Goal: Task Accomplishment & Management: Manage account settings

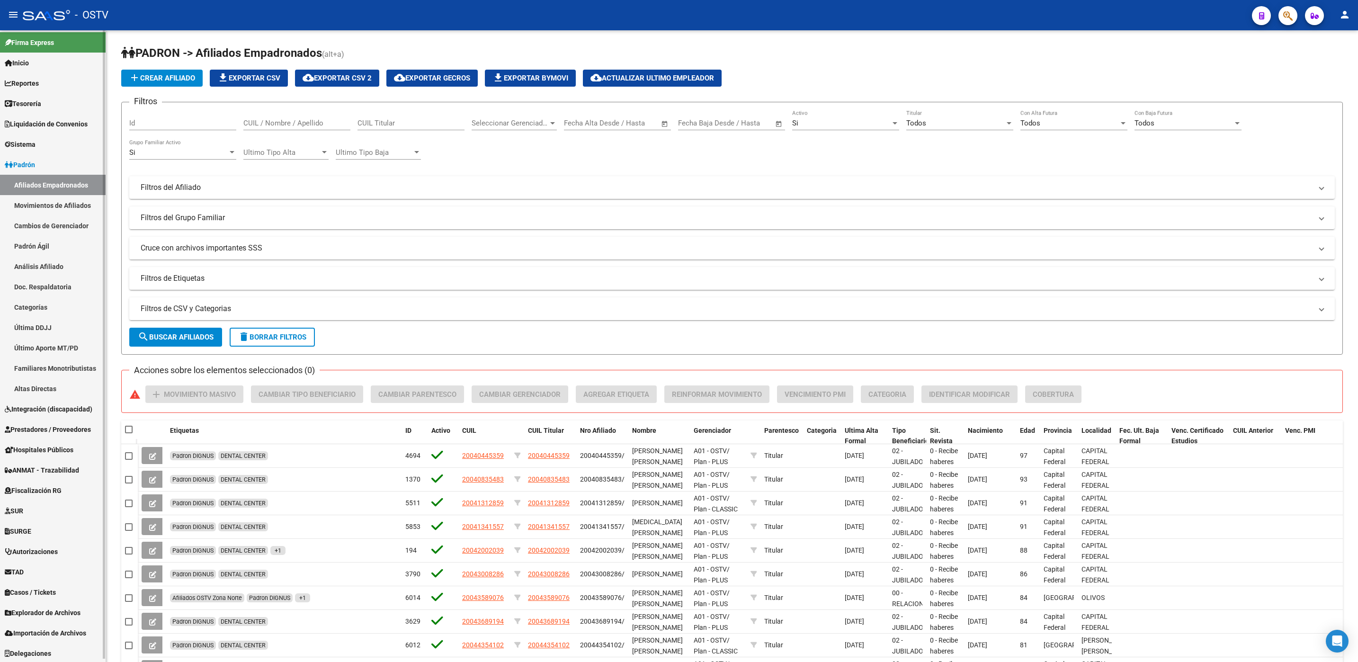
scroll to position [3, 0]
click at [50, 636] on span "Importación de Archivos" at bounding box center [45, 632] width 81 height 10
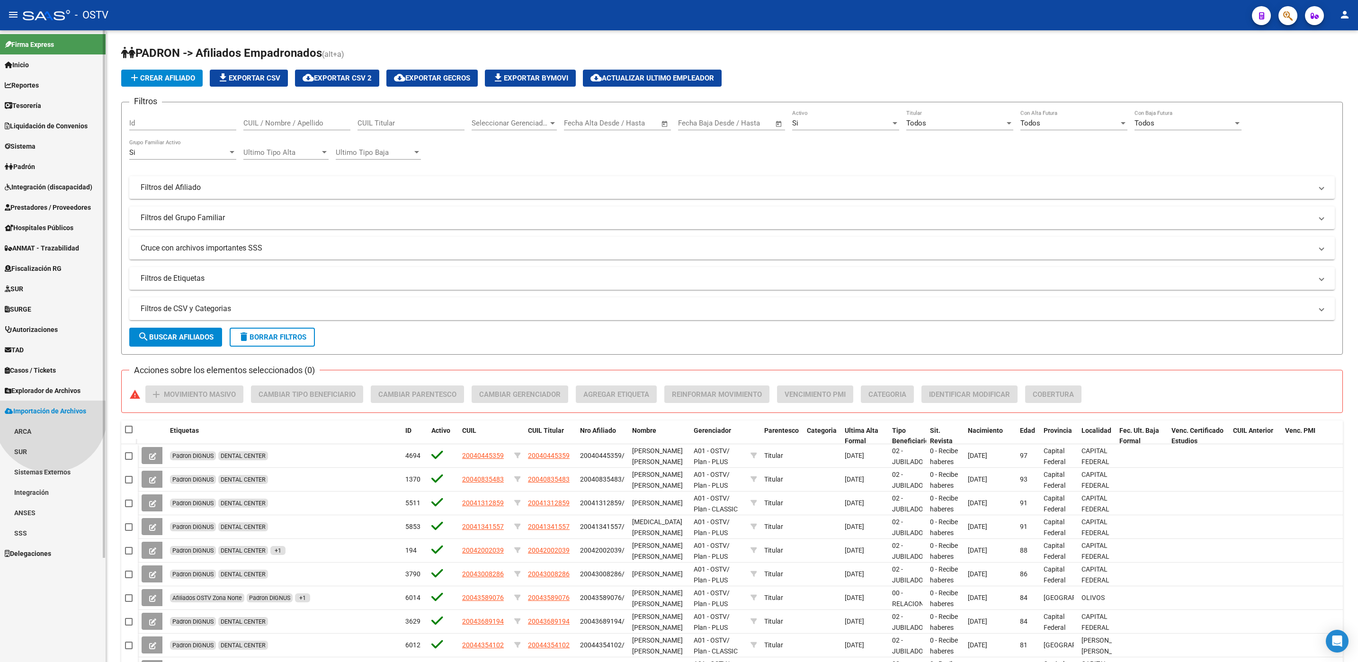
scroll to position [0, 0]
click at [27, 530] on link "SSS" at bounding box center [53, 533] width 106 height 20
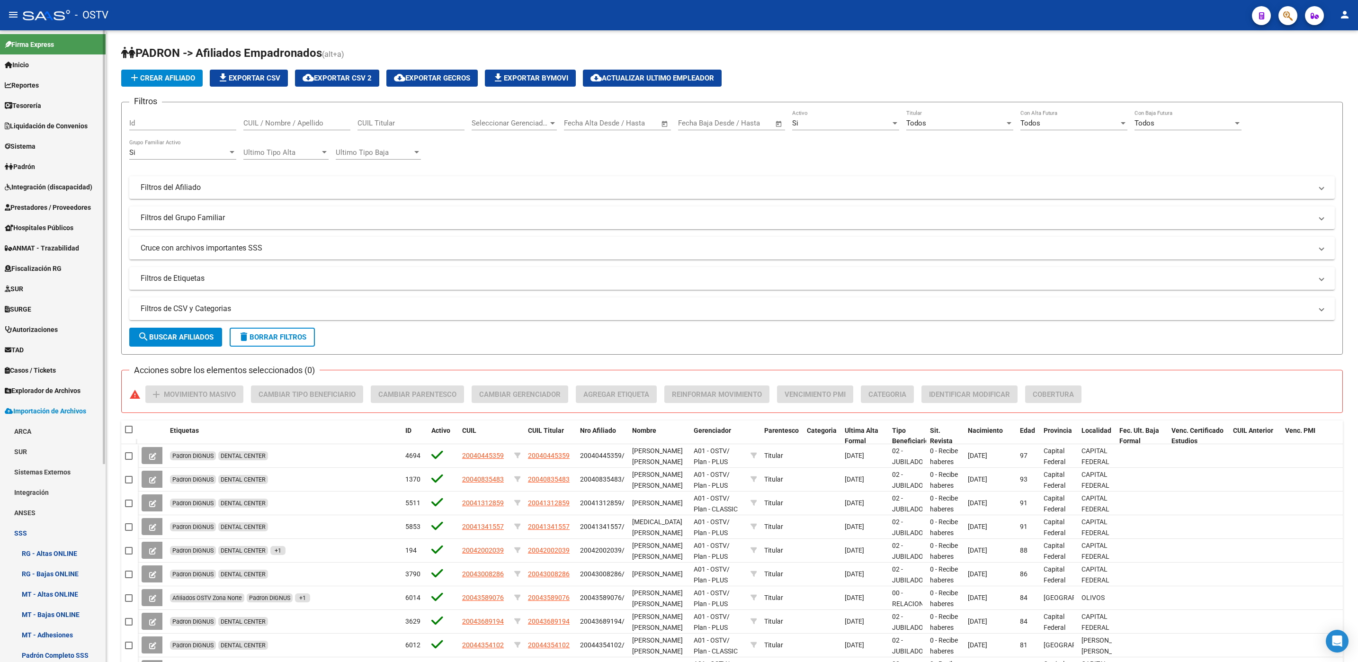
click at [59, 575] on link "RG - Bajas ONLINE" at bounding box center [53, 573] width 106 height 20
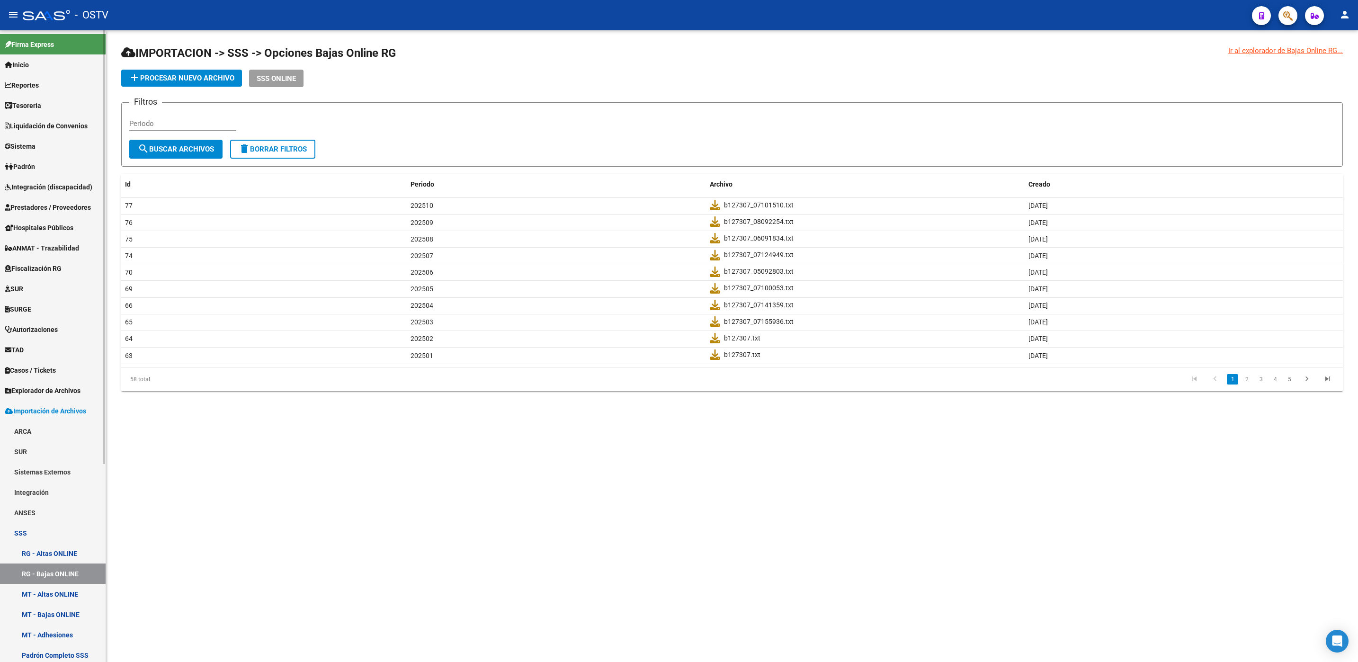
click at [54, 392] on span "Explorador de Archivos" at bounding box center [43, 390] width 76 height 10
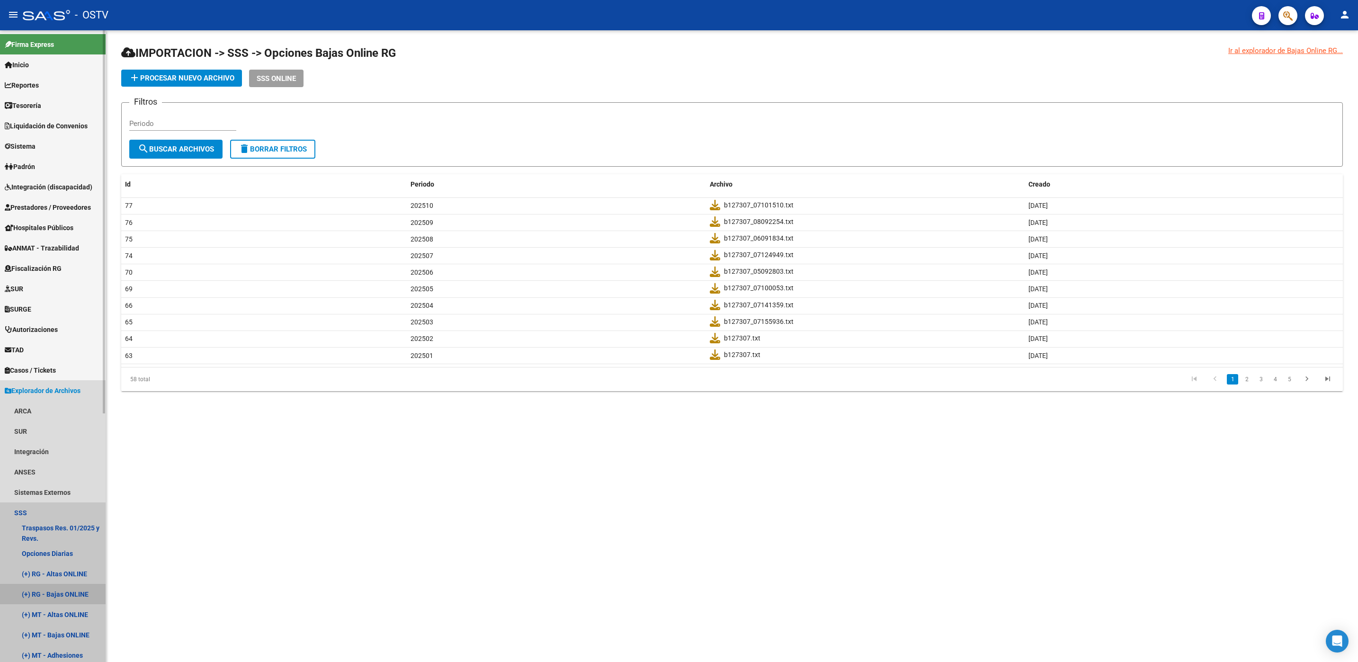
click at [60, 598] on link "(+) RG - Bajas ONLINE" at bounding box center [53, 594] width 106 height 20
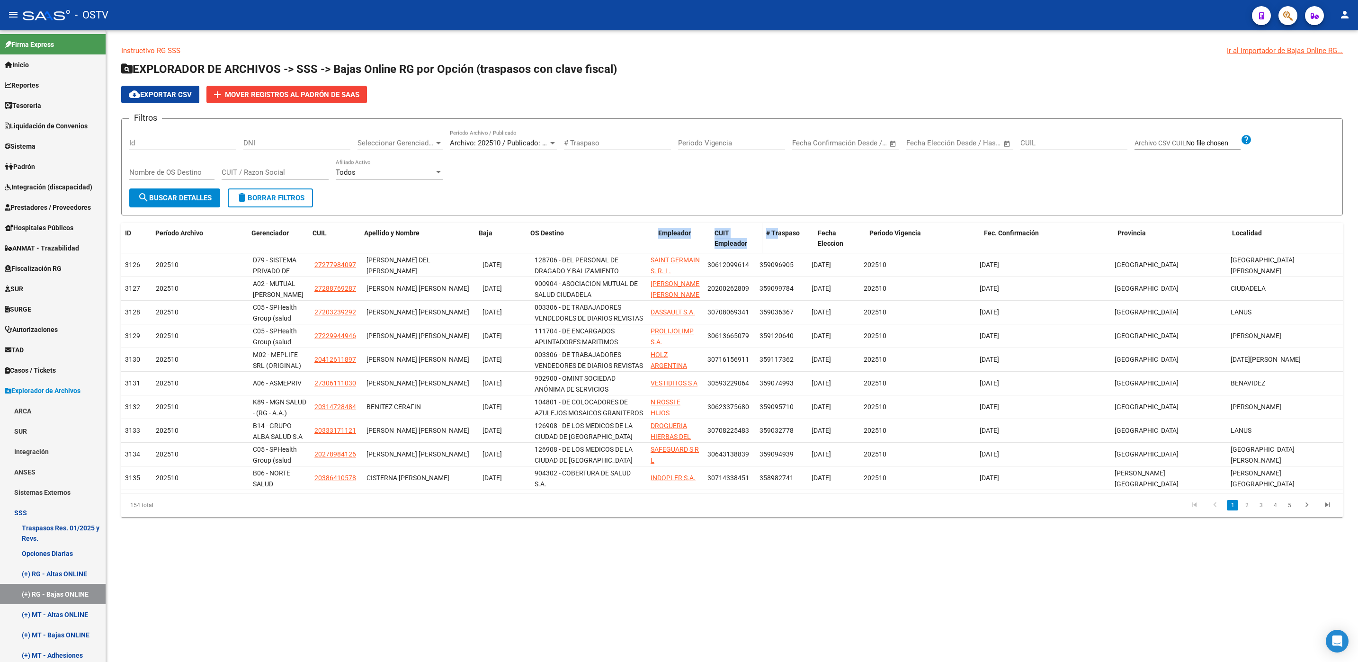
drag, startPoint x: 645, startPoint y: 232, endPoint x: 843, endPoint y: 226, distance: 198.0
click at [843, 226] on div "ID Período Archivo Gerenciador CUIL Apellido y Nombre Baja OS Destino Empleador…" at bounding box center [732, 238] width 1222 height 31
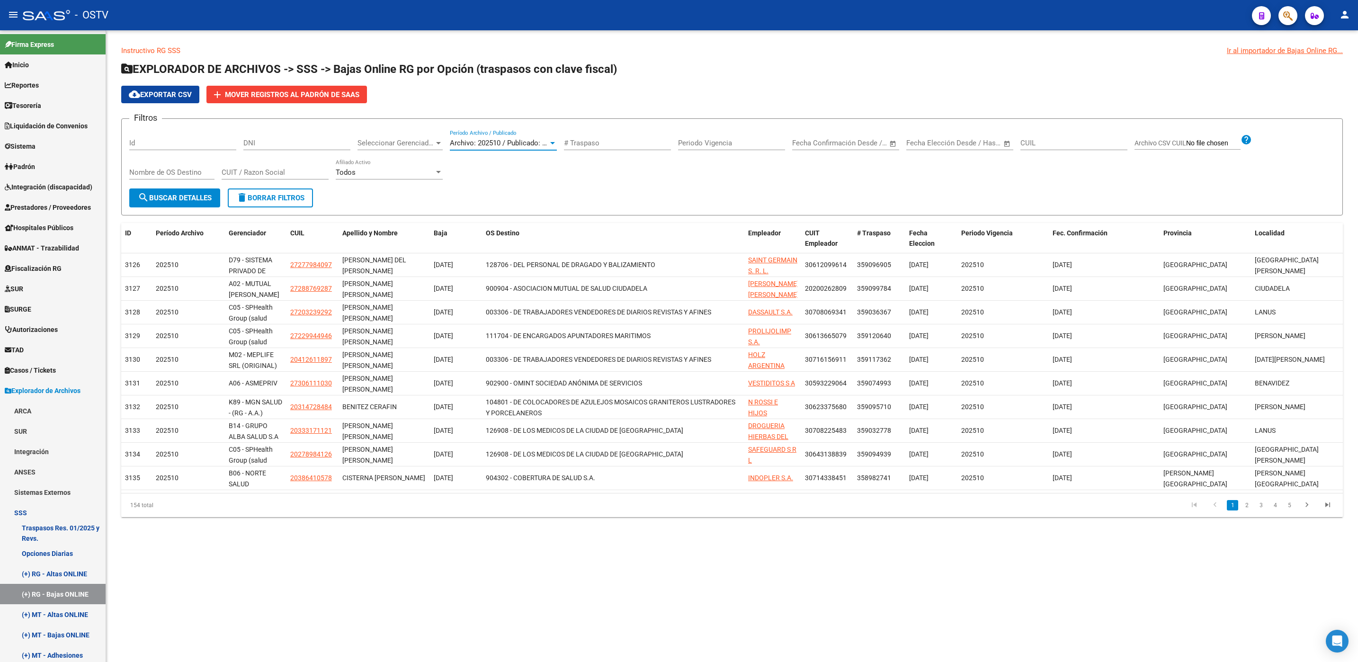
click at [513, 145] on span "Archivo: 202510 / Publicado: 202509" at bounding box center [507, 143] width 115 height 9
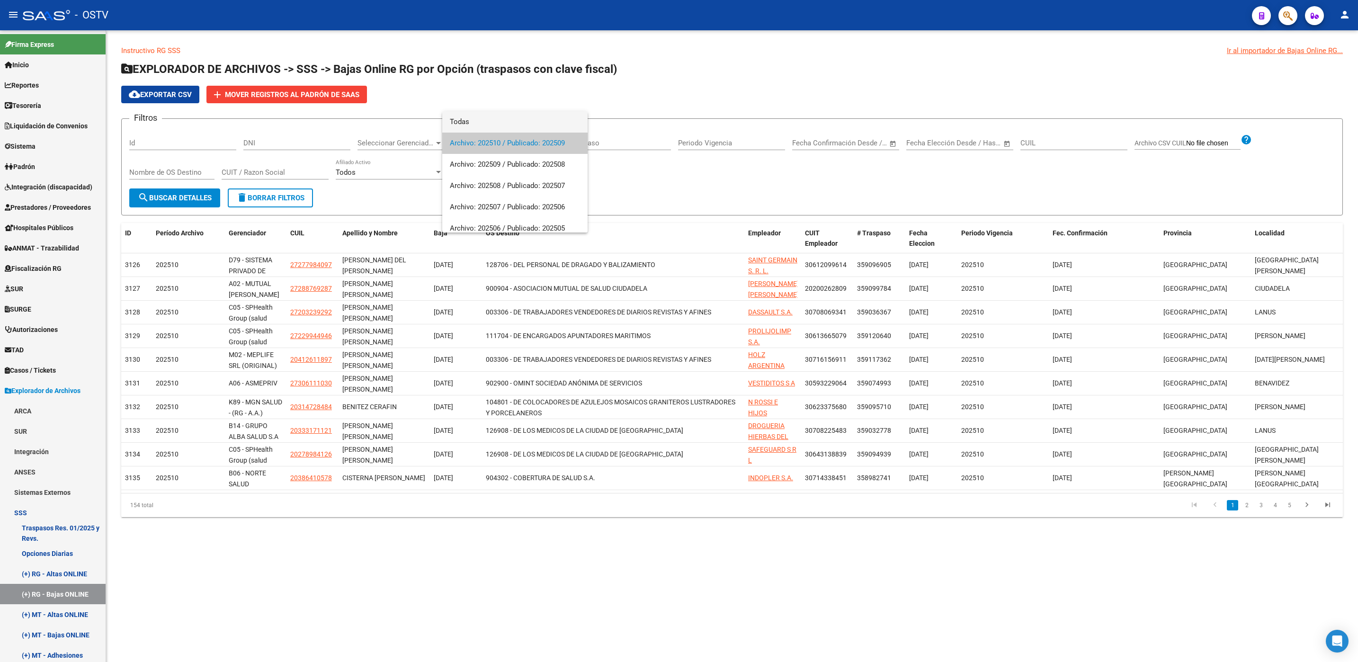
drag, startPoint x: 527, startPoint y: 122, endPoint x: 519, endPoint y: 126, distance: 9.1
click at [527, 121] on span "Todas" at bounding box center [515, 121] width 130 height 21
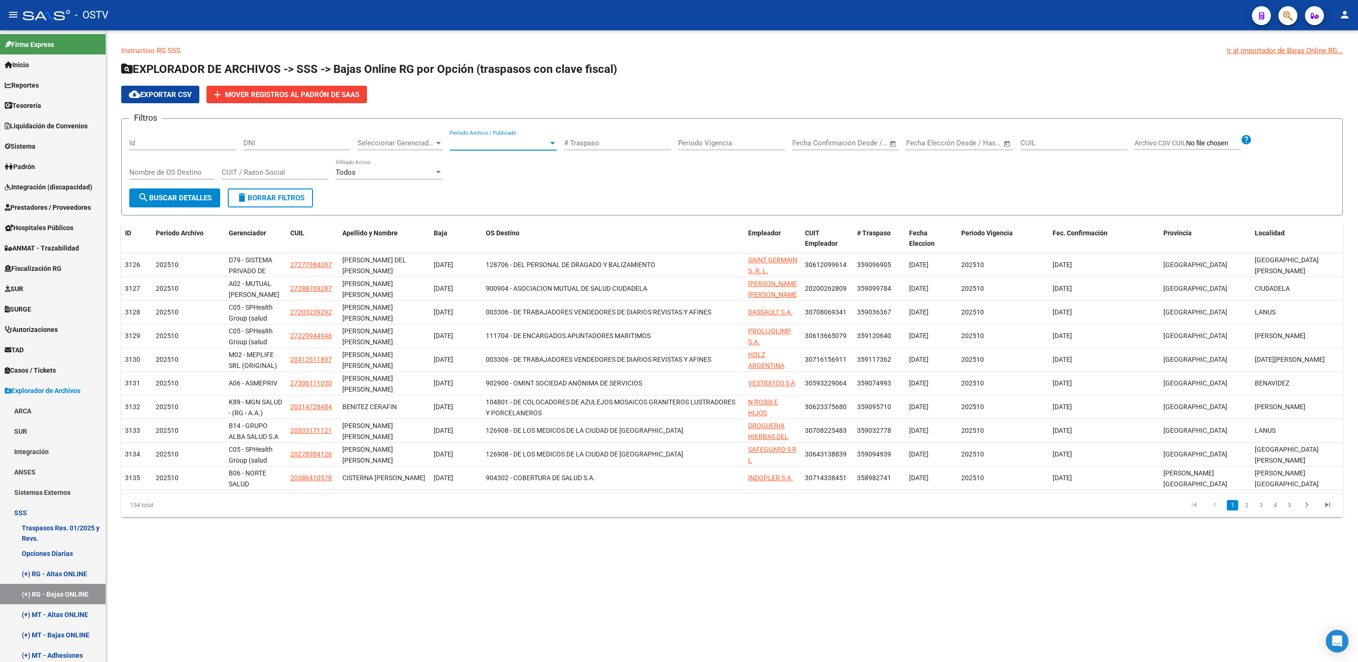
click at [208, 194] on span "search Buscar Detalles" at bounding box center [175, 198] width 74 height 9
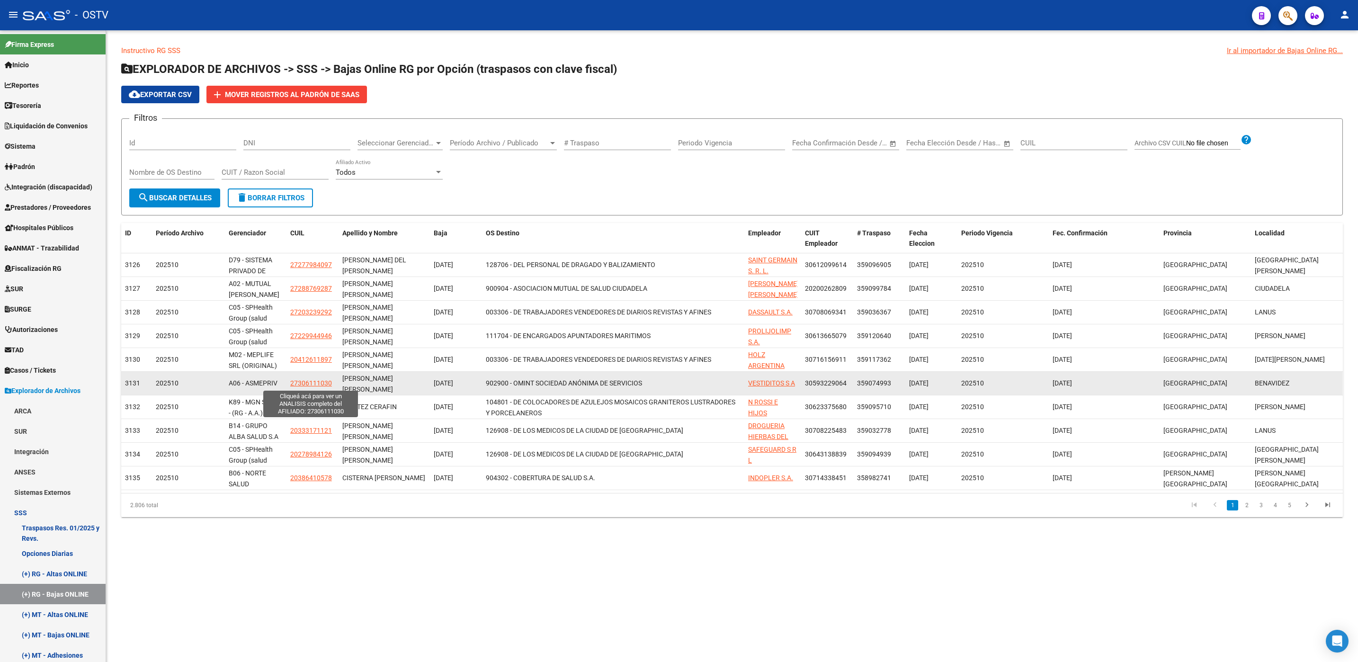
click at [316, 385] on span "27306111030" at bounding box center [311, 383] width 42 height 8
type textarea "27306111030"
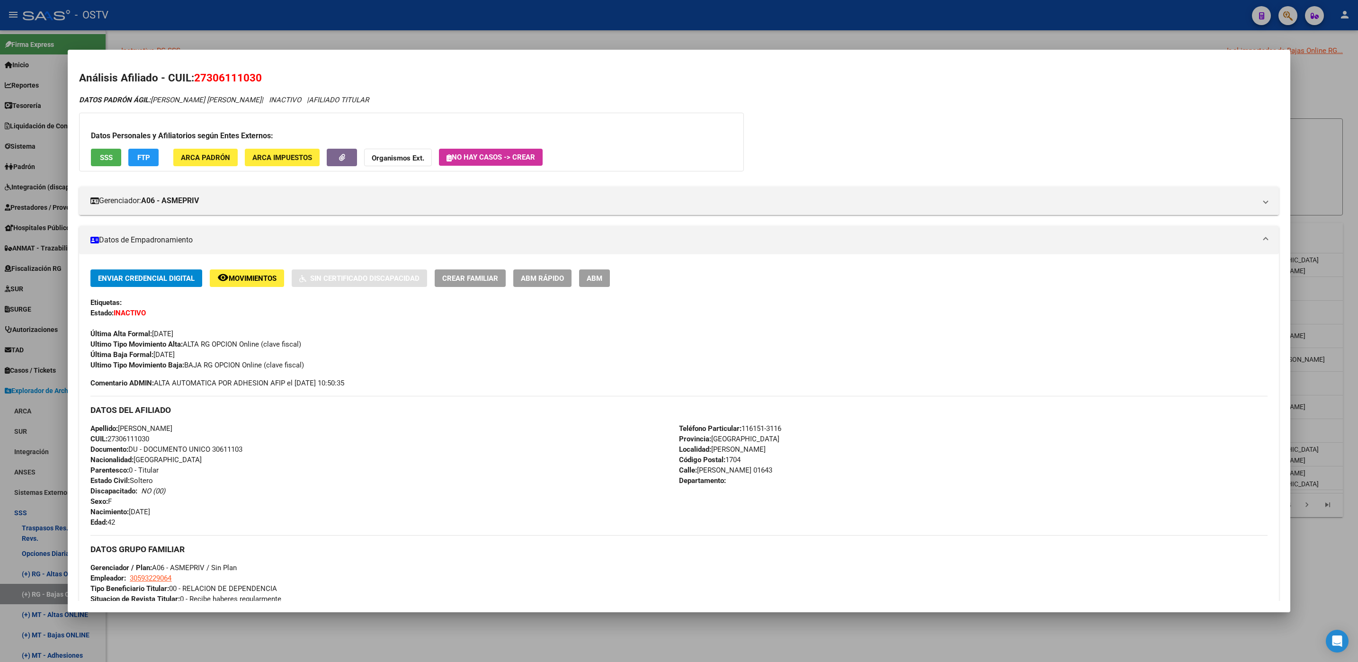
click at [371, 641] on div at bounding box center [679, 331] width 1358 height 662
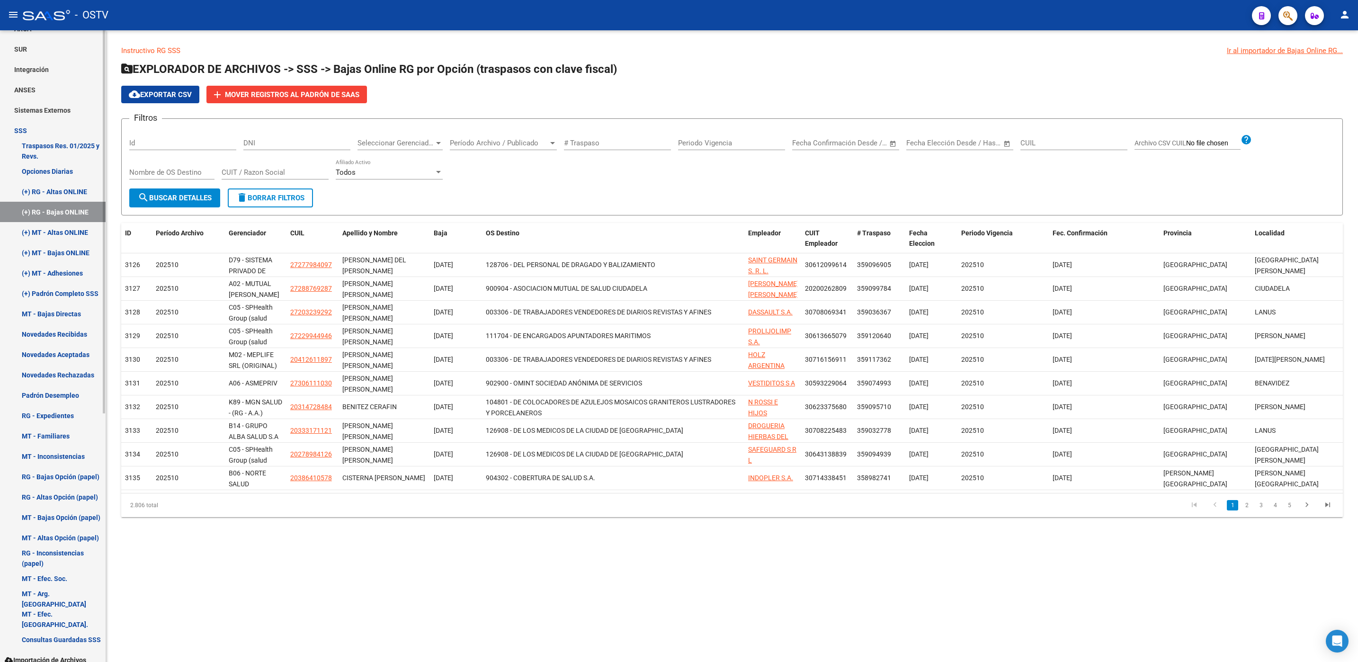
scroll to position [410, 0]
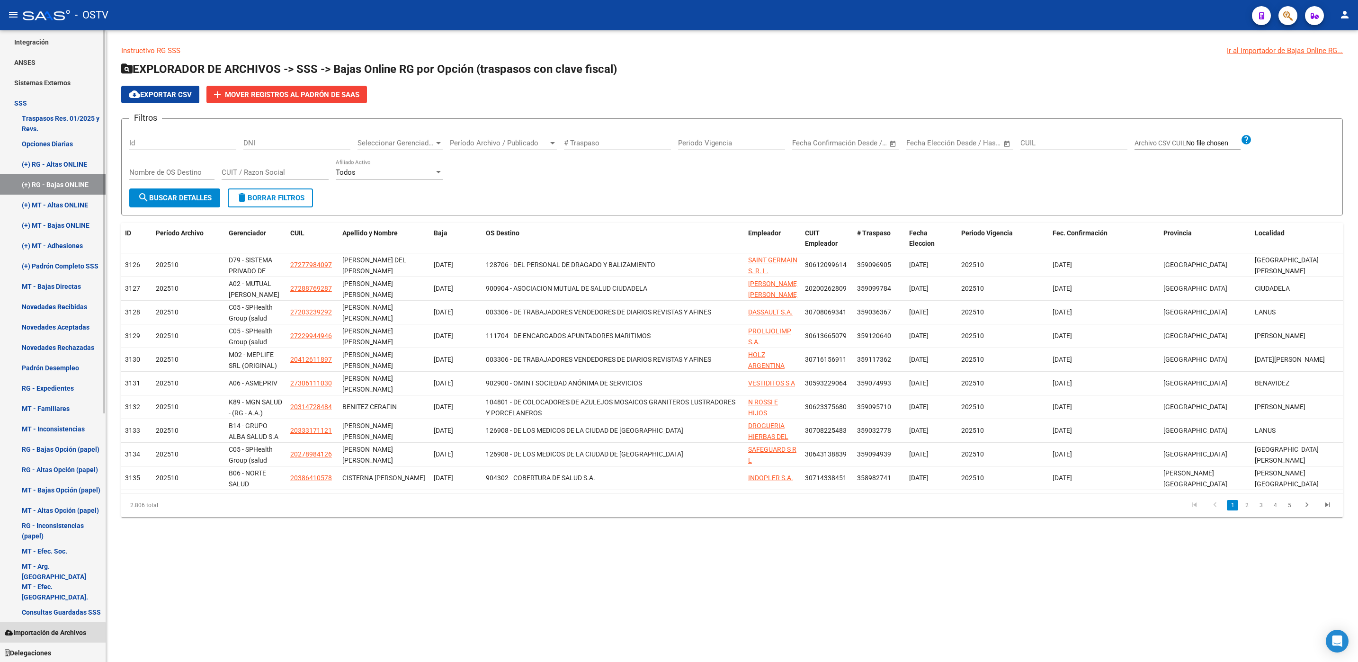
click at [45, 635] on span "Importación de Archivos" at bounding box center [45, 632] width 81 height 10
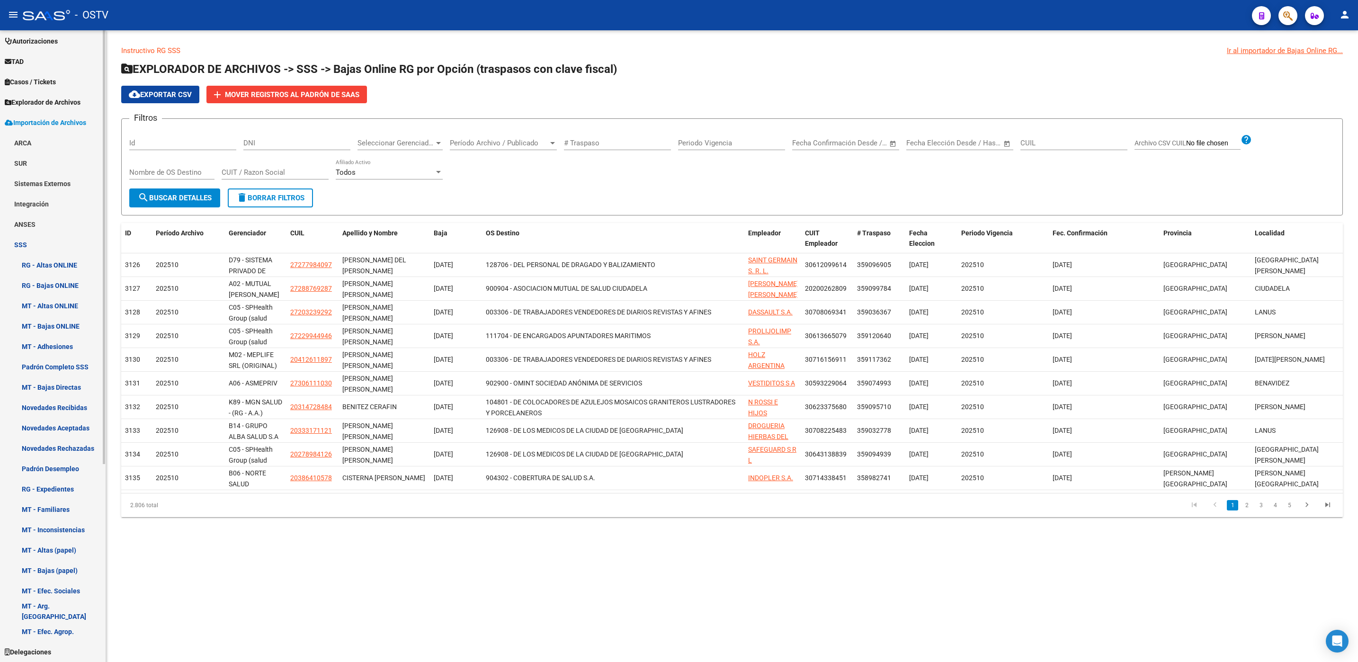
scroll to position [288, 0]
click at [40, 283] on link "RG - Bajas ONLINE" at bounding box center [53, 285] width 106 height 20
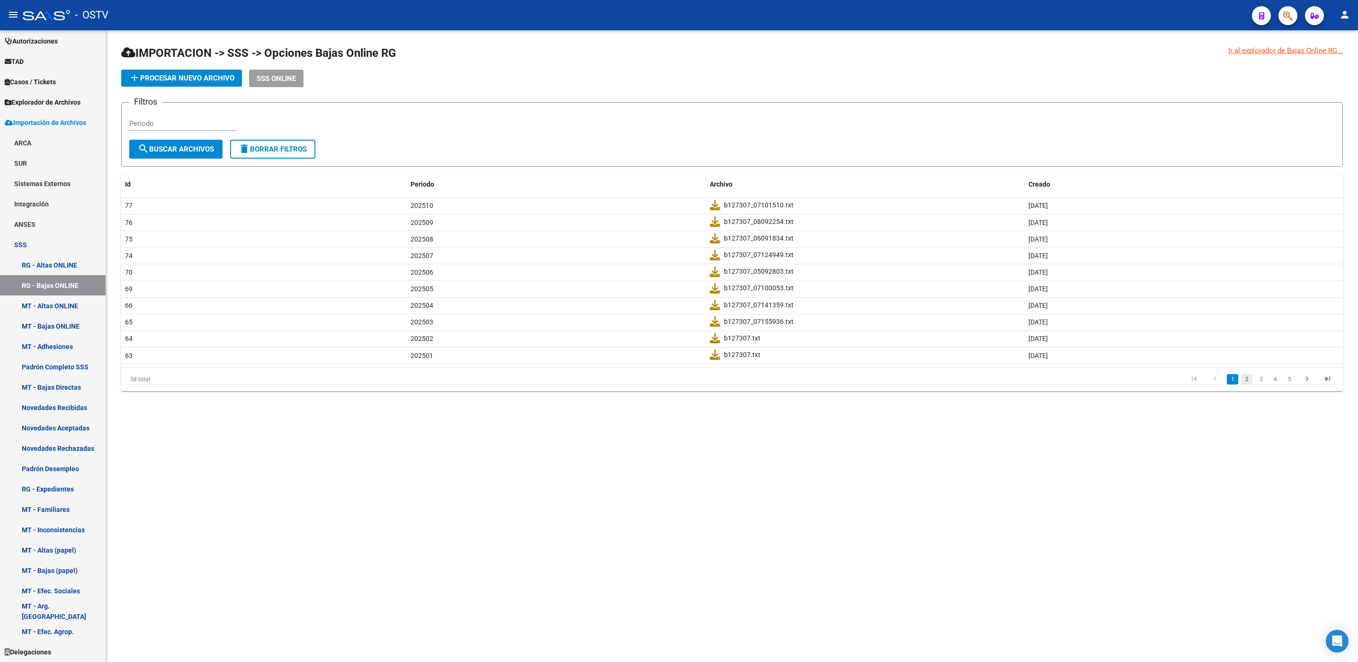
click at [1246, 376] on link "2" at bounding box center [1246, 379] width 11 height 10
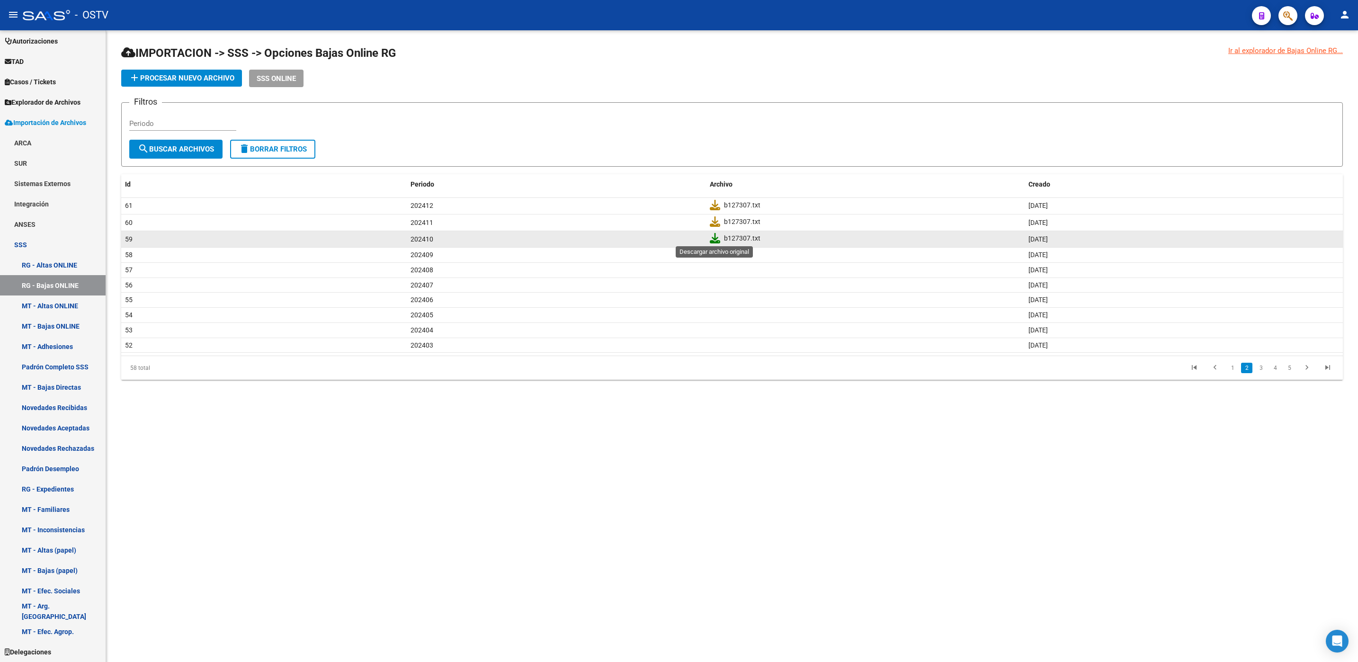
click at [717, 238] on icon at bounding box center [715, 238] width 10 height 10
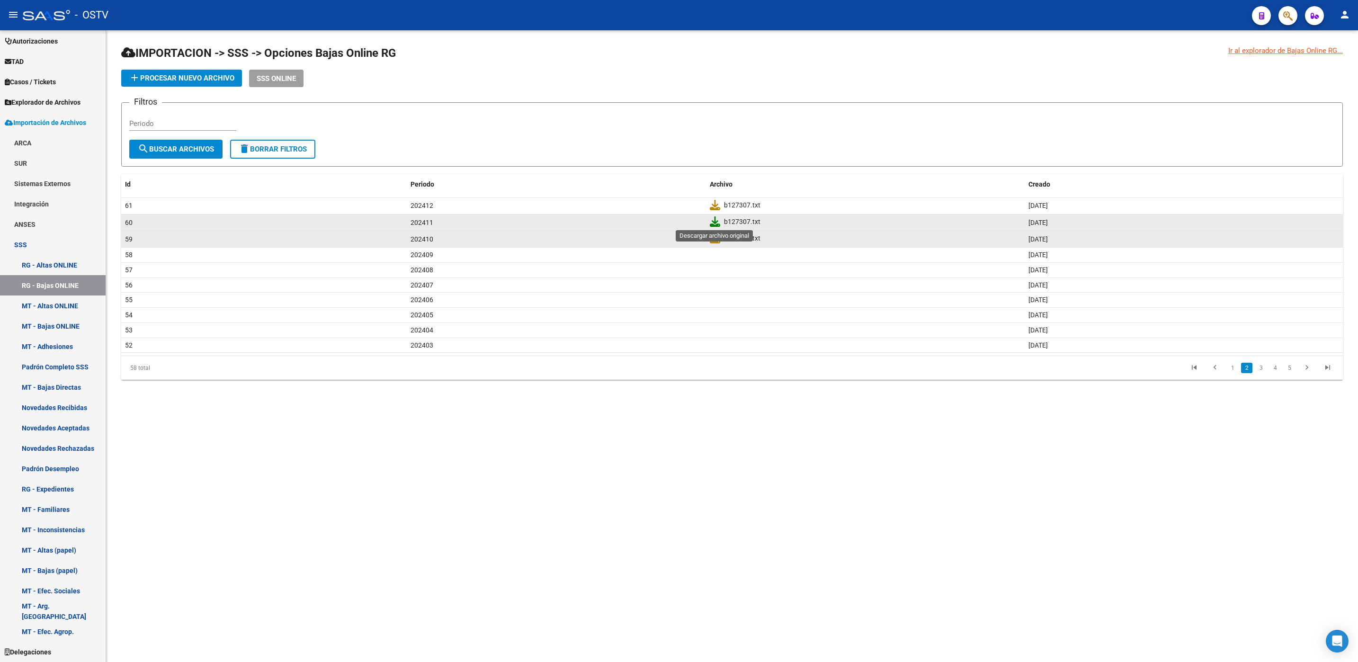
click at [713, 221] on icon at bounding box center [715, 221] width 10 height 10
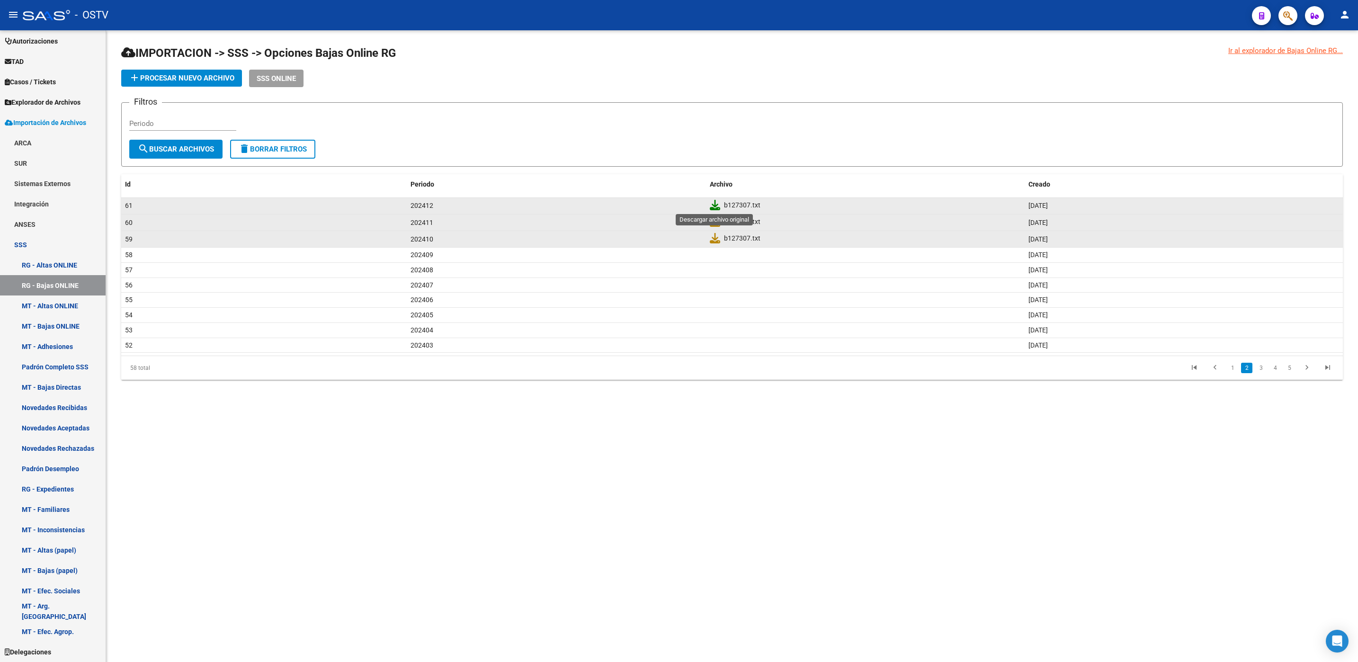
click at [716, 204] on icon at bounding box center [715, 205] width 10 height 10
click at [1006, 434] on mat-sidenav-content "Ir al explorador de Bajas Online RG... IMPORTACION -> SSS -> Opciones Bajas Onl…" at bounding box center [732, 346] width 1252 height 632
click at [1216, 364] on icon "go to previous page" at bounding box center [1215, 368] width 12 height 11
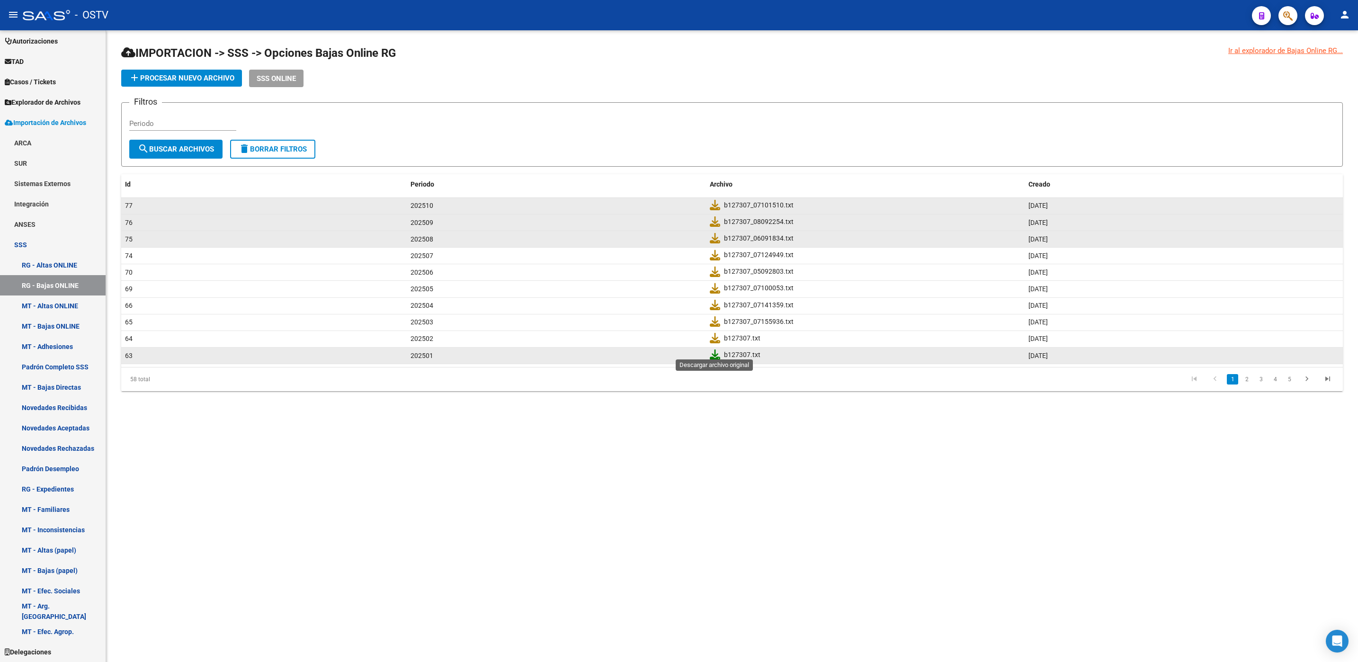
click at [712, 354] on icon at bounding box center [715, 354] width 10 height 10
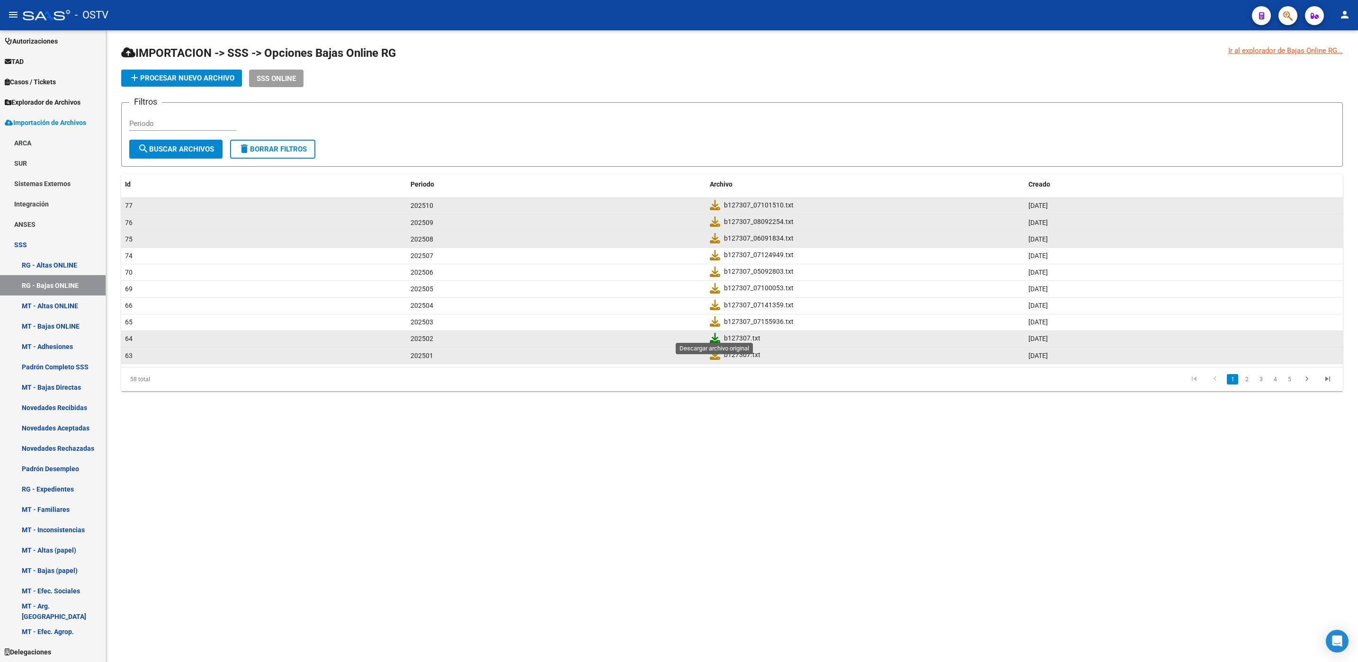
click at [715, 335] on icon at bounding box center [715, 338] width 10 height 10
click at [696, 425] on mat-sidenav-content "Ir al explorador de Bajas Online RG... IMPORTACION -> SSS -> Opciones Bajas Onl…" at bounding box center [732, 346] width 1252 height 632
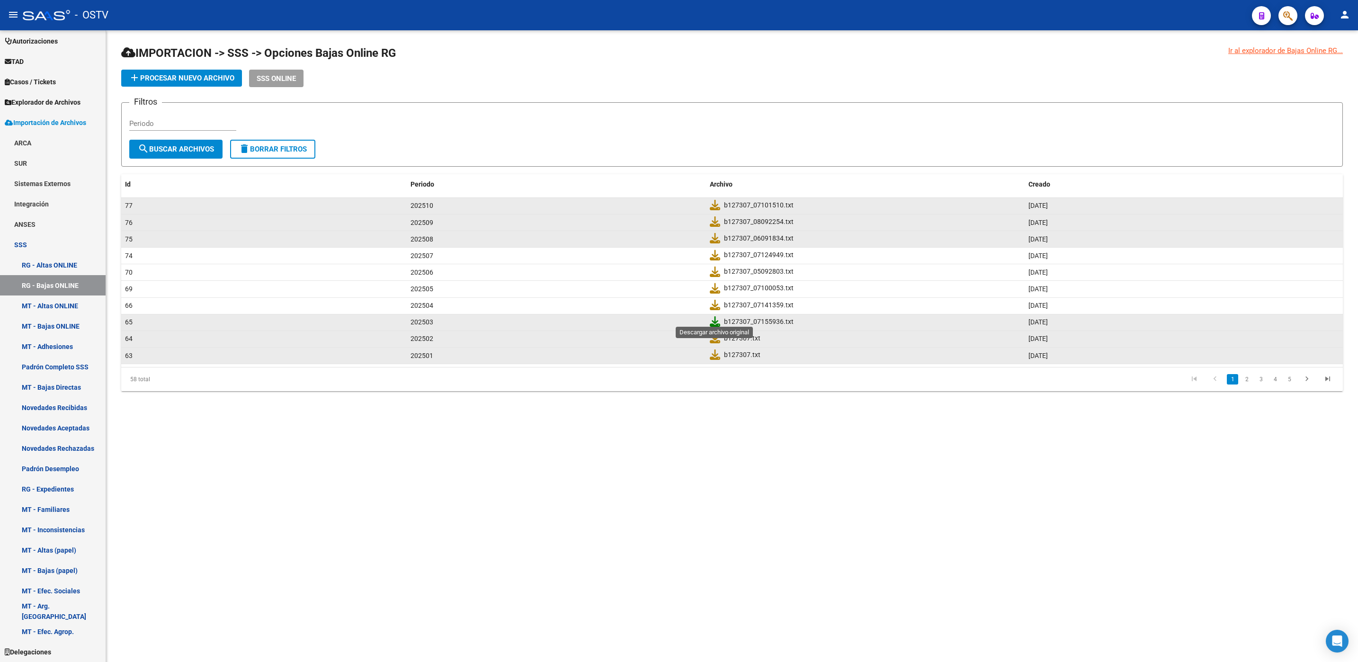
click at [715, 316] on icon at bounding box center [715, 321] width 10 height 10
drag, startPoint x: 763, startPoint y: 439, endPoint x: 781, endPoint y: 439, distance: 18.5
click at [763, 439] on mat-sidenav-content "Ir al explorador de Bajas Online RG... IMPORTACION -> SSS -> Opciones Bajas Onl…" at bounding box center [732, 346] width 1252 height 632
click at [1258, 374] on link "3" at bounding box center [1260, 379] width 11 height 10
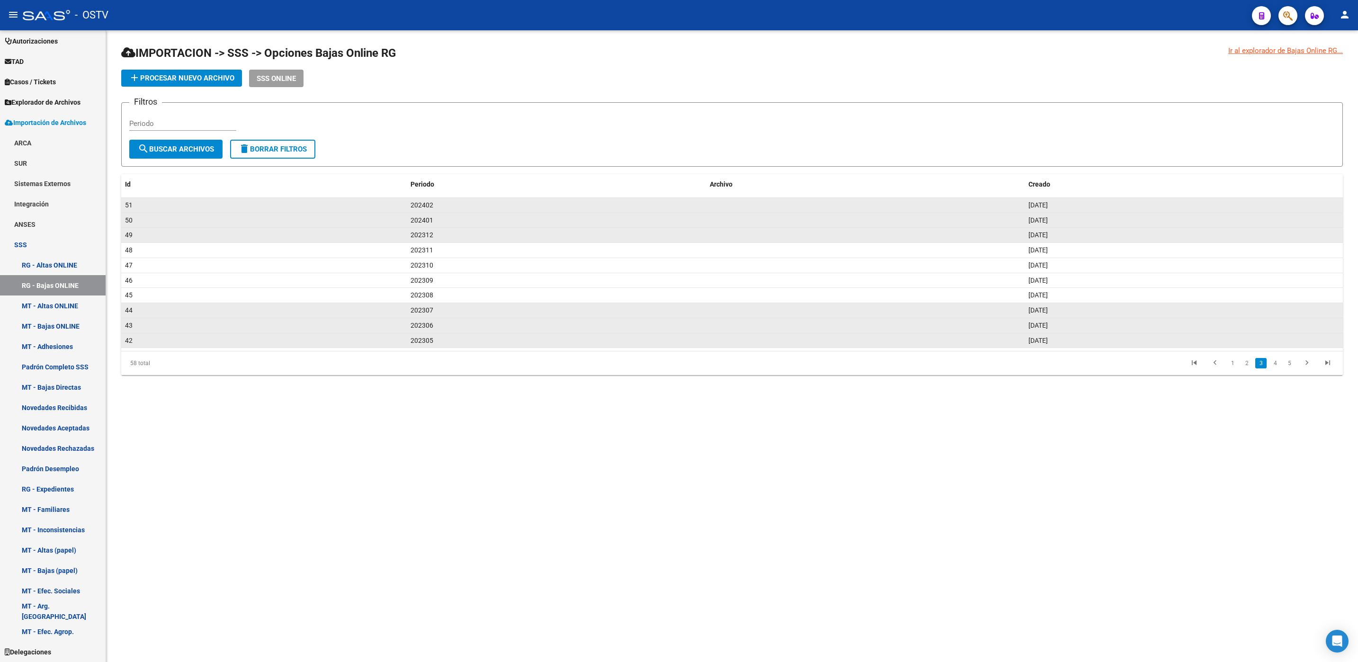
click at [819, 544] on mat-sidenav-content "Ir al explorador de Bajas Online RG... IMPORTACION -> SSS -> Opciones Bajas Onl…" at bounding box center [732, 346] width 1252 height 632
click at [215, 483] on mat-sidenav-content "Ir al explorador de Bajas Online RG... IMPORTACION -> SSS -> Opciones Bajas Onl…" at bounding box center [732, 346] width 1252 height 632
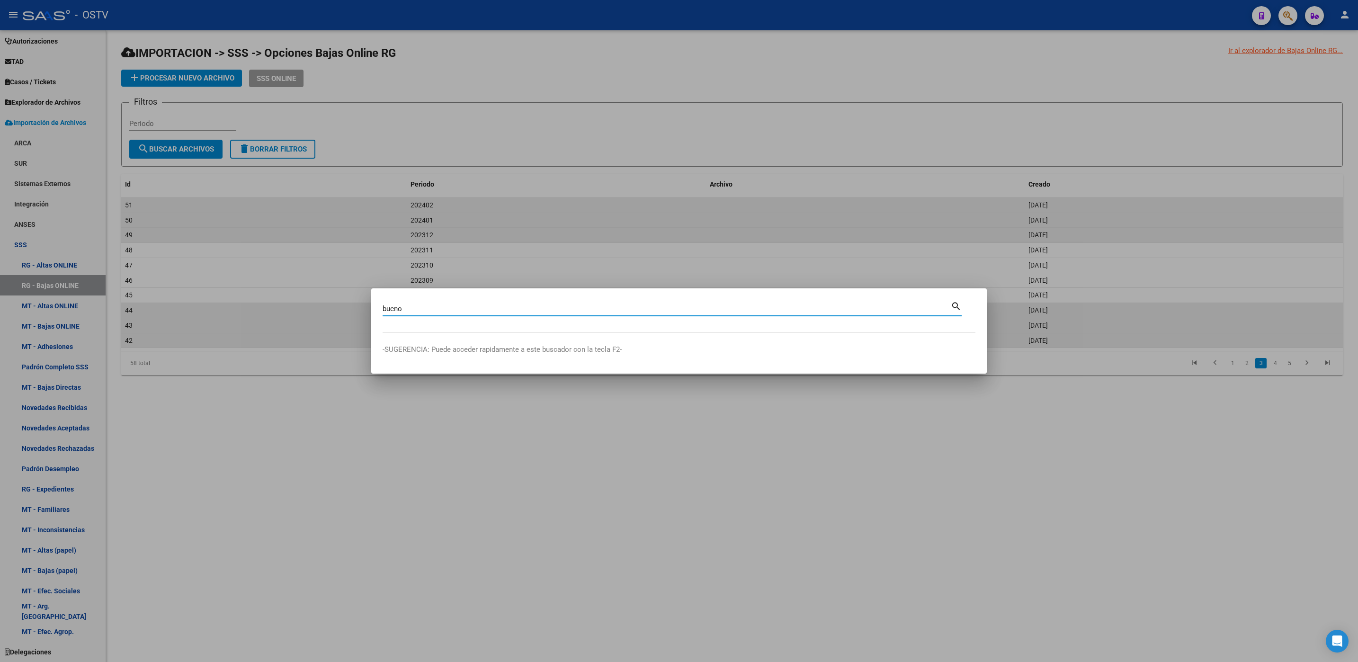
type input "bueno"
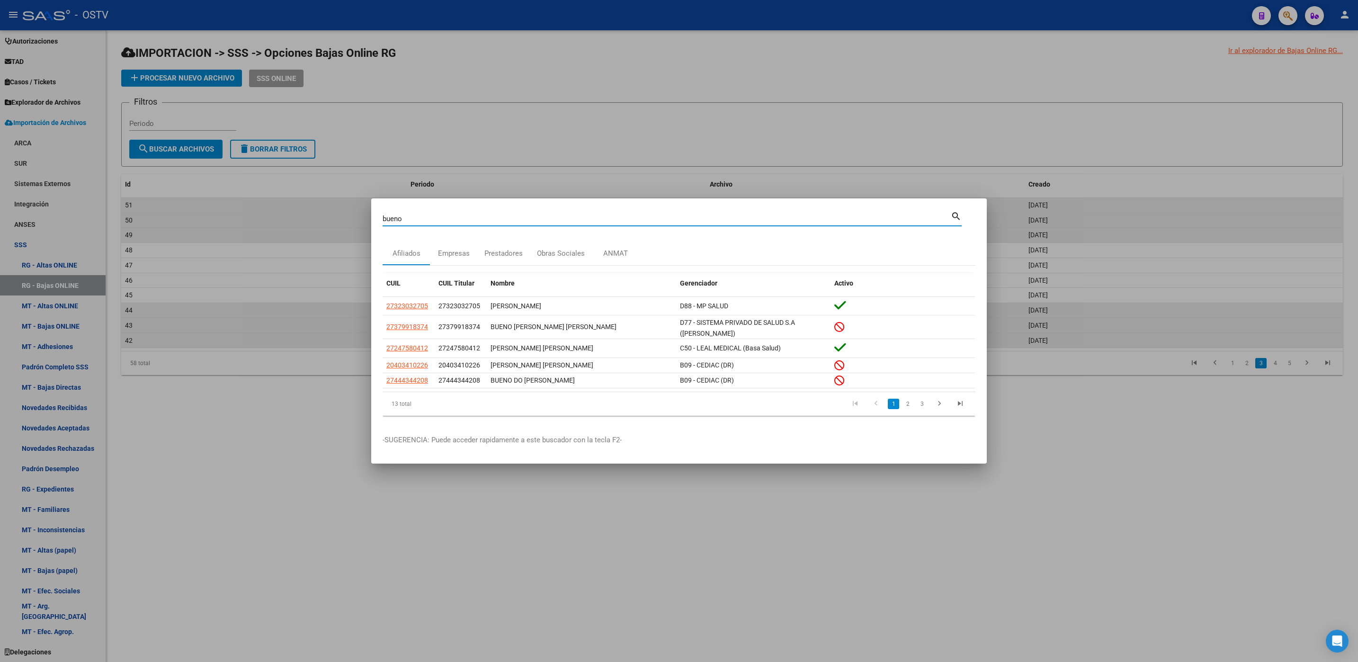
click at [908, 408] on link "2" at bounding box center [907, 404] width 11 height 10
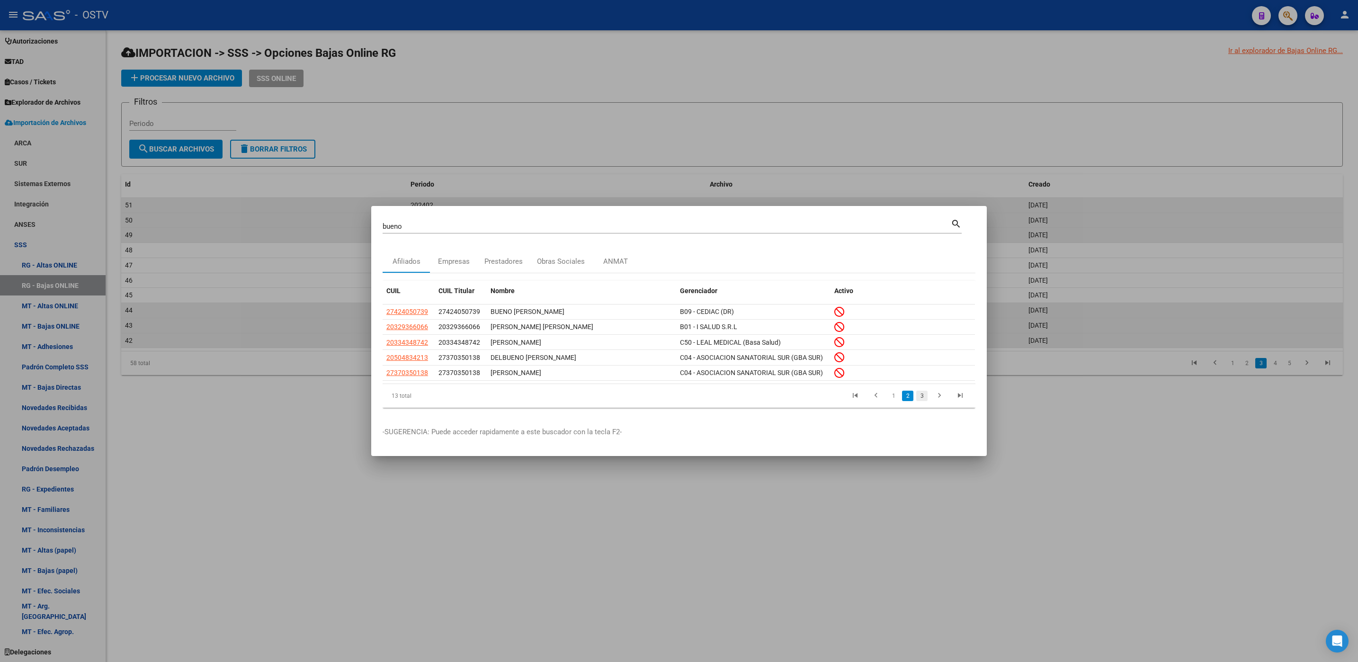
click at [922, 397] on link "3" at bounding box center [921, 396] width 11 height 10
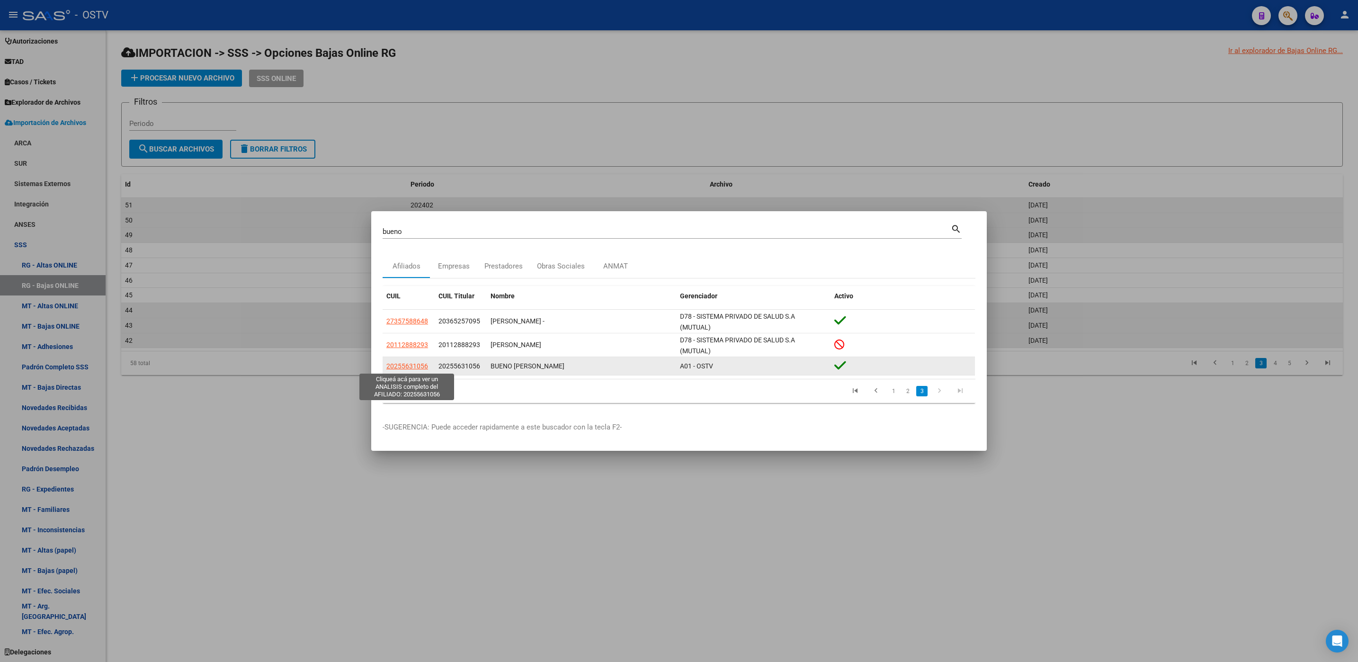
click at [393, 366] on span "20255631056" at bounding box center [407, 366] width 42 height 8
type textarea "20255631056"
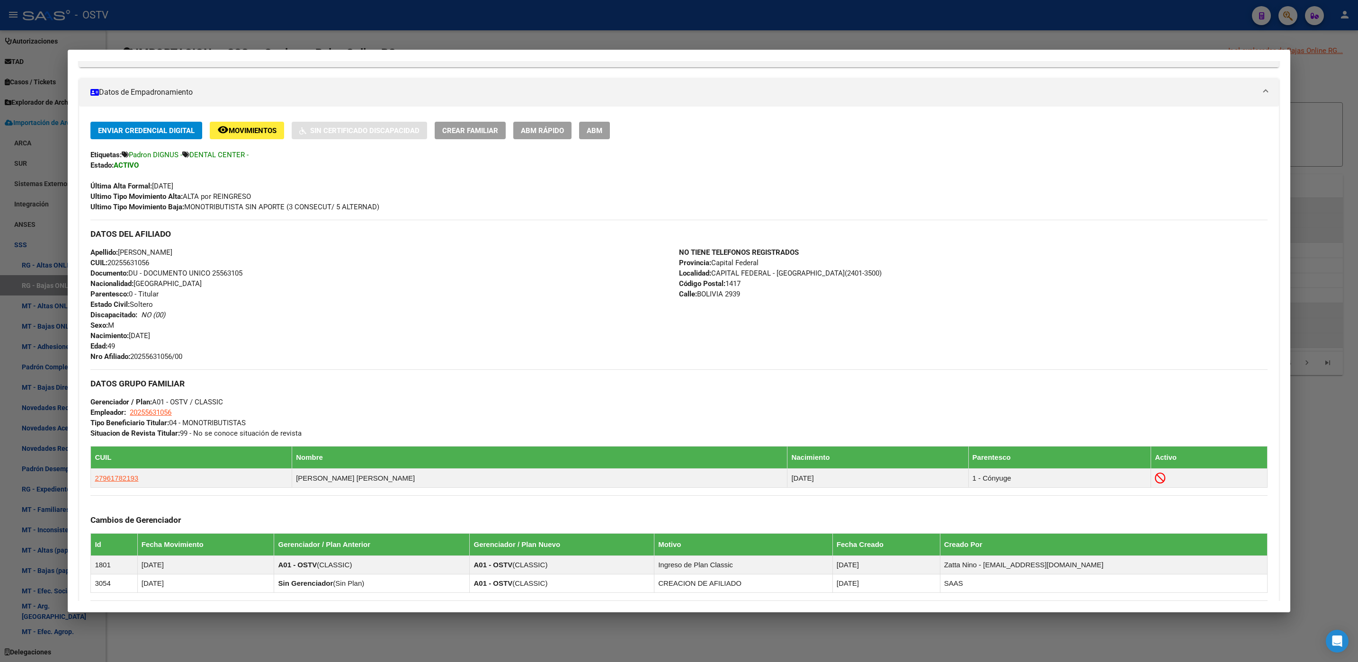
scroll to position [290, 0]
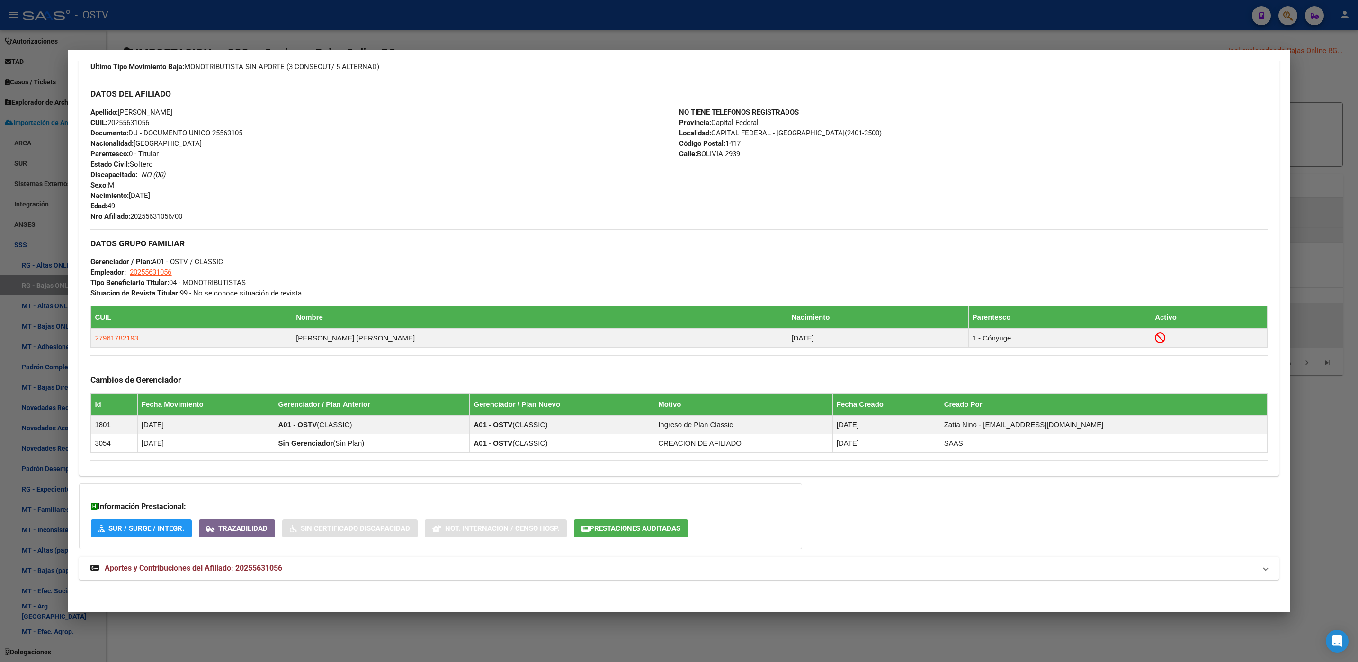
click at [251, 567] on span "Aportes y Contribuciones del Afiliado: 20255631056" at bounding box center [194, 567] width 178 height 9
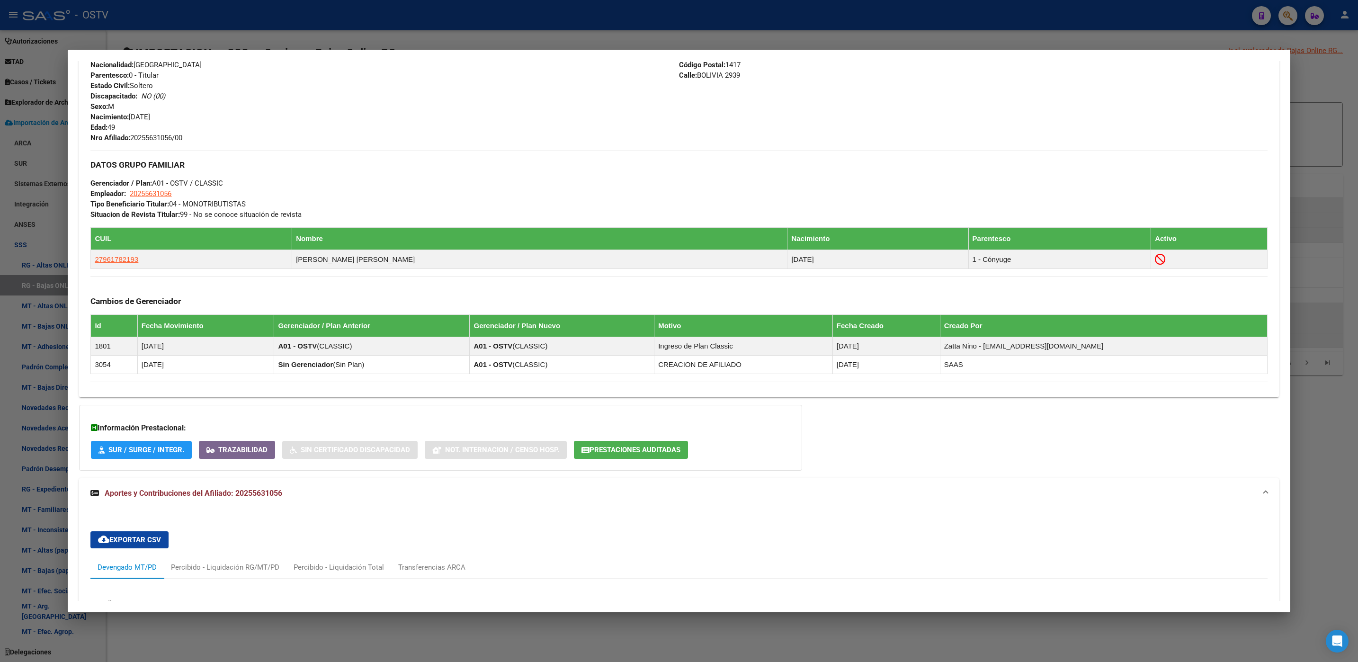
scroll to position [364, 0]
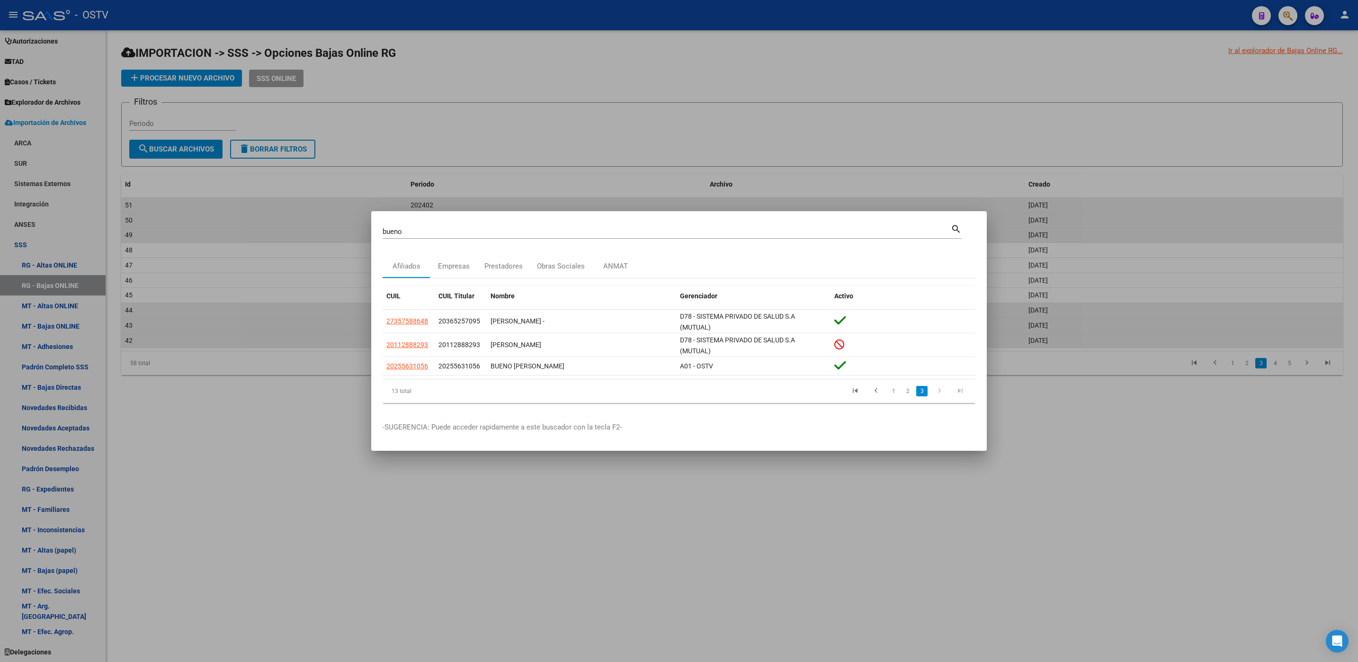
click at [410, 232] on input "bueno" at bounding box center [667, 231] width 568 height 9
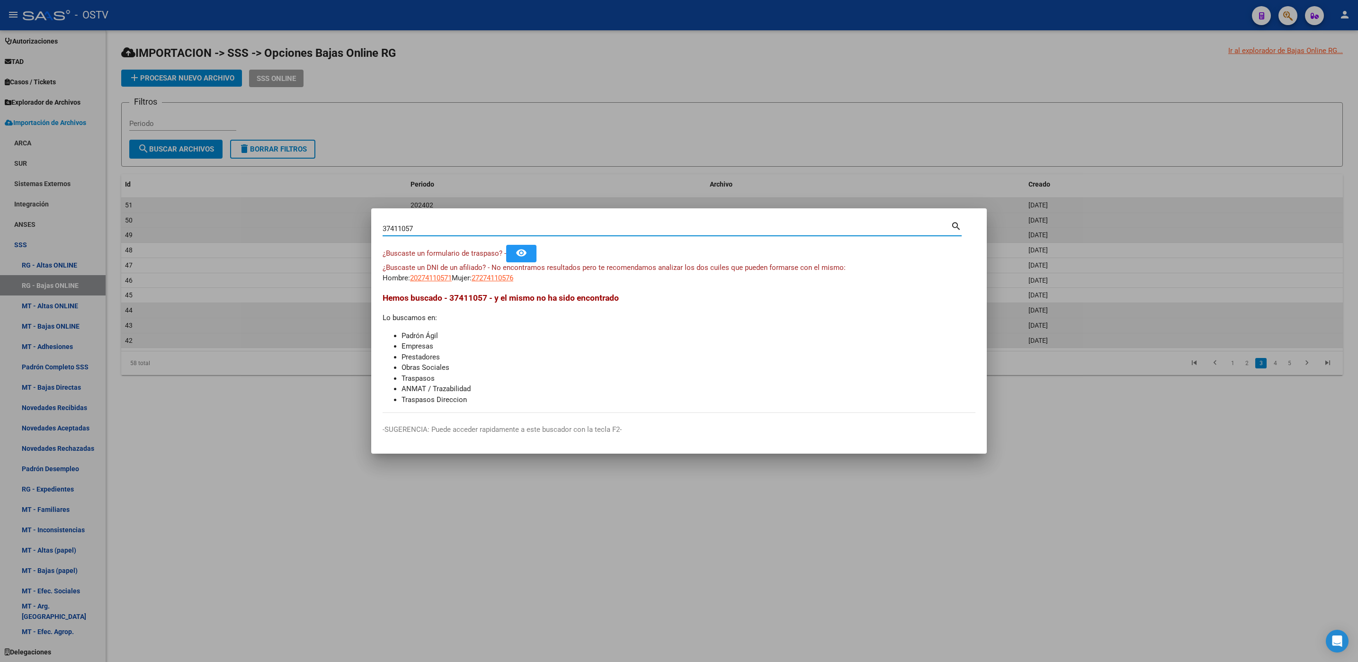
type input "37411057"
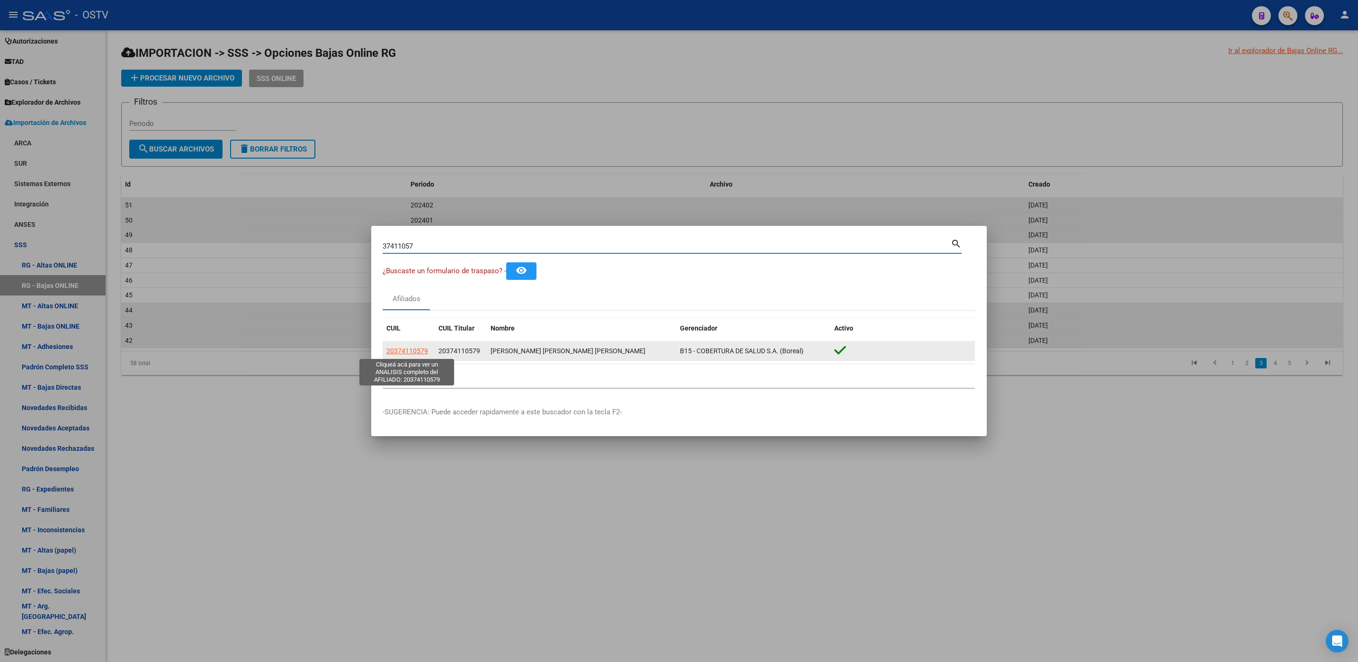
click at [424, 350] on span "20374110579" at bounding box center [407, 351] width 42 height 8
type textarea "20374110579"
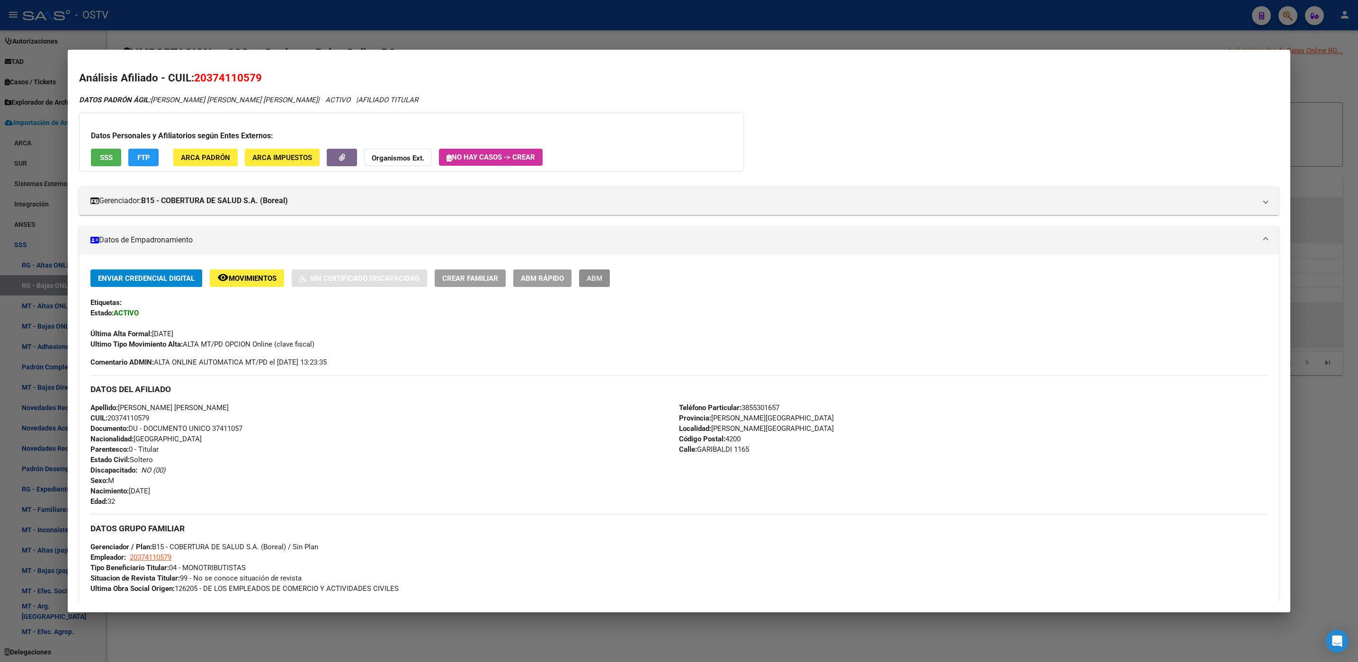
click at [597, 283] on button "ABM" at bounding box center [594, 278] width 31 height 18
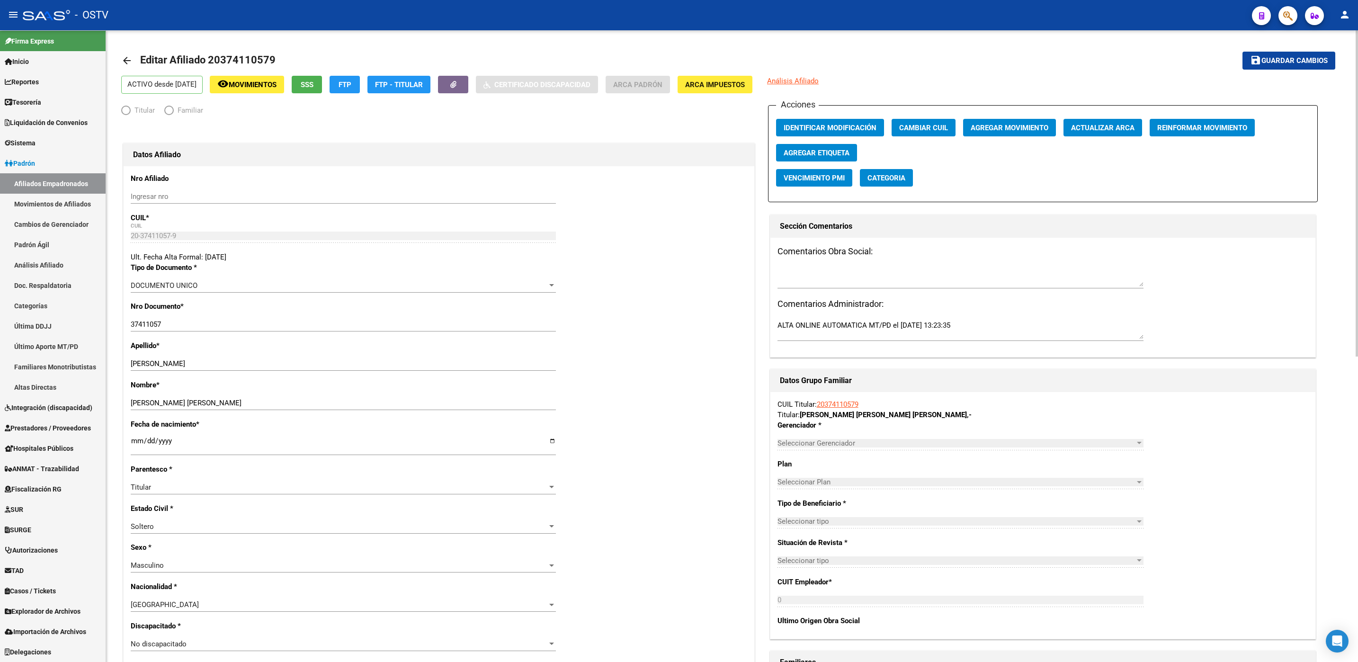
scroll to position [3, 0]
radio input "true"
type input "20-37411057-9"
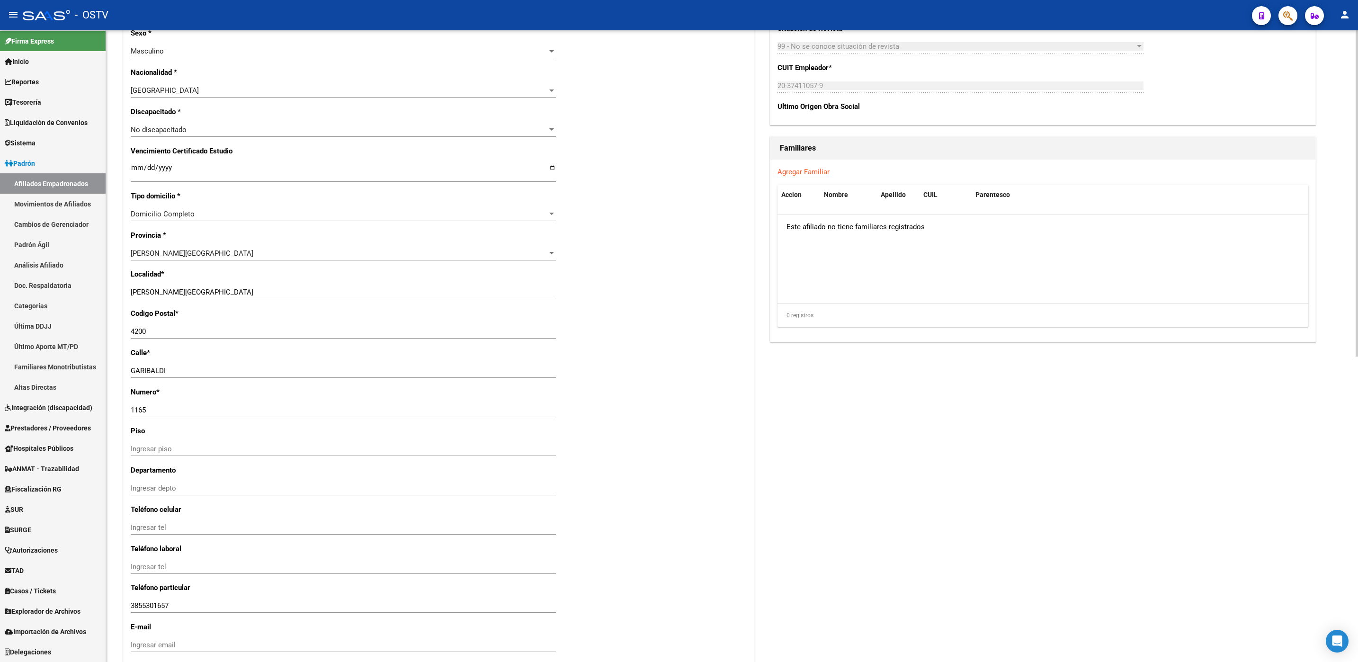
scroll to position [591, 0]
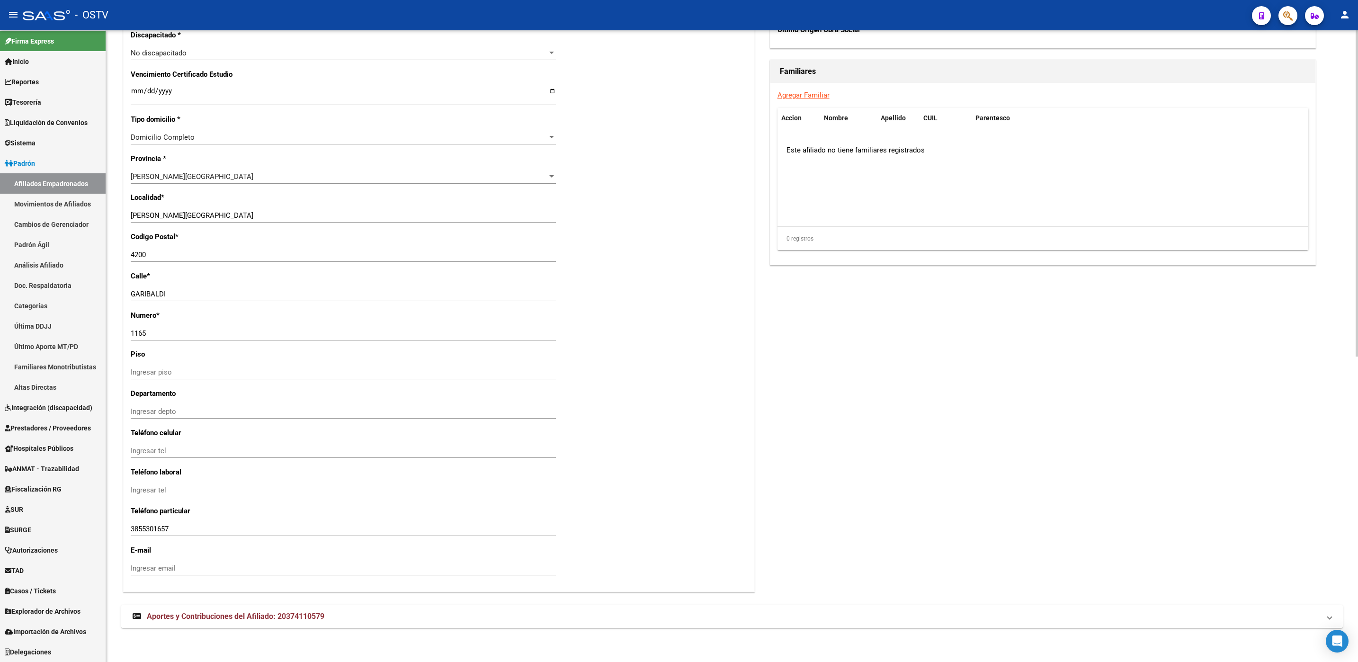
click at [196, 624] on mat-expansion-panel-header "Aportes y Contribuciones del Afiliado: 20374110579" at bounding box center [732, 616] width 1222 height 23
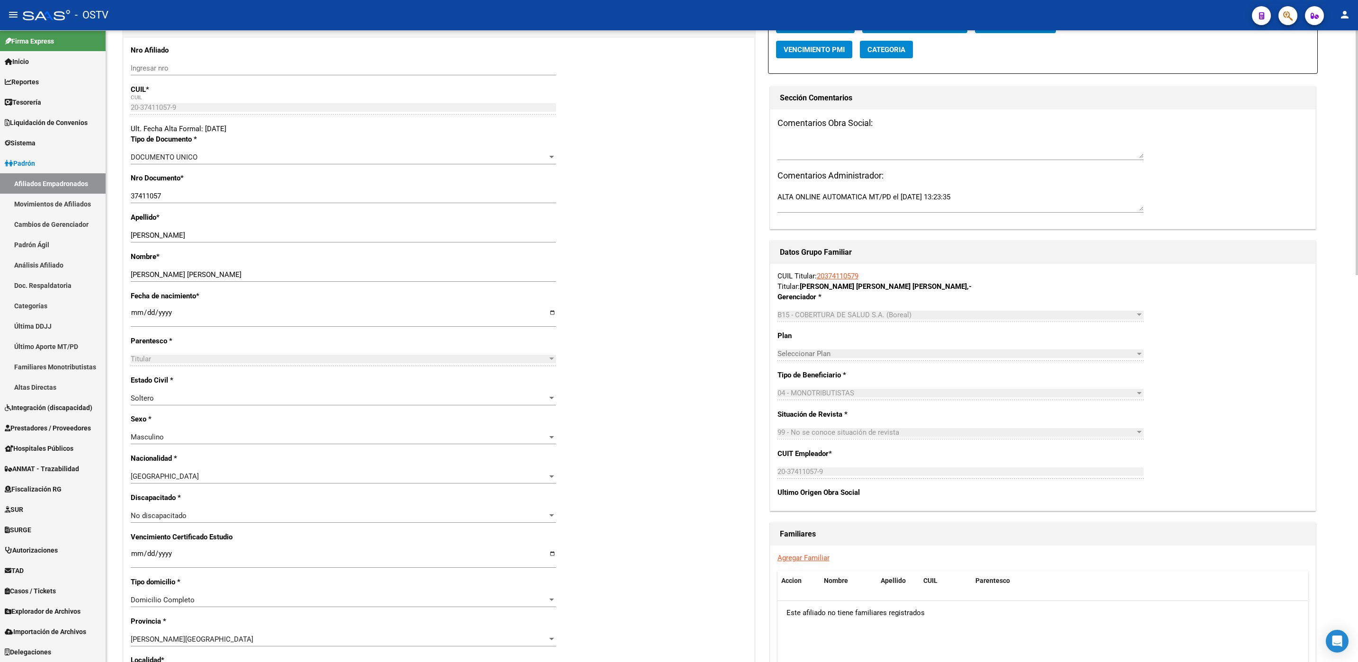
scroll to position [0, 0]
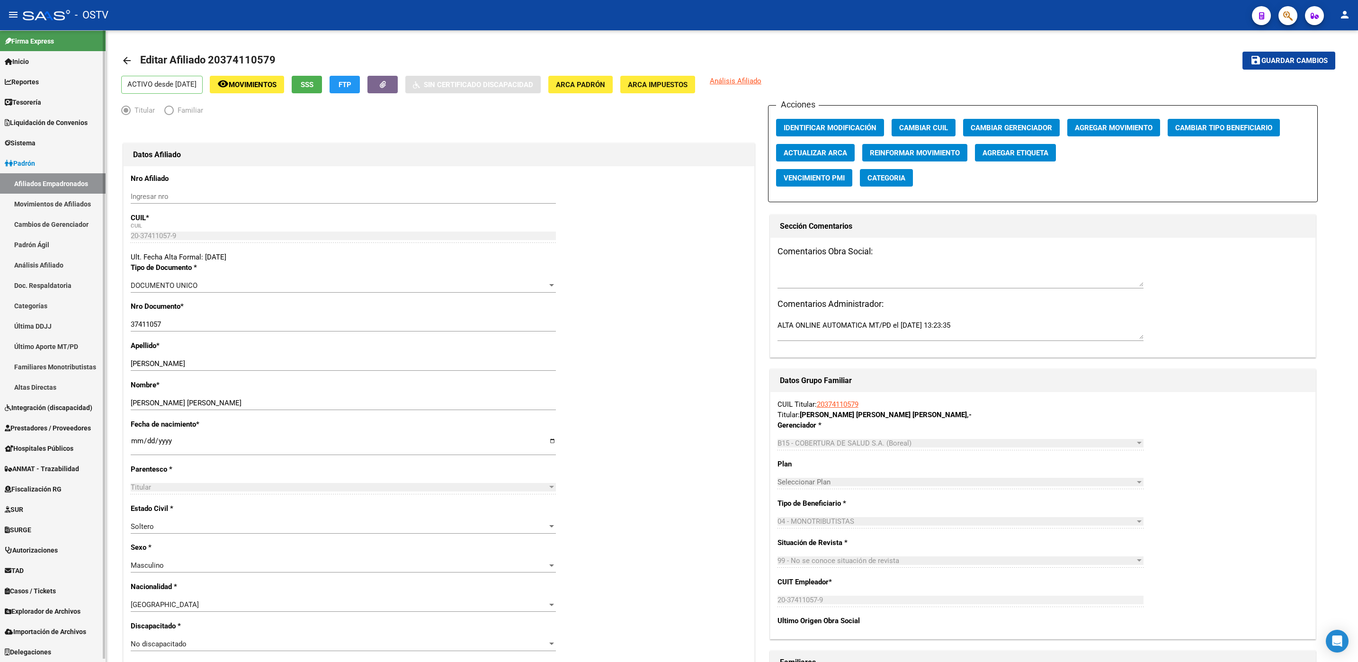
click at [42, 446] on span "Hospitales Públicos" at bounding box center [39, 448] width 69 height 10
click at [38, 551] on link "Notificaciones Internación" at bounding box center [53, 550] width 106 height 20
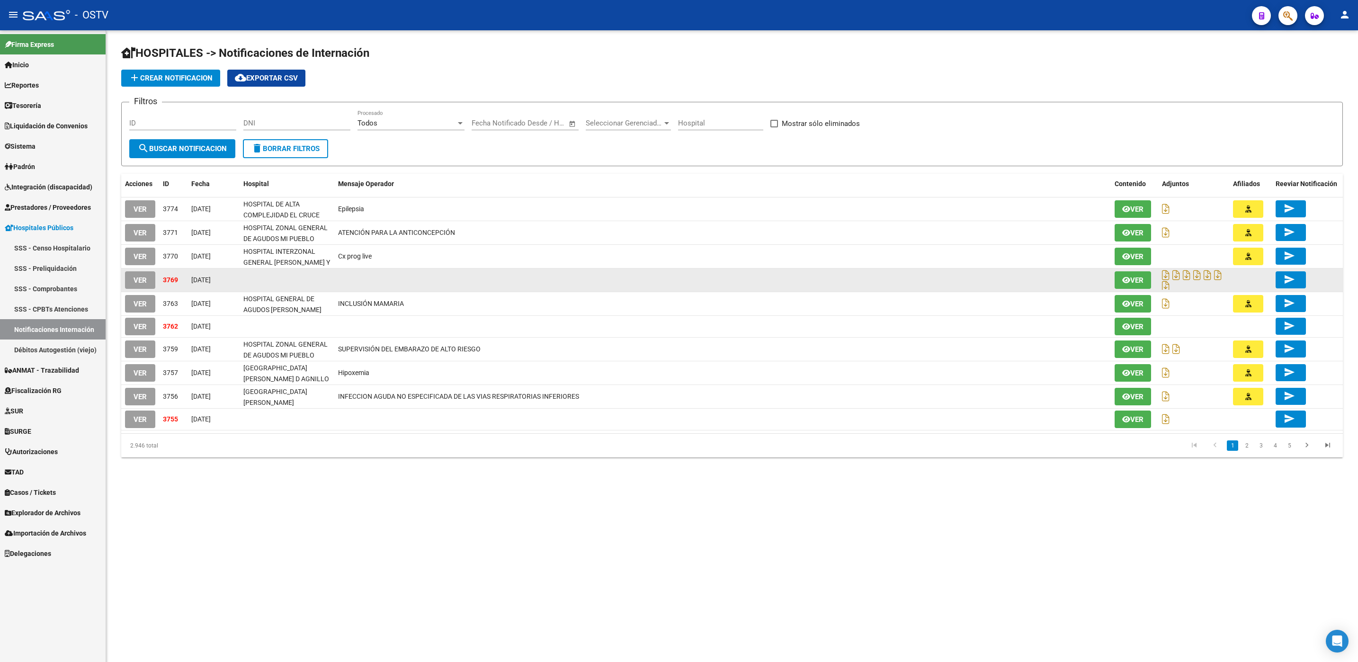
click at [145, 282] on span "VER" at bounding box center [140, 280] width 13 height 9
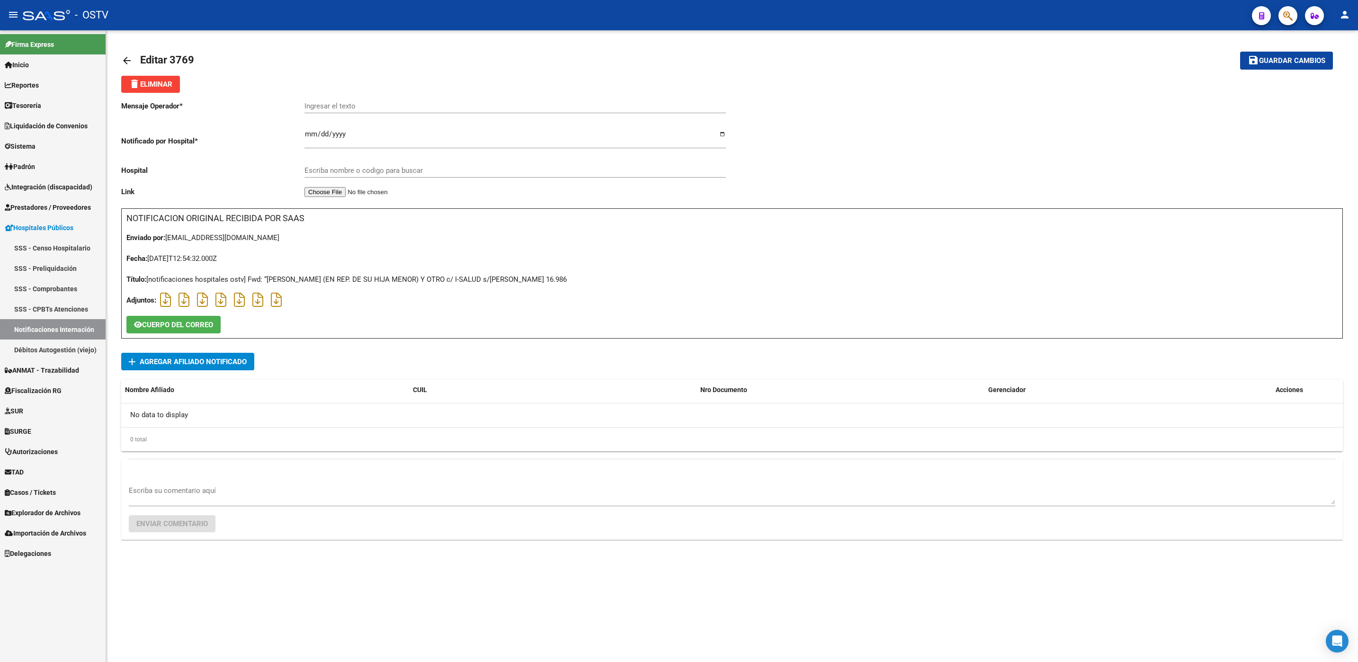
click at [62, 330] on link "Notificaciones Internación" at bounding box center [53, 329] width 106 height 20
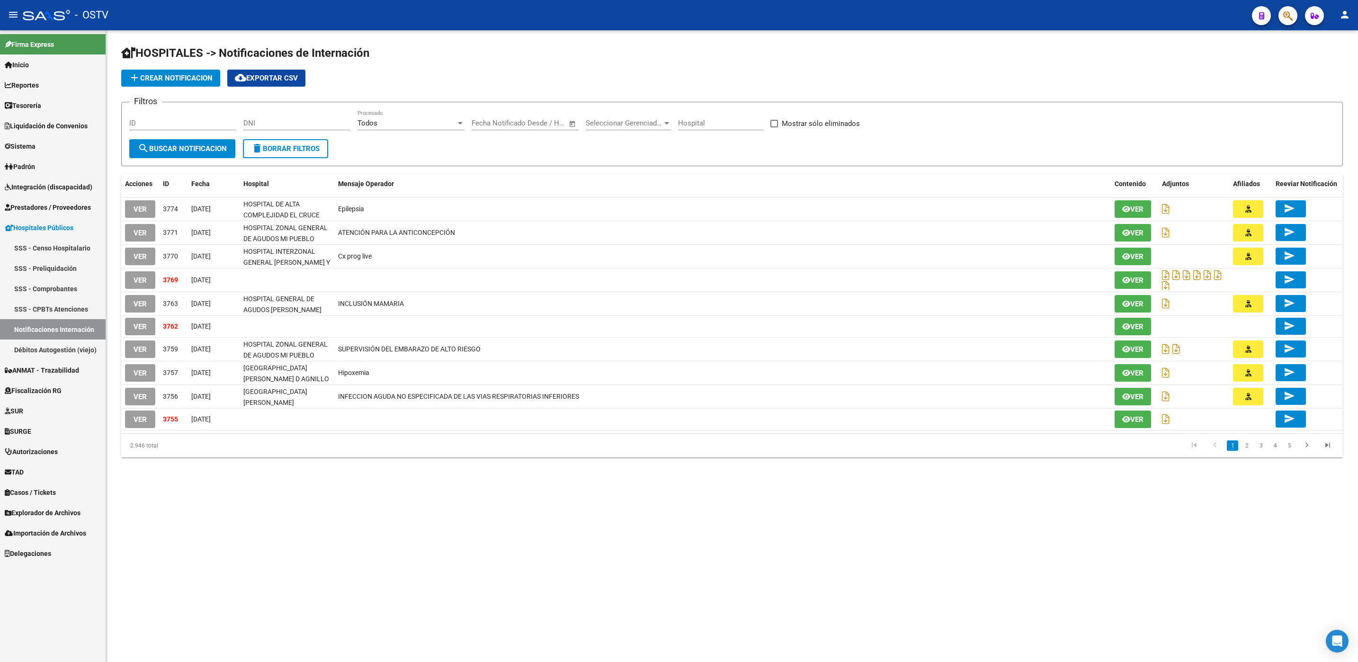
click at [36, 228] on span "Hospitales Públicos" at bounding box center [39, 228] width 69 height 10
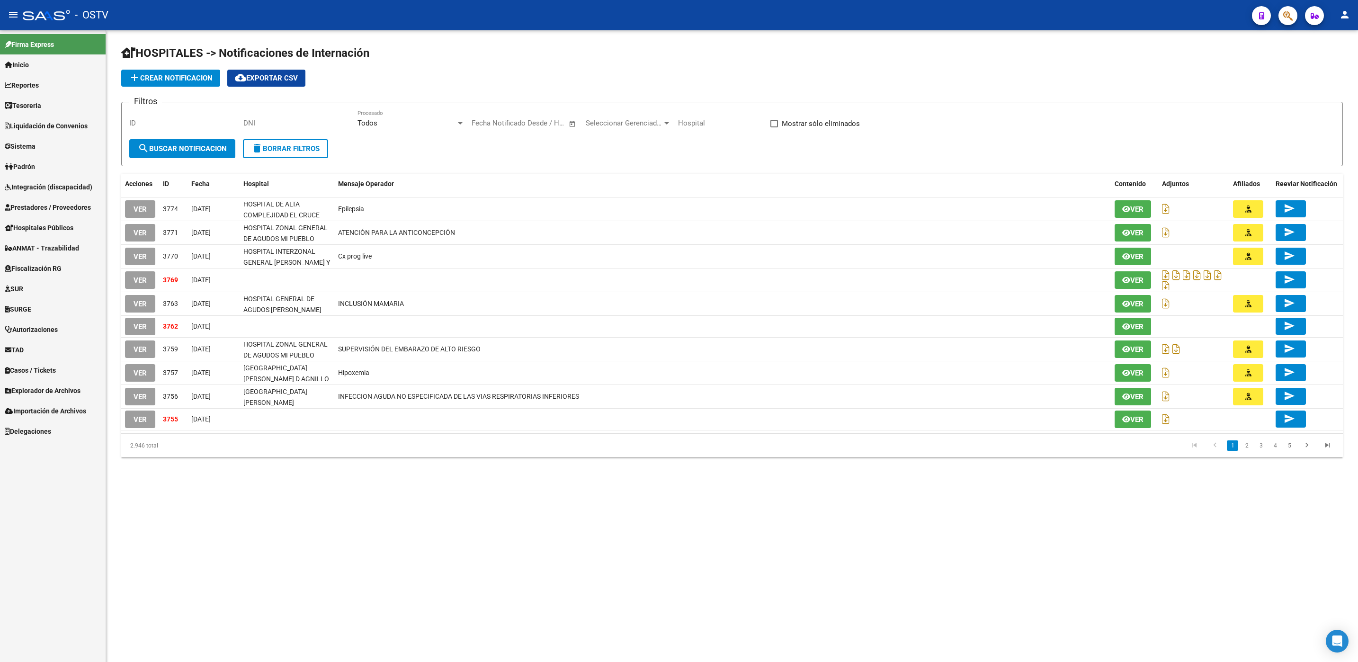
click at [35, 168] on span "Padrón" at bounding box center [20, 166] width 30 height 10
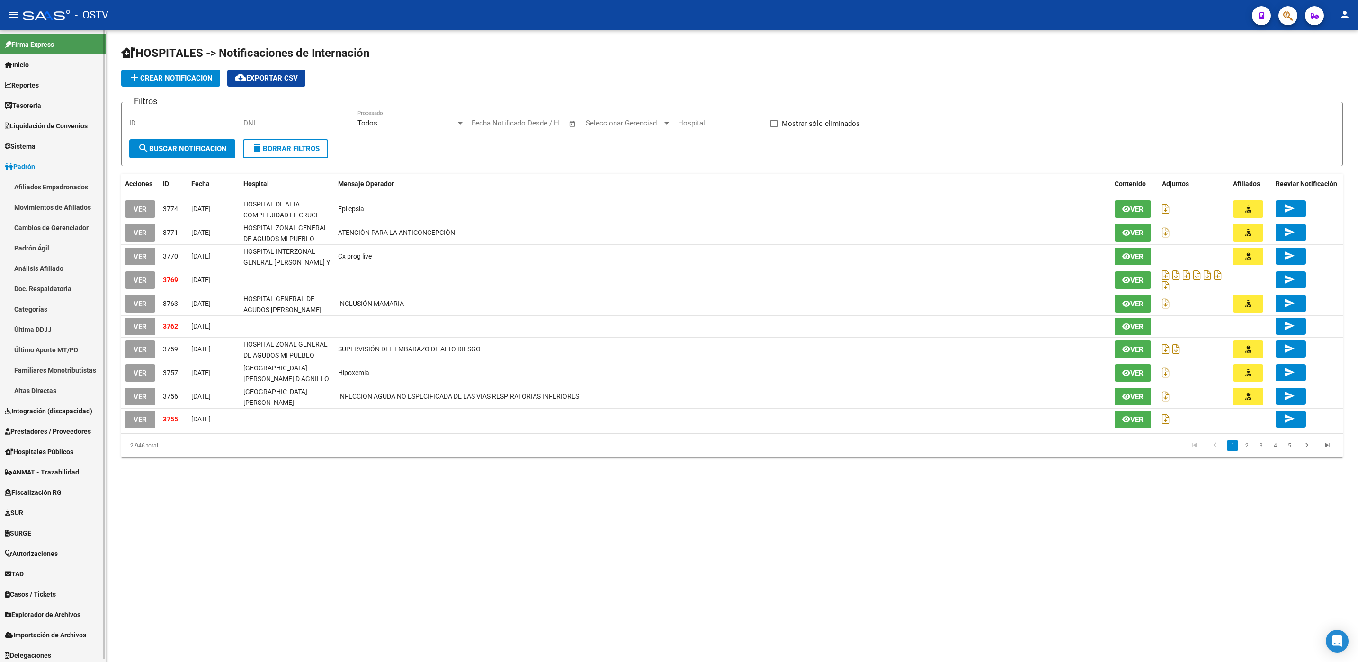
click at [37, 184] on link "Afiliados Empadronados" at bounding box center [53, 187] width 106 height 20
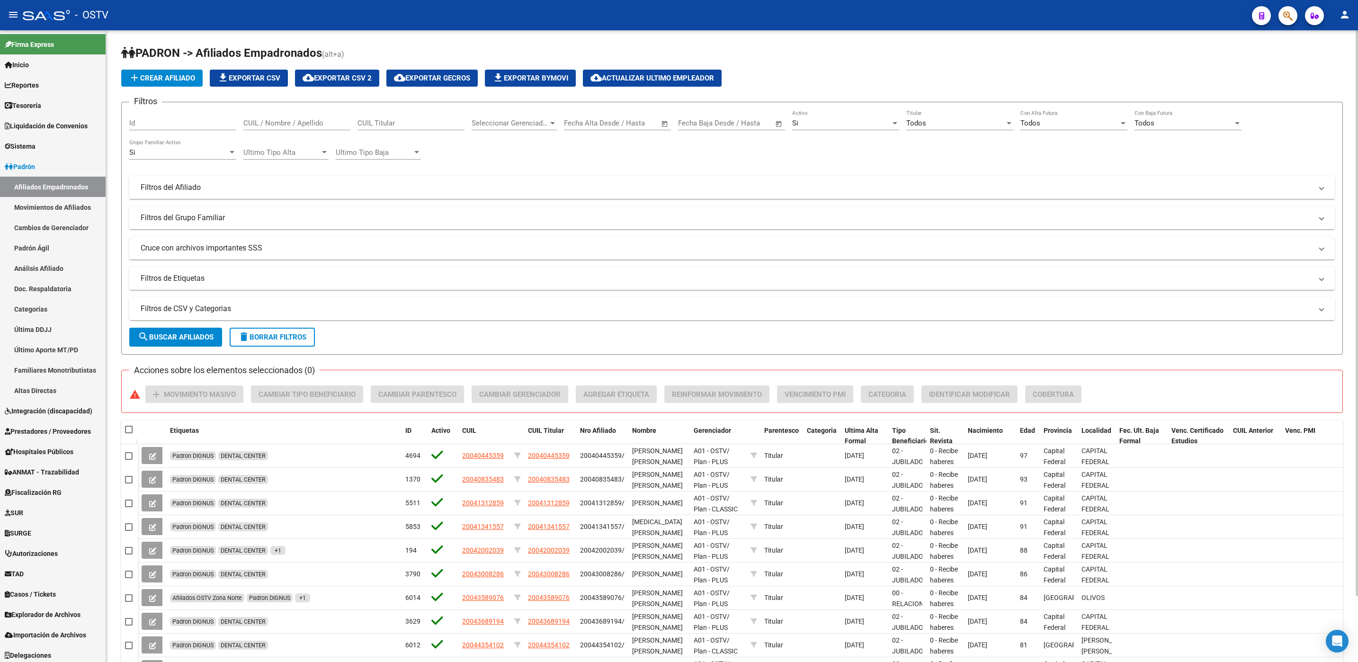
click at [185, 195] on mat-expansion-panel-header "Filtros del Afiliado" at bounding box center [731, 187] width 1205 height 23
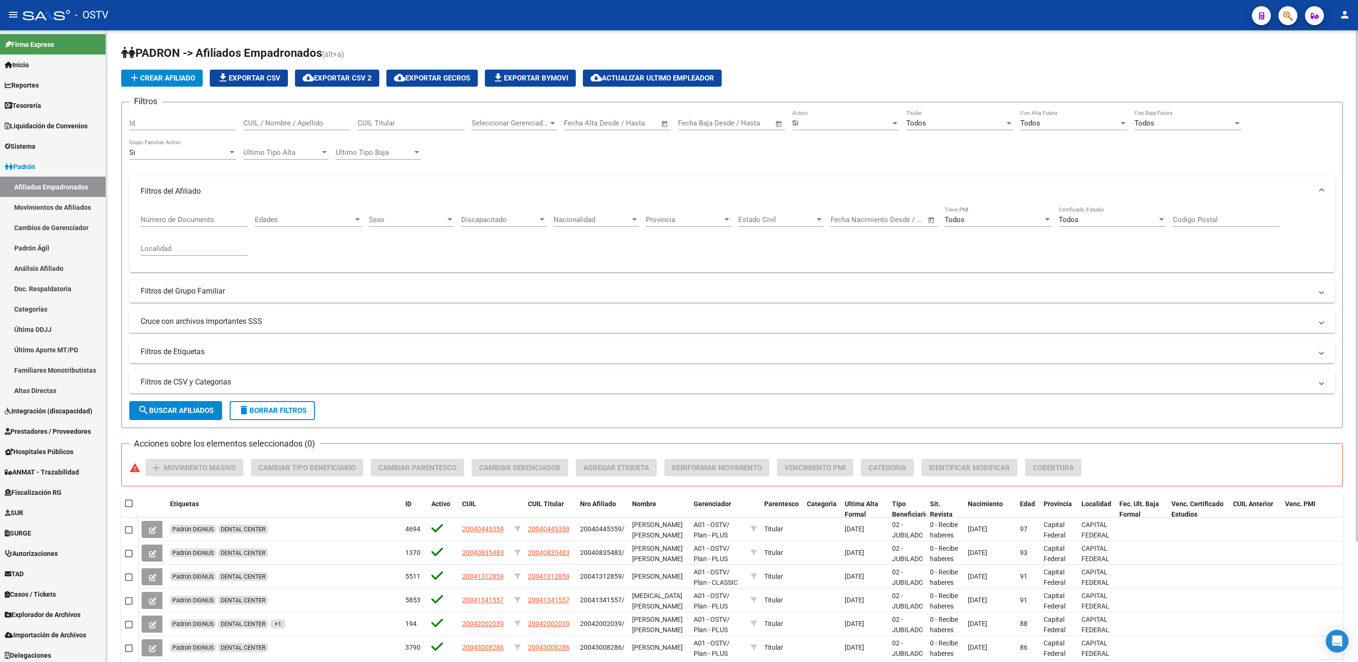
click at [185, 192] on mat-panel-title "Filtros del Afiliado" at bounding box center [726, 191] width 1171 height 10
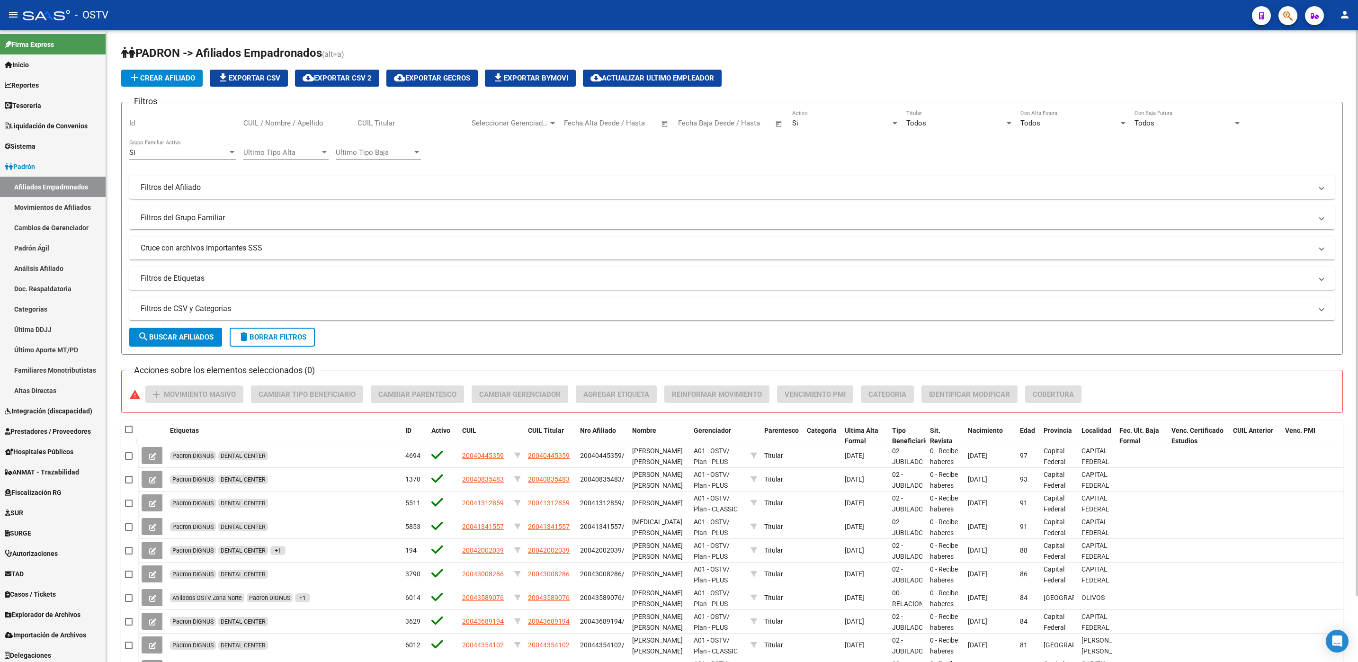
click at [185, 216] on mat-panel-title "Filtros del Grupo Familiar" at bounding box center [726, 218] width 1171 height 10
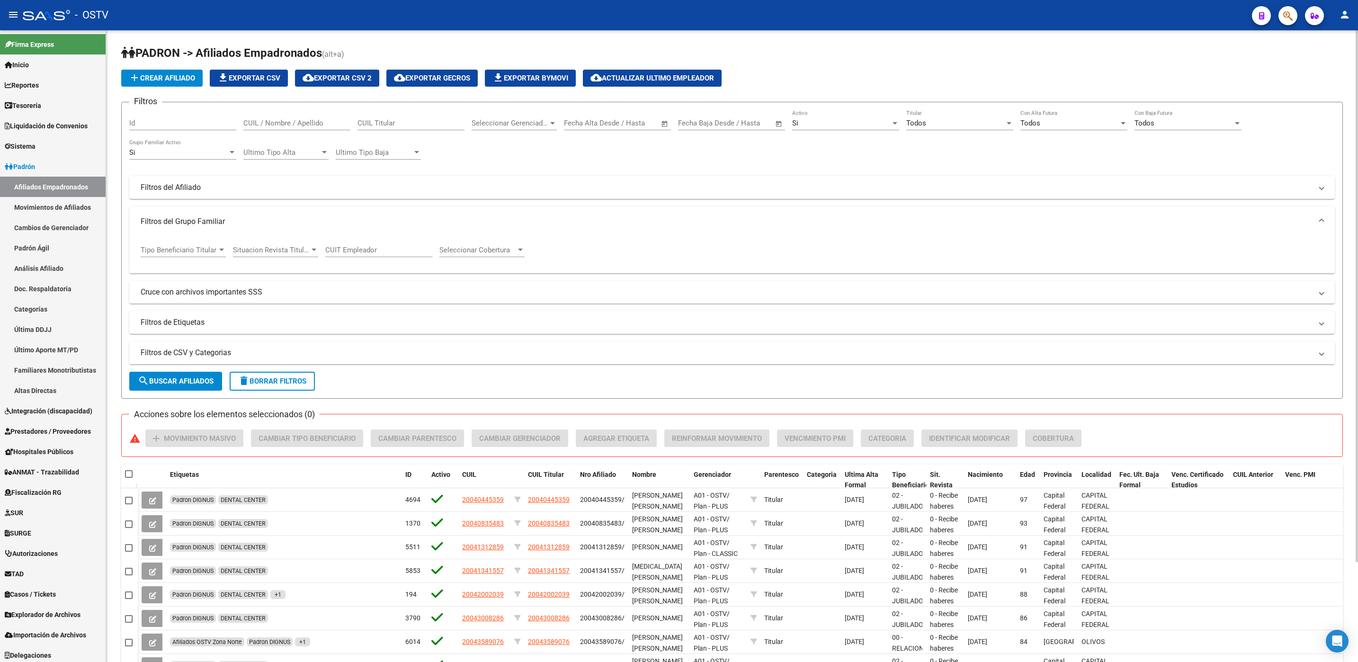
click at [191, 250] on span "Tipo Beneficiario Titular" at bounding box center [179, 250] width 77 height 9
click at [216, 342] on span "SERVICIO DOMESTICO (LEY 26.068)" at bounding box center [198, 343] width 114 height 9
click at [194, 379] on span "search Buscar Afiliados" at bounding box center [176, 381] width 76 height 9
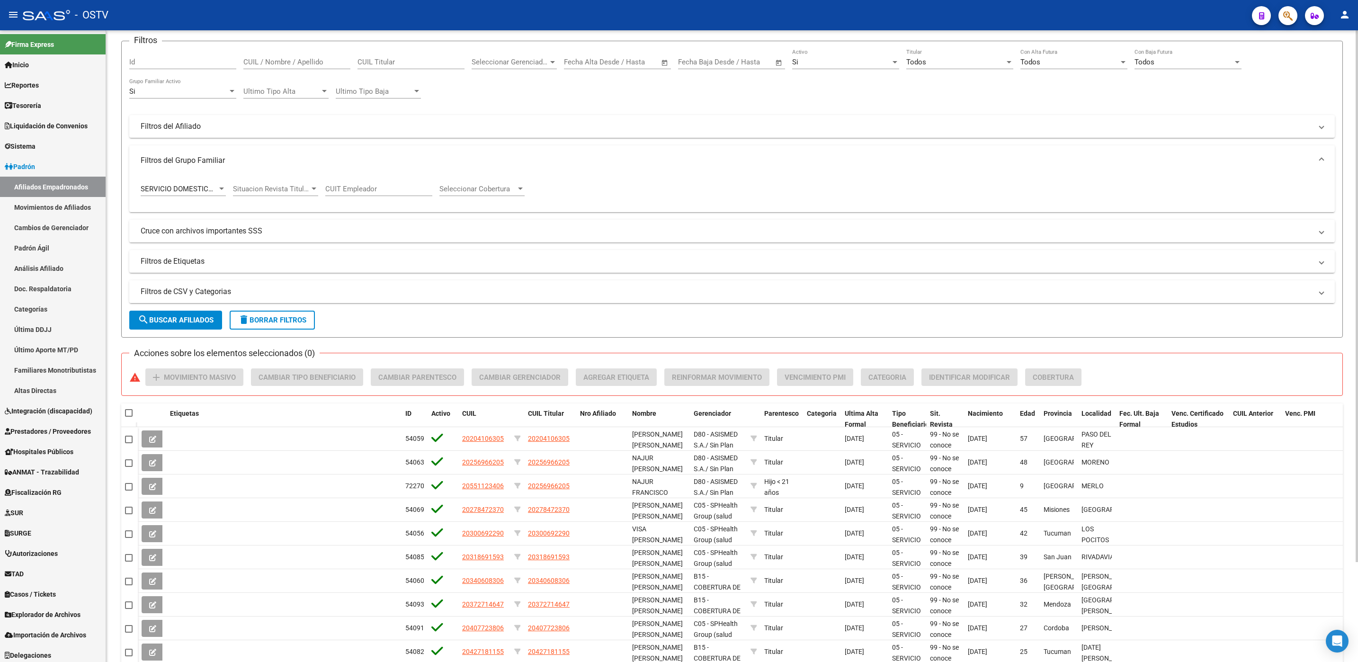
scroll to position [118, 0]
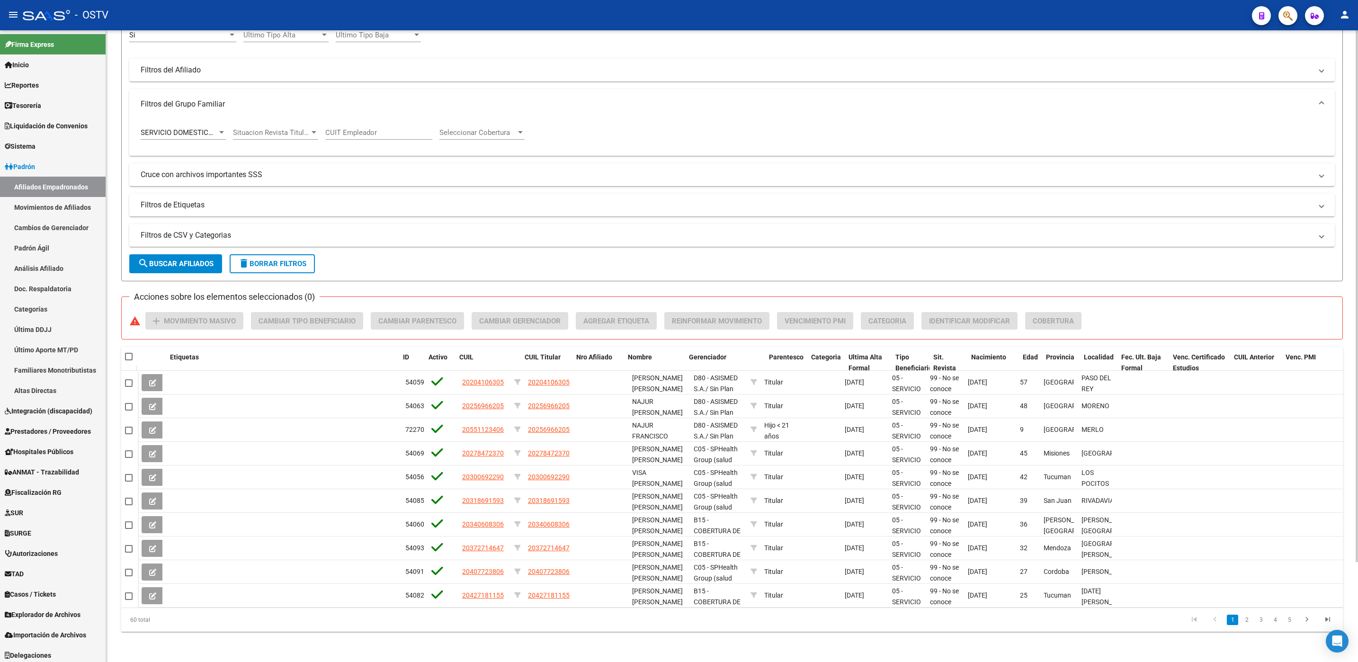
drag, startPoint x: 743, startPoint y: 358, endPoint x: 1008, endPoint y: 341, distance: 265.2
click at [1008, 341] on div "PADRON -> Afiliados Empadronados (alt+a) add Crear Afiliado file_download Expor…" at bounding box center [732, 280] width 1222 height 704
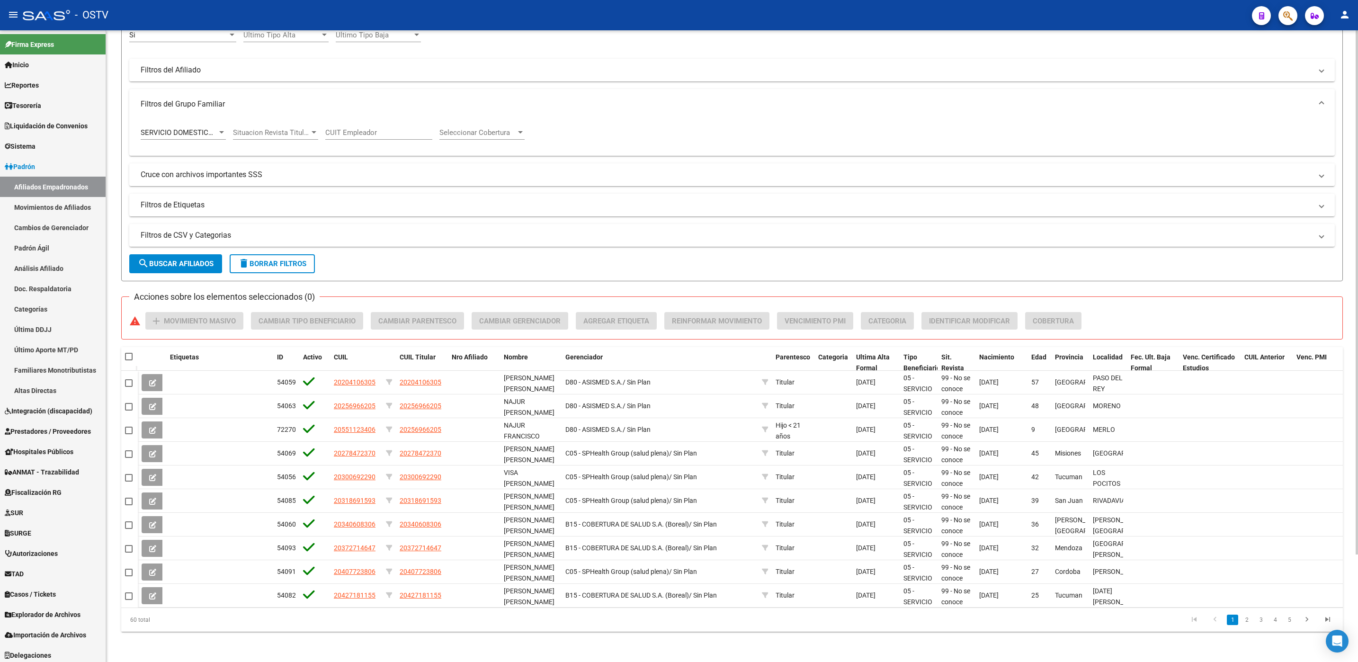
click at [1004, 340] on div "PADRON -> Afiliados Empadronados (alt+a) add Crear Afiliado file_download Expor…" at bounding box center [732, 280] width 1222 height 704
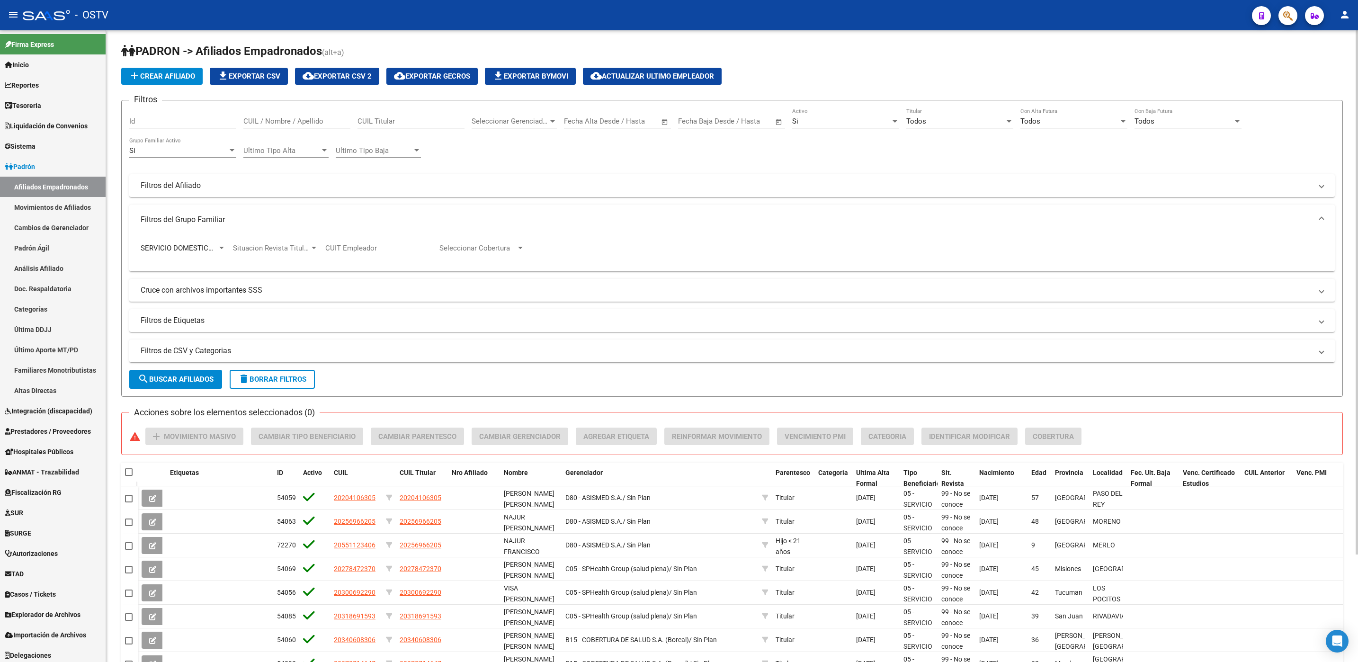
scroll to position [0, 0]
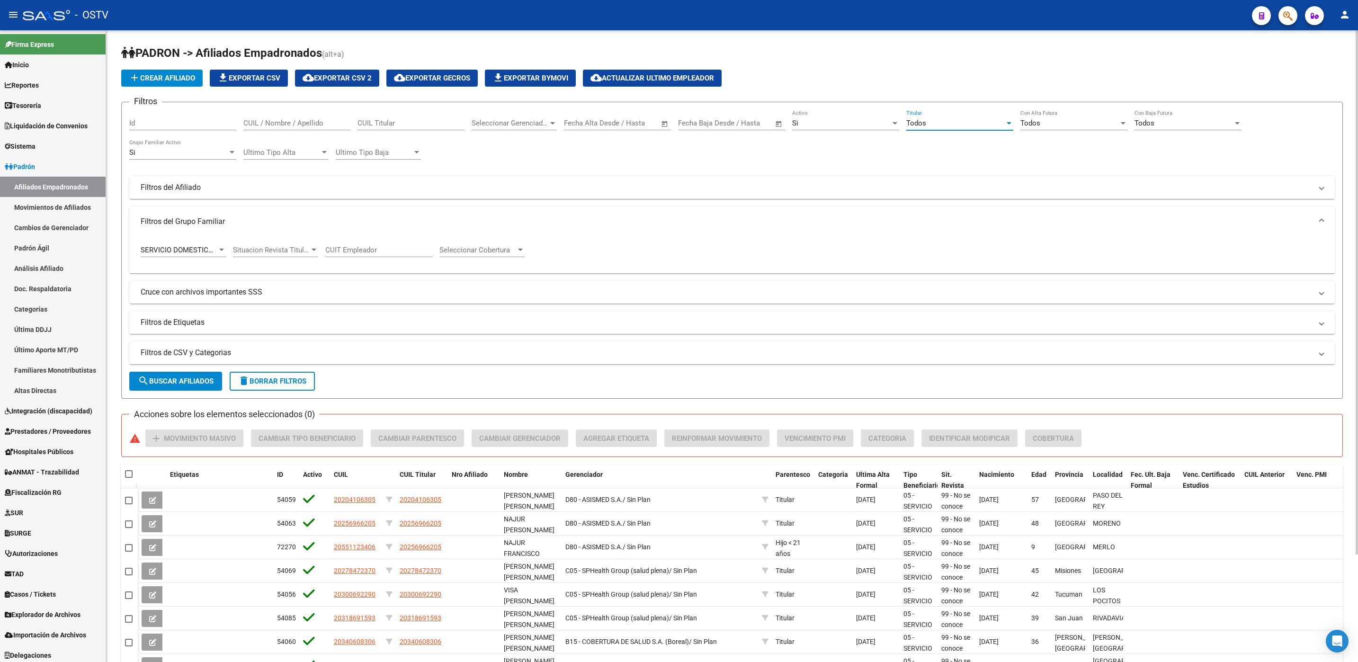
click at [925, 121] on span "Todos" at bounding box center [916, 123] width 20 height 9
drag, startPoint x: 925, startPoint y: 121, endPoint x: 915, endPoint y: 145, distance: 26.4
click at [915, 145] on span "Si" at bounding box center [959, 144] width 107 height 21
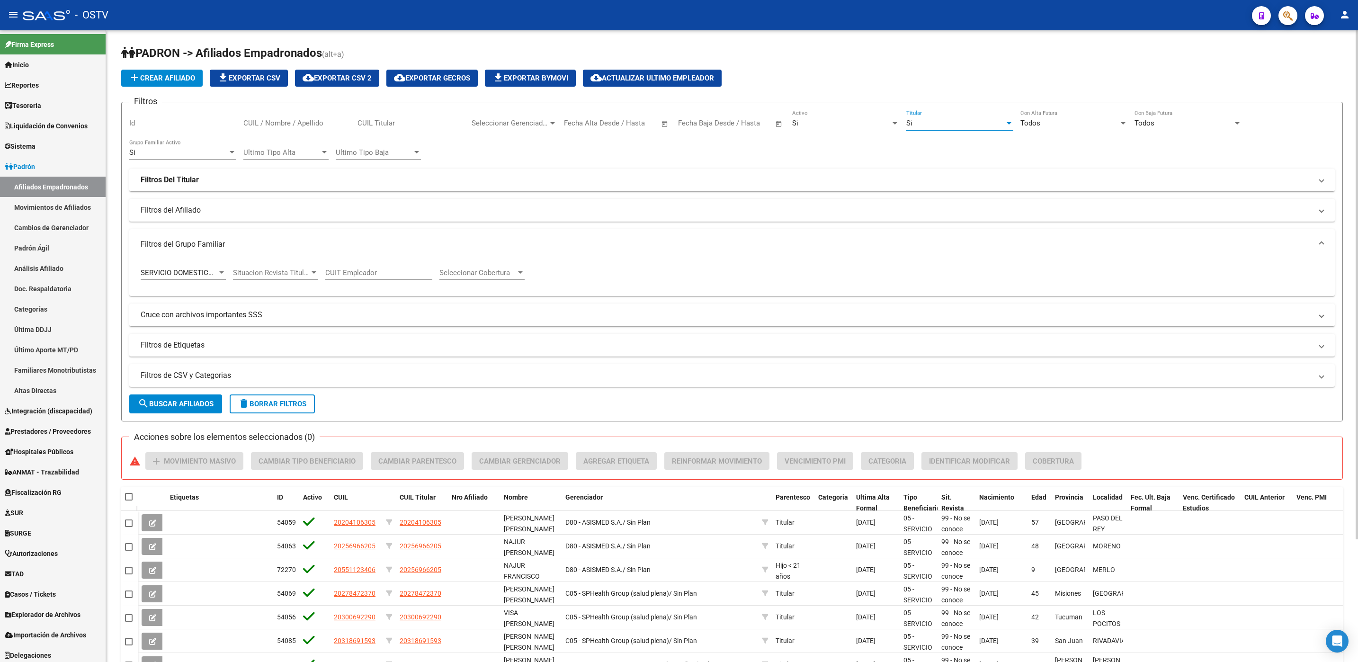
click at [181, 406] on span "search Buscar Afiliados" at bounding box center [176, 404] width 76 height 9
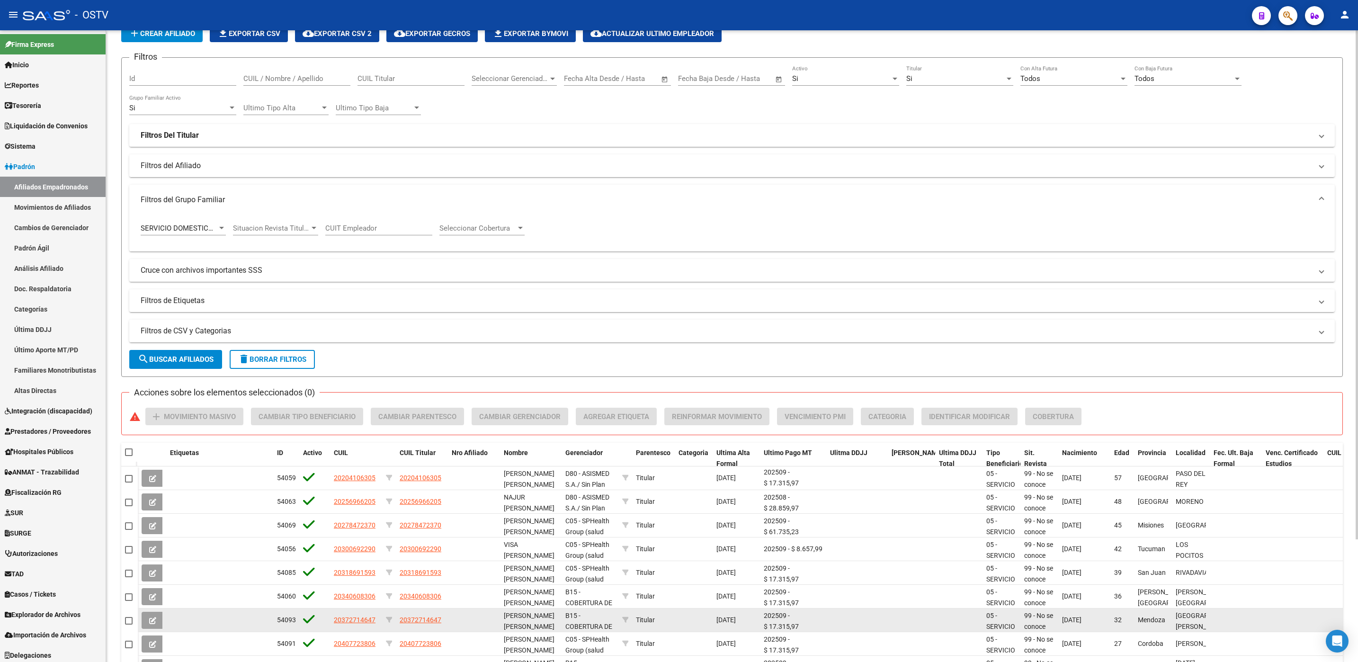
scroll to position [142, 0]
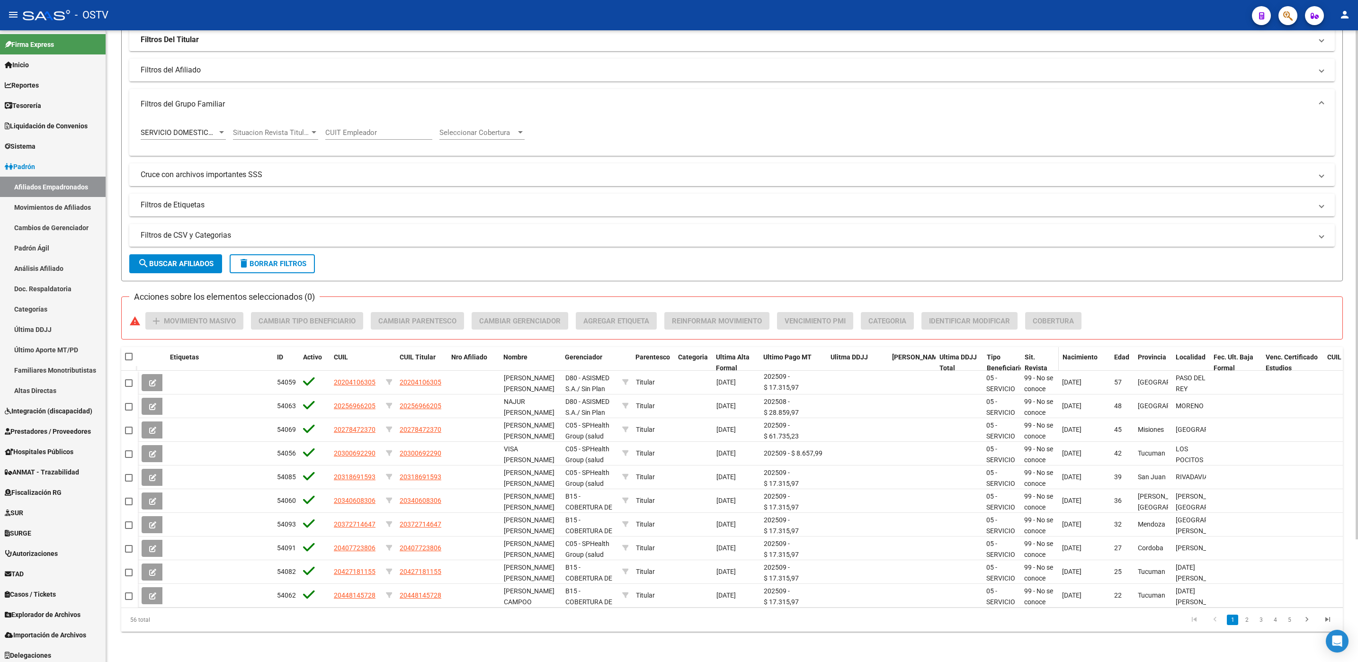
drag, startPoint x: 822, startPoint y: 354, endPoint x: 1091, endPoint y: 354, distance: 268.5
click at [1091, 354] on div "Etiquetas ID Activo CUIL CUIL Titular Nro Afiliado Nombre Gerenciador Parentesc…" at bounding box center [787, 362] width 1299 height 31
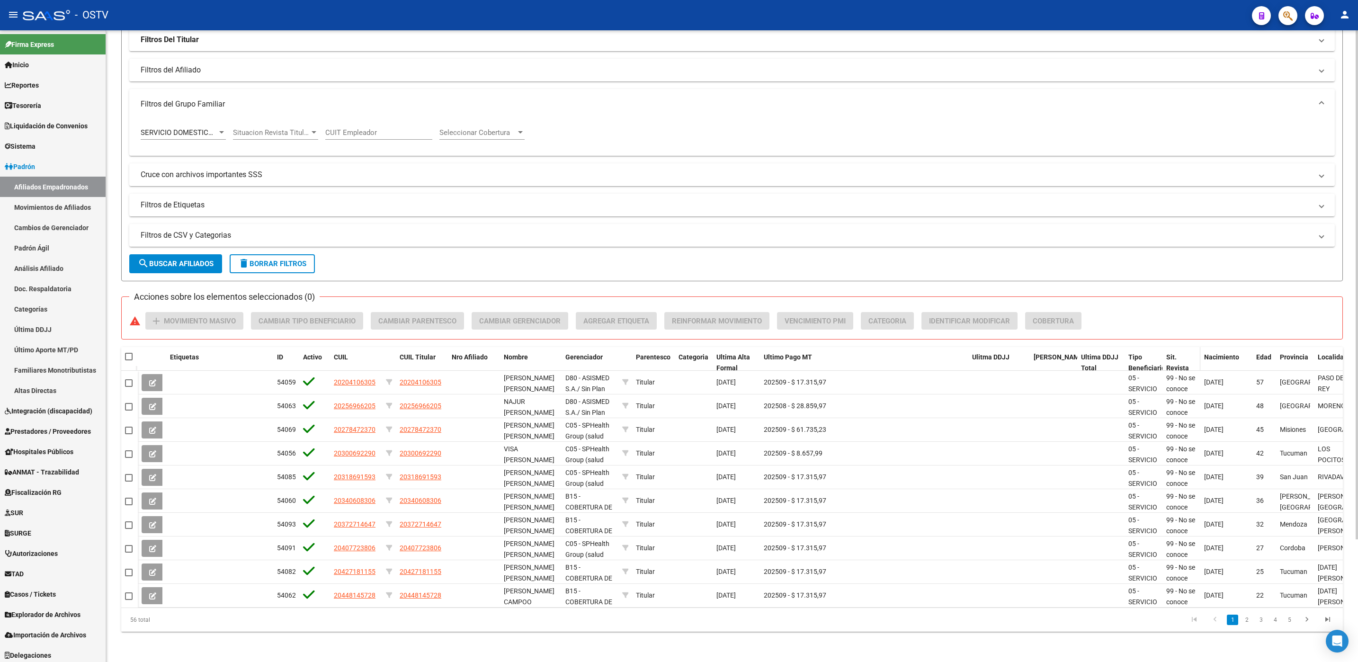
scroll to position [0, 0]
click at [1243, 625] on link "2" at bounding box center [1246, 620] width 11 height 10
click at [785, 360] on span "Ultimo Pago MT" at bounding box center [788, 357] width 48 height 8
click at [1246, 625] on link "2" at bounding box center [1246, 620] width 11 height 10
click at [1264, 625] on link "3" at bounding box center [1260, 620] width 11 height 10
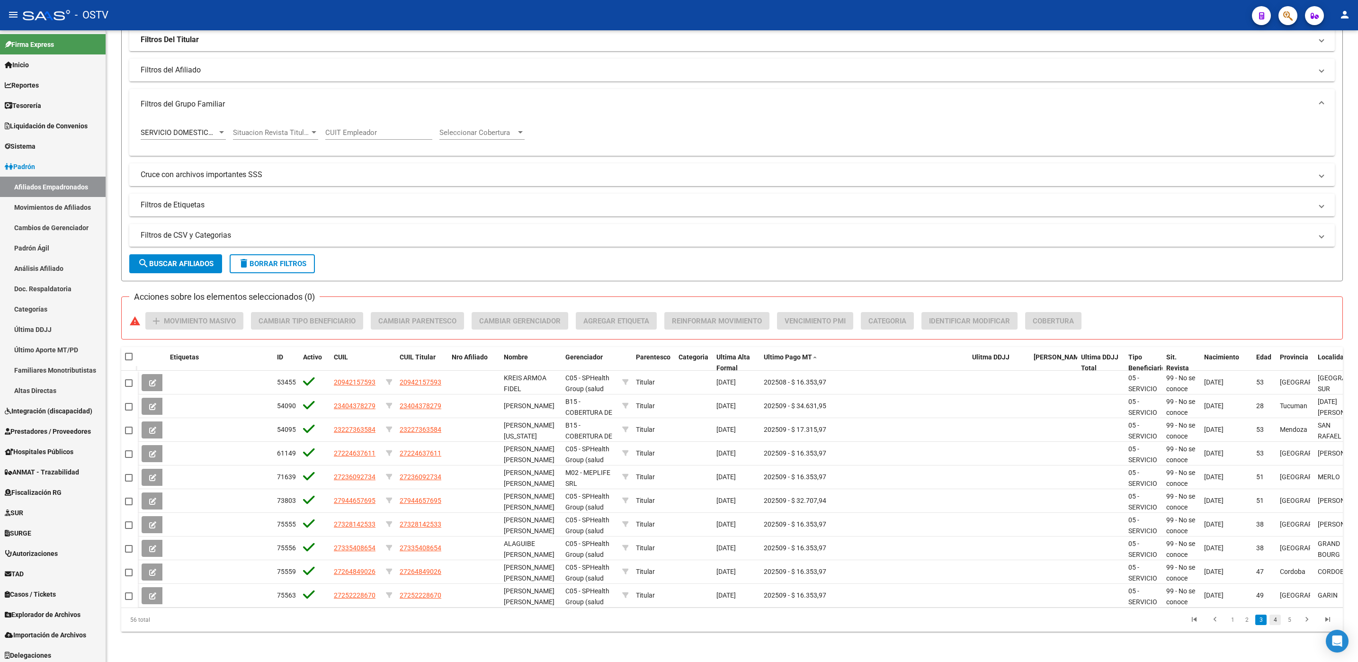
click at [1274, 625] on link "4" at bounding box center [1274, 620] width 11 height 10
click at [1273, 628] on li "5" at bounding box center [1275, 620] width 14 height 16
click at [1273, 625] on link "5" at bounding box center [1274, 620] width 11 height 10
click at [1292, 625] on link "6" at bounding box center [1289, 620] width 11 height 10
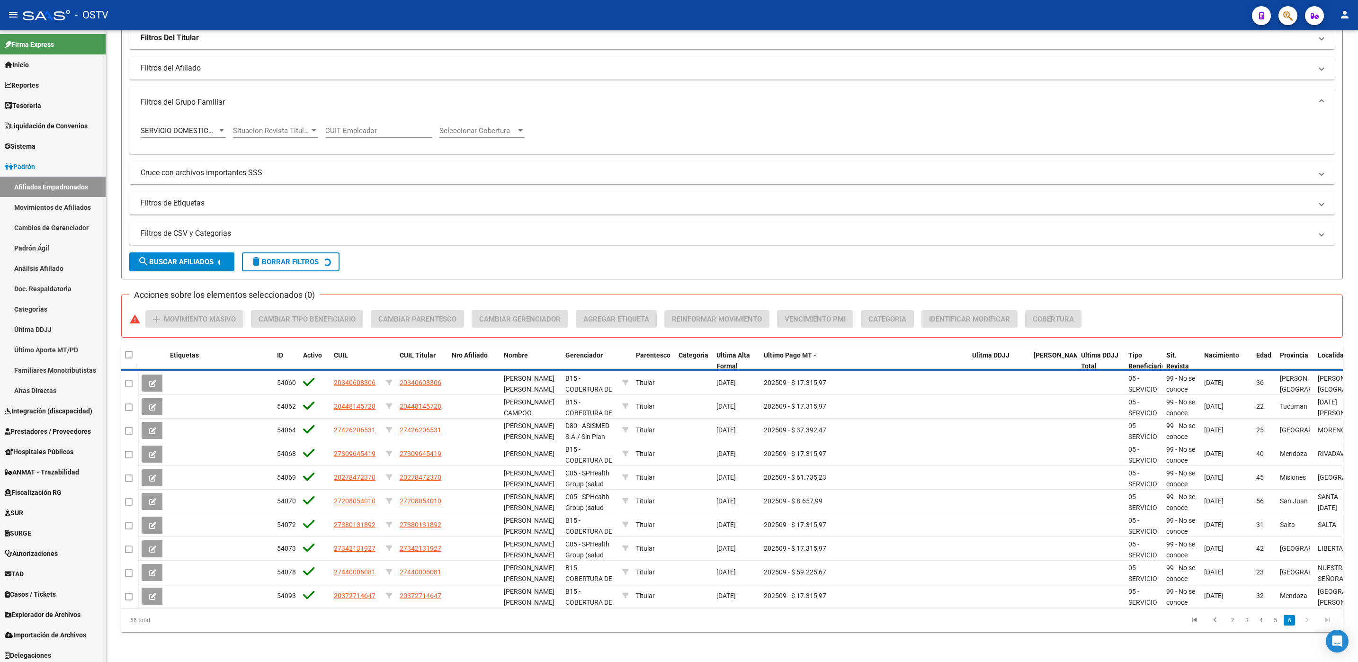
scroll to position [57, 0]
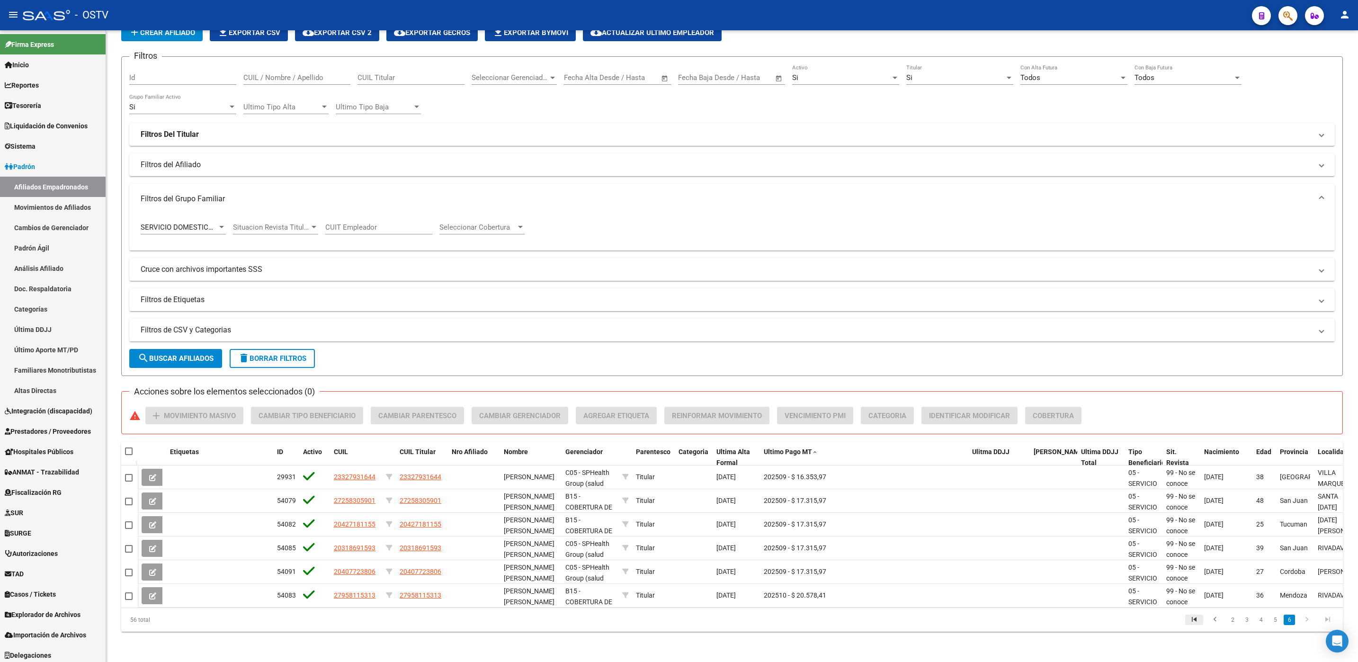
click at [1199, 621] on icon "go to first page" at bounding box center [1194, 620] width 12 height 11
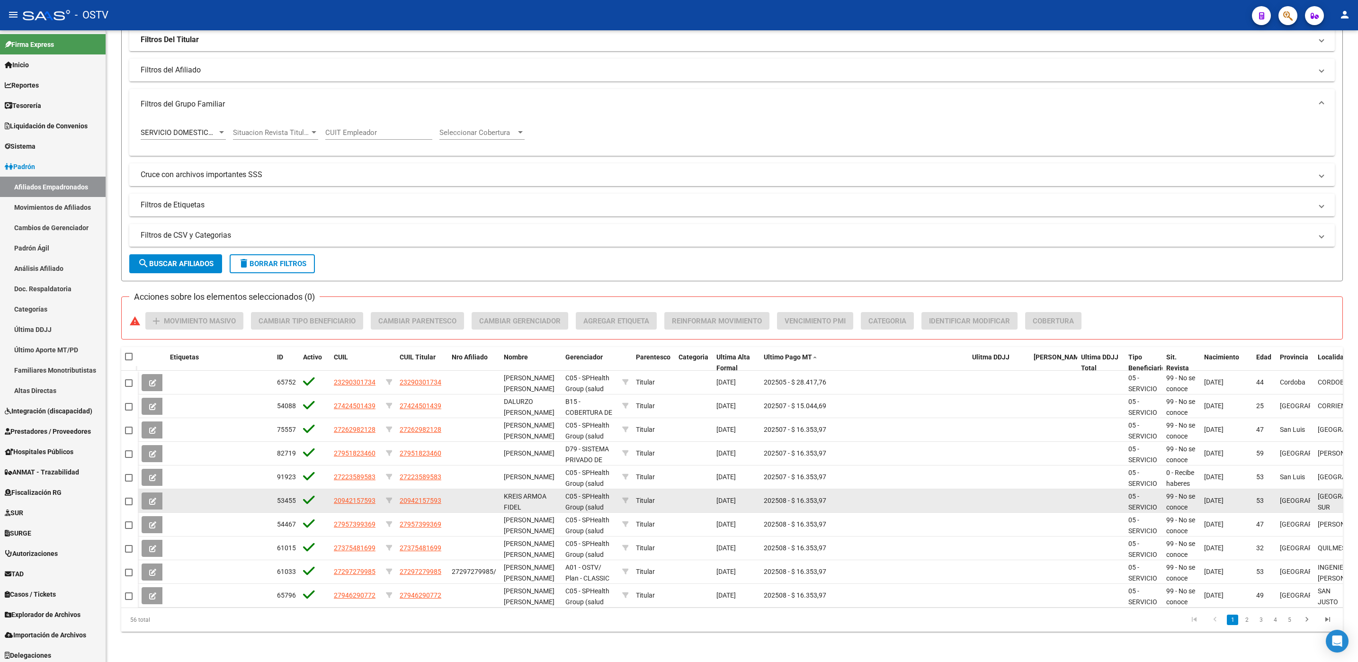
scroll to position [152, 0]
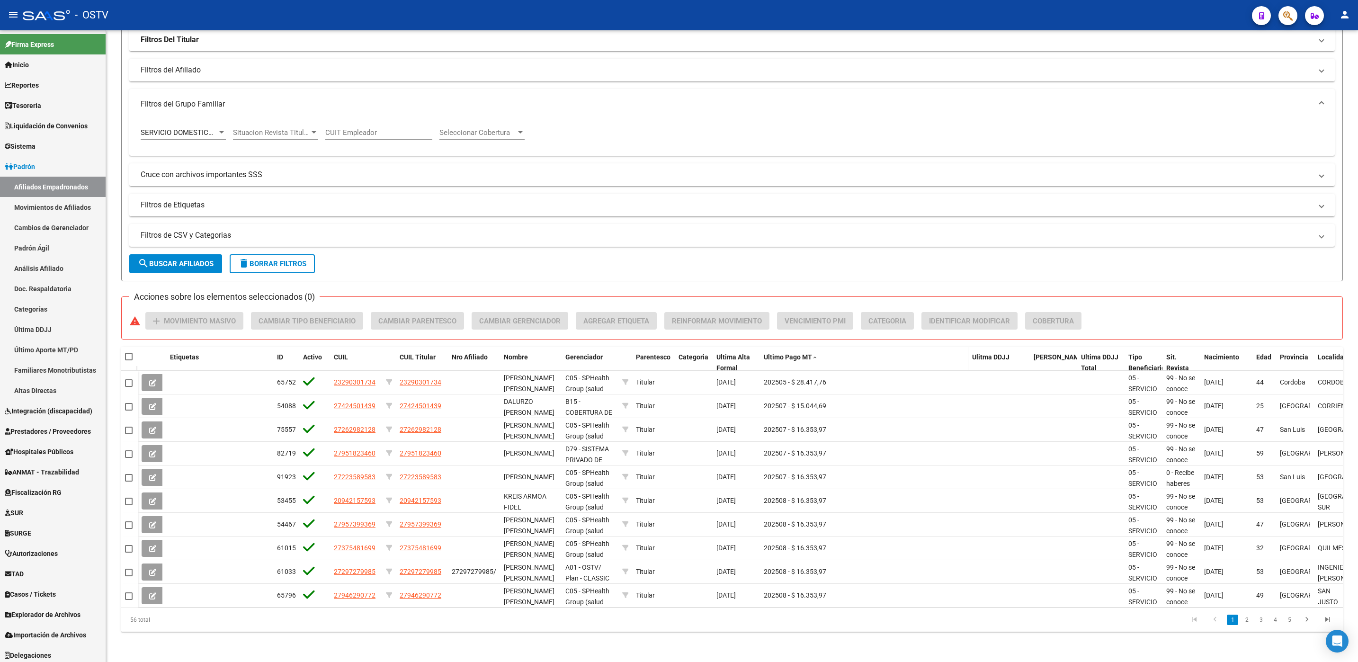
click at [780, 353] on span "Ultimo Pago MT" at bounding box center [788, 357] width 48 height 8
click at [1246, 618] on link "2" at bounding box center [1246, 620] width 11 height 10
click at [1263, 622] on link "3" at bounding box center [1260, 620] width 11 height 10
click at [1275, 622] on link "4" at bounding box center [1274, 620] width 11 height 10
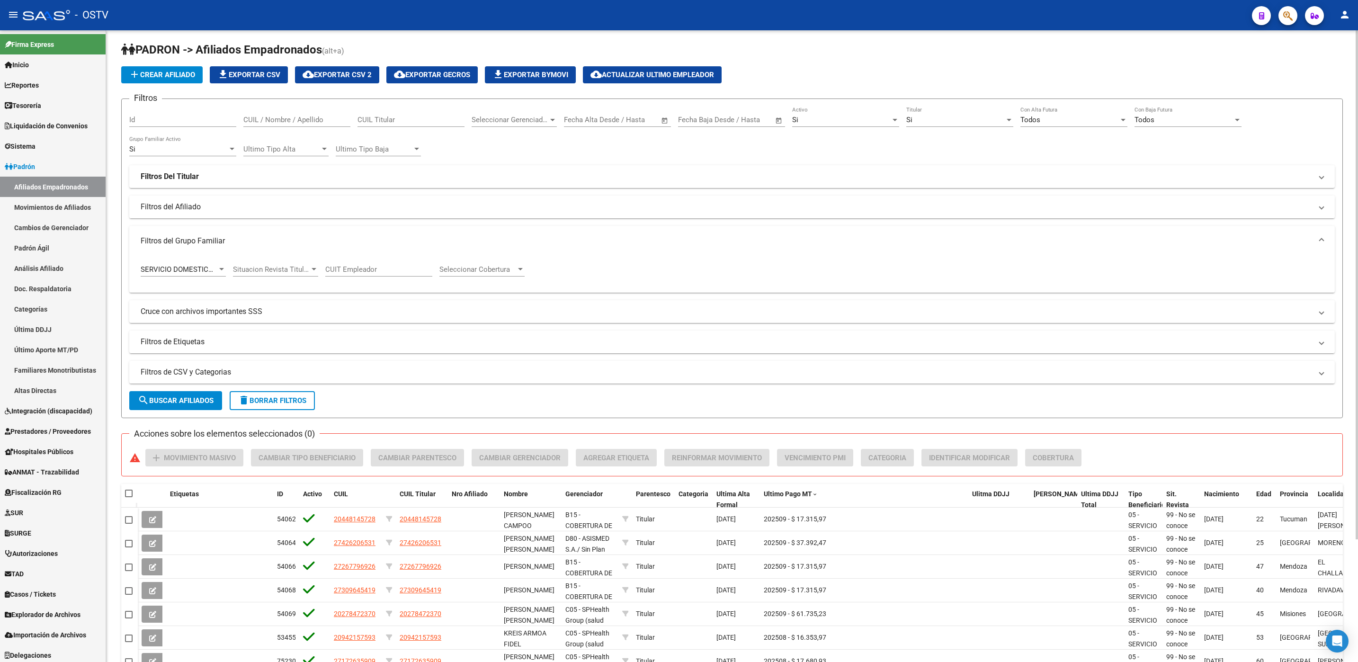
scroll to position [0, 0]
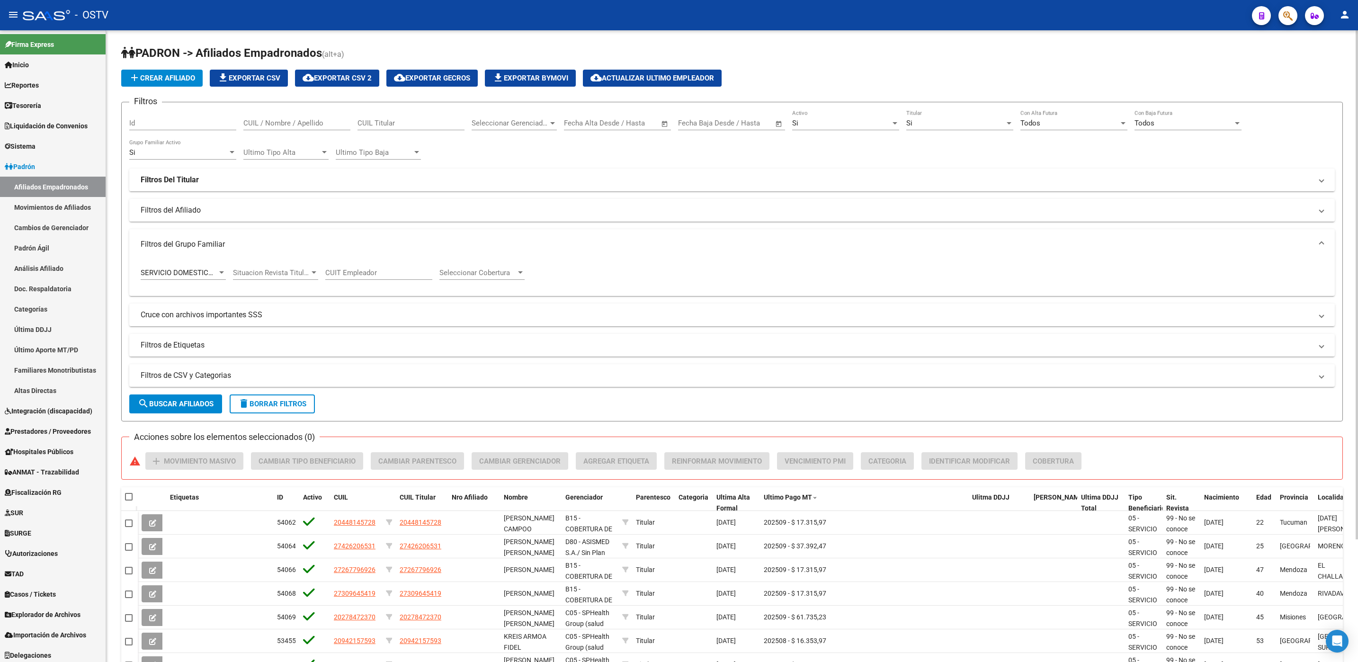
click at [257, 76] on span "file_download Exportar CSV" at bounding box center [248, 78] width 63 height 9
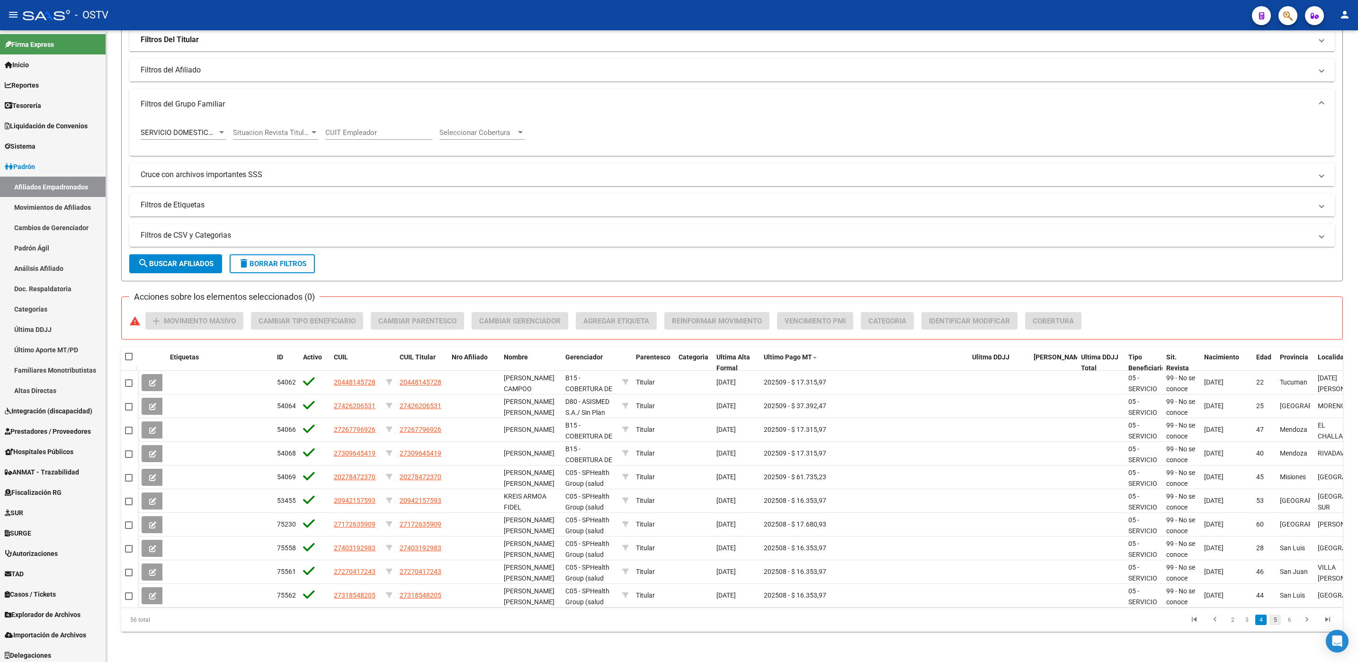
click at [1272, 625] on link "5" at bounding box center [1274, 620] width 11 height 10
click at [1291, 625] on link "6" at bounding box center [1289, 620] width 11 height 10
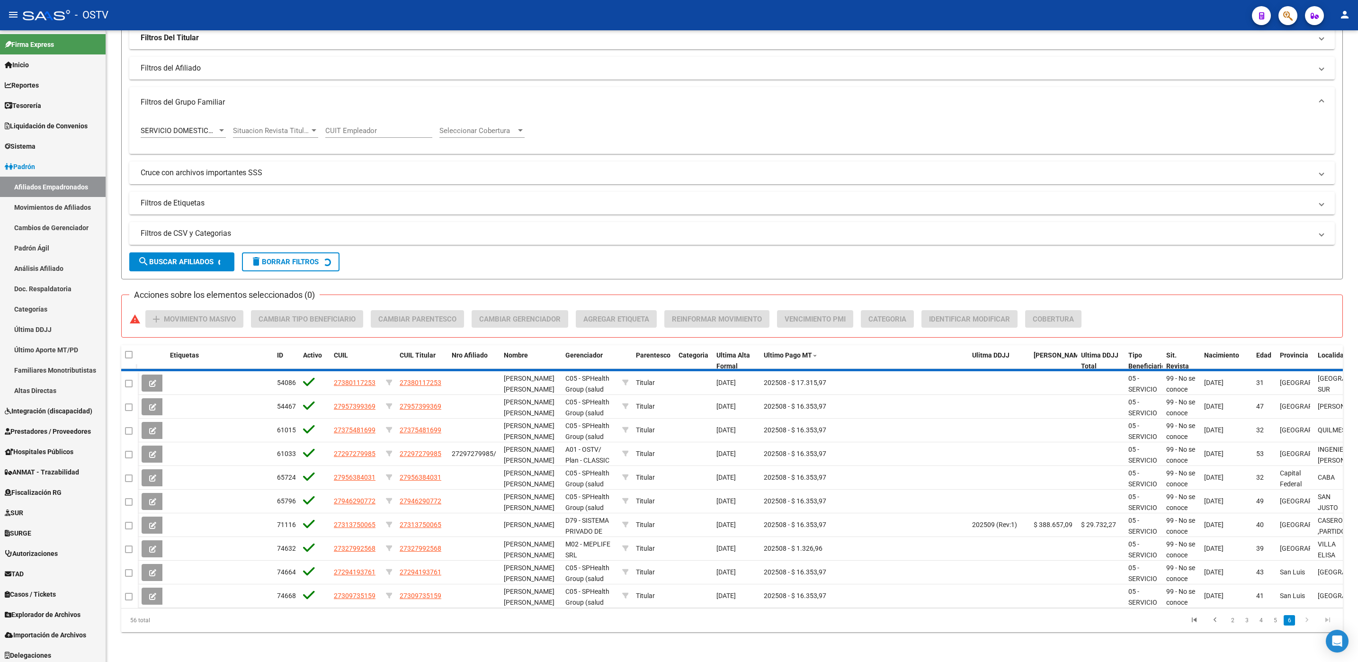
scroll to position [57, 0]
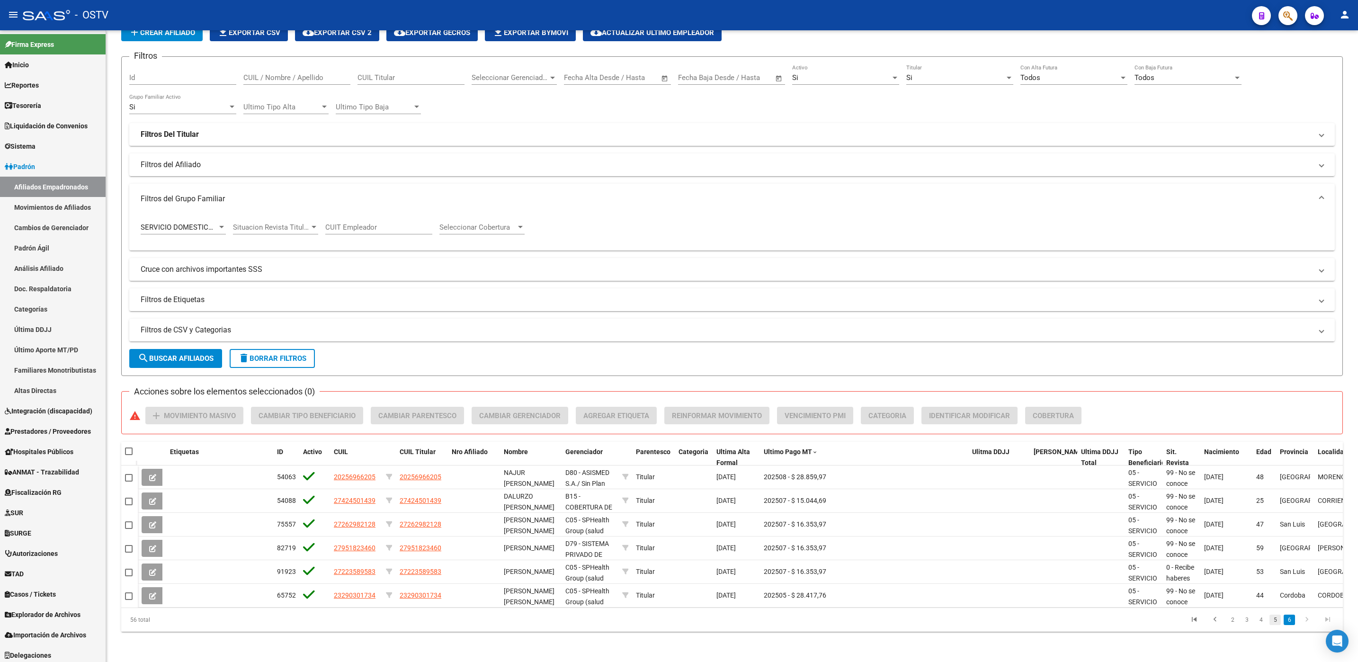
click at [1276, 621] on link "5" at bounding box center [1274, 620] width 11 height 10
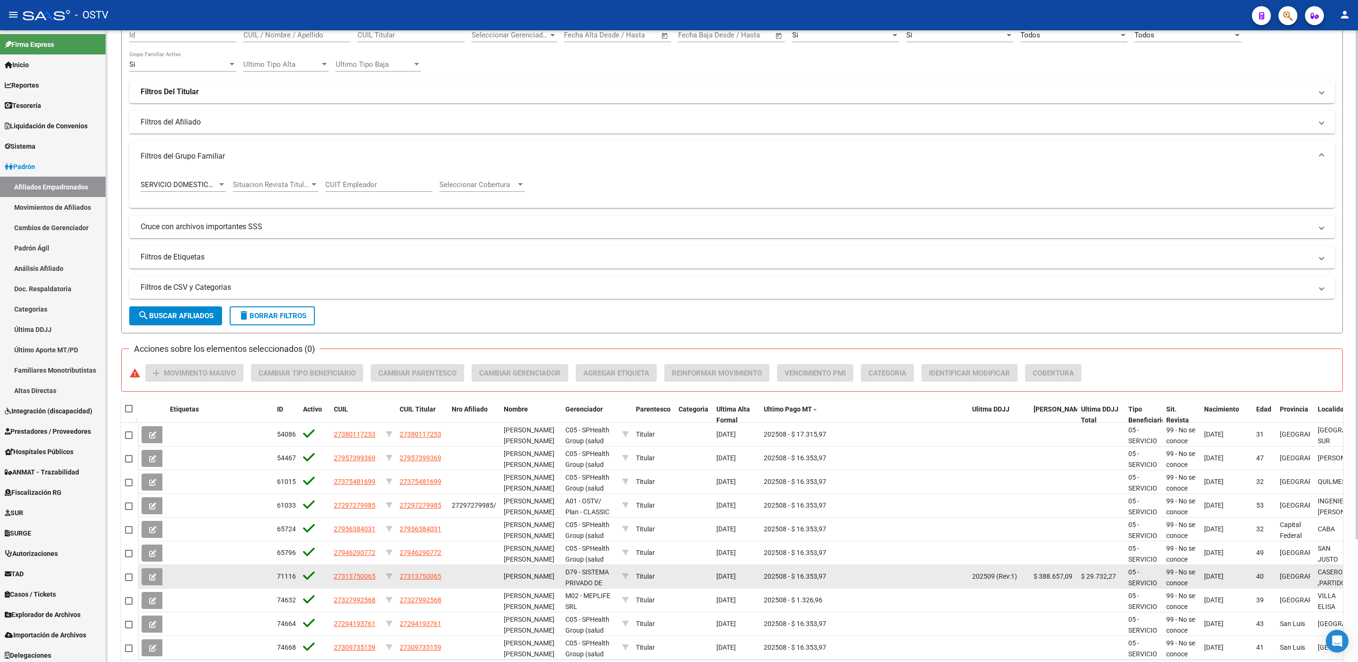
scroll to position [152, 0]
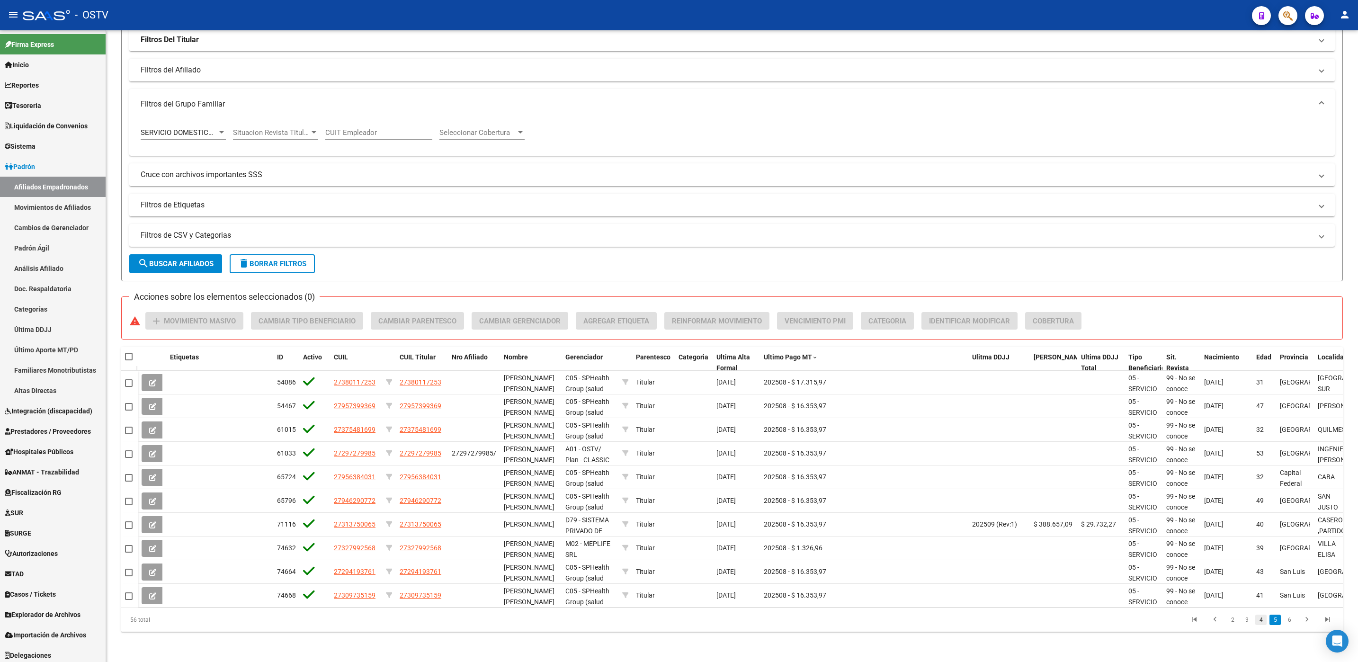
click at [1258, 619] on link "4" at bounding box center [1260, 620] width 11 height 10
click at [1245, 621] on link "3" at bounding box center [1246, 620] width 11 height 10
click at [1245, 621] on link "2" at bounding box center [1246, 620] width 11 height 10
click at [1235, 623] on link "1" at bounding box center [1232, 620] width 11 height 10
click at [1264, 623] on link "3" at bounding box center [1260, 620] width 11 height 10
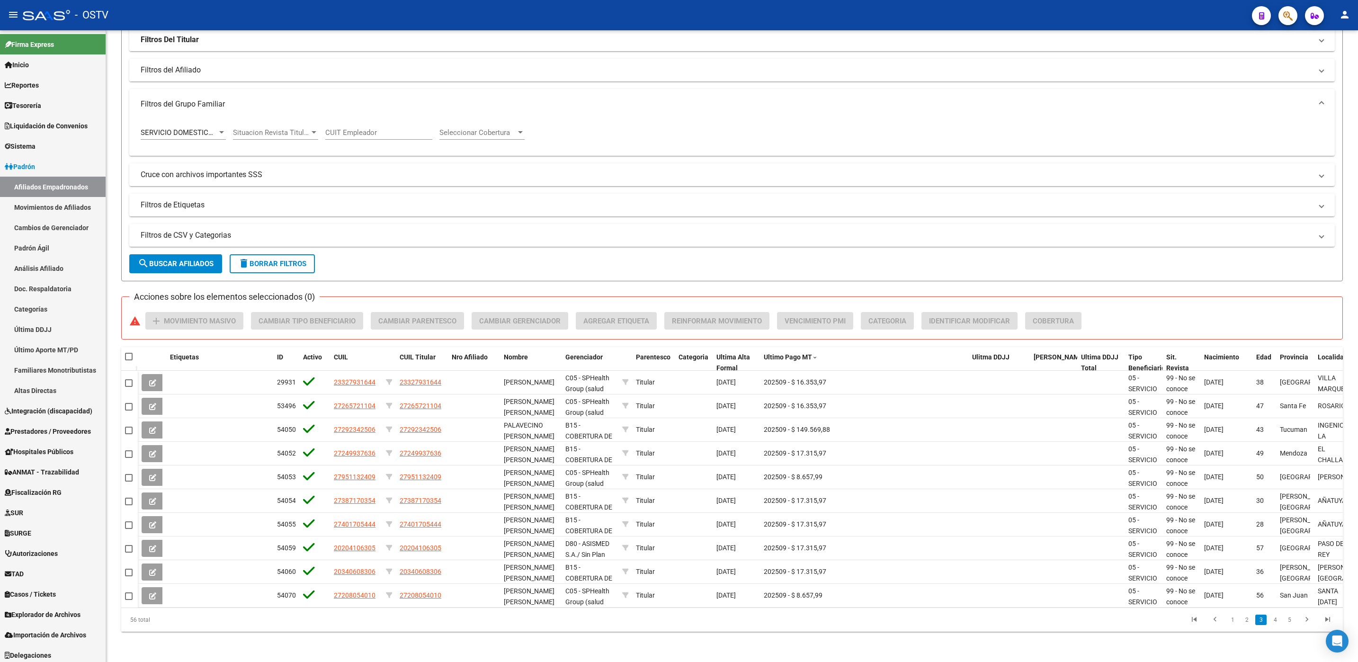
click at [1273, 621] on link "4" at bounding box center [1274, 620] width 11 height 10
click at [1273, 616] on link "5" at bounding box center [1274, 620] width 11 height 10
click at [1287, 619] on link "6" at bounding box center [1289, 620] width 11 height 10
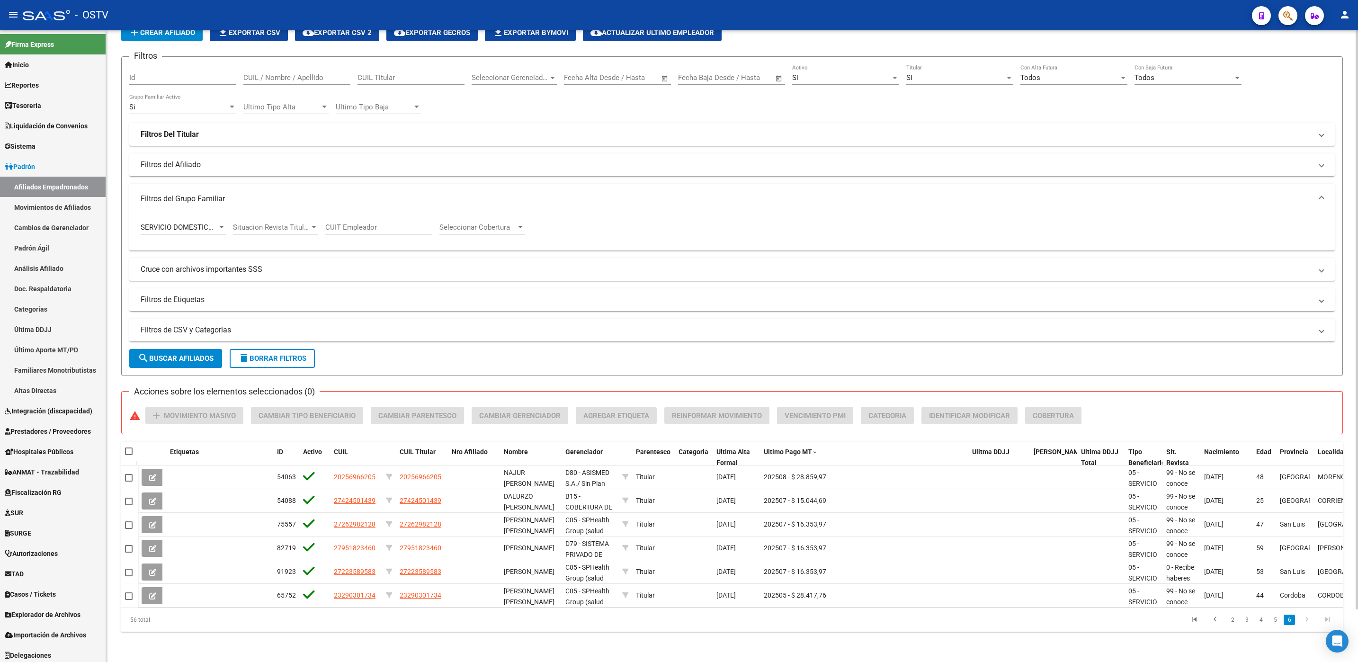
scroll to position [0, 0]
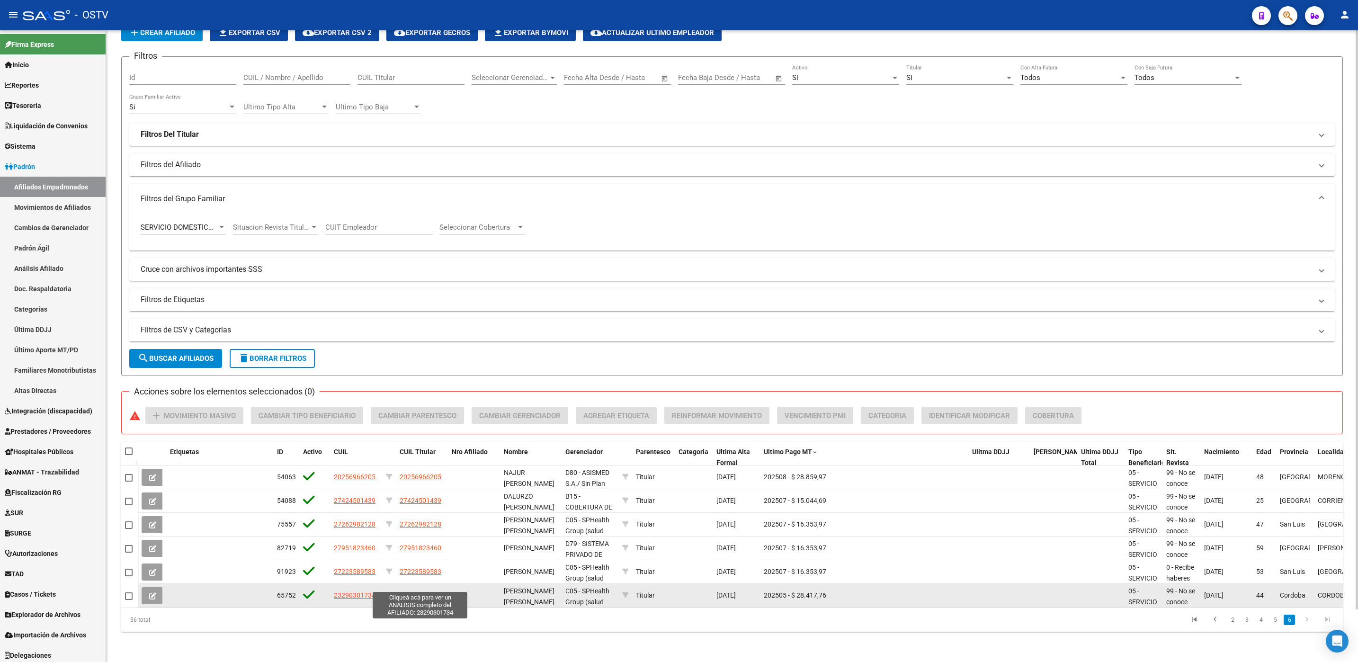
click at [408, 591] on span "23290301734" at bounding box center [421, 595] width 42 height 8
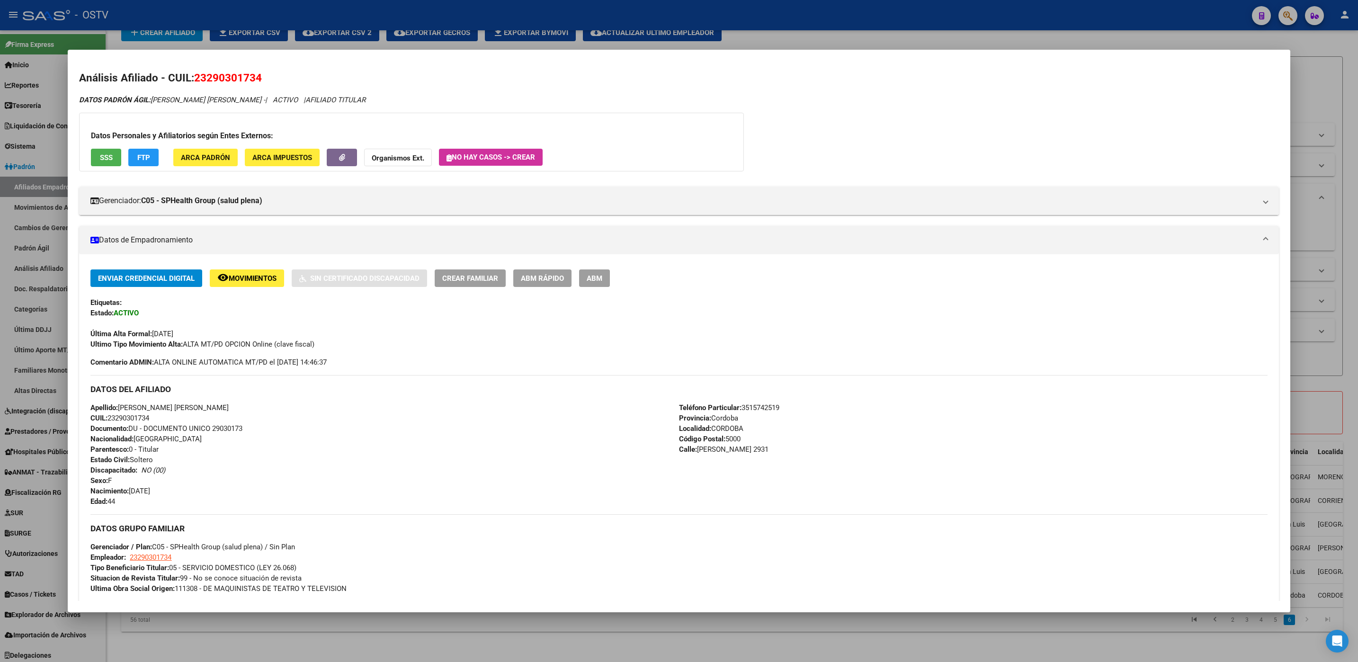
click at [239, 77] on span "23290301734" at bounding box center [228, 77] width 68 height 12
copy span "23290301734"
click at [554, 624] on div at bounding box center [679, 331] width 1358 height 662
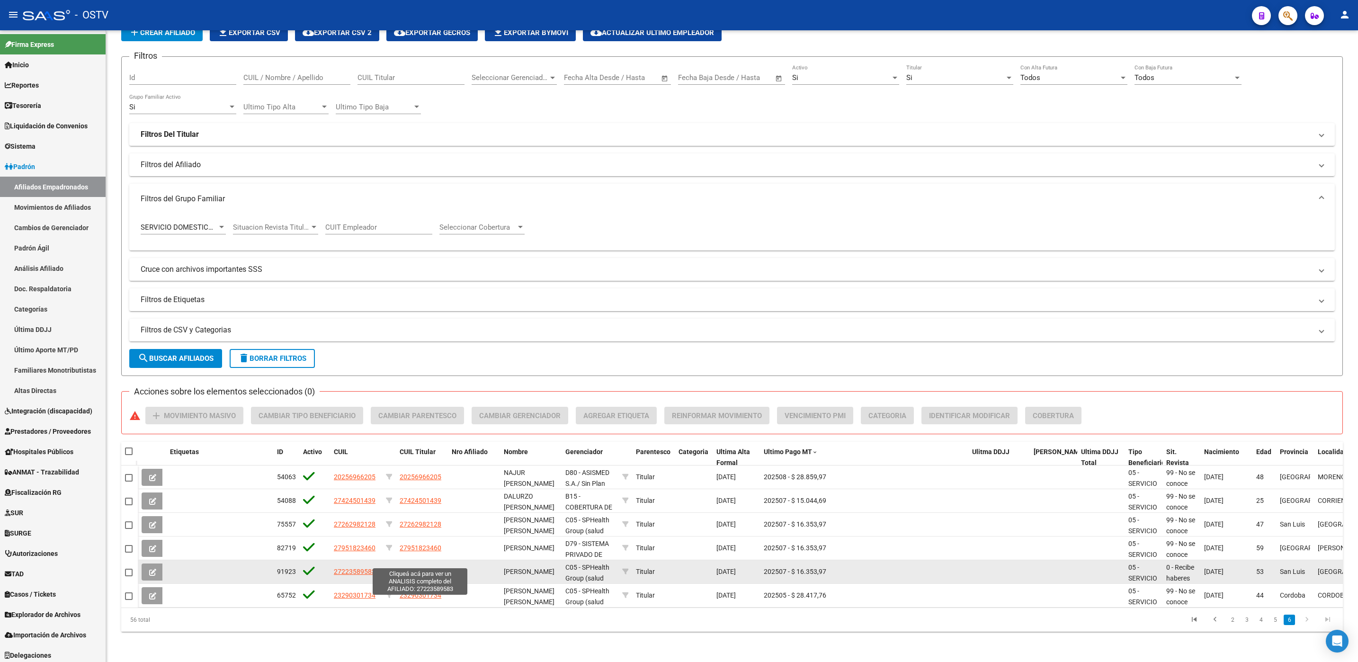
click at [401, 568] on span "27223589583" at bounding box center [421, 572] width 42 height 8
type textarea "27223589583"
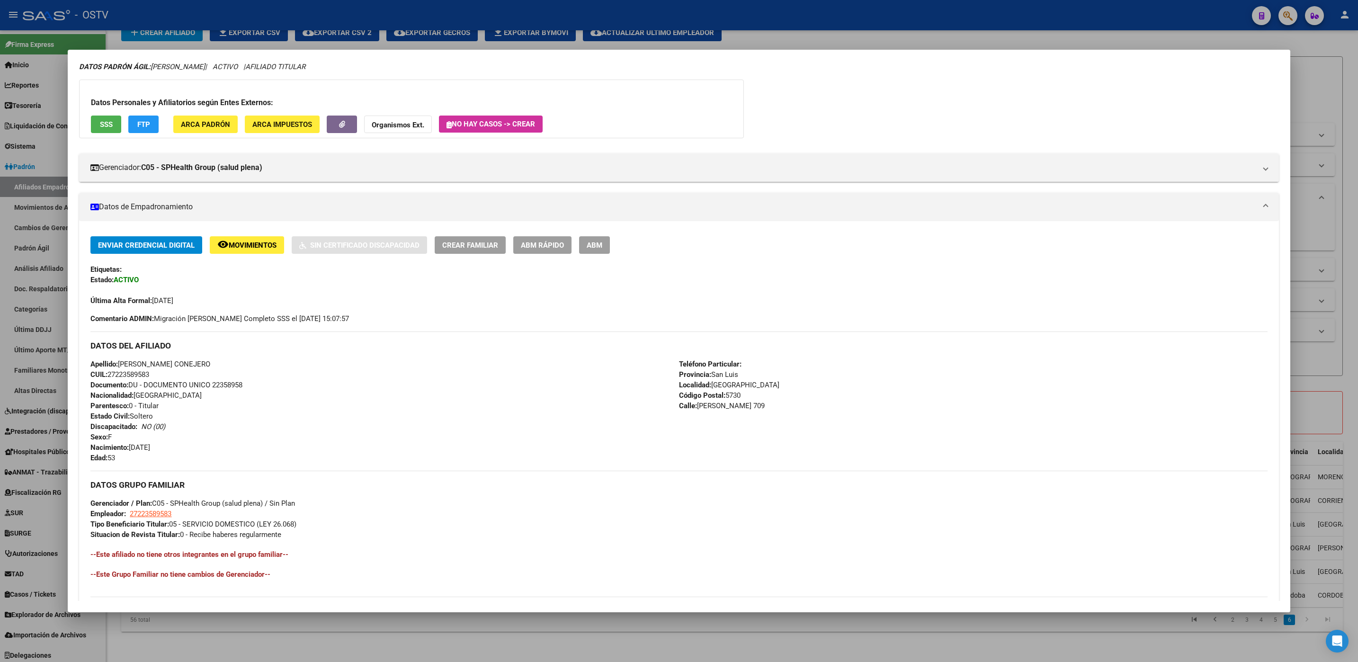
scroll to position [170, 0]
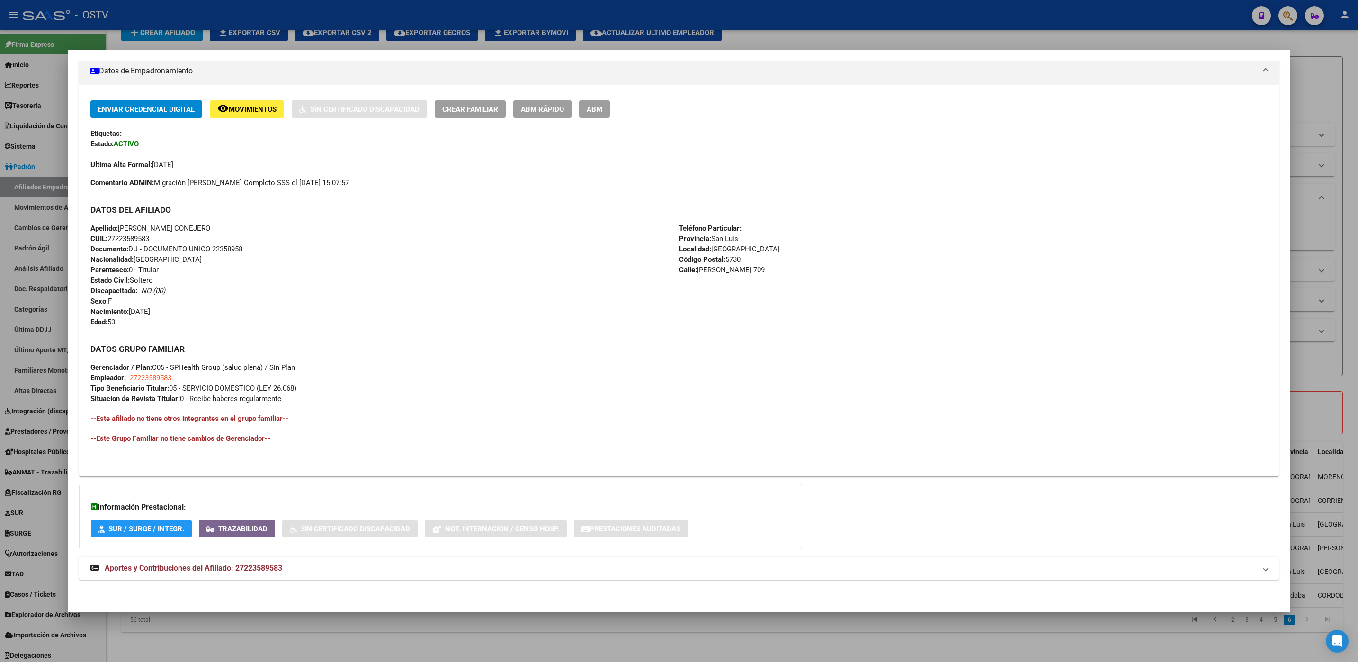
click at [439, 649] on div at bounding box center [679, 331] width 1358 height 662
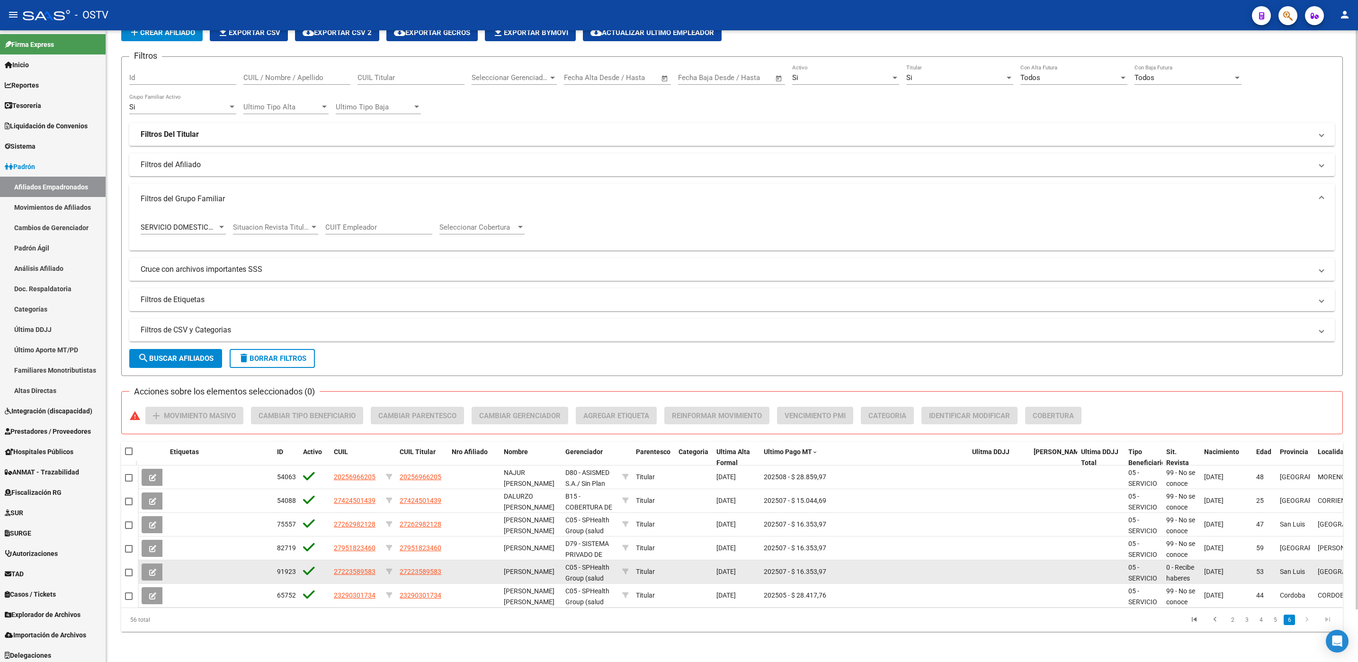
drag, startPoint x: 446, startPoint y: 562, endPoint x: 398, endPoint y: 564, distance: 48.4
click at [398, 564] on datatable-body-cell "27223589583" at bounding box center [422, 571] width 52 height 23
drag, startPoint x: 398, startPoint y: 564, endPoint x: 407, endPoint y: 564, distance: 8.5
copy span "27223589583"
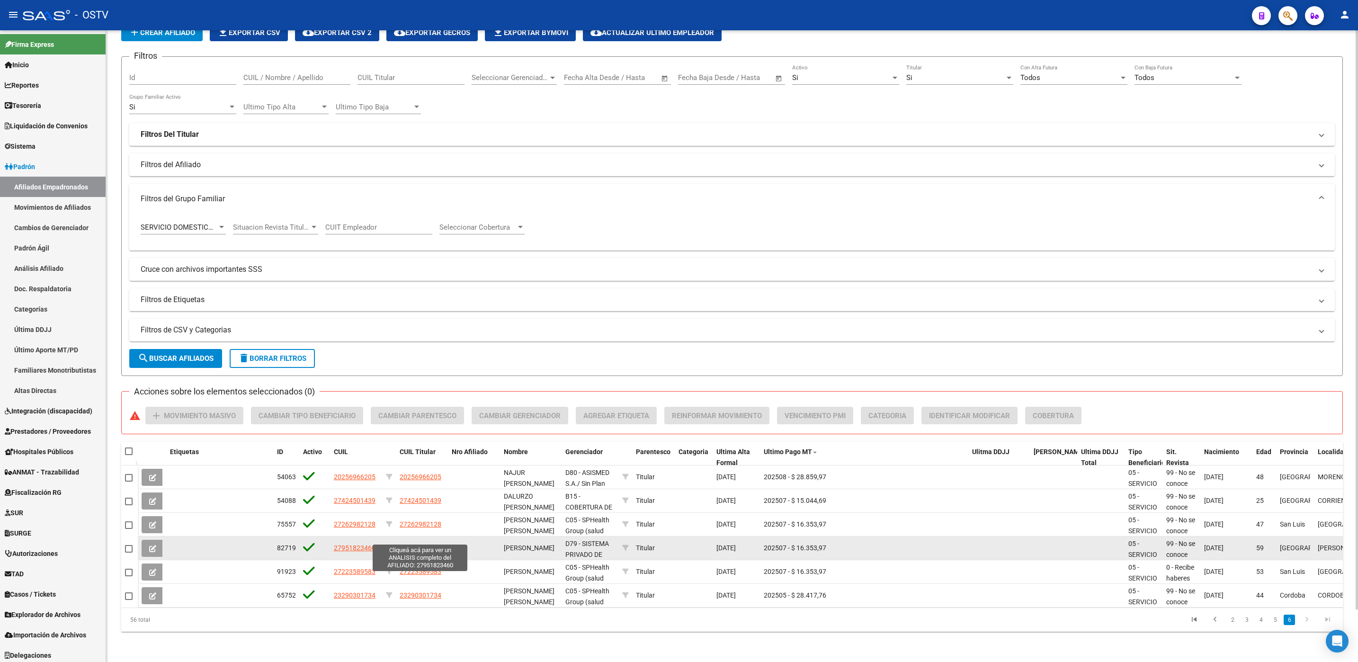
drag, startPoint x: 445, startPoint y: 537, endPoint x: 400, endPoint y: 539, distance: 45.5
click at [400, 539] on div "82719 27951823460 27951823460 [PERSON_NAME] D79 - SISTEMA PRIVADO DE SALUD S.A …" at bounding box center [858, 548] width 1441 height 24
drag, startPoint x: 442, startPoint y: 537, endPoint x: 400, endPoint y: 541, distance: 42.4
click at [400, 543] on div "27951823460" at bounding box center [422, 548] width 45 height 11
drag, startPoint x: 400, startPoint y: 541, endPoint x: 411, endPoint y: 540, distance: 11.4
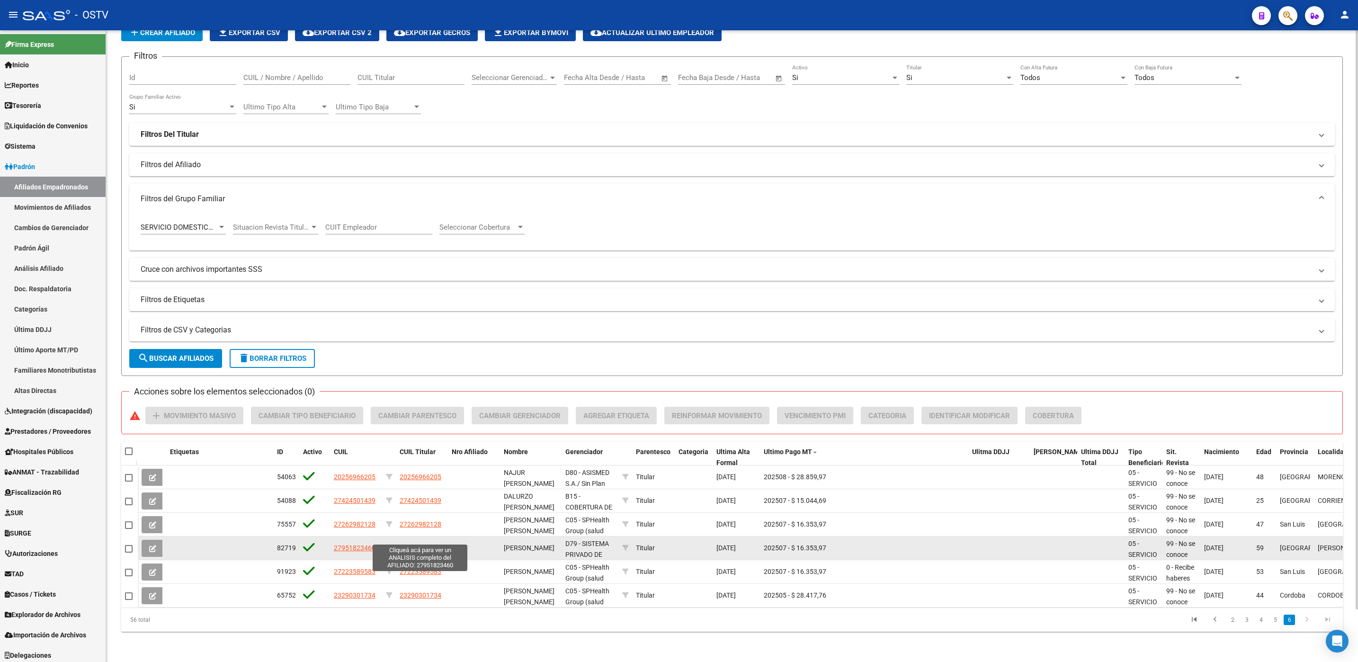
copy span "27951823460"
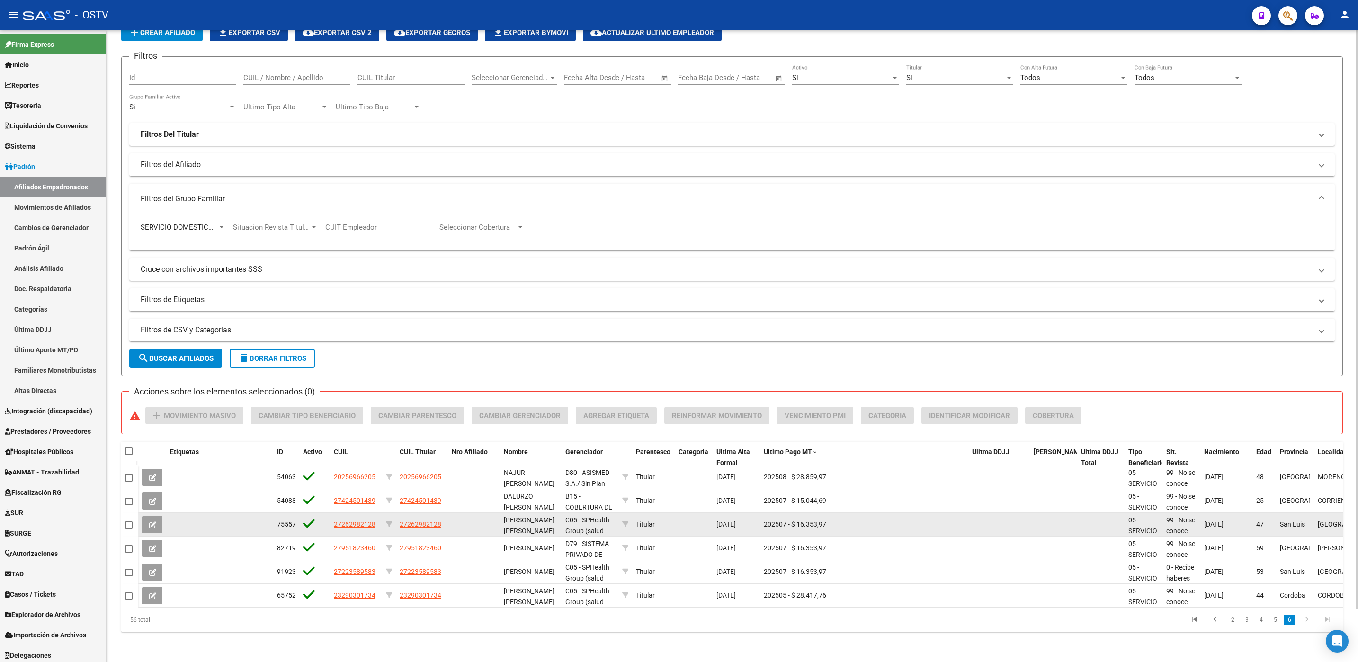
drag, startPoint x: 446, startPoint y: 516, endPoint x: 399, endPoint y: 518, distance: 47.4
click at [399, 518] on datatable-body-cell "27262982128" at bounding box center [422, 524] width 52 height 23
drag, startPoint x: 399, startPoint y: 518, endPoint x: 405, endPoint y: 516, distance: 6.4
copy span "27262982128"
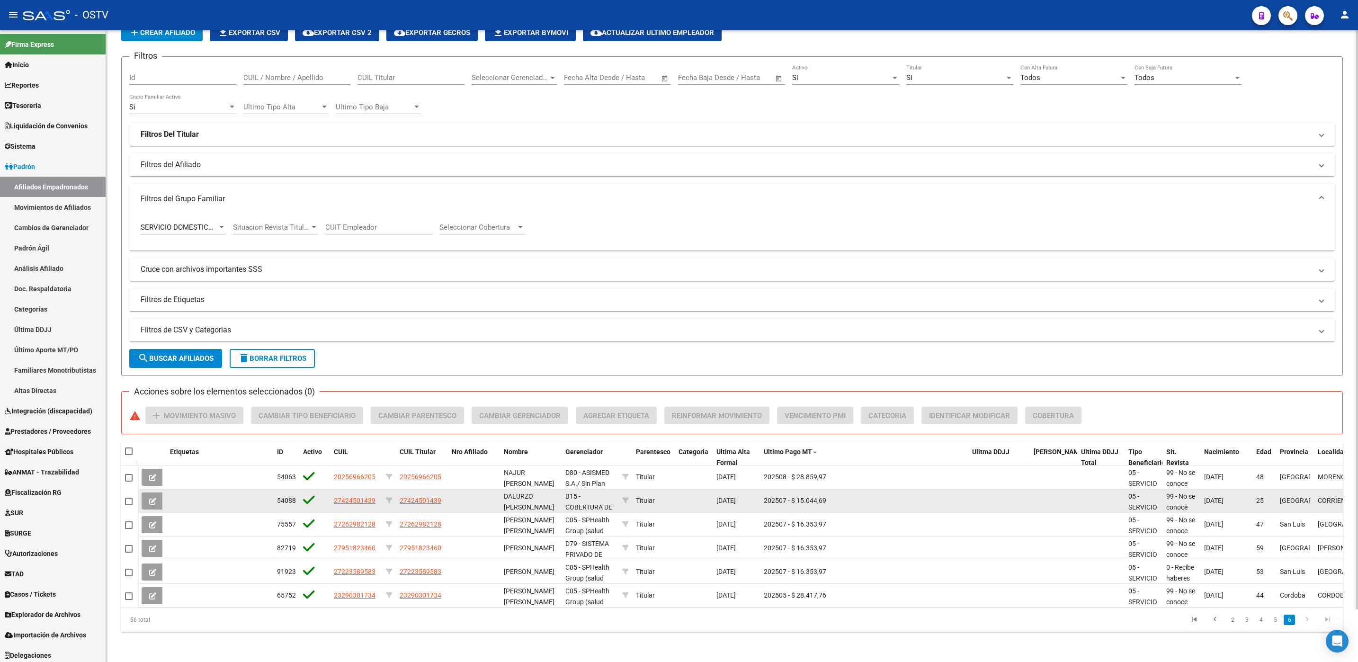
drag, startPoint x: 451, startPoint y: 491, endPoint x: 402, endPoint y: 495, distance: 48.4
click at [402, 495] on div "54088 27424501439 27424501439 DALURZO [PERSON_NAME] [PERSON_NAME] B15 - COBERTU…" at bounding box center [858, 501] width 1441 height 24
drag, startPoint x: 448, startPoint y: 486, endPoint x: 408, endPoint y: 489, distance: 40.4
click at [408, 489] on div "54088 27424501439 27424501439 DALURZO [PERSON_NAME] [PERSON_NAME] B15 - COBERTU…" at bounding box center [858, 501] width 1441 height 24
drag, startPoint x: 441, startPoint y: 491, endPoint x: 393, endPoint y: 491, distance: 47.3
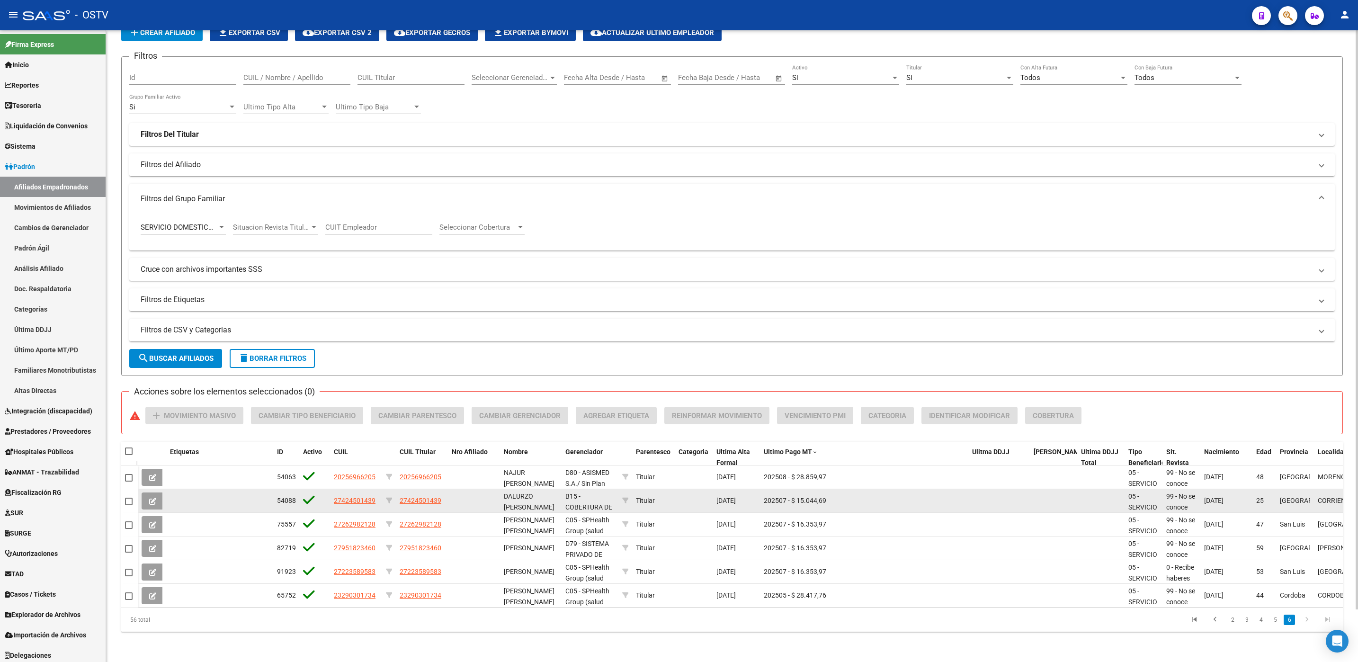
click at [393, 491] on div "54088 27424501439 27424501439 DALURZO [PERSON_NAME] [PERSON_NAME] B15 - COBERTU…" at bounding box center [858, 501] width 1441 height 24
drag, startPoint x: 393, startPoint y: 491, endPoint x: 402, endPoint y: 490, distance: 9.0
copy div "27424501439"
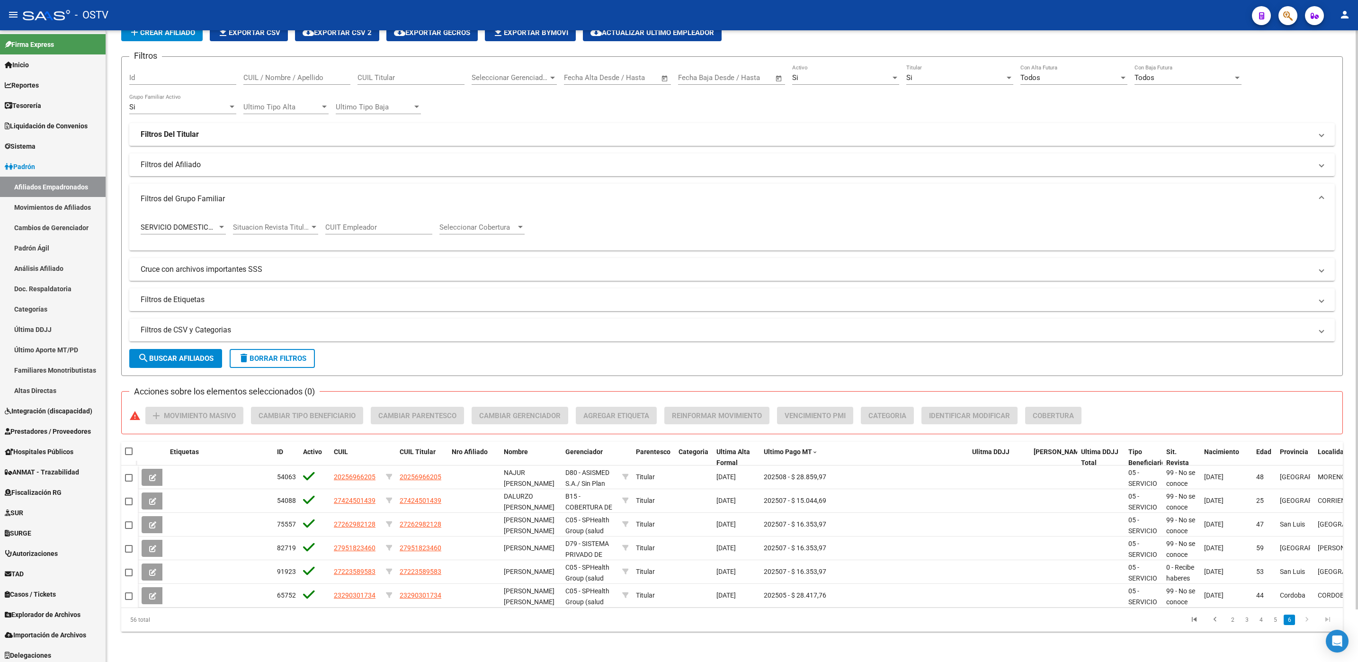
click at [161, 333] on form "Filtros Id CUIL / Nombre / Apellido CUIL Titular Seleccionar Gerenciador Selecc…" at bounding box center [732, 216] width 1222 height 320
click at [164, 354] on span "search Buscar Afiliados" at bounding box center [176, 358] width 76 height 9
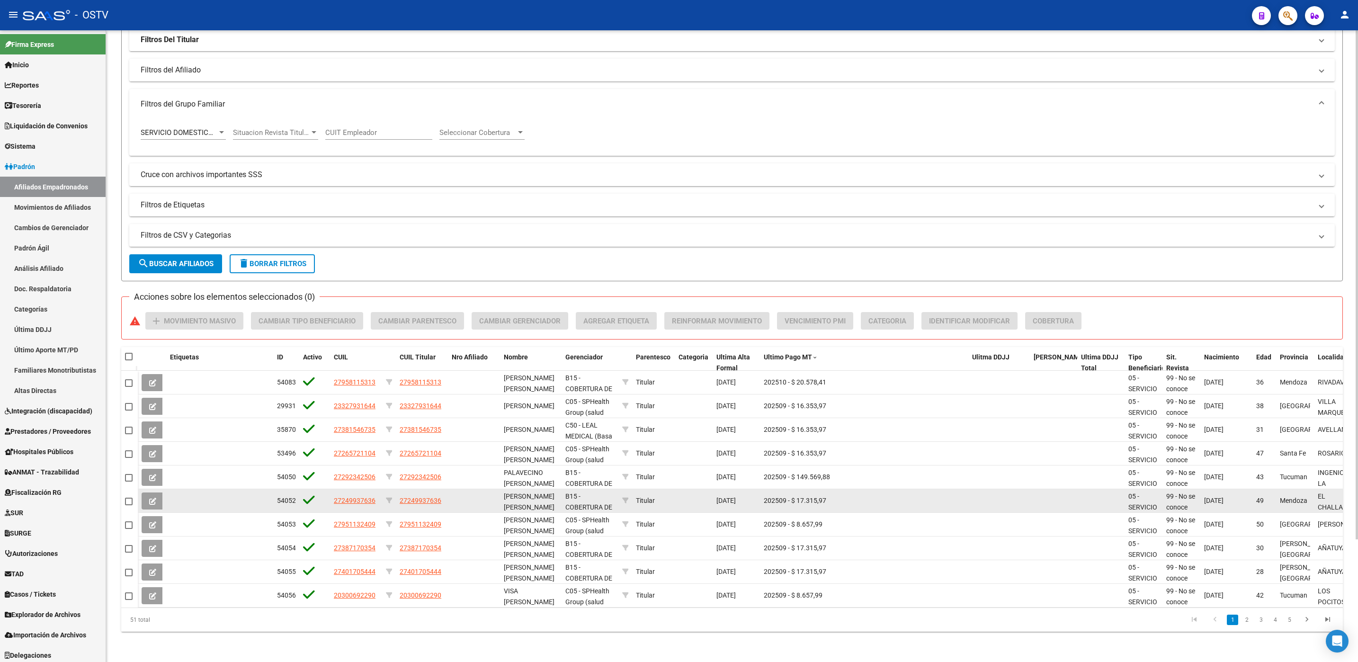
scroll to position [0, 0]
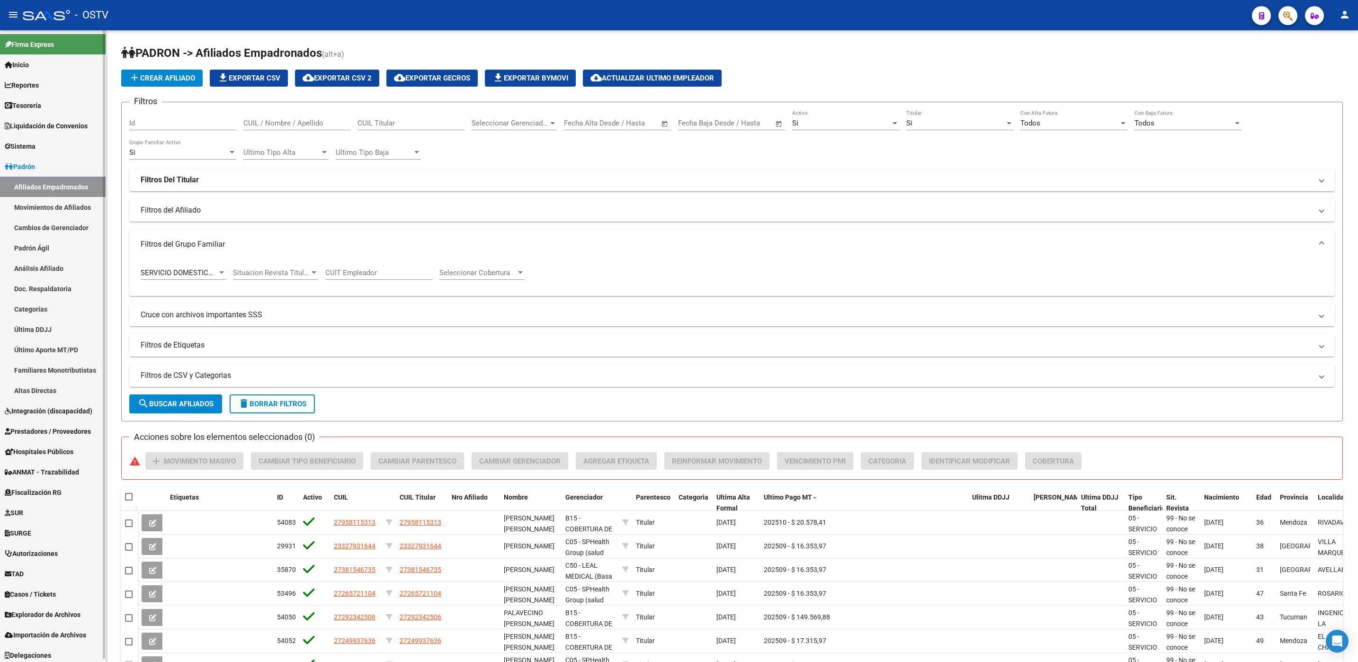
click at [54, 202] on link "Movimientos de Afiliados" at bounding box center [53, 207] width 106 height 20
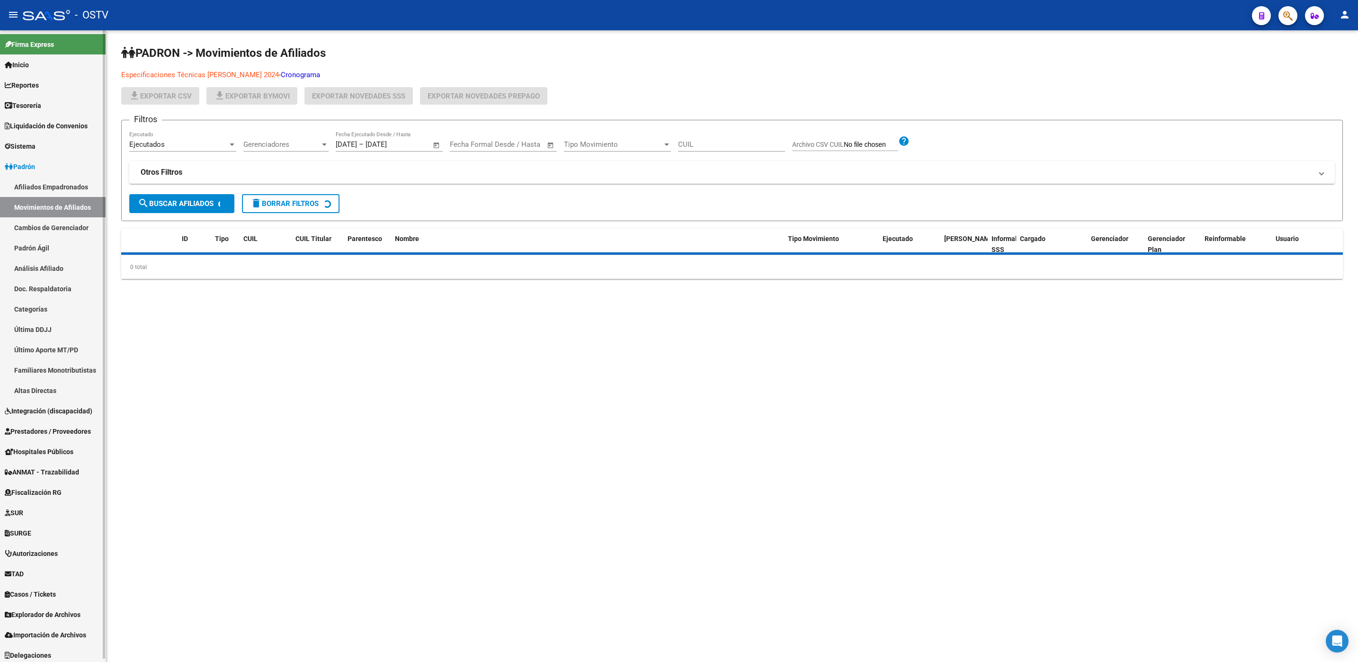
click at [57, 190] on link "Afiliados Empadronados" at bounding box center [53, 187] width 106 height 20
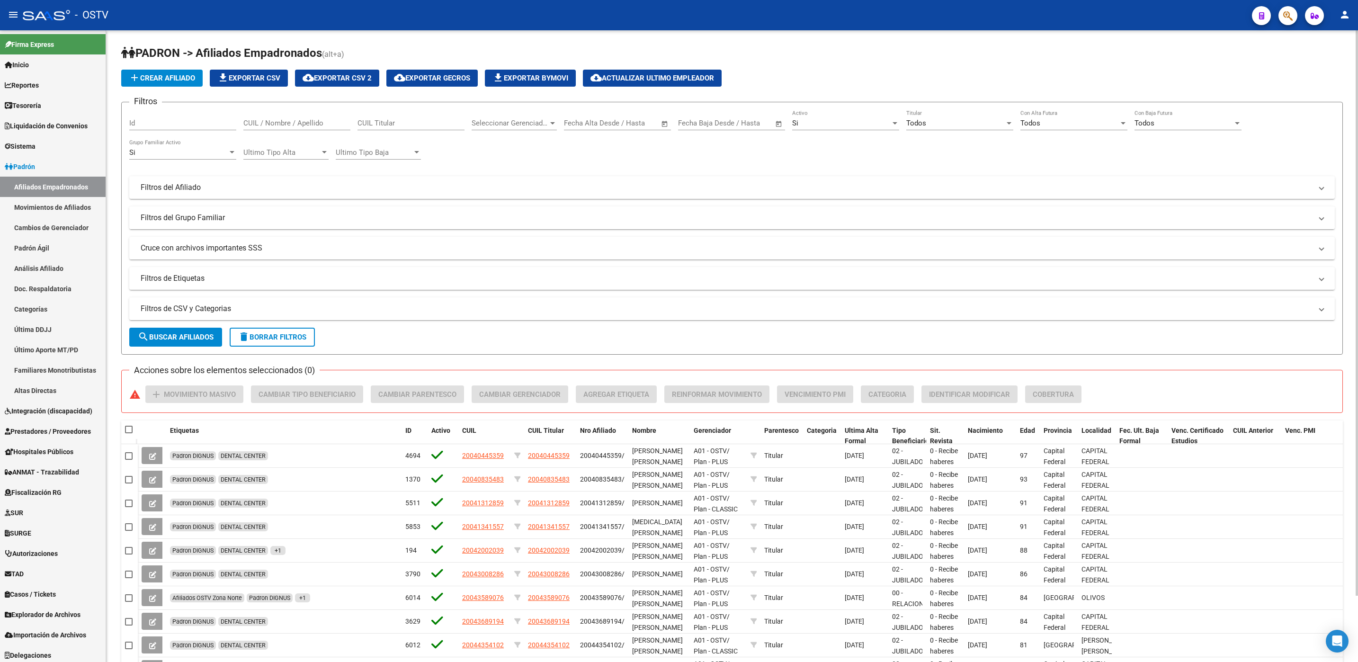
click at [260, 210] on mat-expansion-panel-header "Filtros del Grupo Familiar" at bounding box center [731, 217] width 1205 height 23
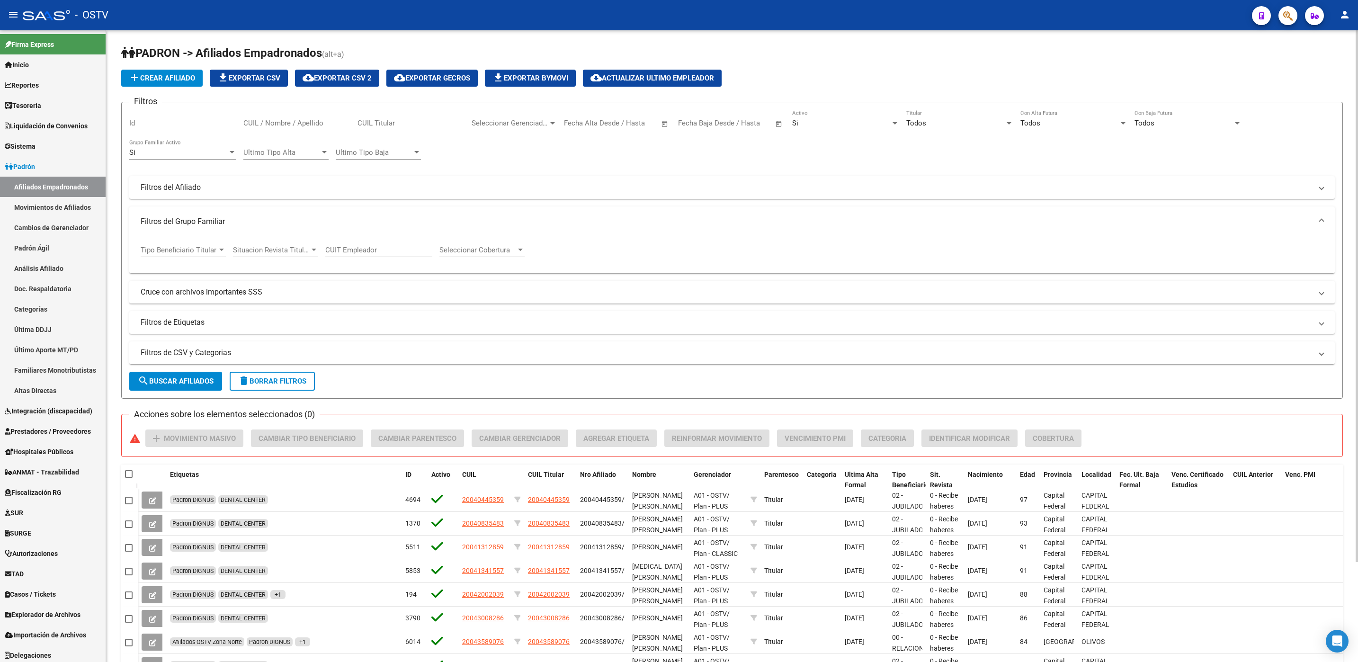
click at [231, 252] on app-drop-down-list "Tipo Beneficiario Titular Tipo Beneficiario Titular" at bounding box center [187, 251] width 92 height 29
click at [216, 251] on span "Tipo Beneficiario Titular" at bounding box center [179, 250] width 77 height 9
click at [189, 324] on span "SEGURO DESEMPLEO (LEY 24.013)" at bounding box center [196, 321] width 111 height 9
click at [178, 385] on span "search Buscar Afiliados" at bounding box center [176, 381] width 76 height 9
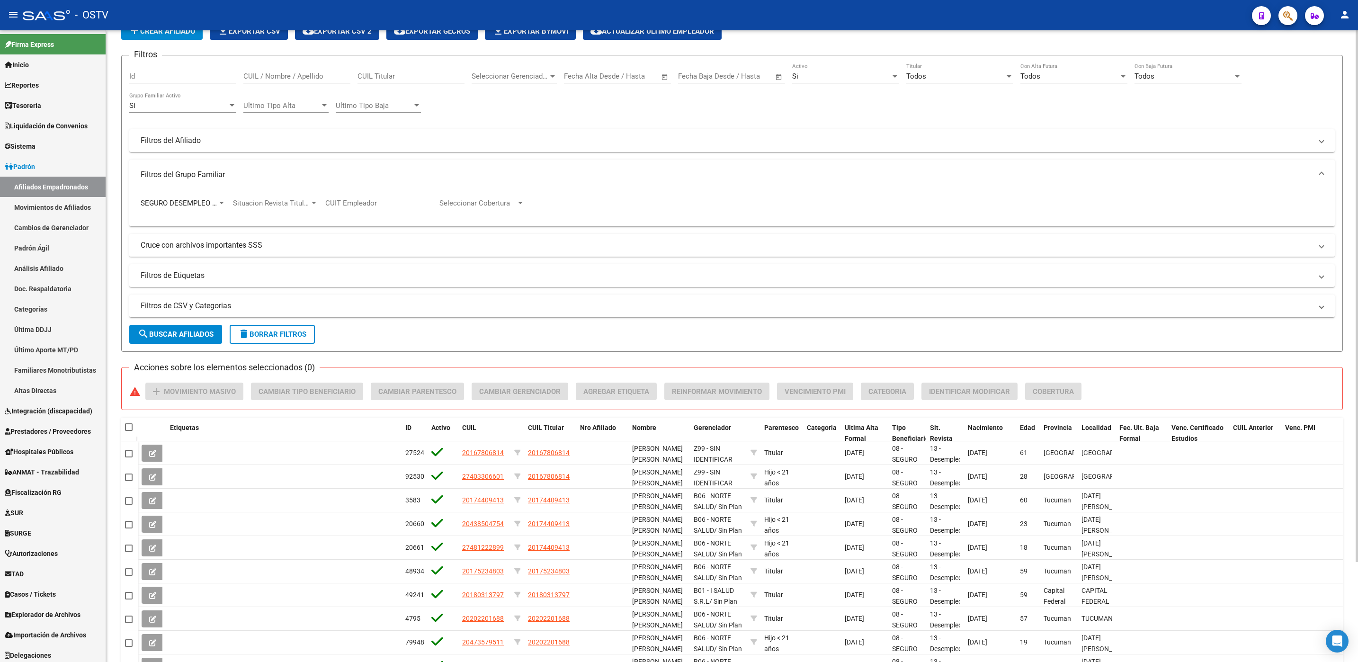
scroll to position [118, 0]
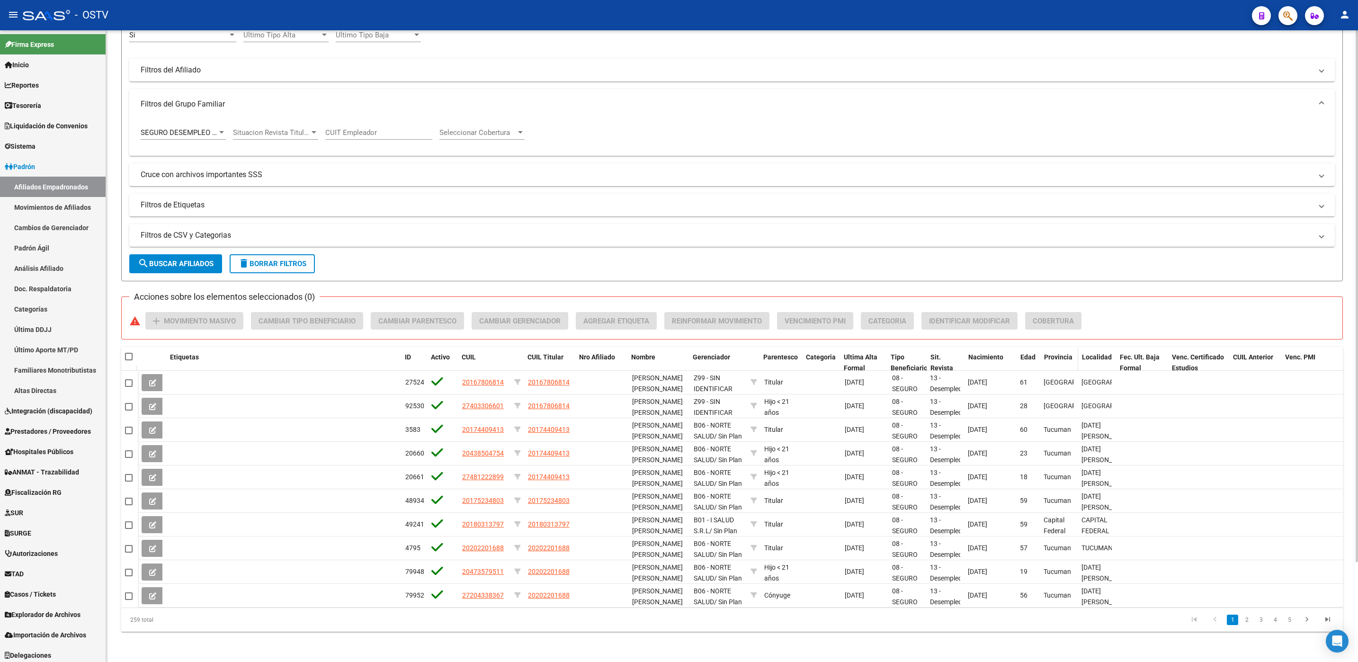
drag, startPoint x: 922, startPoint y: 357, endPoint x: 1050, endPoint y: 356, distance: 128.3
click at [1050, 356] on div "Etiquetas ID Activo CUIL CUIL Titular Nro Afiliado Nombre Gerenciador Parentesc…" at bounding box center [740, 362] width 1205 height 31
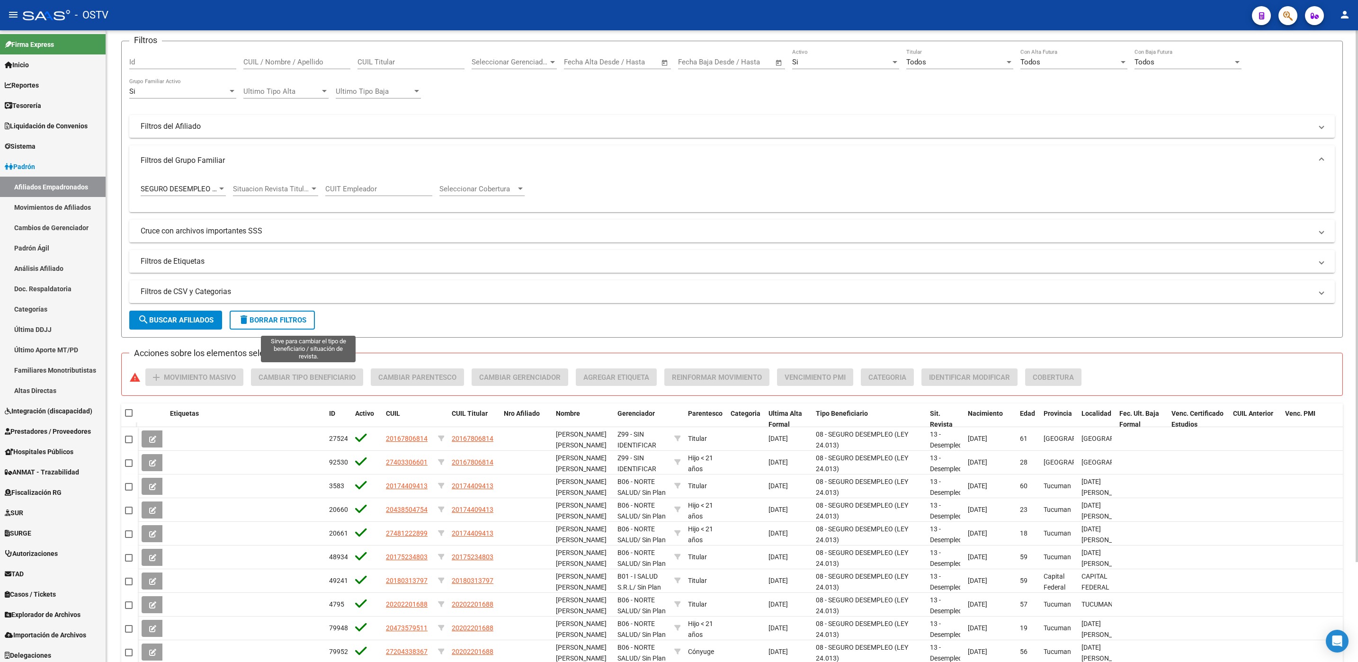
scroll to position [0, 0]
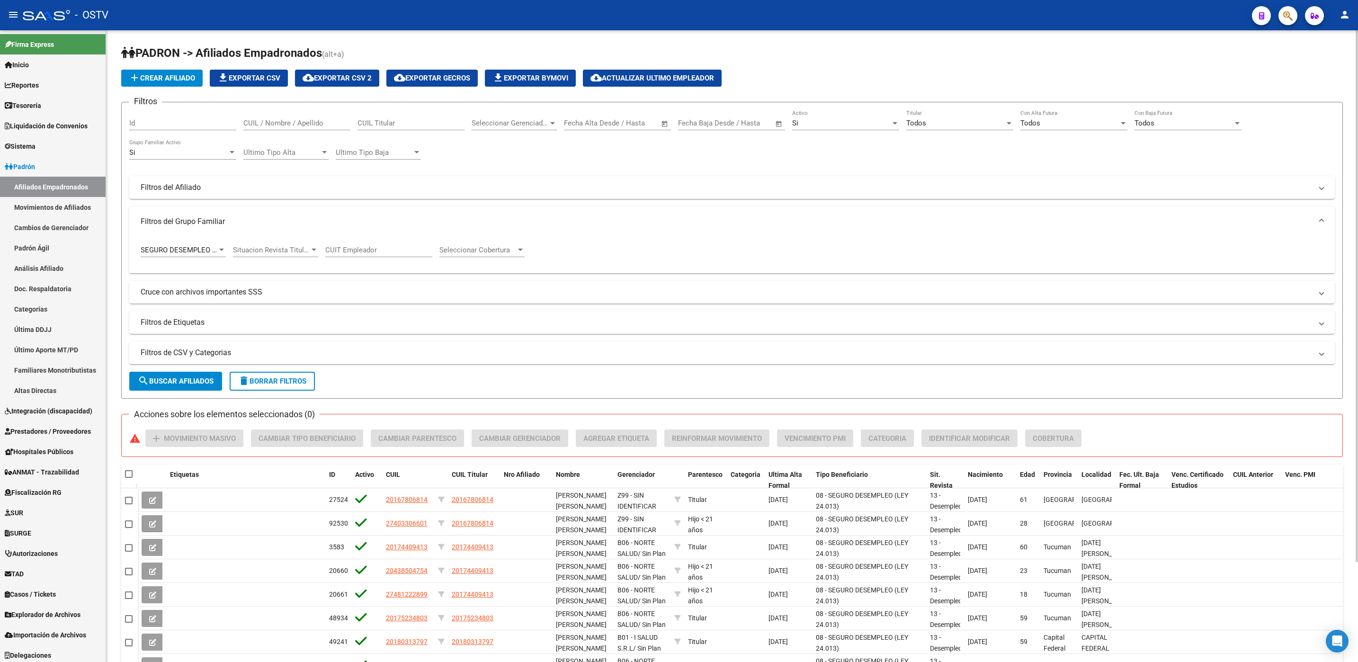
click at [202, 291] on mat-panel-title "Cruce con archivos importantes SSS" at bounding box center [726, 292] width 1171 height 10
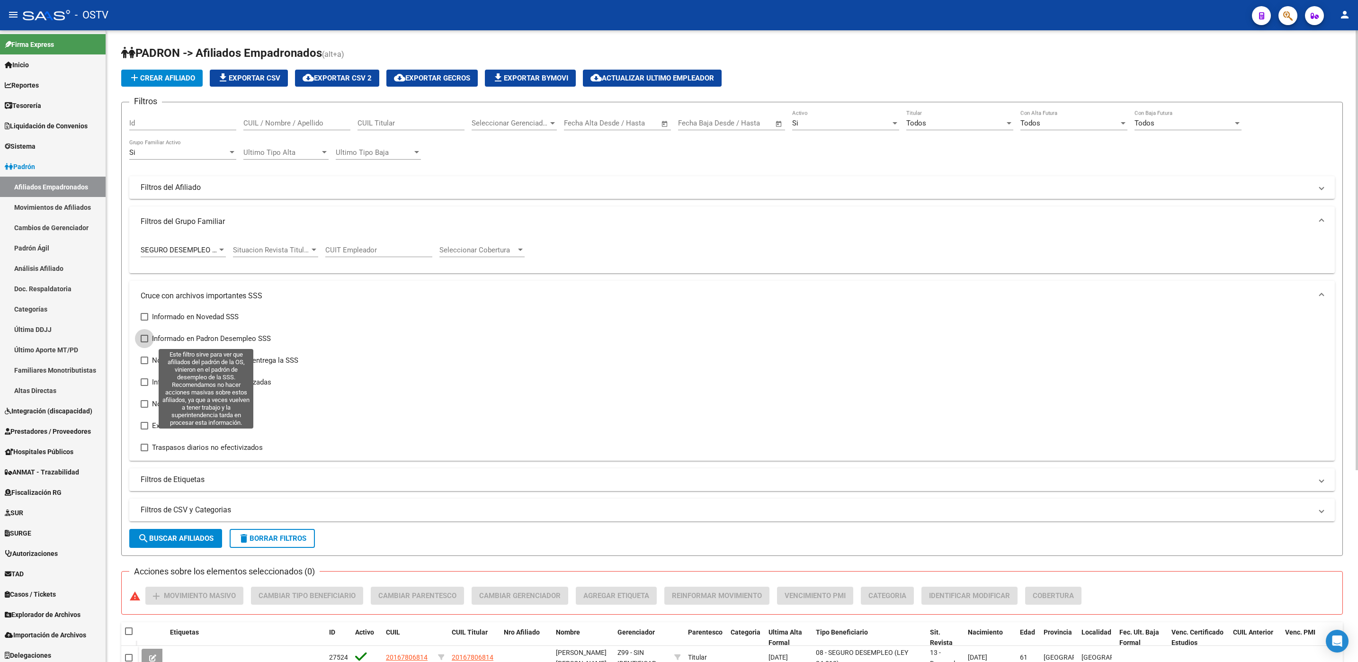
click at [141, 342] on span at bounding box center [145, 339] width 8 height 8
click at [144, 342] on input "Informado en Padron Desempleo SSS" at bounding box center [144, 342] width 0 height 0
checkbox input "true"
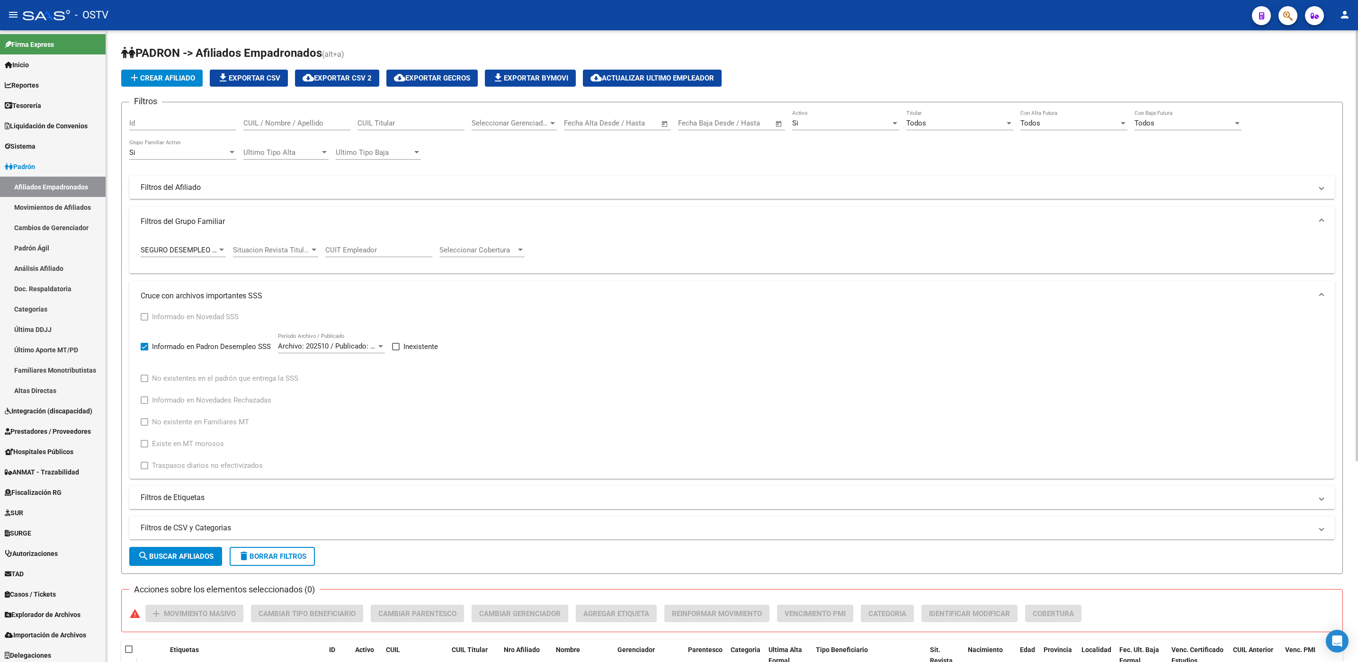
click at [395, 350] on span at bounding box center [396, 347] width 8 height 8
click at [395, 350] on input "Inexistente" at bounding box center [395, 350] width 0 height 0
checkbox input "true"
click at [206, 555] on span "search Buscar Afiliados" at bounding box center [176, 556] width 76 height 9
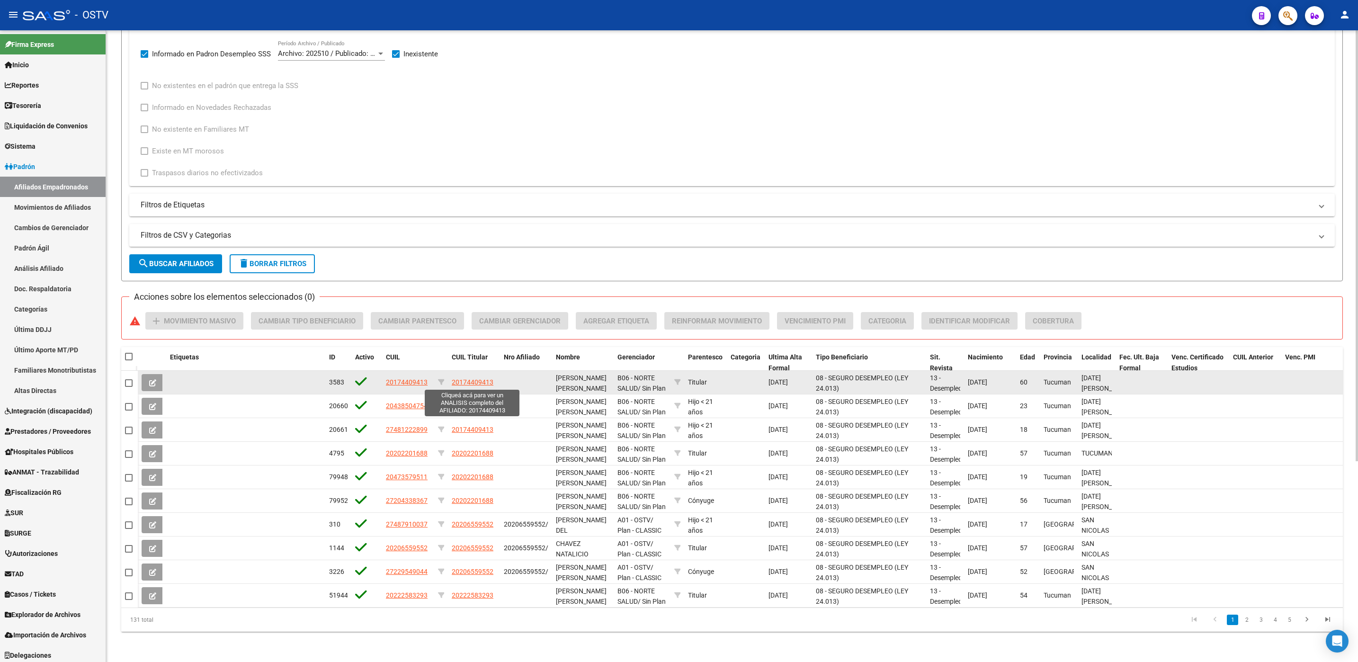
click at [466, 382] on span "20174409413" at bounding box center [473, 382] width 42 height 8
type textarea "20174409413"
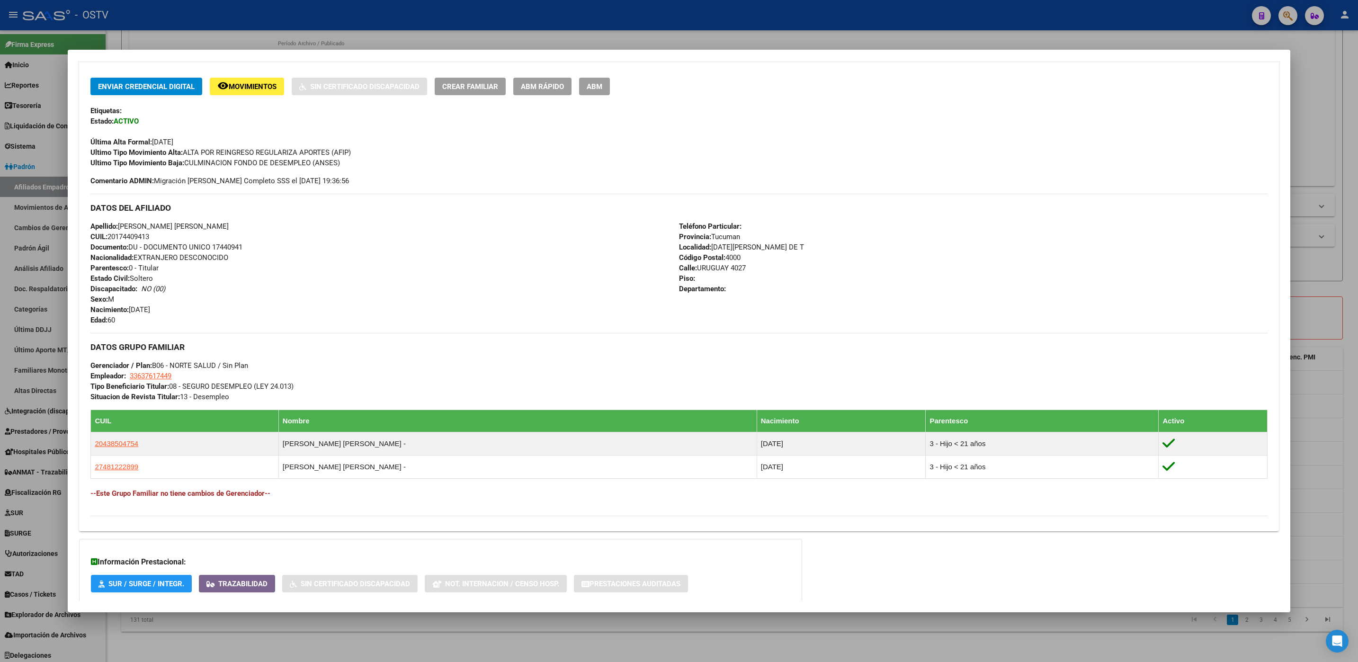
scroll to position [249, 0]
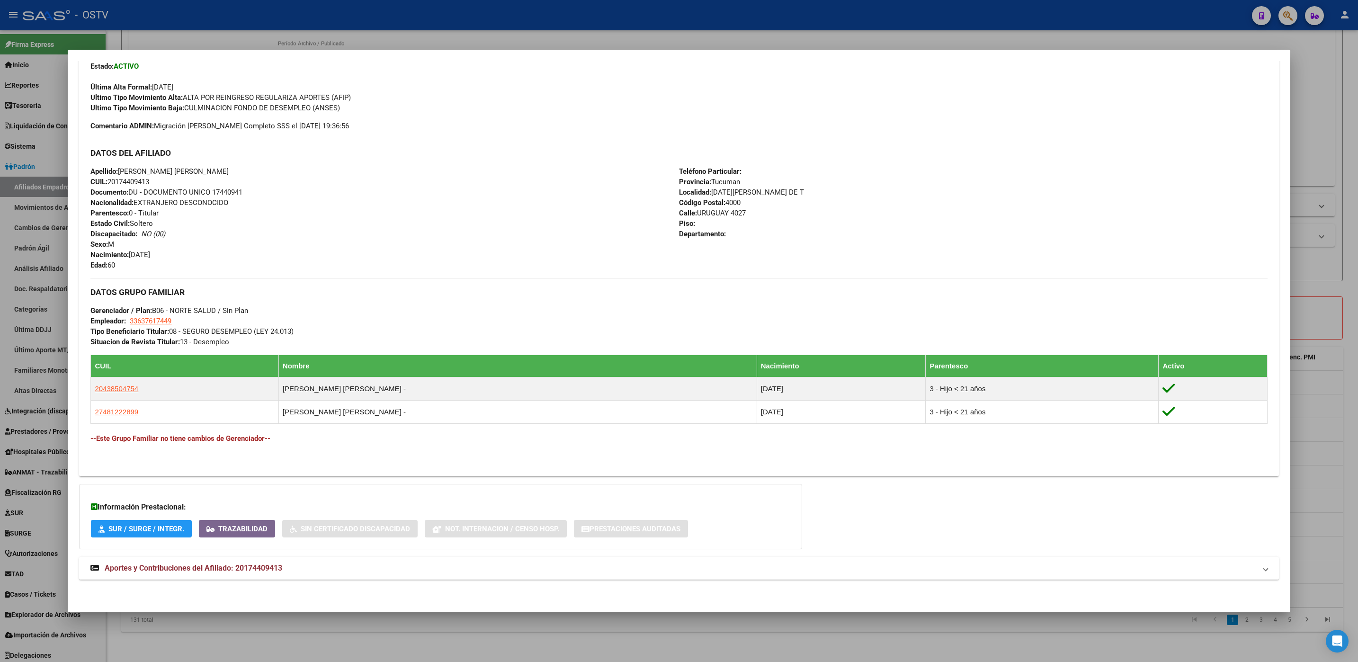
click at [263, 566] on span "Aportes y Contribuciones del Afiliado: 20174409413" at bounding box center [194, 567] width 178 height 9
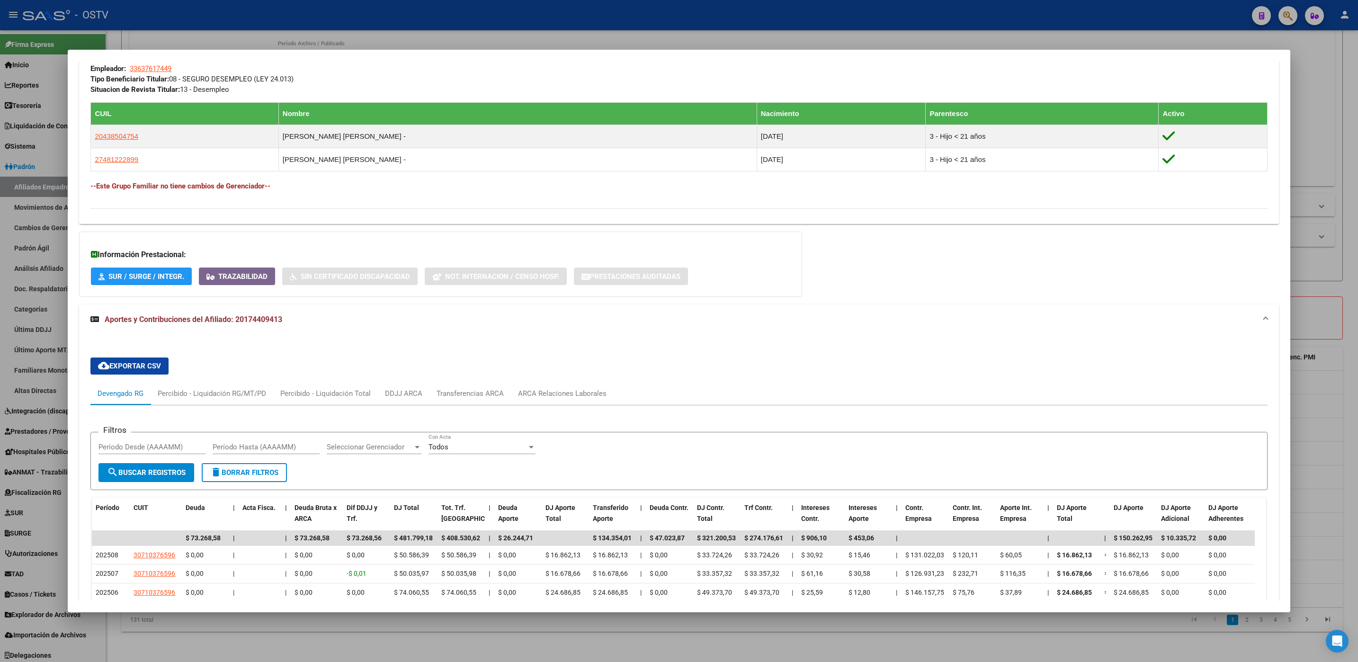
scroll to position [629, 0]
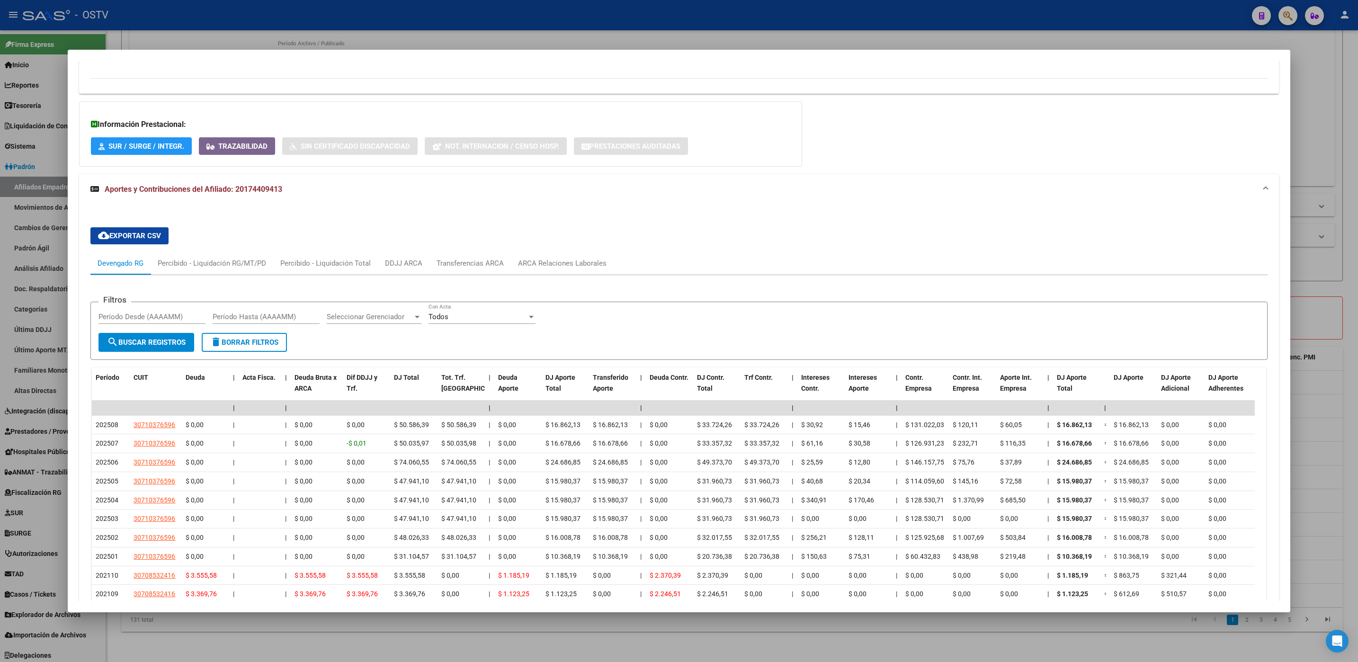
click at [188, 647] on div at bounding box center [679, 331] width 1358 height 662
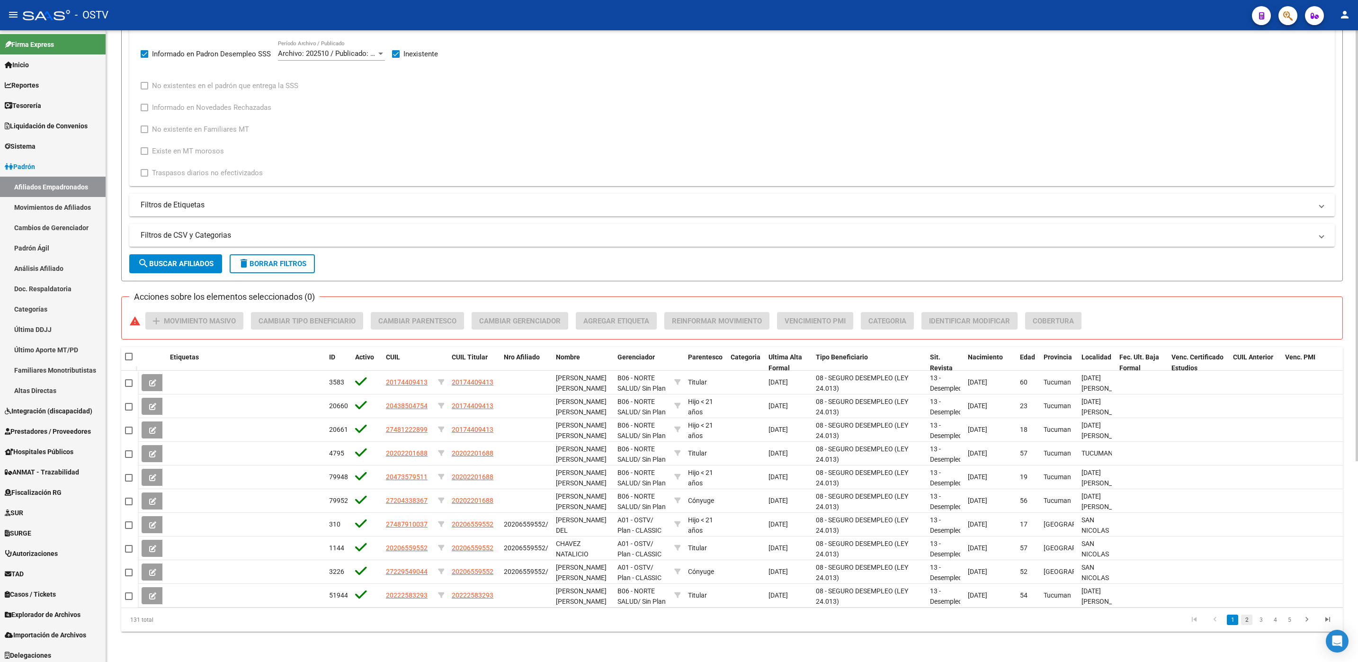
click at [1247, 619] on link "2" at bounding box center [1246, 620] width 11 height 10
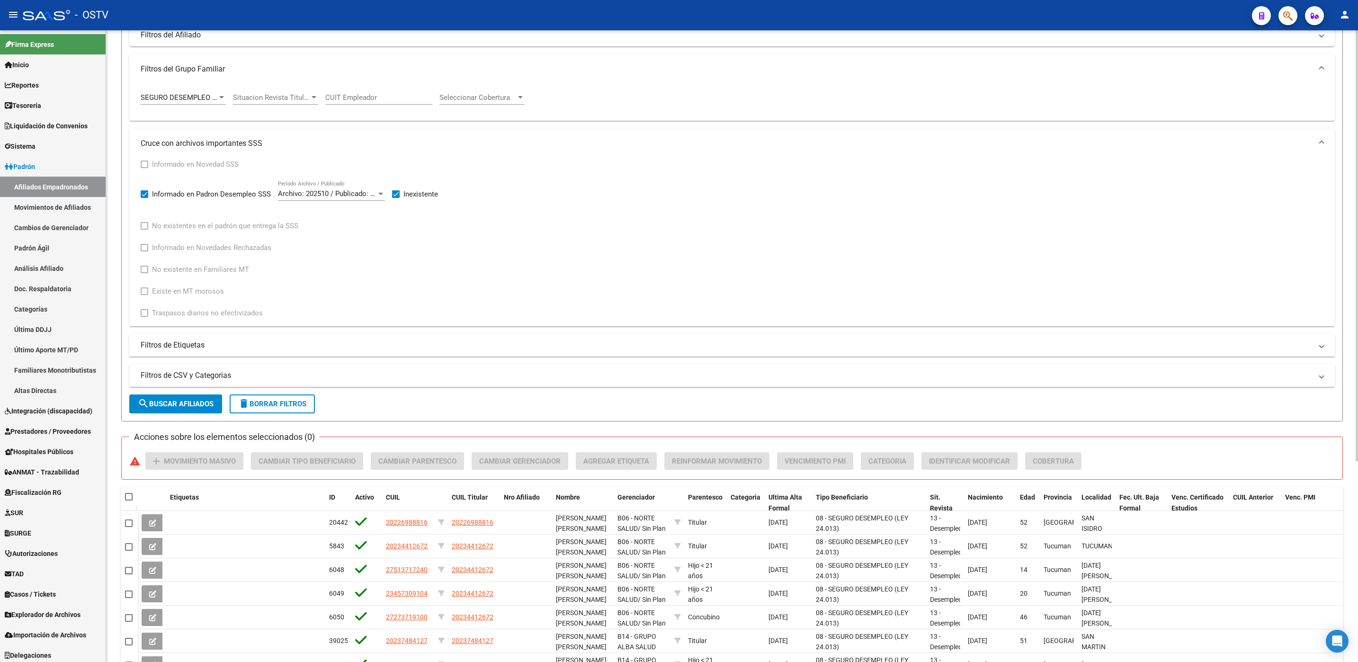
scroll to position [152, 0]
click at [395, 192] on span at bounding box center [396, 195] width 8 height 8
click at [395, 198] on input "Inexistente" at bounding box center [395, 198] width 0 height 0
click at [196, 399] on button "search Buscar Afiliados" at bounding box center [175, 404] width 93 height 19
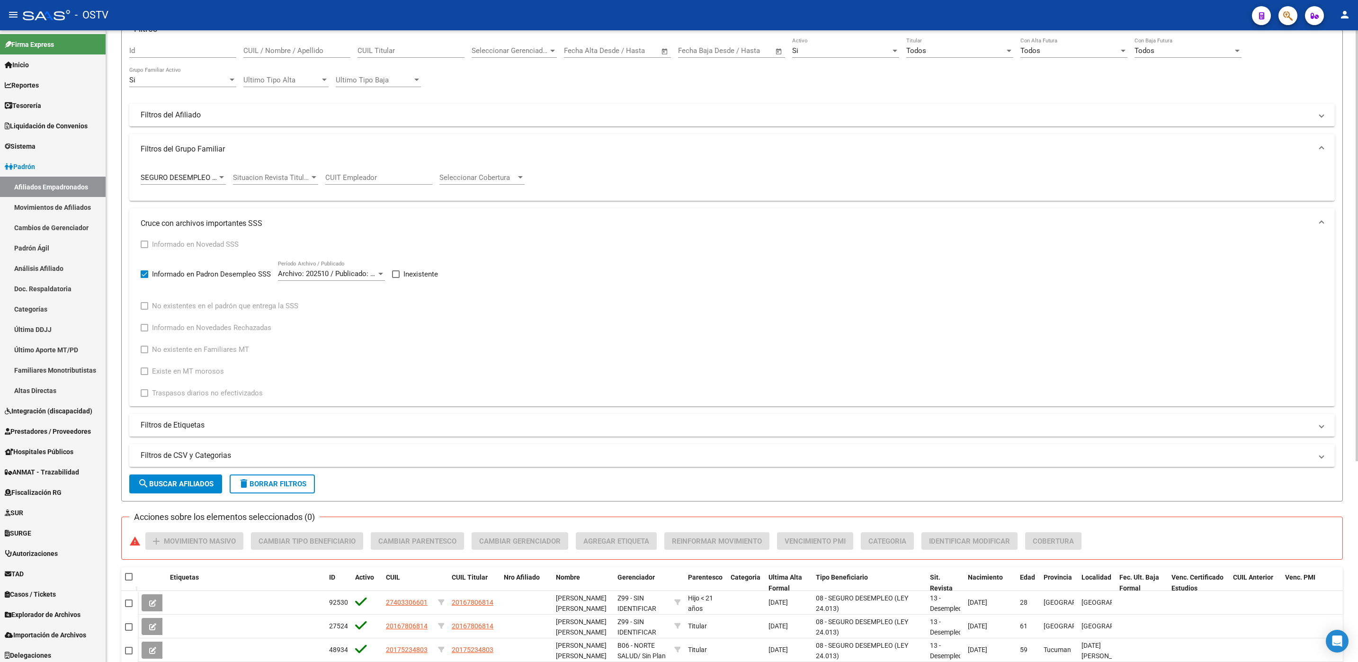
scroll to position [284, 0]
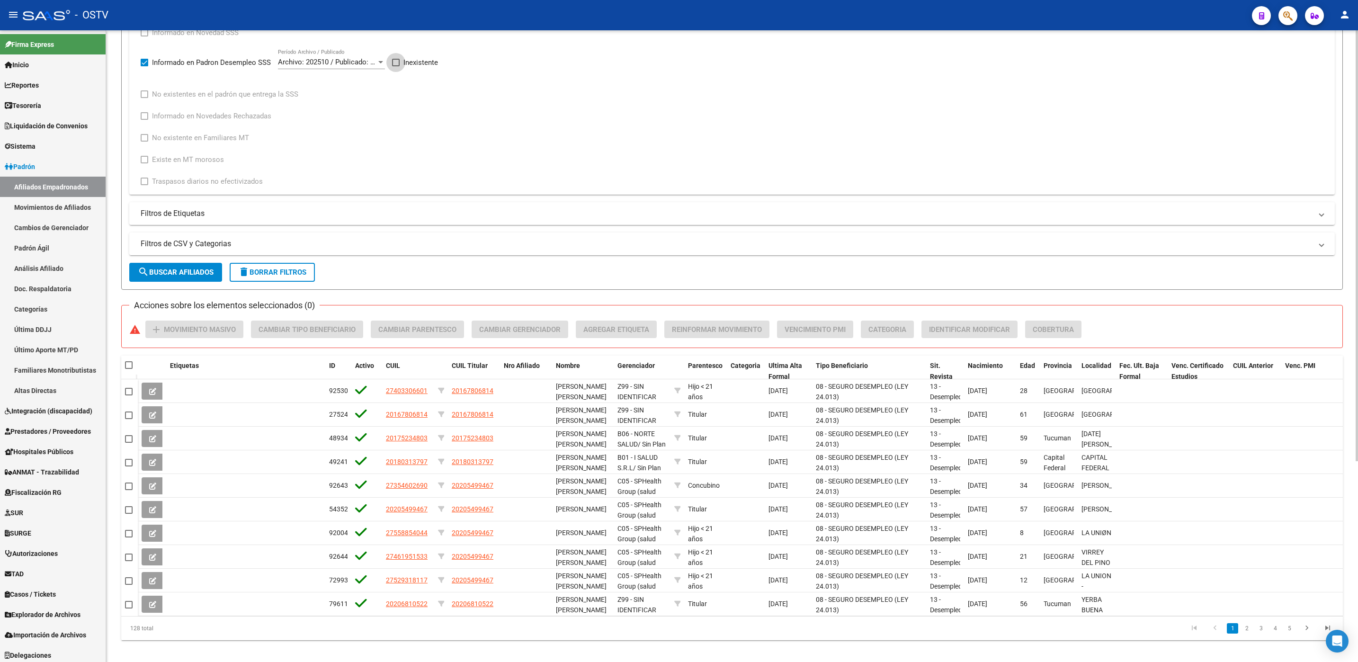
click at [396, 64] on span at bounding box center [396, 63] width 8 height 8
click at [396, 66] on input "Inexistente" at bounding box center [395, 66] width 0 height 0
checkbox input "true"
click at [161, 277] on span "search Buscar Afiliados" at bounding box center [176, 272] width 76 height 9
click at [141, 64] on span at bounding box center [145, 63] width 8 height 8
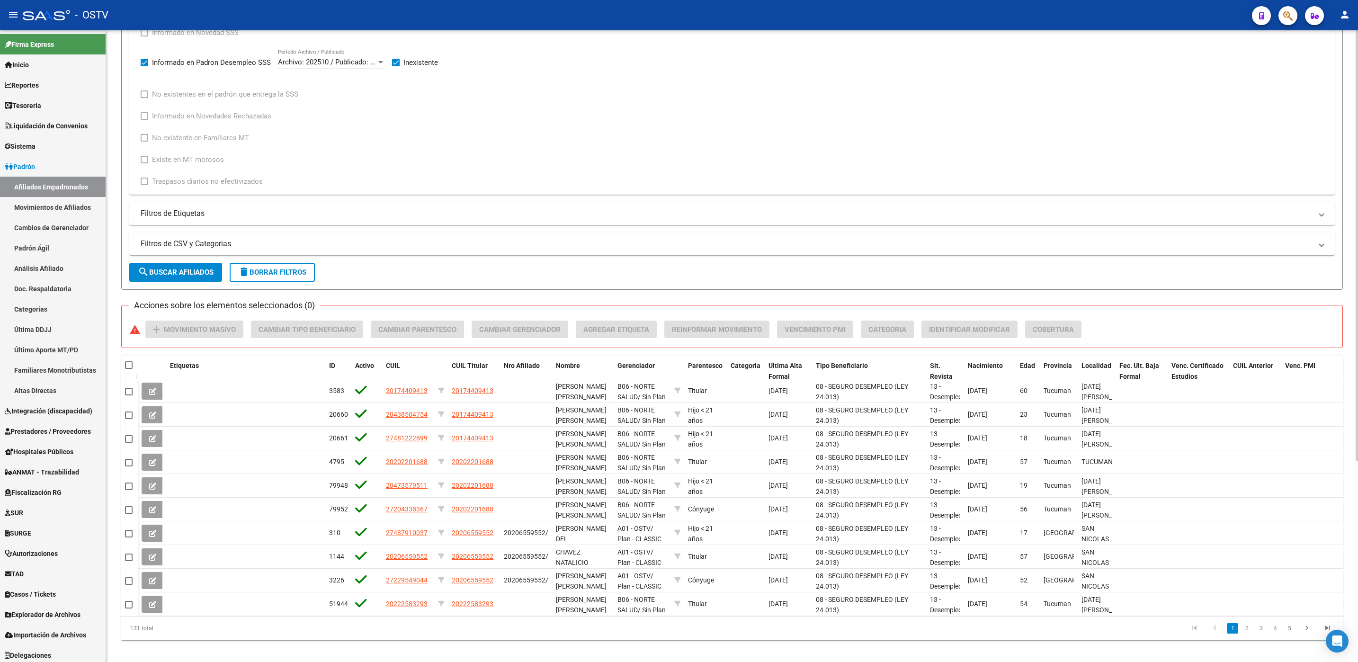
click at [144, 66] on input "Informado en Padron Desempleo SSS" at bounding box center [144, 66] width 0 height 0
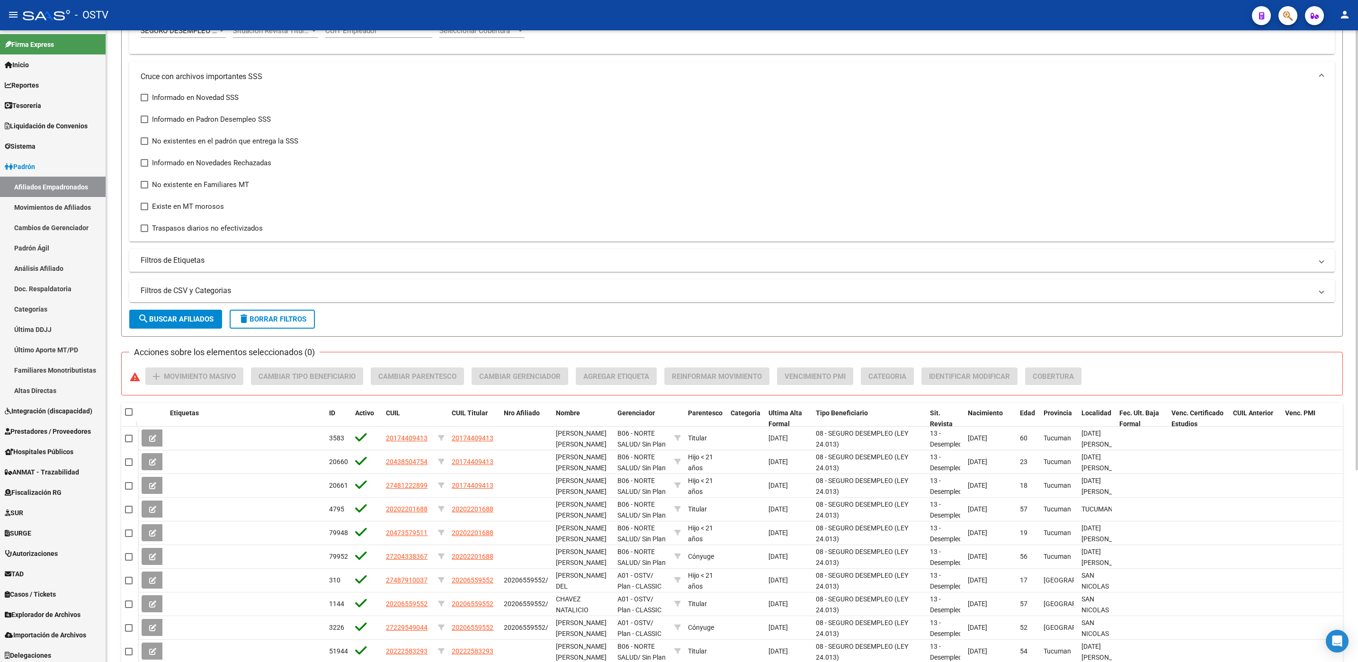
scroll to position [63, 0]
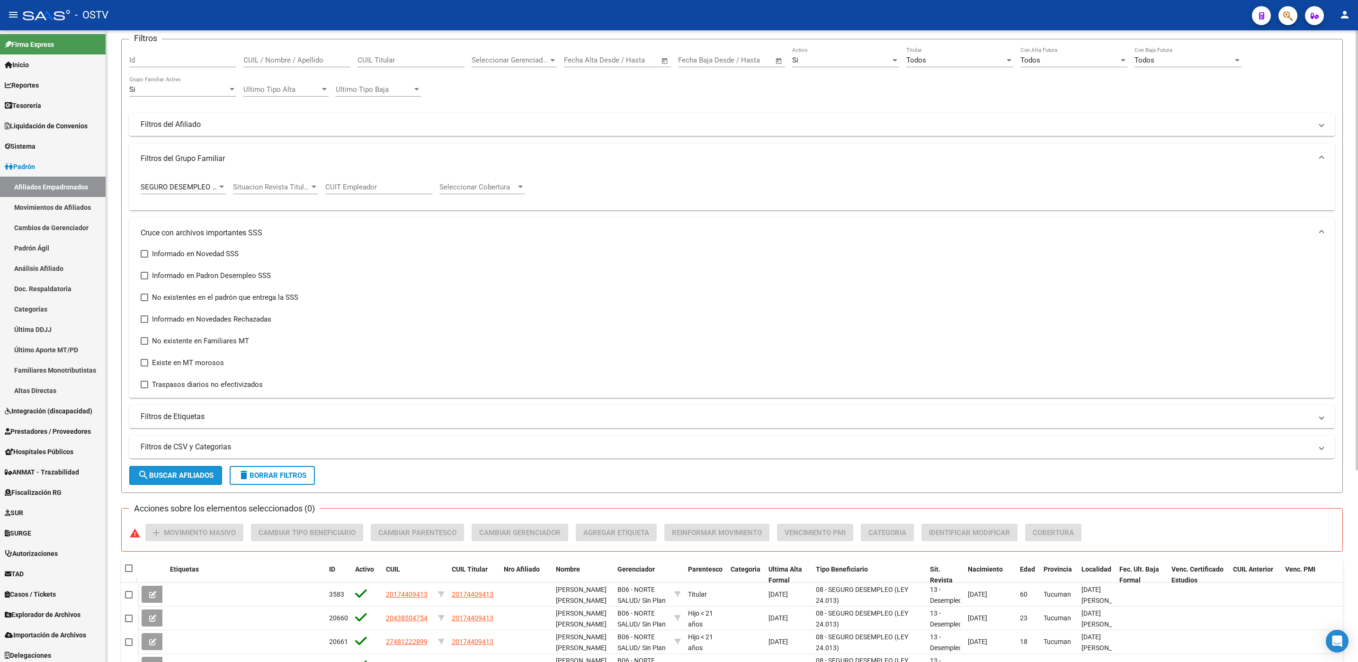
click at [213, 471] on span "search Buscar Afiliados" at bounding box center [176, 475] width 76 height 9
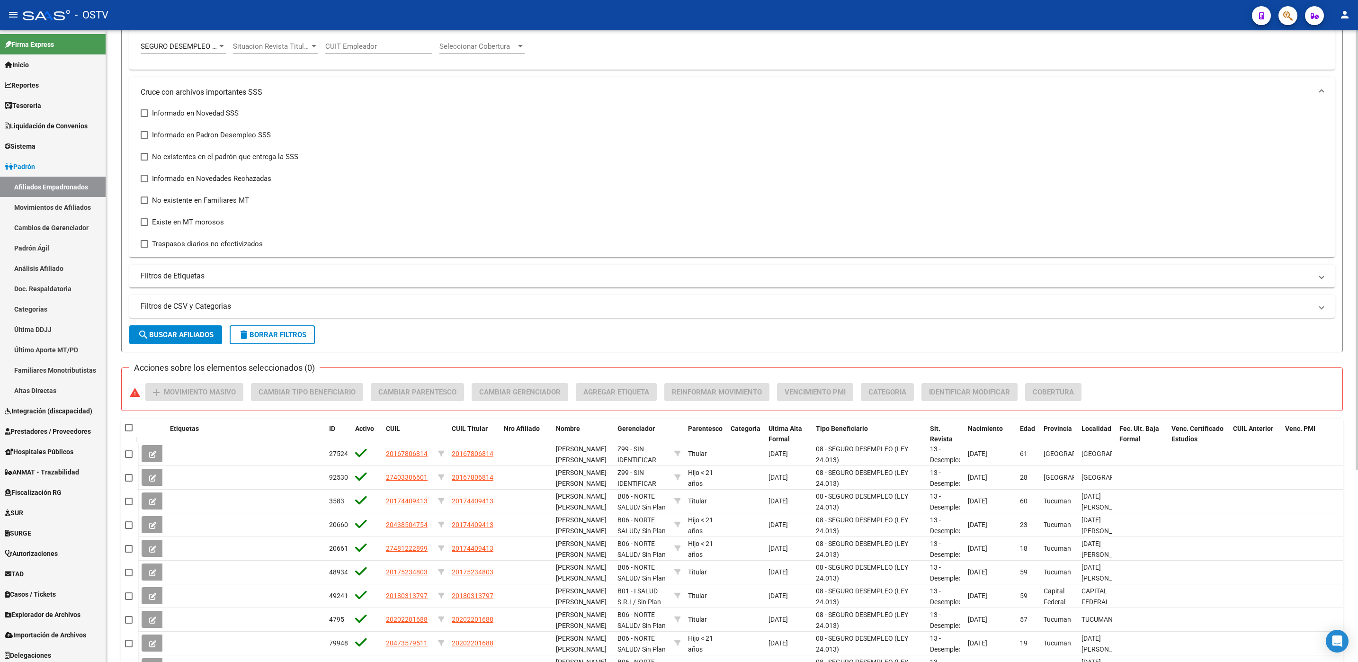
scroll to position [0, 0]
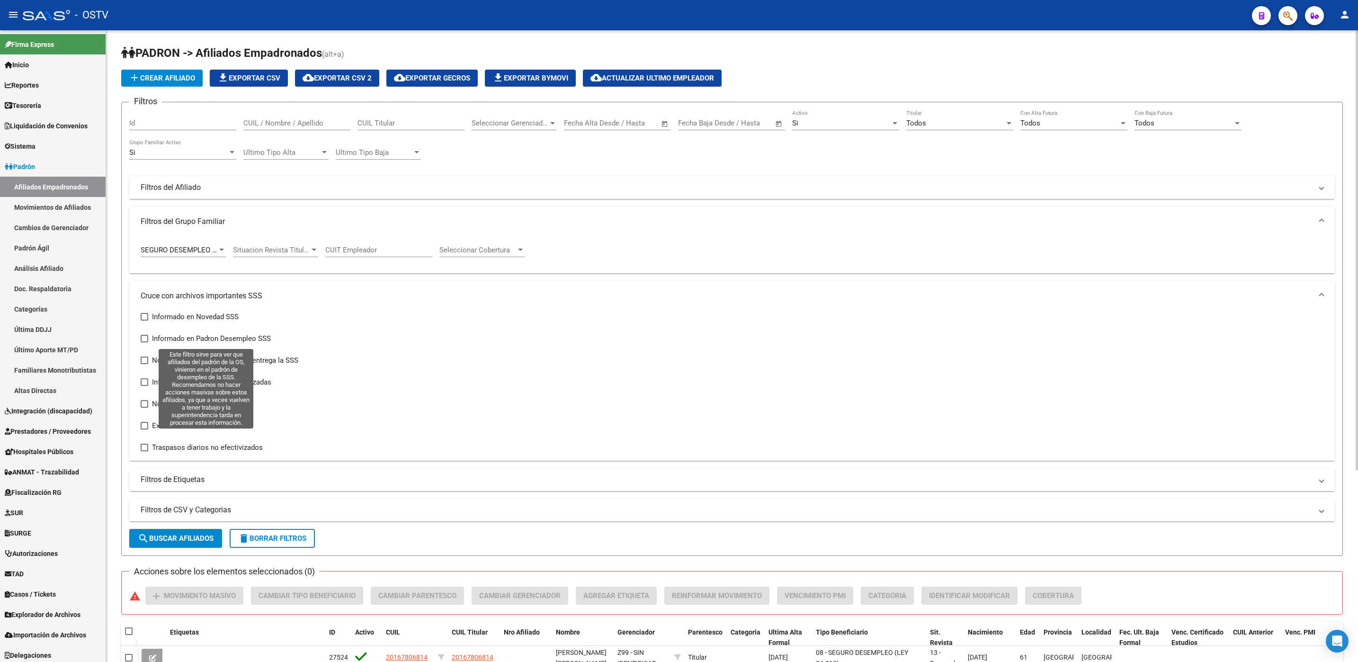
click at [179, 341] on span "Informado en Padron Desempleo SSS" at bounding box center [211, 338] width 119 height 11
click at [144, 342] on input "Informado en Padron Desempleo SSS" at bounding box center [144, 342] width 0 height 0
checkbox input "true"
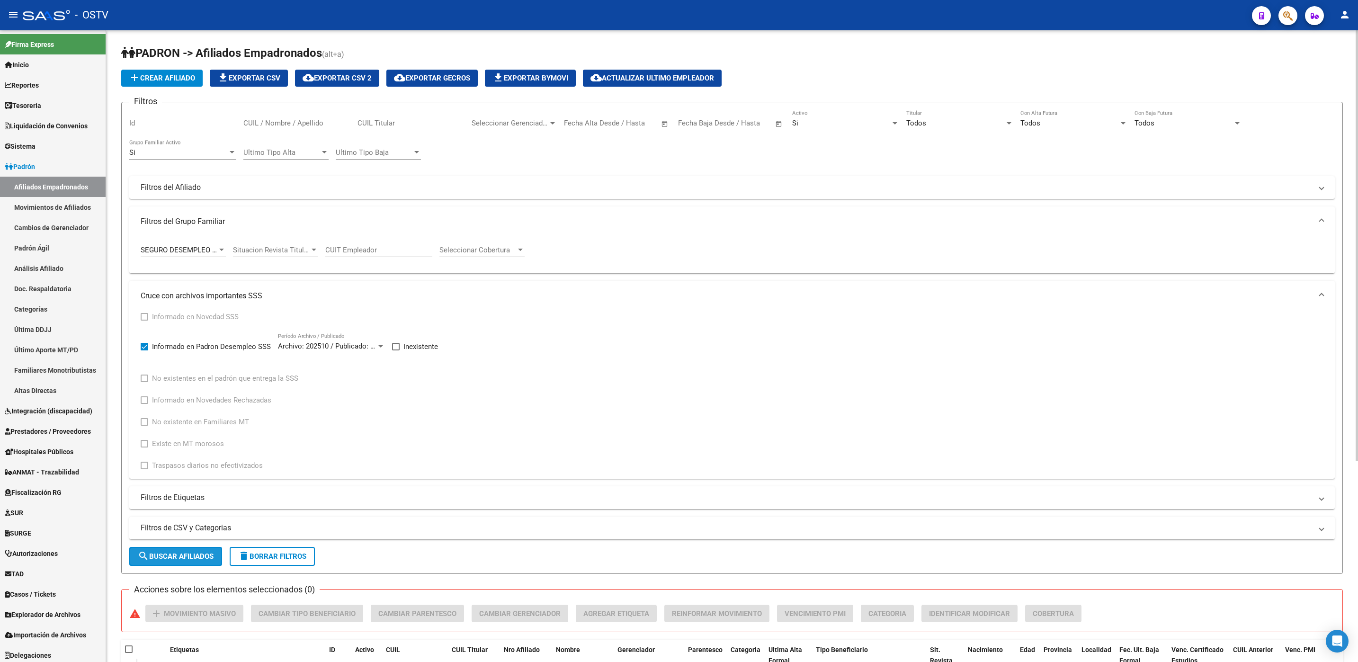
click at [203, 560] on span "search Buscar Afiliados" at bounding box center [176, 556] width 76 height 9
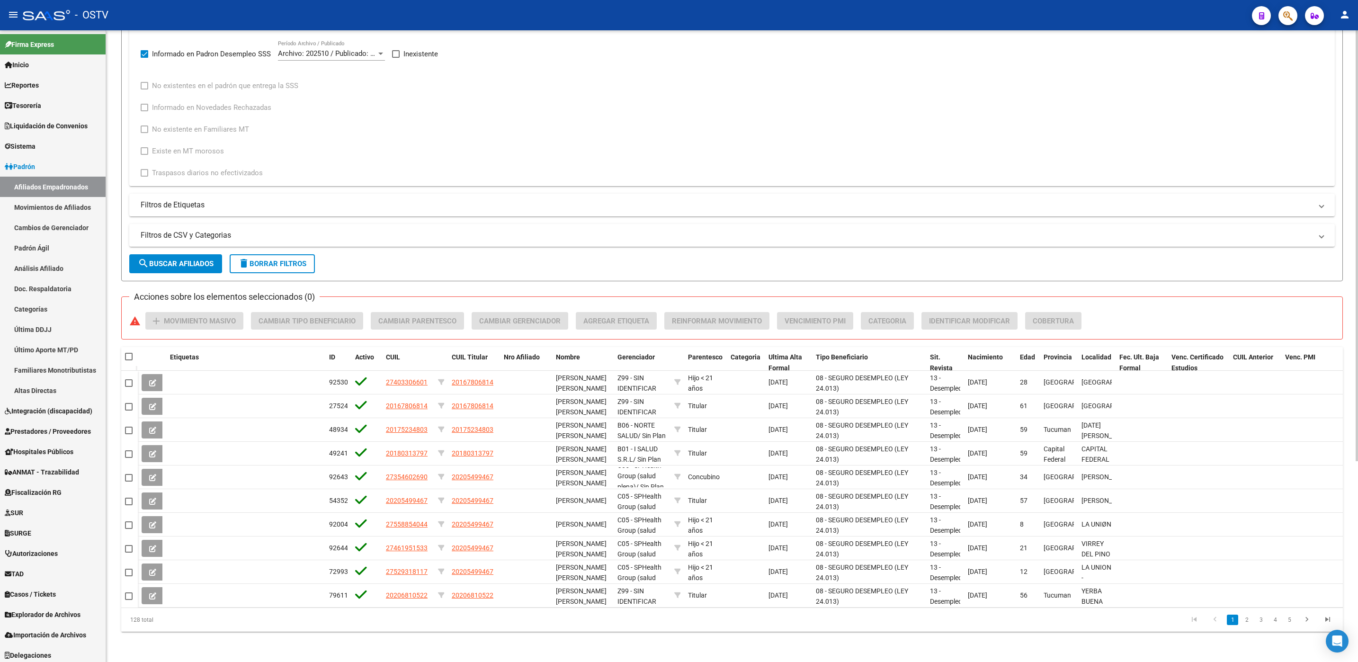
scroll to position [12, 0]
drag, startPoint x: 922, startPoint y: 363, endPoint x: 1019, endPoint y: 357, distance: 96.8
click at [1019, 357] on div "Etiquetas ID Activo CUIL CUIL Titular Nro Afiliado Nombre Gerenciador Parentesc…" at bounding box center [740, 368] width 1205 height 42
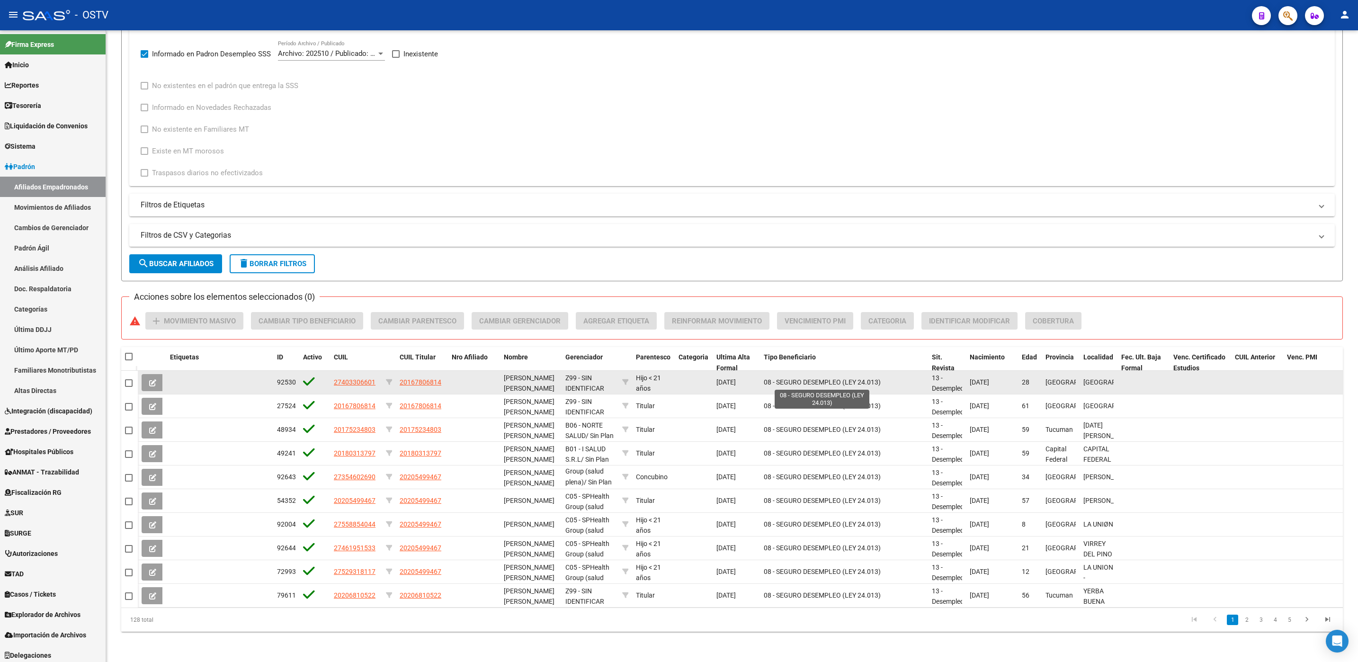
click at [862, 383] on span "08 - SEGURO DESEMPLEO (LEY 24.013)" at bounding box center [822, 382] width 117 height 8
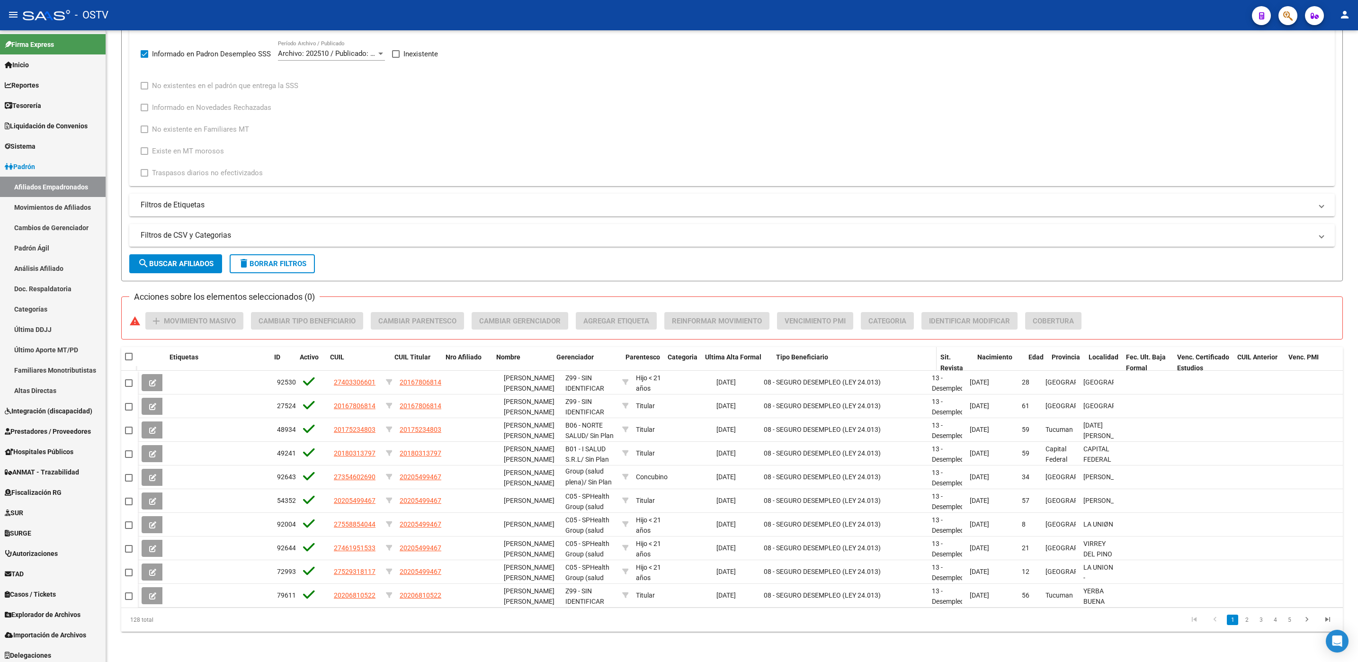
drag, startPoint x: 758, startPoint y: 360, endPoint x: 795, endPoint y: 356, distance: 38.1
click at [795, 356] on div "Etiquetas ID Activo CUIL CUIL Titular Nro Afiliado Nombre Gerenciador Parentesc…" at bounding box center [741, 362] width 1207 height 31
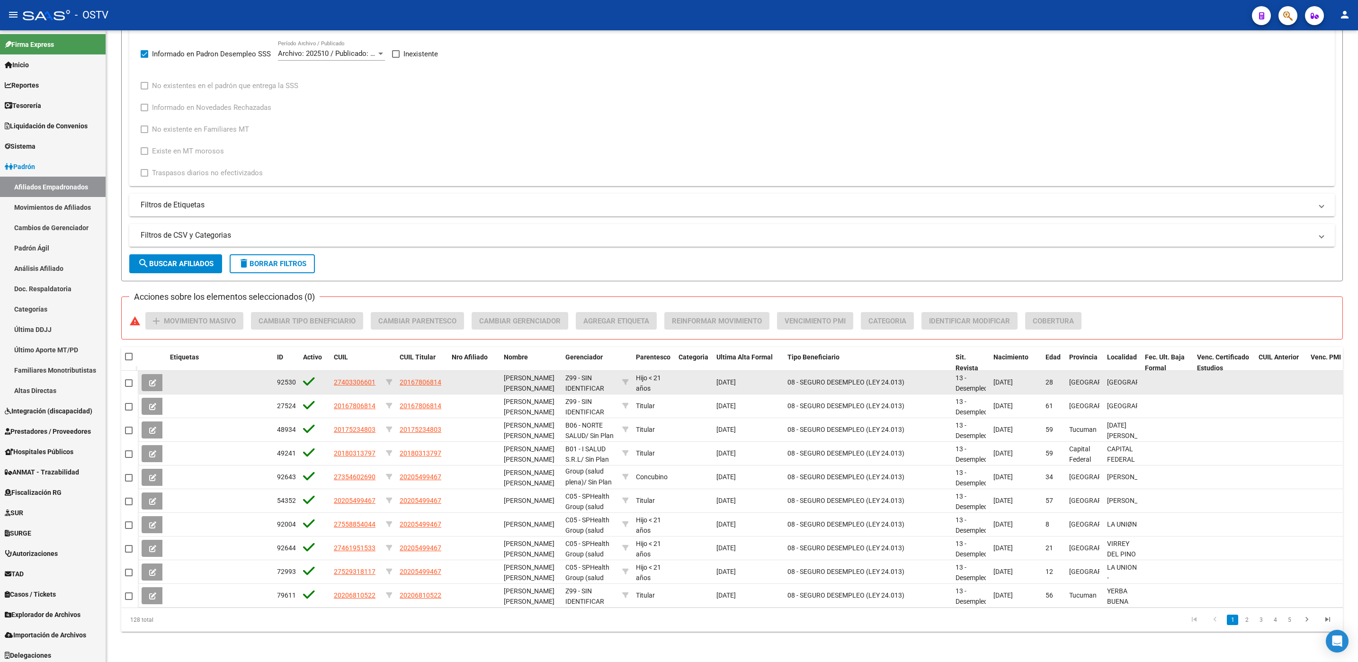
drag, startPoint x: 795, startPoint y: 356, endPoint x: 841, endPoint y: 393, distance: 58.6
click at [841, 393] on datatable-body-cell "08 - SEGURO DESEMPLEO (LEY 24.013)" at bounding box center [868, 382] width 168 height 23
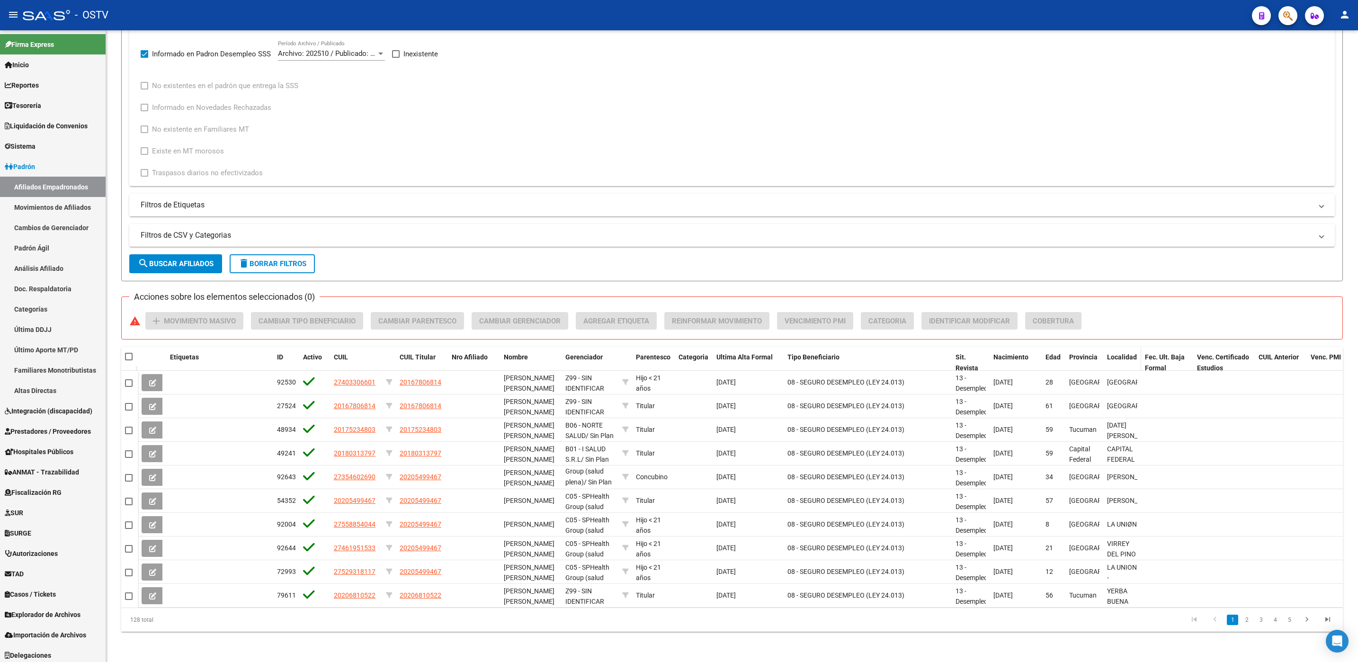
drag, startPoint x: 985, startPoint y: 361, endPoint x: 1141, endPoint y: 358, distance: 155.8
click at [1141, 358] on div "Etiquetas ID Activo CUIL CUIL Titular Nro Afiliado Nombre Gerenciador Parentesc…" at bounding box center [753, 362] width 1231 height 31
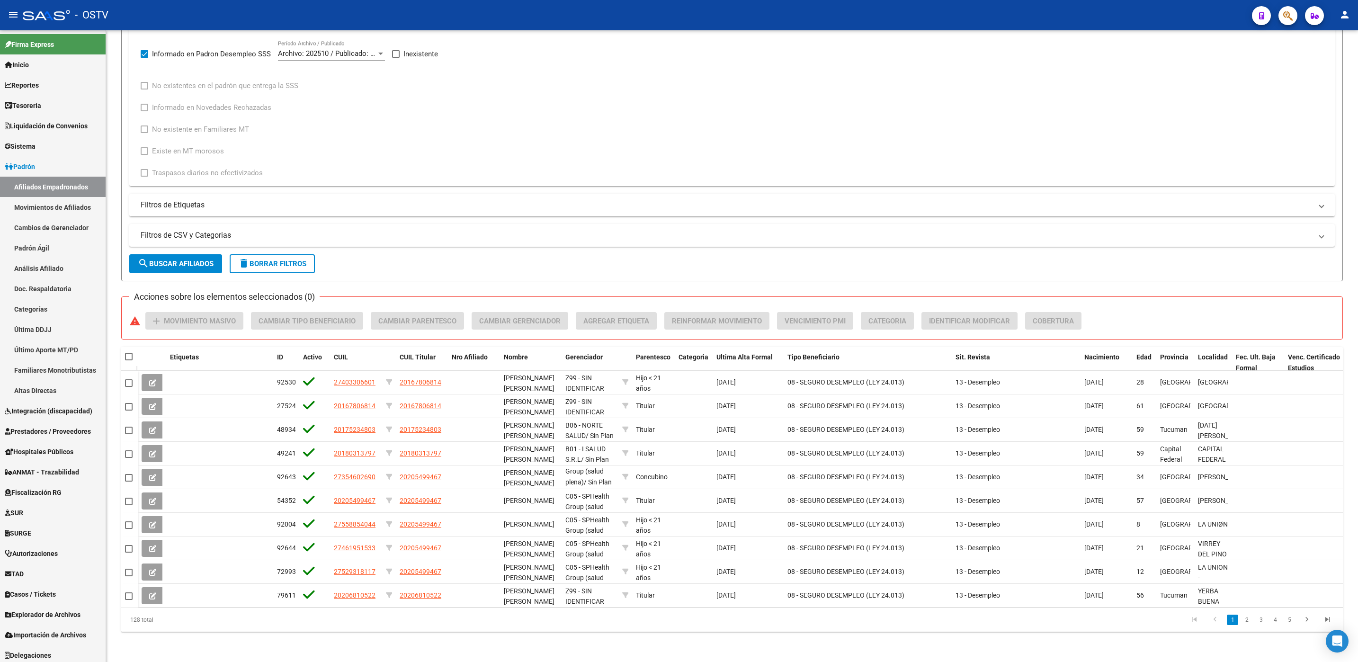
click at [397, 54] on span at bounding box center [396, 54] width 8 height 8
click at [396, 58] on input "Inexistente" at bounding box center [395, 58] width 0 height 0
checkbox input "true"
click at [160, 268] on button "search Buscar Afiliados" at bounding box center [175, 263] width 93 height 19
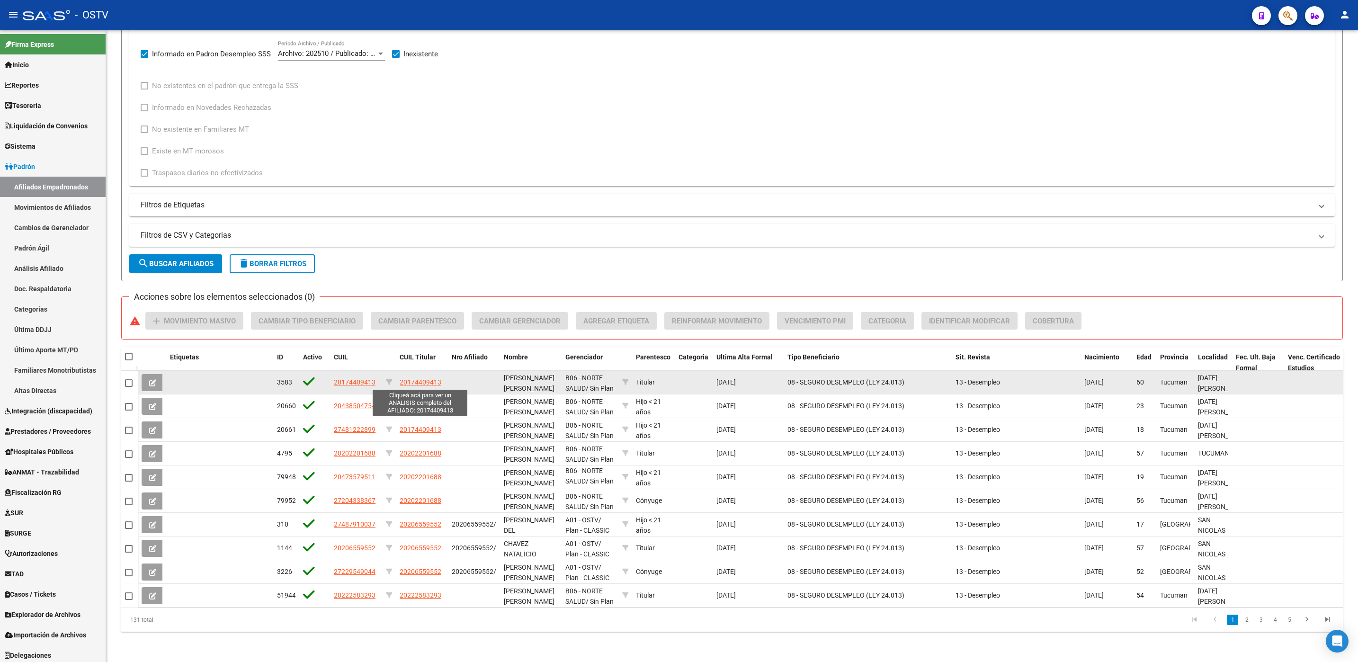
click at [414, 379] on span "20174409413" at bounding box center [421, 382] width 42 height 8
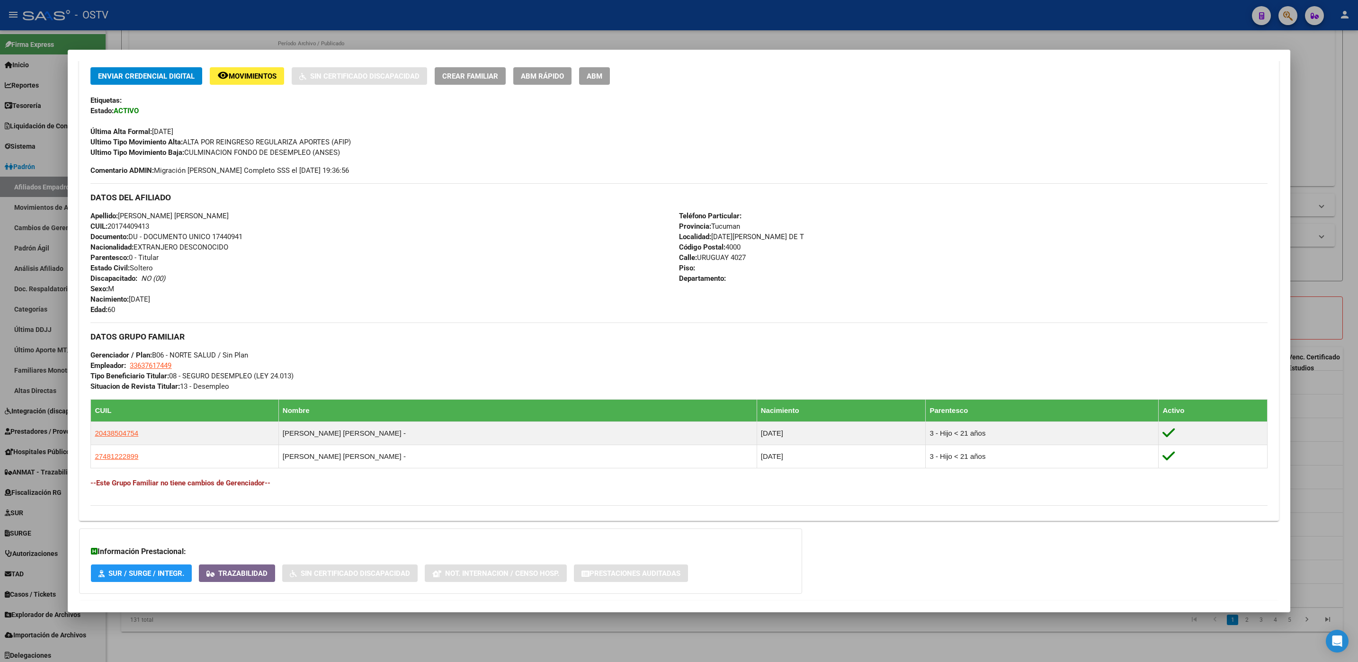
scroll to position [249, 0]
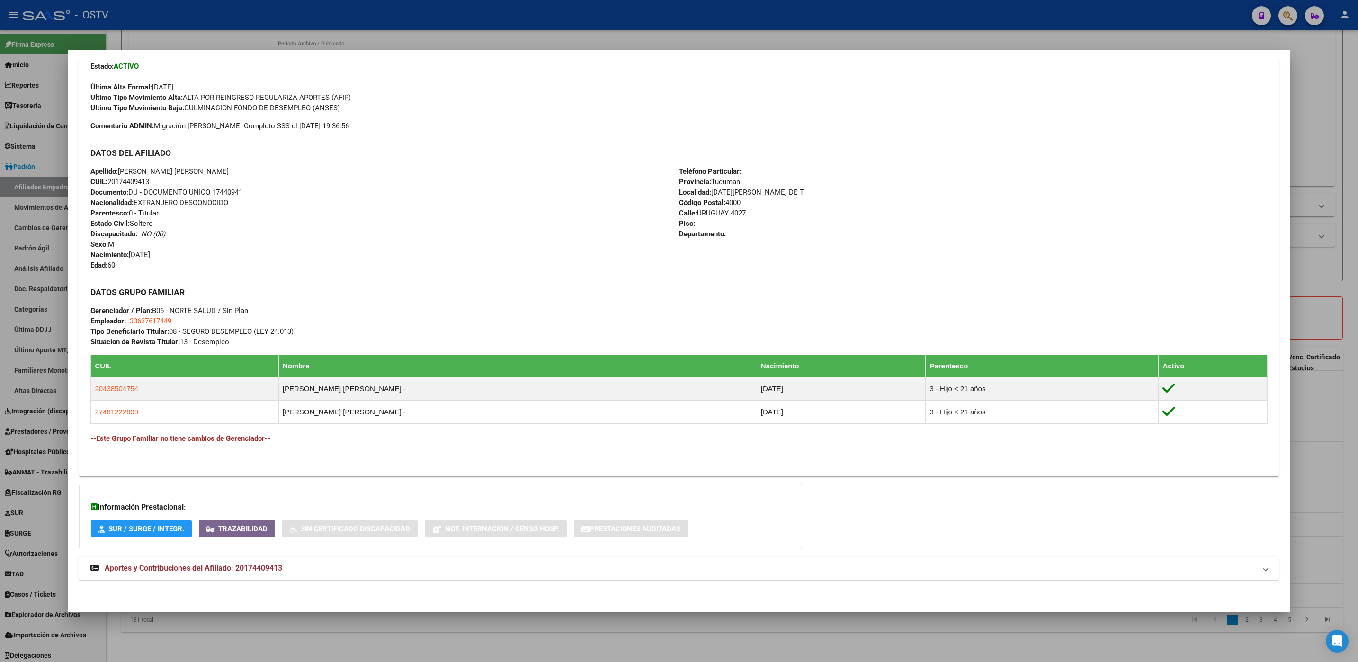
click at [286, 565] on mat-panel-title "Aportes y Contribuciones del Afiliado: 20174409413" at bounding box center [672, 567] width 1165 height 11
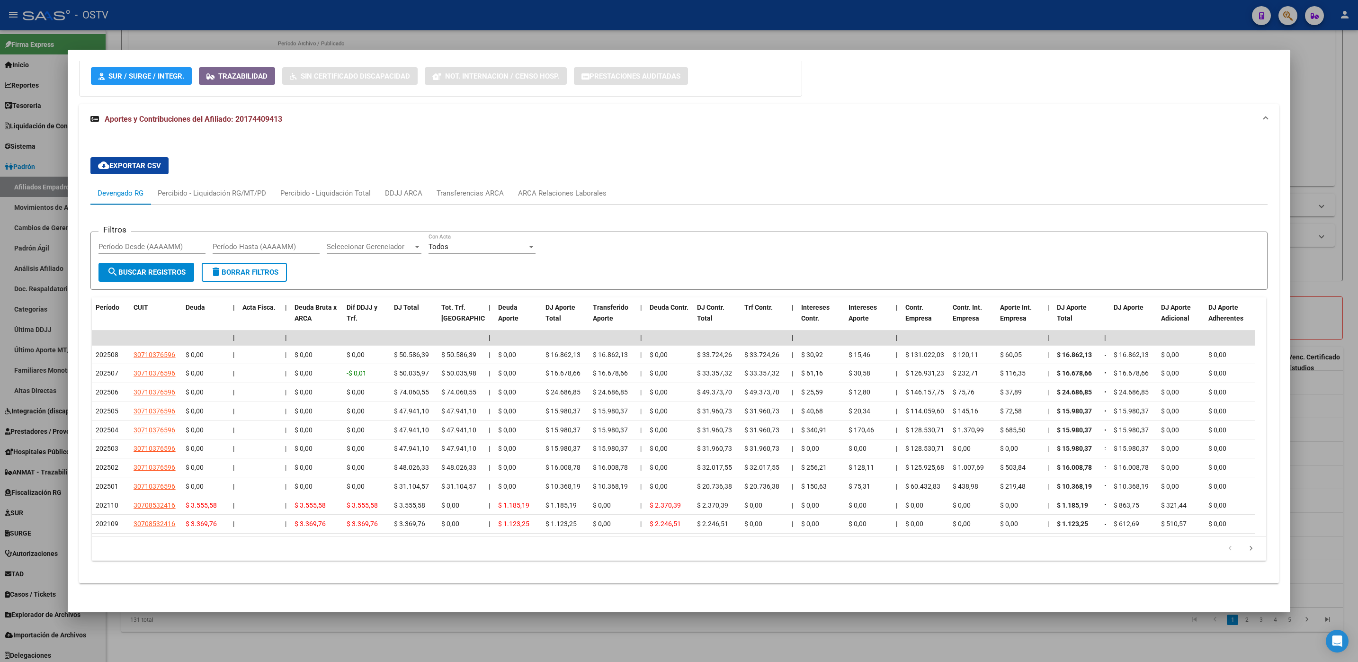
scroll to position [716, 0]
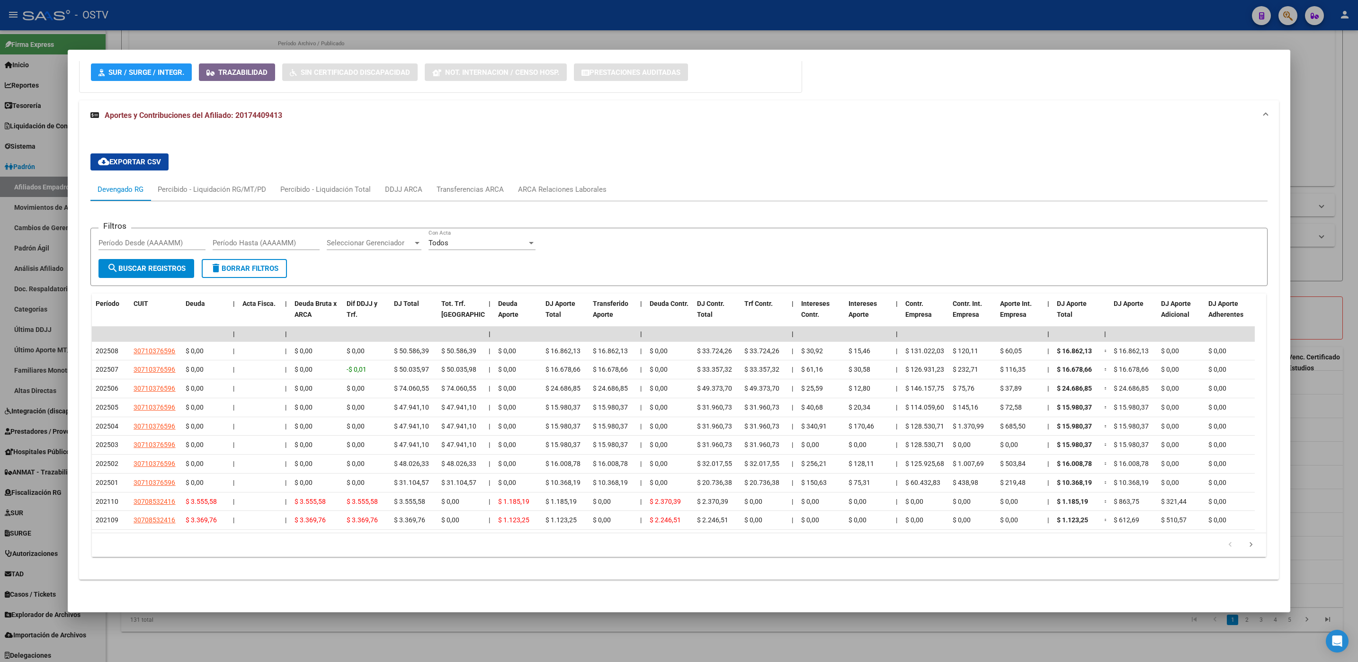
click at [233, 656] on div at bounding box center [679, 331] width 1358 height 662
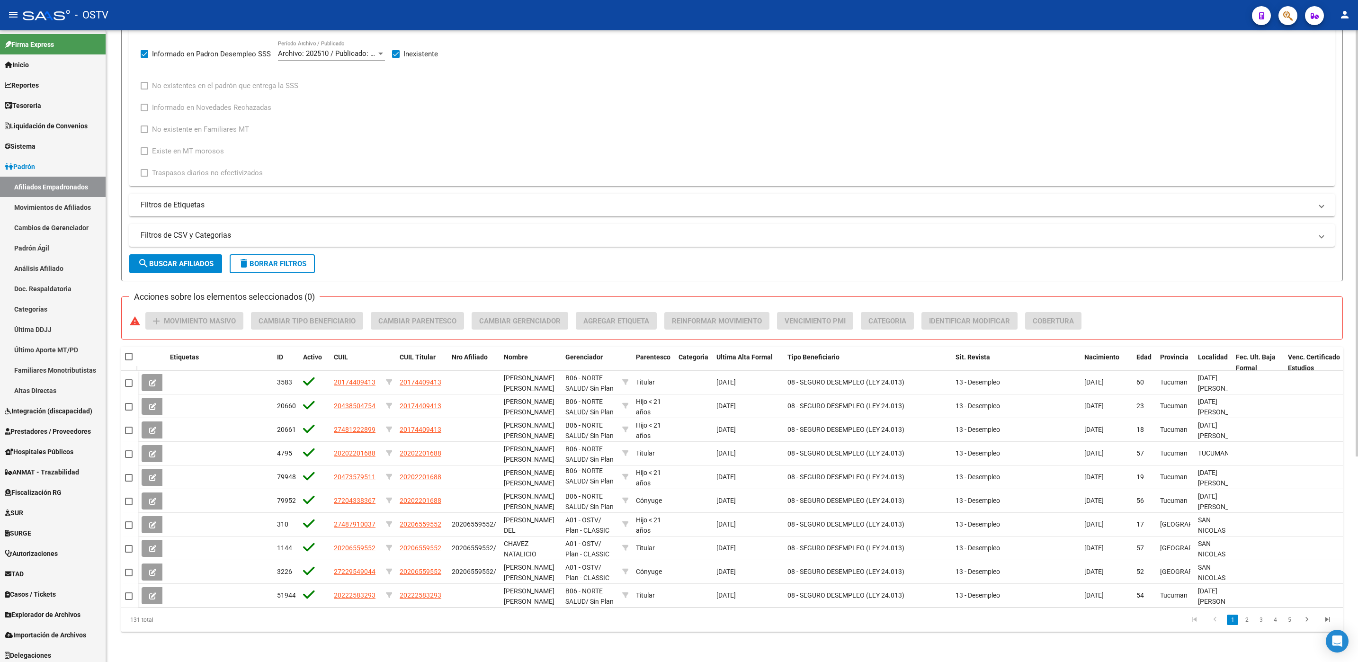
scroll to position [0, 0]
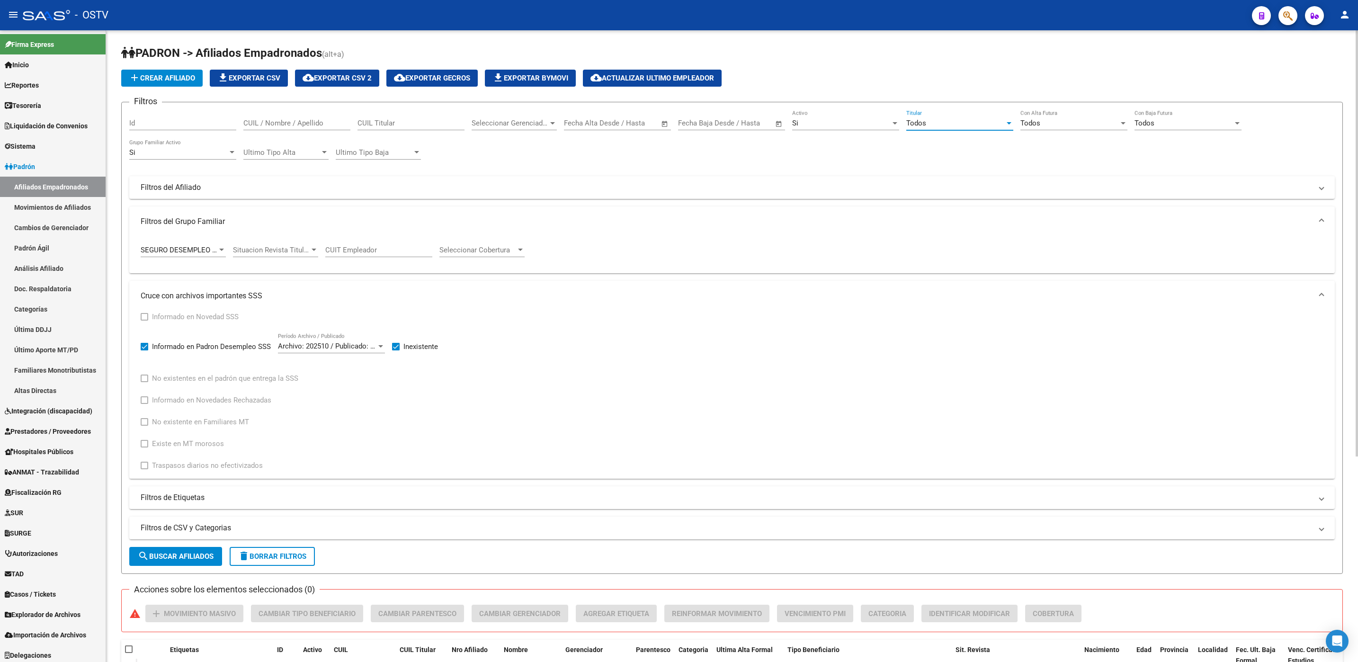
click at [918, 125] on span "Todos" at bounding box center [916, 123] width 20 height 9
click at [908, 147] on span "Si" at bounding box center [959, 144] width 107 height 21
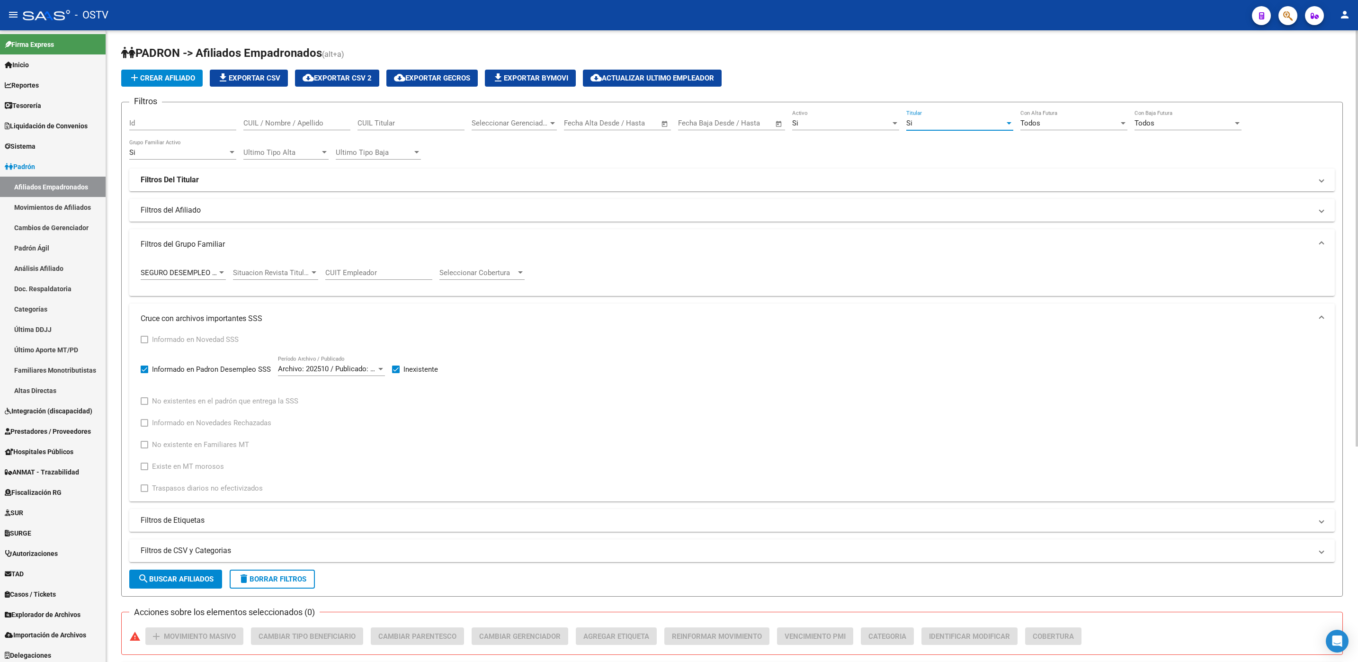
click at [170, 574] on button "search Buscar Afiliados" at bounding box center [175, 579] width 93 height 19
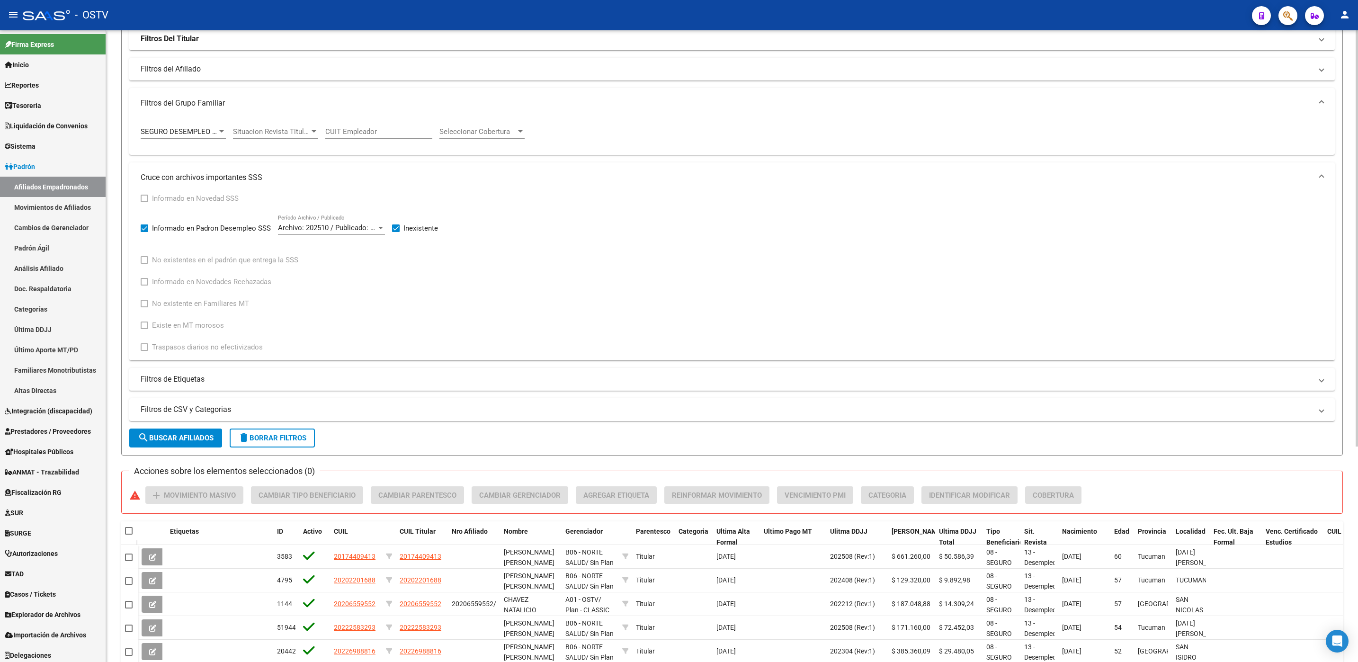
scroll to position [327, 0]
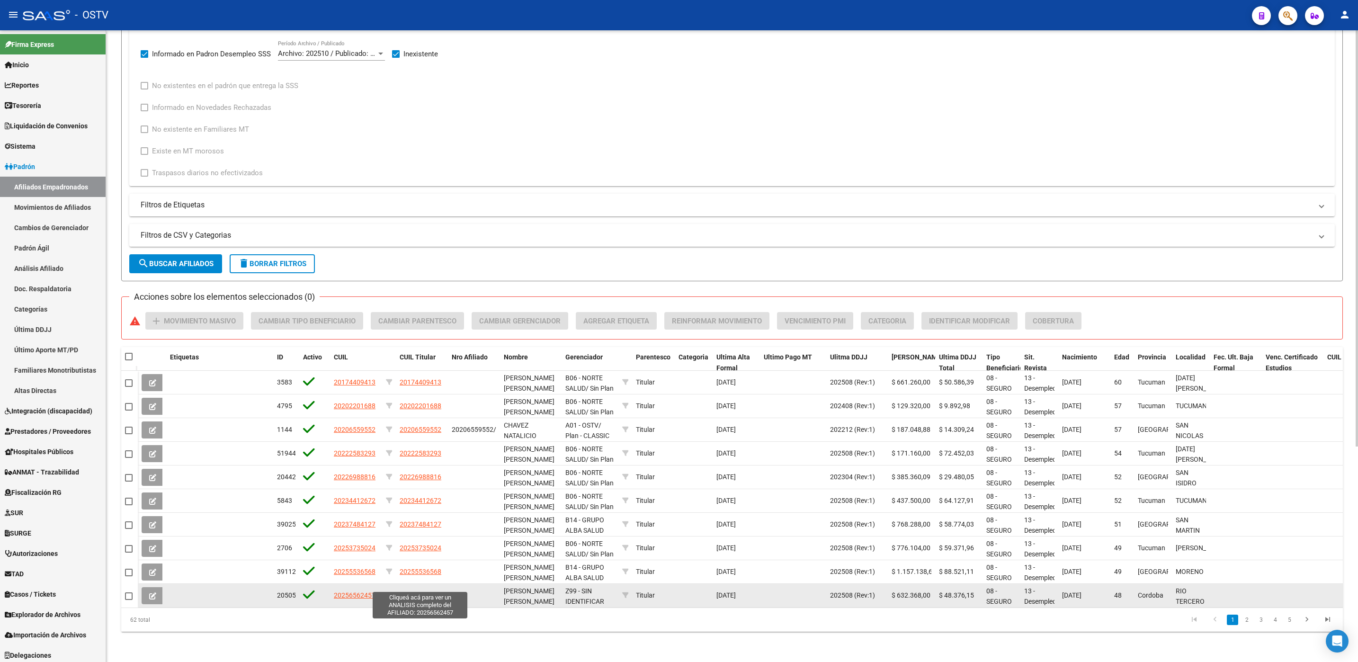
click at [430, 591] on span "20256562457" at bounding box center [421, 595] width 42 height 8
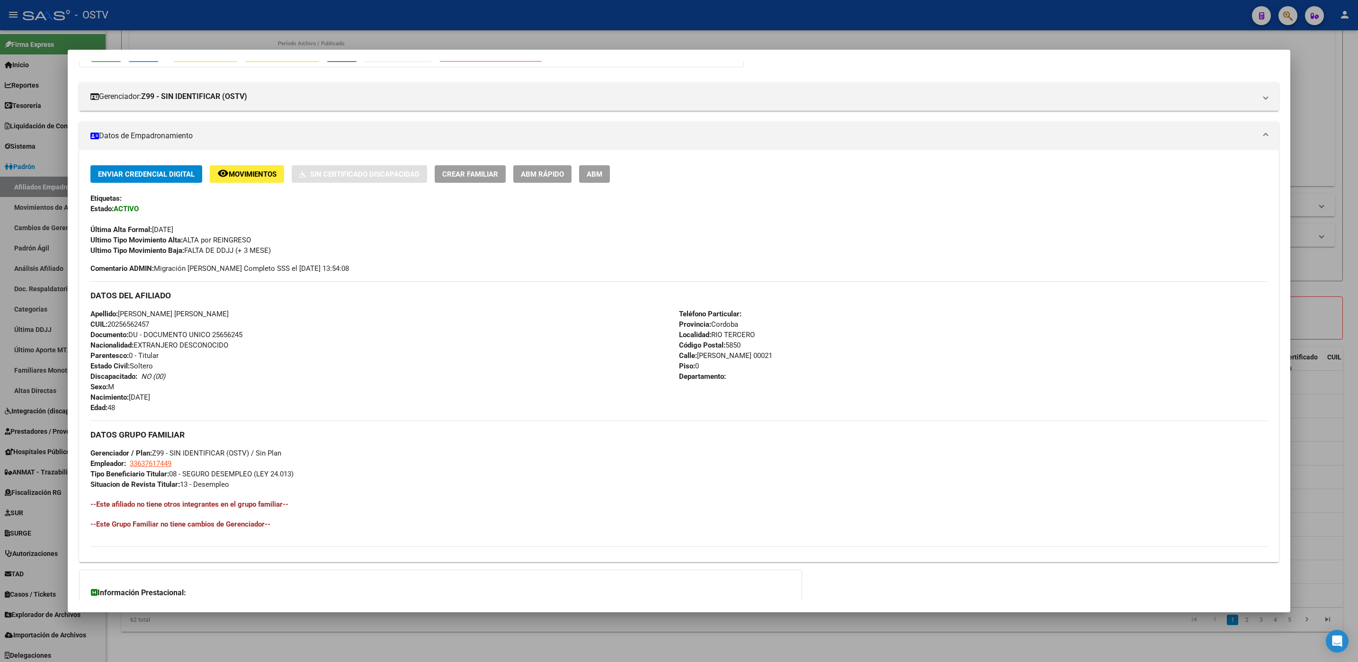
scroll to position [191, 0]
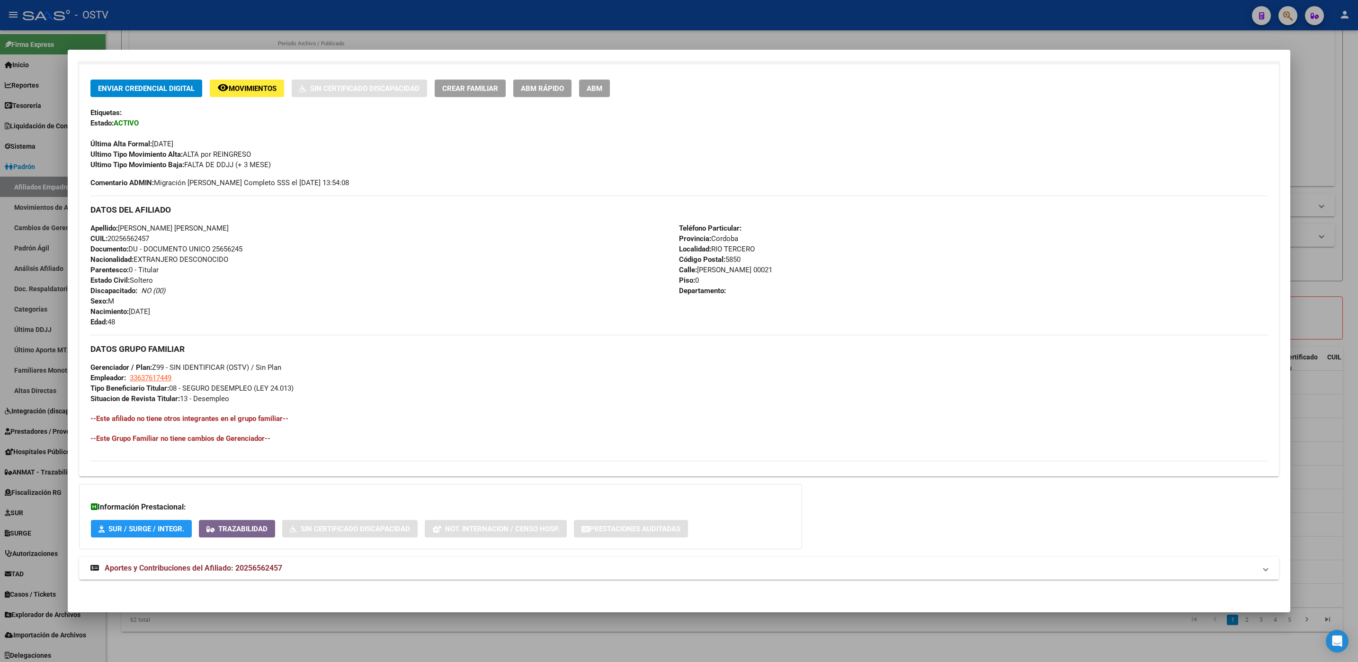
click at [274, 571] on span "Aportes y Contribuciones del Afiliado: 20256562457" at bounding box center [194, 567] width 178 height 9
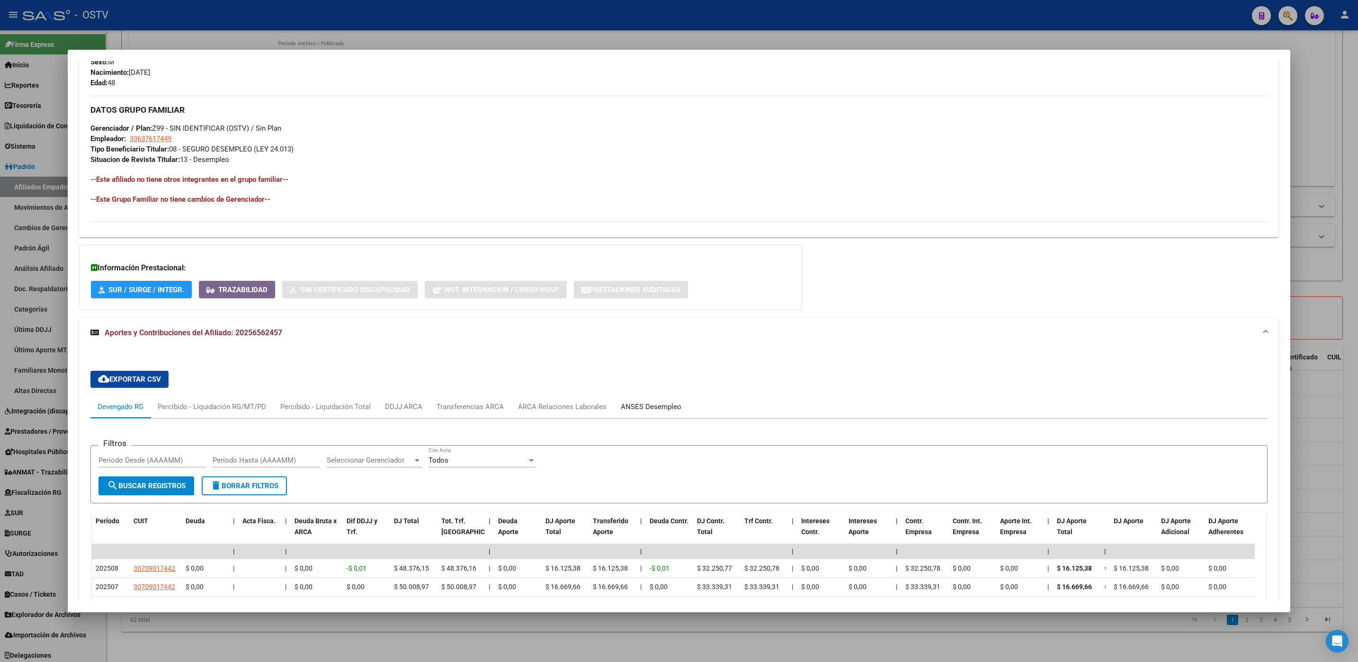
click at [668, 402] on div "ANSES Desempleo" at bounding box center [651, 407] width 61 height 10
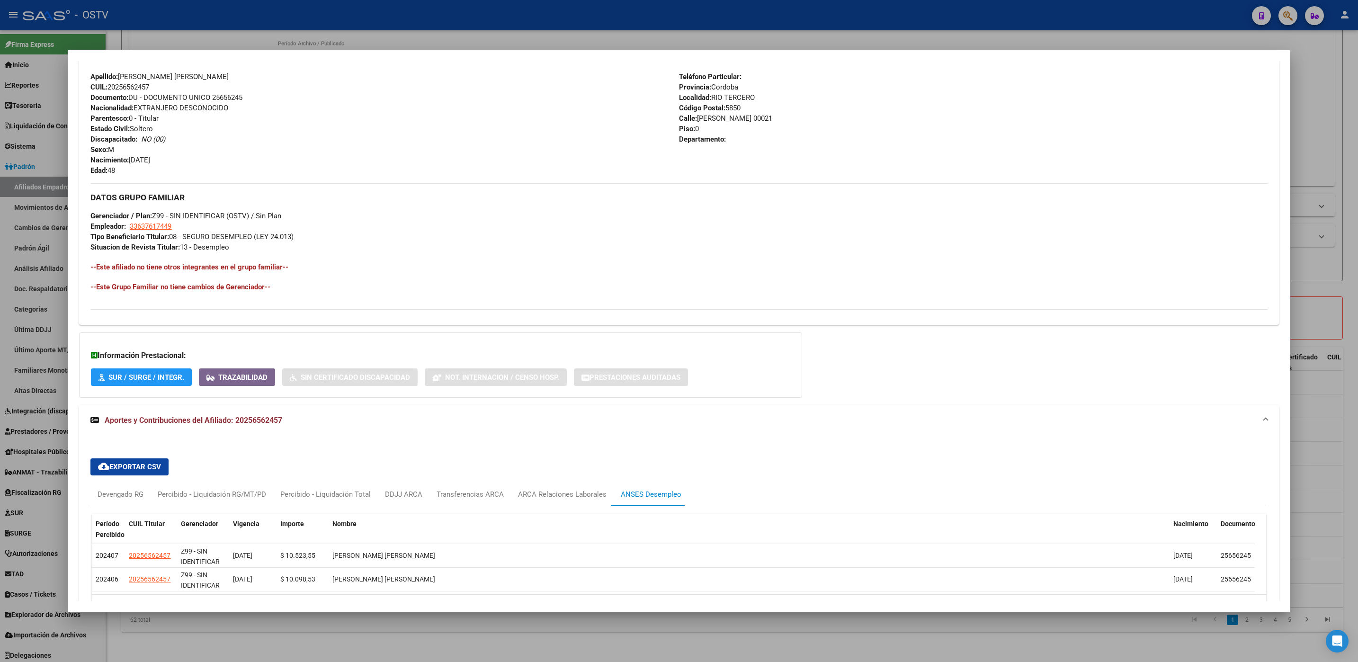
scroll to position [405, 0]
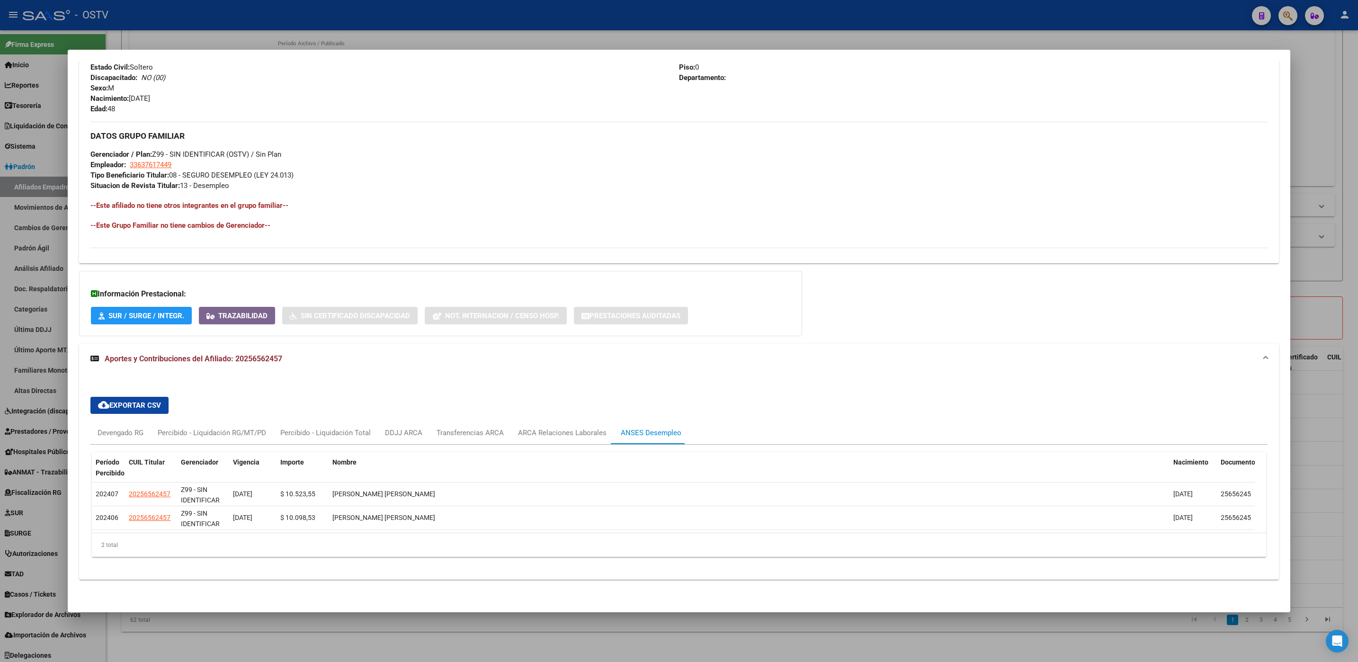
click at [419, 630] on div at bounding box center [679, 331] width 1358 height 662
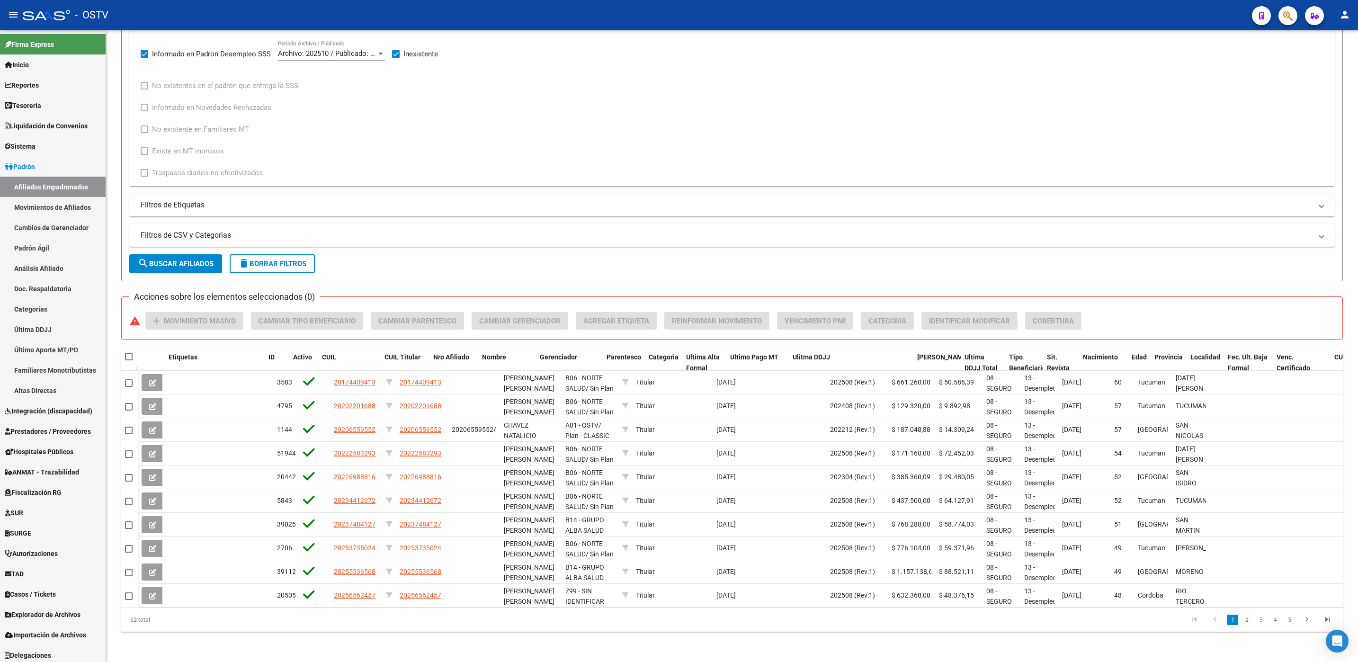
drag, startPoint x: 884, startPoint y: 350, endPoint x: 993, endPoint y: 341, distance: 109.3
click at [993, 347] on div "Etiquetas ID Activo CUIL CUIL Titular Nro Afiliado Nombre Gerenciador Parentesc…" at bounding box center [787, 368] width 1299 height 42
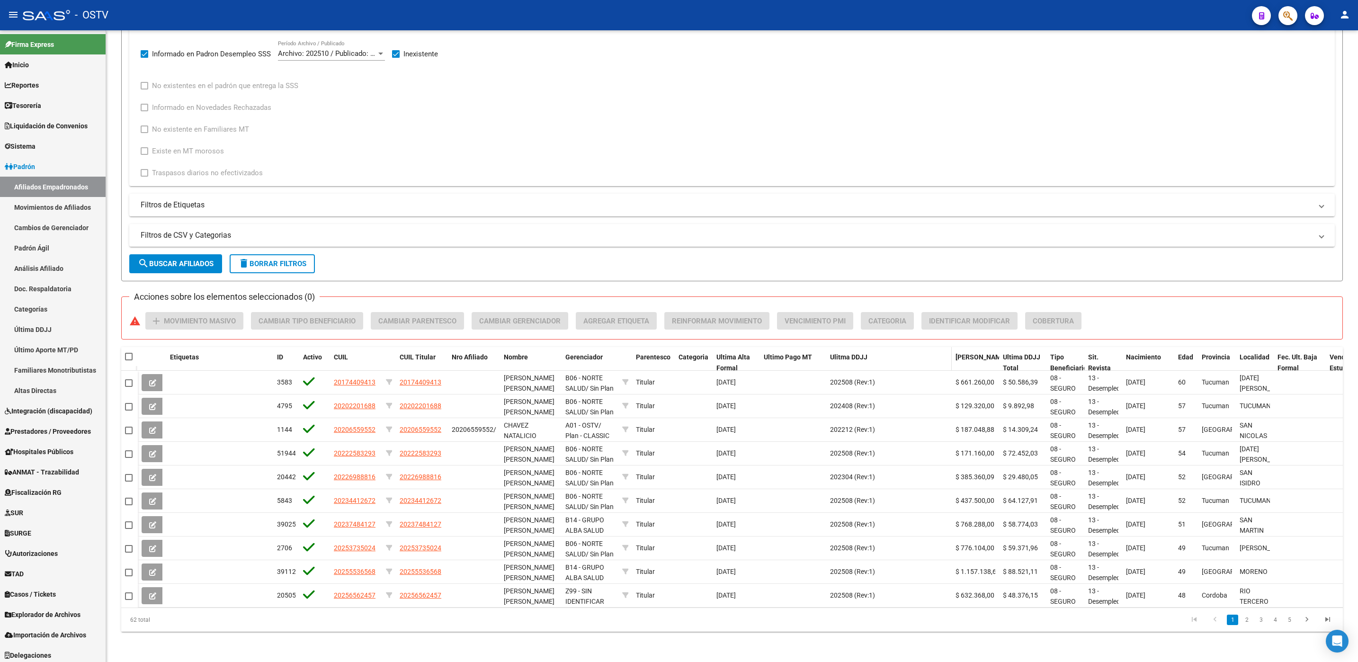
click at [847, 353] on span "Ulitma DDJJ" at bounding box center [848, 357] width 37 height 8
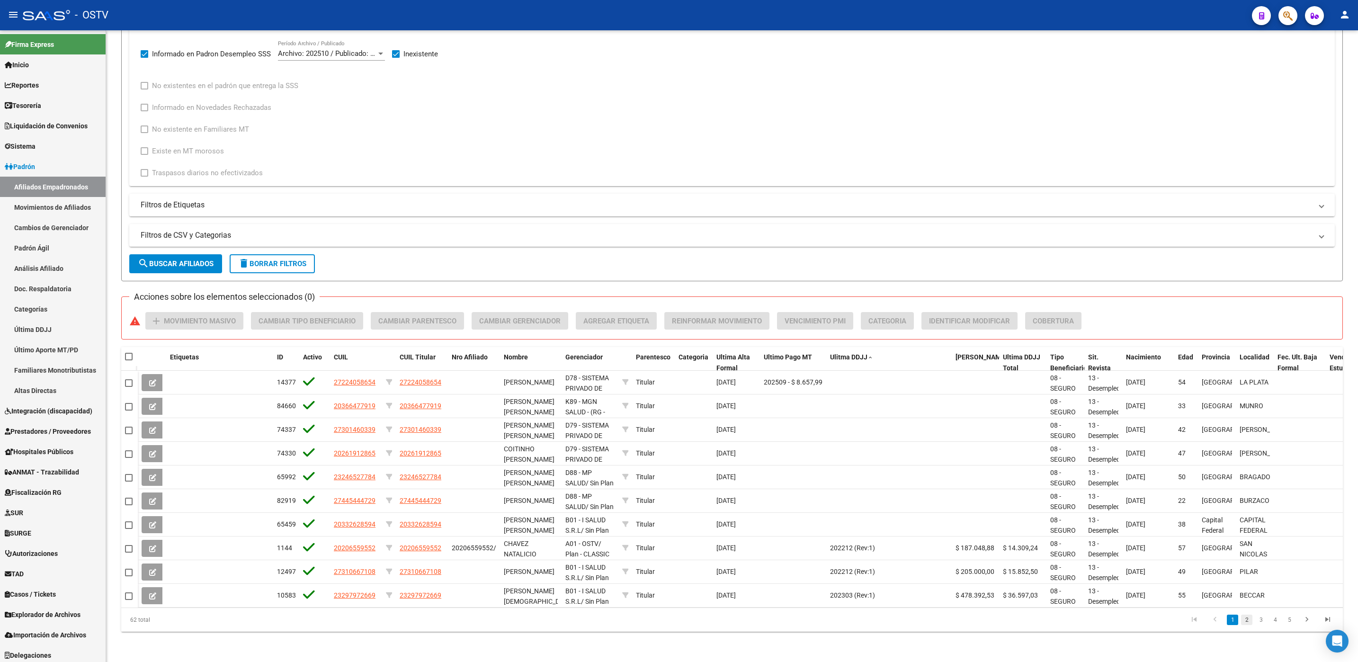
click at [1249, 618] on link "2" at bounding box center [1246, 620] width 11 height 10
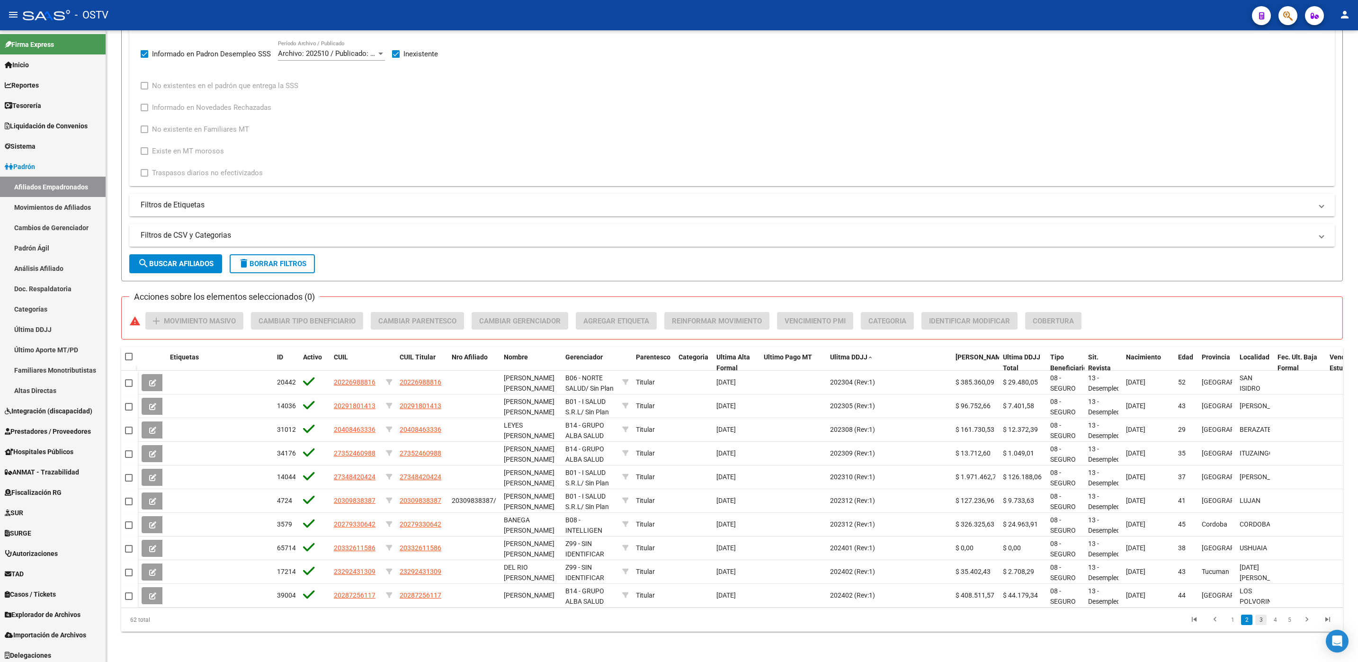
click at [1259, 618] on link "3" at bounding box center [1260, 620] width 11 height 10
click at [1273, 624] on link "4" at bounding box center [1274, 620] width 11 height 10
click at [1243, 620] on link "3" at bounding box center [1246, 620] width 11 height 10
click at [1275, 621] on link "4" at bounding box center [1274, 620] width 11 height 10
click at [1245, 617] on link "3" at bounding box center [1246, 620] width 11 height 10
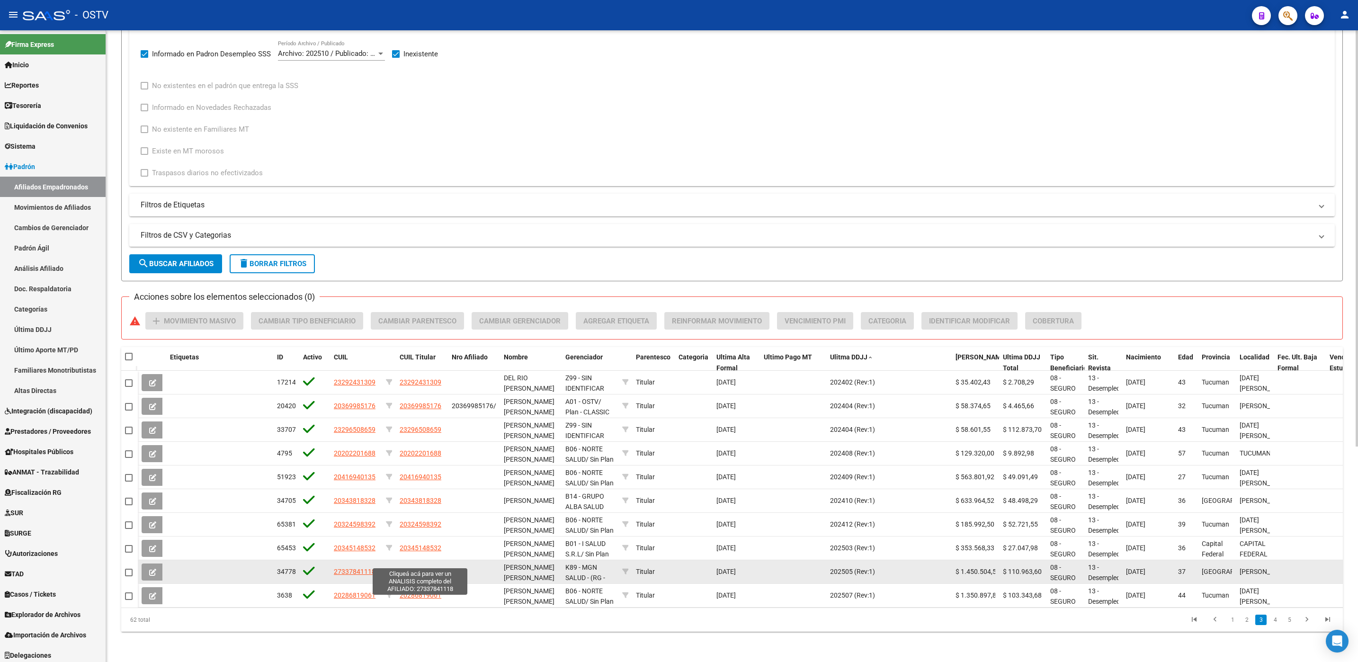
click at [415, 568] on span "27337841118" at bounding box center [421, 572] width 42 height 8
type textarea "27337841118"
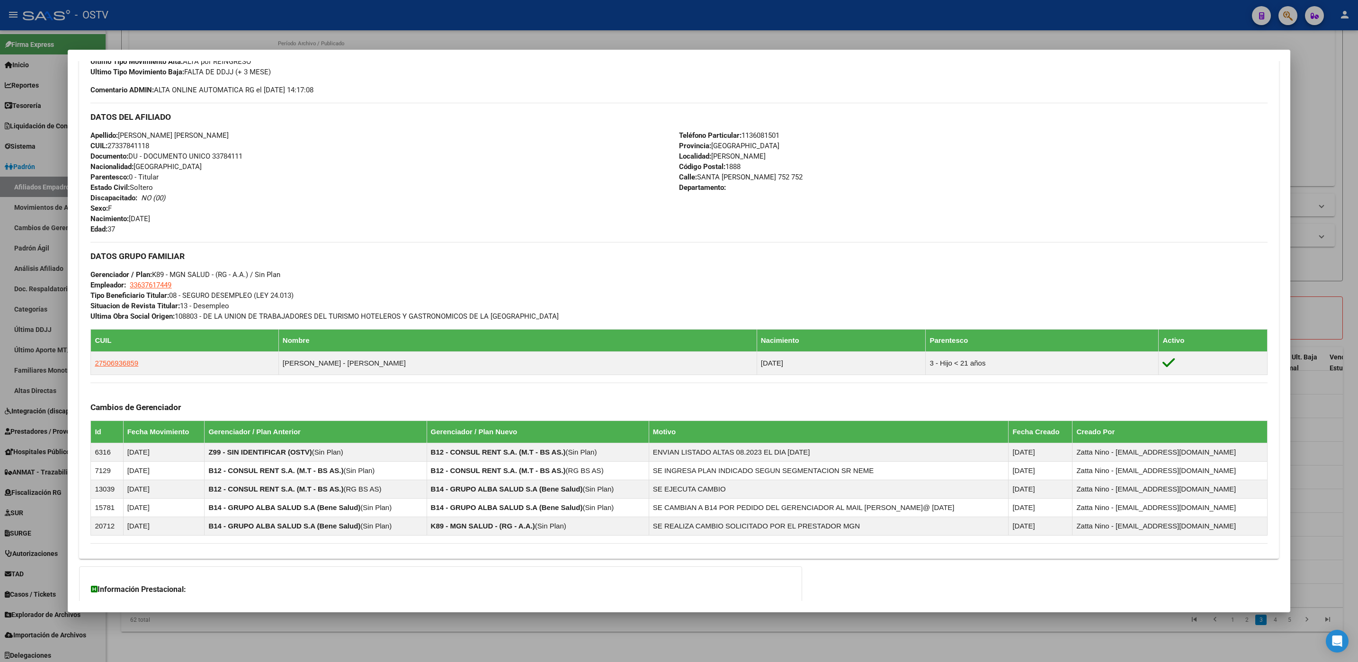
scroll to position [368, 0]
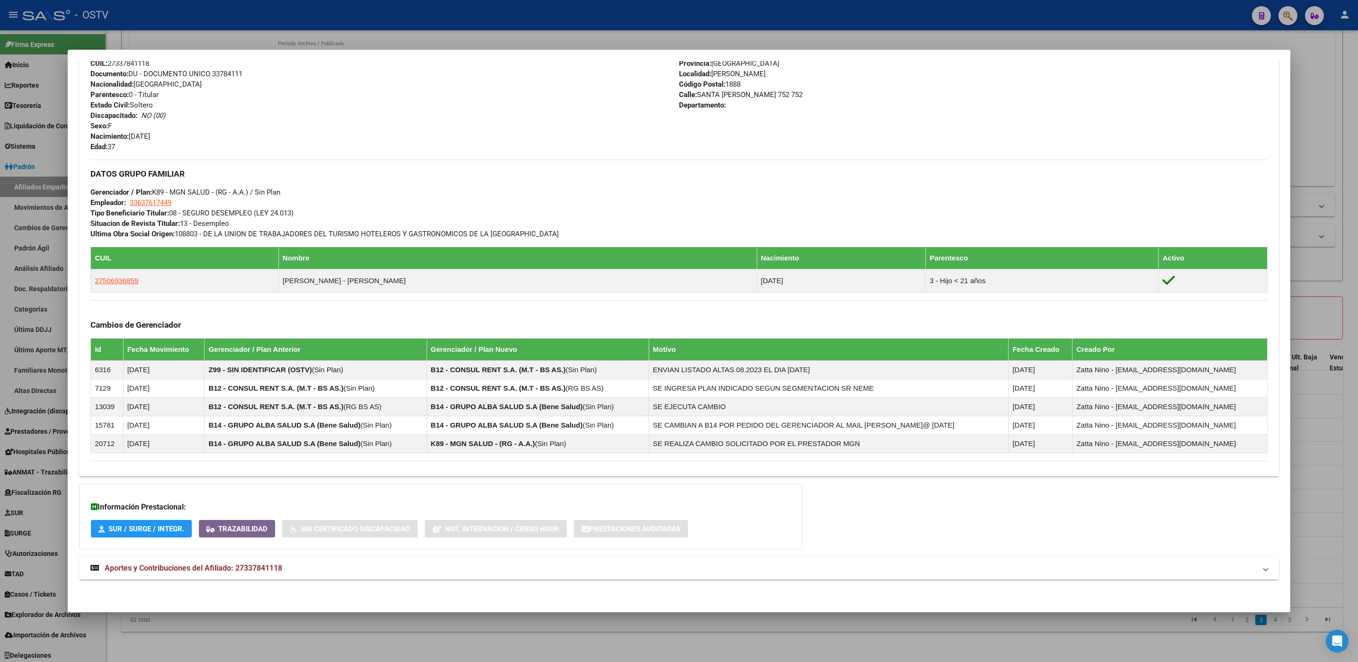
click at [268, 561] on mat-expansion-panel-header "Aportes y Contribuciones del Afiliado: 27337841118" at bounding box center [678, 568] width 1199 height 23
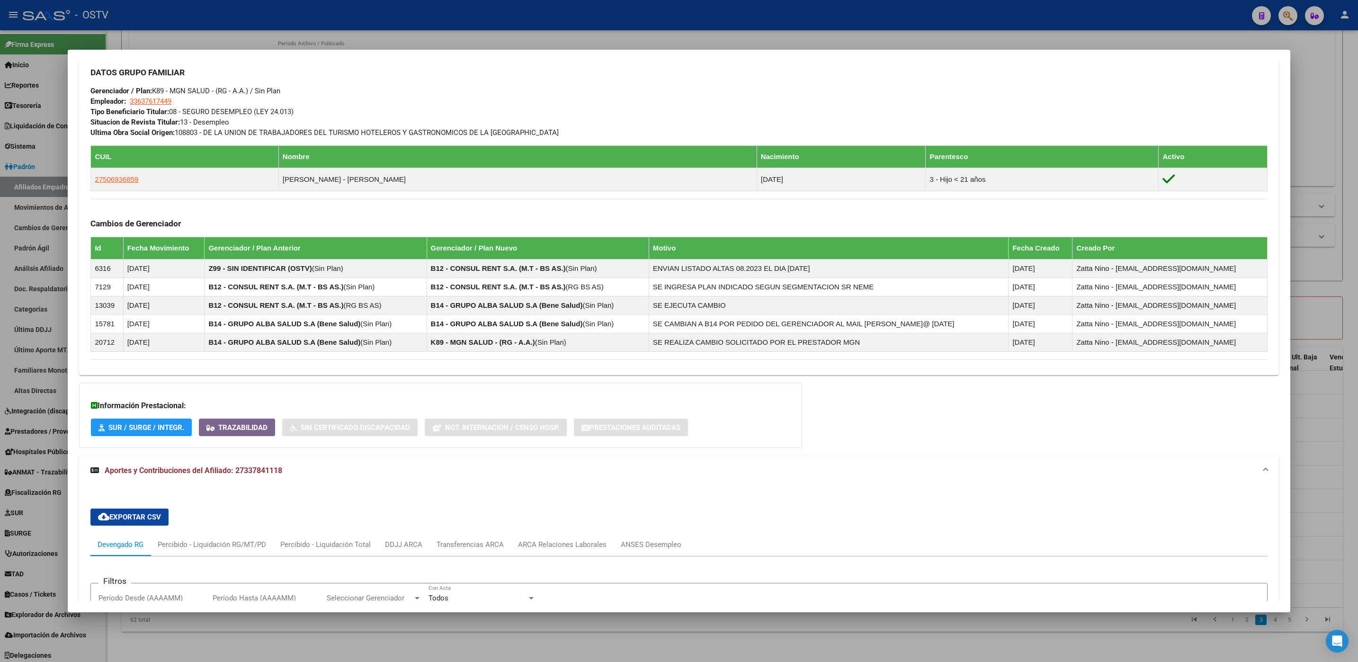
scroll to position [794, 0]
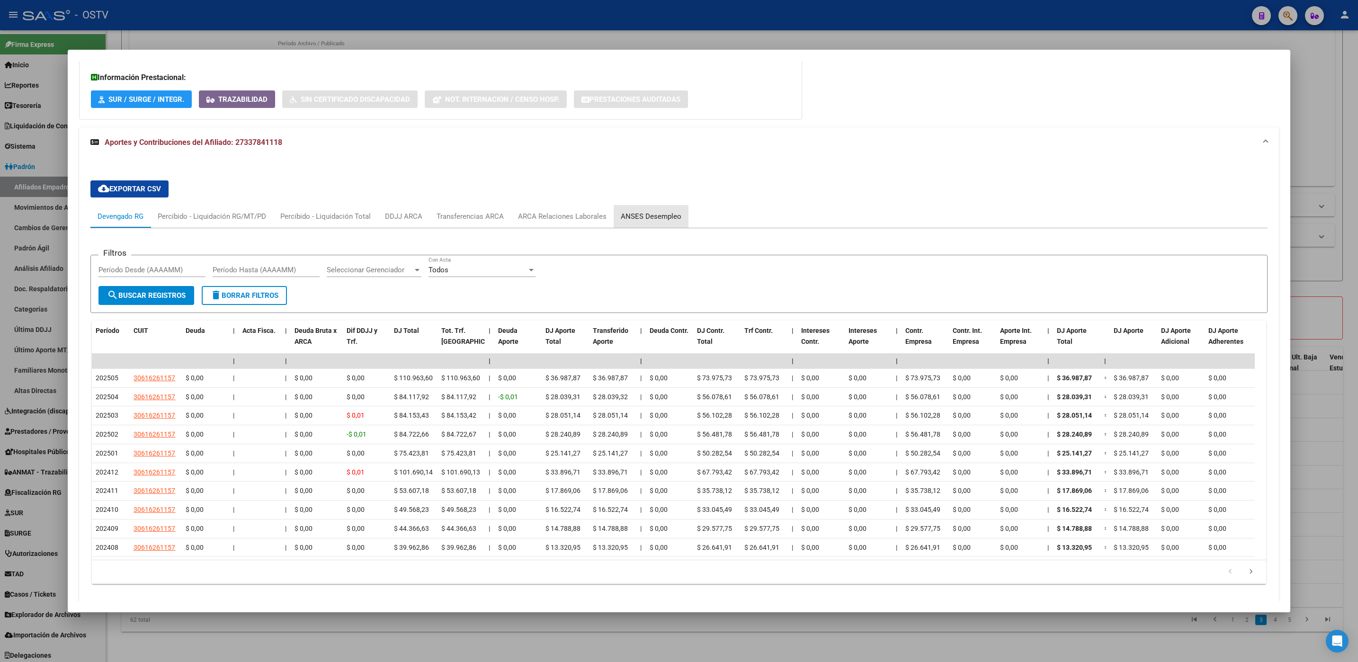
click at [655, 222] on div "ANSES Desempleo" at bounding box center [651, 216] width 61 height 10
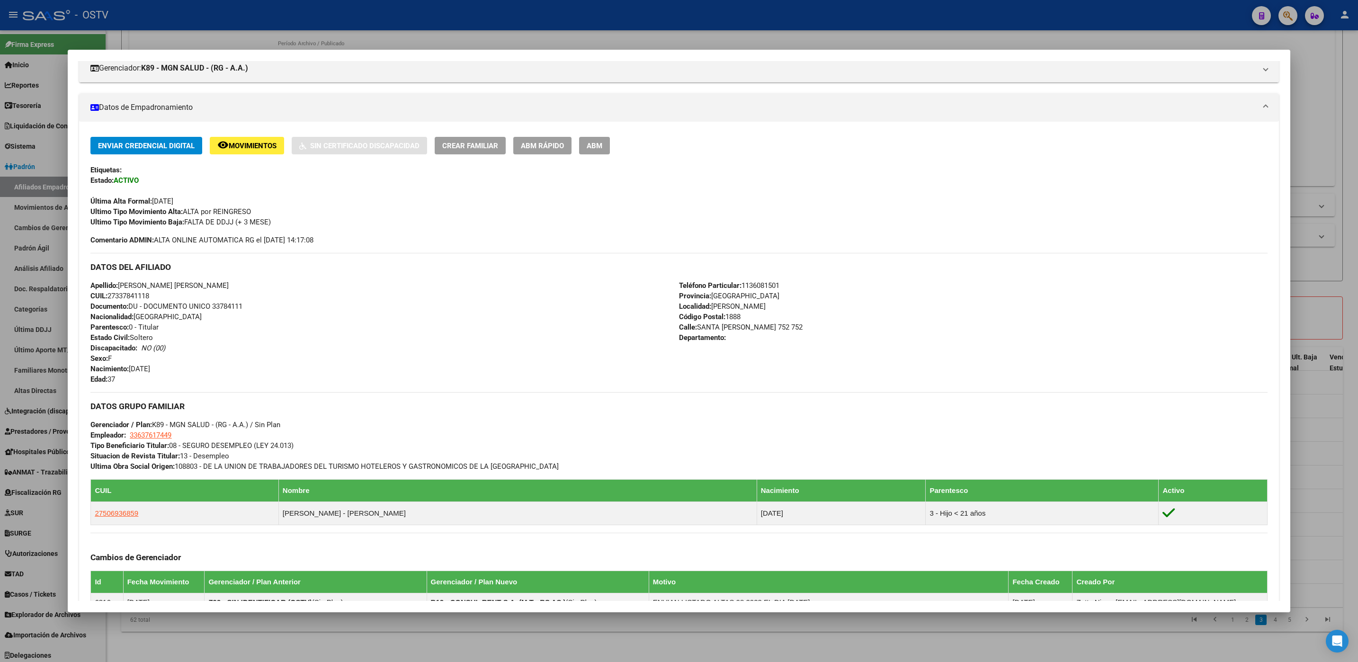
scroll to position [559, 0]
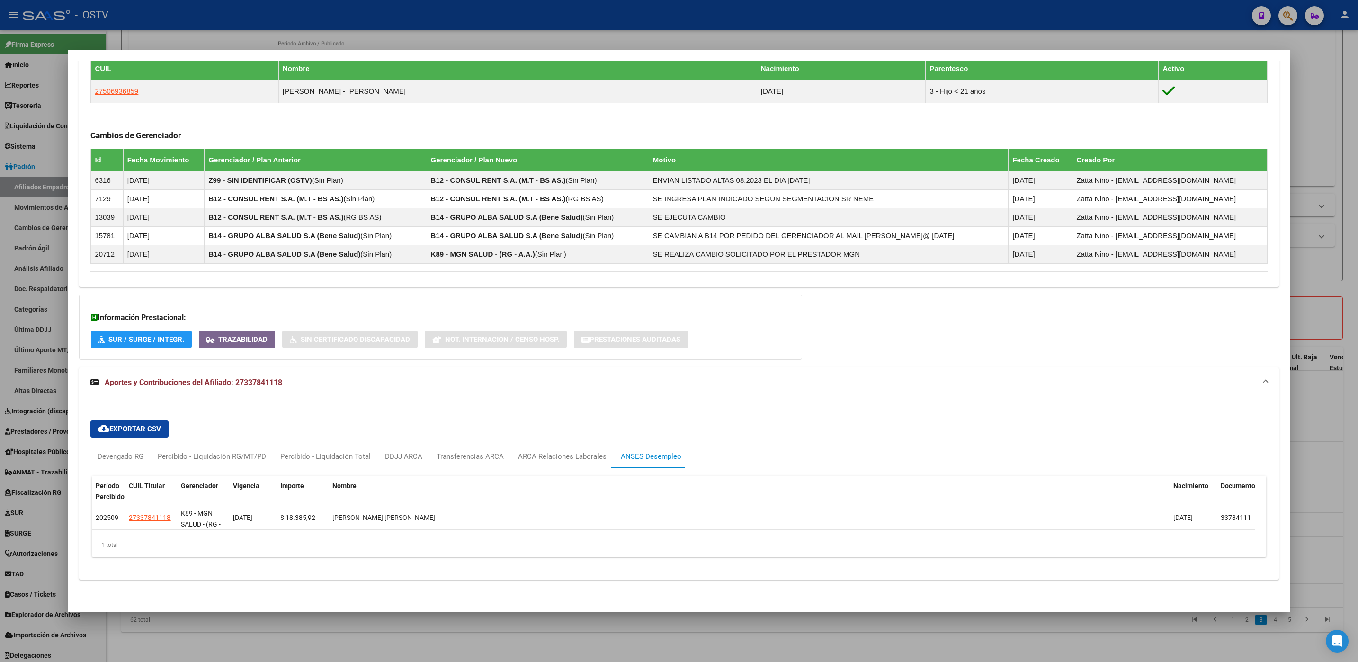
click at [443, 638] on div at bounding box center [679, 331] width 1358 height 662
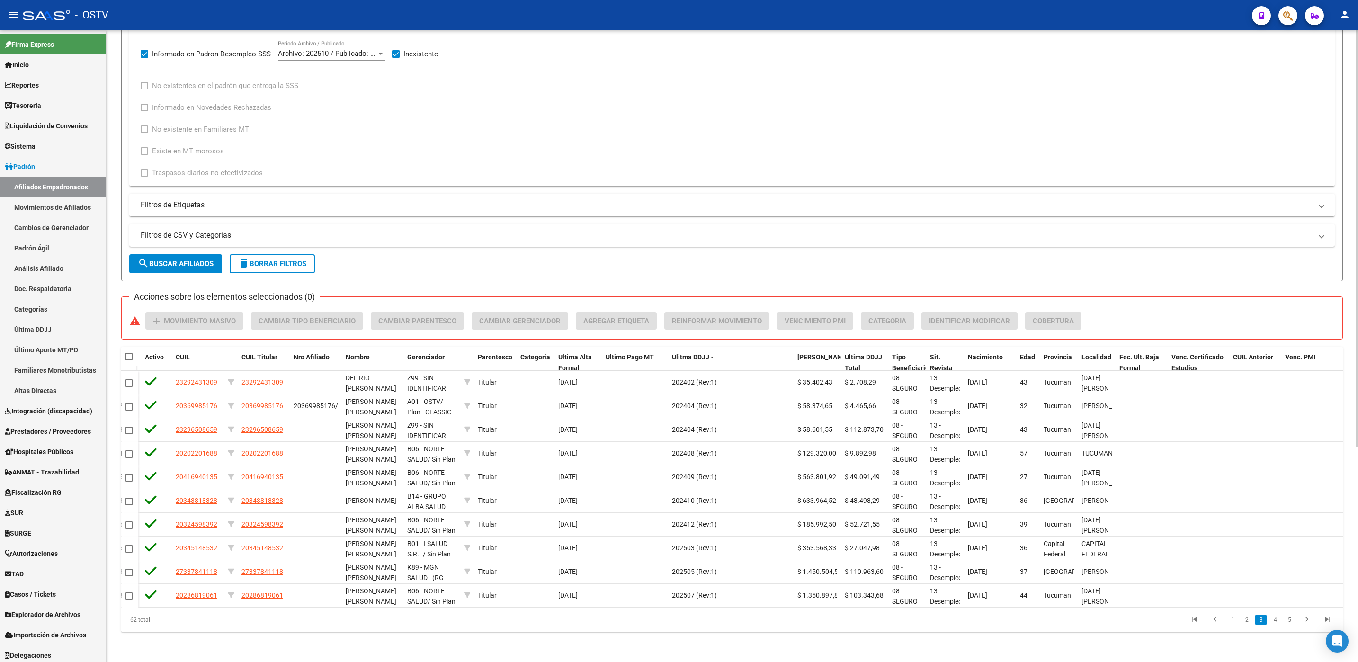
scroll to position [0, 0]
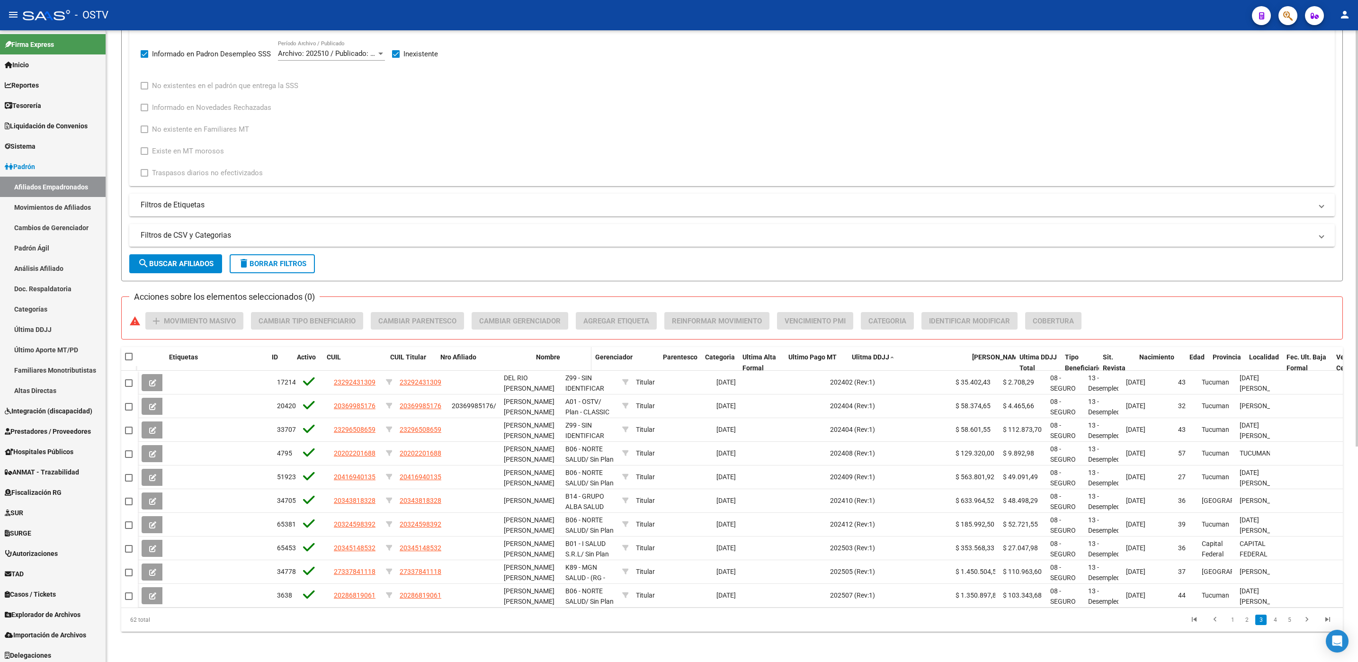
drag, startPoint x: 498, startPoint y: 349, endPoint x: 570, endPoint y: 351, distance: 72.0
click at [570, 351] on div "Etiquetas ID Activo CUIL CUIL Titular Nro Afiliado Nombre Gerenciador Parentesc…" at bounding box center [819, 368] width 1363 height 42
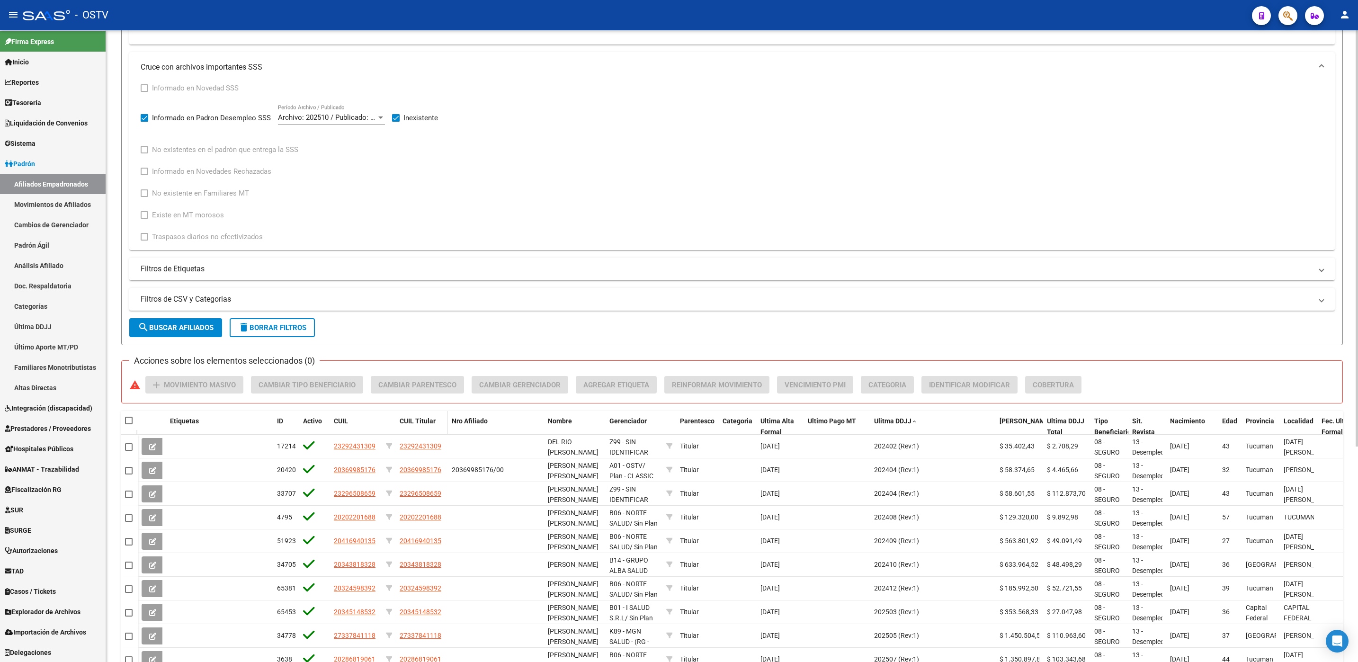
scroll to position [327, 0]
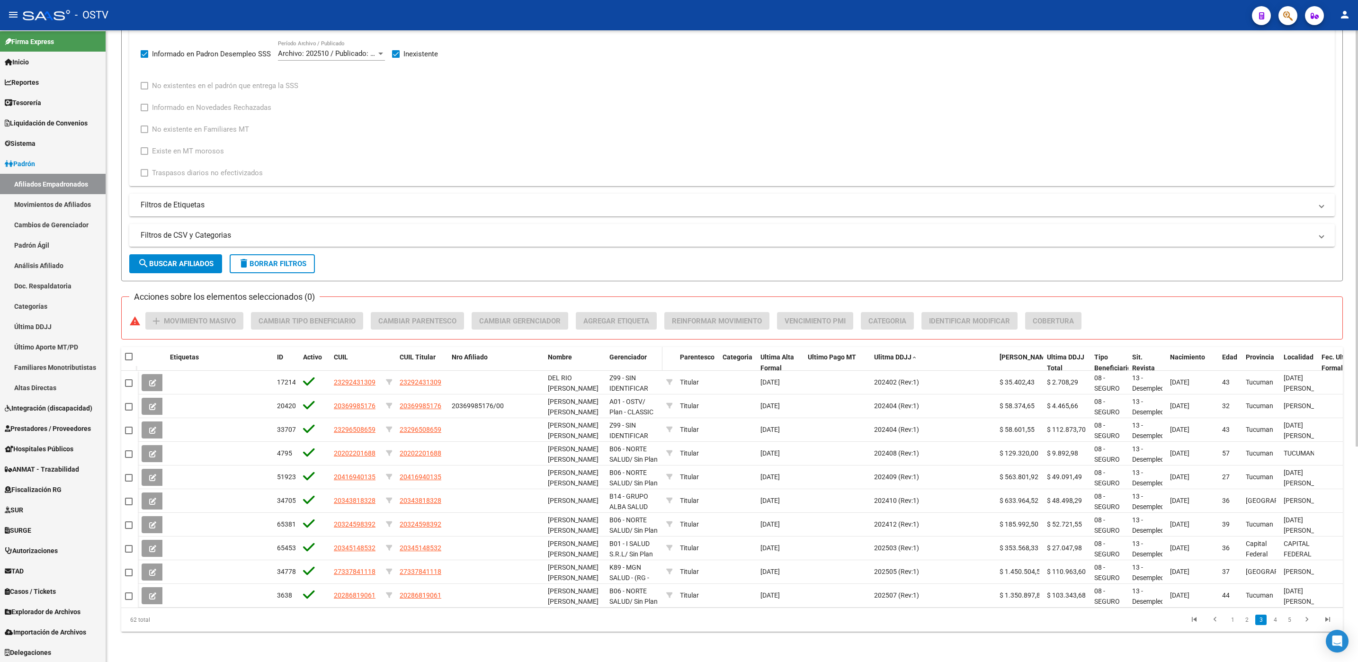
drag, startPoint x: 602, startPoint y: 350, endPoint x: 659, endPoint y: 348, distance: 56.8
click at [659, 348] on div "Etiquetas ID Activo CUIL CUIL Titular Nro Afiliado Nombre Gerenciador Parentesc…" at bounding box center [841, 362] width 1407 height 31
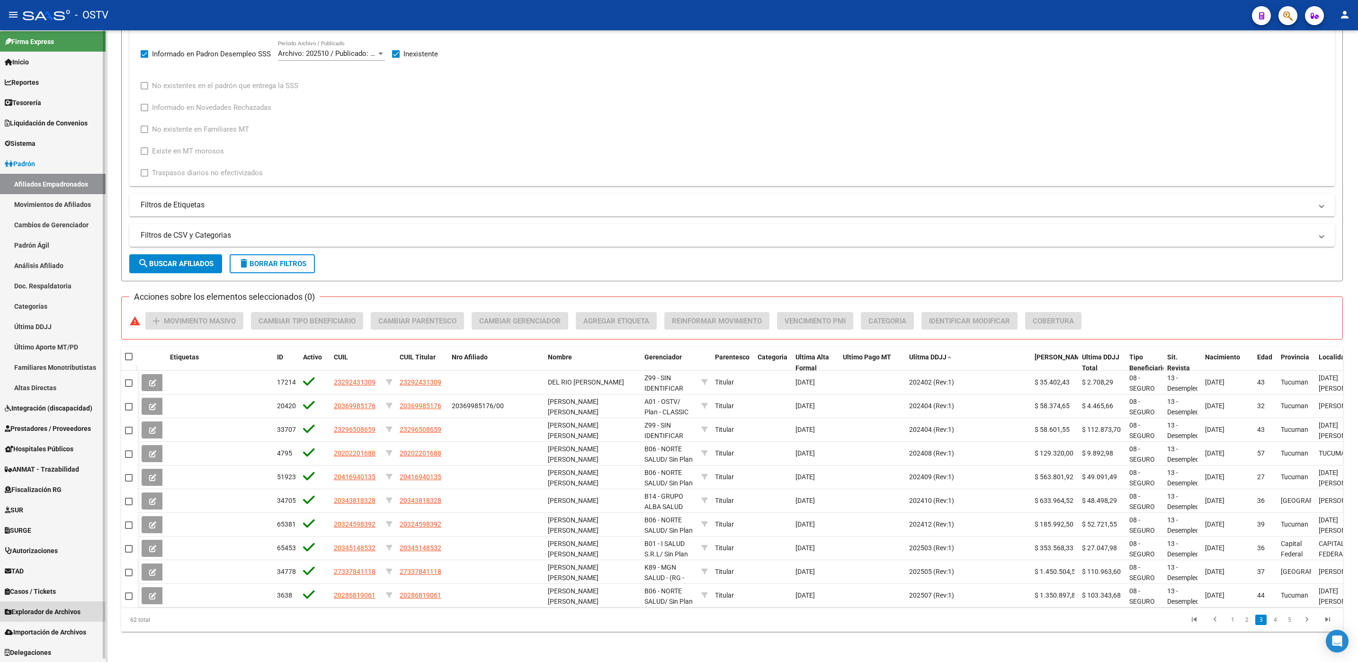
click at [62, 614] on span "Explorador de Archivos" at bounding box center [43, 612] width 76 height 10
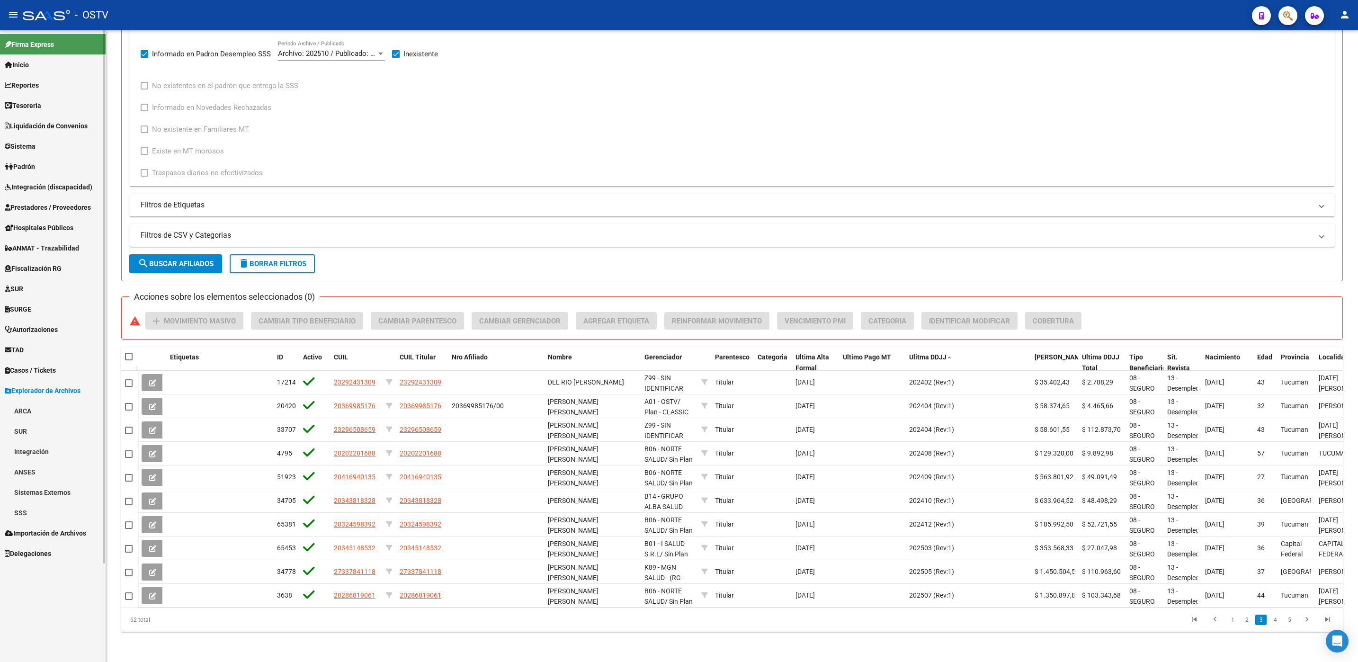
scroll to position [0, 0]
click at [23, 514] on link "SSS" at bounding box center [53, 512] width 106 height 20
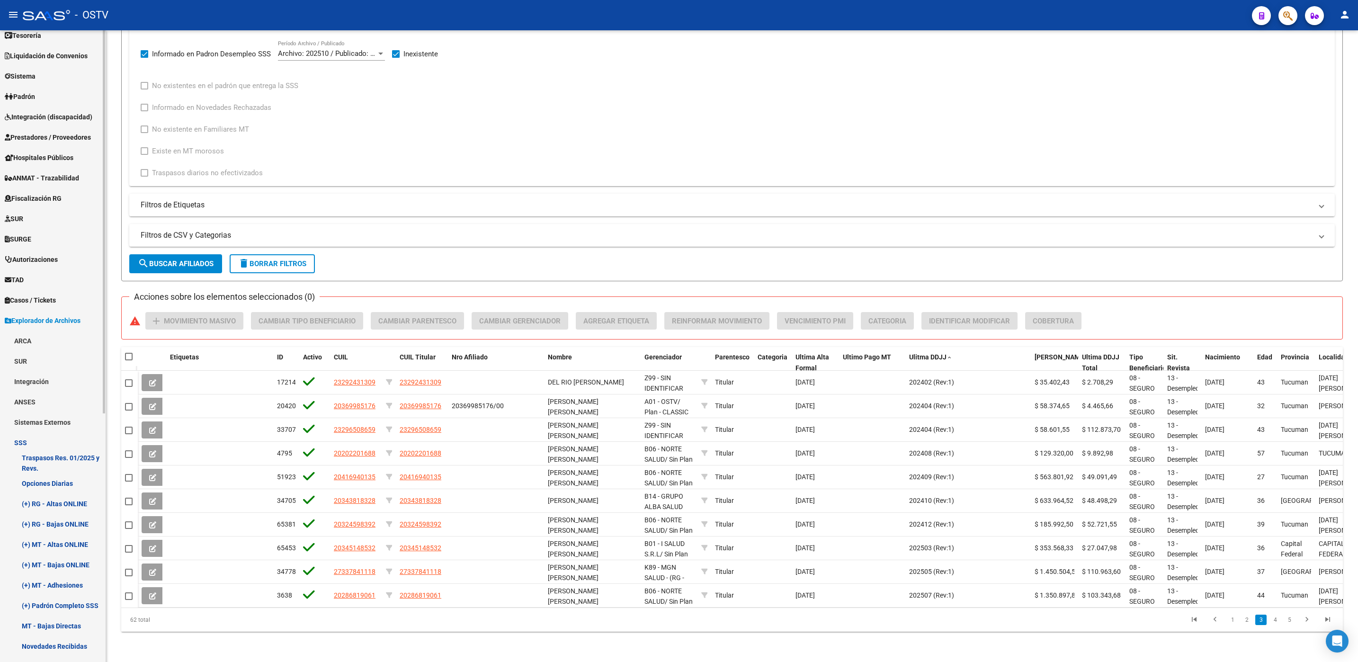
scroll to position [213, 0]
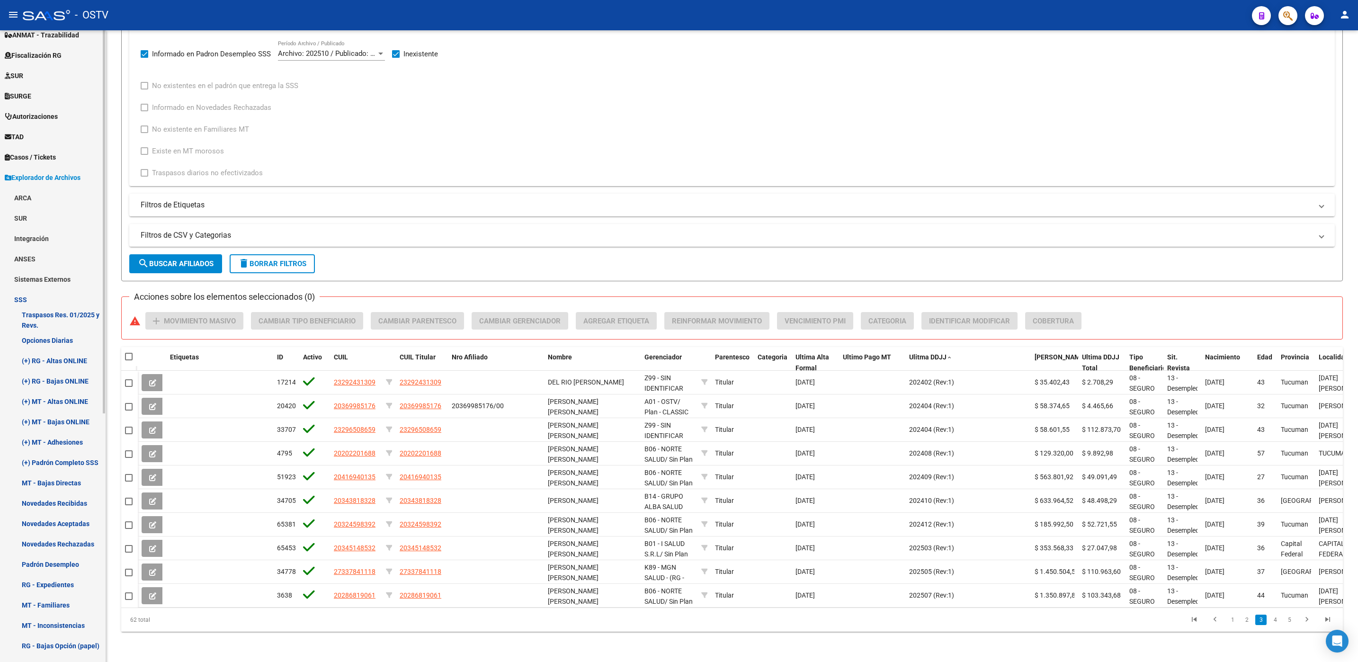
click at [53, 565] on link "Padrón Desempleo" at bounding box center [53, 564] width 106 height 20
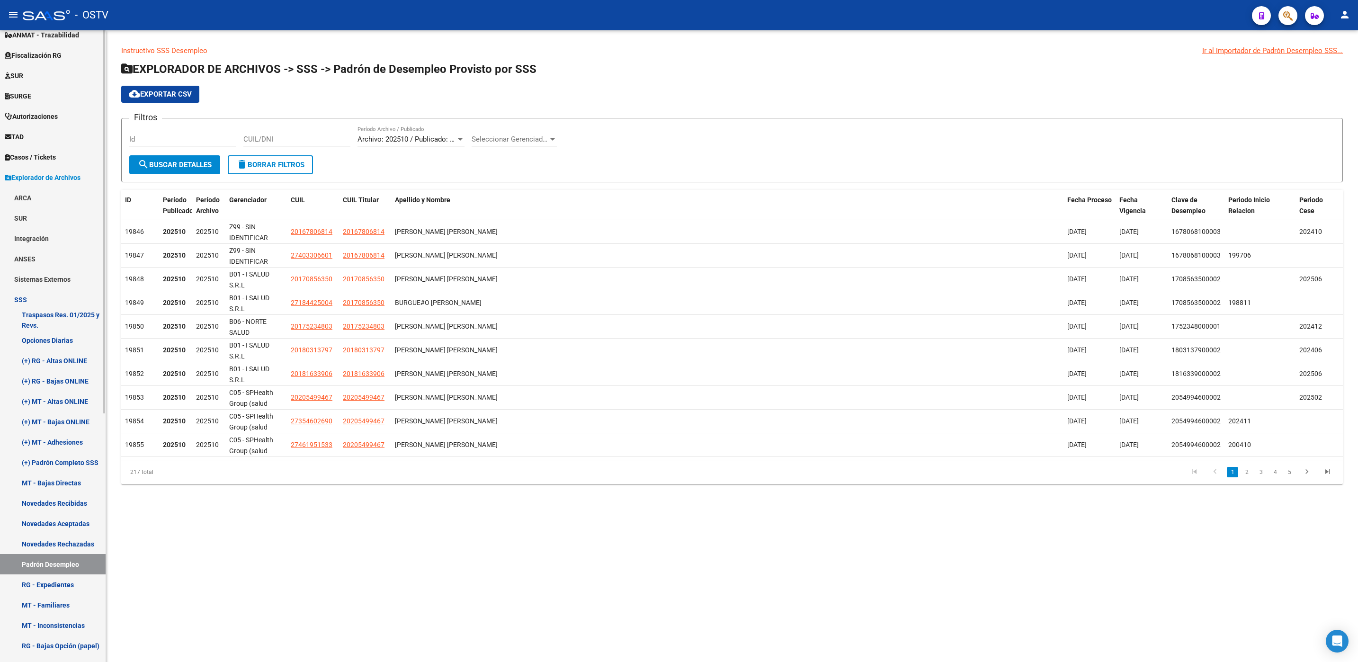
click at [56, 255] on link "ANSES" at bounding box center [53, 259] width 106 height 20
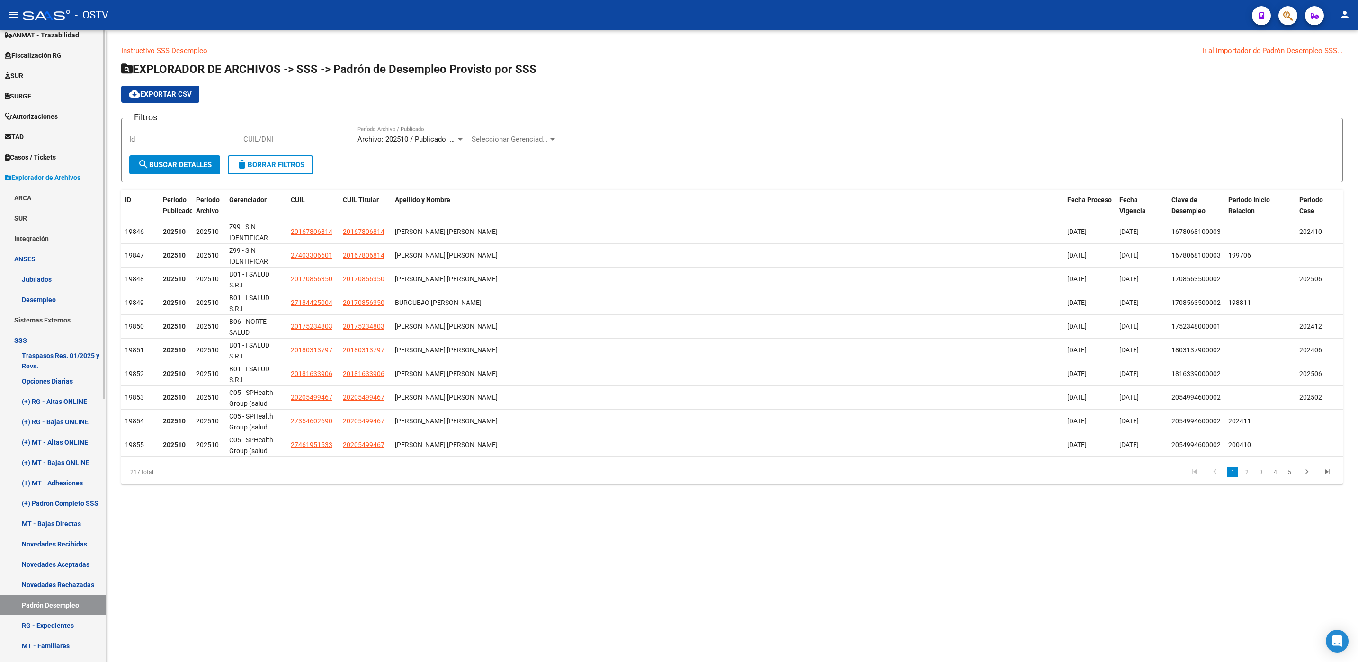
click at [43, 295] on link "Desempleo" at bounding box center [53, 299] width 106 height 20
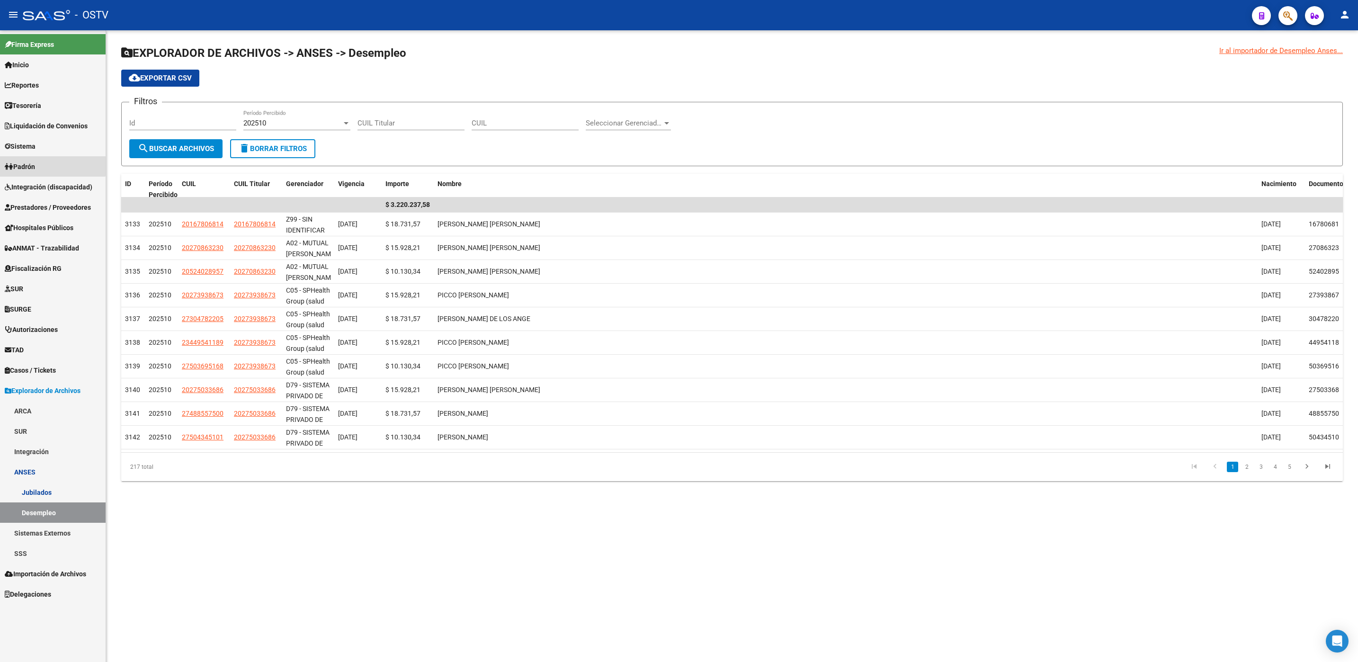
click at [33, 164] on span "Padrón" at bounding box center [20, 166] width 30 height 10
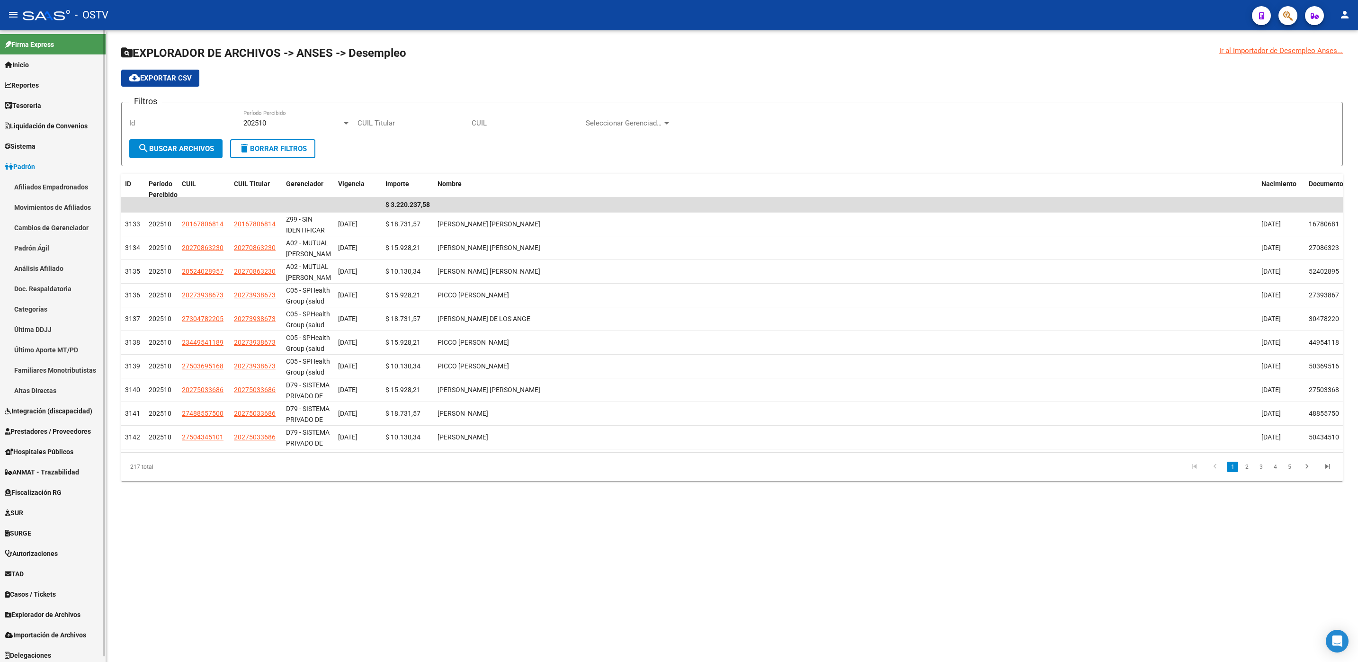
click at [33, 192] on link "Afiliados Empadronados" at bounding box center [53, 187] width 106 height 20
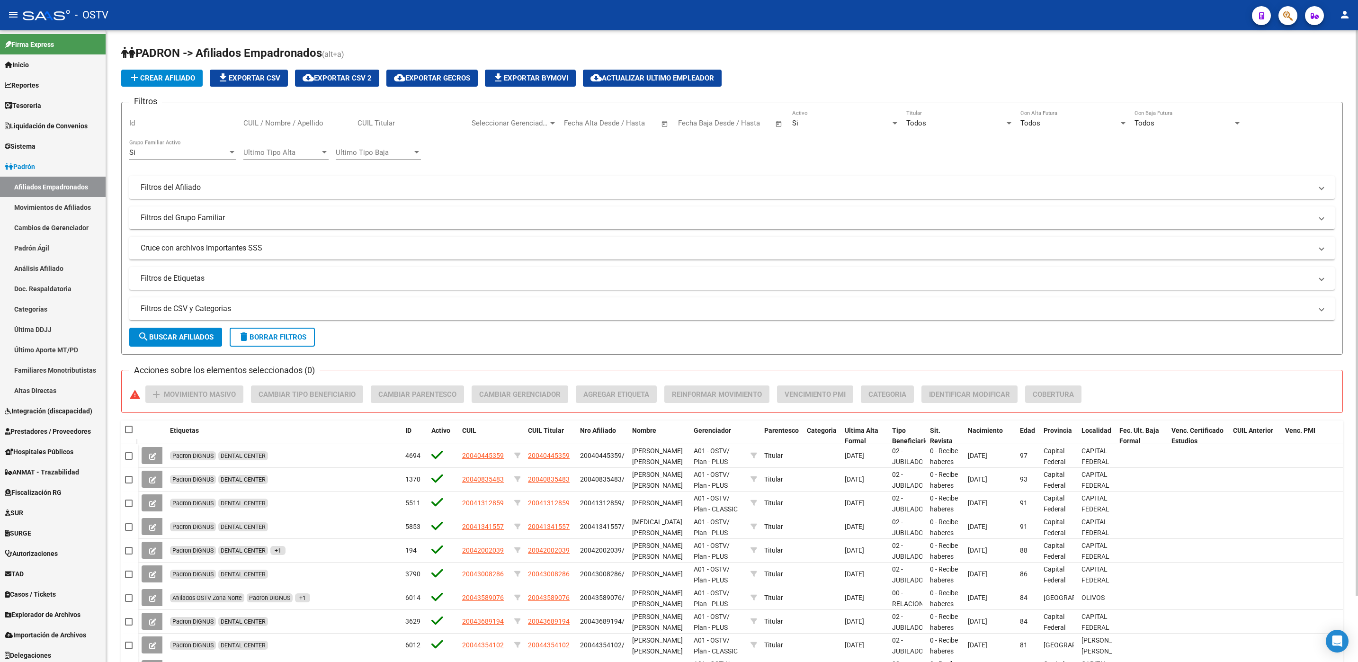
click at [213, 191] on mat-panel-title "Filtros del Afiliado" at bounding box center [726, 187] width 1171 height 10
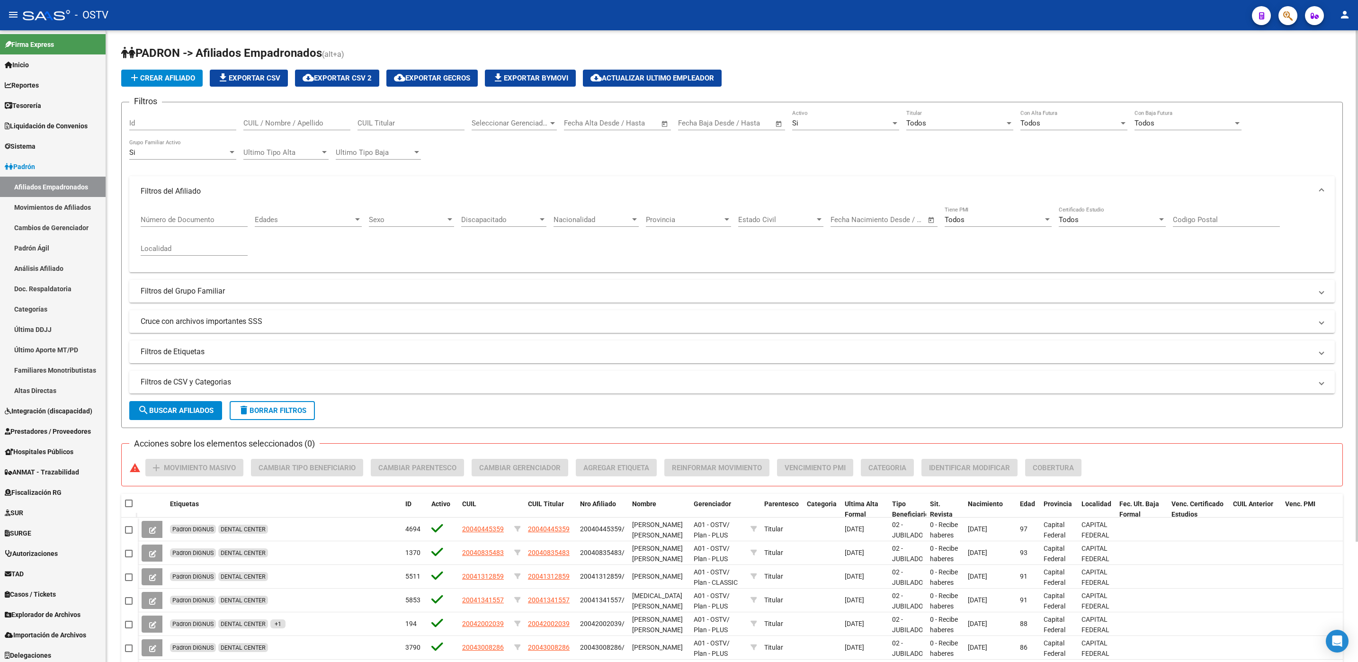
click at [212, 191] on mat-panel-title "Filtros del Afiliado" at bounding box center [726, 191] width 1171 height 10
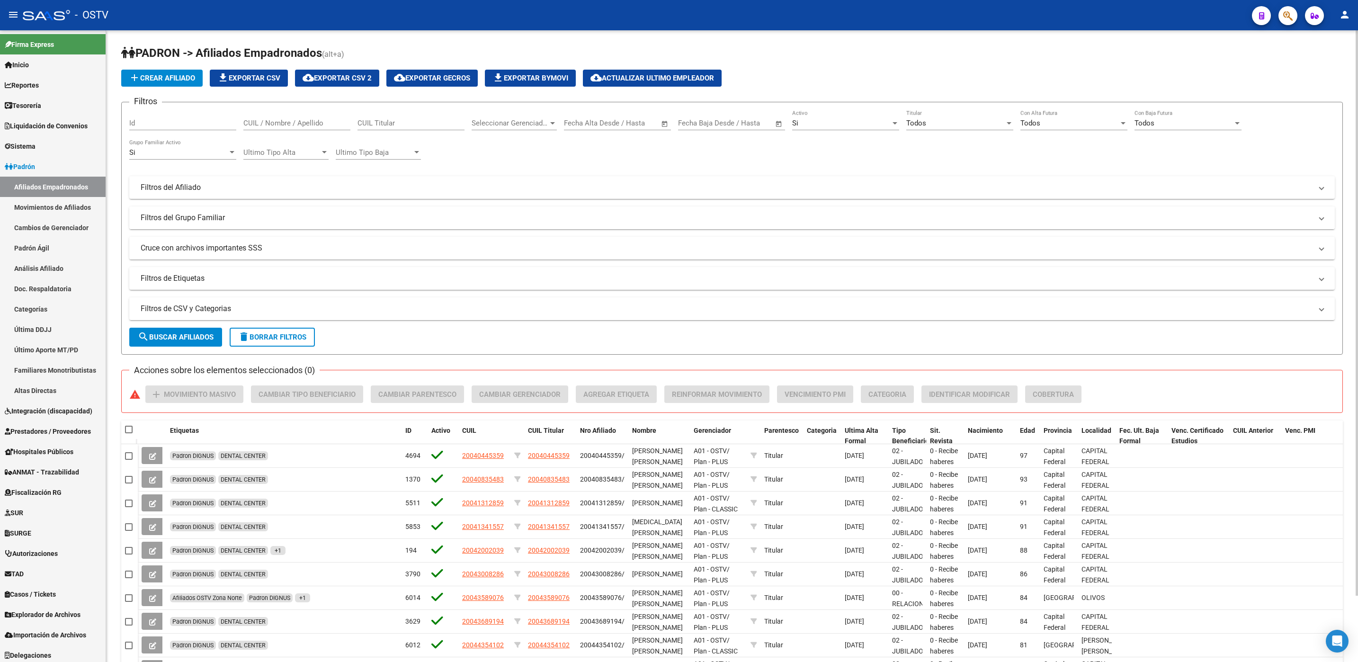
click at [194, 223] on mat-expansion-panel-header "Filtros del Grupo Familiar" at bounding box center [731, 217] width 1205 height 23
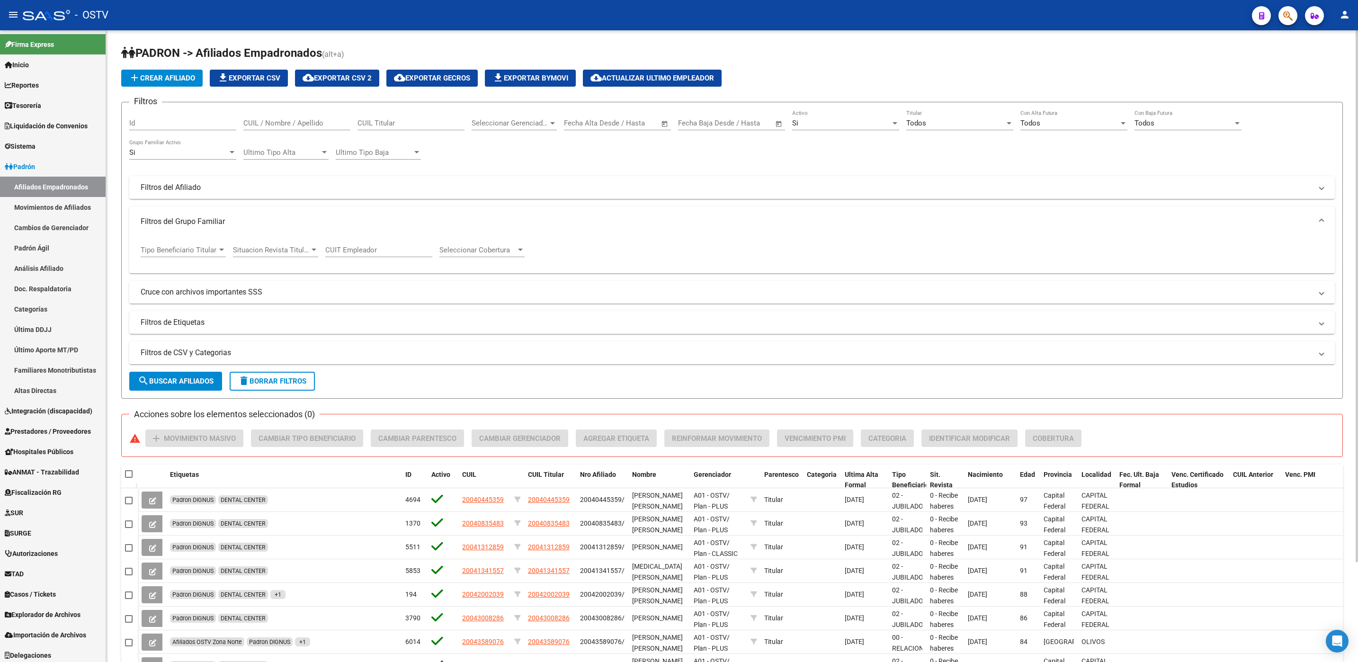
click at [187, 249] on span "Tipo Beneficiario Titular" at bounding box center [179, 250] width 77 height 9
click at [209, 266] on span "SEGURO DESEMPLEO (LEY 24.013)" at bounding box center [196, 265] width 111 height 9
click at [192, 379] on span "search Buscar Afiliados" at bounding box center [176, 381] width 76 height 9
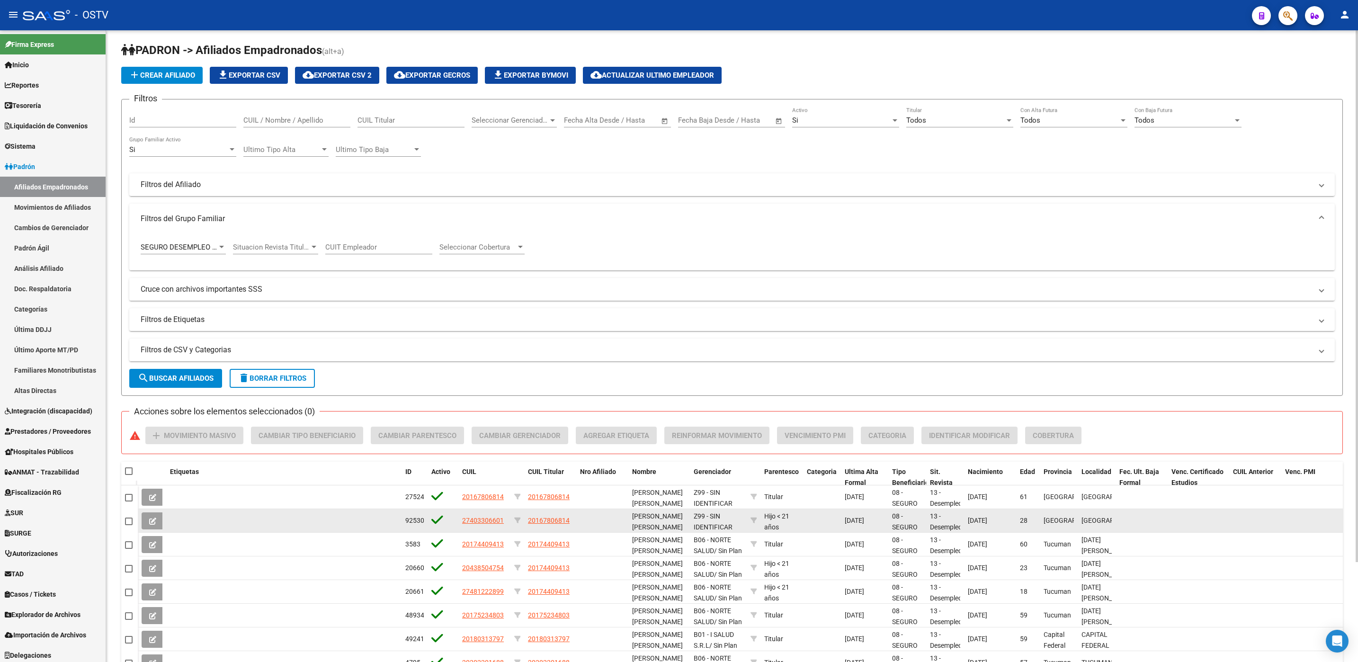
scroll to position [0, 0]
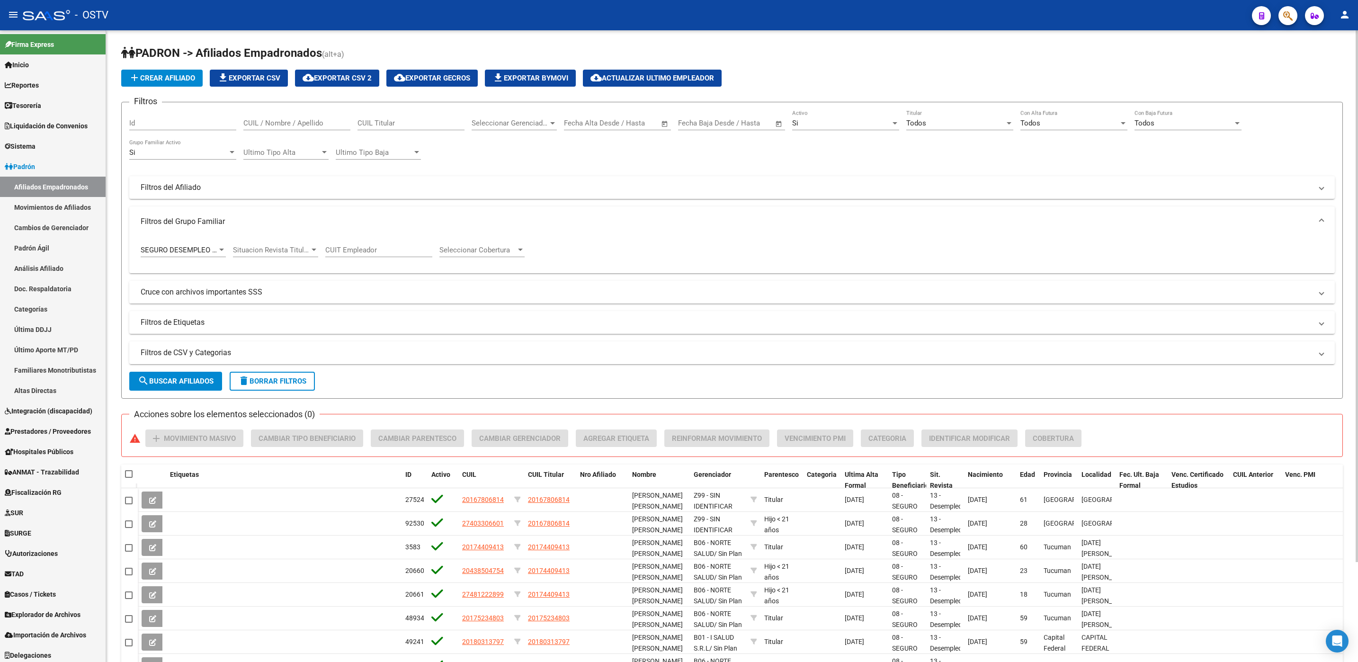
click at [214, 297] on mat-panel-title "Cruce con archivos importantes SSS" at bounding box center [726, 292] width 1171 height 10
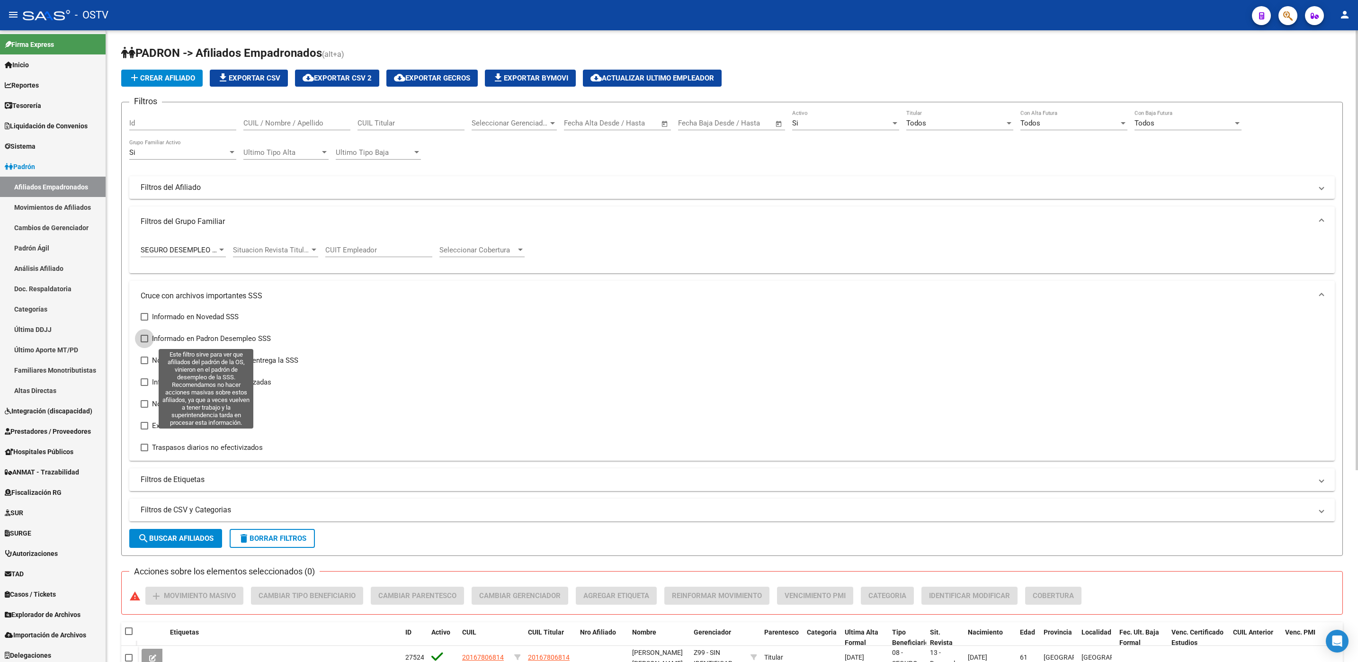
click at [144, 342] on span at bounding box center [145, 339] width 8 height 8
click at [144, 343] on input "Informado en Padron Desempleo SSS" at bounding box center [144, 342] width 0 height 0
checkbox input "true"
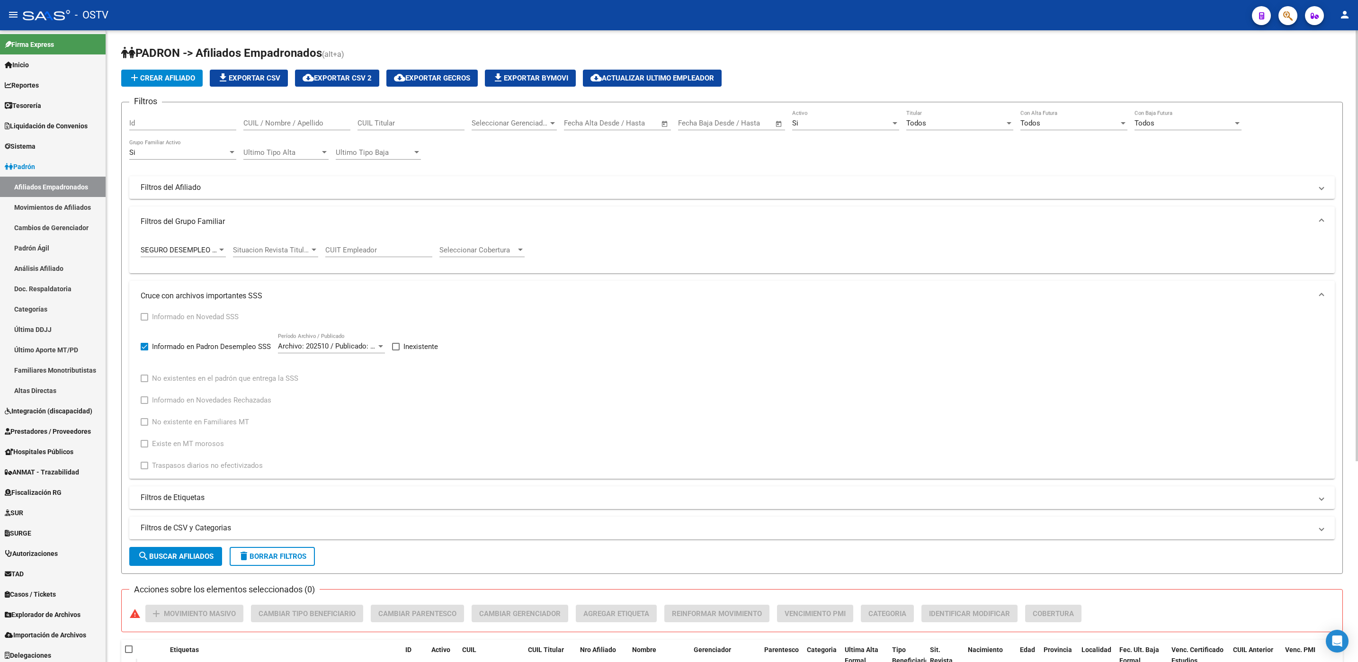
click at [168, 560] on span "search Buscar Afiliados" at bounding box center [176, 556] width 76 height 9
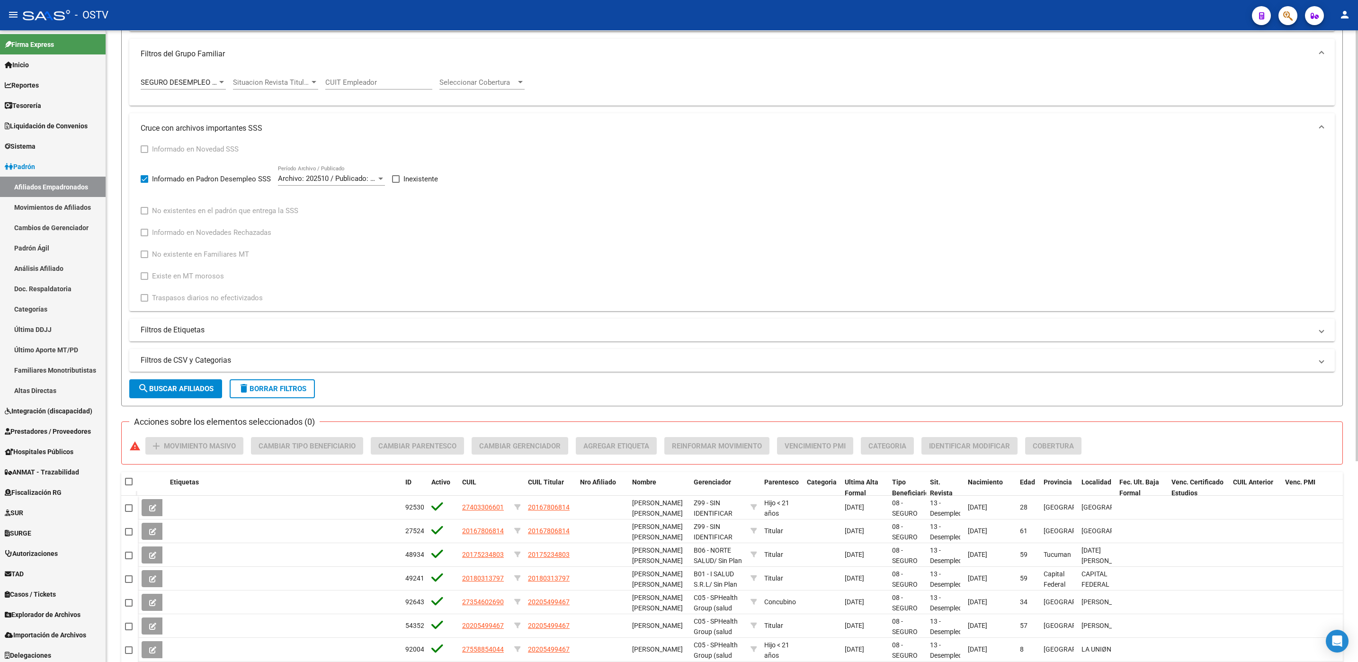
scroll to position [294, 0]
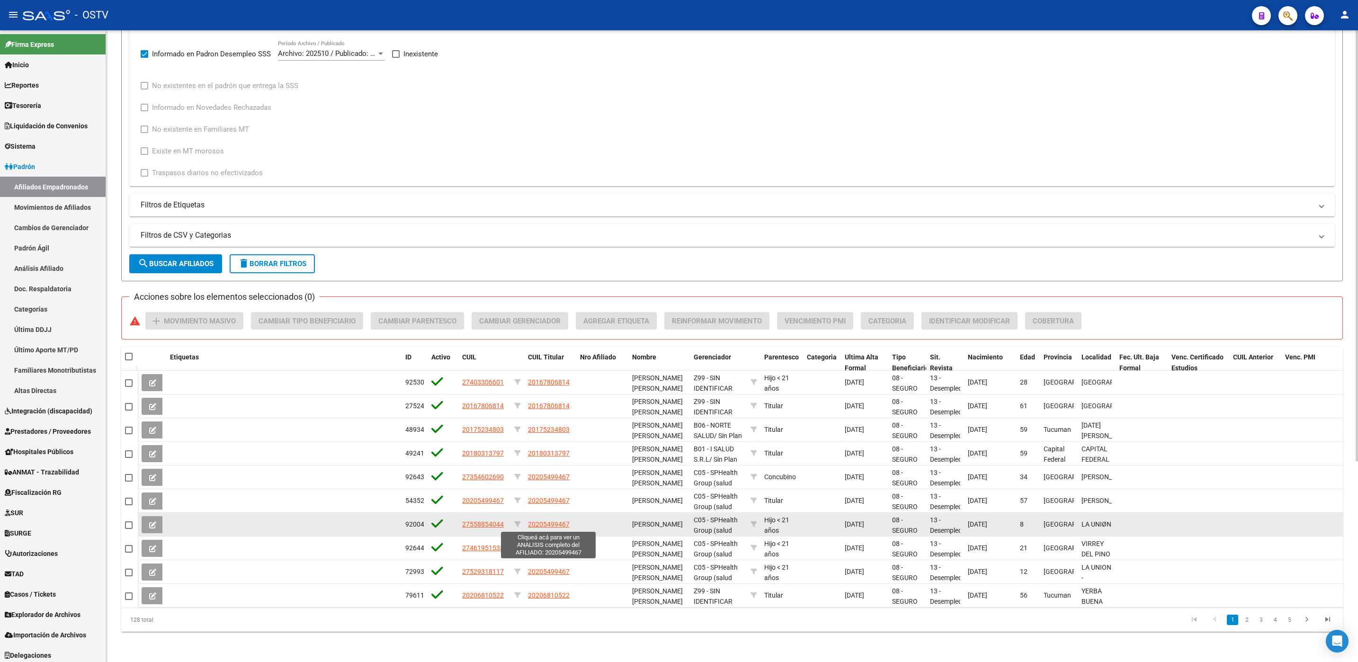
click at [544, 522] on span "20205499467" at bounding box center [549, 524] width 42 height 8
type textarea "20205499467"
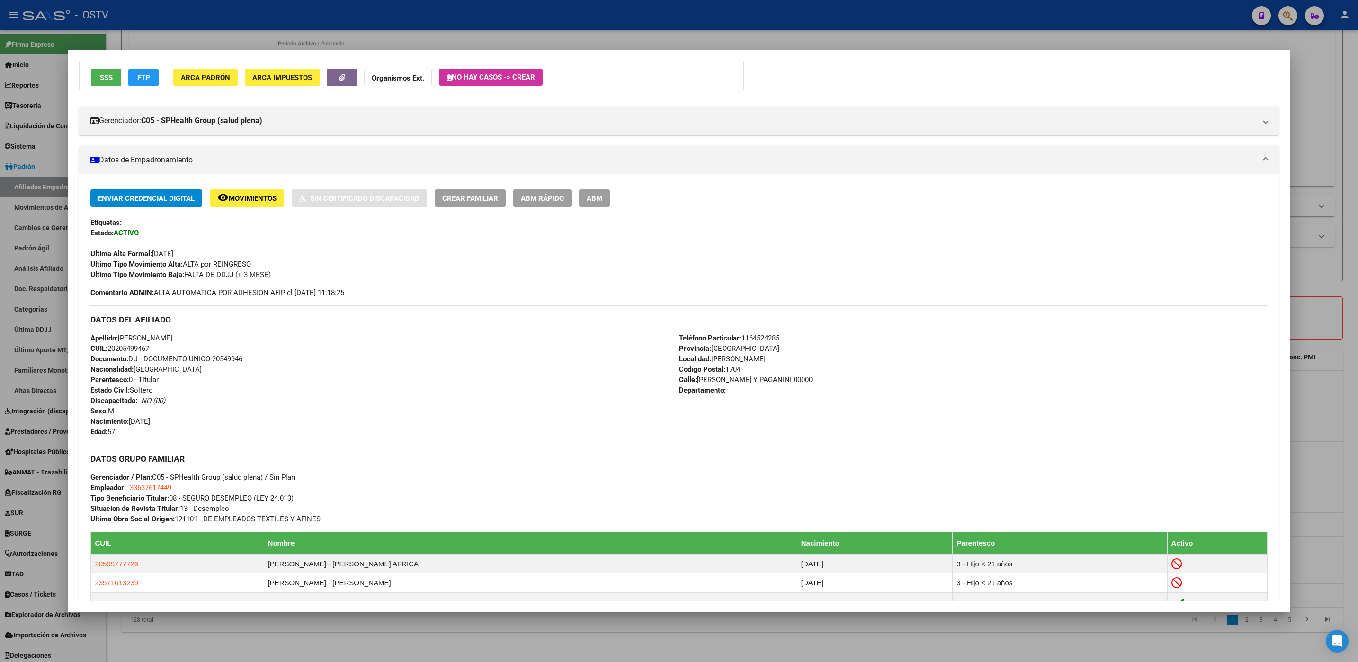
scroll to position [346, 0]
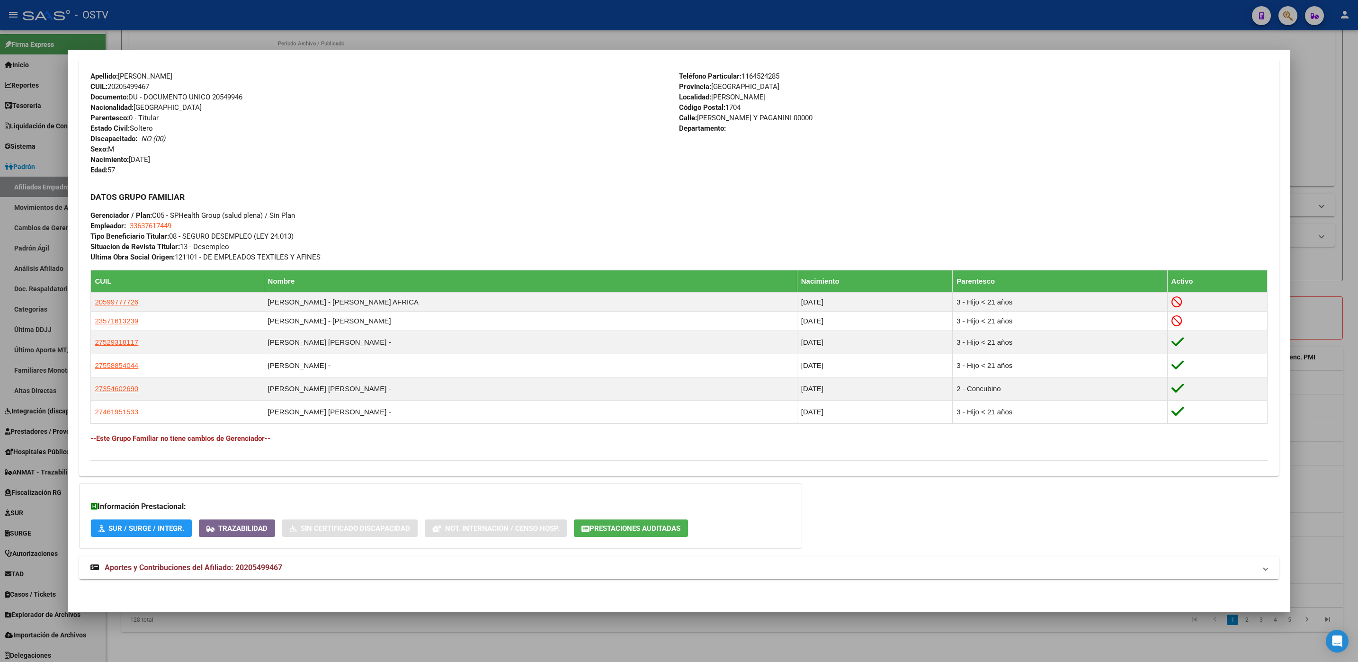
click at [230, 570] on span "Aportes y Contribuciones del Afiliado: 20205499467" at bounding box center [194, 567] width 178 height 9
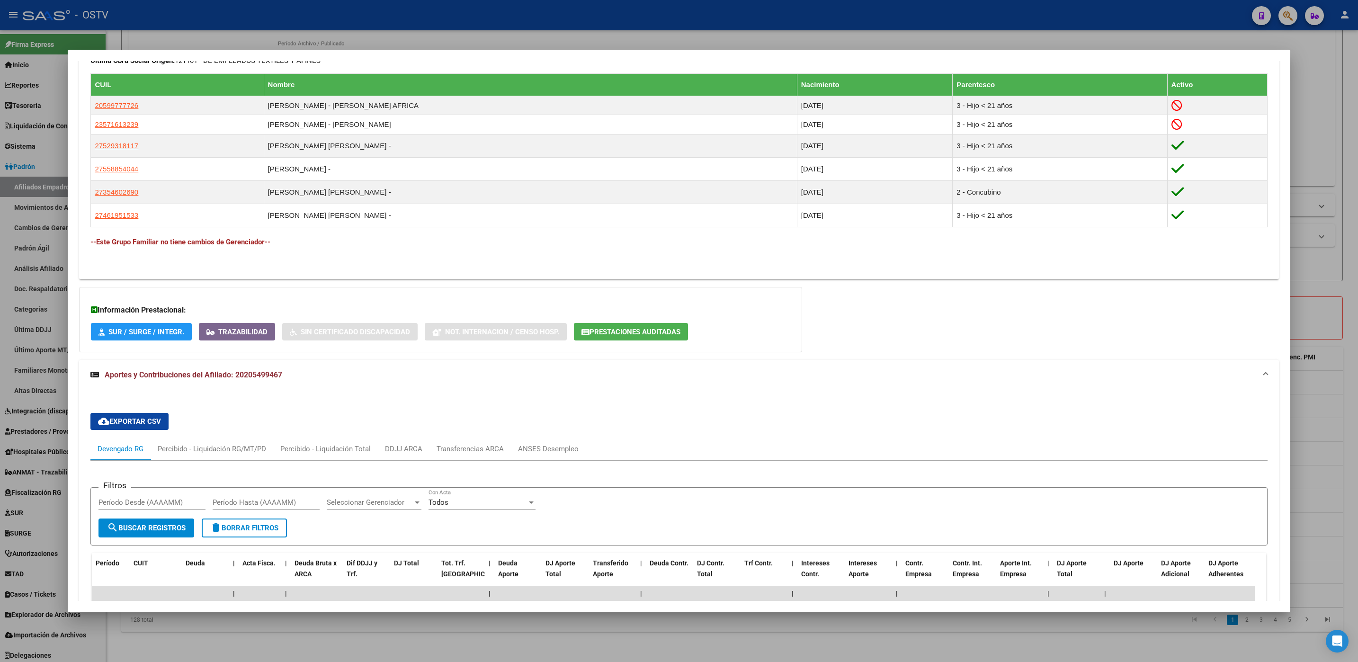
scroll to position [701, 0]
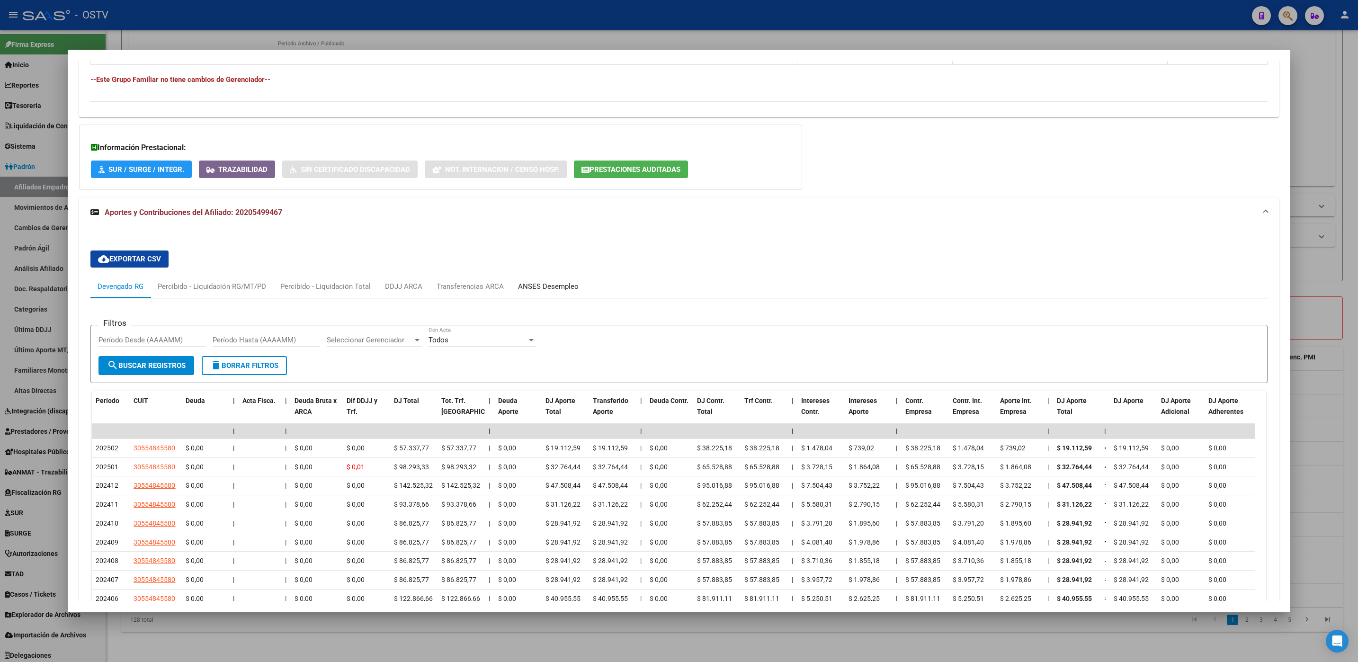
click at [535, 298] on div "ANSES Desempleo" at bounding box center [548, 286] width 75 height 23
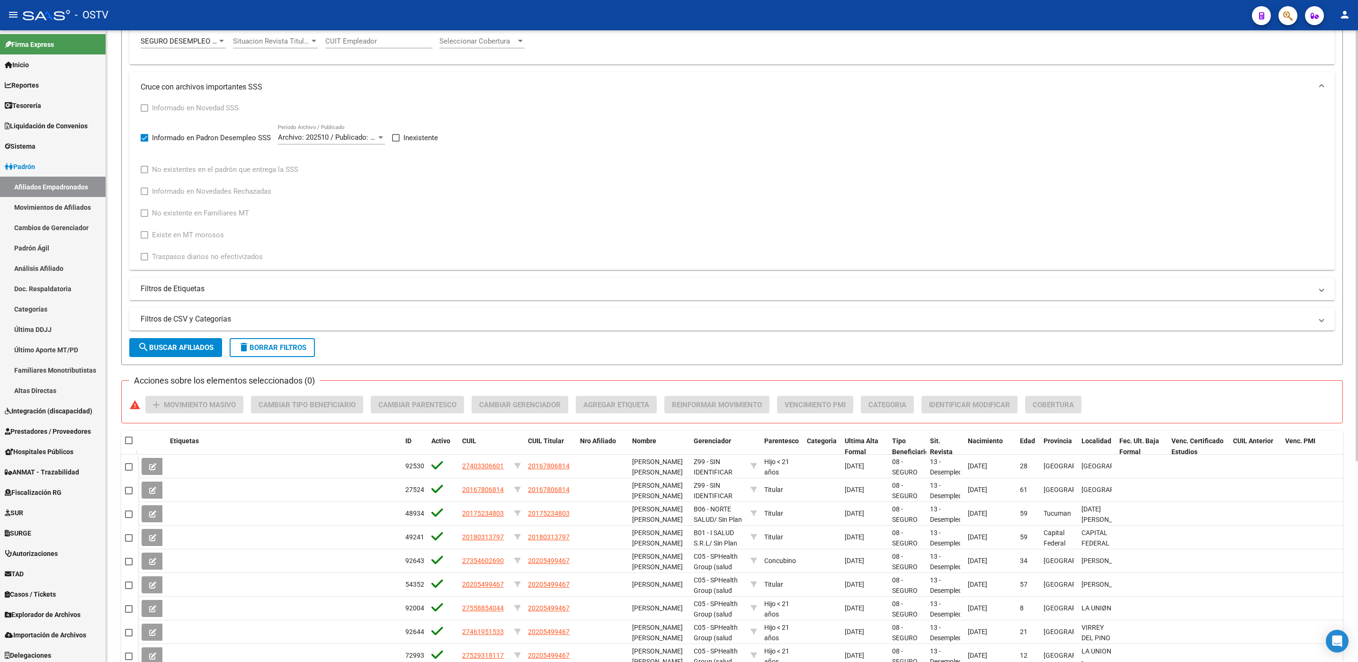
scroll to position [81, 0]
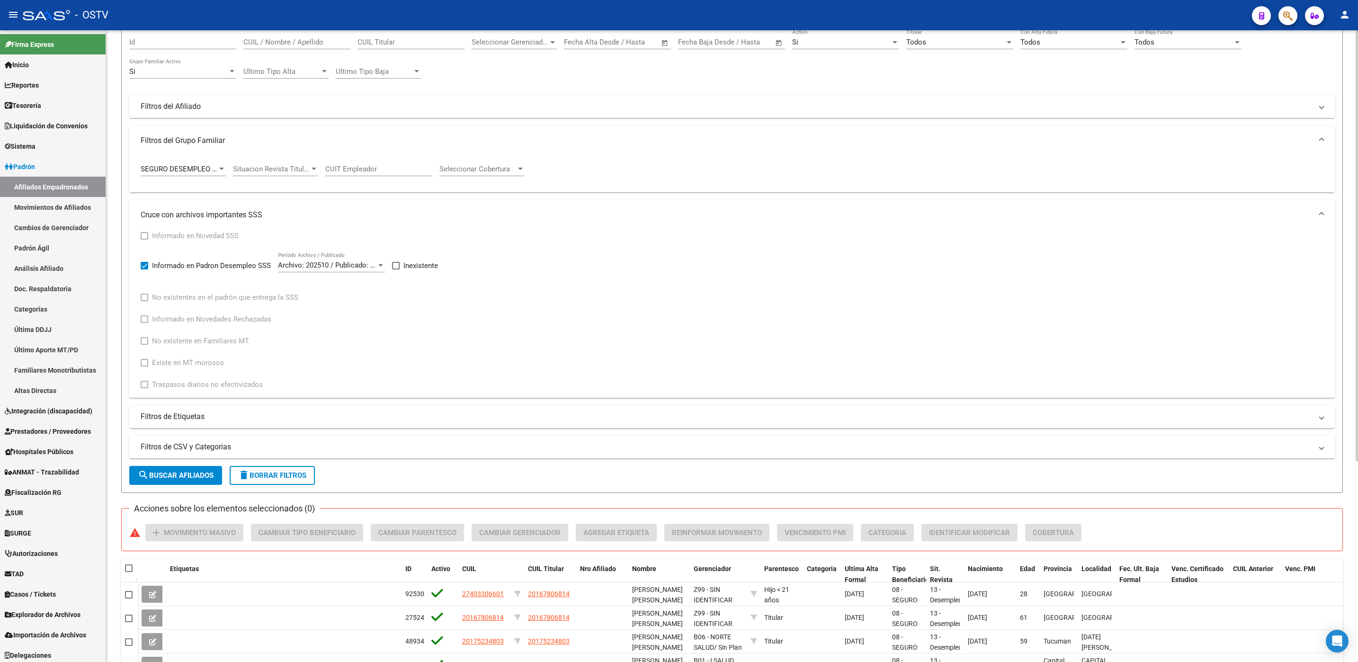
click at [410, 269] on span "Inexistente" at bounding box center [420, 265] width 35 height 11
click at [396, 269] on input "Inexistente" at bounding box center [395, 269] width 0 height 0
checkbox input "true"
click at [172, 474] on span "search Buscar Afiliados" at bounding box center [176, 475] width 76 height 9
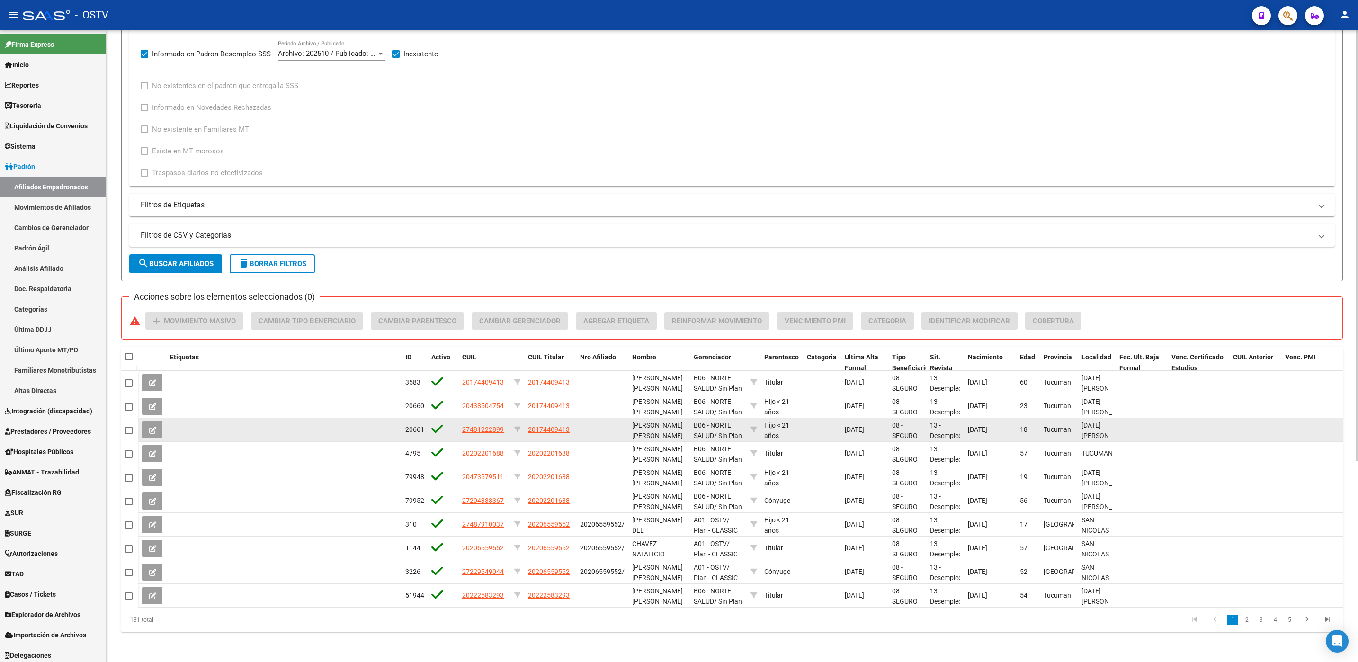
scroll to position [294, 0]
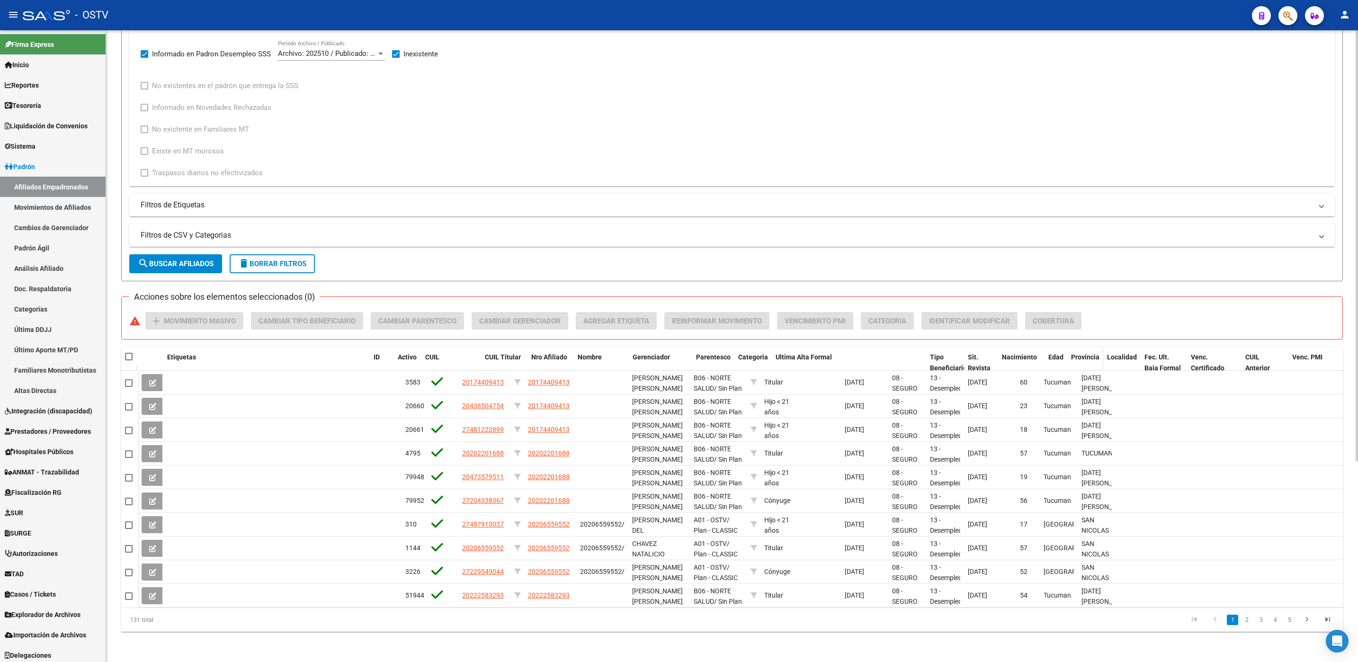
drag, startPoint x: 886, startPoint y: 354, endPoint x: 1079, endPoint y: 353, distance: 192.2
click at [1079, 353] on div "Etiquetas ID Activo CUIL CUIL Titular Nro Afiliado Nombre Gerenciador Parentesc…" at bounding box center [740, 368] width 1205 height 42
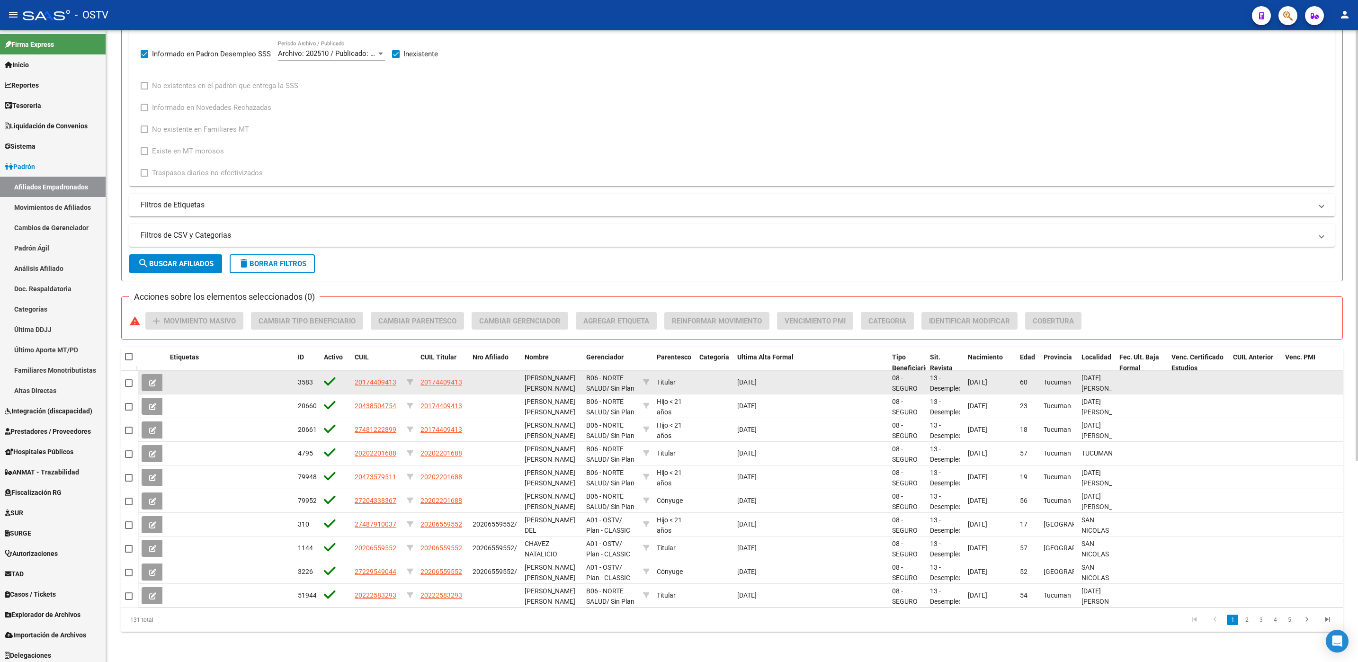
click at [848, 377] on div "[DATE]" at bounding box center [810, 382] width 147 height 11
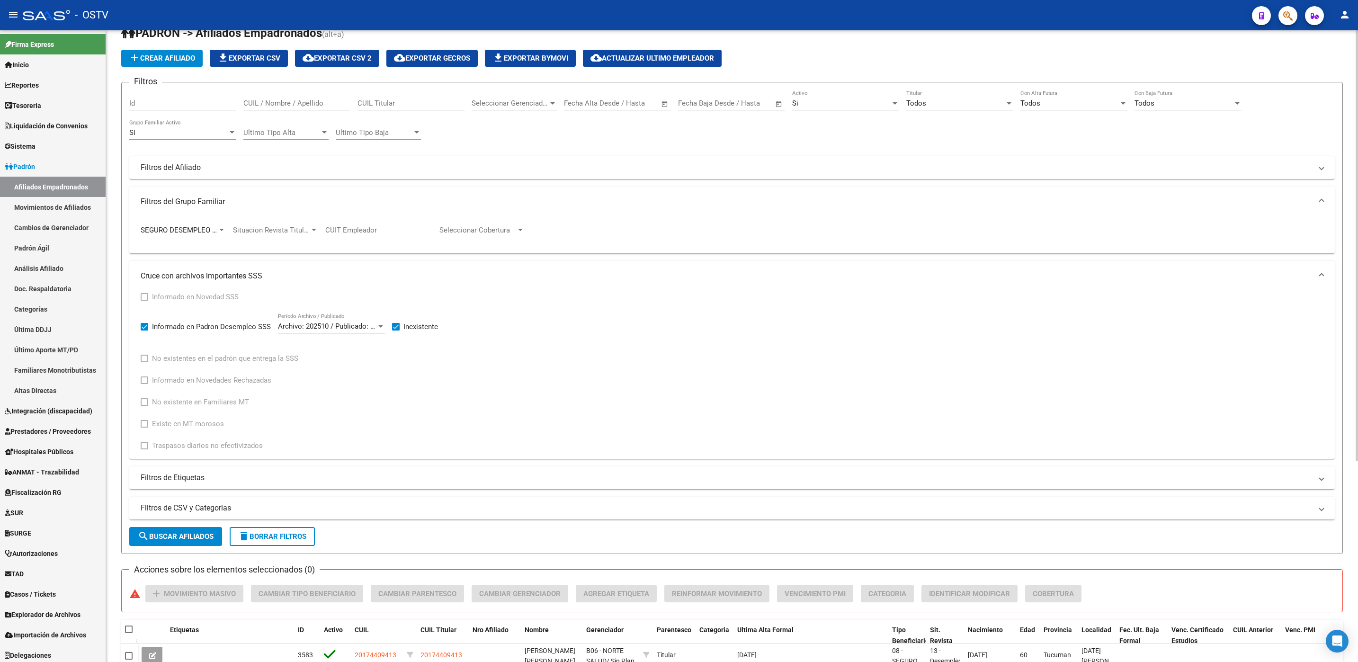
scroll to position [0, 0]
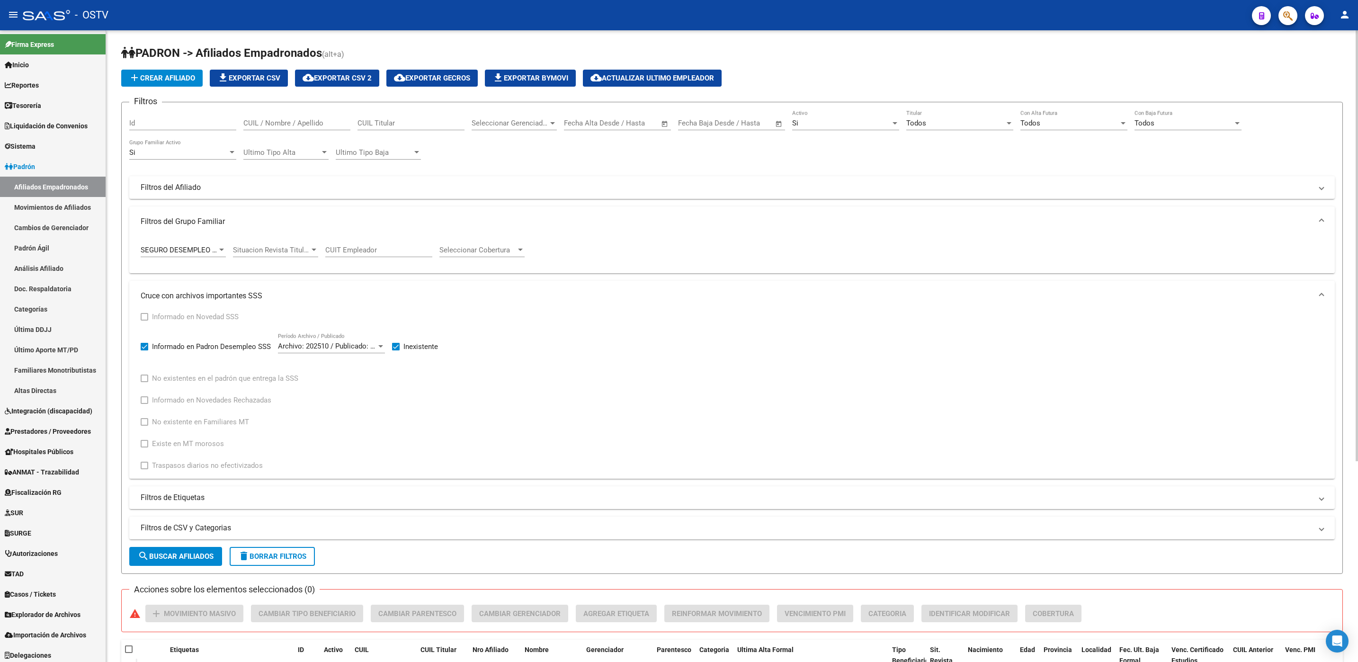
click at [942, 117] on div "Todos Titular" at bounding box center [959, 120] width 107 height 20
click at [932, 142] on span "Si" at bounding box center [959, 144] width 107 height 21
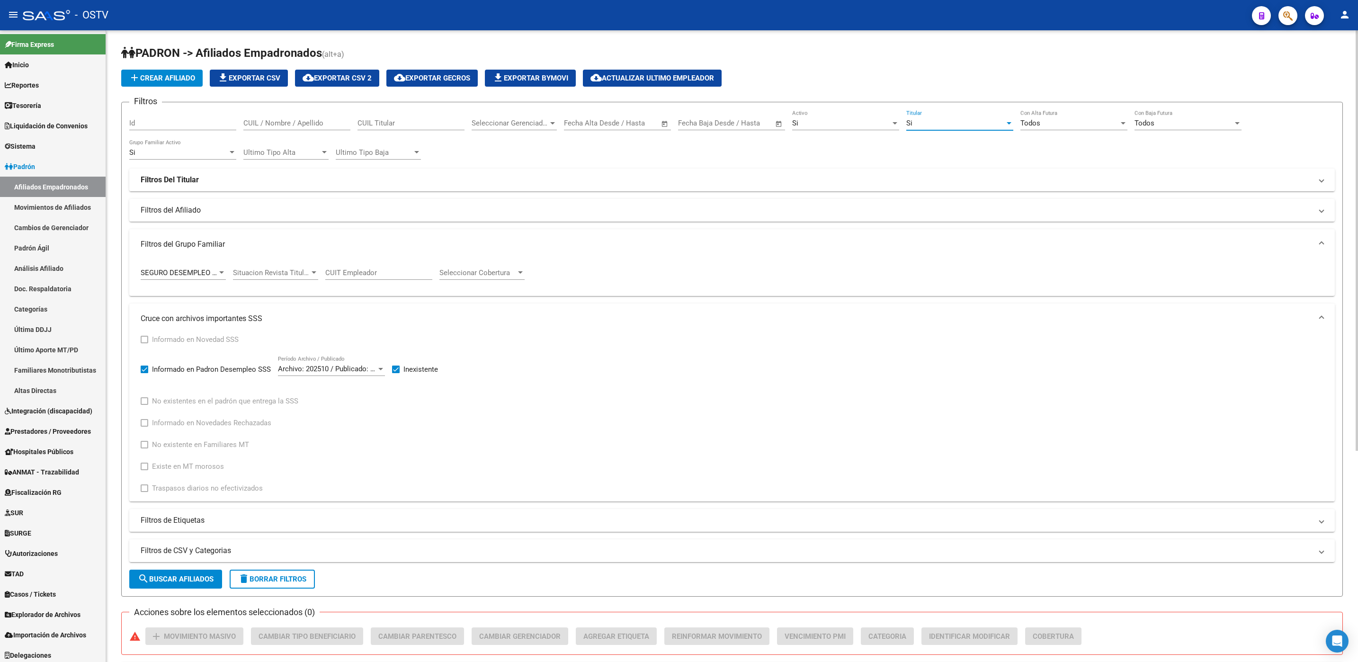
click at [202, 582] on span "search Buscar Afiliados" at bounding box center [176, 579] width 76 height 9
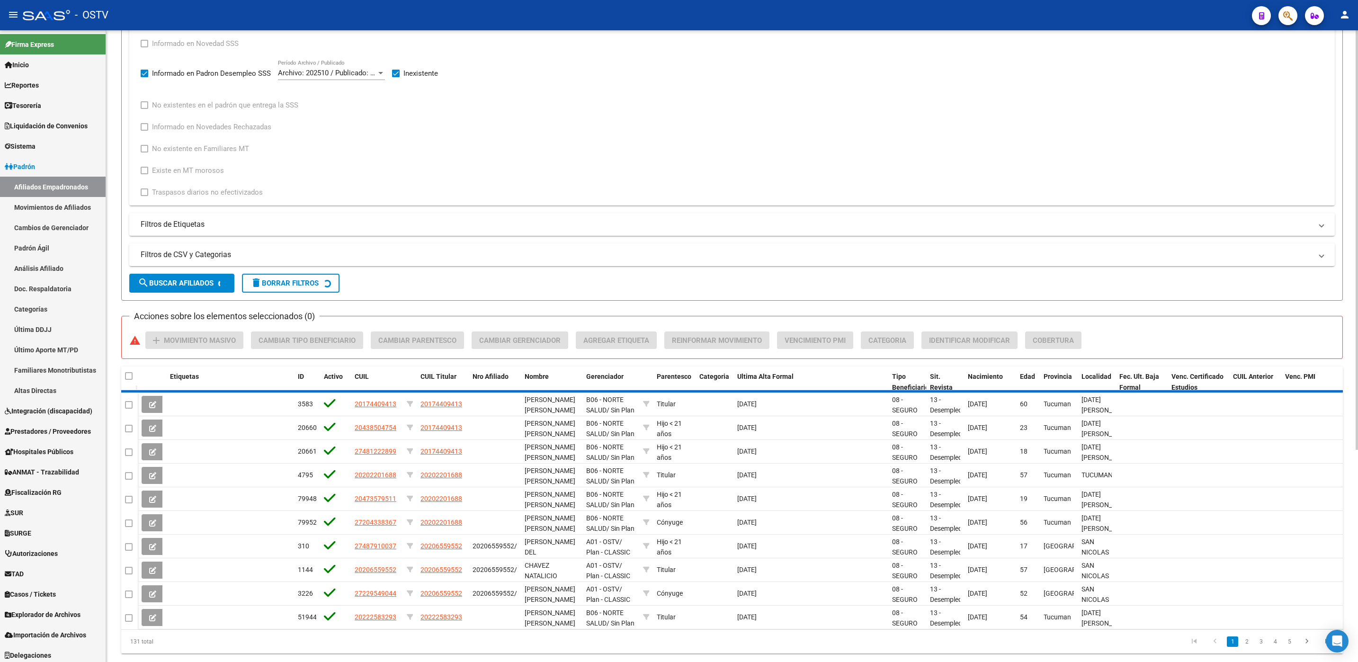
scroll to position [319, 0]
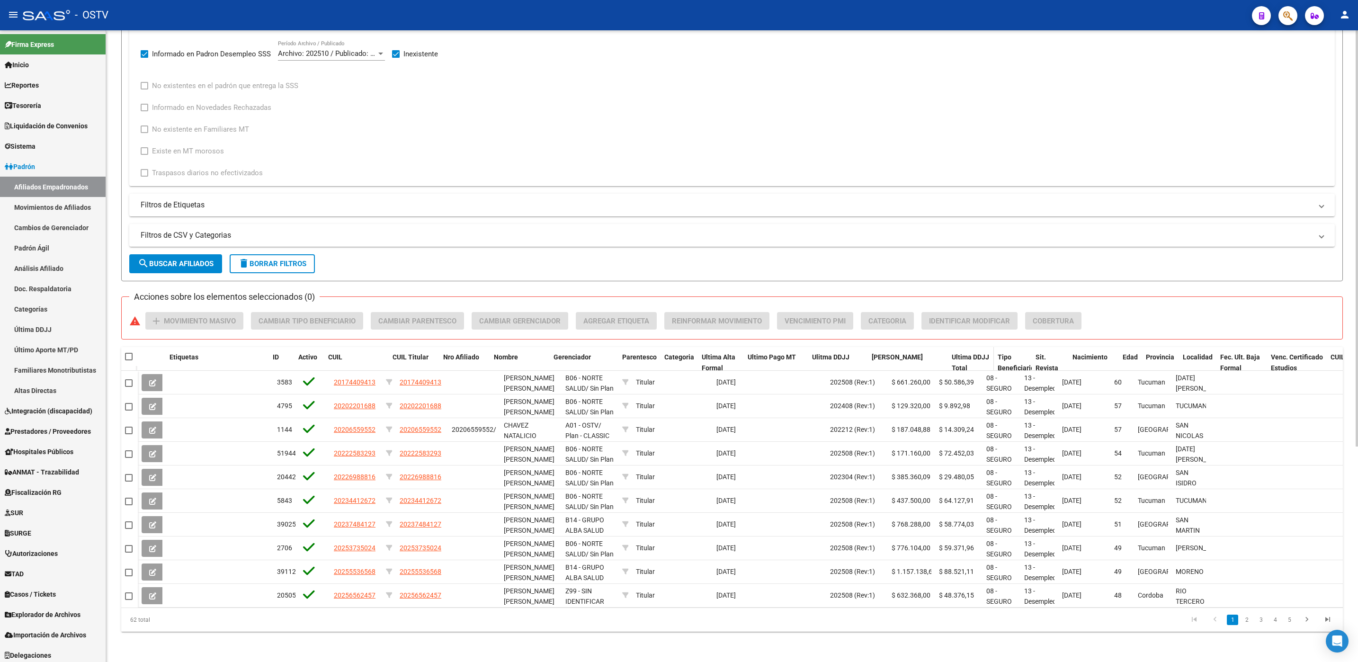
drag, startPoint x: 933, startPoint y: 357, endPoint x: 986, endPoint y: 357, distance: 52.6
click at [986, 357] on div "Etiquetas ID Activo CUIL CUIL Titular Nro Afiliado Nombre Gerenciador Parentesc…" at bounding box center [787, 362] width 1299 height 31
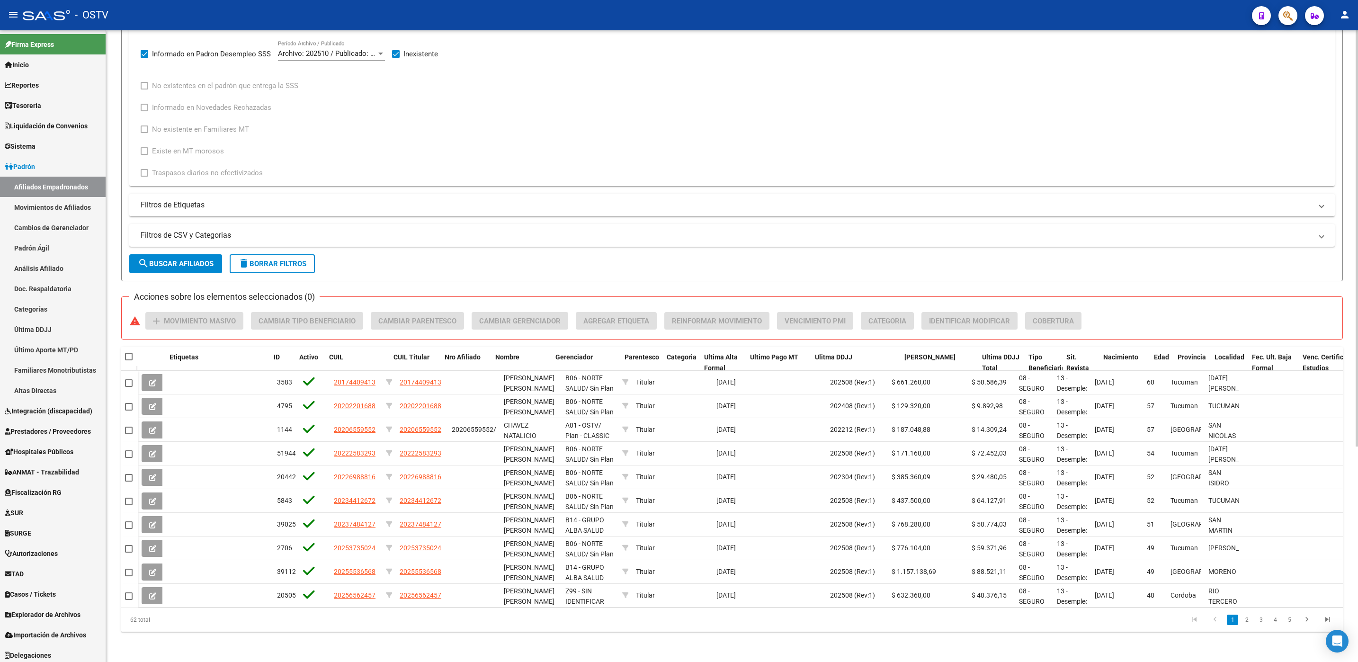
drag, startPoint x: 886, startPoint y: 356, endPoint x: 937, endPoint y: 355, distance: 51.1
click at [937, 355] on div "Etiquetas ID Activo CUIL CUIL Titular Nro Afiliado Nombre Gerenciador Parentesc…" at bounding box center [804, 362] width 1332 height 31
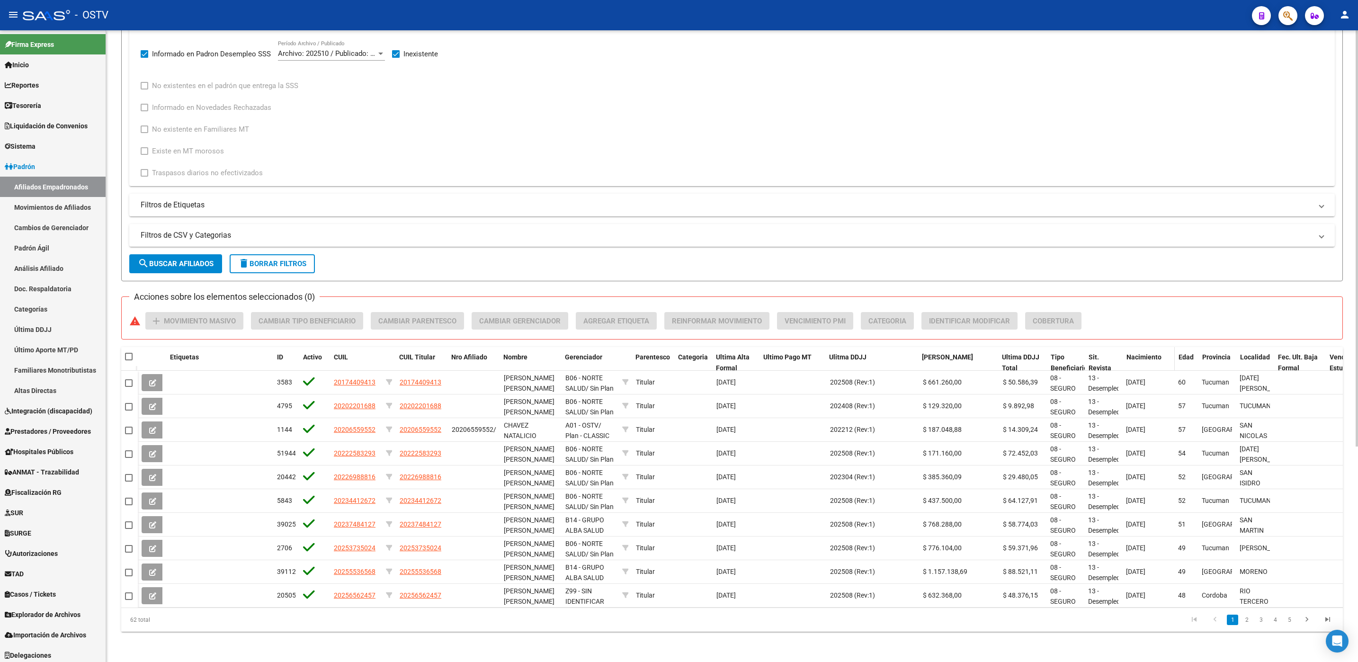
drag, startPoint x: 1043, startPoint y: 358, endPoint x: 1148, endPoint y: 358, distance: 105.1
click at [1148, 358] on div "Etiquetas ID Activo CUIL CUIL Titular Nro Afiliado Nombre Gerenciador Parentesc…" at bounding box center [819, 362] width 1363 height 31
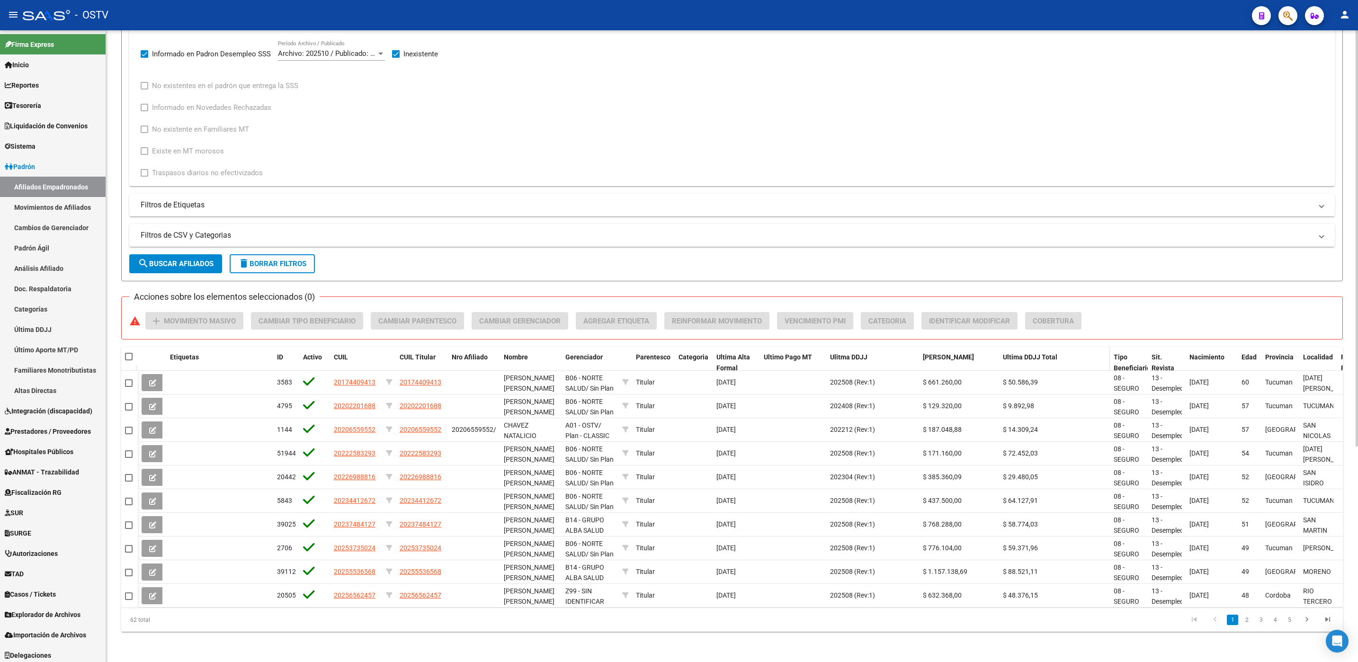
drag, startPoint x: 1148, startPoint y: 358, endPoint x: 1095, endPoint y: 357, distance: 53.0
click at [1095, 357] on div "Ultima DDJJ Total" at bounding box center [1054, 357] width 103 height 11
click at [1356, 461] on div at bounding box center [1357, 454] width 2 height 416
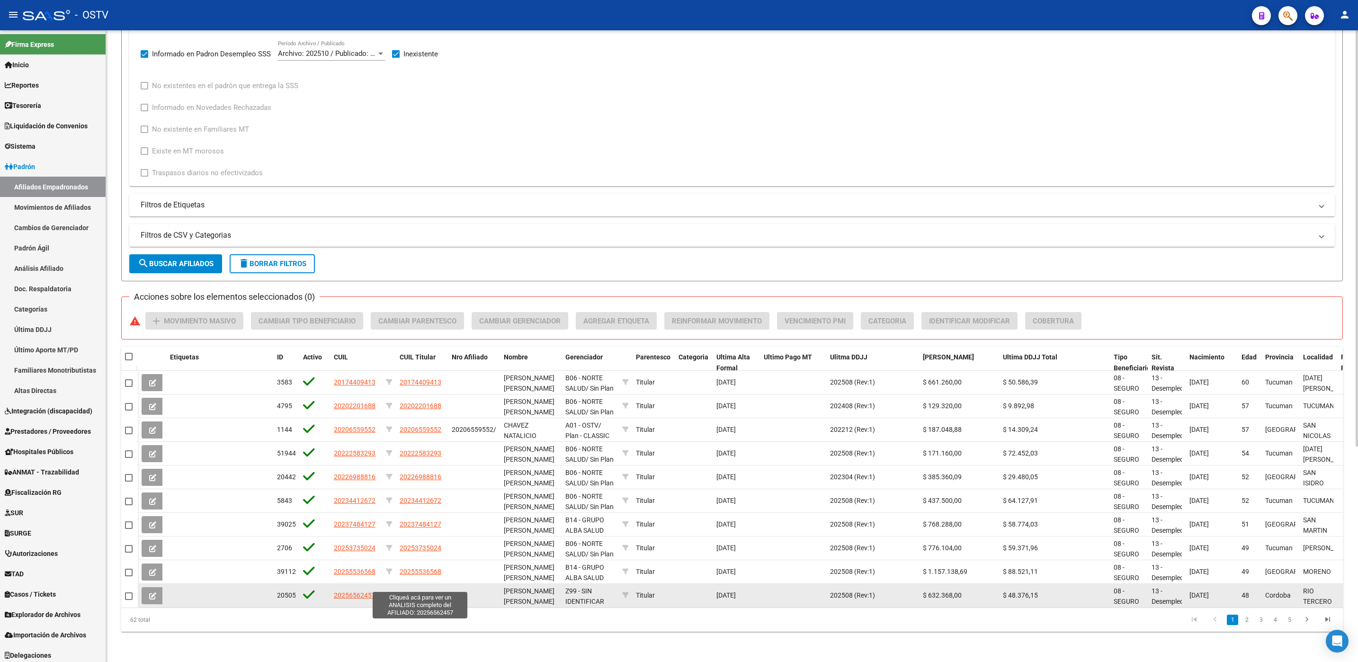
click at [429, 591] on span "20256562457" at bounding box center [421, 595] width 42 height 8
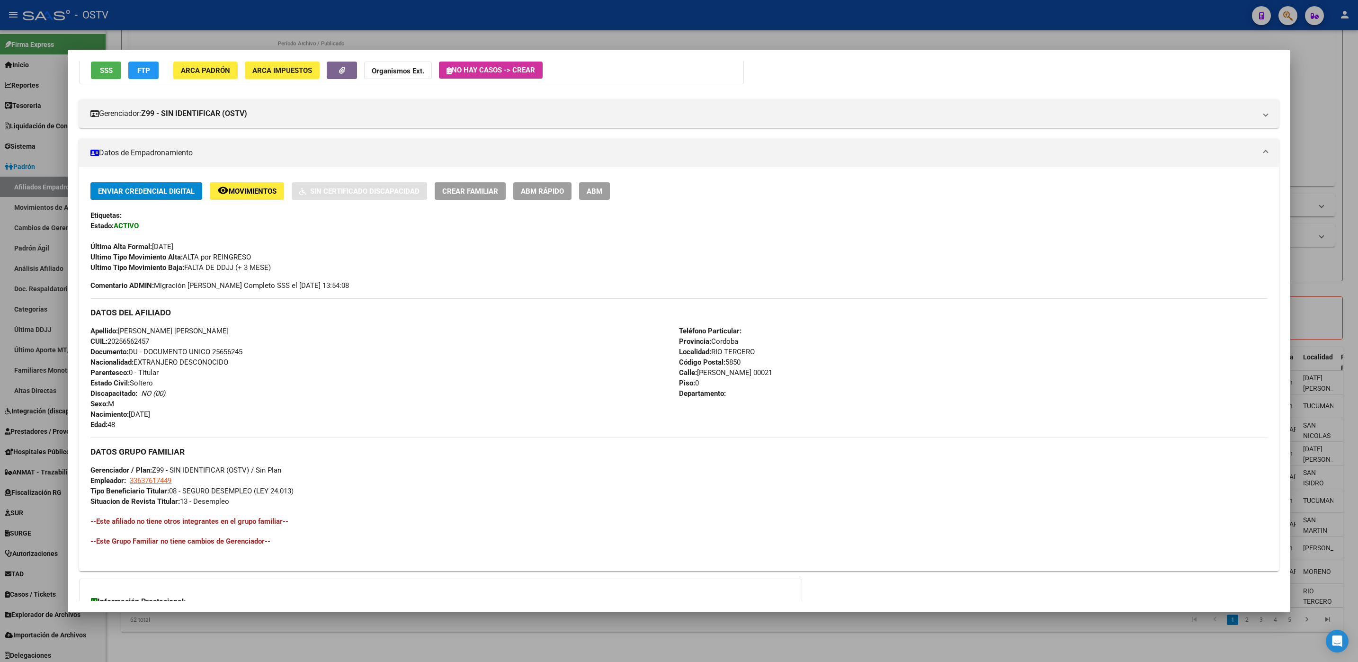
scroll to position [182, 0]
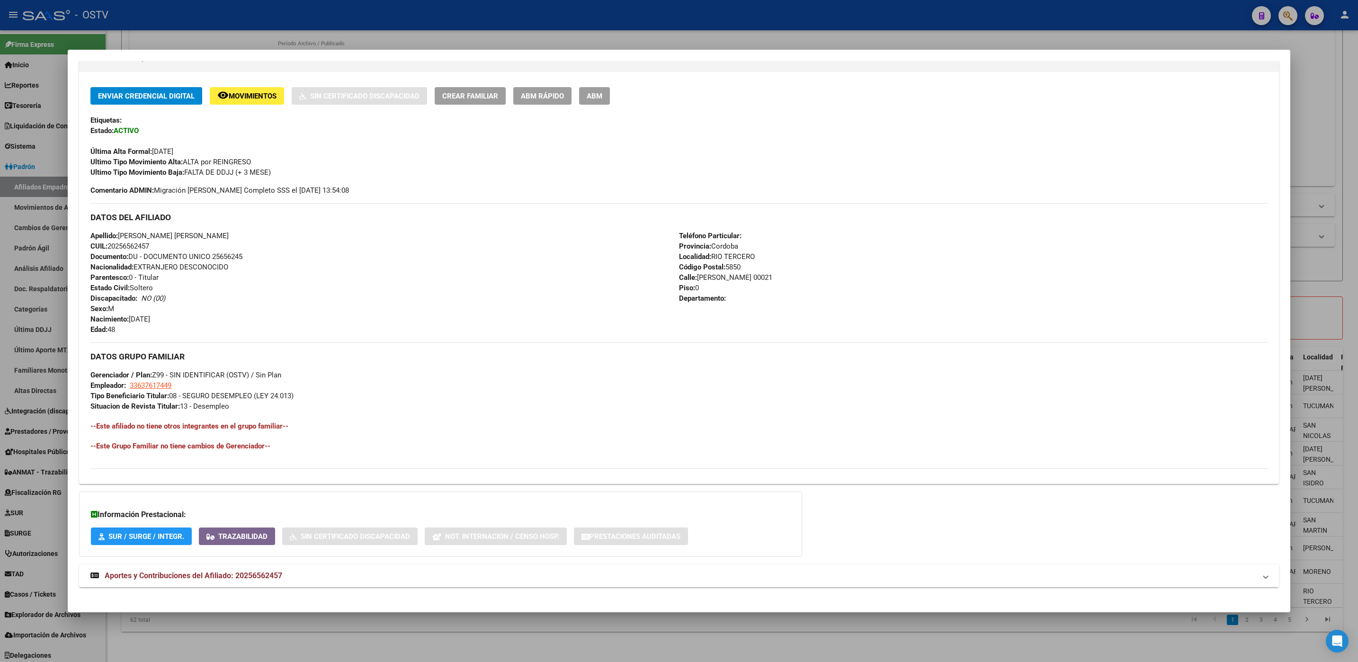
click at [276, 580] on strong "Aportes y Contribuciones del Afiliado: 20256562457" at bounding box center [186, 575] width 192 height 11
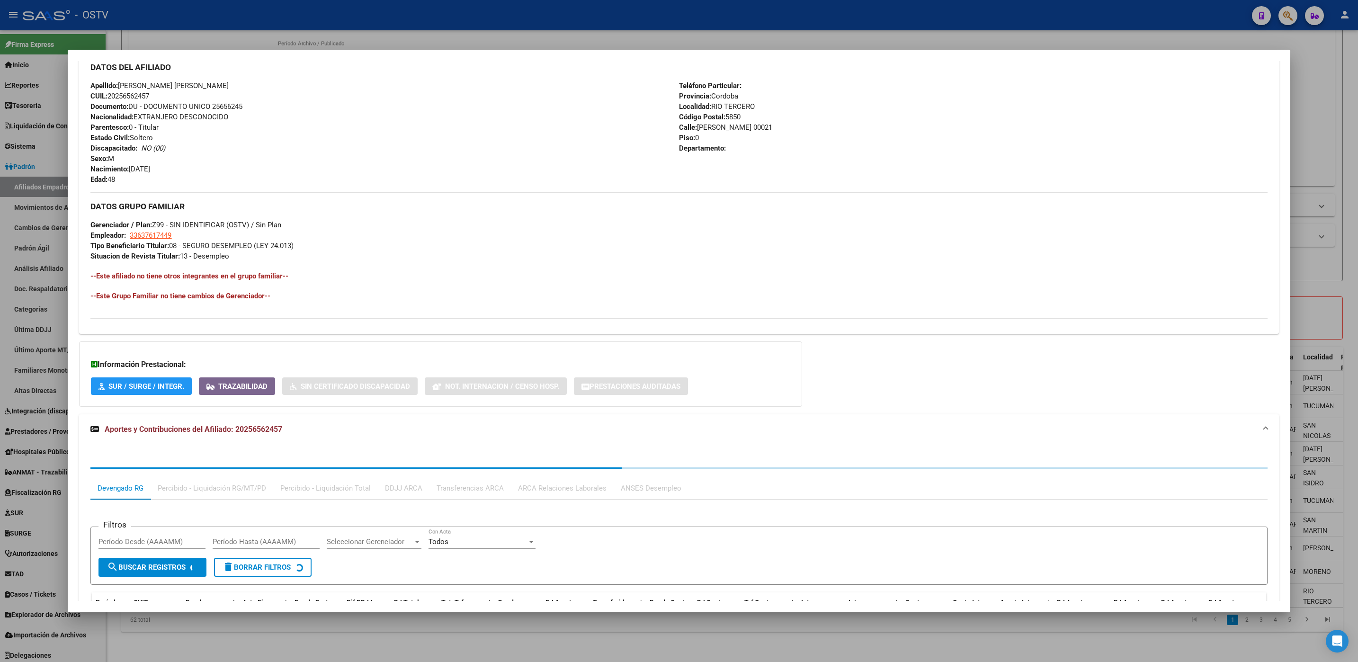
scroll to position [429, 0]
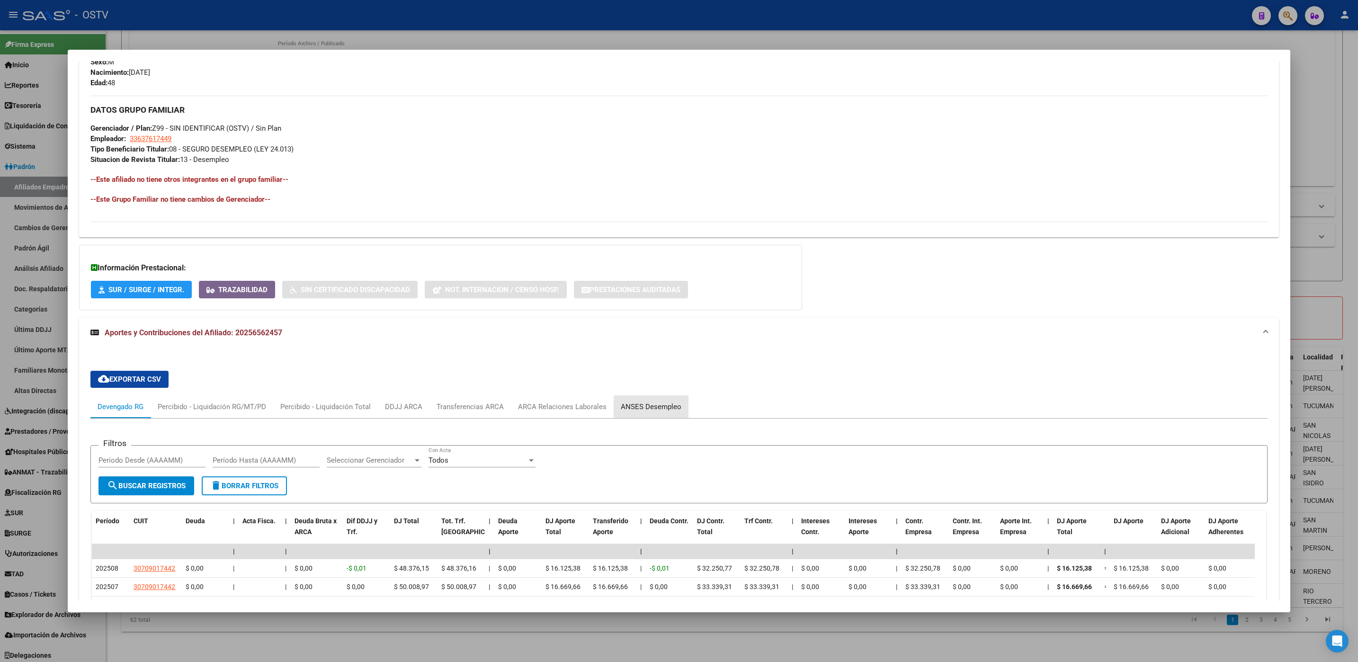
click at [658, 411] on div "ANSES Desempleo" at bounding box center [651, 407] width 61 height 10
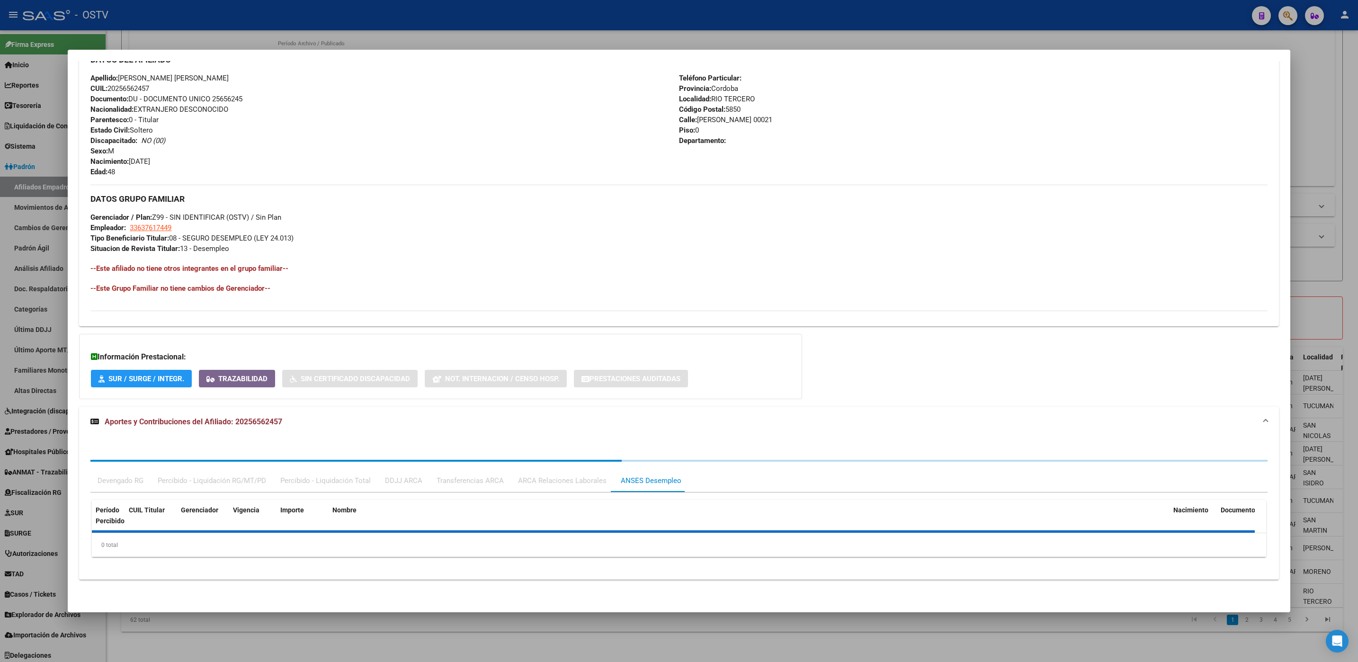
scroll to position [405, 0]
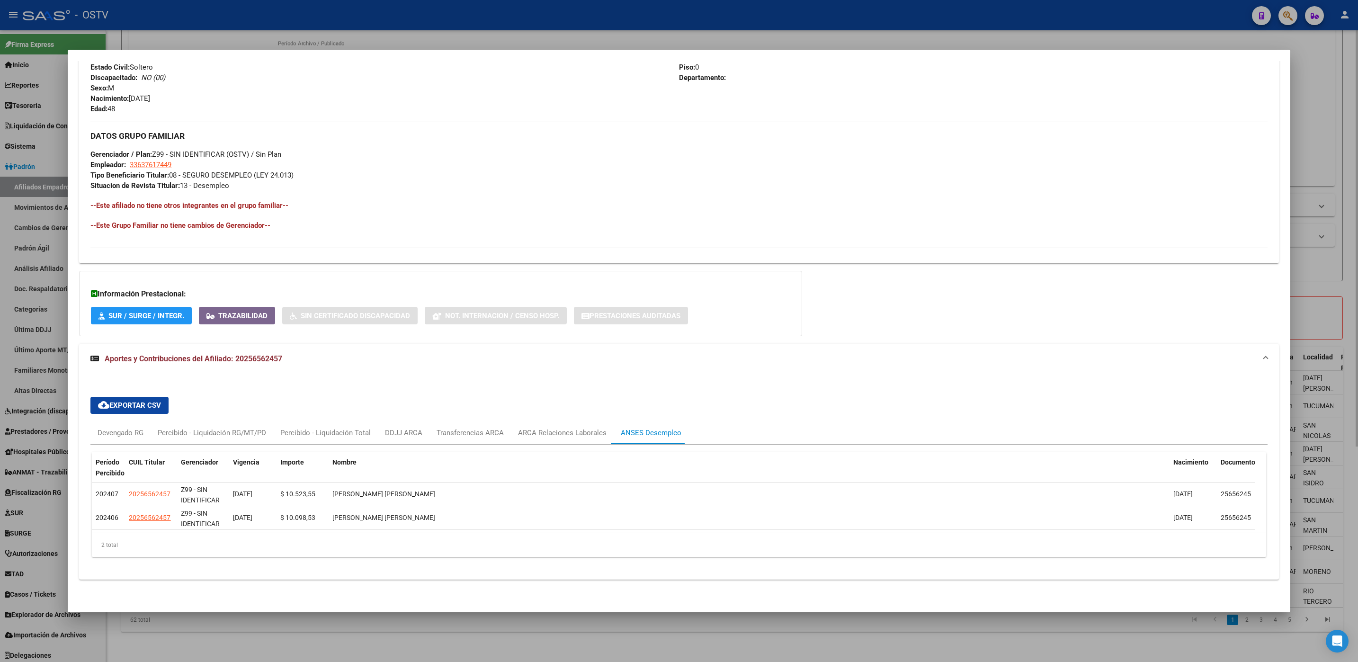
drag, startPoint x: 403, startPoint y: 641, endPoint x: 413, endPoint y: 638, distance: 10.3
click at [403, 641] on div at bounding box center [679, 331] width 1358 height 662
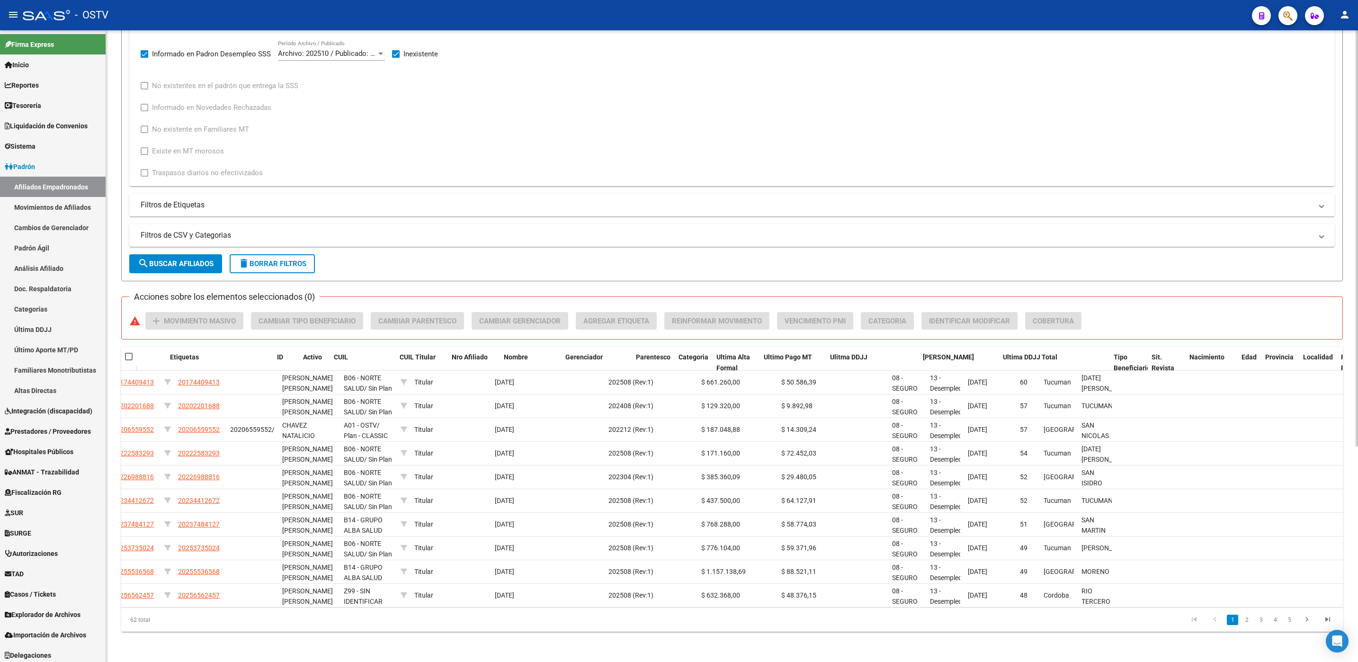
scroll to position [0, 0]
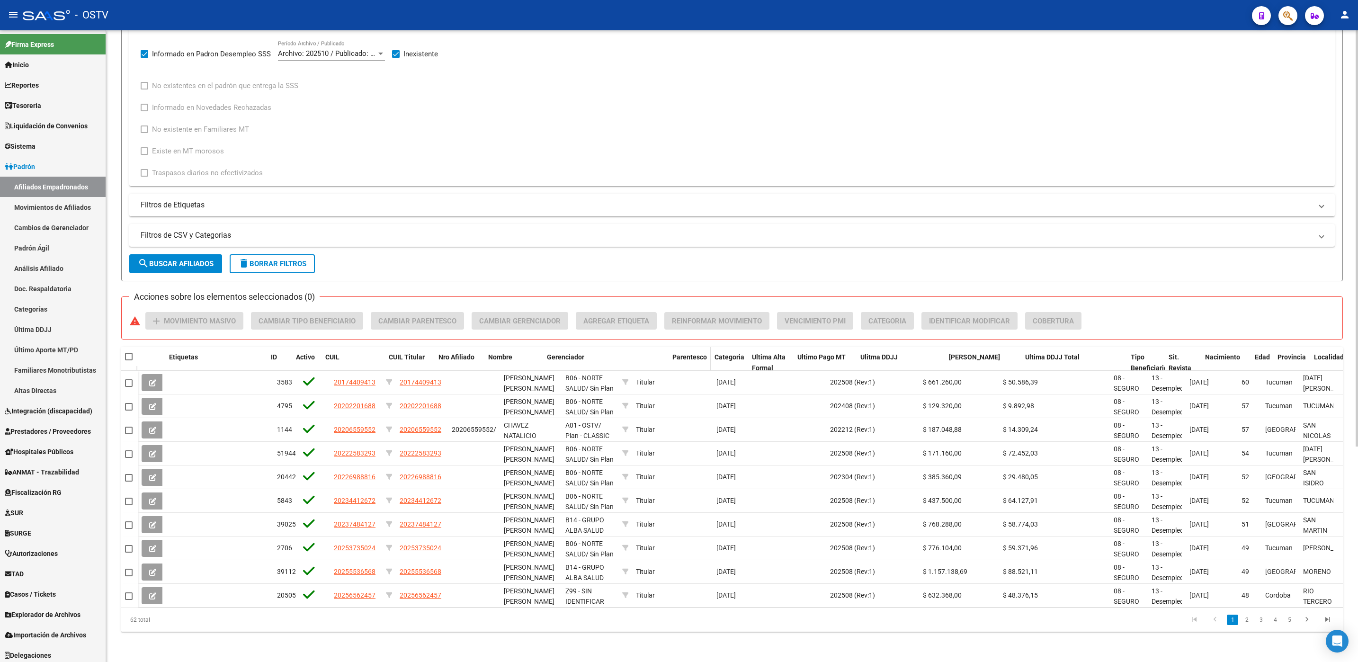
drag, startPoint x: 613, startPoint y: 344, endPoint x: 706, endPoint y: 341, distance: 93.8
click at [706, 347] on div "Etiquetas ID Activo CUIL CUIL Titular Nro Afiliado Nombre Gerenciador Parentesc…" at bounding box center [851, 368] width 1427 height 42
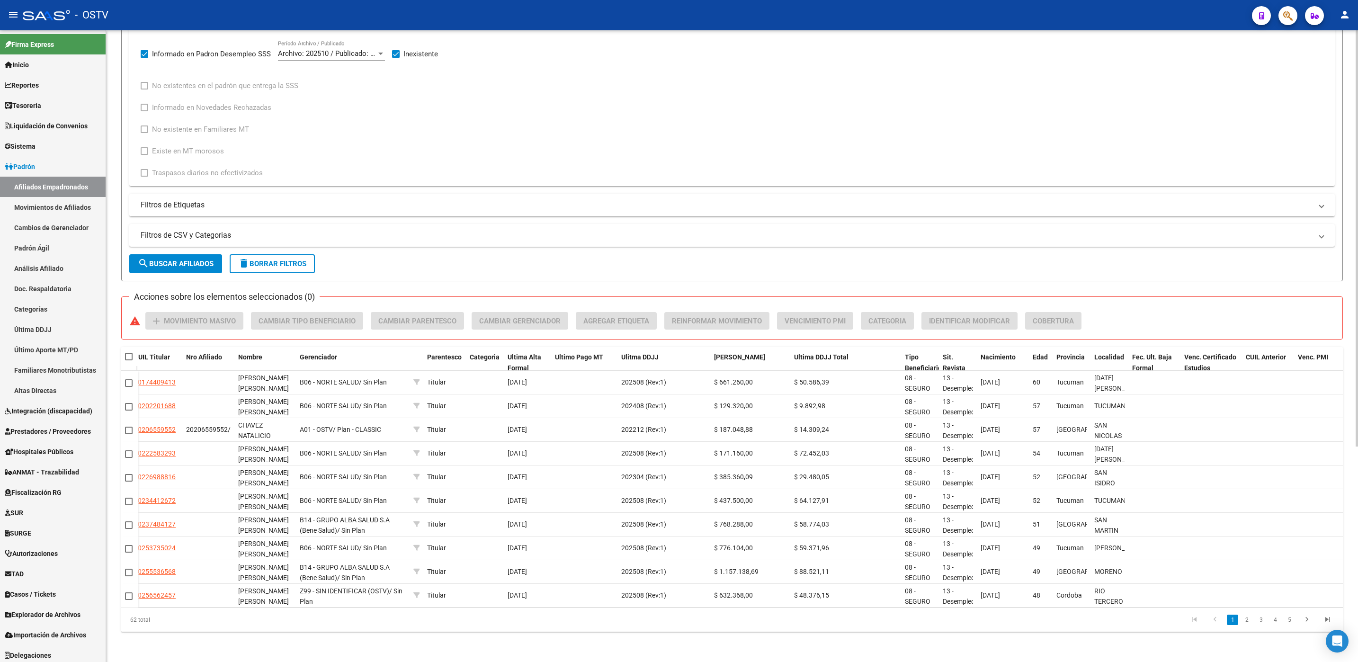
scroll to position [0, 278]
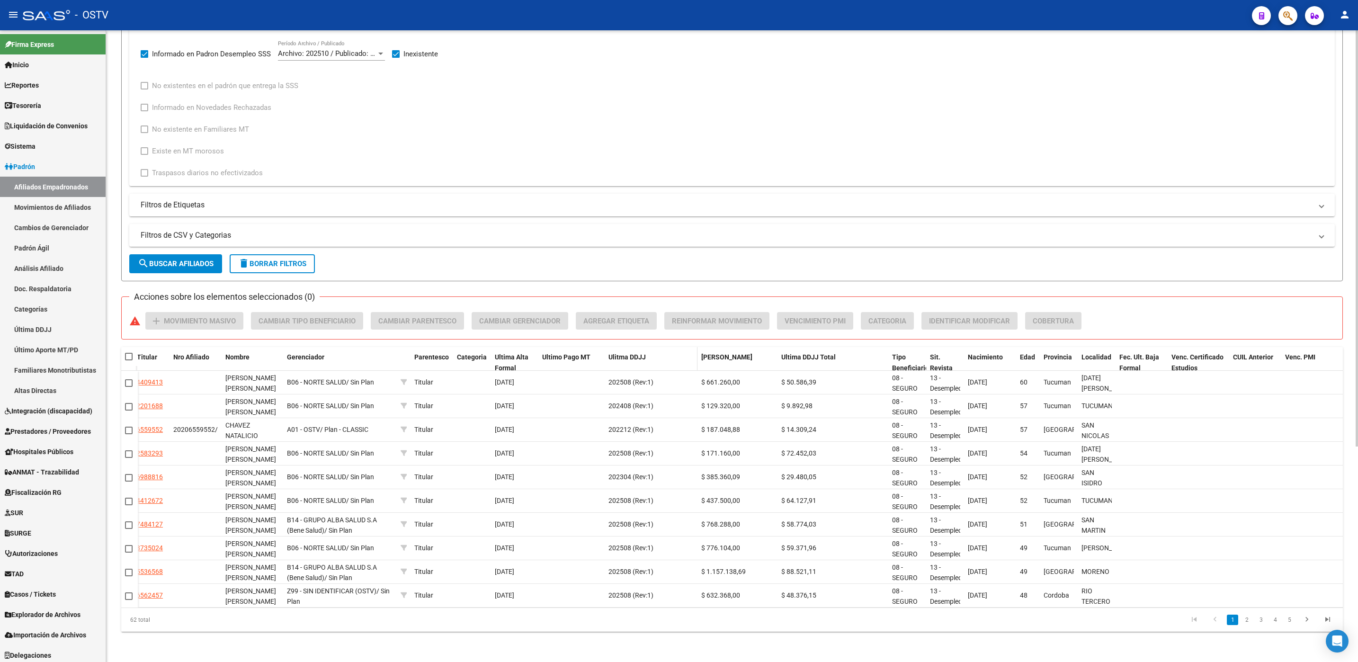
click at [631, 353] on span "Ulitma DDJJ" at bounding box center [626, 357] width 37 height 8
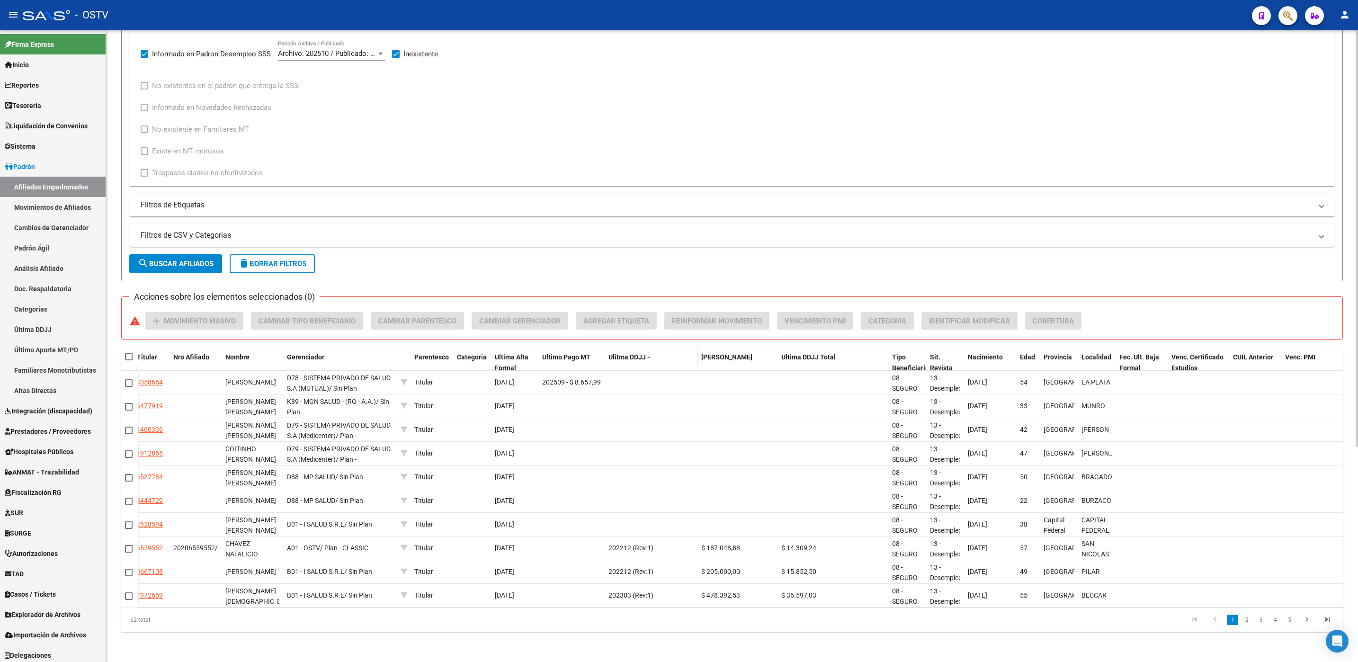
click at [627, 353] on span "Ulitma DDJJ" at bounding box center [626, 357] width 37 height 8
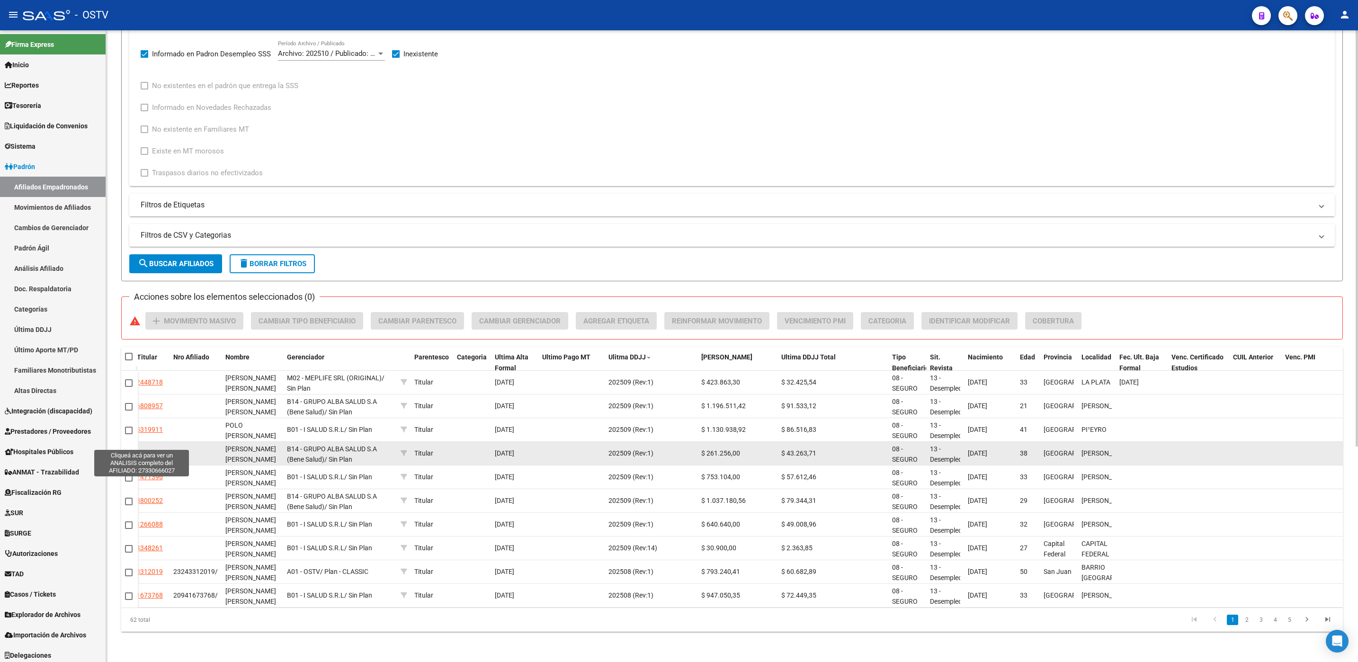
click at [153, 449] on span "27330666027" at bounding box center [142, 453] width 42 height 8
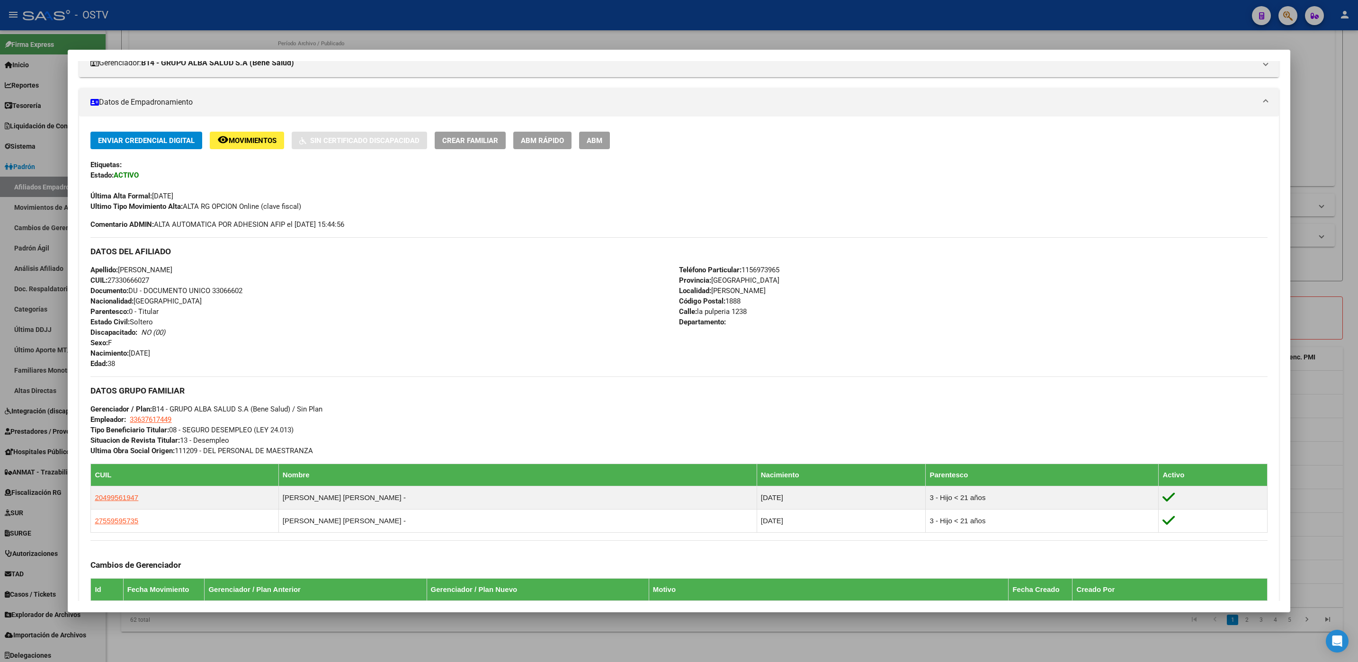
scroll to position [307, 0]
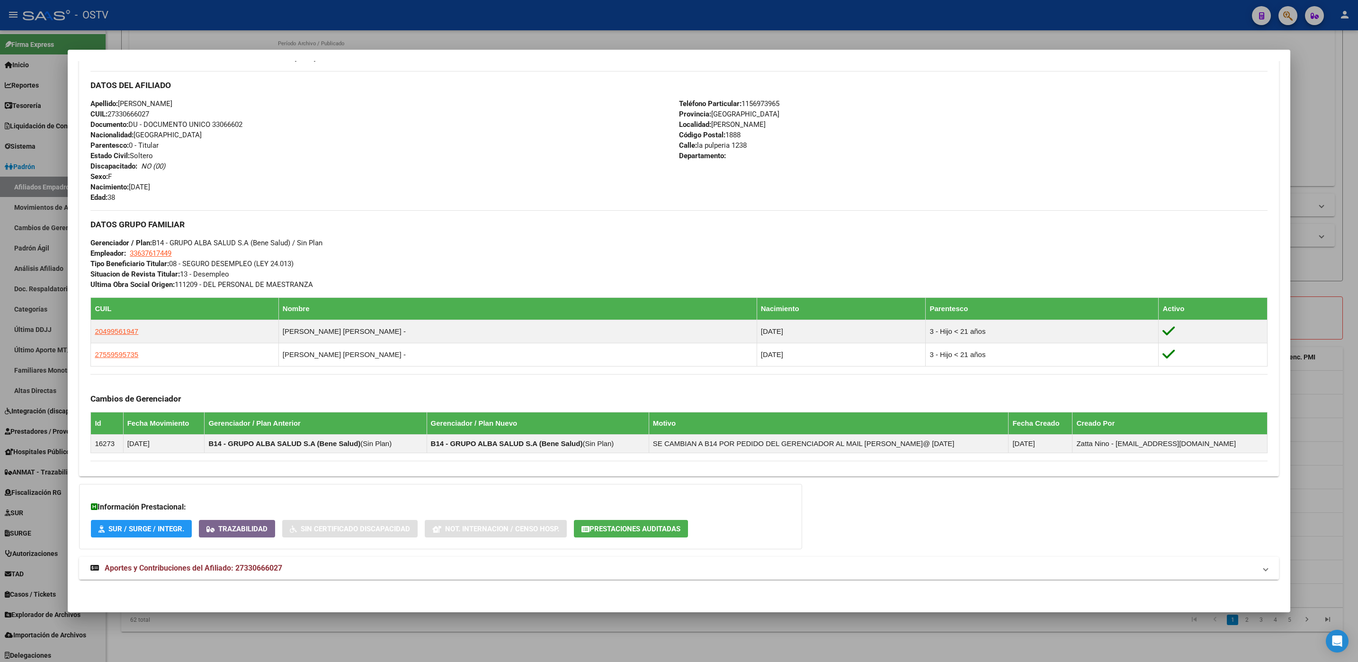
click at [277, 570] on span "Aportes y Contribuciones del Afiliado: 27330666027" at bounding box center [194, 567] width 178 height 9
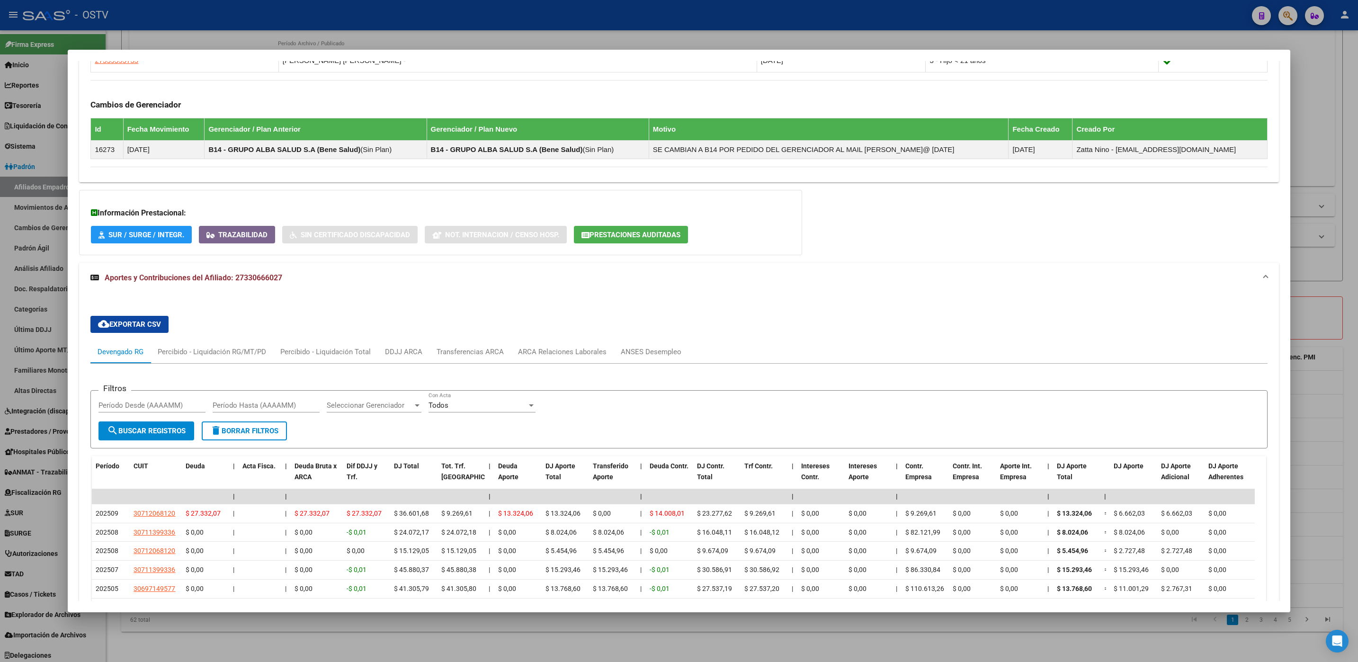
scroll to position [718, 0]
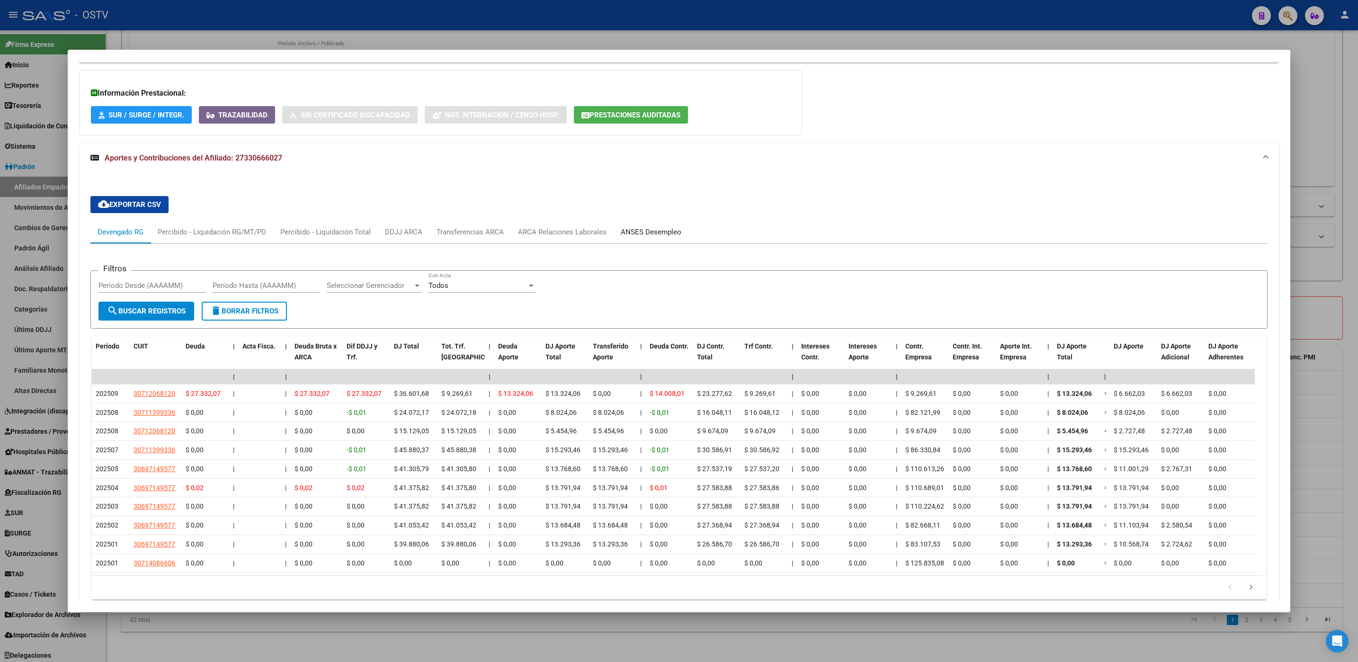
click at [670, 243] on div "ANSES Desempleo" at bounding box center [651, 232] width 75 height 23
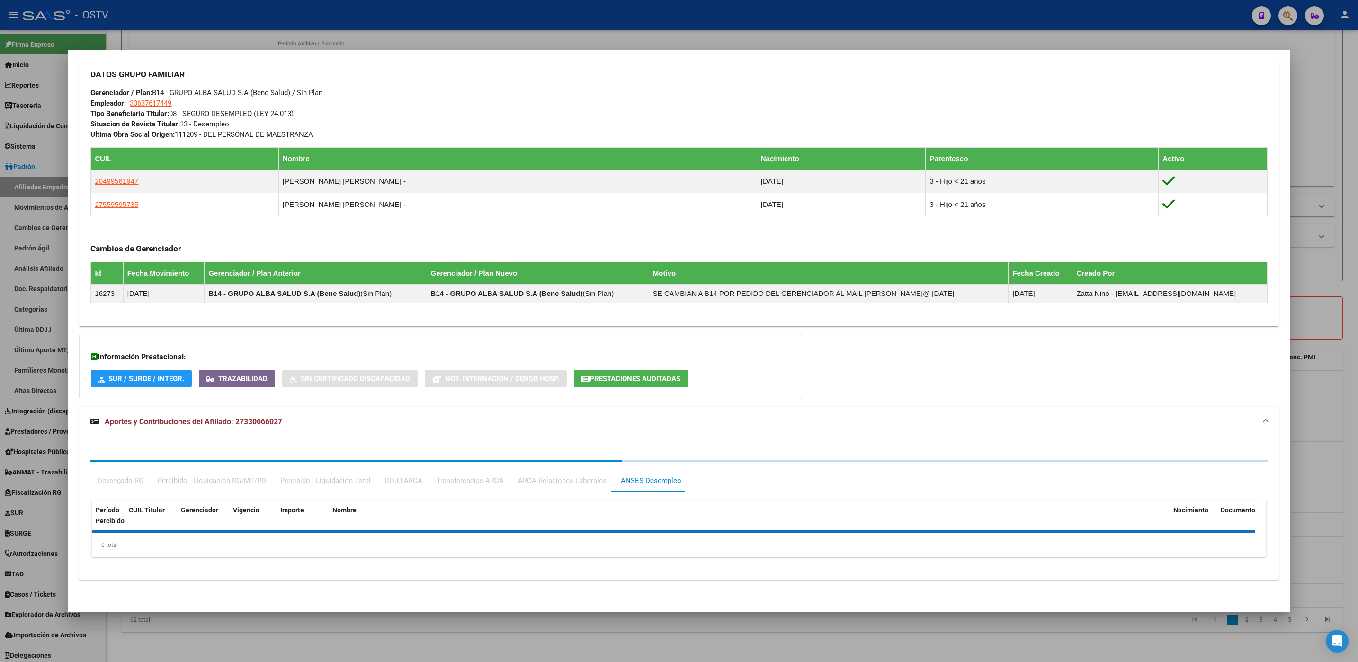
scroll to position [498, 0]
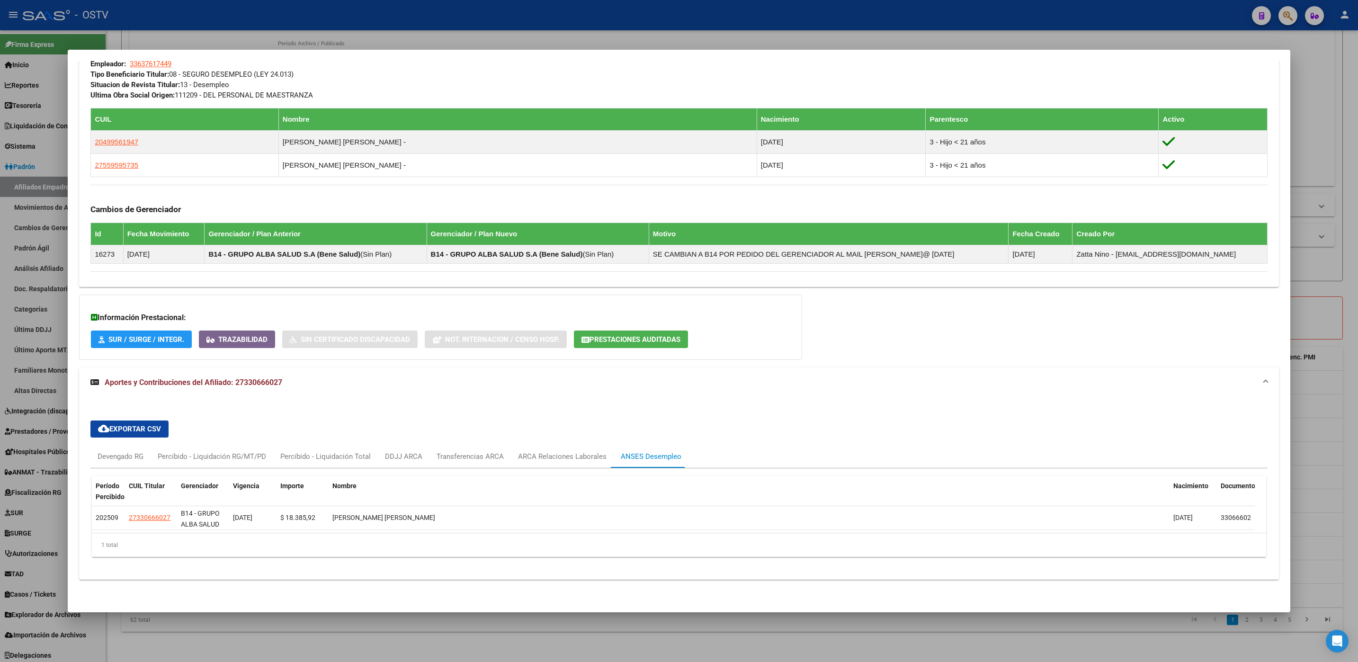
click at [325, 642] on div at bounding box center [679, 331] width 1358 height 662
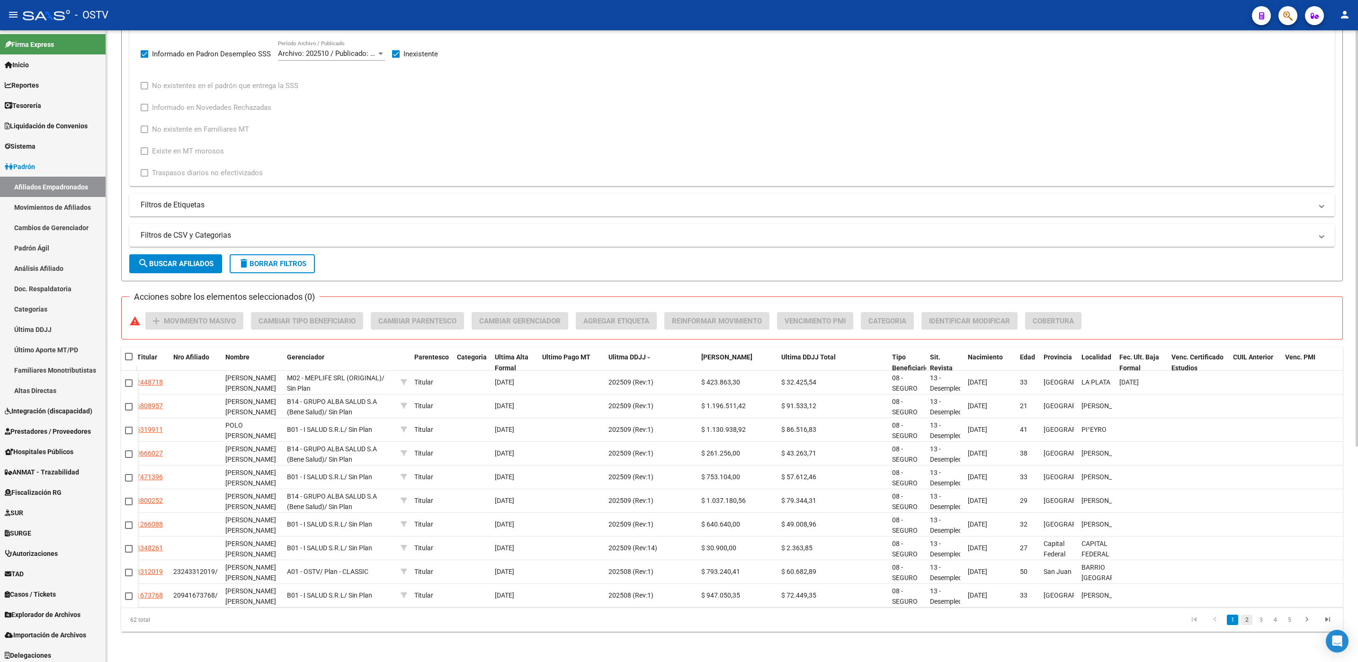
click at [1249, 623] on link "2" at bounding box center [1246, 620] width 11 height 10
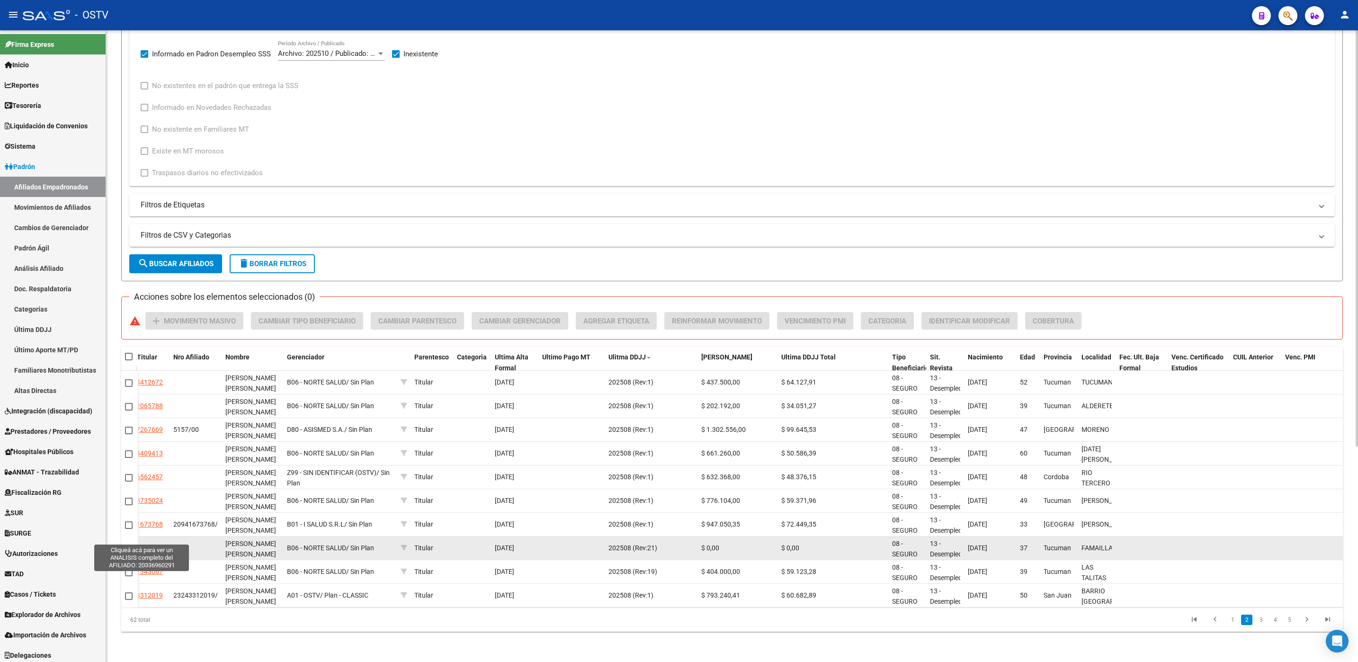
click at [153, 544] on span "20336960291" at bounding box center [142, 548] width 42 height 8
type textarea "20336960291"
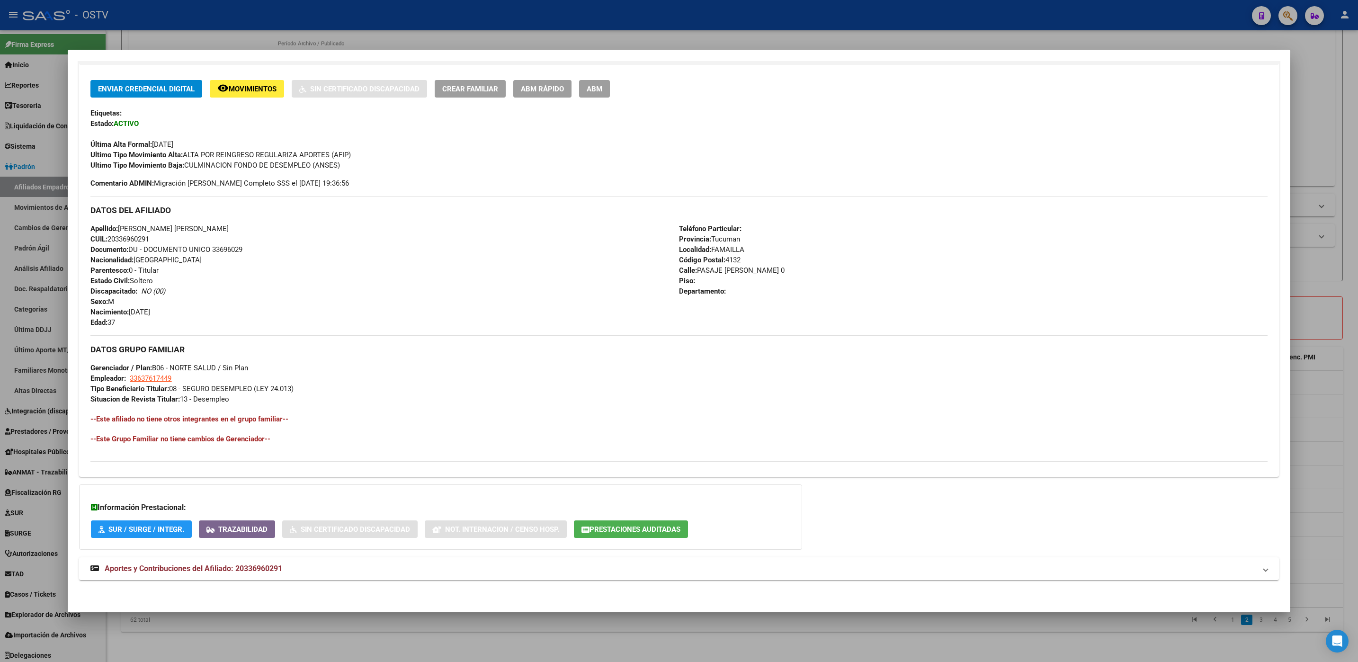
scroll to position [191, 0]
click at [233, 566] on span "Aportes y Contribuciones del Afiliado: 20336960291" at bounding box center [194, 567] width 178 height 9
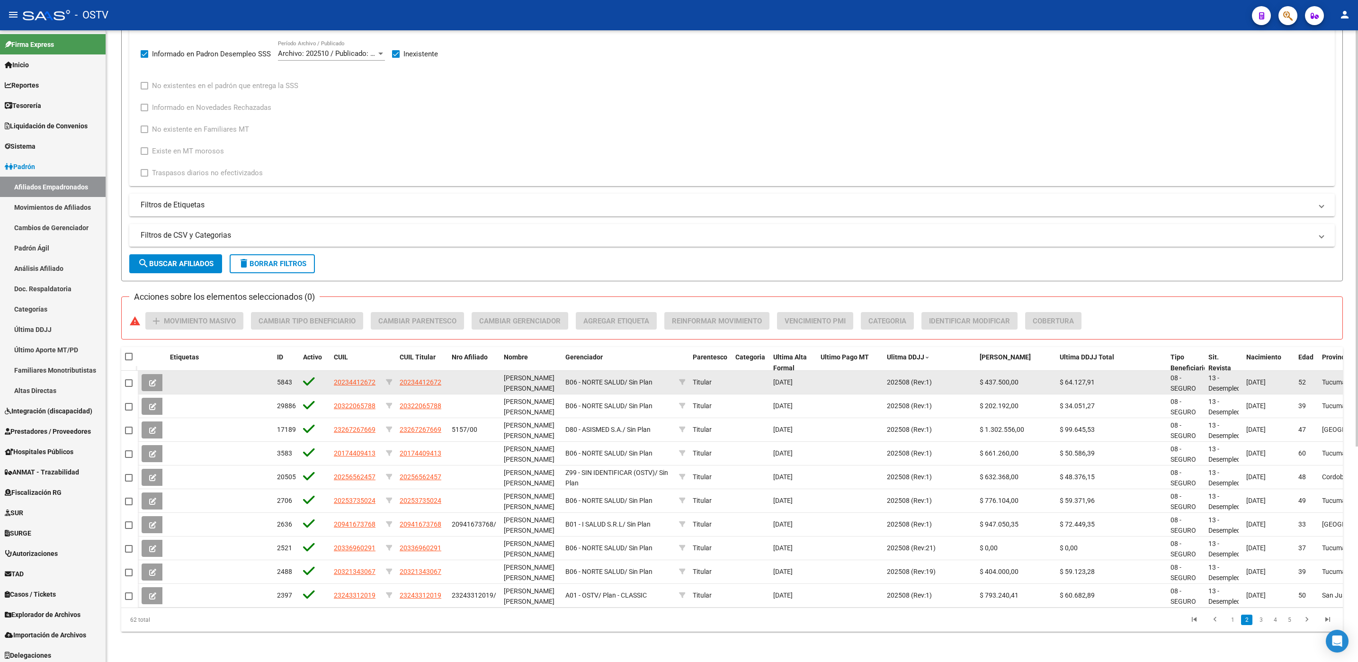
scroll to position [0, 0]
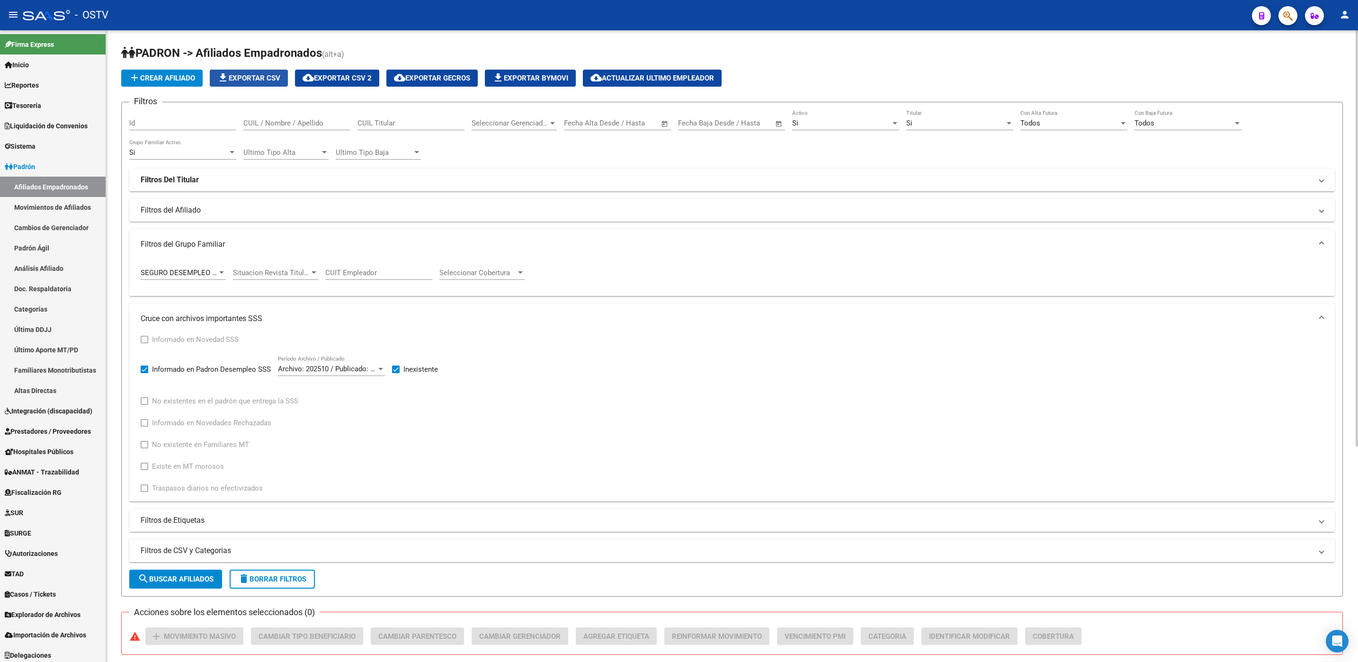
click at [275, 81] on span "file_download Exportar CSV" at bounding box center [248, 78] width 63 height 9
click at [122, 333] on form "Filtros Id CUIL / Nombre / Apellido CUIL Titular Seleccionar Gerenciador Selecc…" at bounding box center [732, 349] width 1222 height 495
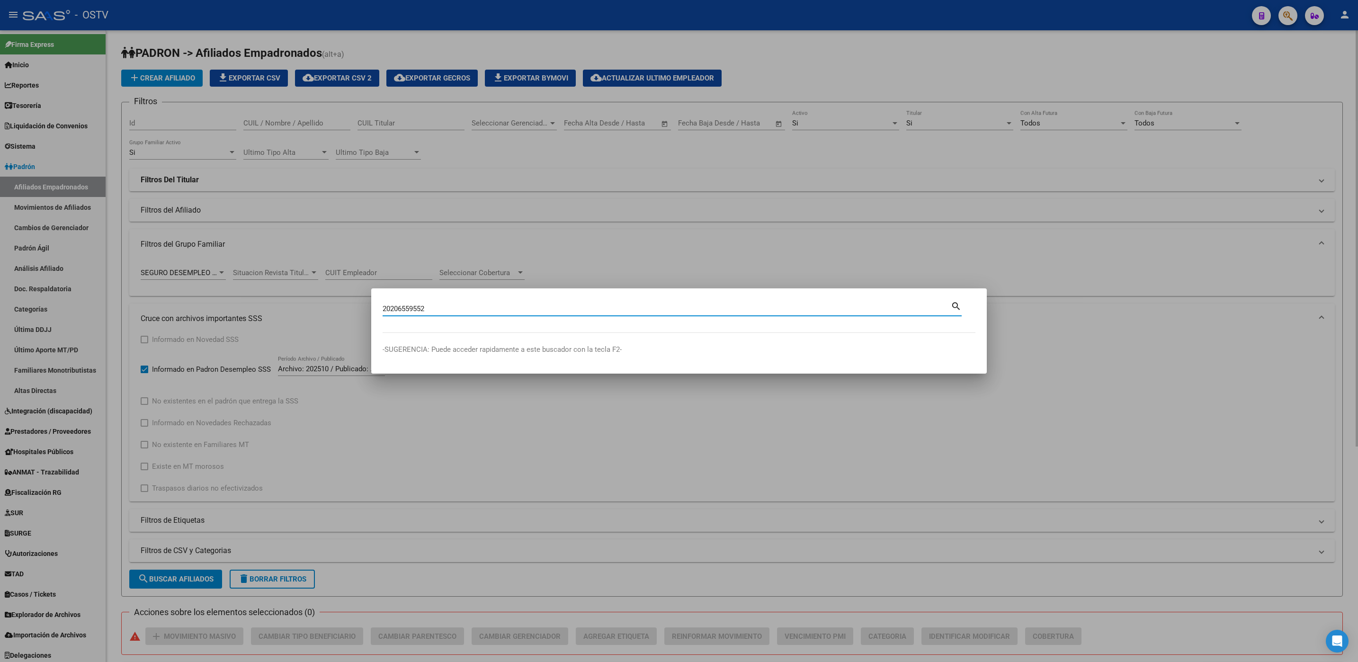
type input "20206559552"
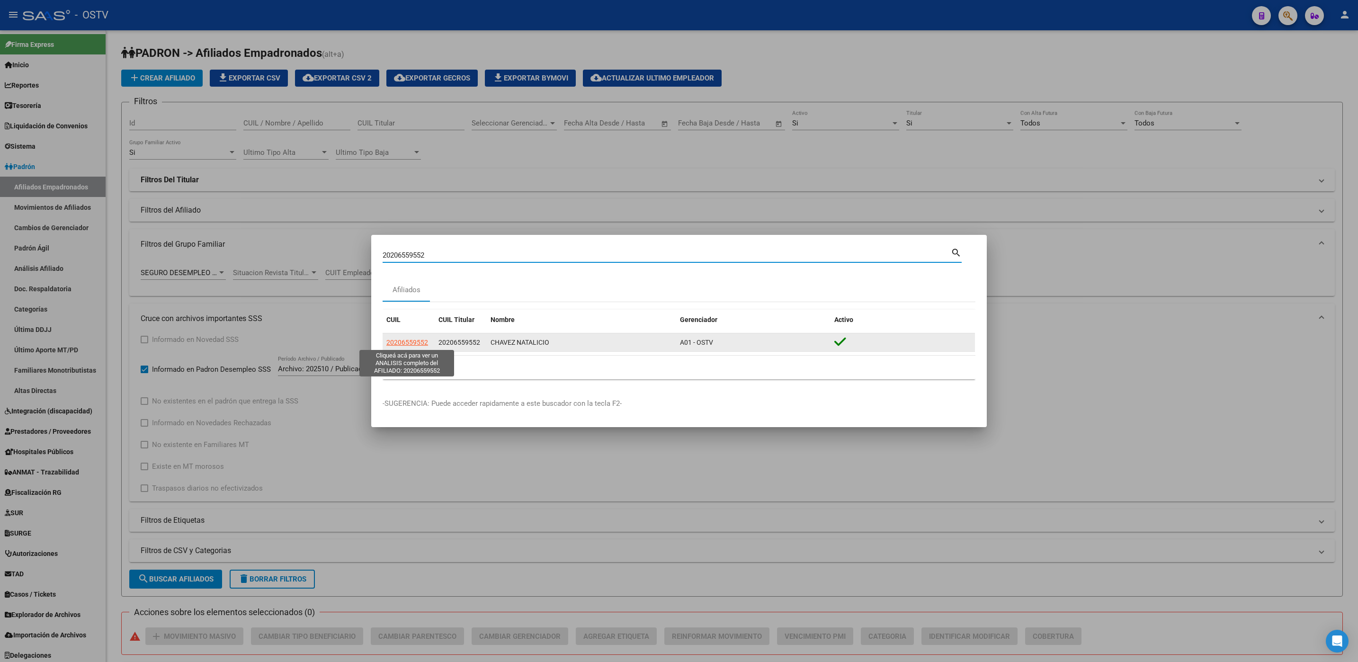
click at [395, 344] on span "20206559552" at bounding box center [407, 343] width 42 height 8
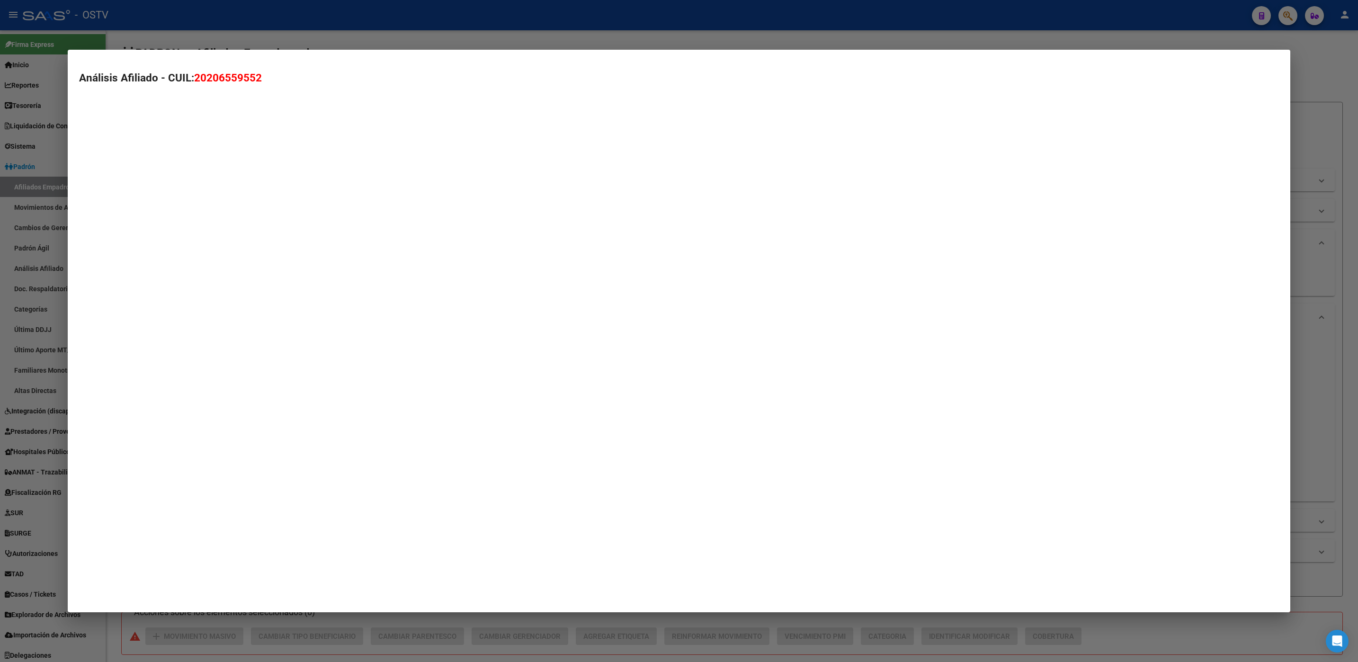
type textarea "20206559552"
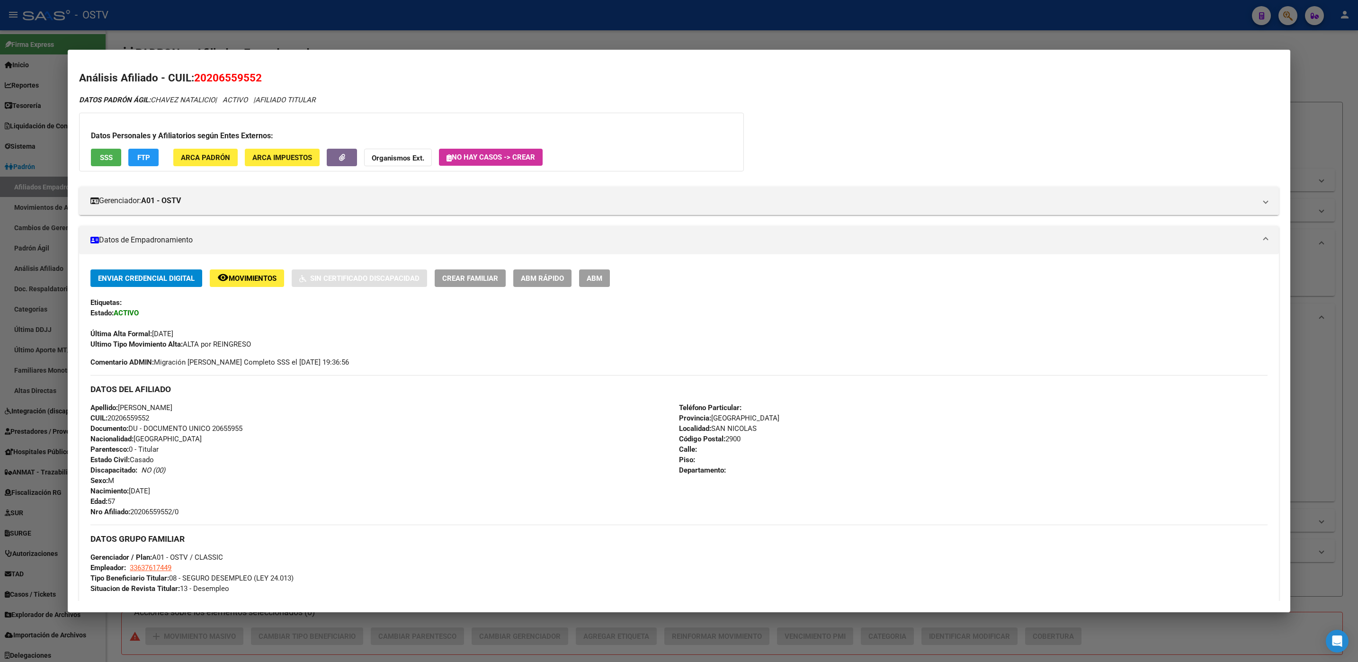
scroll to position [307, 0]
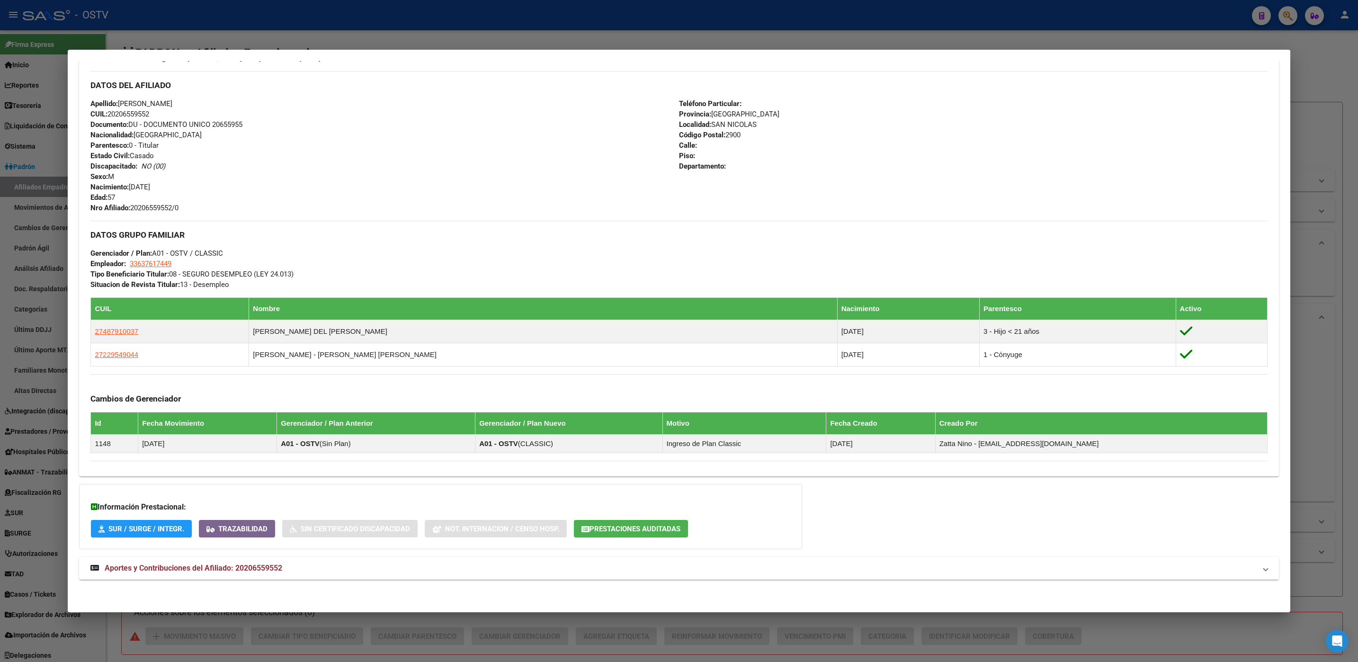
click at [278, 574] on mat-expansion-panel-header "Aportes y Contribuciones del Afiliado: 20206559552" at bounding box center [678, 568] width 1199 height 23
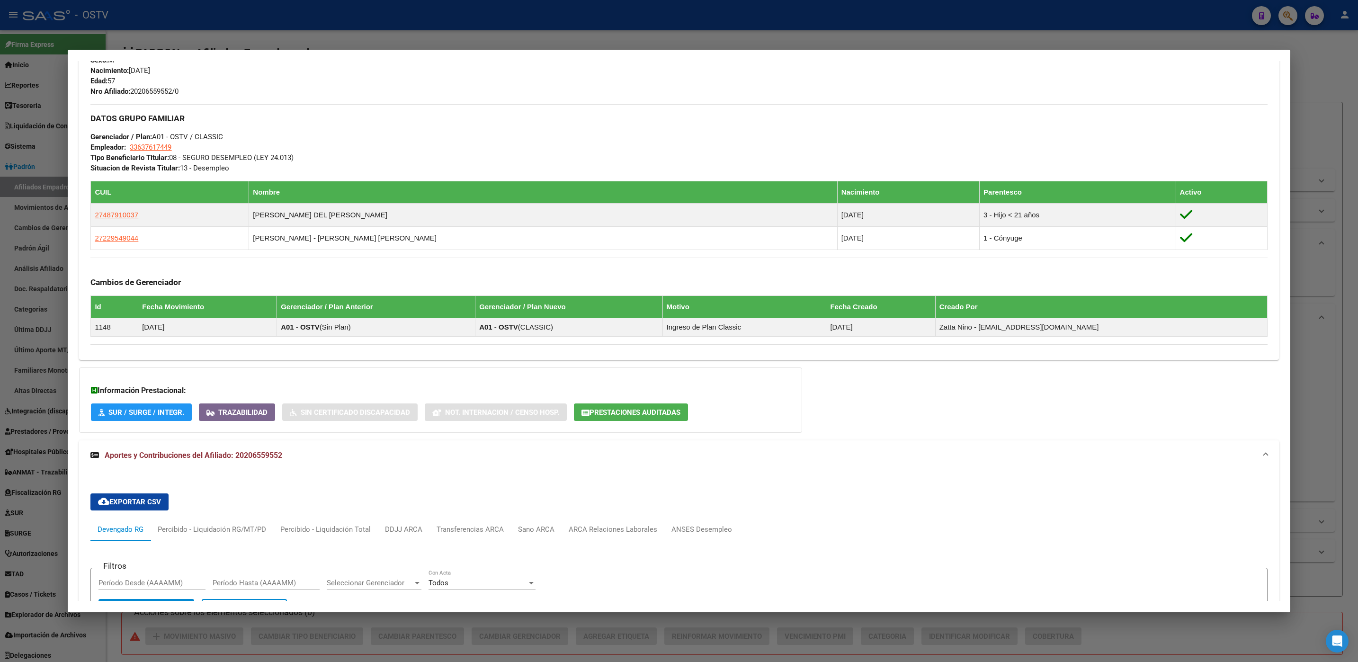
scroll to position [545, 0]
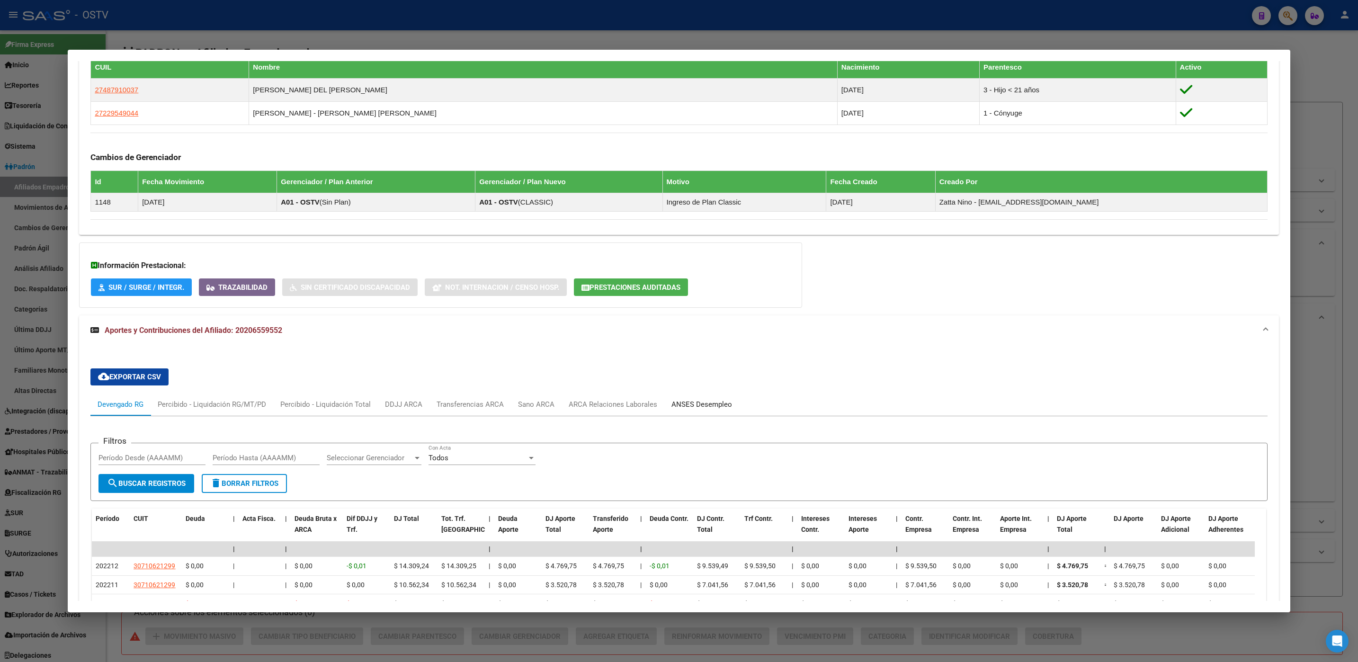
click at [692, 401] on div "ANSES Desempleo" at bounding box center [701, 404] width 75 height 23
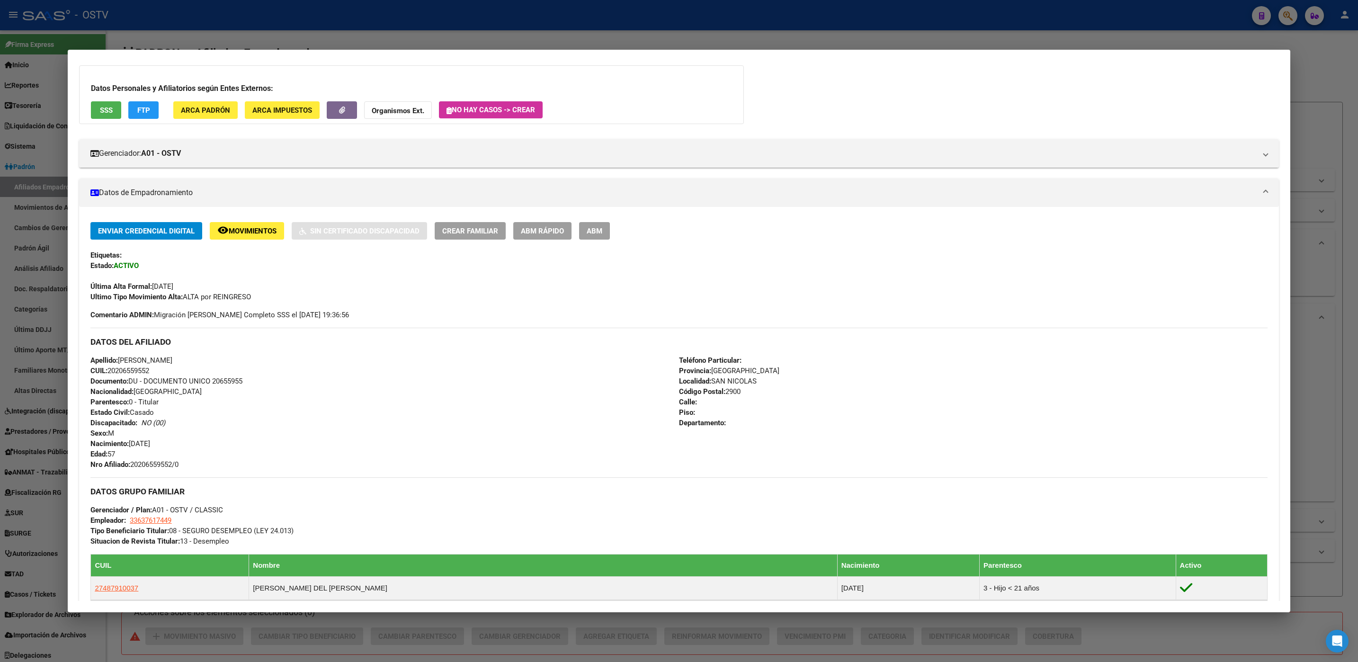
scroll to position [0, 0]
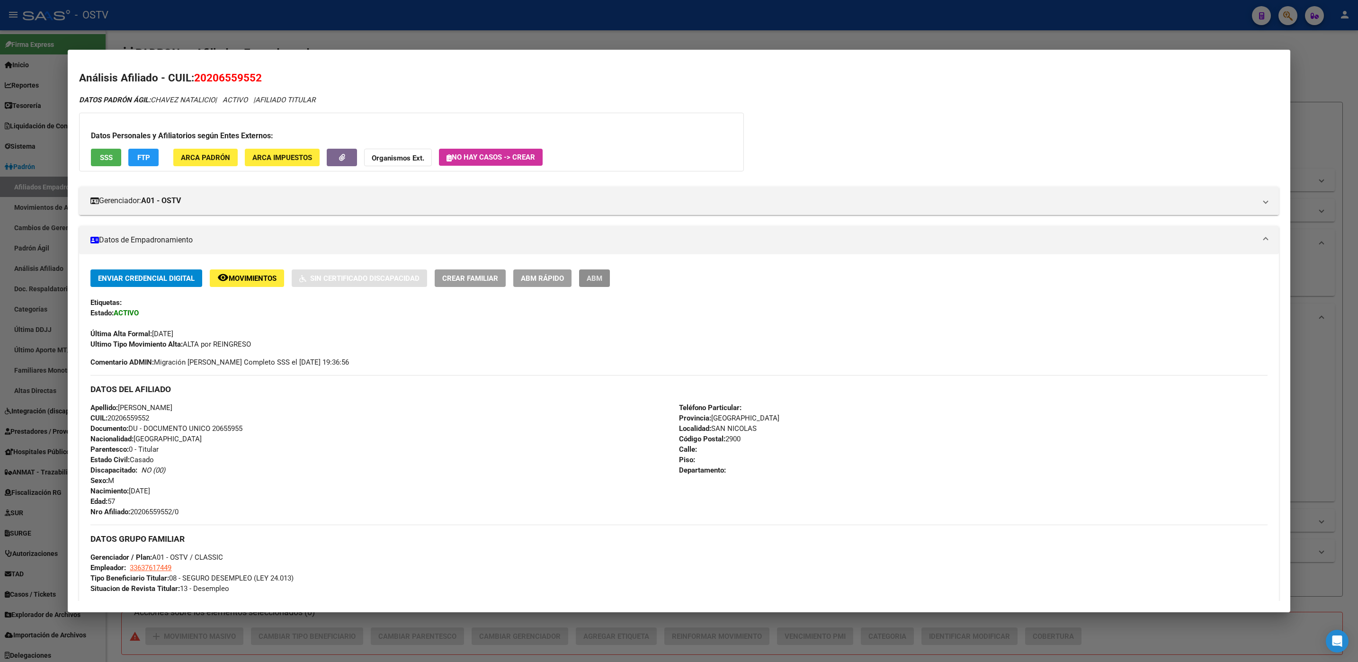
click at [597, 281] on span "ABM" at bounding box center [595, 278] width 16 height 9
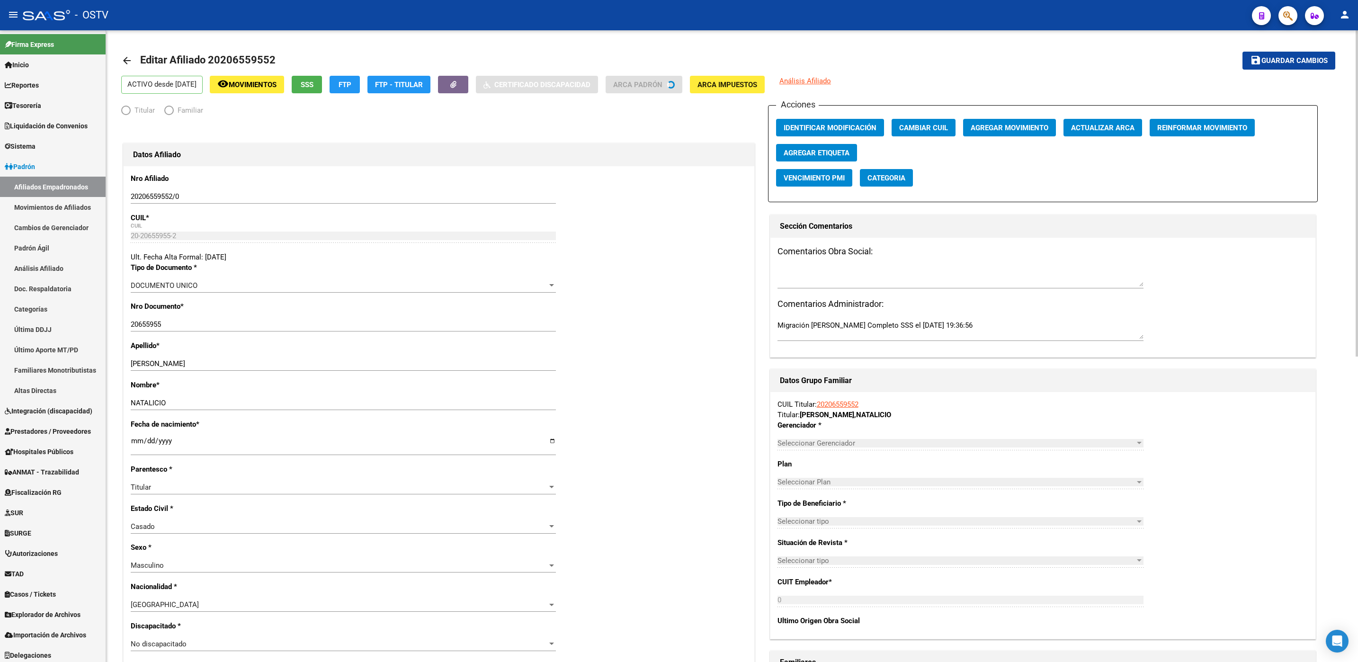
radio input "true"
type input "33-63761744-9"
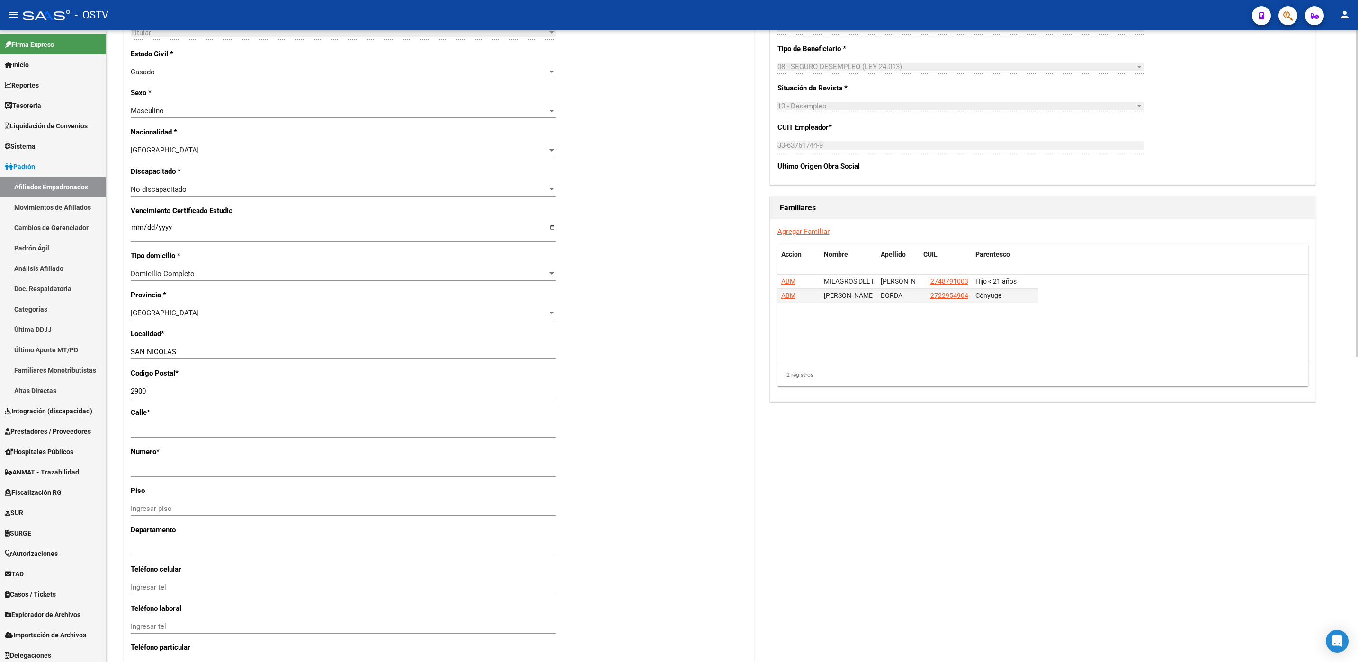
scroll to position [591, 0]
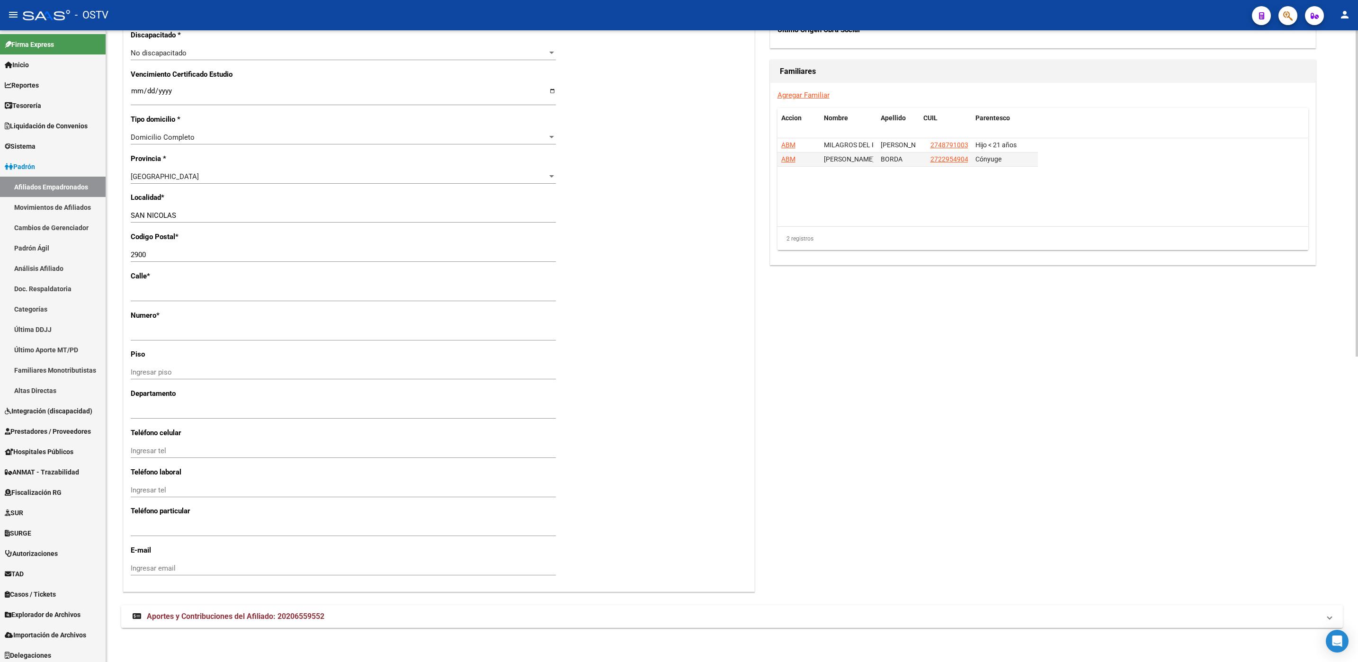
click at [261, 613] on span "Aportes y Contribuciones del Afiliado: 20206559552" at bounding box center [236, 616] width 178 height 9
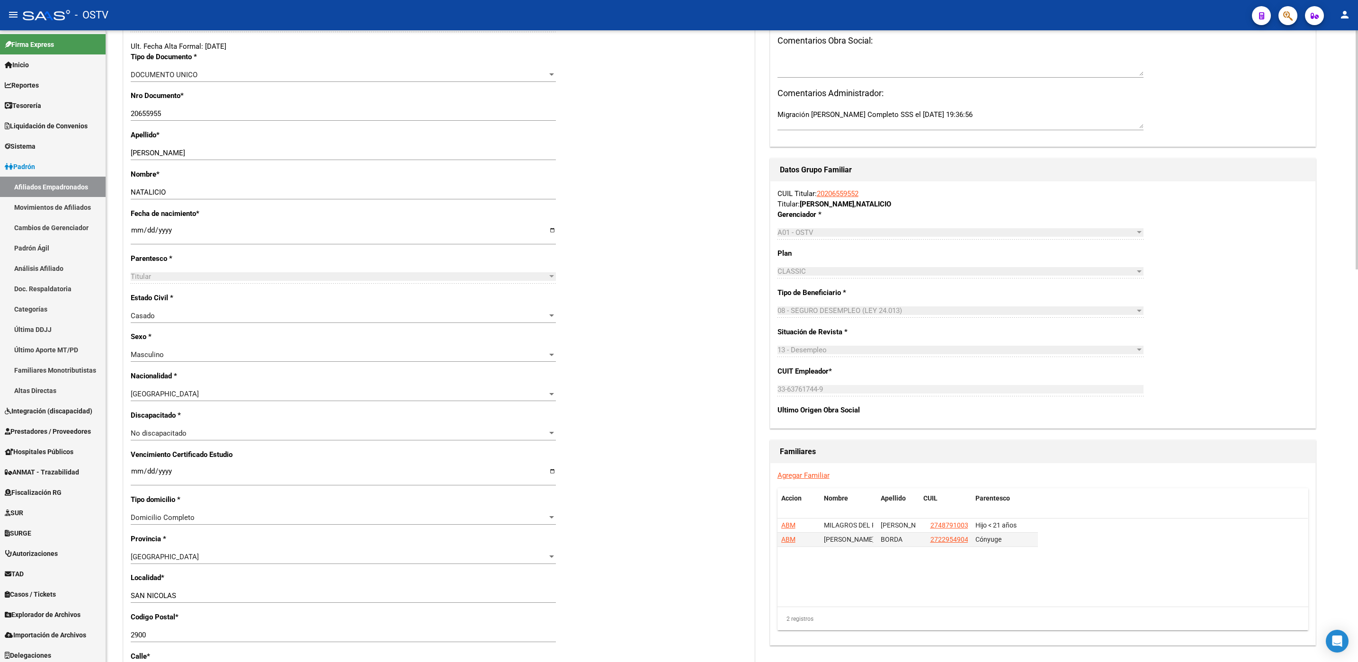
scroll to position [0, 0]
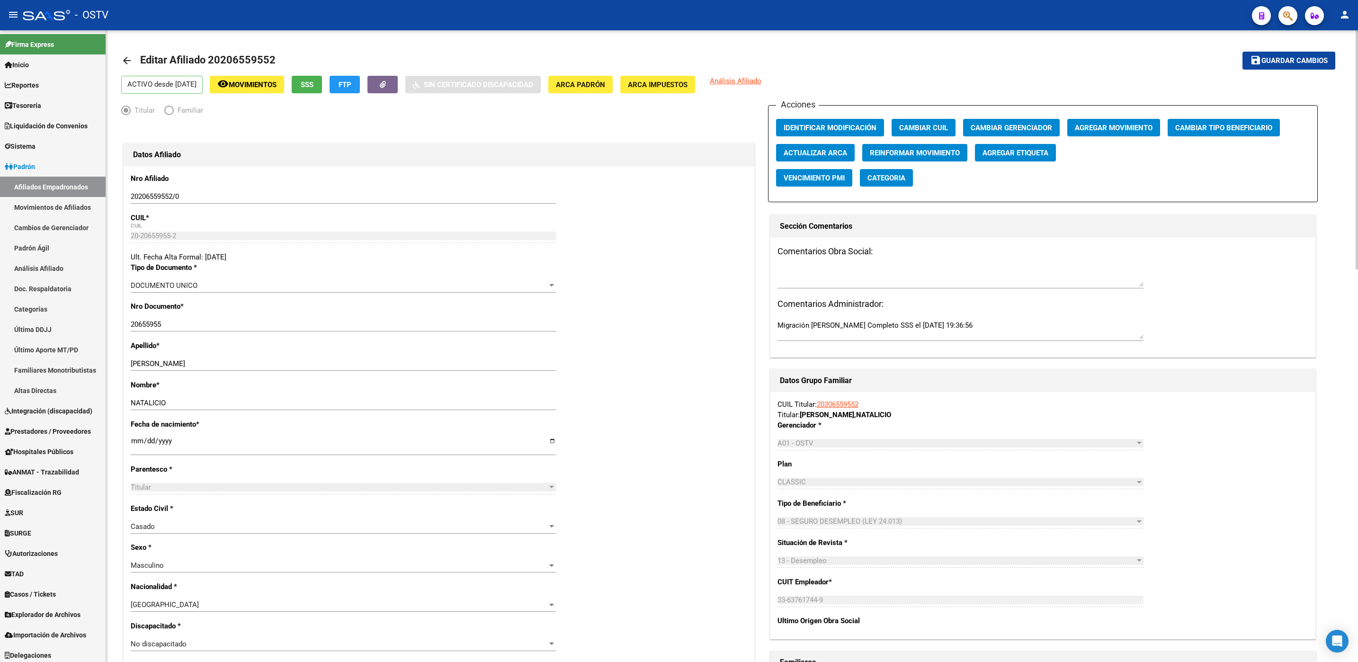
click at [313, 88] on span "SSS" at bounding box center [307, 84] width 13 height 9
click at [315, 80] on button "SSS" at bounding box center [307, 85] width 30 height 18
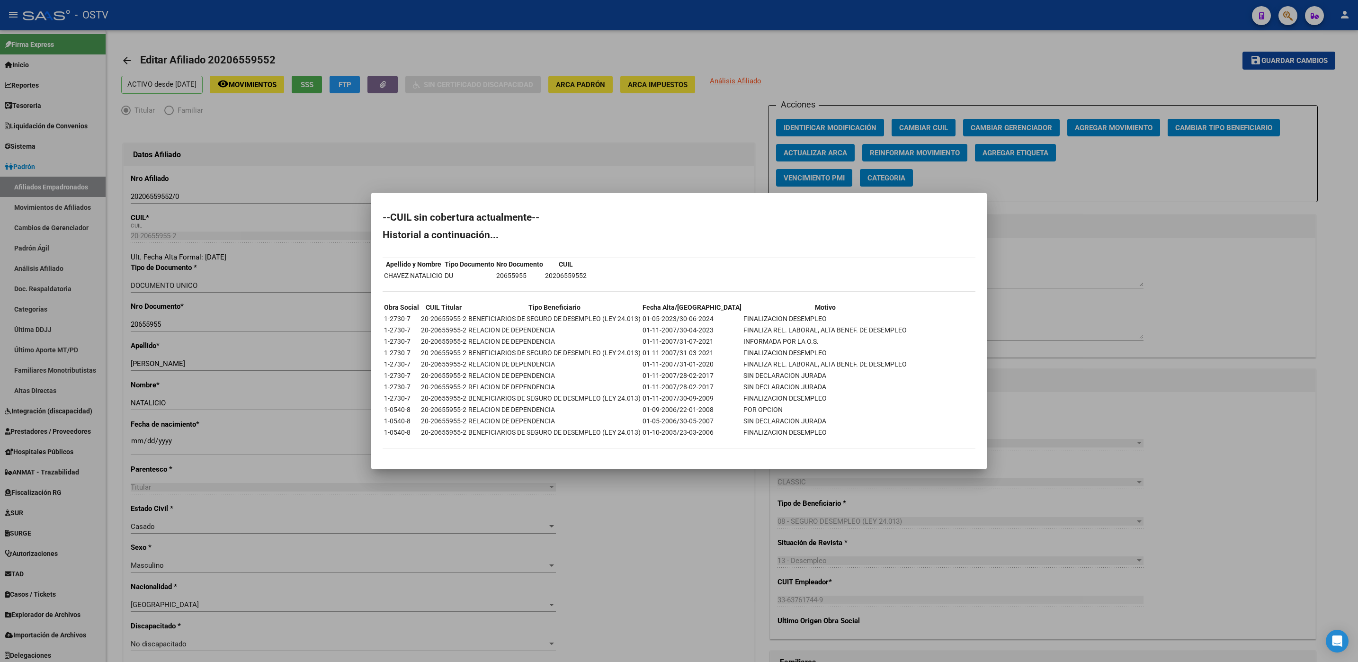
click at [121, 499] on div at bounding box center [679, 331] width 1358 height 662
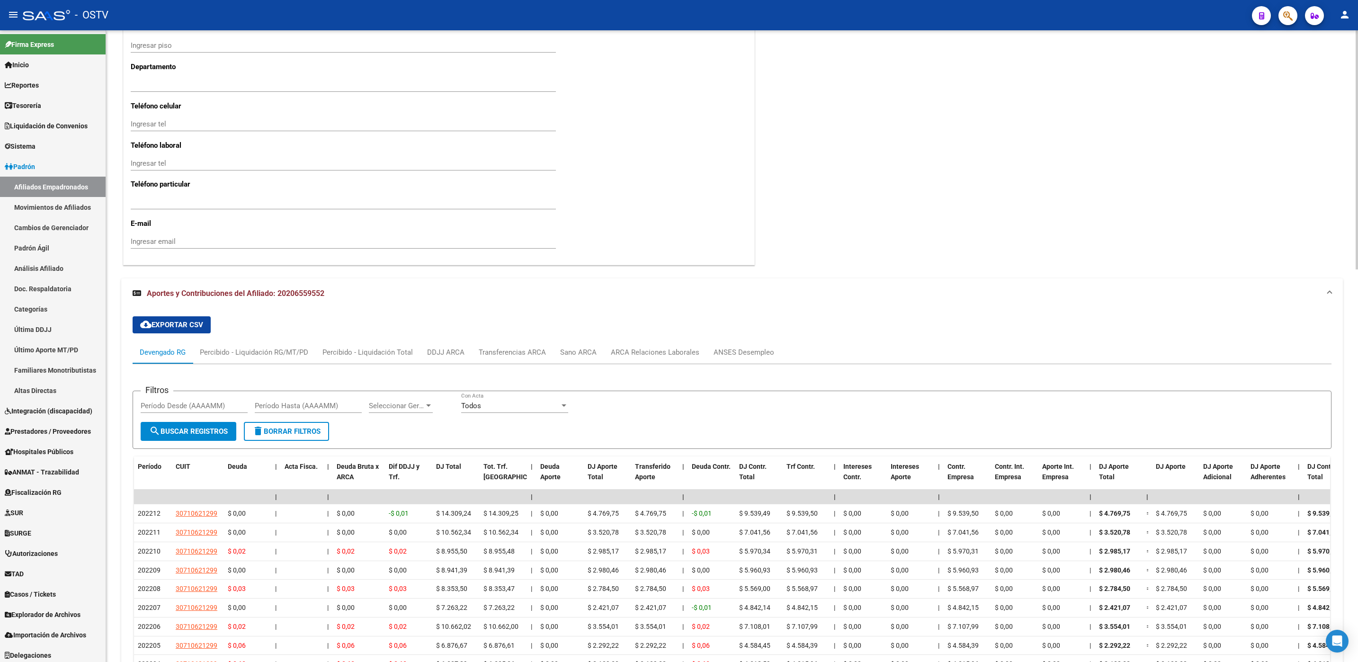
scroll to position [1037, 0]
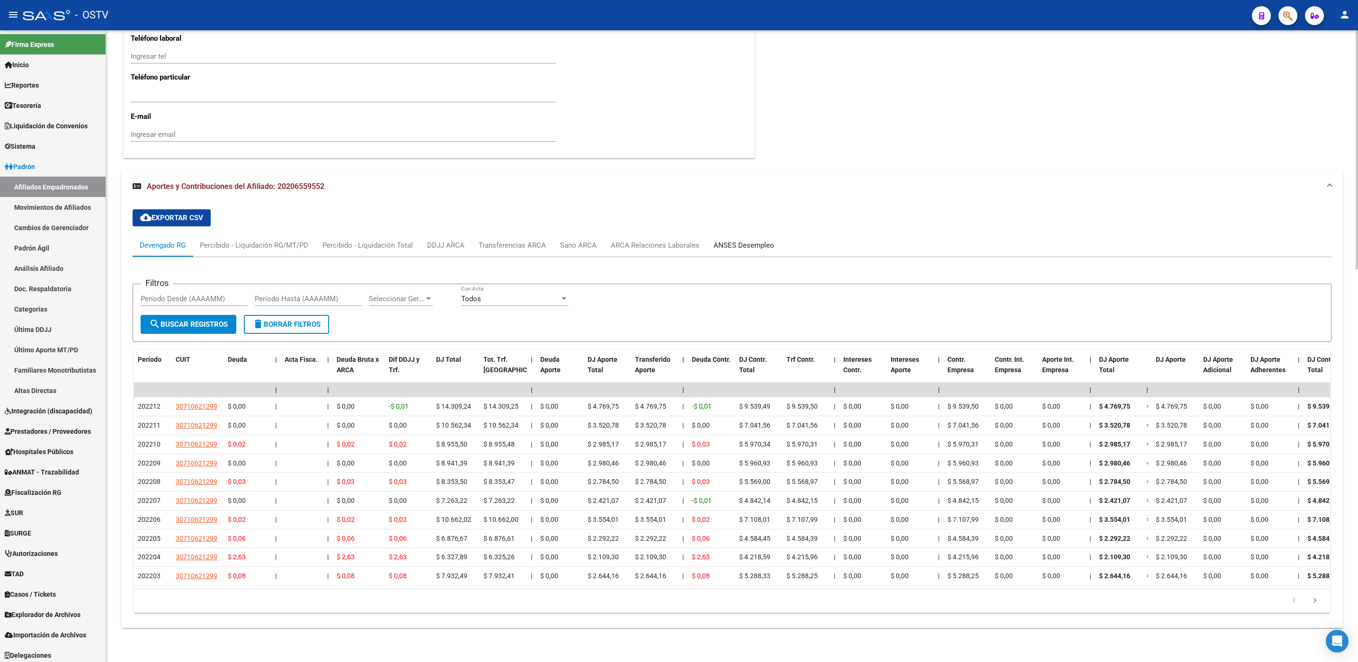
click at [746, 240] on div "ANSES Desempleo" at bounding box center [744, 245] width 61 height 10
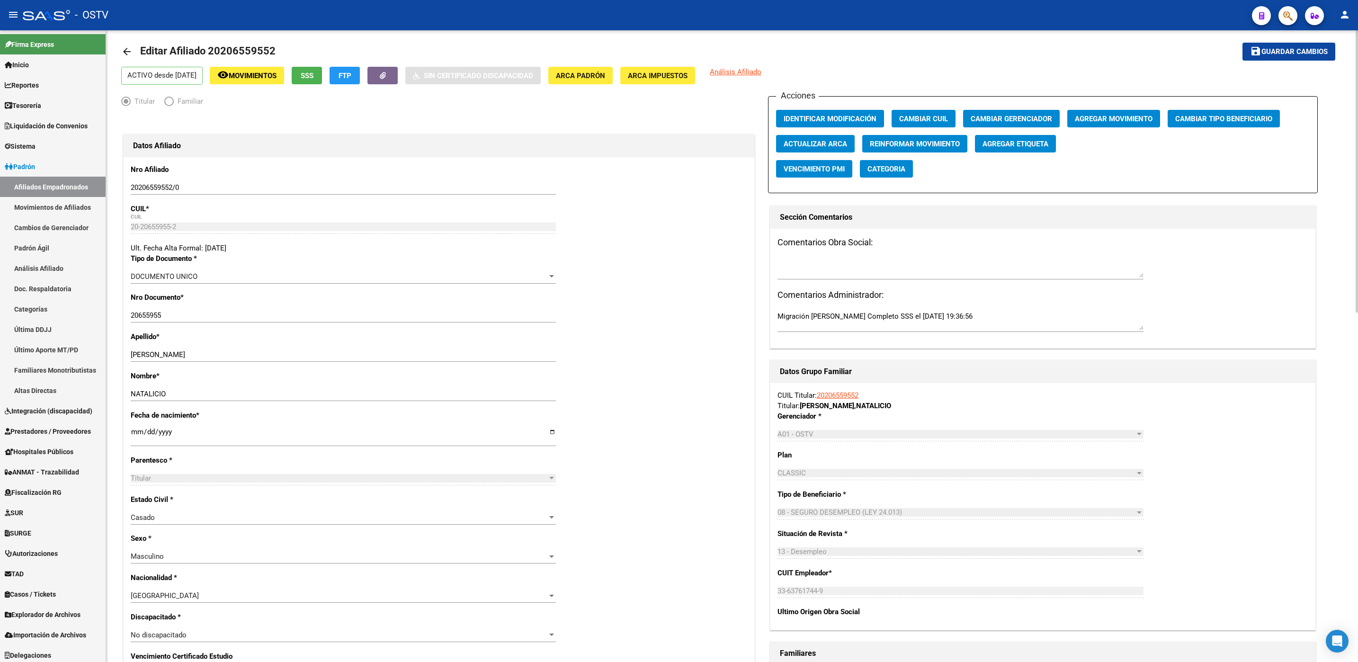
scroll to position [0, 0]
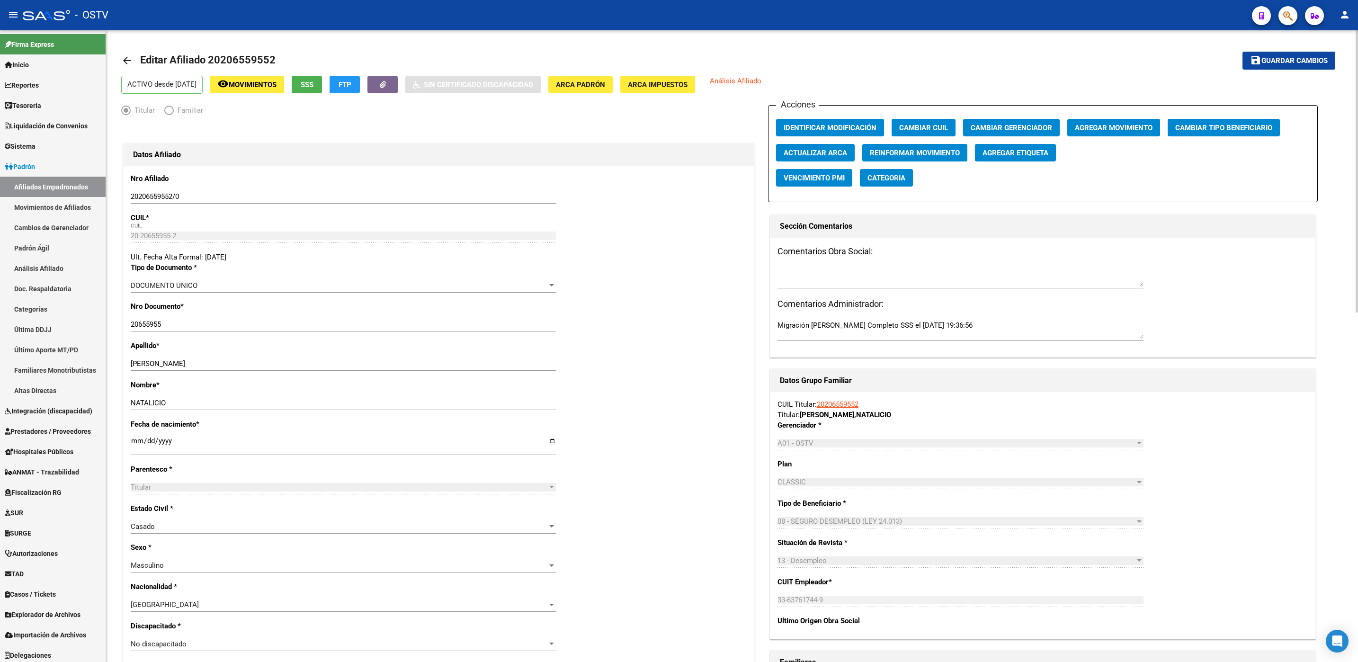
click at [1078, 124] on span "Agregar Movimiento" at bounding box center [1114, 128] width 78 height 9
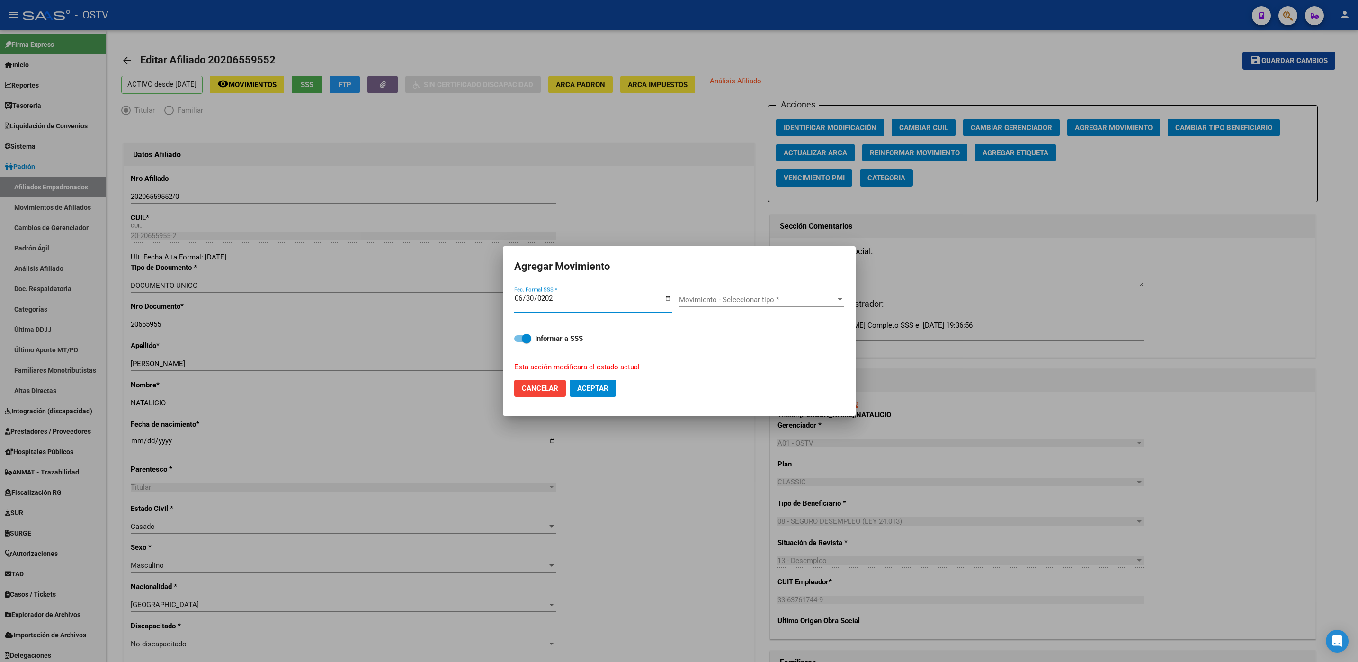
type input "[DATE]"
click at [735, 302] on span "Movimiento - Seleccionar tipo *" at bounding box center [757, 299] width 157 height 9
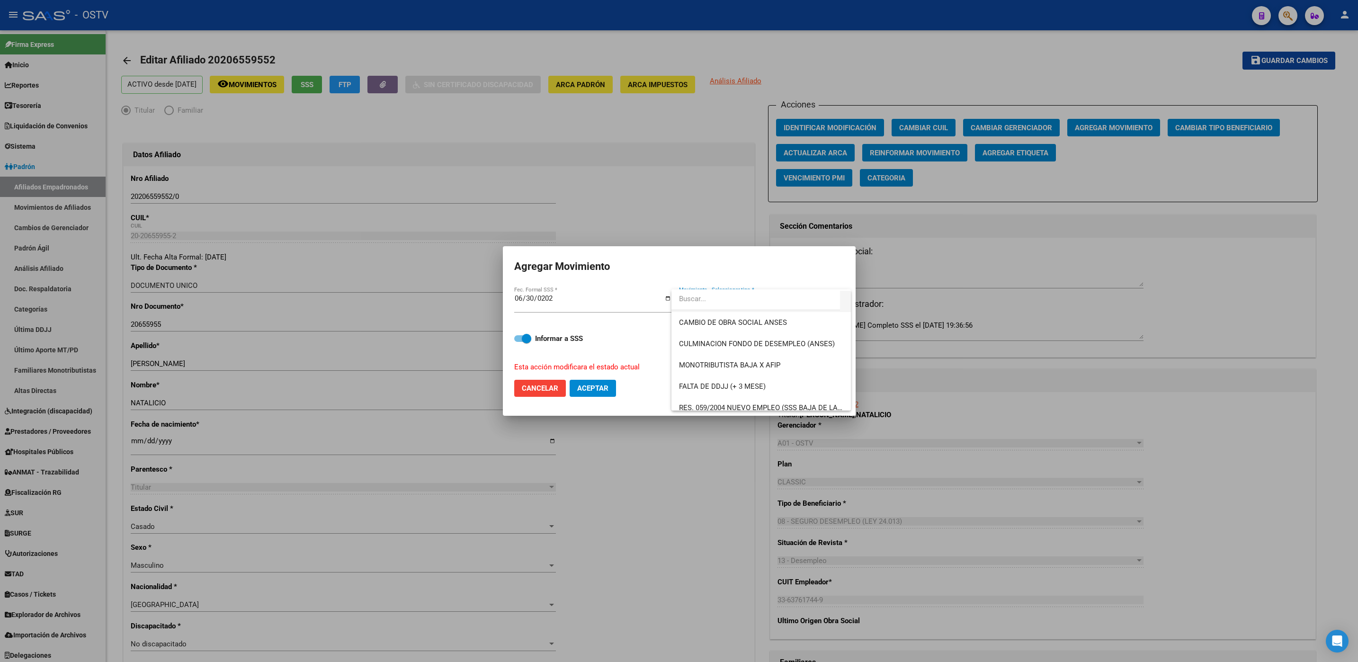
scroll to position [213, 0]
click at [727, 347] on span "CULMINACION FONDO DE DESEMPLEO (ANSES)" at bounding box center [761, 342] width 164 height 21
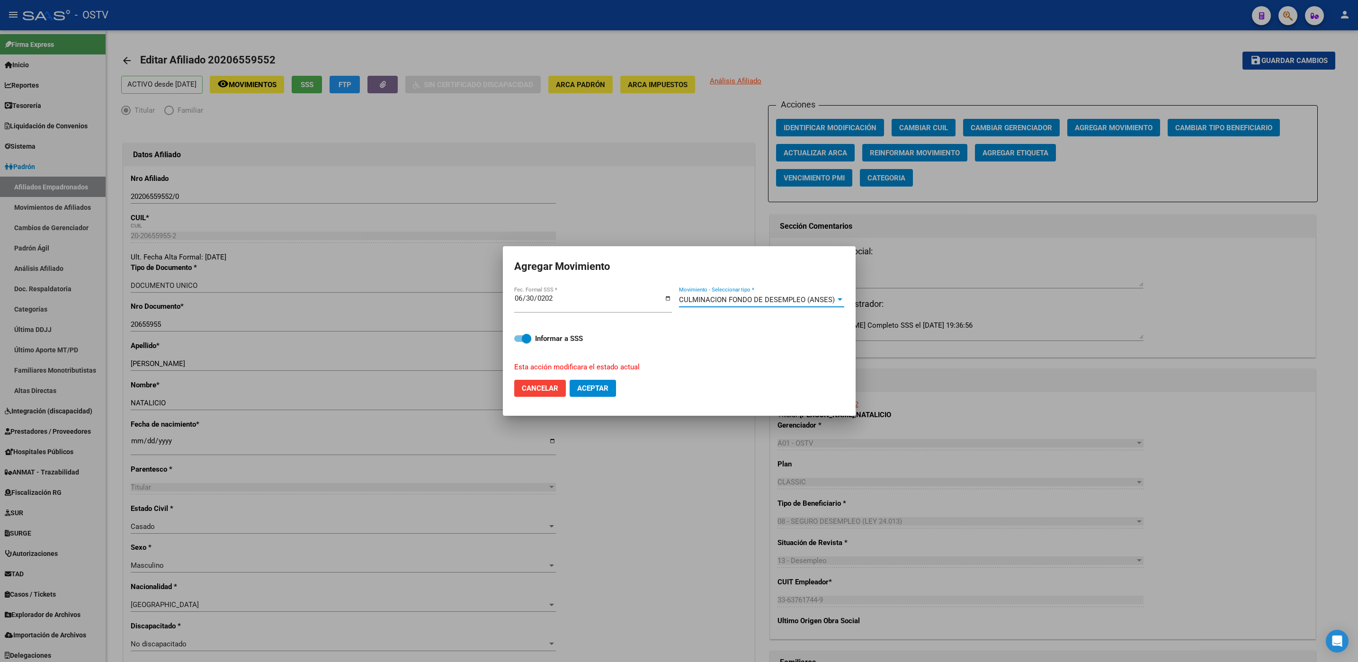
click at [587, 393] on button "Aceptar" at bounding box center [593, 388] width 46 height 17
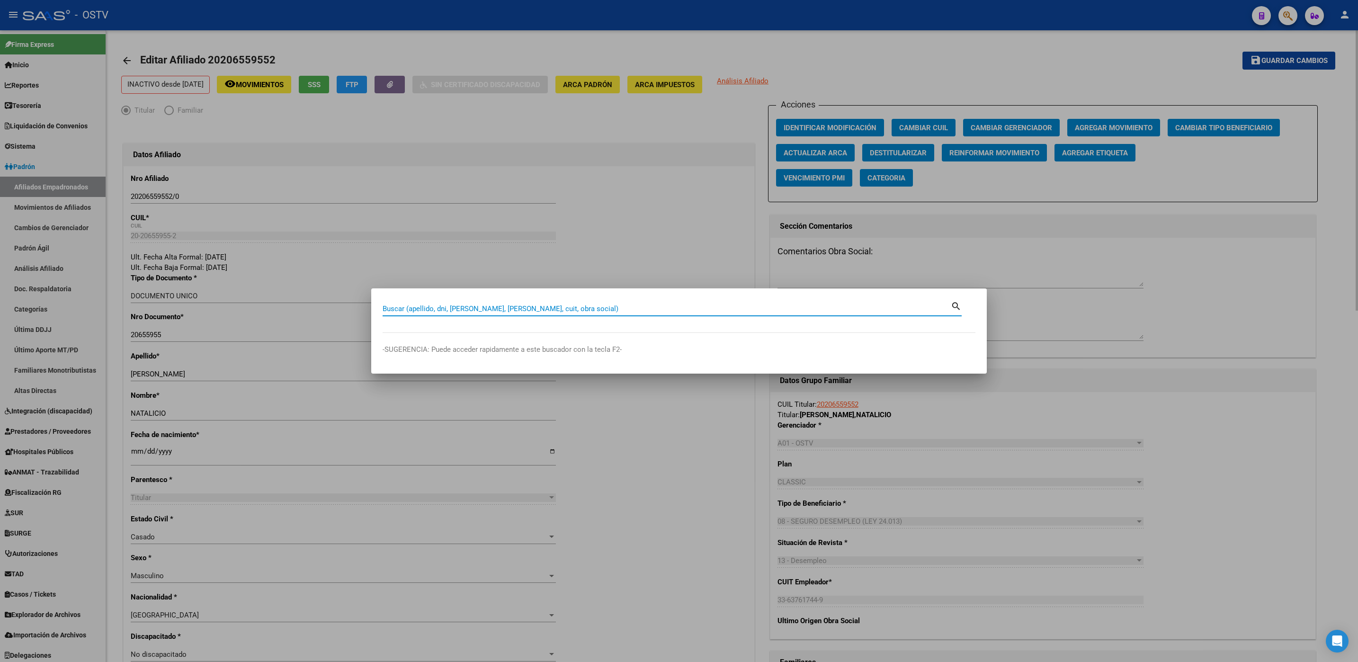
paste input "20340040156"
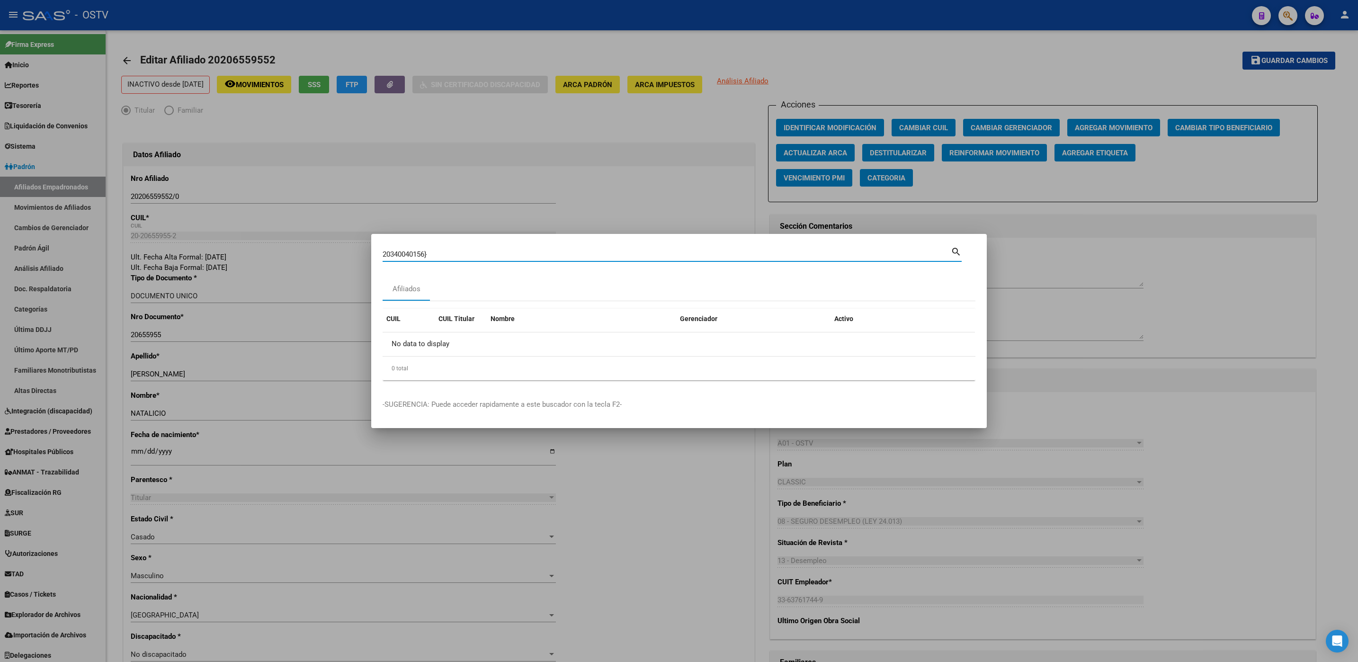
type input "20340040156"
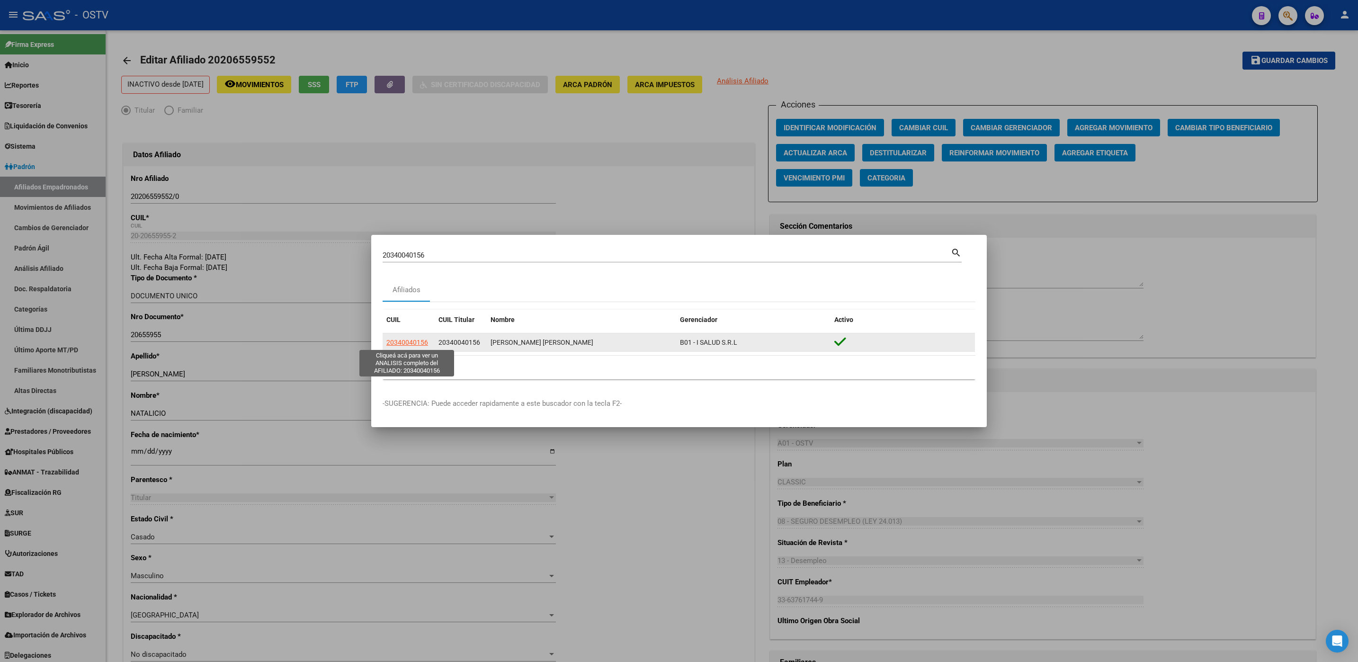
click at [408, 344] on span "20340040156" at bounding box center [407, 343] width 42 height 8
type textarea "20340040156"
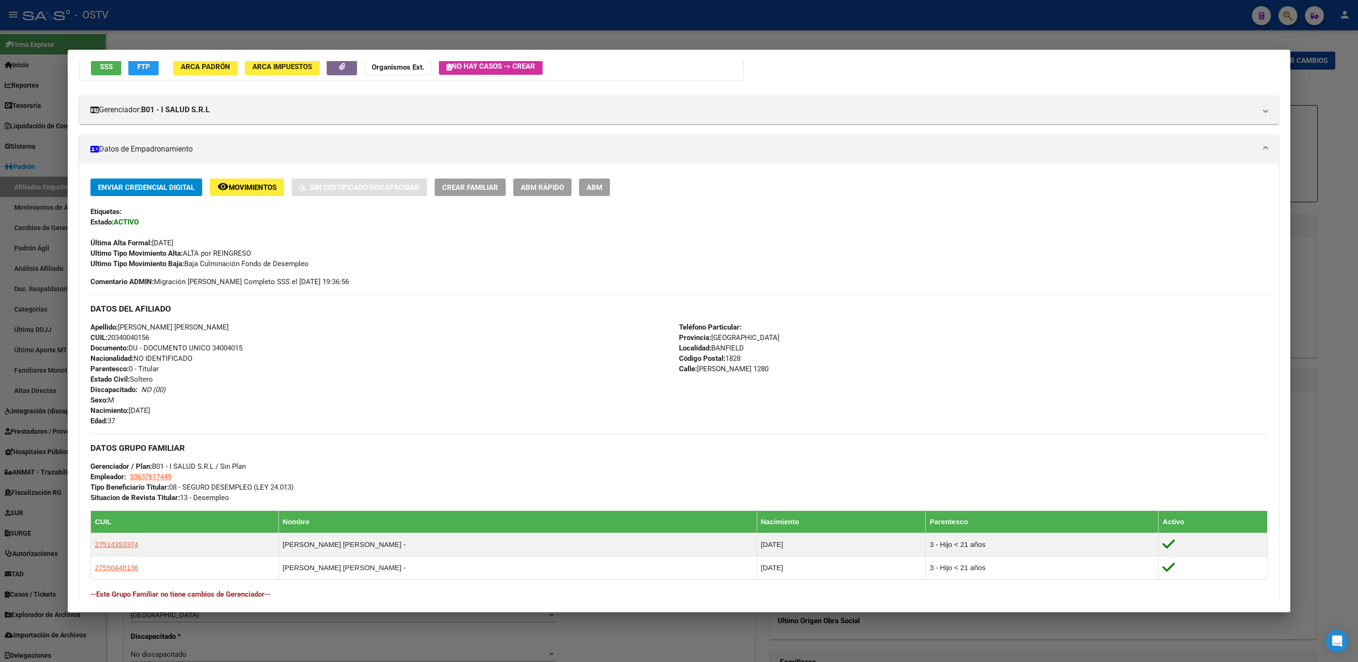
scroll to position [241, 0]
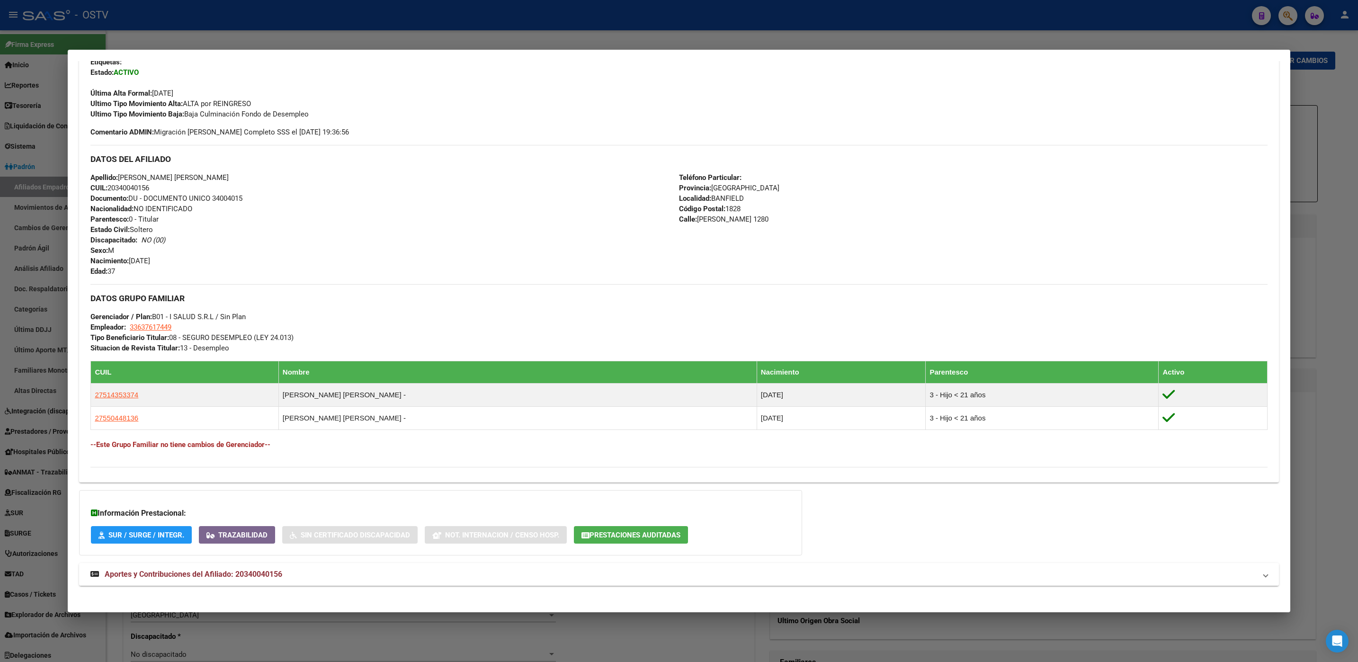
click at [255, 584] on mat-expansion-panel-header "Aportes y Contribuciones del Afiliado: 20340040156" at bounding box center [678, 574] width 1199 height 23
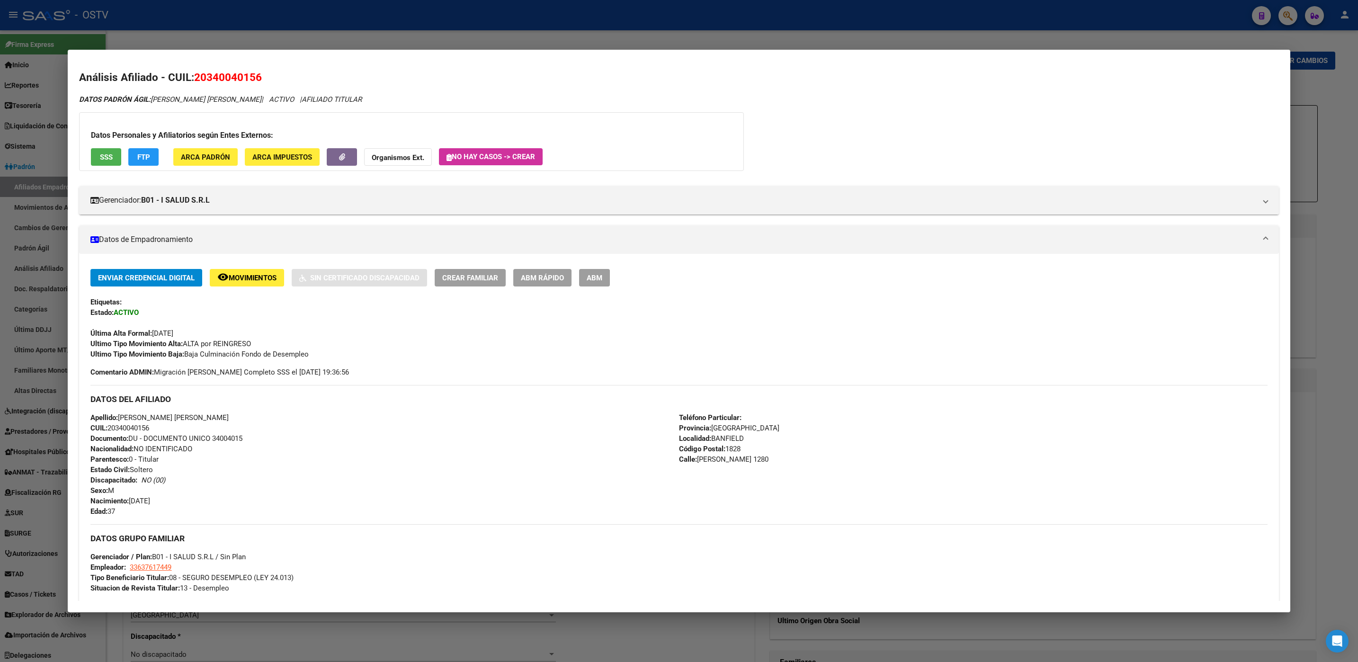
scroll to position [0, 0]
click at [598, 279] on span "ABM" at bounding box center [595, 278] width 16 height 9
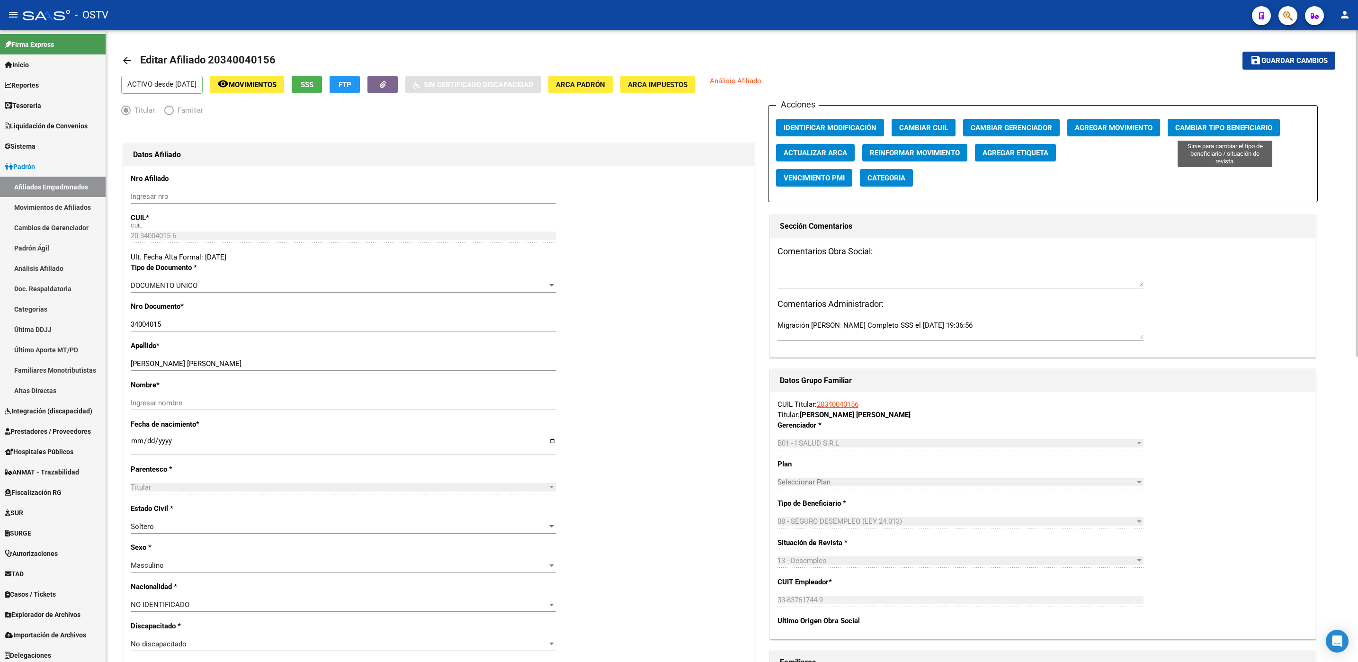
click at [1212, 130] on span "Cambiar Tipo Beneficiario" at bounding box center [1223, 128] width 97 height 9
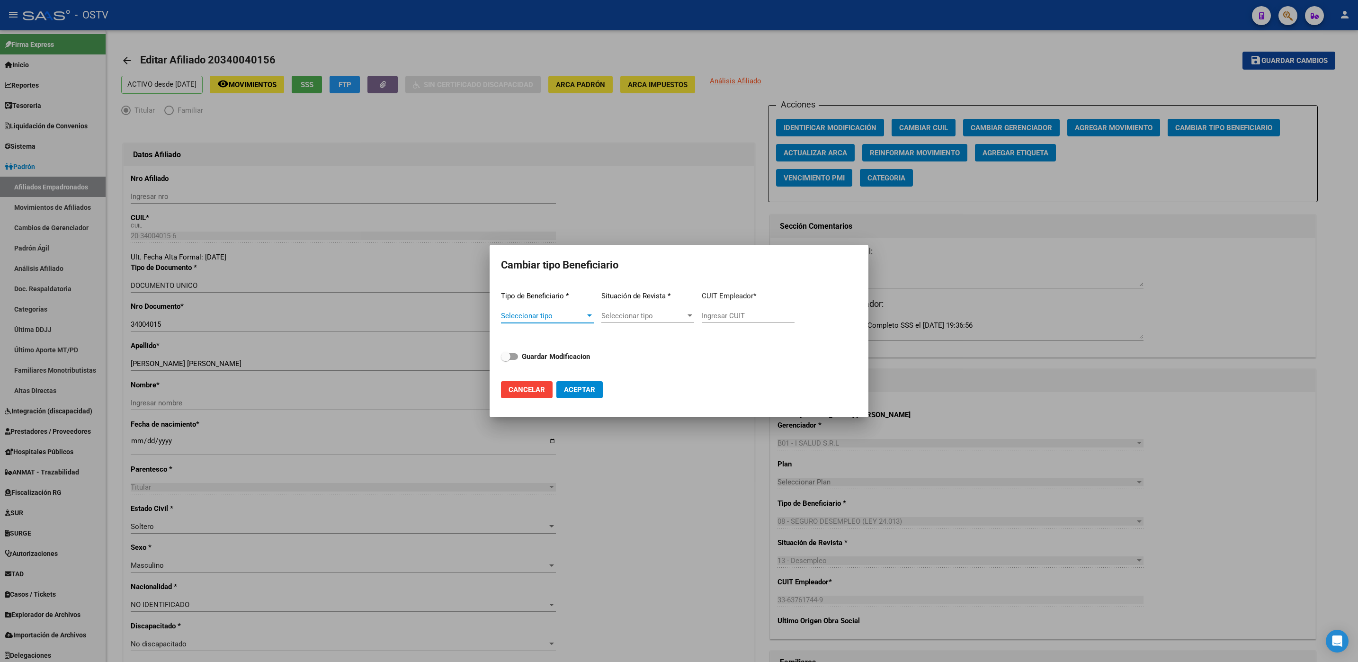
click at [541, 310] on div "Seleccionar tipo Seleccionar tipo" at bounding box center [547, 316] width 93 height 14
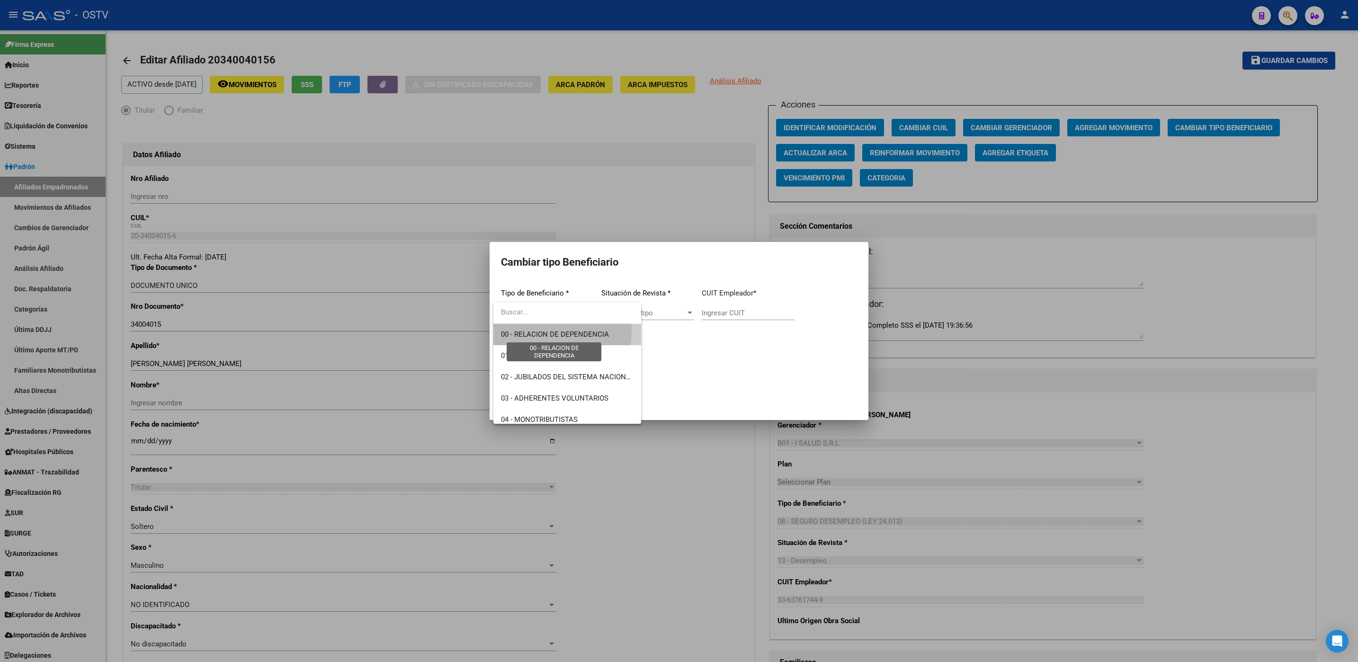
click at [542, 330] on span "00 - RELACION DE DEPENDENCIA" at bounding box center [555, 334] width 108 height 9
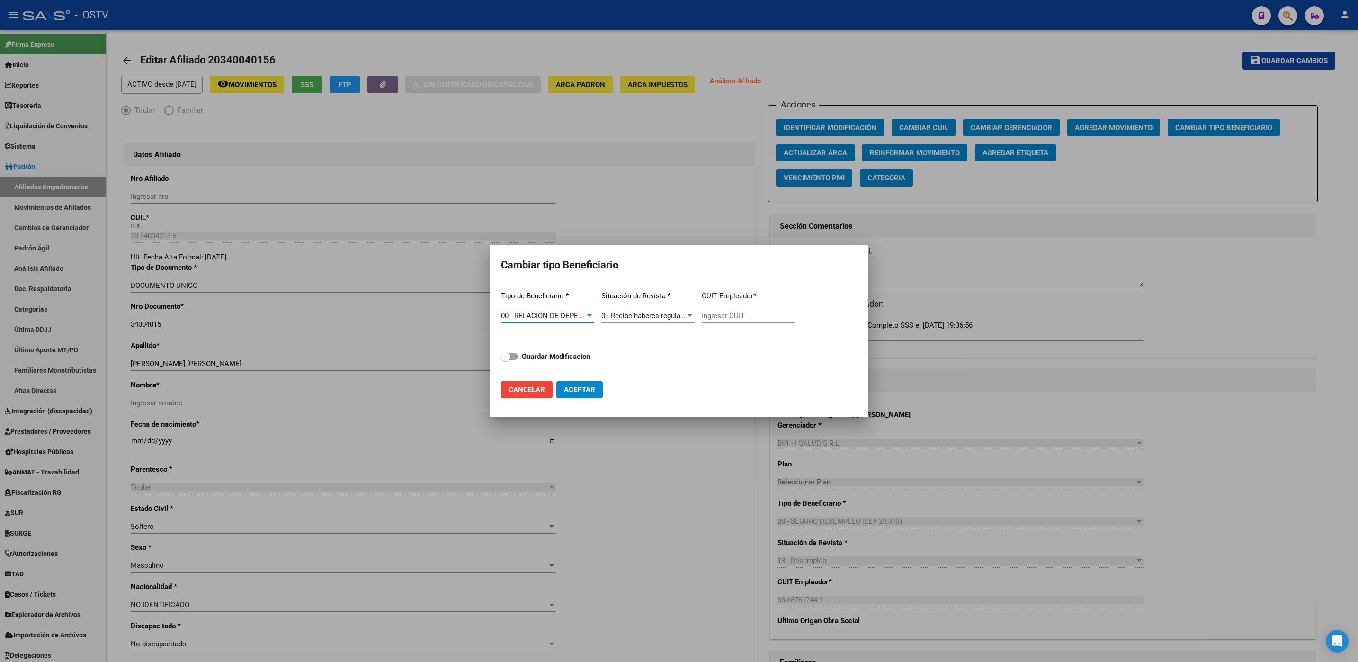
type input "30-71622872-6"
click at [583, 388] on span "Aceptar" at bounding box center [579, 389] width 31 height 9
type input "30-71622872-6"
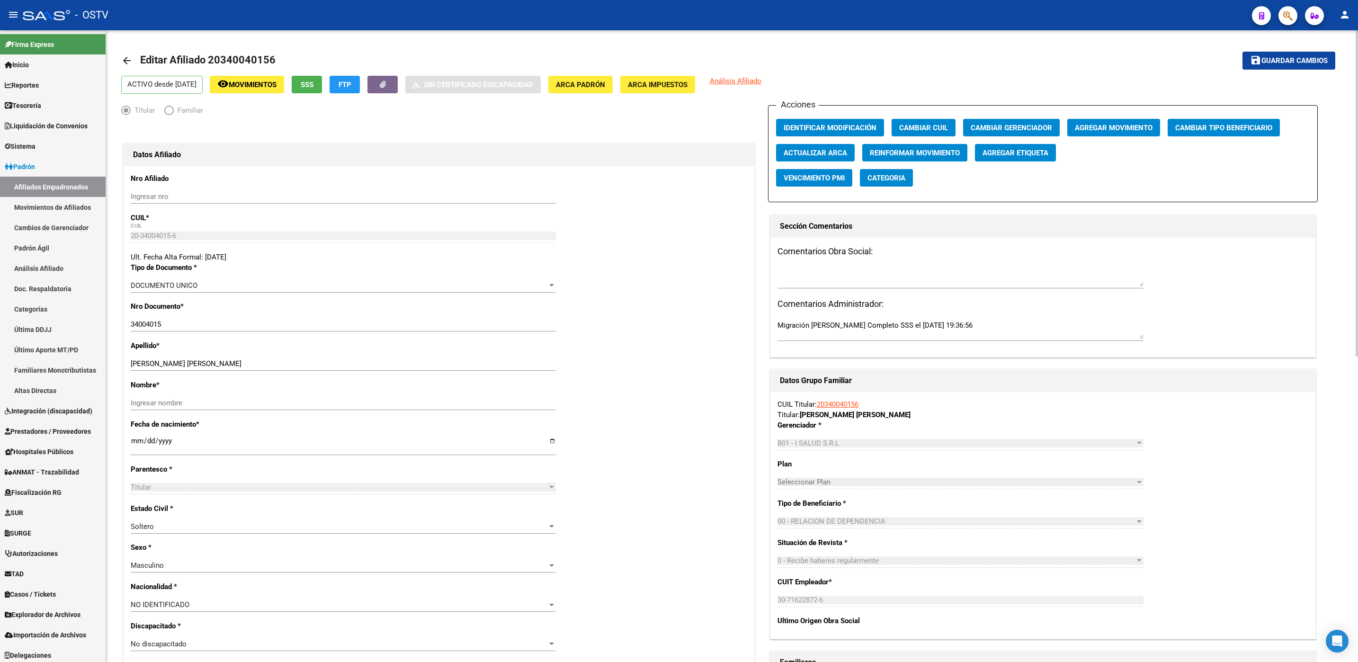
click at [116, 477] on div "arrow_back Editar Afiliado 20340040156 save Guardar cambios ACTIVO desde [DATE]…" at bounding box center [732, 641] width 1252 height 1223
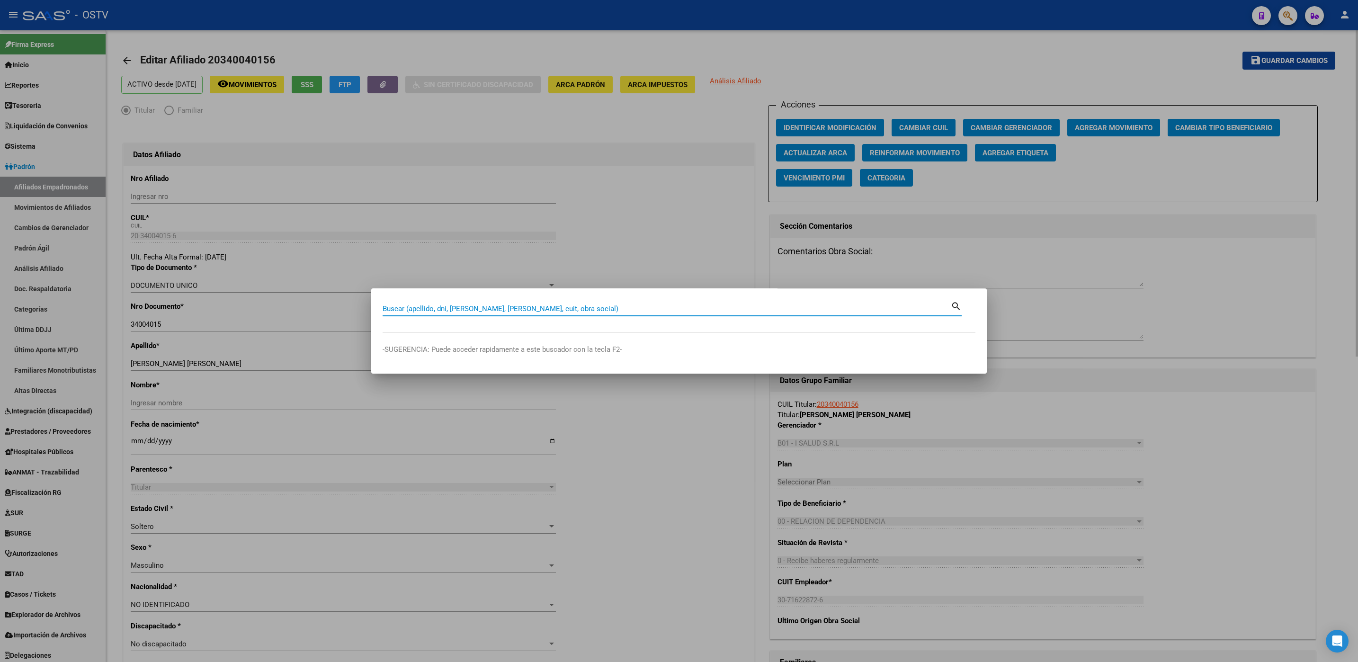
paste input "23243312019"
type input "23243312019"
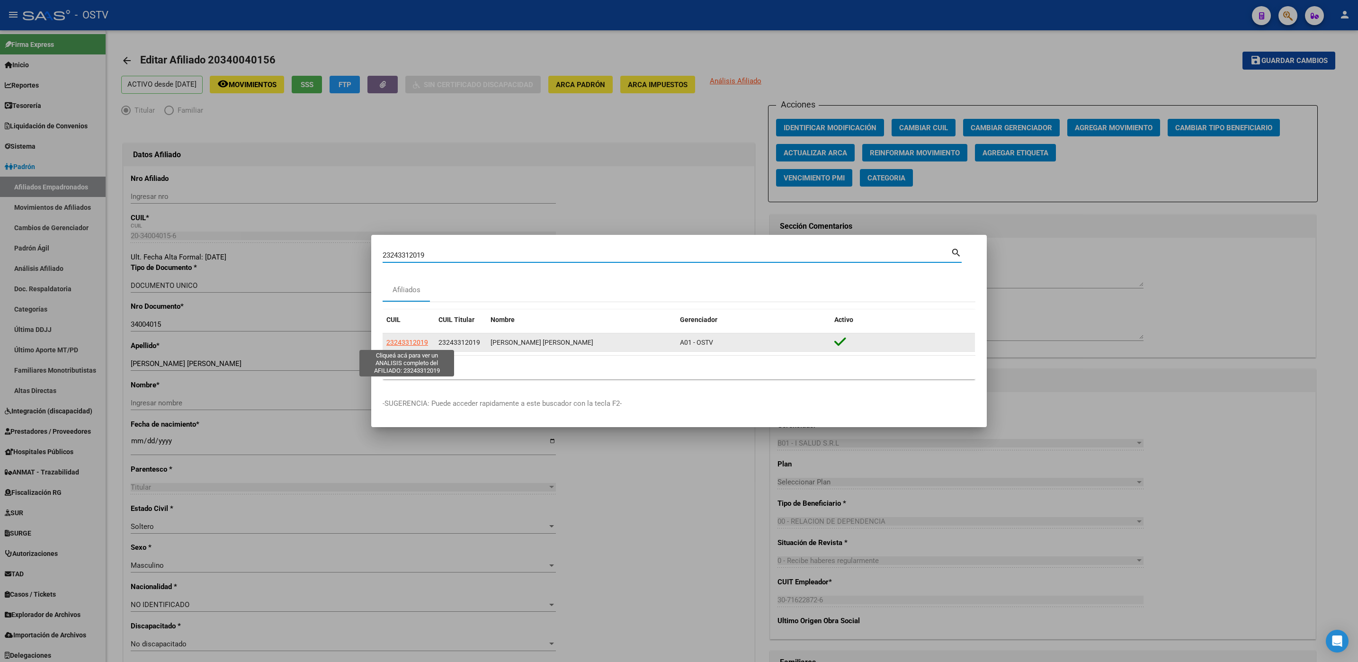
click at [400, 339] on span "23243312019" at bounding box center [407, 343] width 42 height 8
type textarea "23243312019"
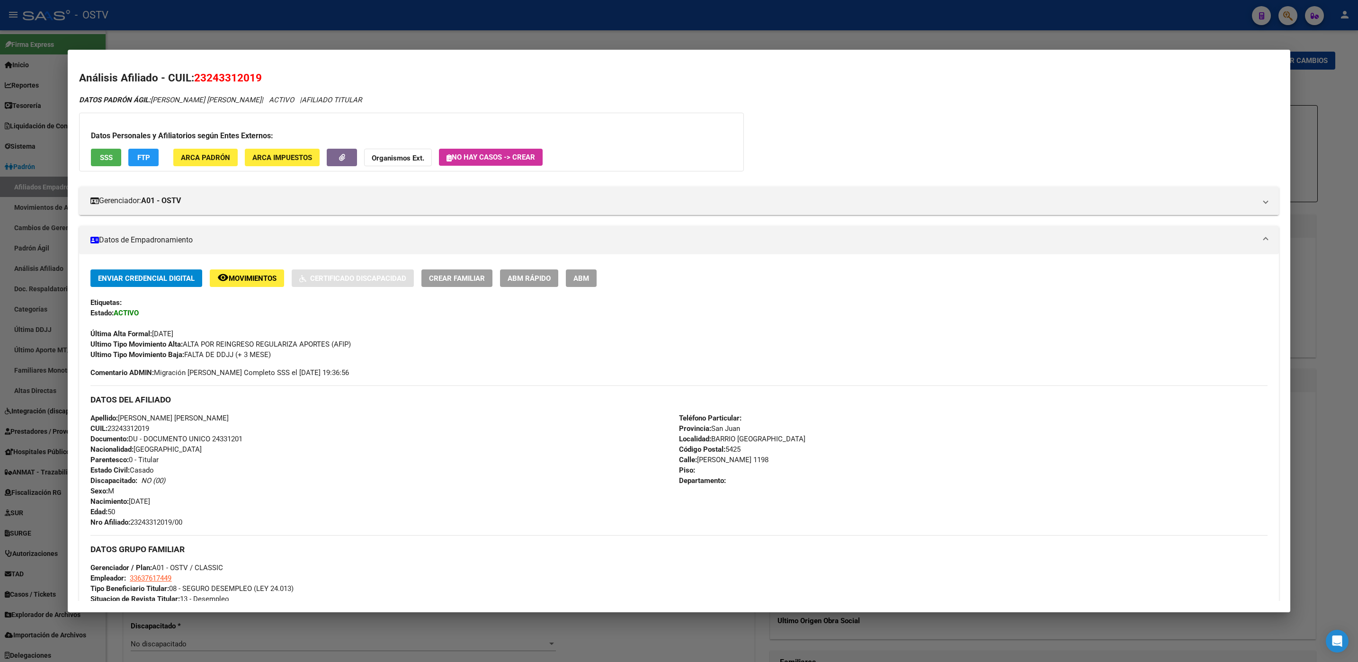
scroll to position [310, 0]
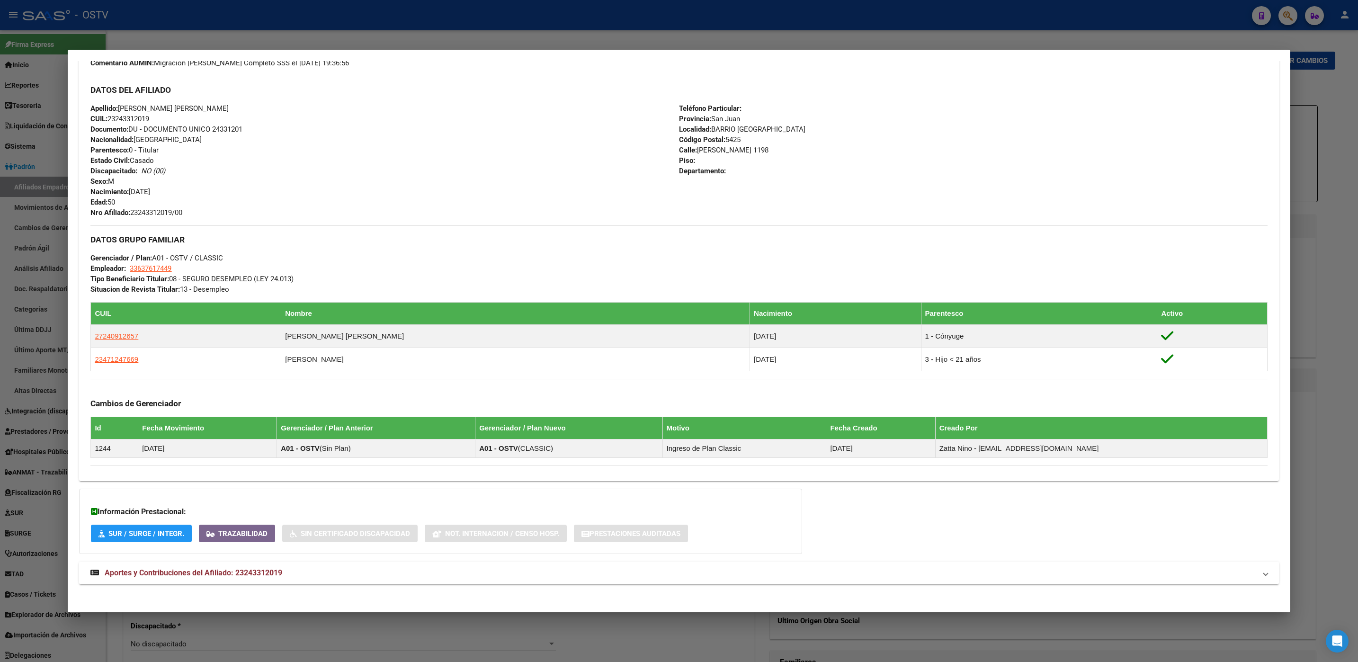
click at [293, 579] on mat-panel-title "Aportes y Contribuciones del Afiliado: 23243312019" at bounding box center [672, 572] width 1165 height 11
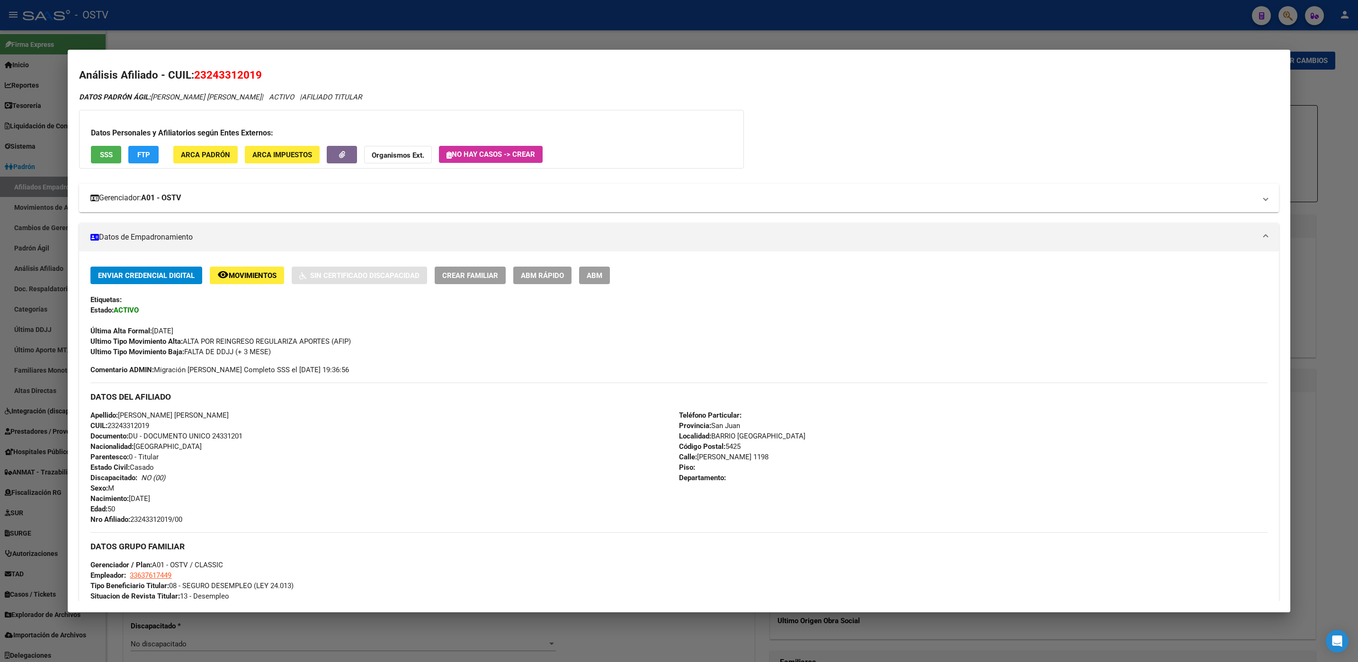
scroll to position [0, 0]
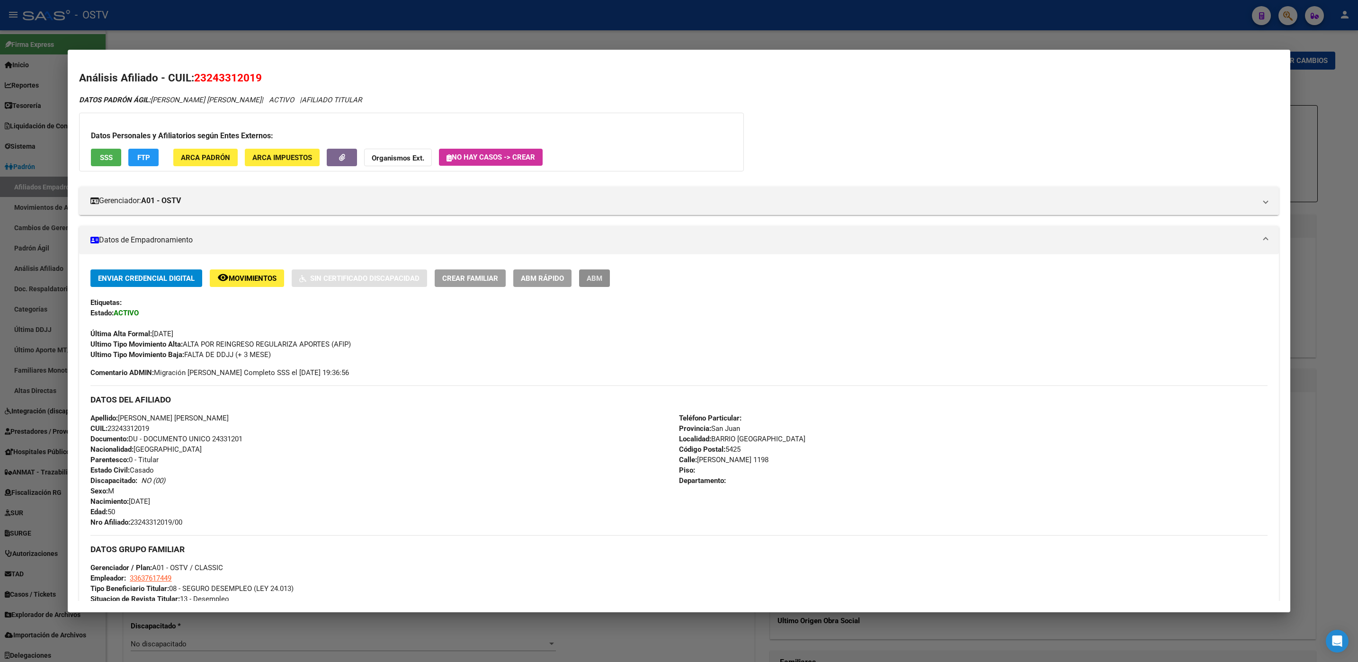
click at [588, 274] on span "ABM" at bounding box center [595, 278] width 16 height 9
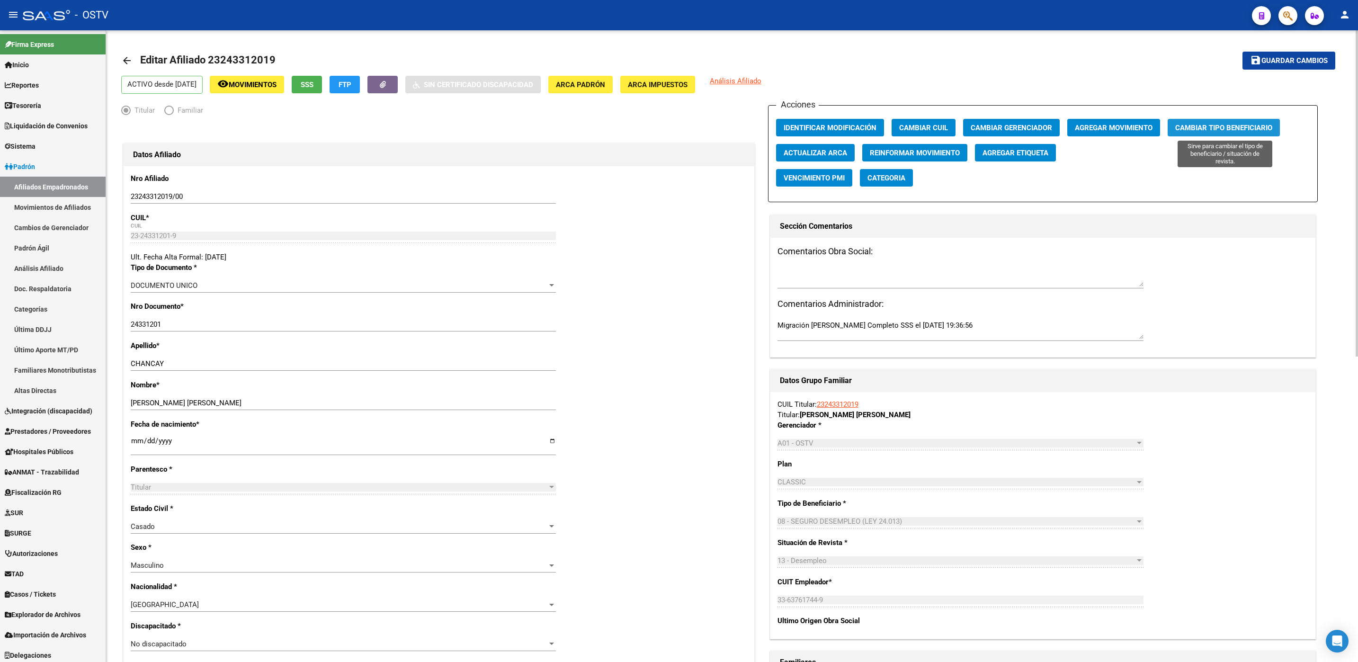
click at [1187, 124] on span "Cambiar Tipo Beneficiario" at bounding box center [1223, 128] width 97 height 9
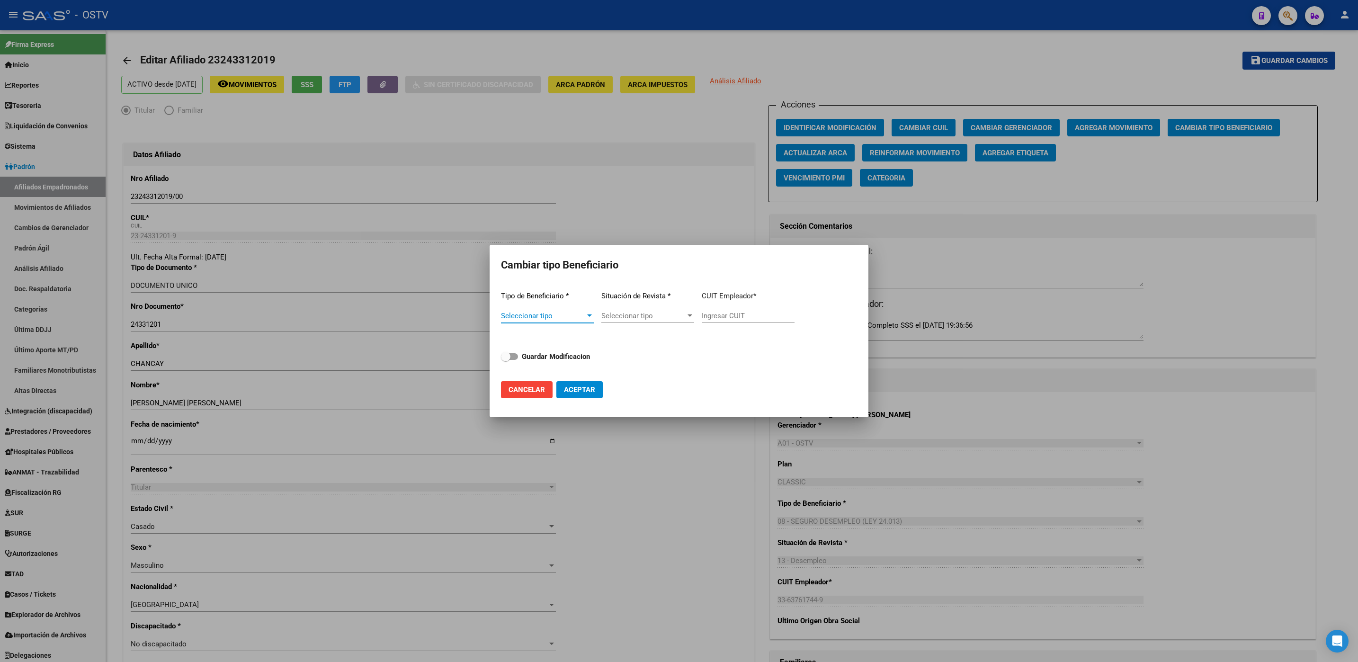
click at [554, 316] on span "Seleccionar tipo" at bounding box center [543, 316] width 84 height 9
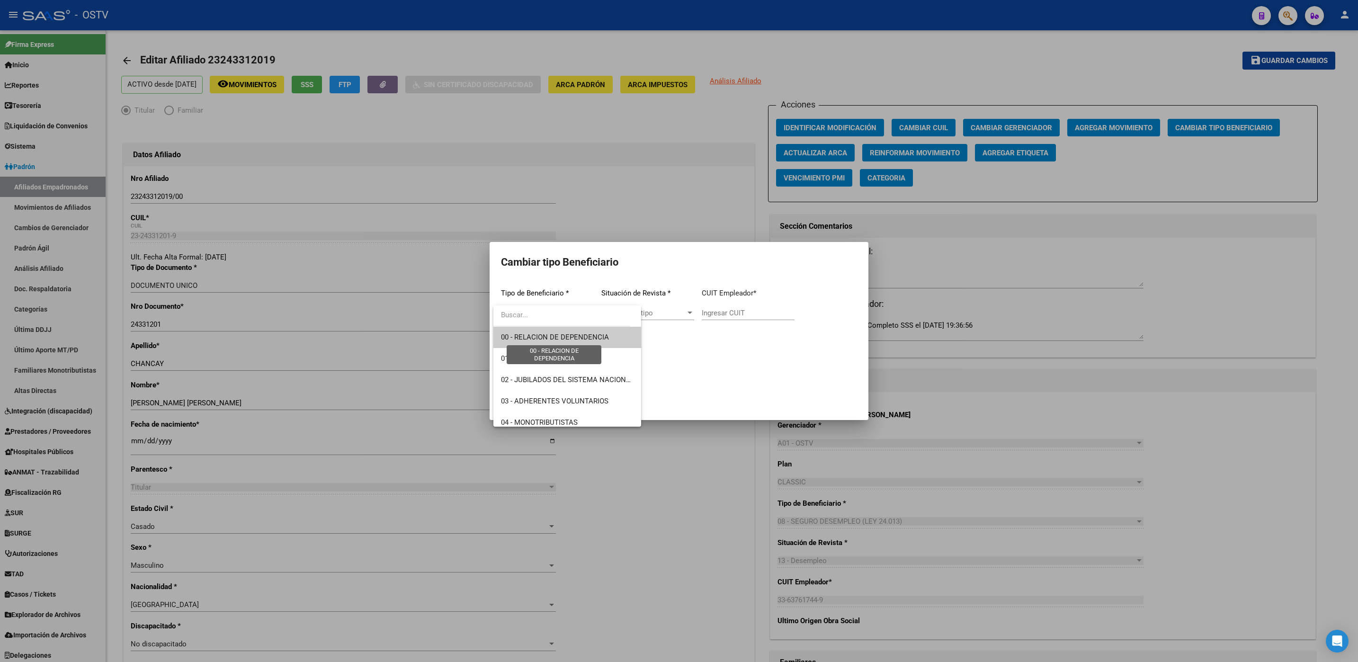
click at [542, 338] on span "00 - RELACION DE DEPENDENCIA" at bounding box center [555, 337] width 108 height 9
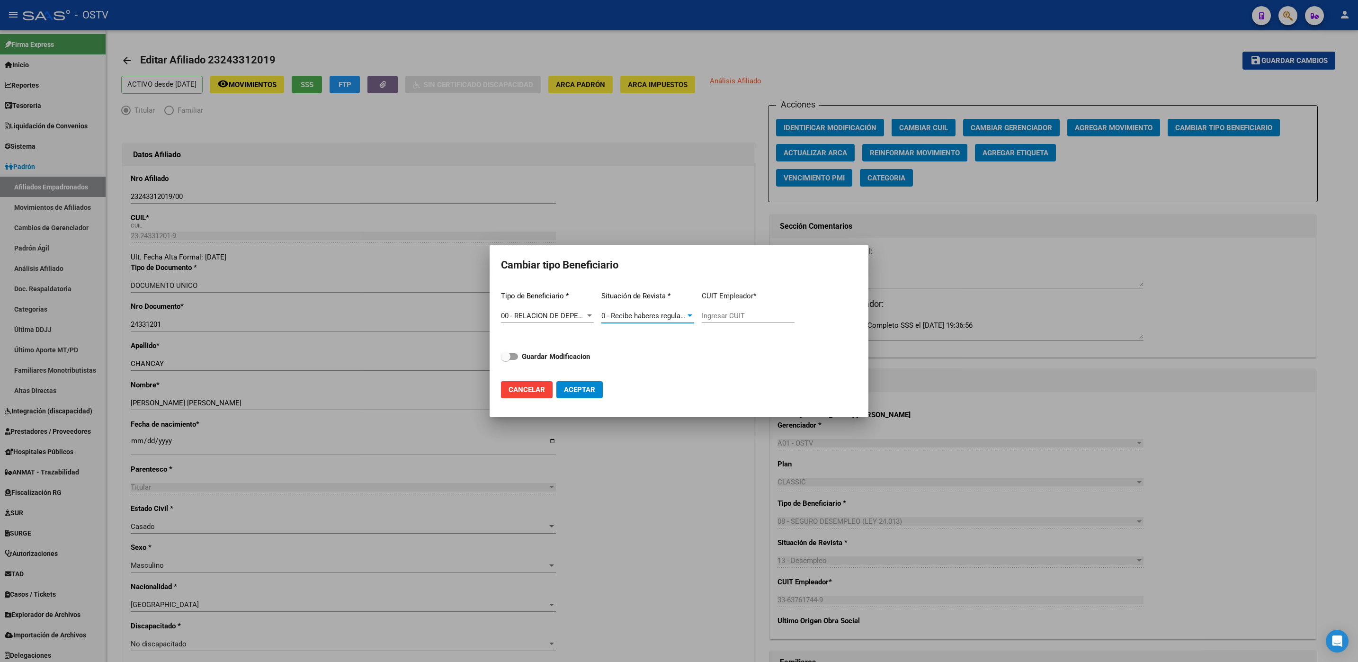
type input "23-26791892-9"
click at [572, 380] on mat-dialog-actions "Cancelar Aceptar" at bounding box center [679, 390] width 356 height 32
click at [575, 382] on button "Aceptar" at bounding box center [579, 389] width 46 height 17
type input "23-26791892-9"
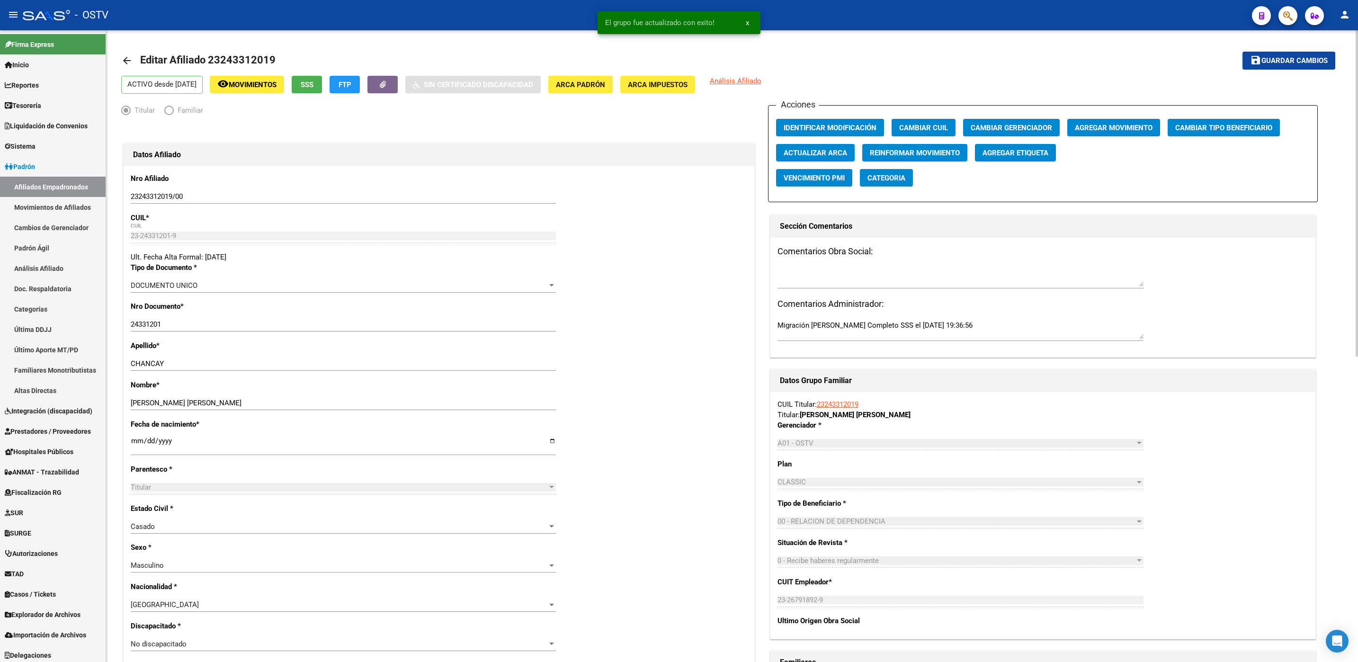
click at [118, 376] on div "arrow_back Editar Afiliado 23243312019 save Guardar cambios ACTIVO desde [DATE]…" at bounding box center [732, 641] width 1252 height 1223
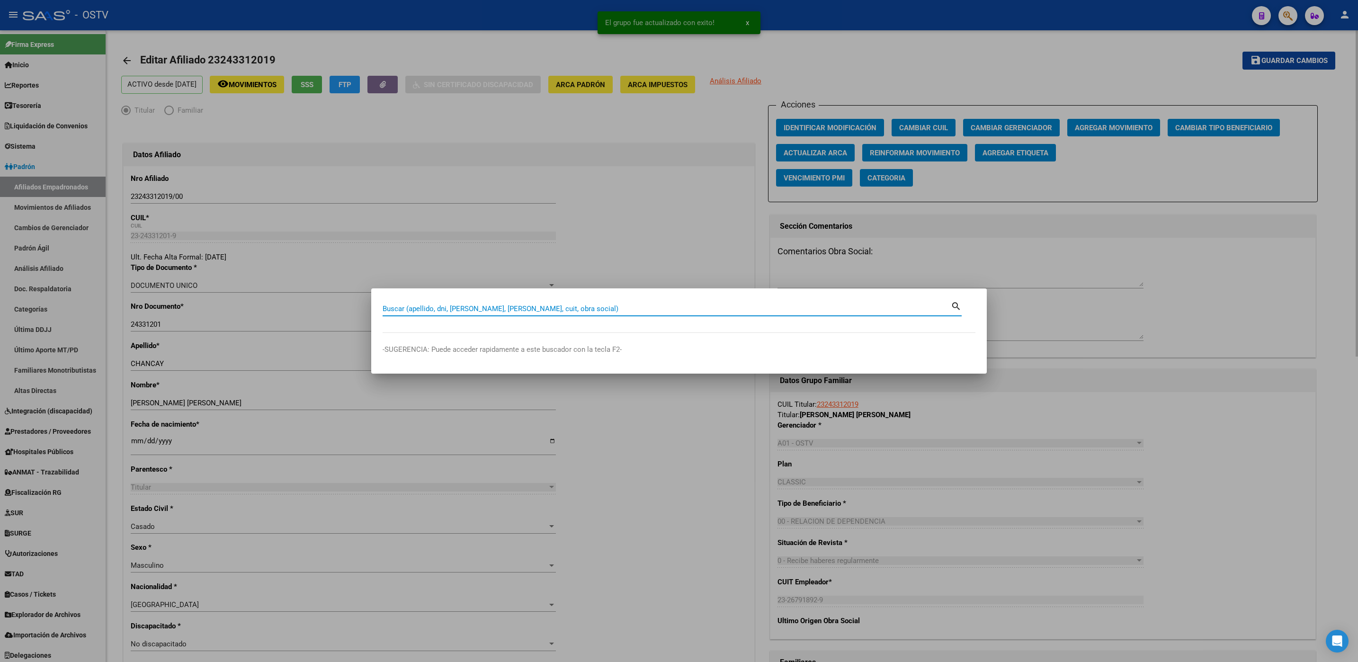
paste input "20321343067"
type input "20321343067"
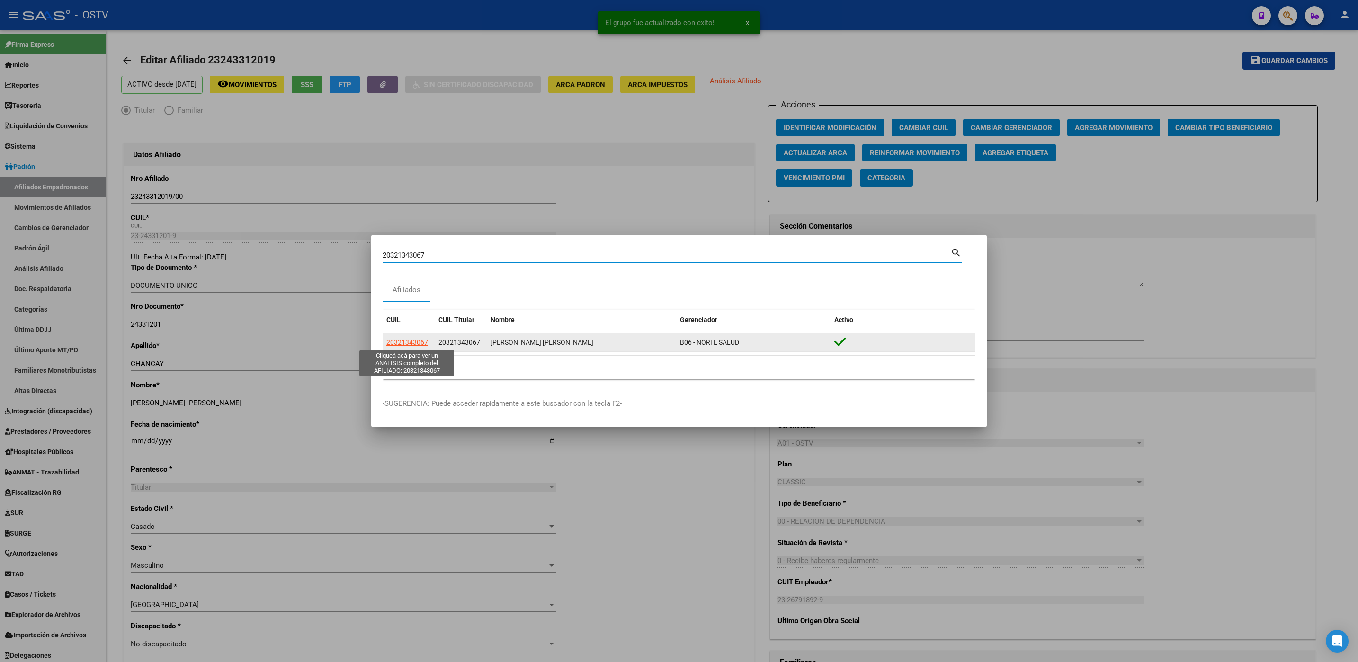
click at [423, 340] on span "20321343067" at bounding box center [407, 343] width 42 height 8
type textarea "20321343067"
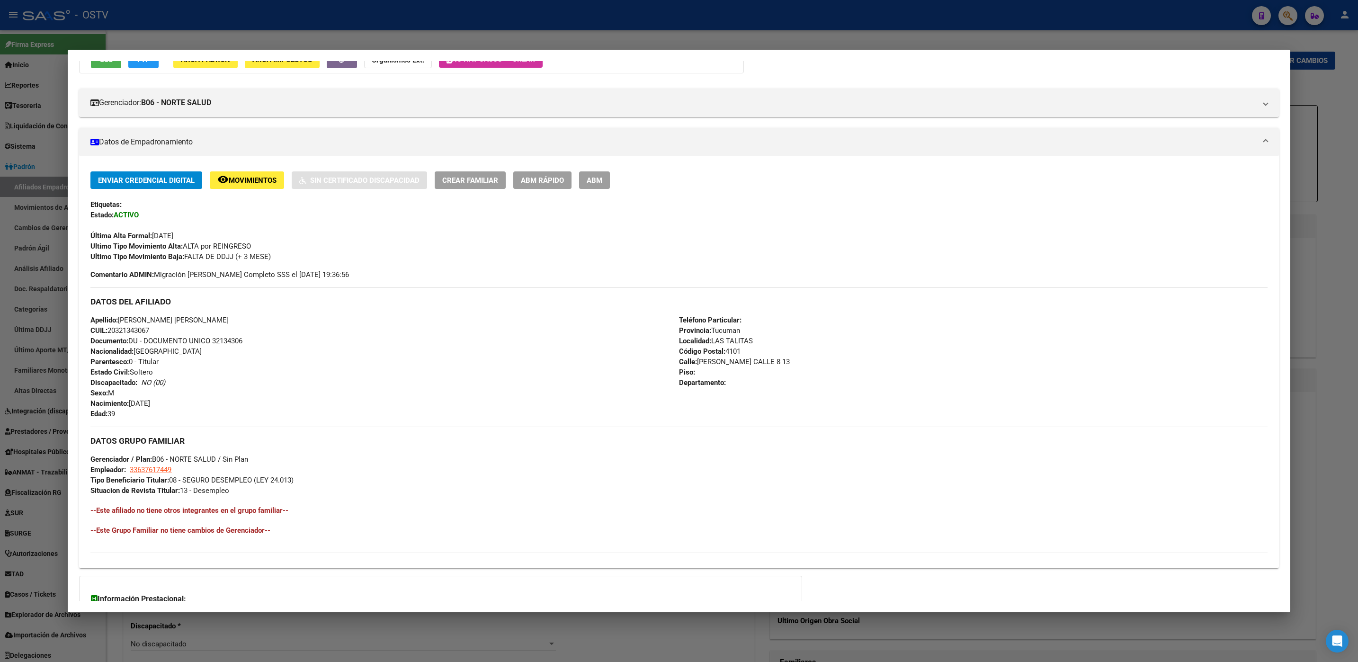
scroll to position [191, 0]
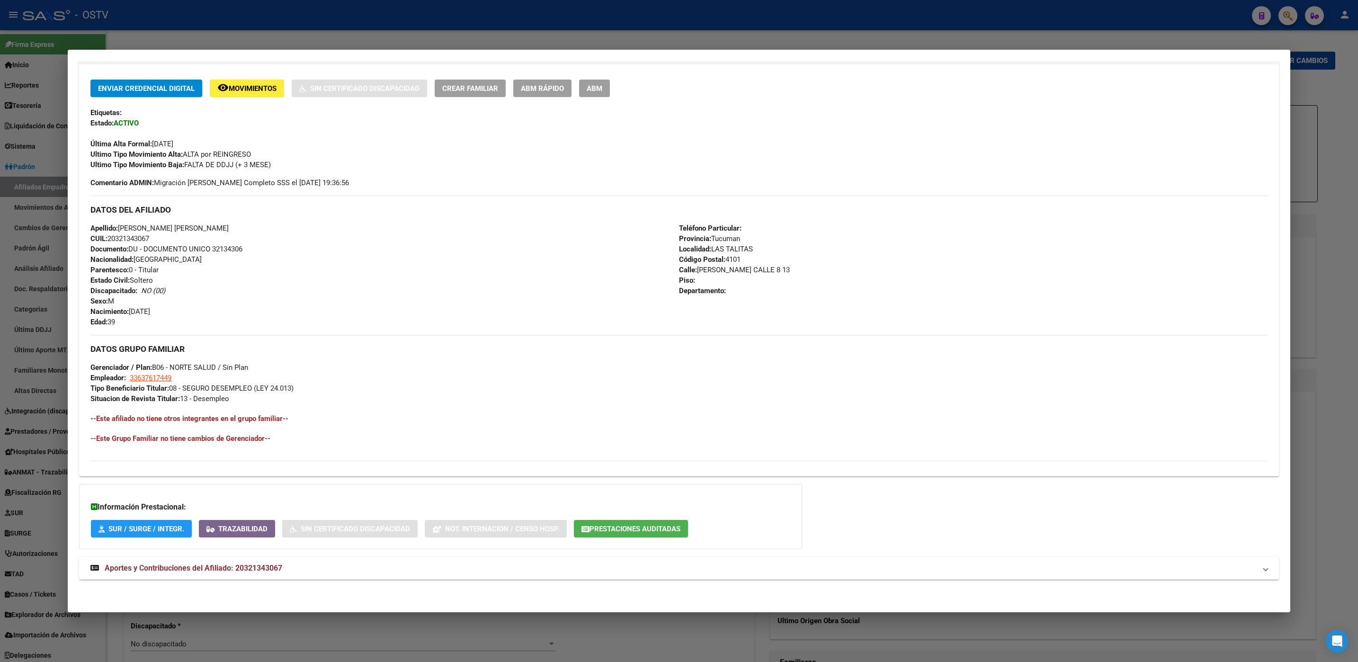
click at [223, 570] on span "Aportes y Contribuciones del Afiliado: 20321343067" at bounding box center [194, 567] width 178 height 9
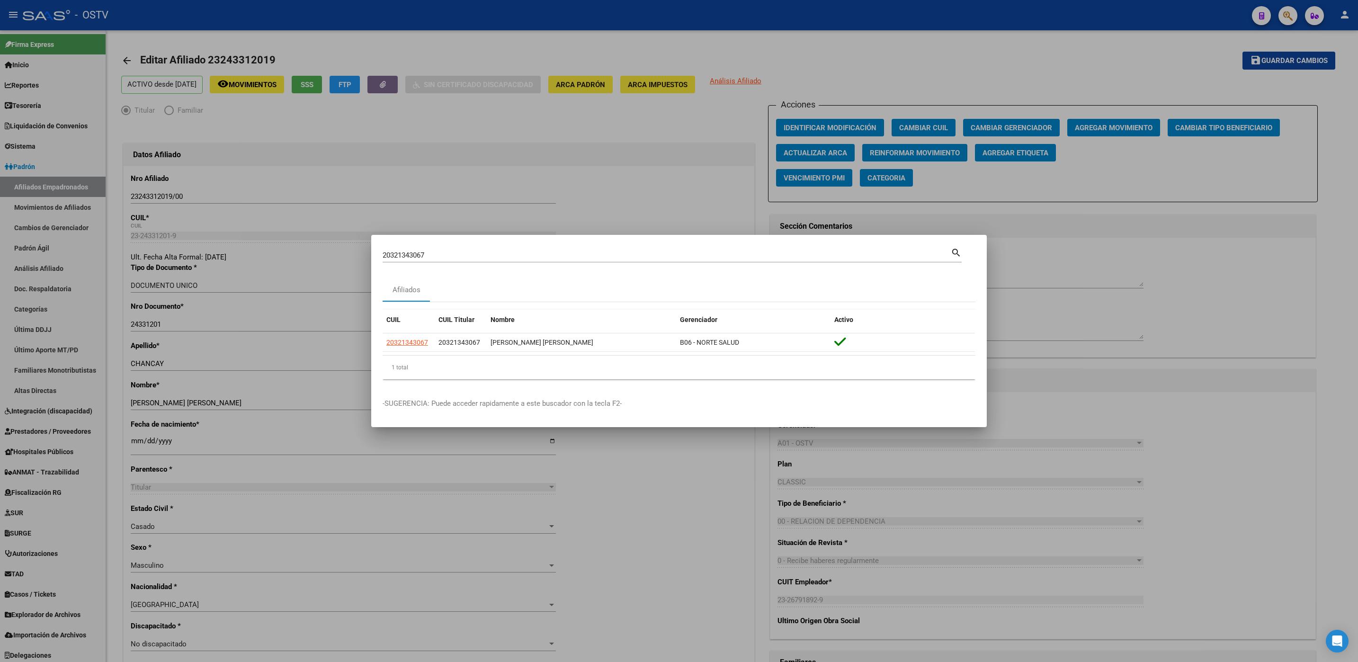
click at [429, 257] on input "20321343067" at bounding box center [667, 255] width 568 height 9
type input "36891171"
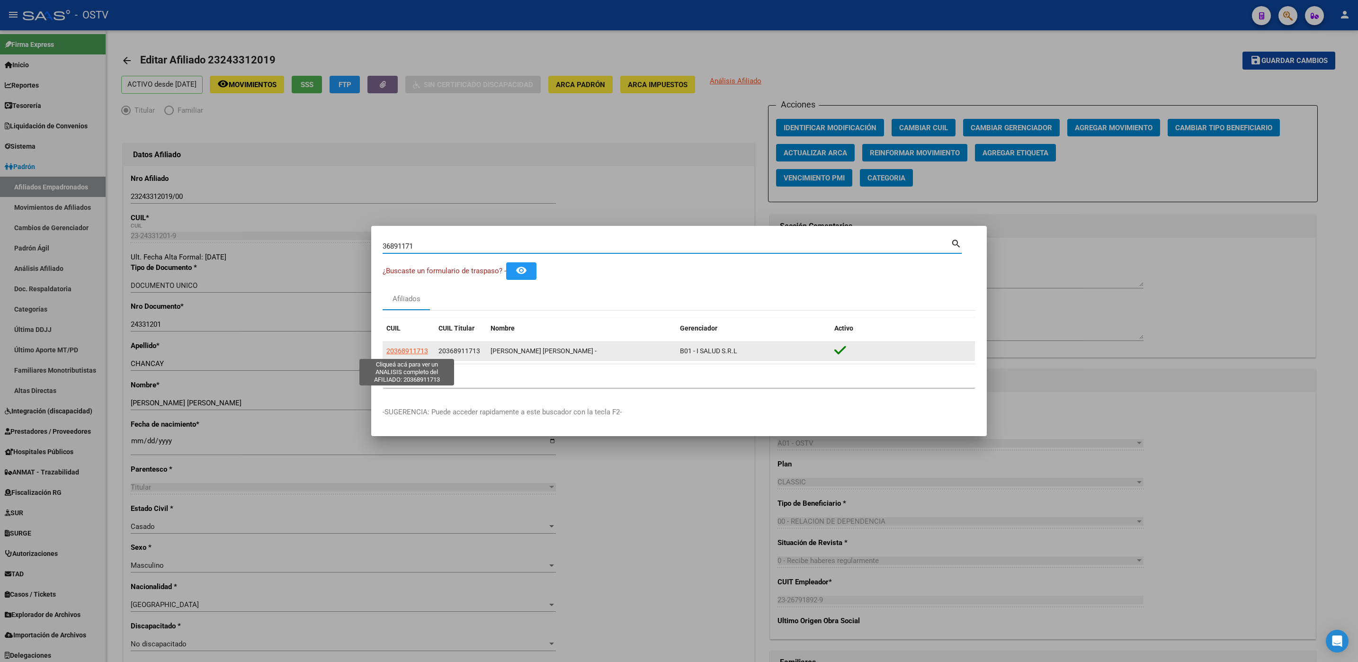
click at [409, 350] on span "20368911713" at bounding box center [407, 351] width 42 height 8
type textarea "20368911713"
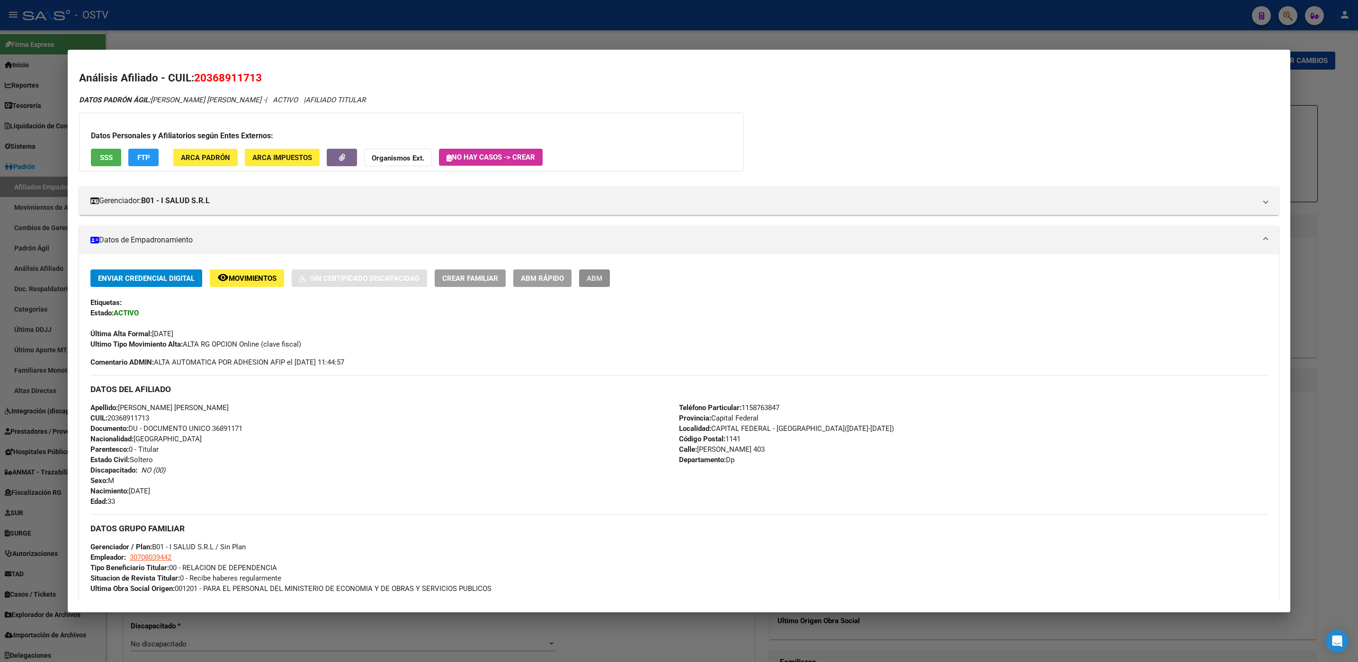
click at [602, 276] on span "ABM" at bounding box center [595, 278] width 16 height 9
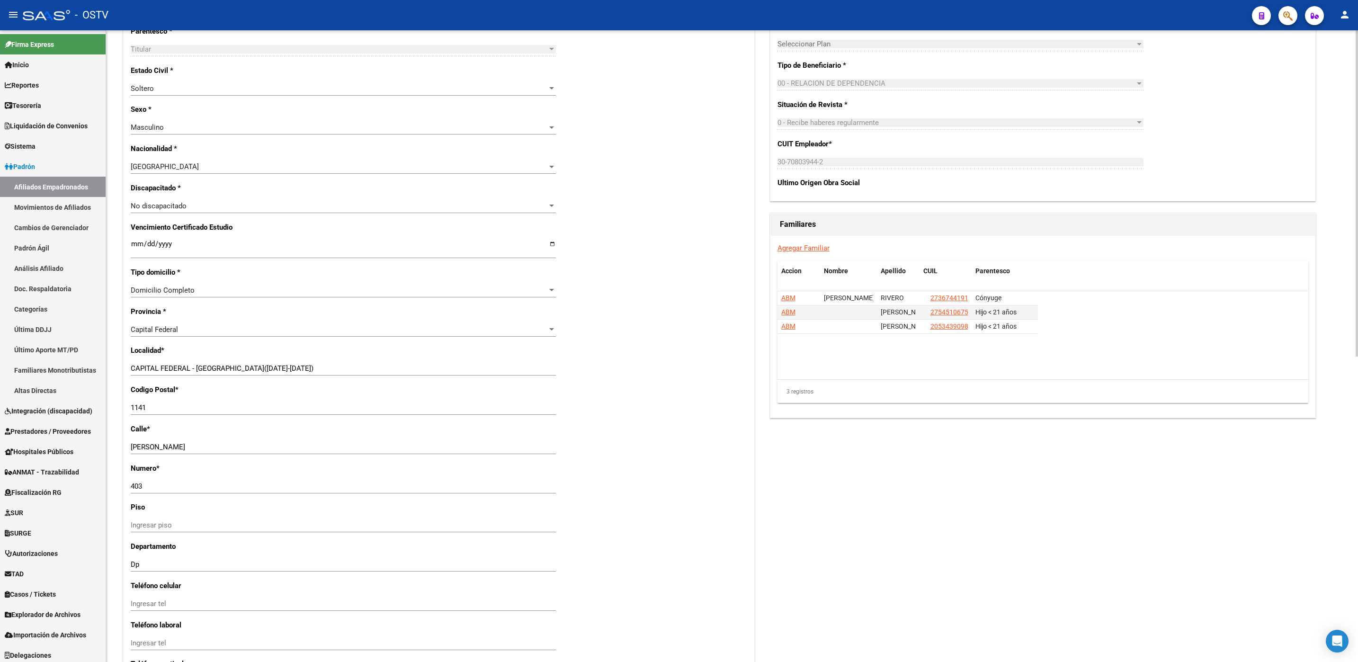
scroll to position [591, 0]
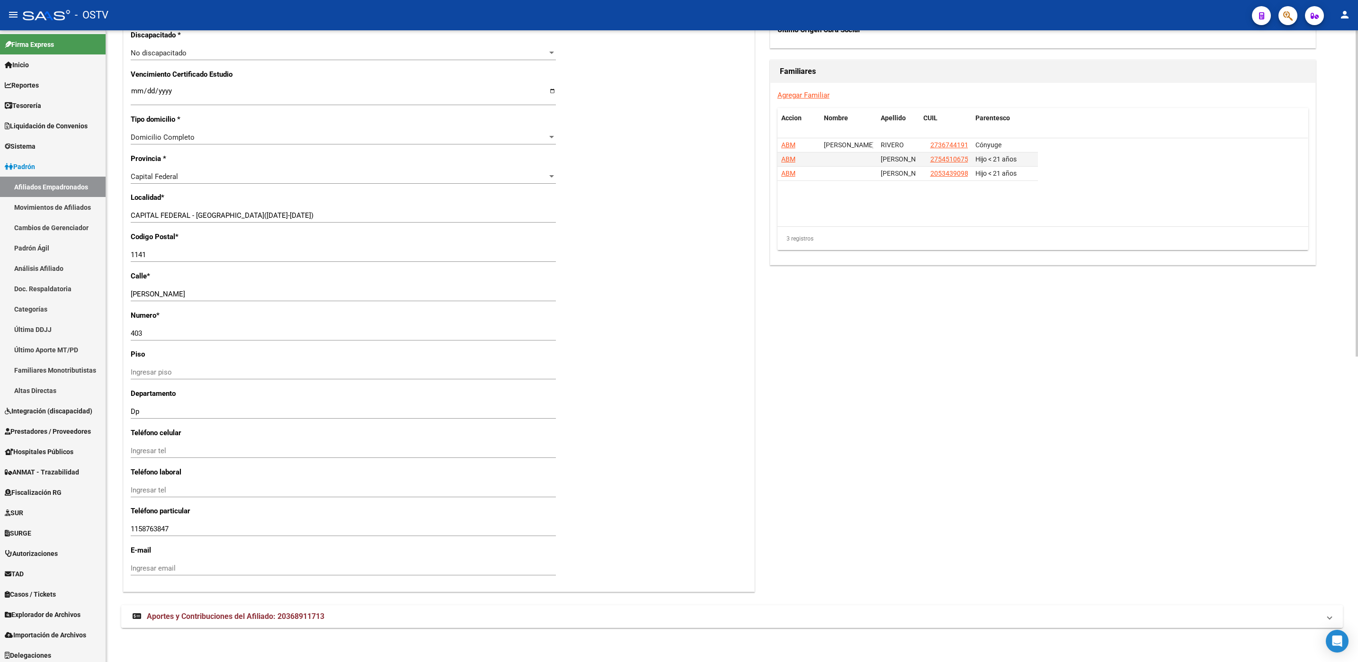
click at [248, 614] on span "Aportes y Contribuciones del Afiliado: 20368911713" at bounding box center [236, 616] width 178 height 9
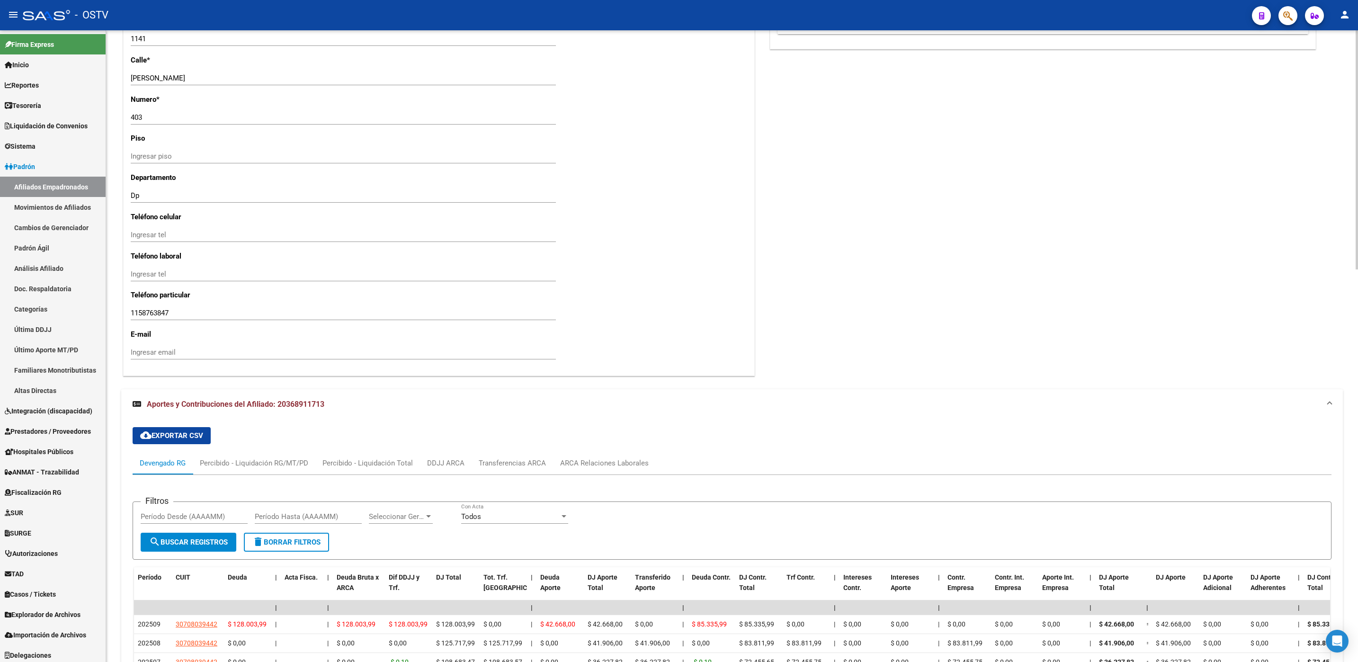
scroll to position [1020, 0]
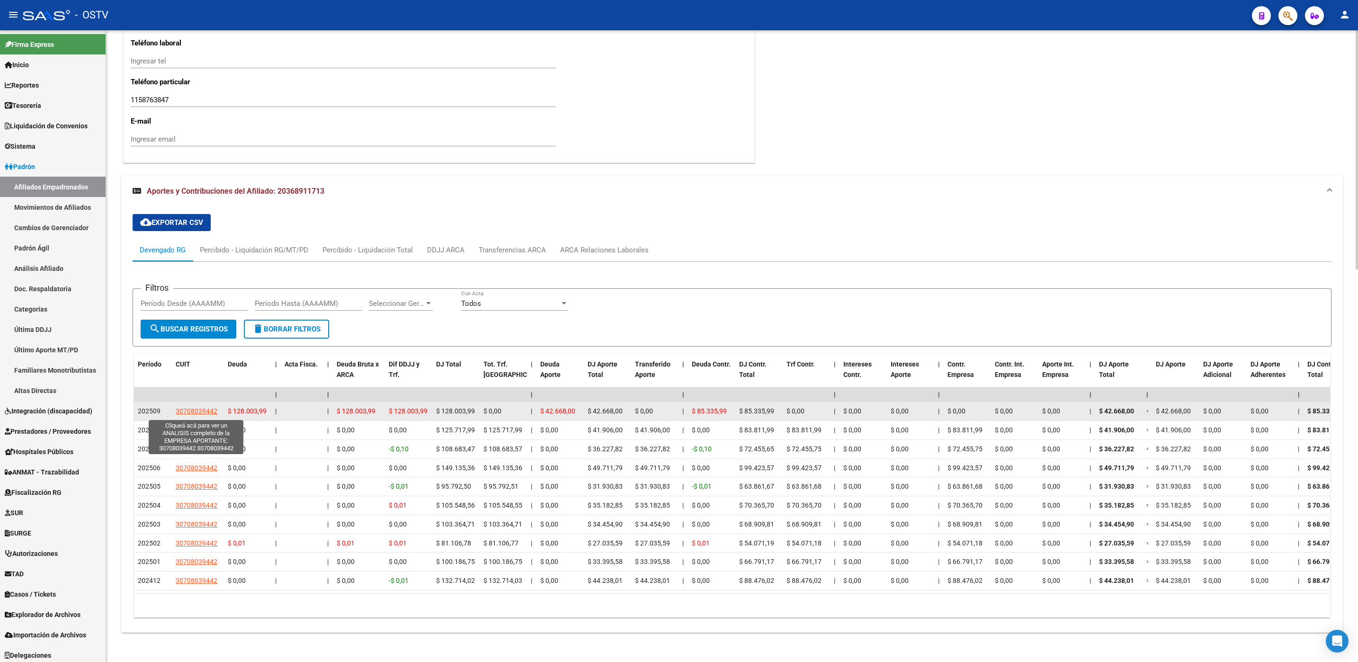
click at [187, 414] on span "30708039442" at bounding box center [197, 411] width 42 height 8
type textarea "30708039442"
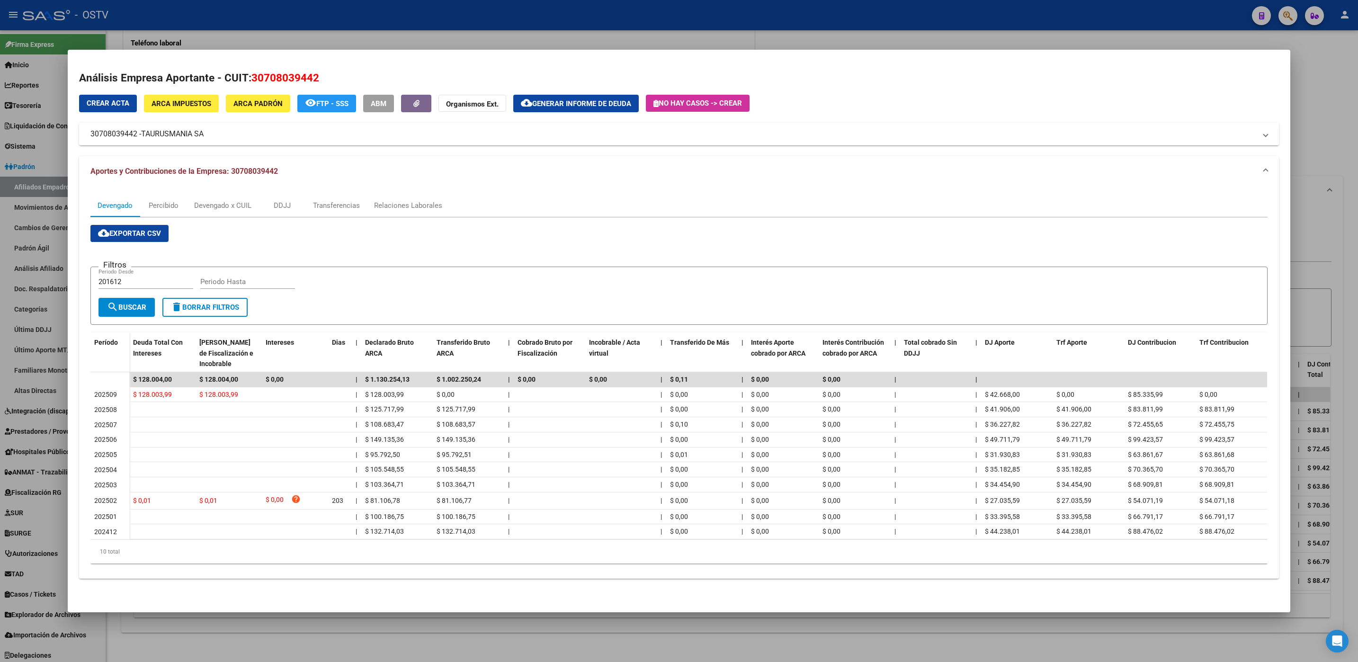
click at [185, 107] on span "ARCA Impuestos" at bounding box center [182, 103] width 60 height 9
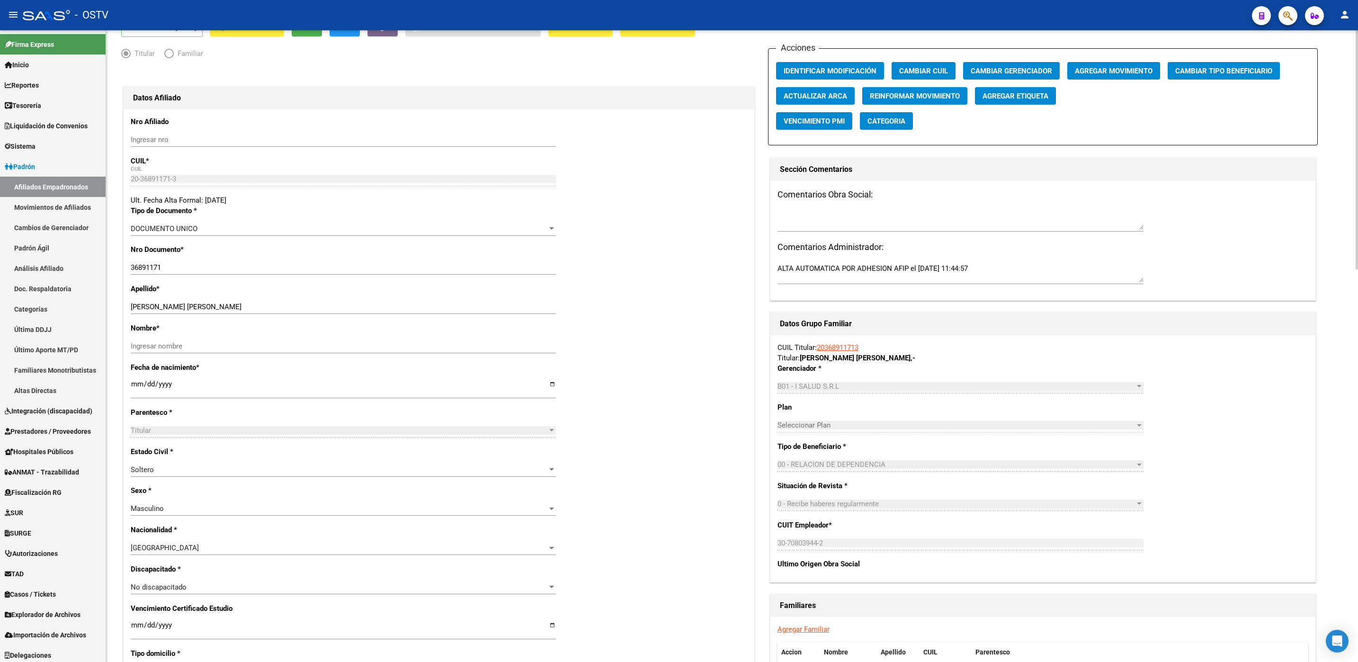
scroll to position [26, 0]
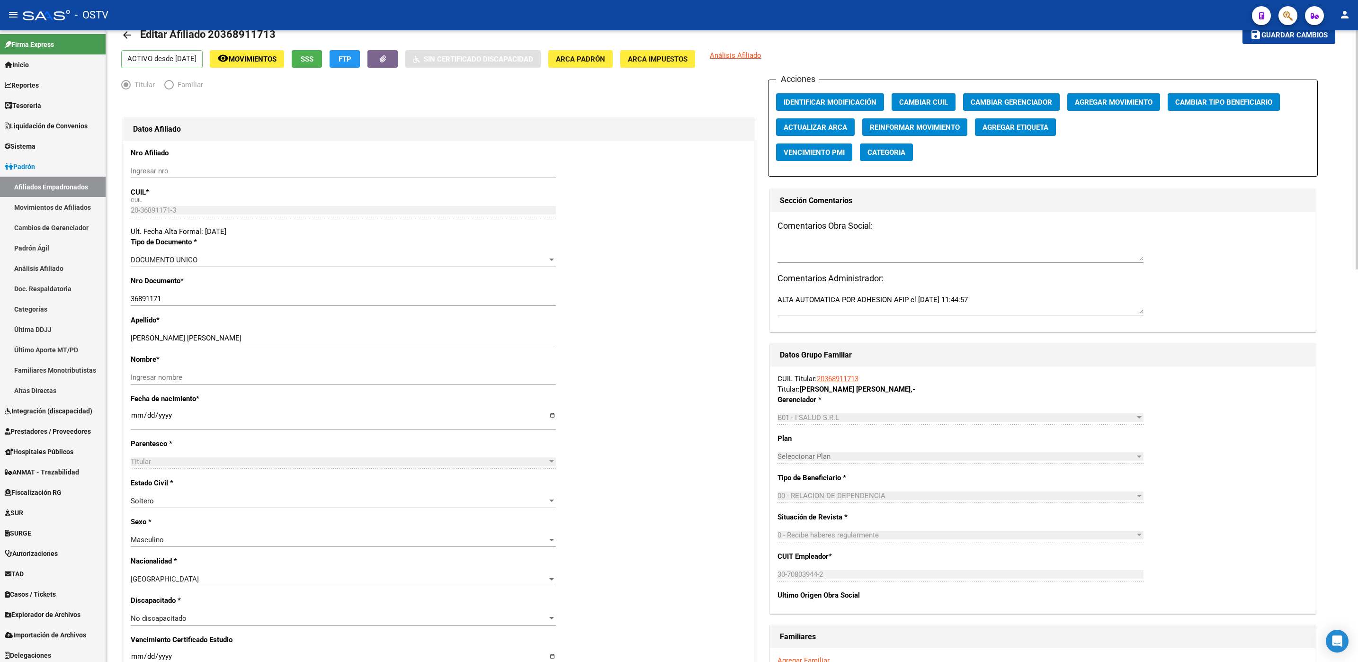
click at [835, 378] on link "20368911713" at bounding box center [838, 379] width 42 height 9
drag, startPoint x: 835, startPoint y: 381, endPoint x: 741, endPoint y: 401, distance: 95.9
click at [835, 380] on link "20368911713" at bounding box center [838, 379] width 42 height 9
click at [824, 379] on link "20368911713" at bounding box center [838, 379] width 42 height 9
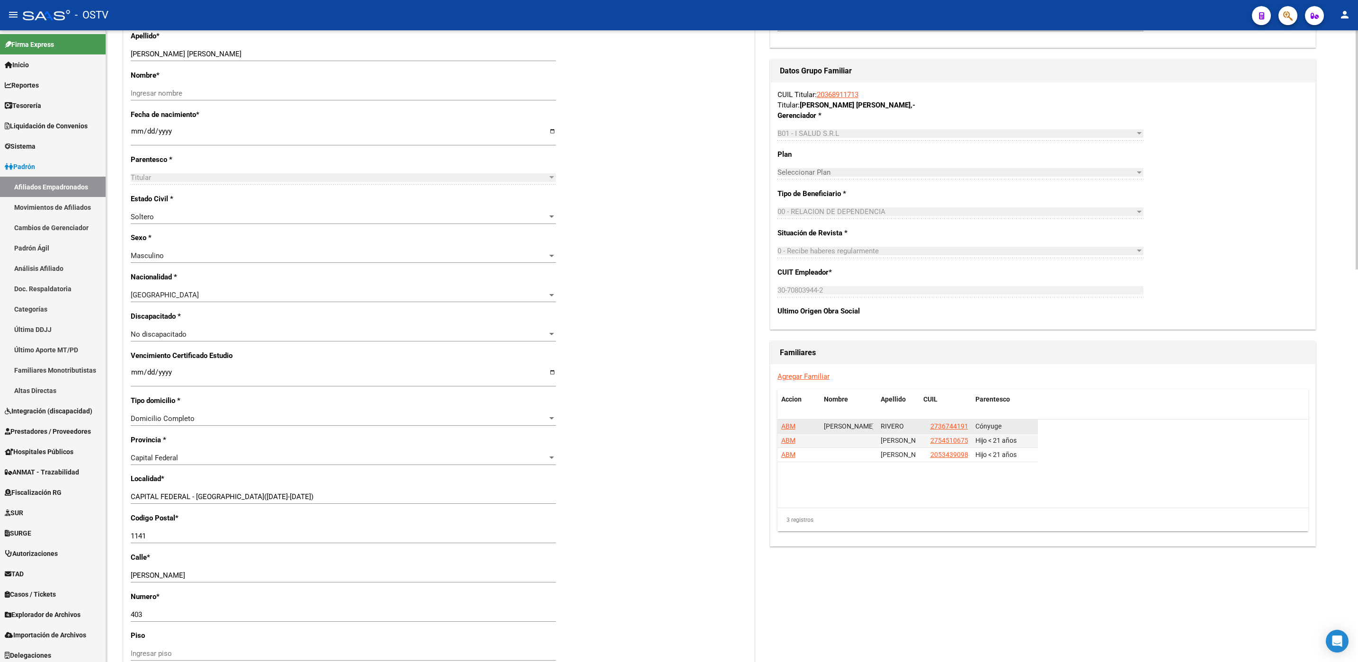
click at [787, 429] on span "ABM" at bounding box center [788, 426] width 14 height 8
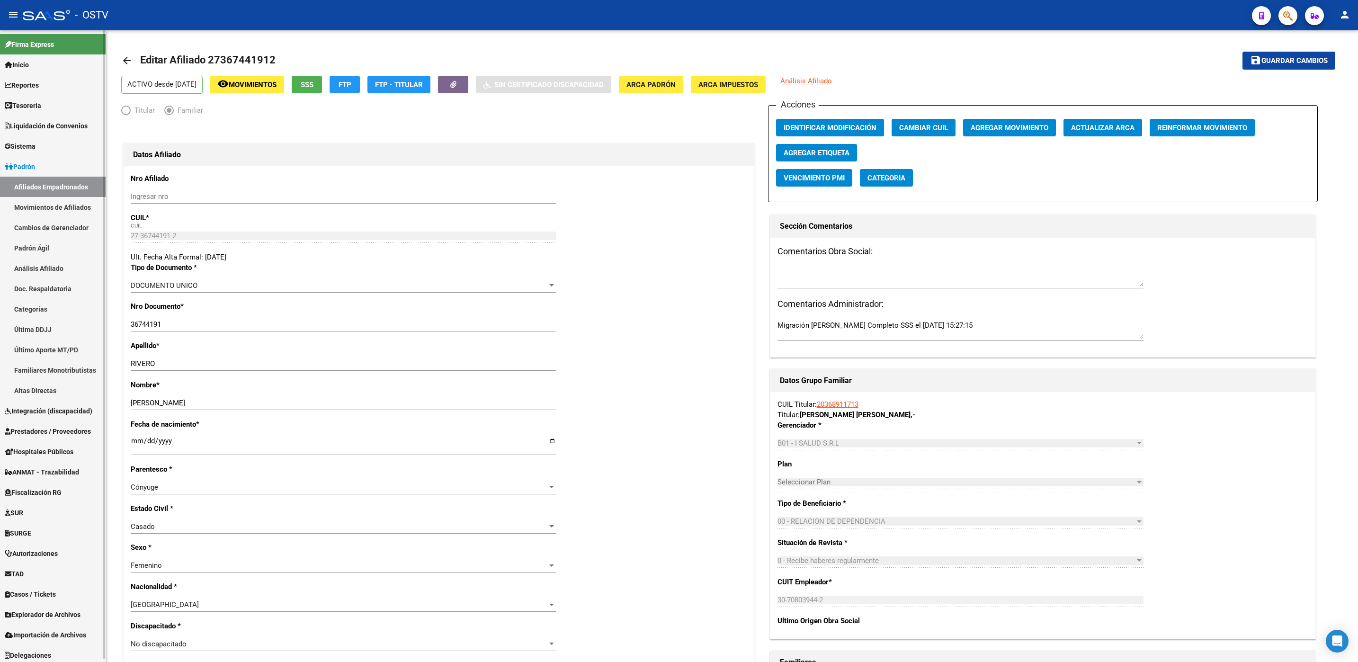
drag, startPoint x: 168, startPoint y: 327, endPoint x: 37, endPoint y: 330, distance: 130.7
click at [37, 330] on mat-sidenav-container "Firma Express Inicio Calendario SSS Instructivos Contacto OS Reportes Tablero d…" at bounding box center [679, 346] width 1358 height 632
click at [120, 399] on div "arrow_back Editar Afiliado 27367441912 save Guardar cambios ACTIVO desde [DATE]…" at bounding box center [732, 641] width 1252 height 1223
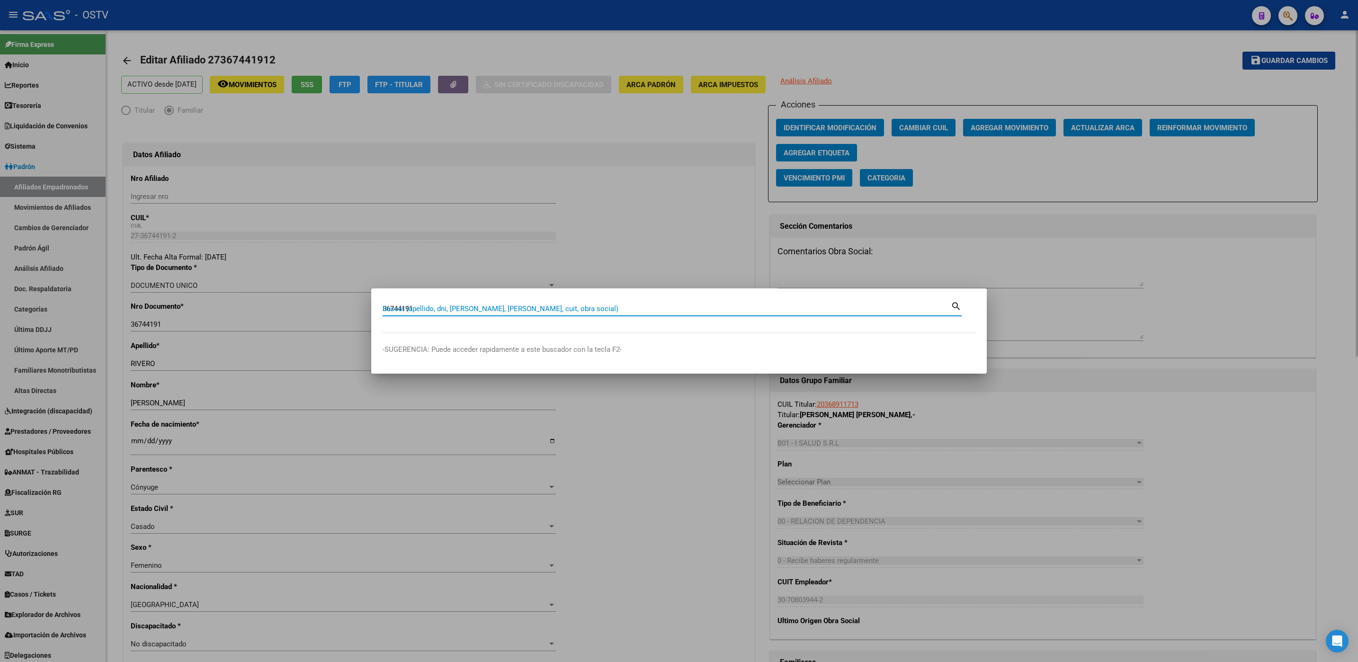
type input "36744191"
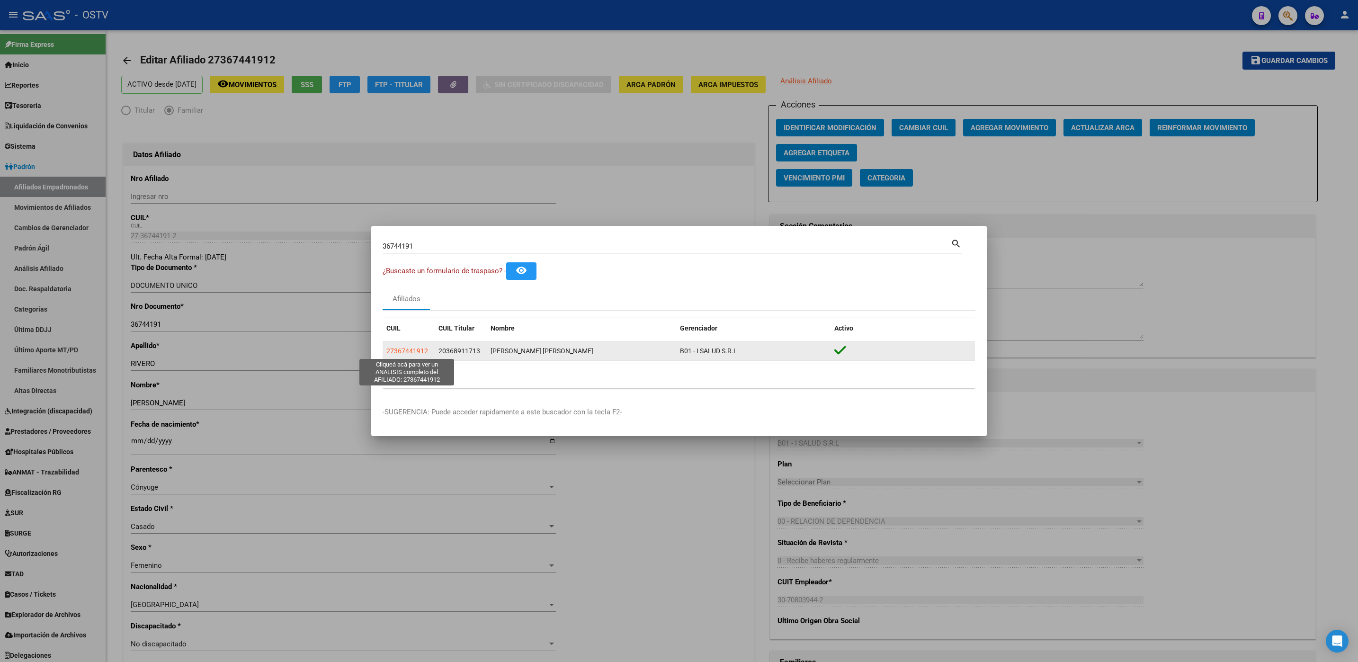
click at [410, 352] on span "27367441912" at bounding box center [407, 351] width 42 height 8
type textarea "27367441912"
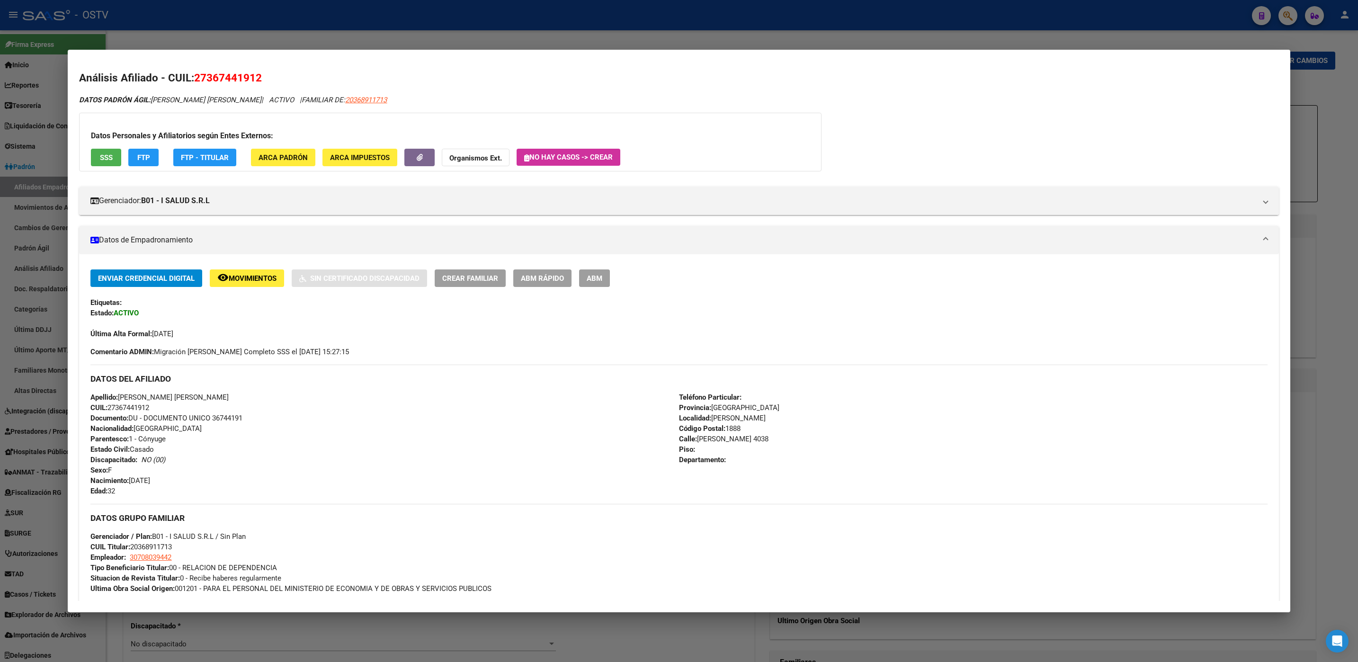
drag, startPoint x: 89, startPoint y: 371, endPoint x: 247, endPoint y: 426, distance: 167.9
click at [247, 426] on div "Enviar Credencial Digital remove_red_eye Movimientos Sin Certificado Discapacid…" at bounding box center [678, 503] width 1199 height 469
drag, startPoint x: 247, startPoint y: 426, endPoint x: 135, endPoint y: 418, distance: 112.5
copy div "DATOS DEL AFILIADO Apellido: [PERSON_NAME] [PERSON_NAME] CUIL: 27367441912 Docu…"
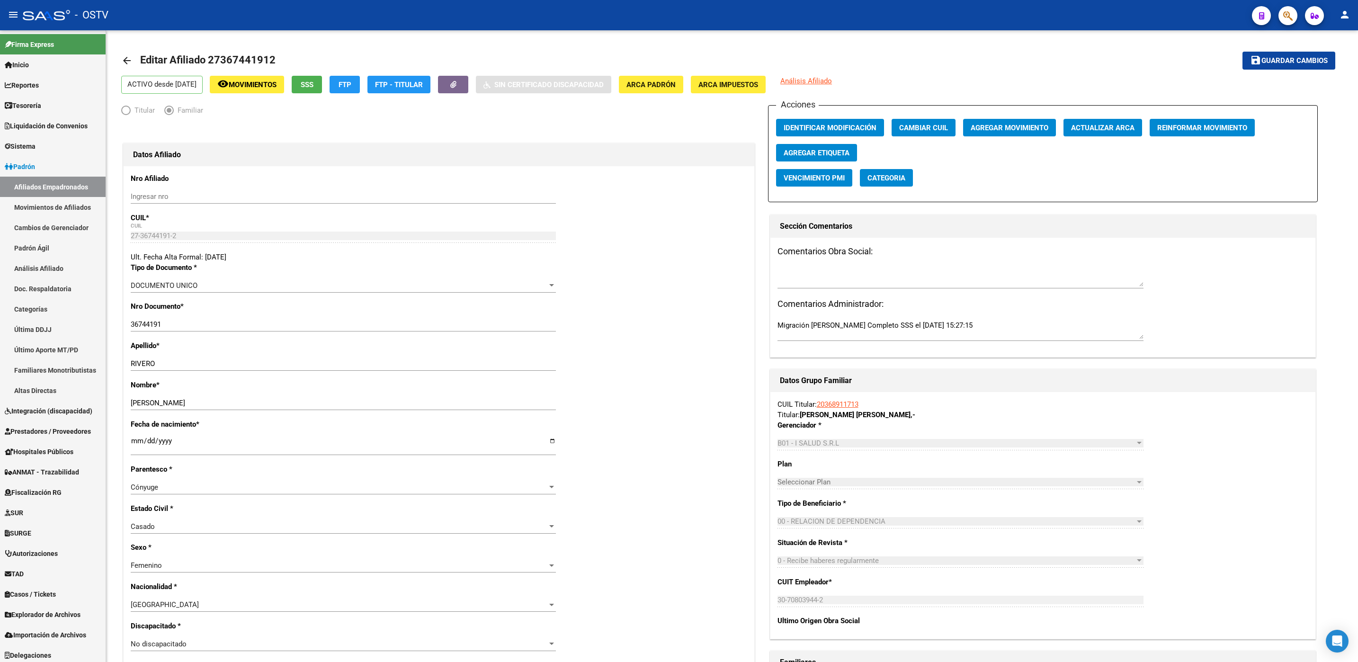
scroll to position [284, 0]
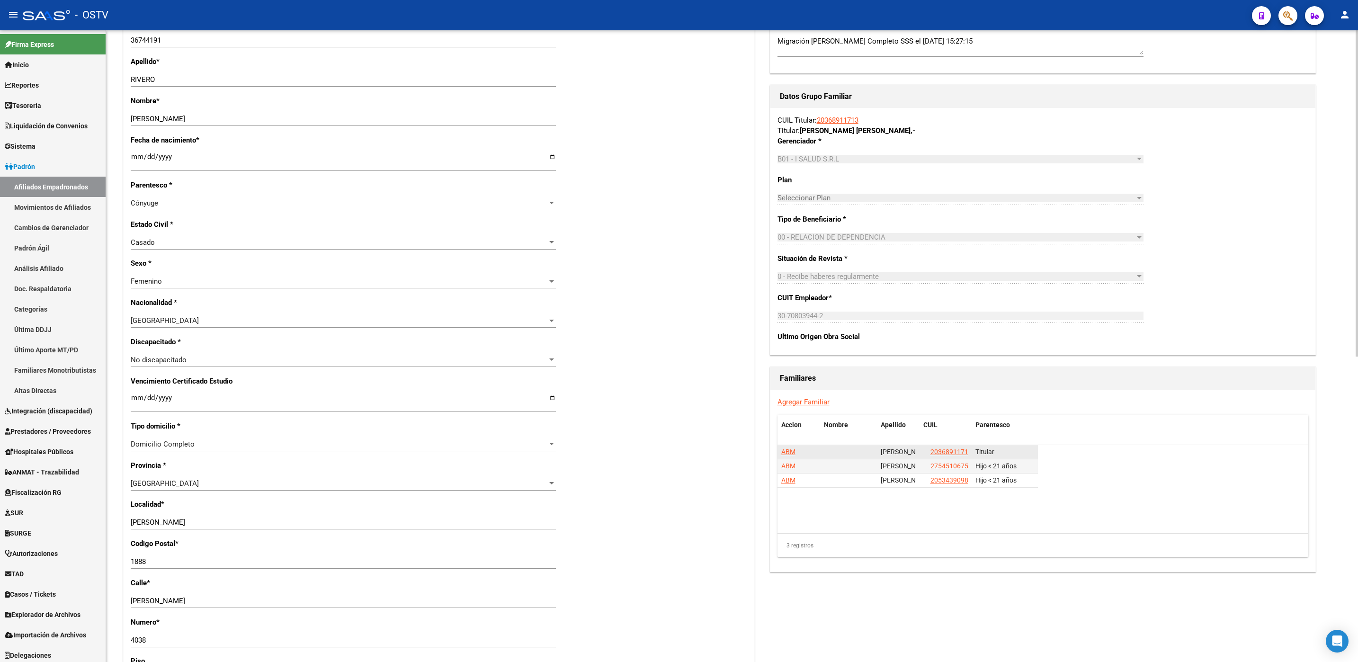
drag, startPoint x: 789, startPoint y: 455, endPoint x: 626, endPoint y: 461, distance: 162.5
click at [788, 455] on span "ABM" at bounding box center [788, 452] width 14 height 8
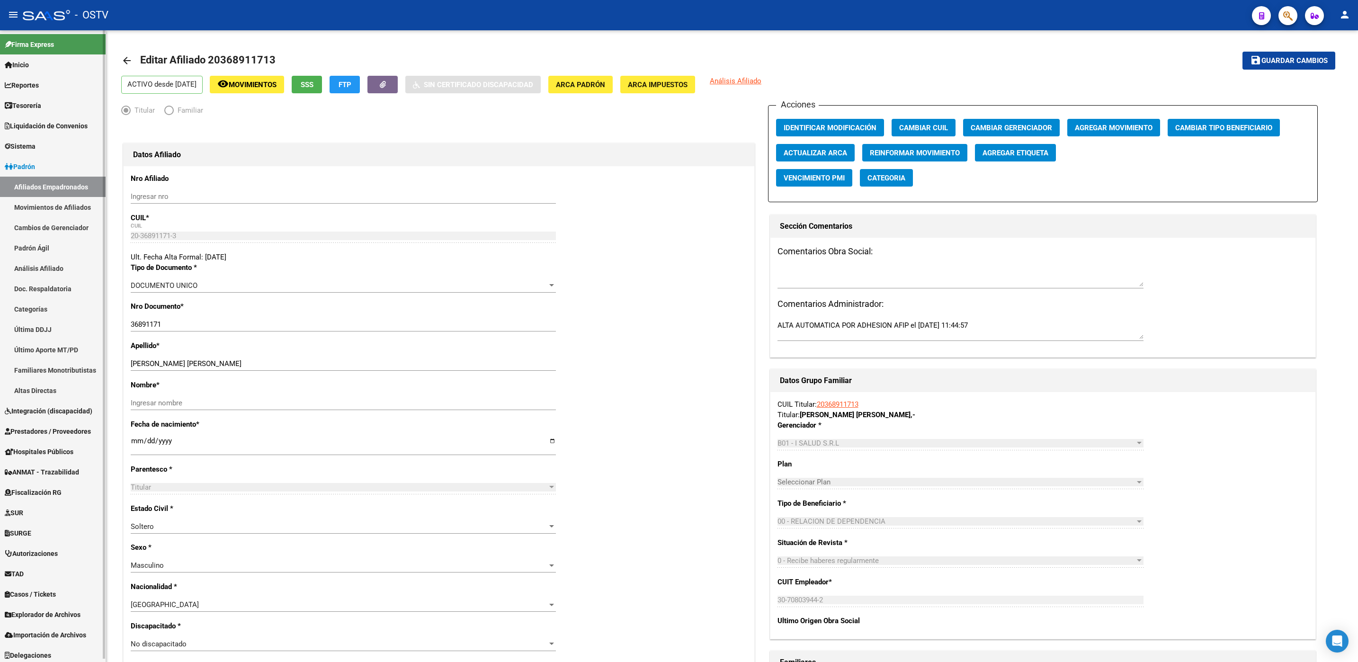
drag, startPoint x: 185, startPoint y: 323, endPoint x: 94, endPoint y: 323, distance: 90.9
click at [96, 323] on mat-sidenav-container "Firma Express Inicio Calendario SSS Instructivos Contacto OS Reportes Tablero d…" at bounding box center [679, 346] width 1358 height 632
click at [117, 374] on div "arrow_back Editar Afiliado 20368911713 save Guardar cambios ACTIVO desde [DATE]…" at bounding box center [732, 641] width 1252 height 1223
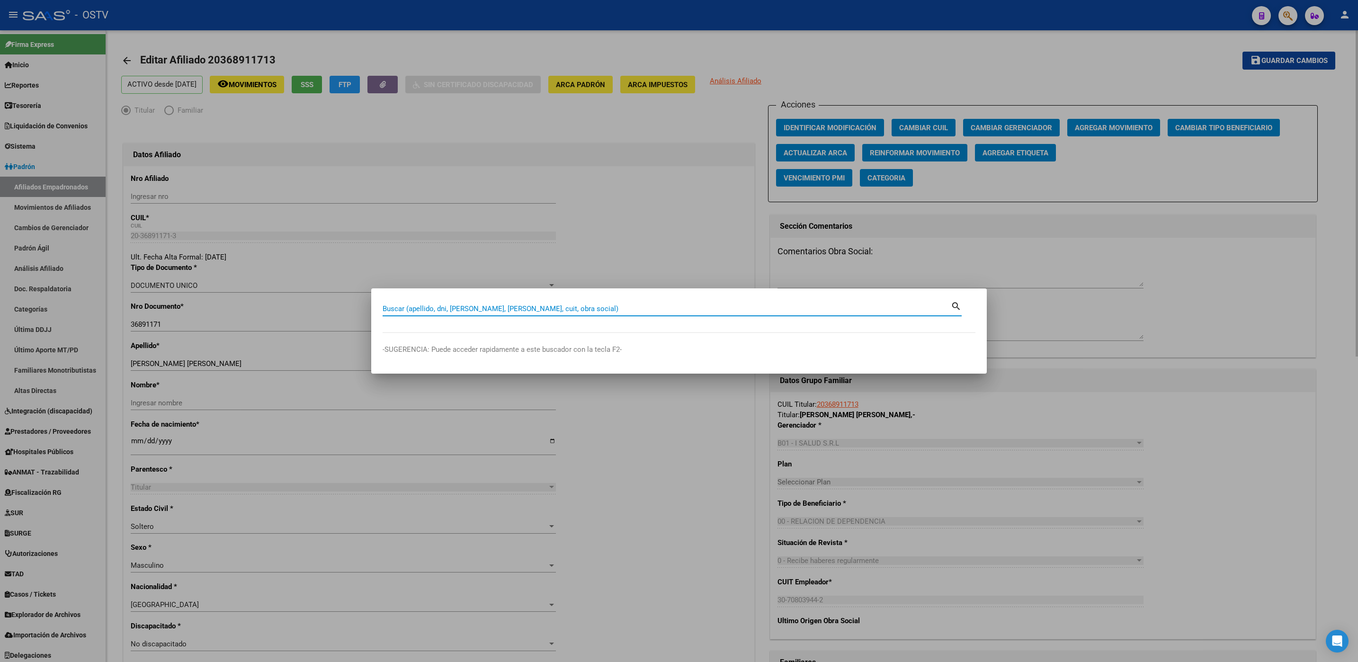
paste input "36891171"
type input "36891171"
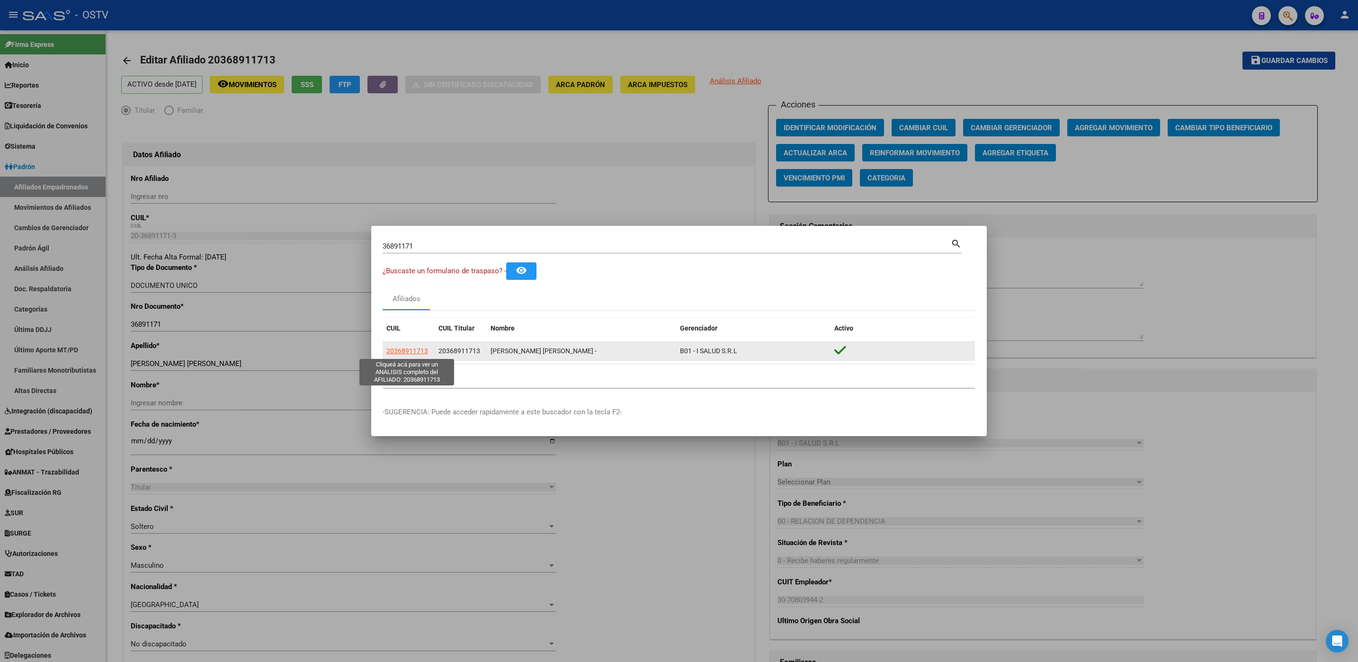
click at [393, 353] on span "20368911713" at bounding box center [407, 351] width 42 height 8
type textarea "20368911713"
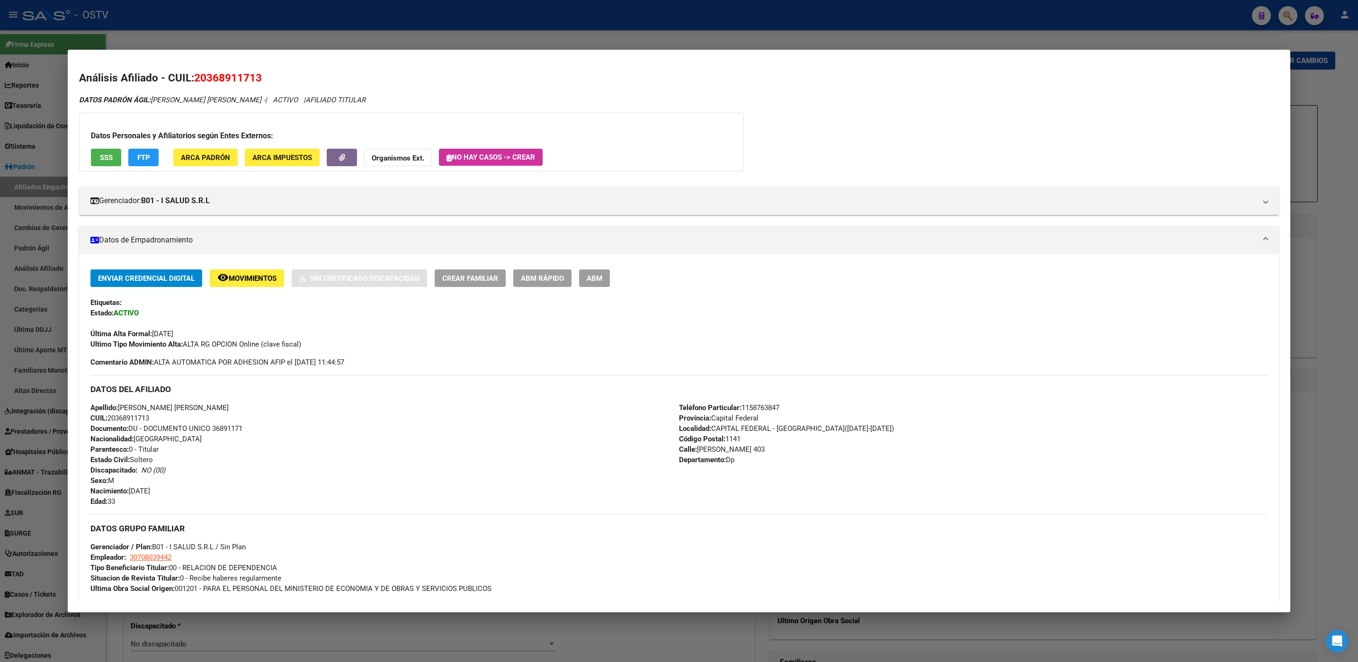
drag, startPoint x: 91, startPoint y: 387, endPoint x: 227, endPoint y: 442, distance: 147.2
click at [227, 442] on div "DATOS DEL AFILIADO Apellido: [PERSON_NAME] [PERSON_NAME] CUIL: 20368911713 Docu…" at bounding box center [678, 441] width 1177 height 132
copy div "DATOS DEL AFILIADO Apellido: [PERSON_NAME] [PERSON_NAME] CUIL: 20368911713 Docu…"
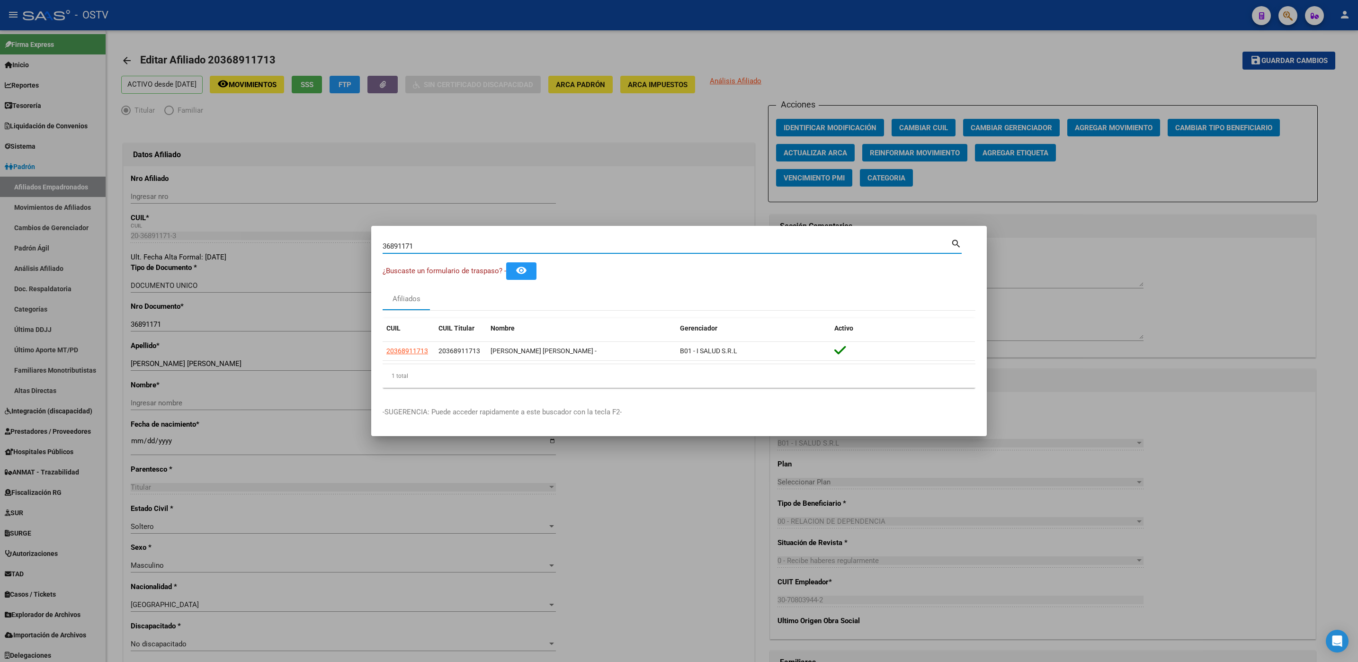
drag, startPoint x: 422, startPoint y: 246, endPoint x: 155, endPoint y: 249, distance: 266.6
click at [243, 248] on div "36891171 Buscar (apellido, dni, cuil, nro traspaso, cuit, obra social) search ¿…" at bounding box center [679, 331] width 1358 height 662
paste input "37273149"
type input "37273149"
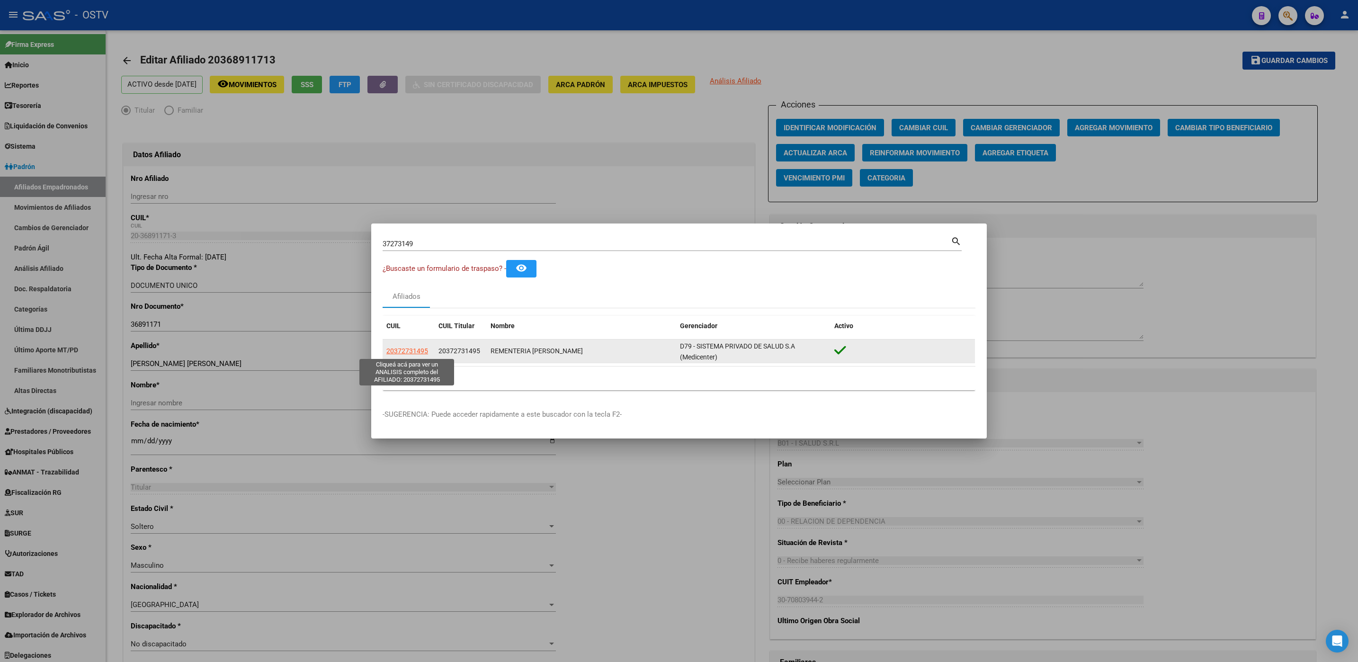
click at [412, 348] on span "20372731495" at bounding box center [407, 351] width 42 height 8
type textarea "20372731495"
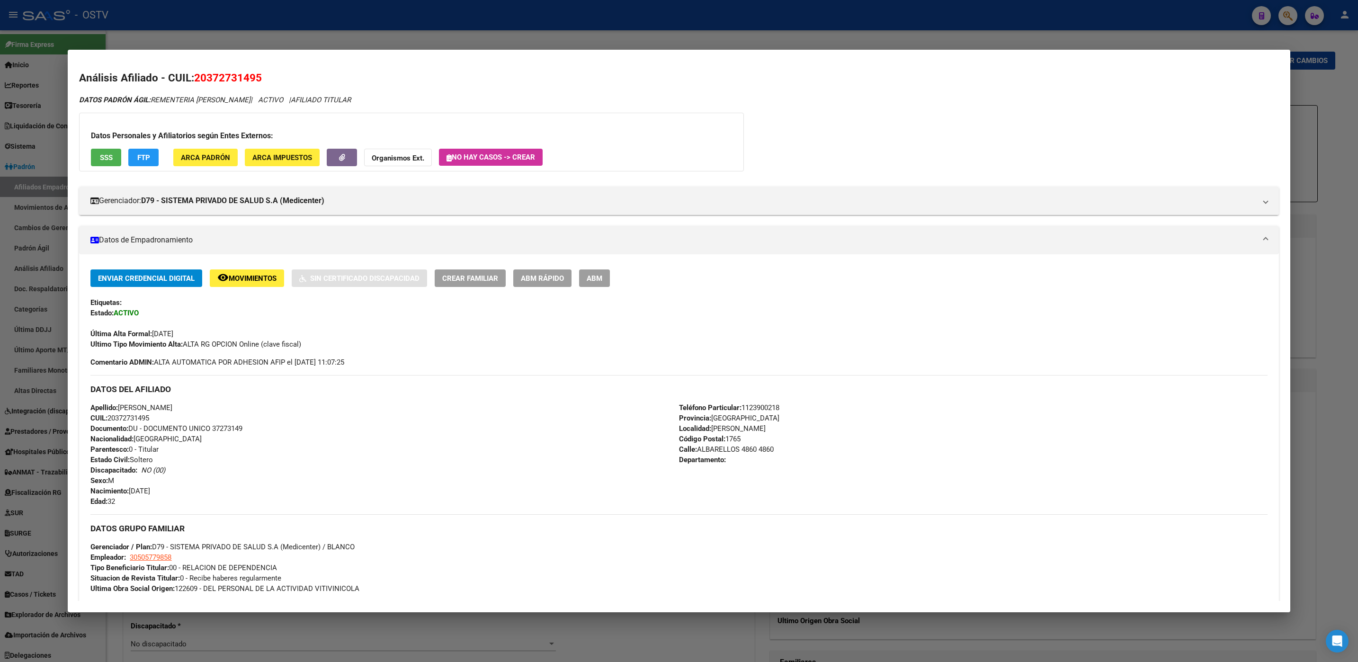
scroll to position [349, 0]
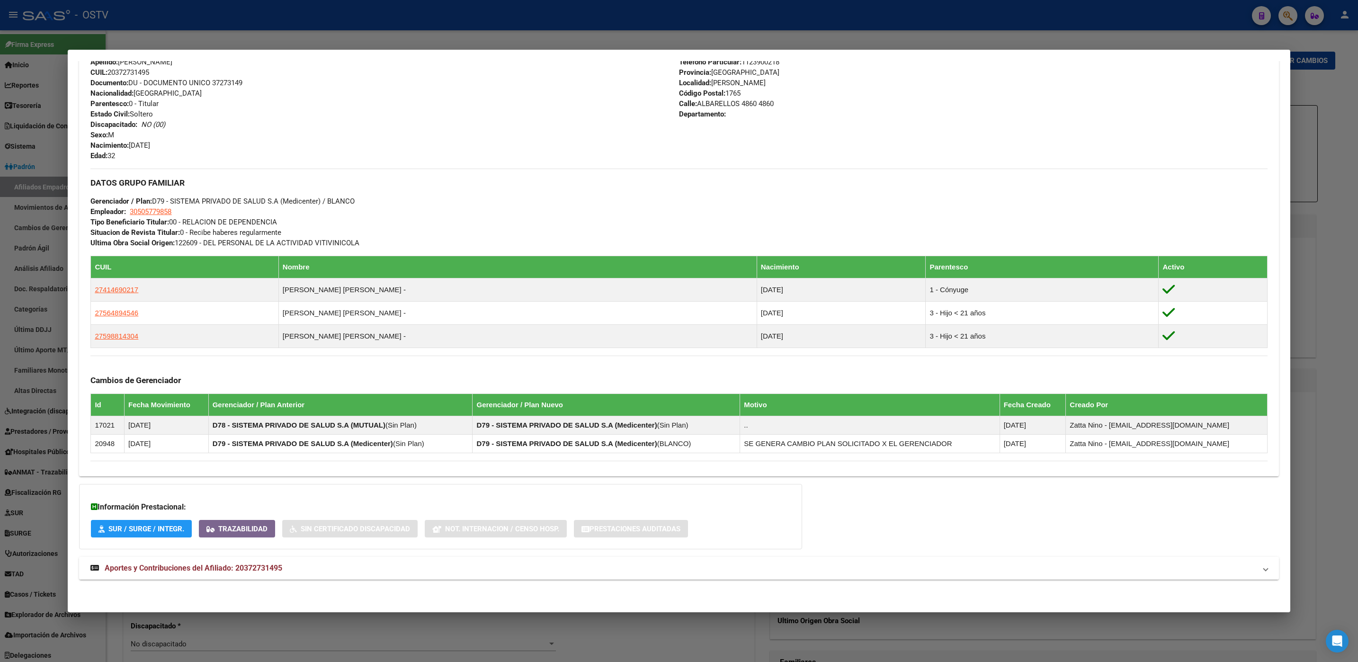
click at [260, 557] on mat-expansion-panel-header "Aportes y Contribuciones del Afiliado: 20372731495" at bounding box center [678, 568] width 1199 height 23
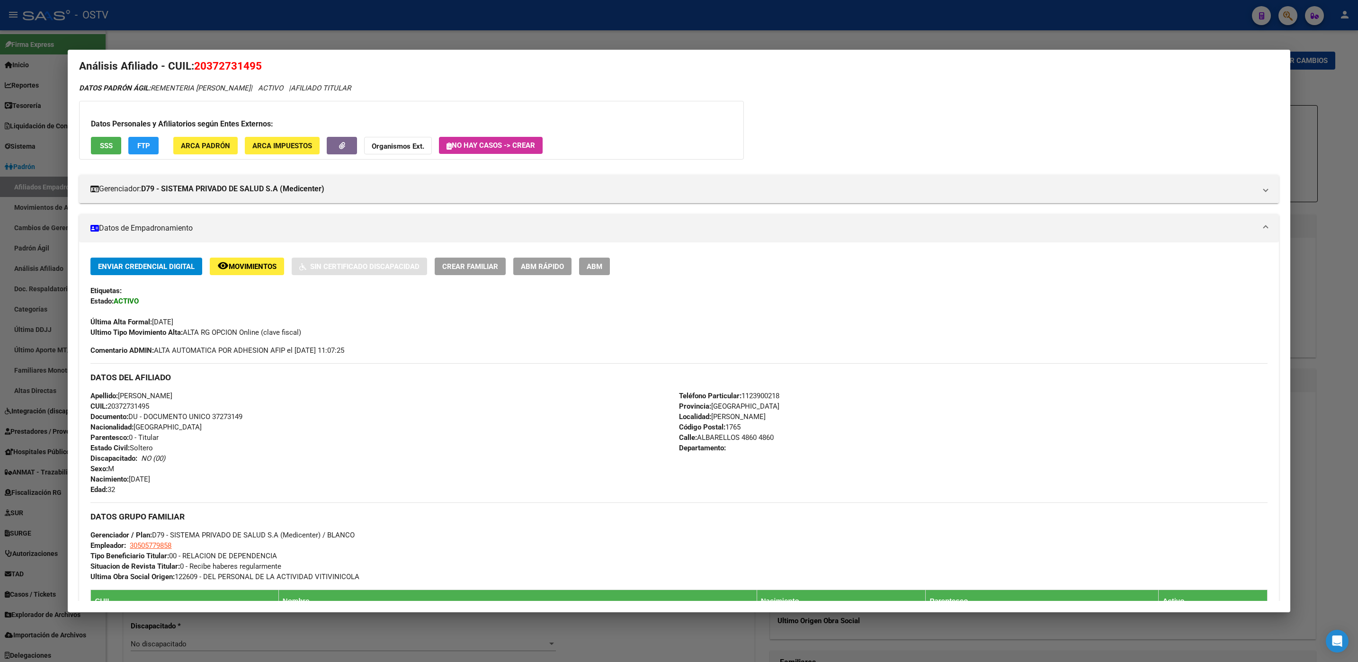
scroll to position [0, 0]
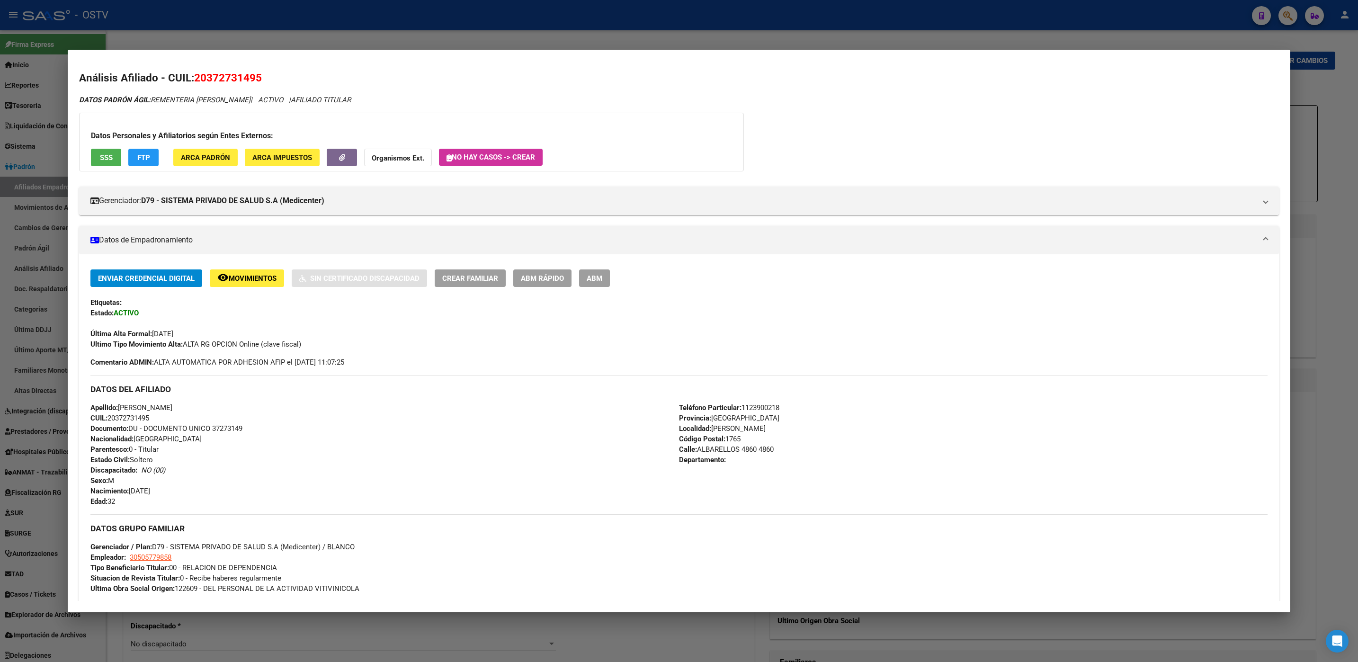
drag, startPoint x: 259, startPoint y: 78, endPoint x: 196, endPoint y: 80, distance: 62.5
click at [196, 80] on span "20372731495" at bounding box center [228, 77] width 68 height 12
drag, startPoint x: 196, startPoint y: 80, endPoint x: 202, endPoint y: 80, distance: 5.7
copy span "20372731495"
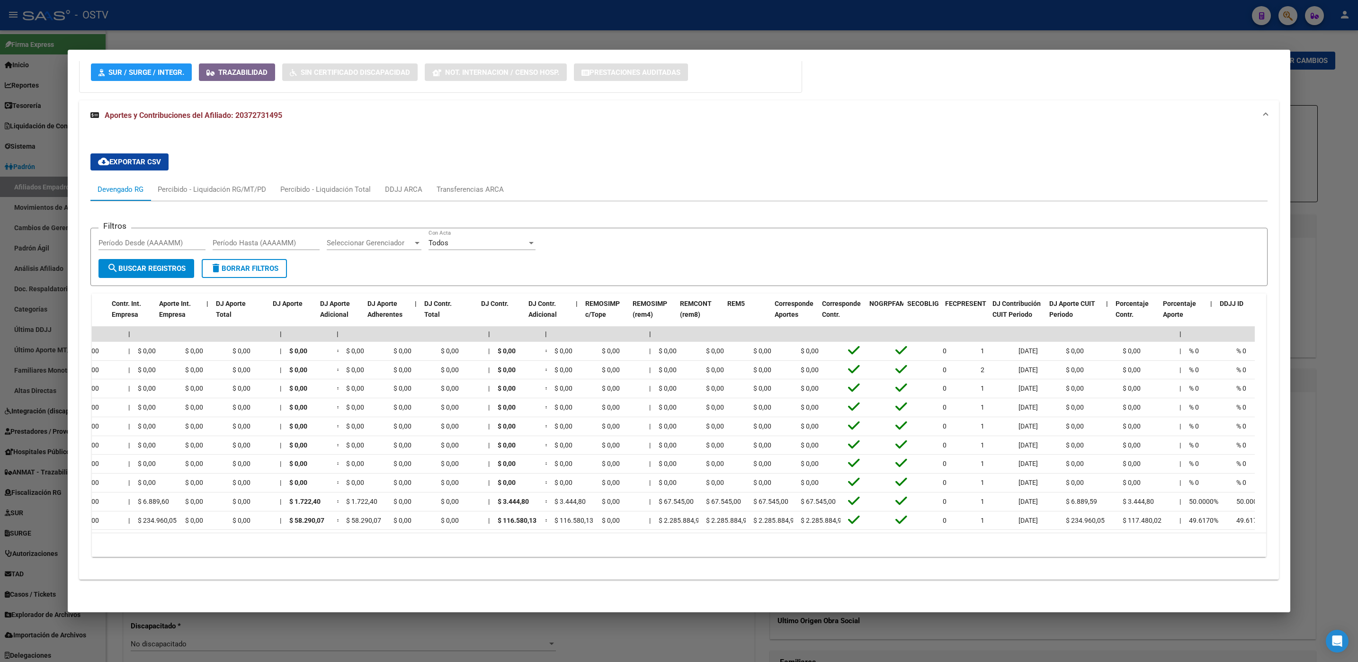
scroll to position [0, 844]
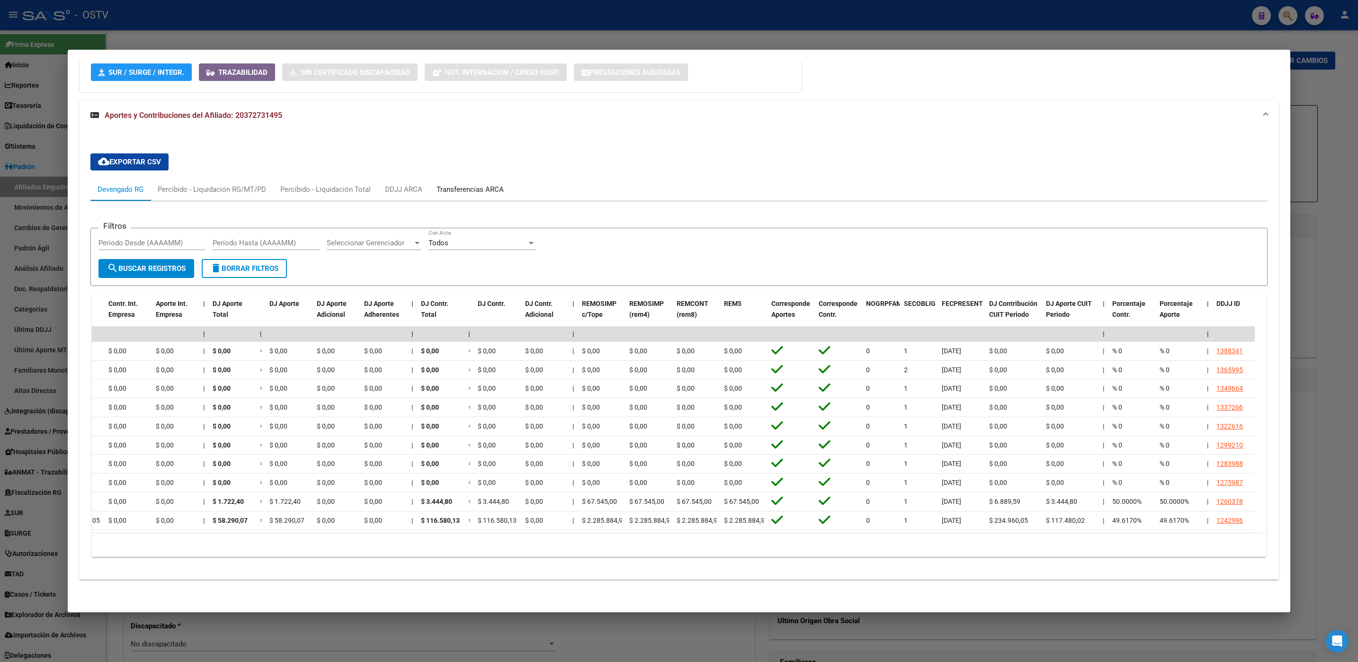
click at [456, 184] on div "Transferencias ARCA" at bounding box center [470, 189] width 67 height 10
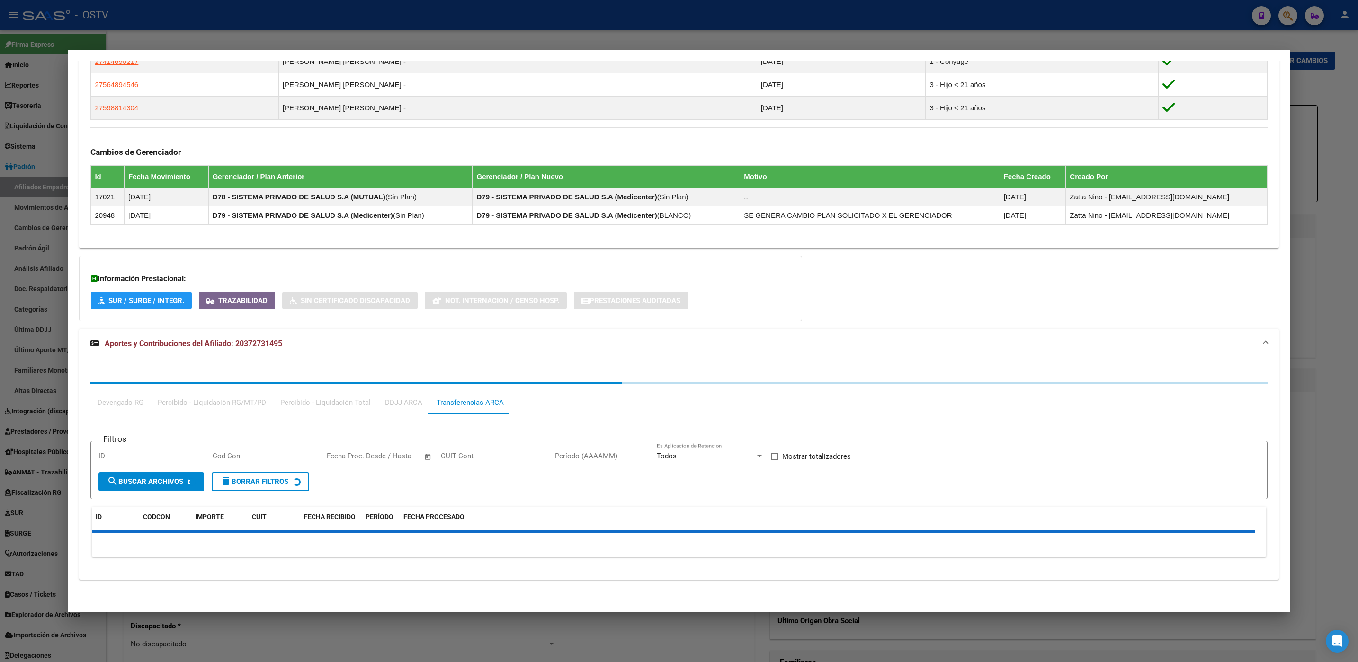
scroll to position [629, 0]
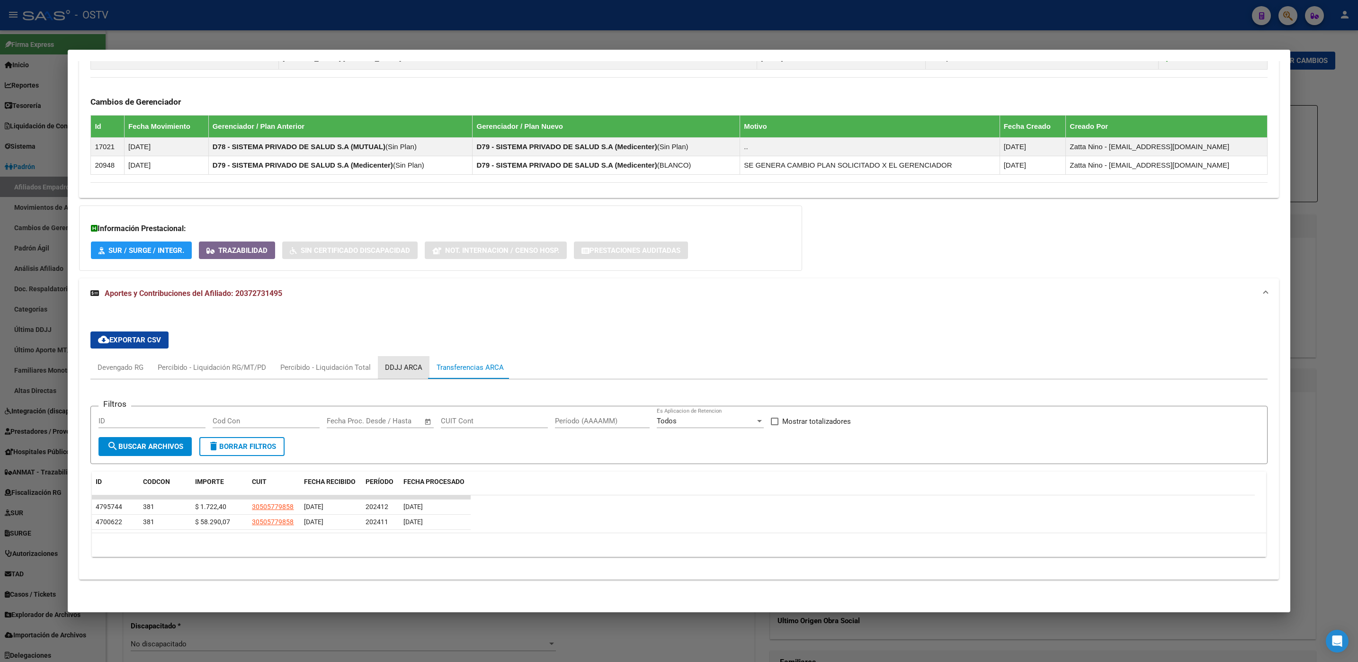
click at [400, 372] on div "DDJJ ARCA" at bounding box center [404, 367] width 52 height 23
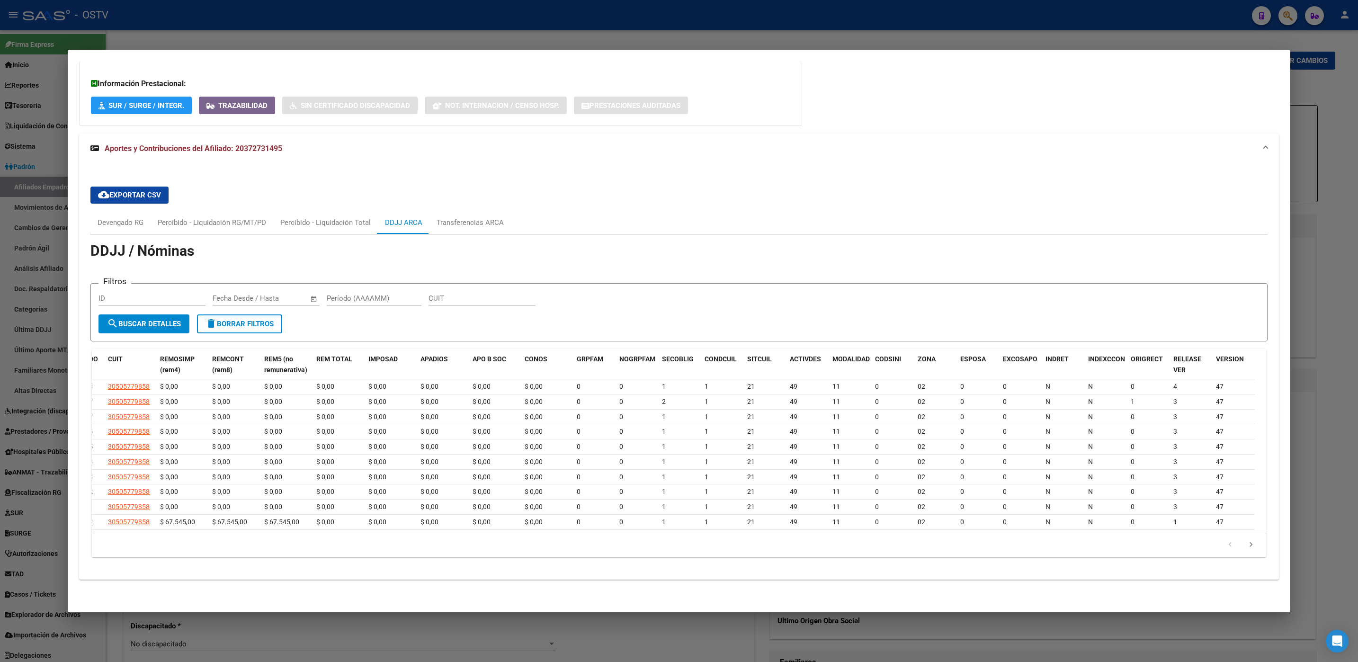
scroll to position [0, 0]
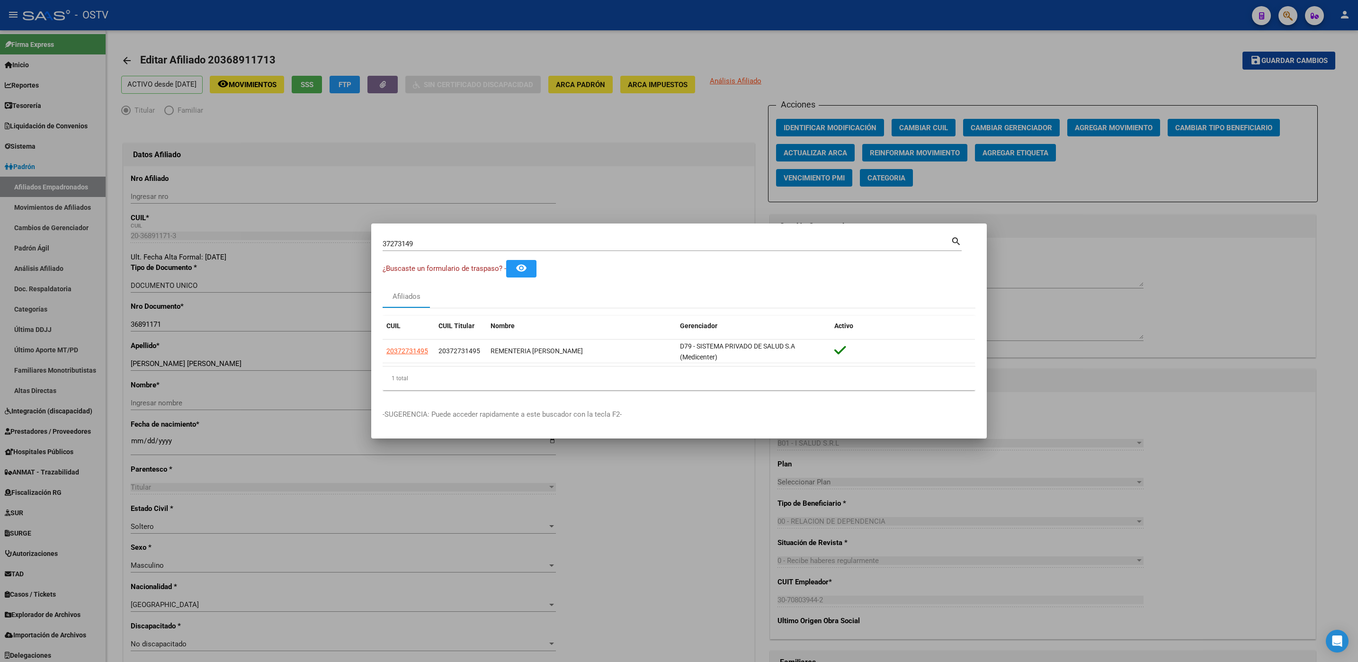
drag, startPoint x: 424, startPoint y: 238, endPoint x: 395, endPoint y: 240, distance: 29.0
click at [395, 240] on div "37273149 Buscar (apellido, dni, [PERSON_NAME], [PERSON_NAME], cuit, obra social)" at bounding box center [667, 244] width 568 height 14
drag, startPoint x: 419, startPoint y: 242, endPoint x: 309, endPoint y: 248, distance: 110.9
click at [346, 246] on div "37273149 Buscar (apellido, dni, cuil, nro traspaso, cuit, obra social) search ¿…" at bounding box center [679, 331] width 1358 height 662
paste input "29175806"
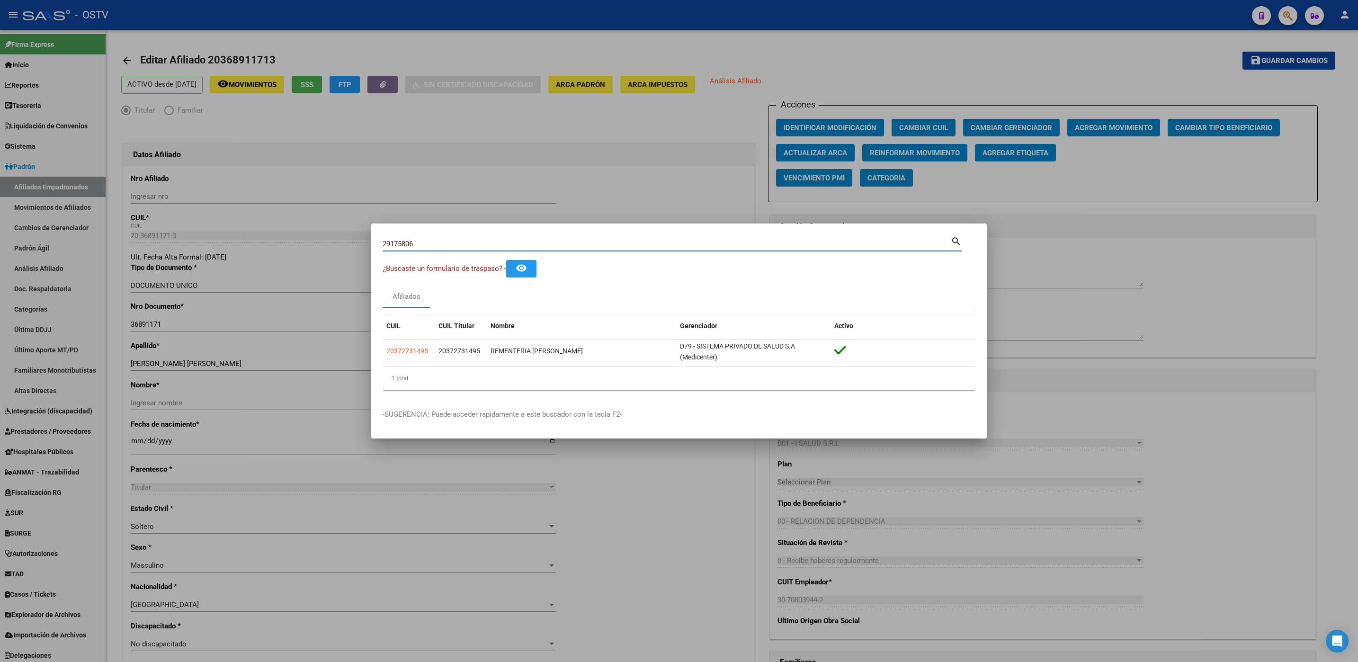
type input "29175806"
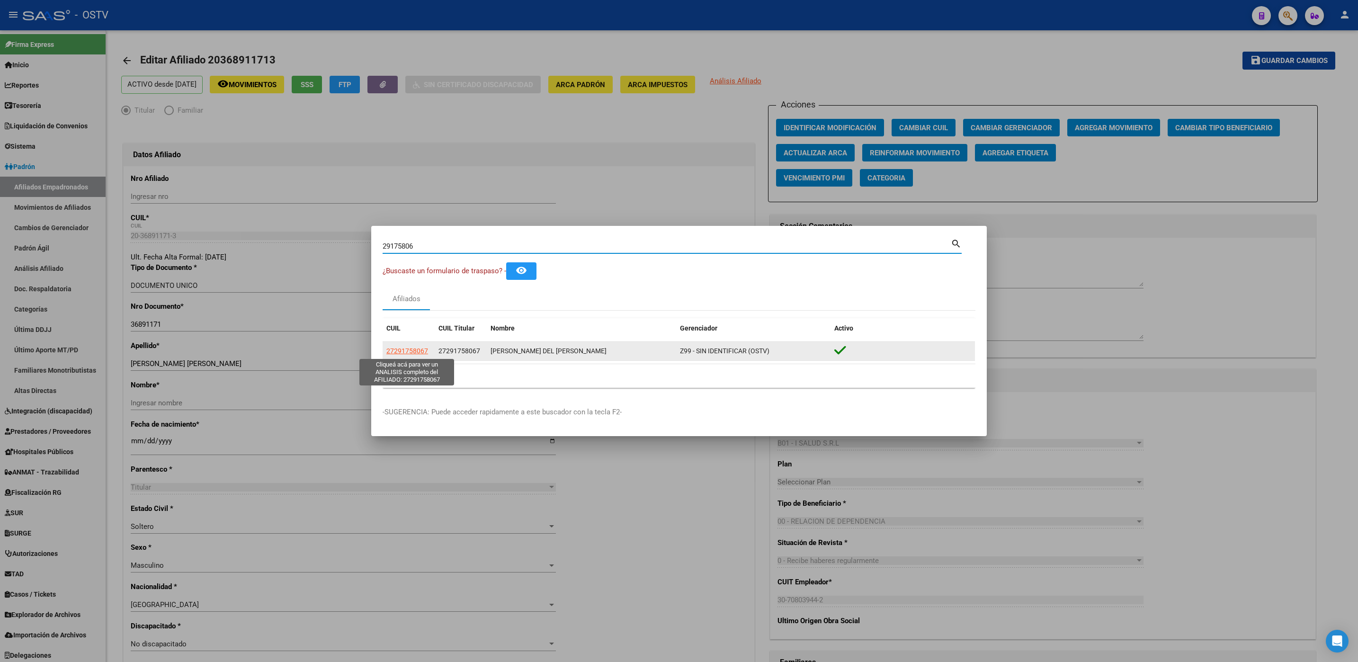
click at [402, 354] on span "27291758067" at bounding box center [407, 351] width 42 height 8
type textarea "27291758067"
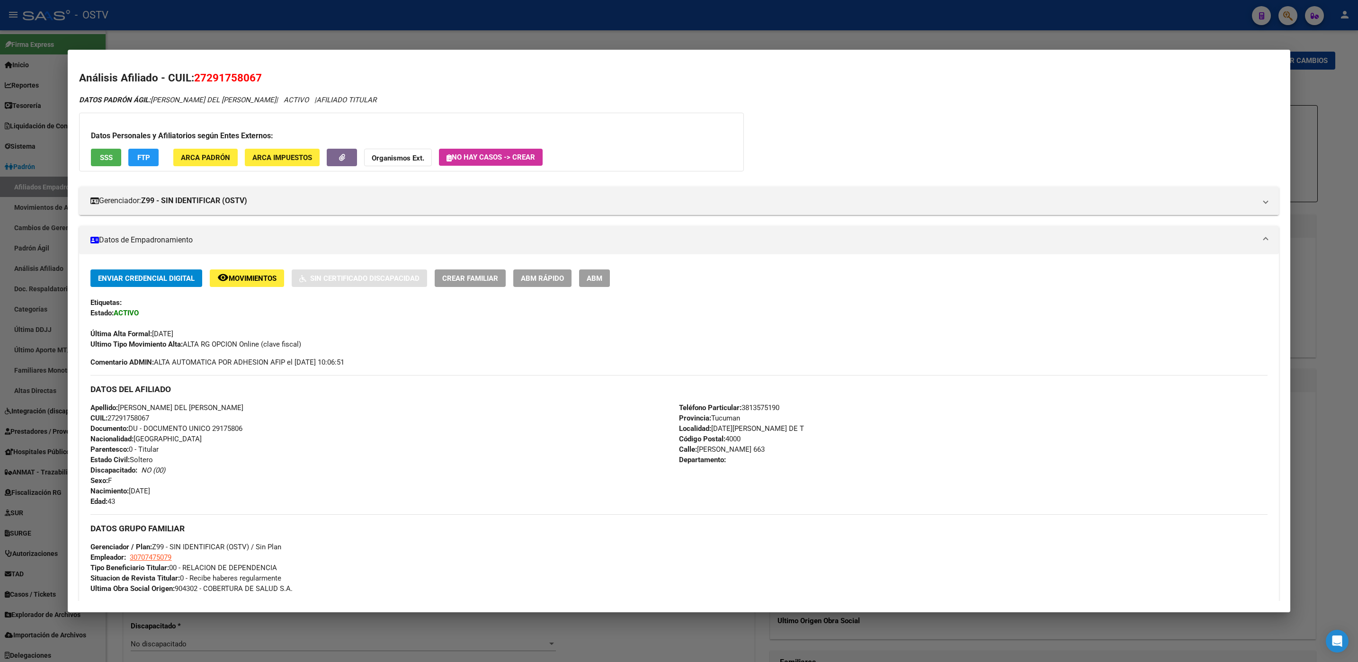
scroll to position [225, 0]
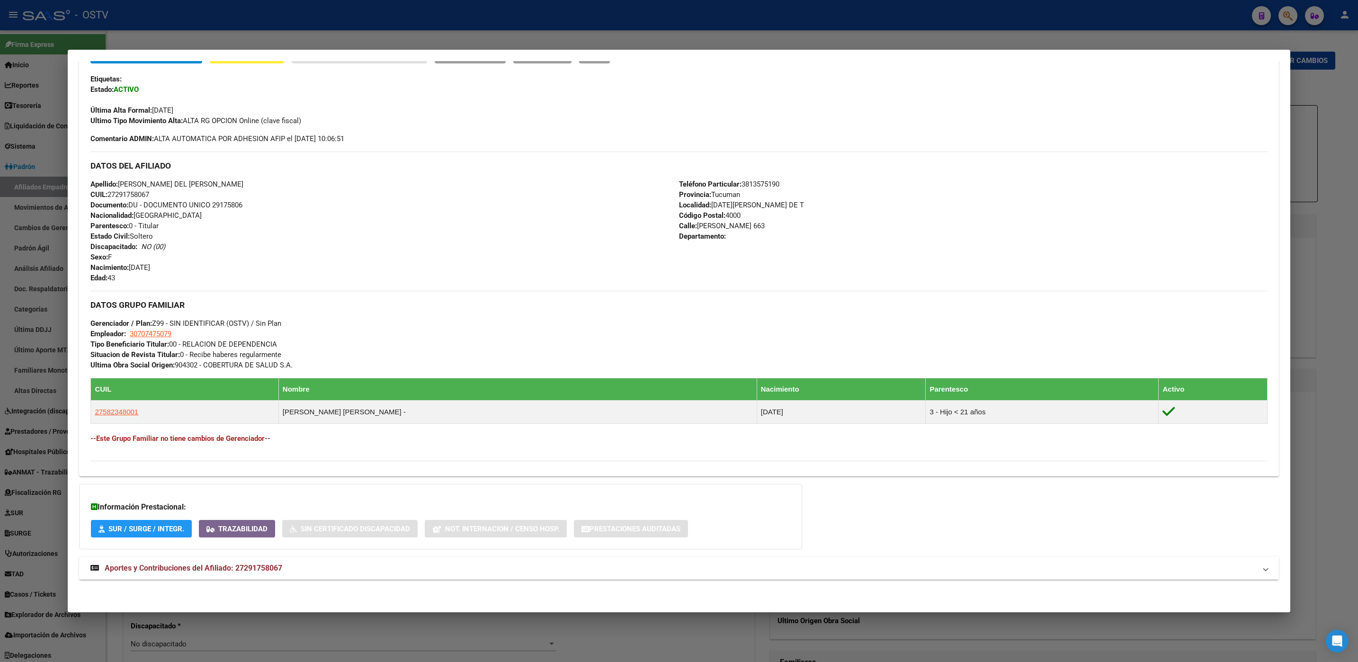
click at [249, 571] on span "Aportes y Contribuciones del Afiliado: 27291758067" at bounding box center [194, 567] width 178 height 9
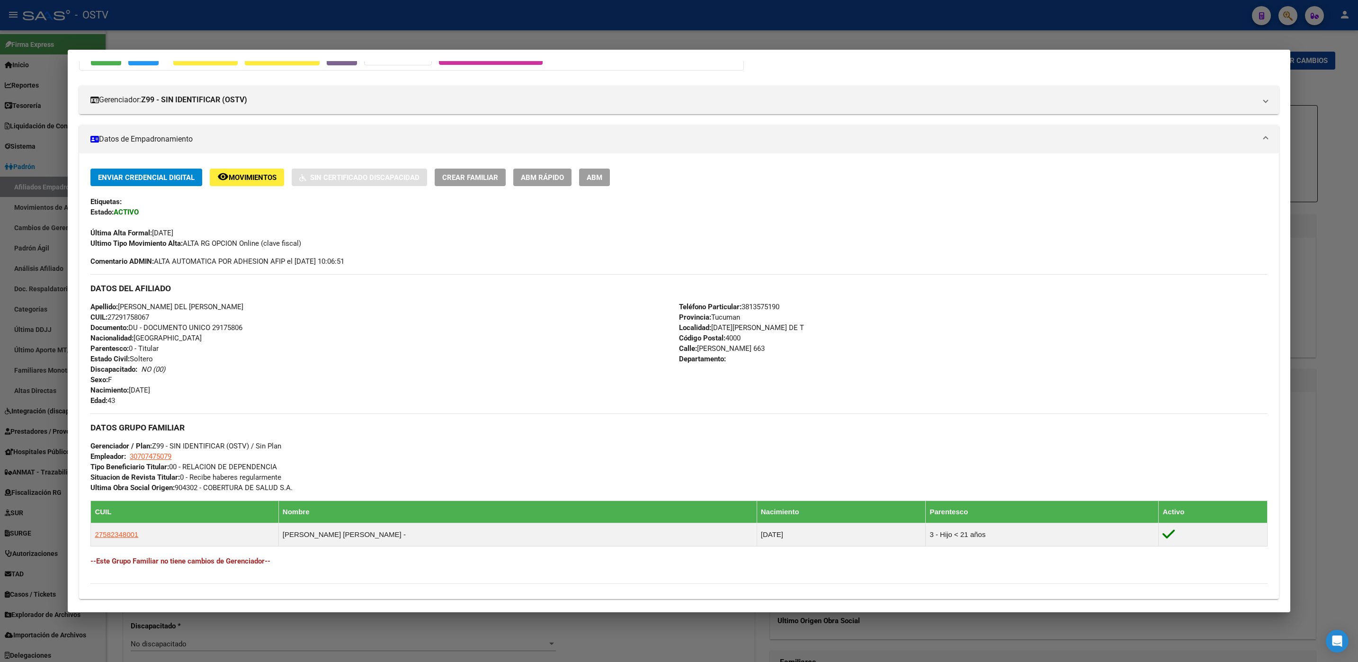
scroll to position [0, 0]
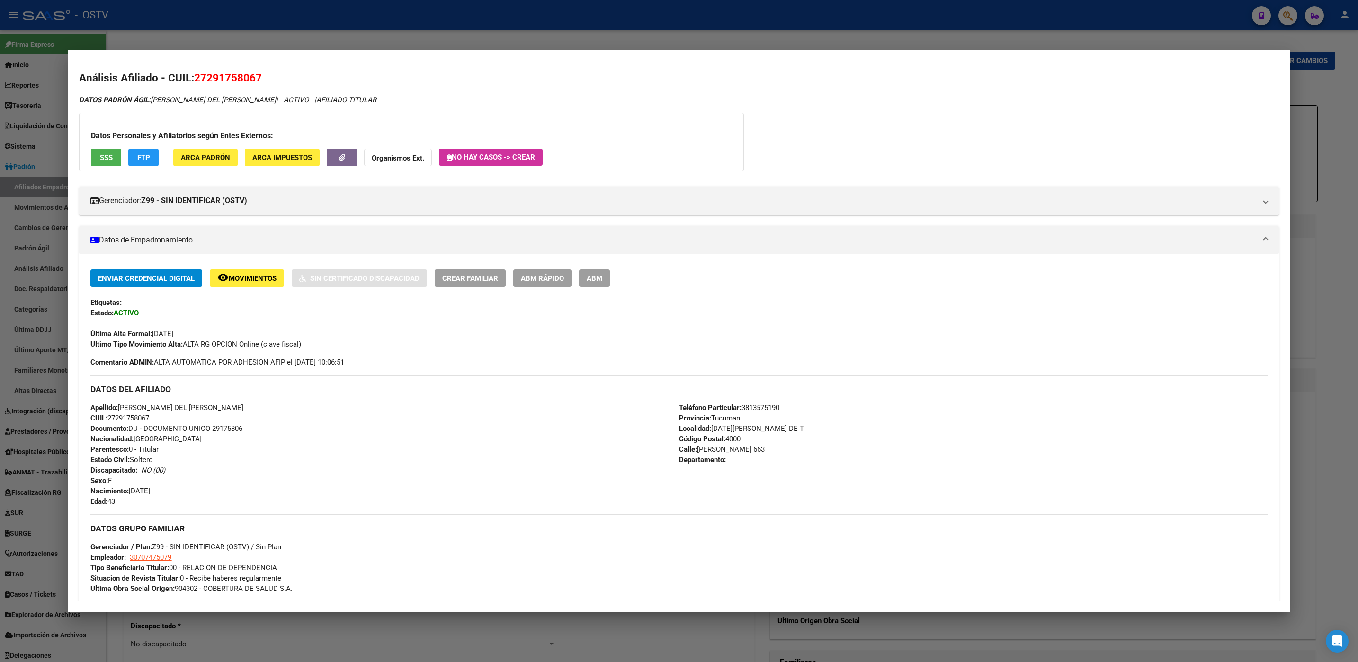
click at [1316, 128] on div at bounding box center [679, 331] width 1358 height 662
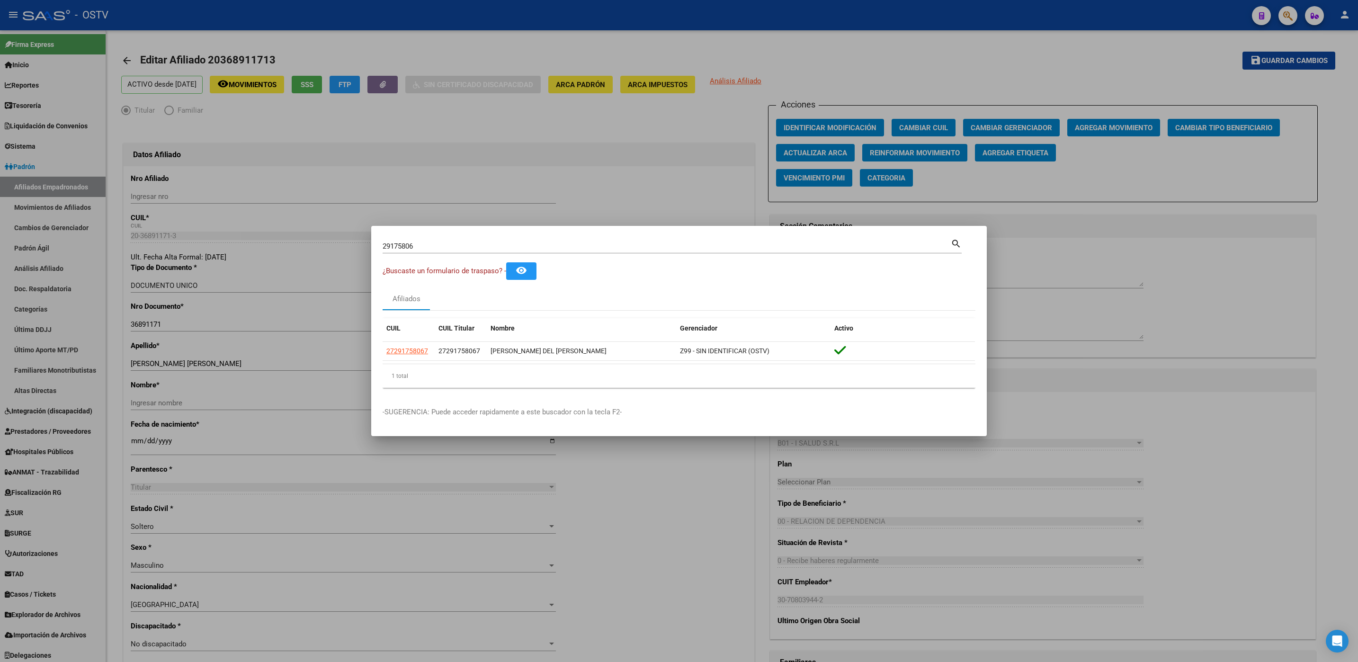
click at [1324, 37] on div at bounding box center [679, 331] width 1358 height 662
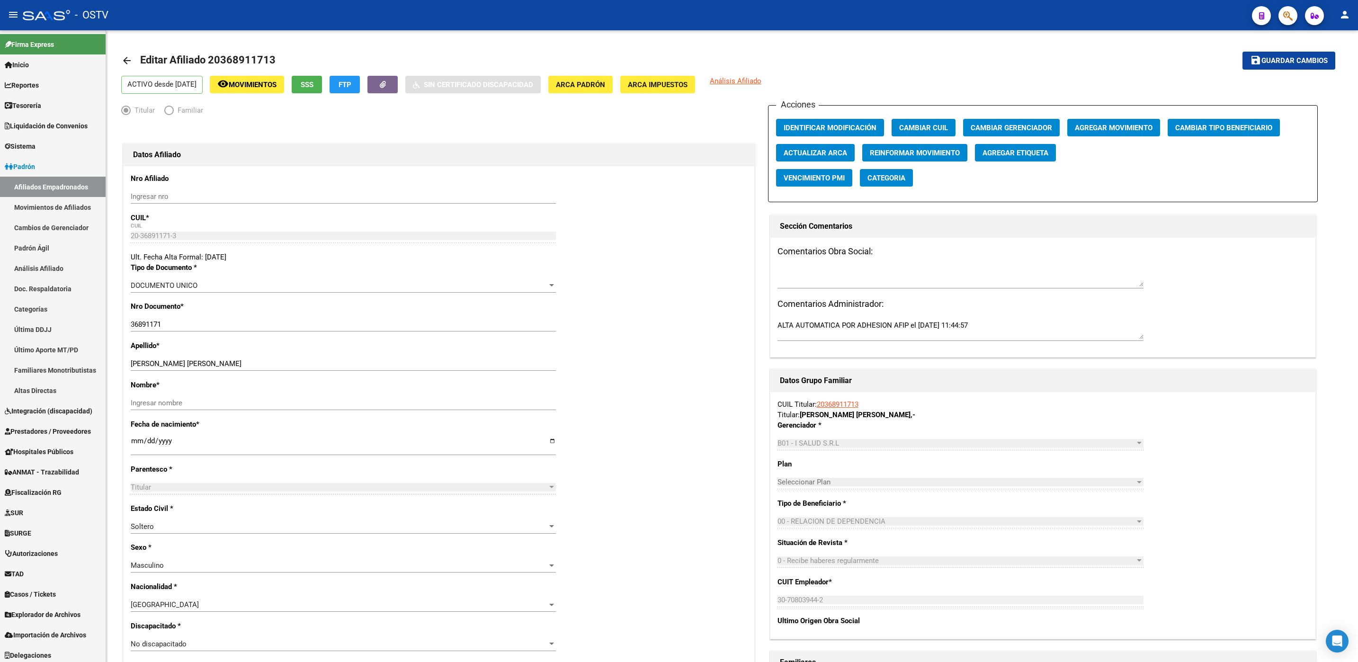
click at [1345, 16] on mat-icon "person" at bounding box center [1344, 14] width 11 height 11
click at [1331, 61] on button "exit_to_app Salir" at bounding box center [1325, 62] width 58 height 23
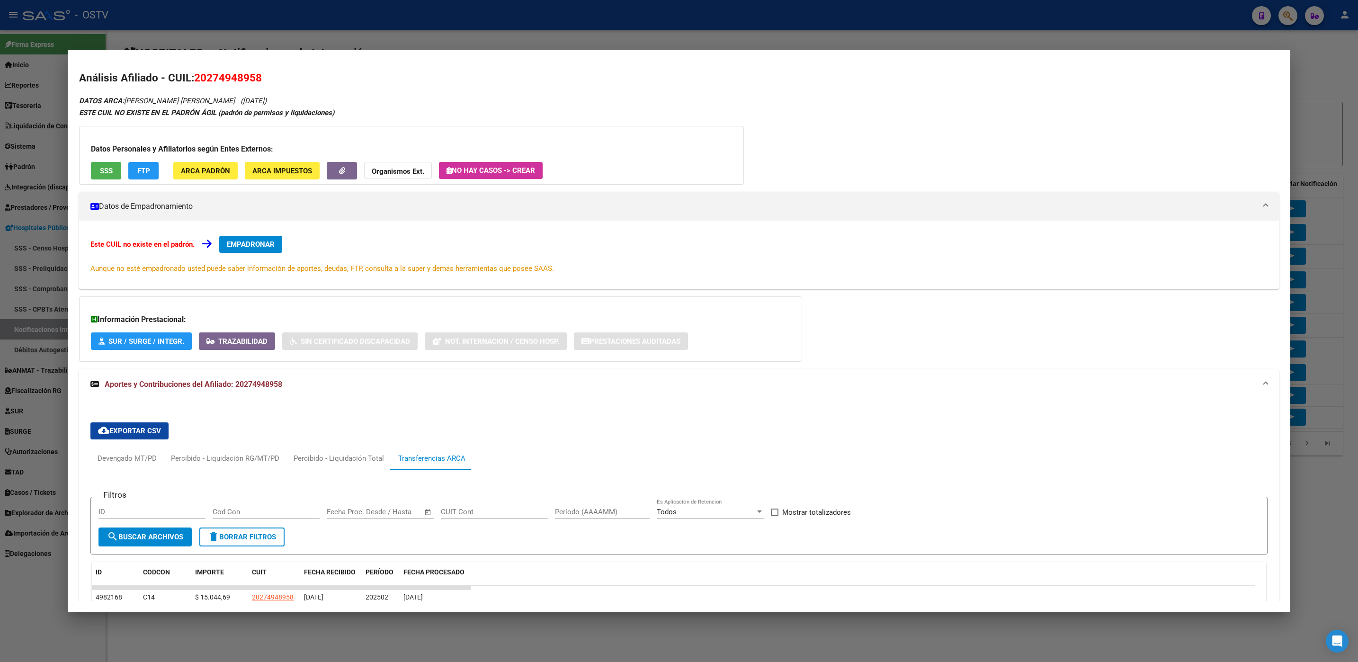
scroll to position [214, 0]
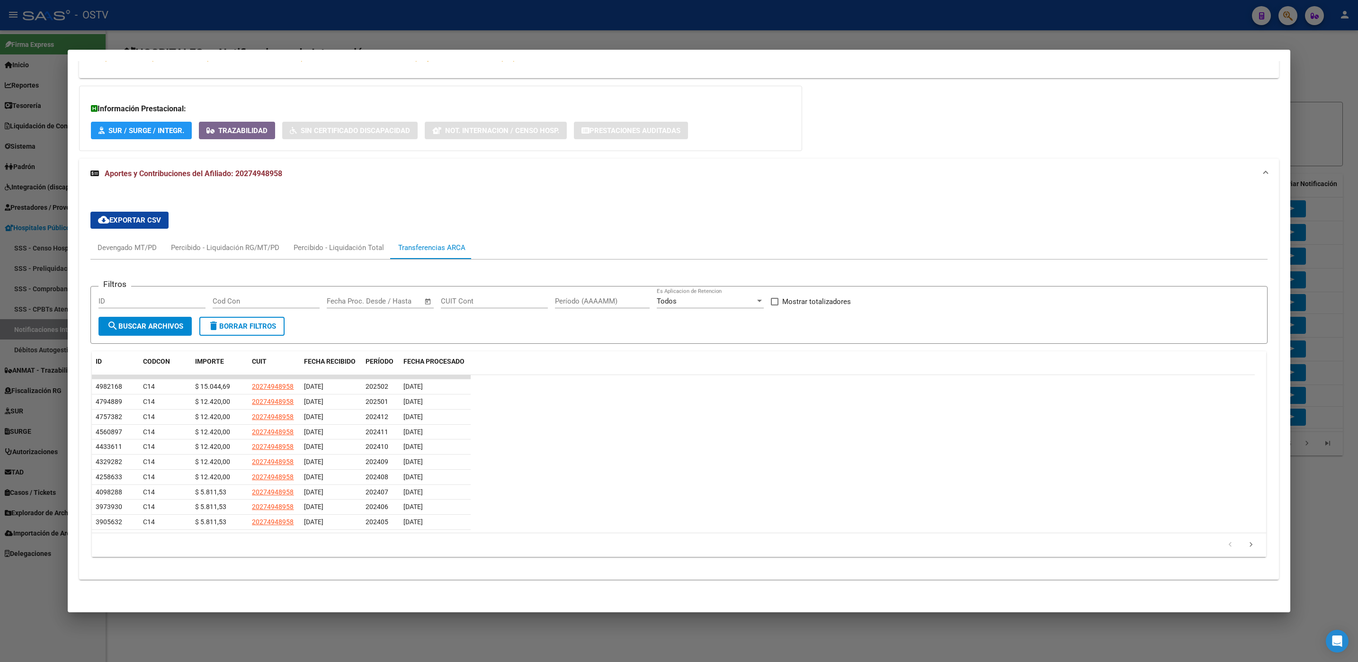
click at [283, 627] on div at bounding box center [679, 331] width 1358 height 662
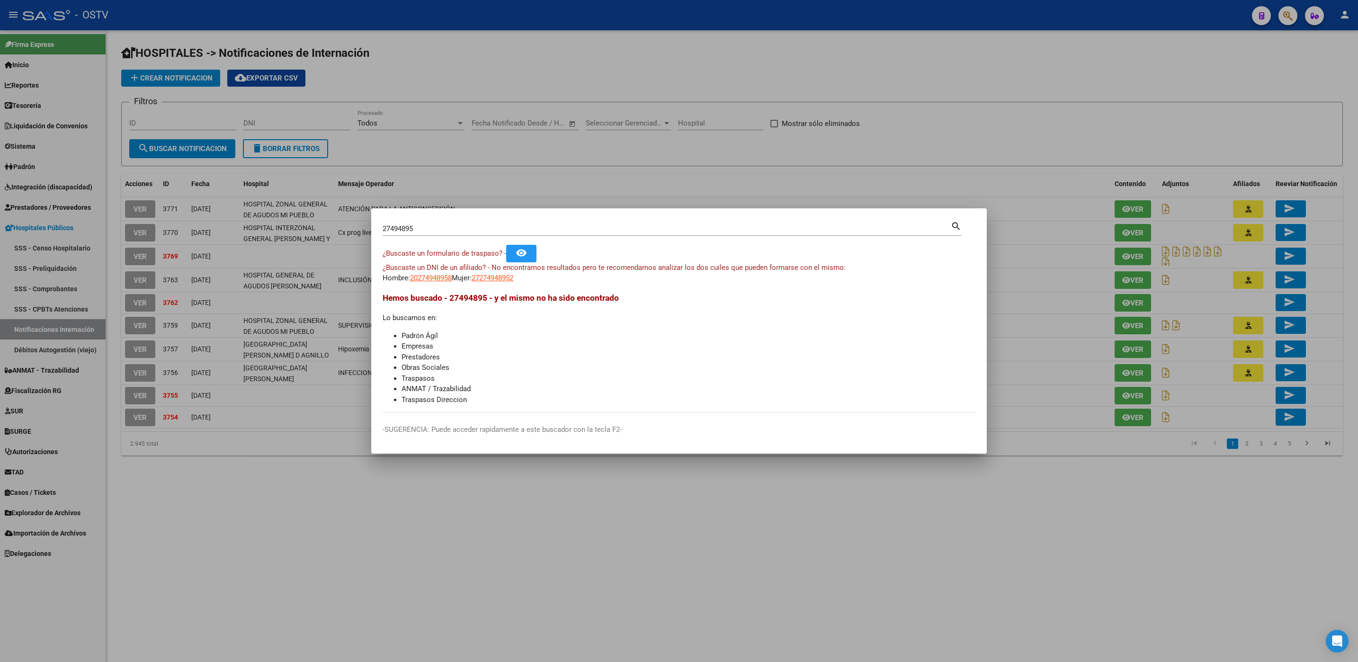
drag, startPoint x: 439, startPoint y: 230, endPoint x: 156, endPoint y: 227, distance: 283.1
click at [344, 227] on div "27494895 Buscar (apellido, dni, cuil, nro traspaso, cuit, obra social) search ¿…" at bounding box center [679, 331] width 1358 height 662
paste input "23290301734"
type input "23290301734"
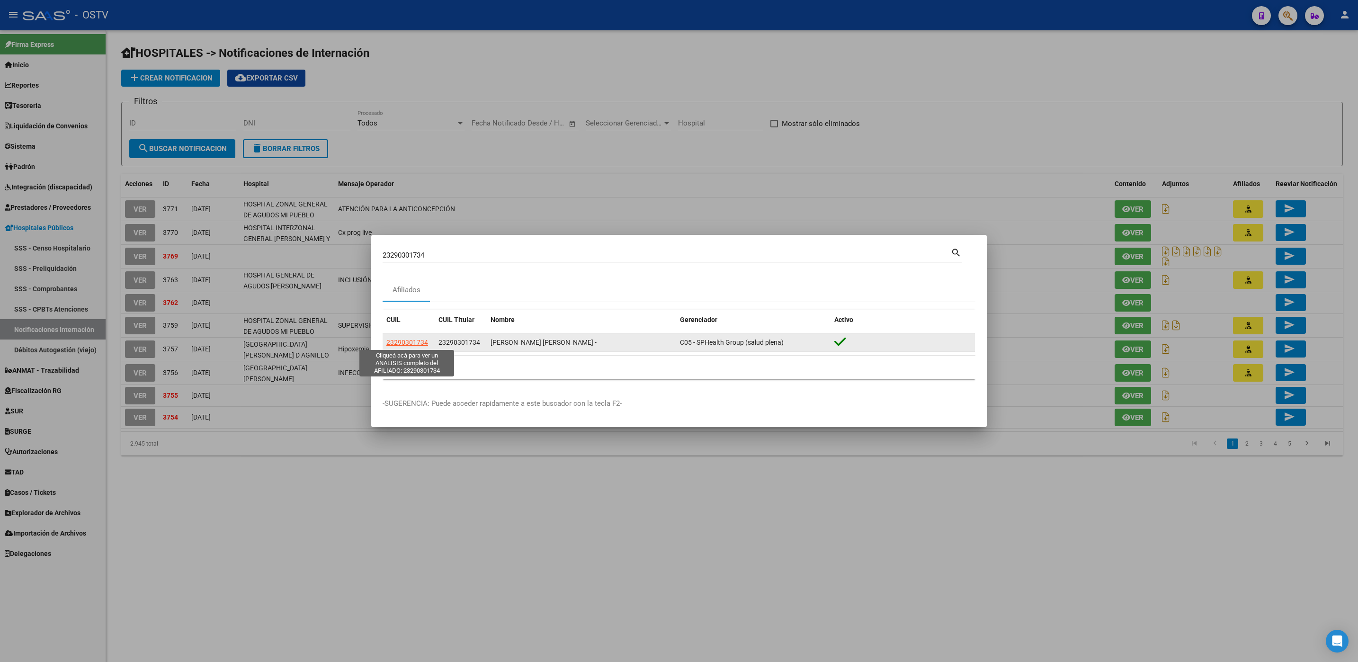
click at [414, 344] on span "23290301734" at bounding box center [407, 343] width 42 height 8
type textarea "23290301734"
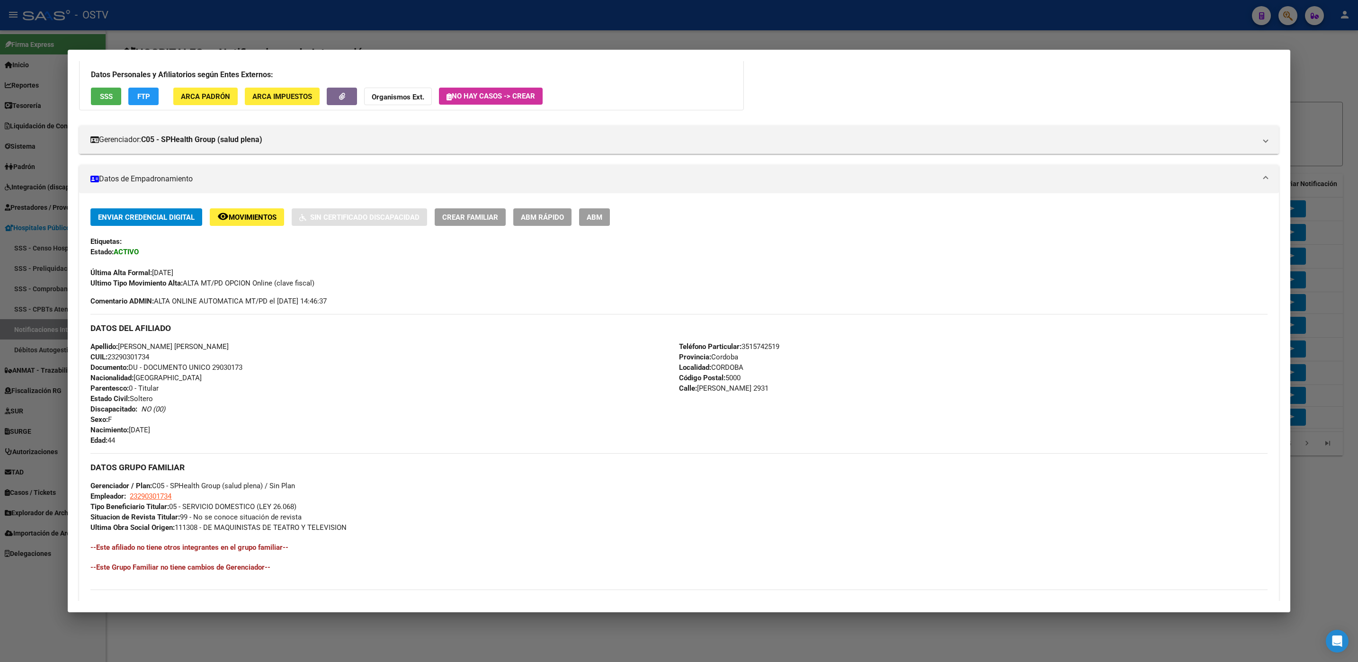
scroll to position [191, 0]
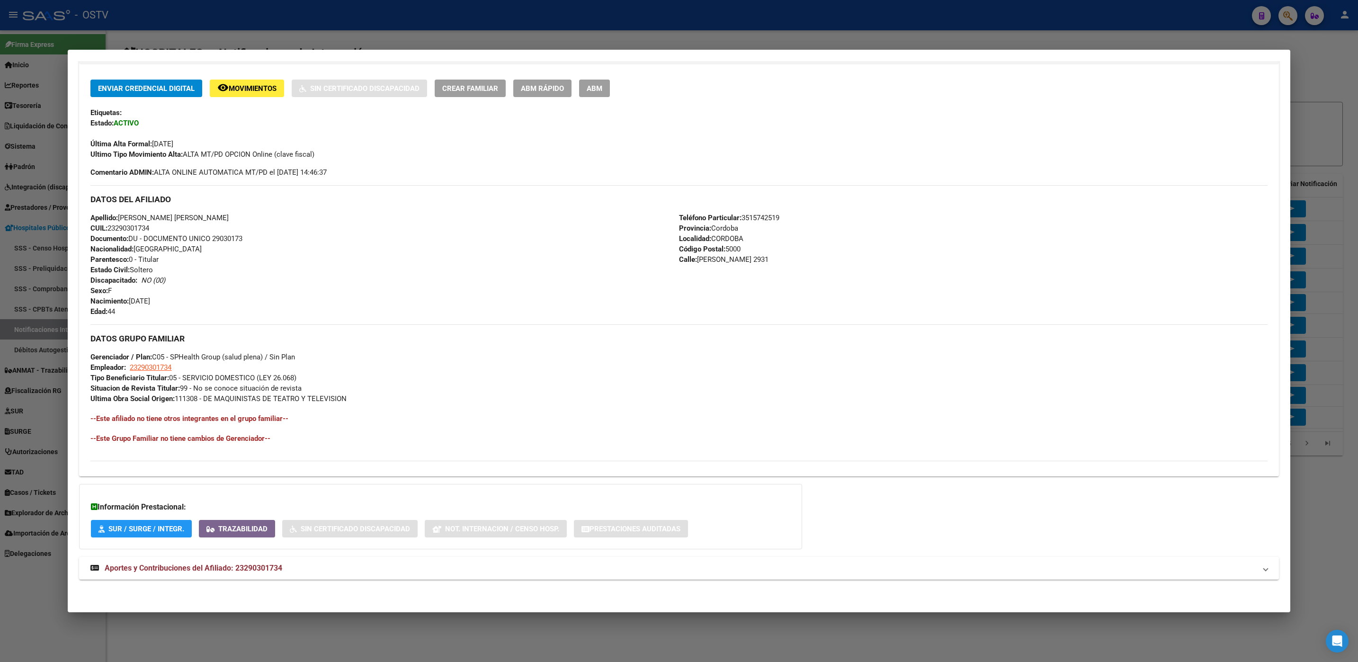
click at [236, 553] on div "DATOS PADRÓN ÁGIL: VALFRE NADIA ISABEL - | ACTIVO | AFILIADO TITULAR Datos Pers…" at bounding box center [678, 248] width 1199 height 686
click at [243, 563] on span "Aportes y Contribuciones del Afiliado: 23290301734" at bounding box center [194, 567] width 178 height 9
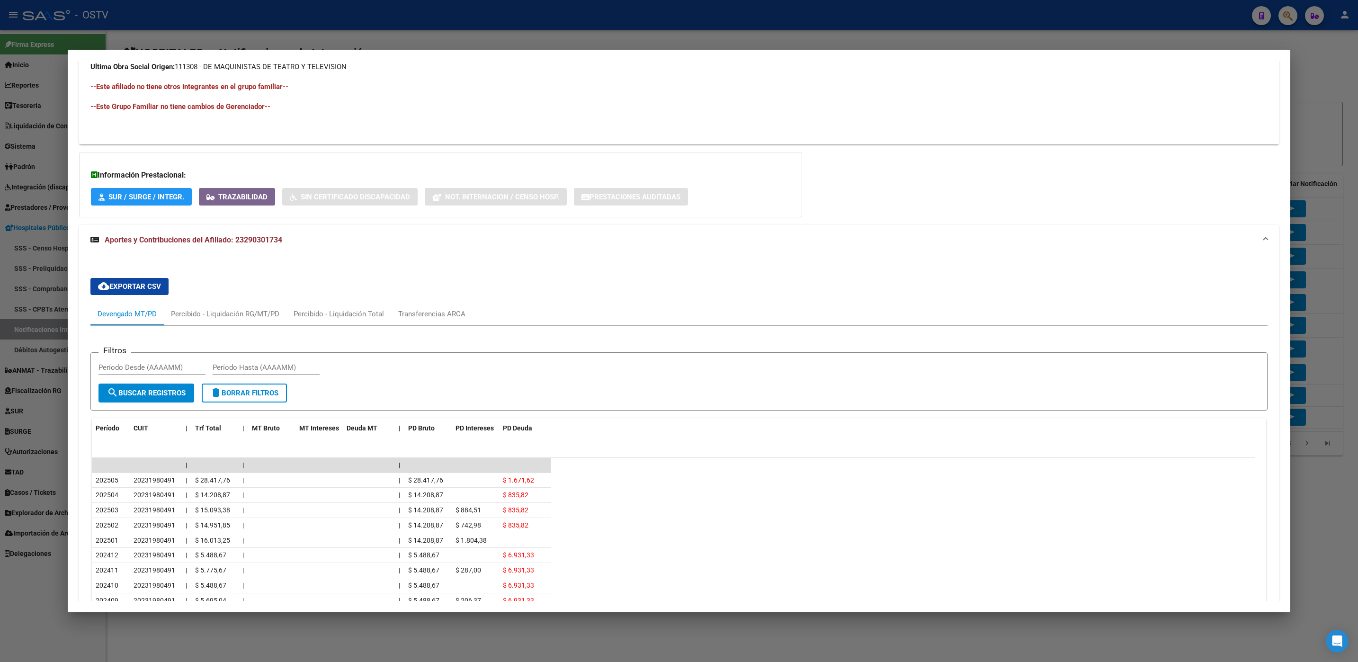
scroll to position [619, 0]
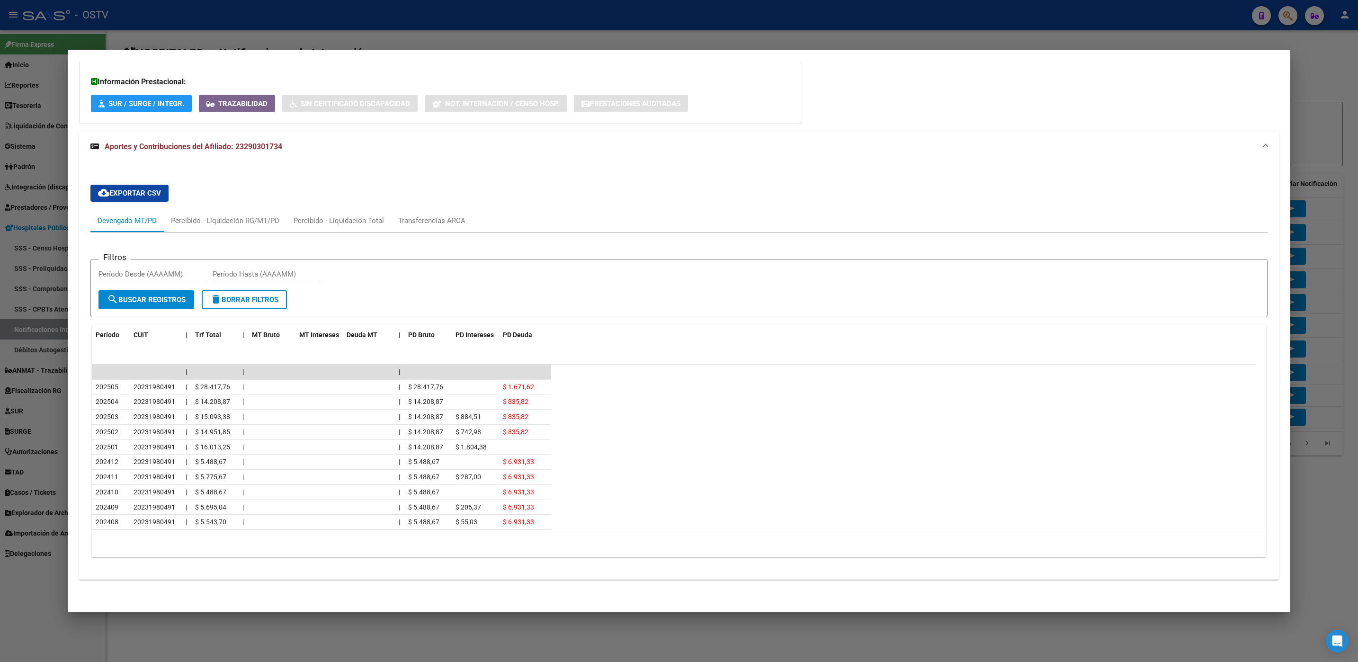
click at [412, 645] on div at bounding box center [679, 331] width 1358 height 662
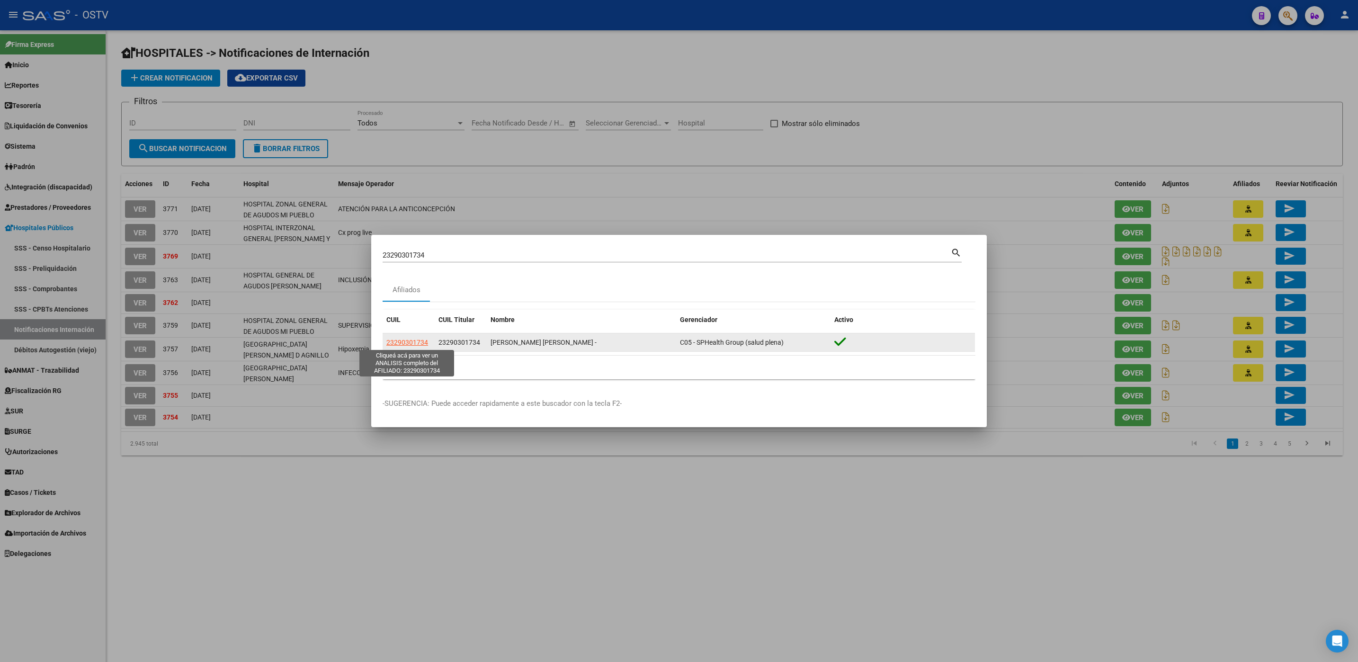
click at [410, 344] on span "23290301734" at bounding box center [407, 343] width 42 height 8
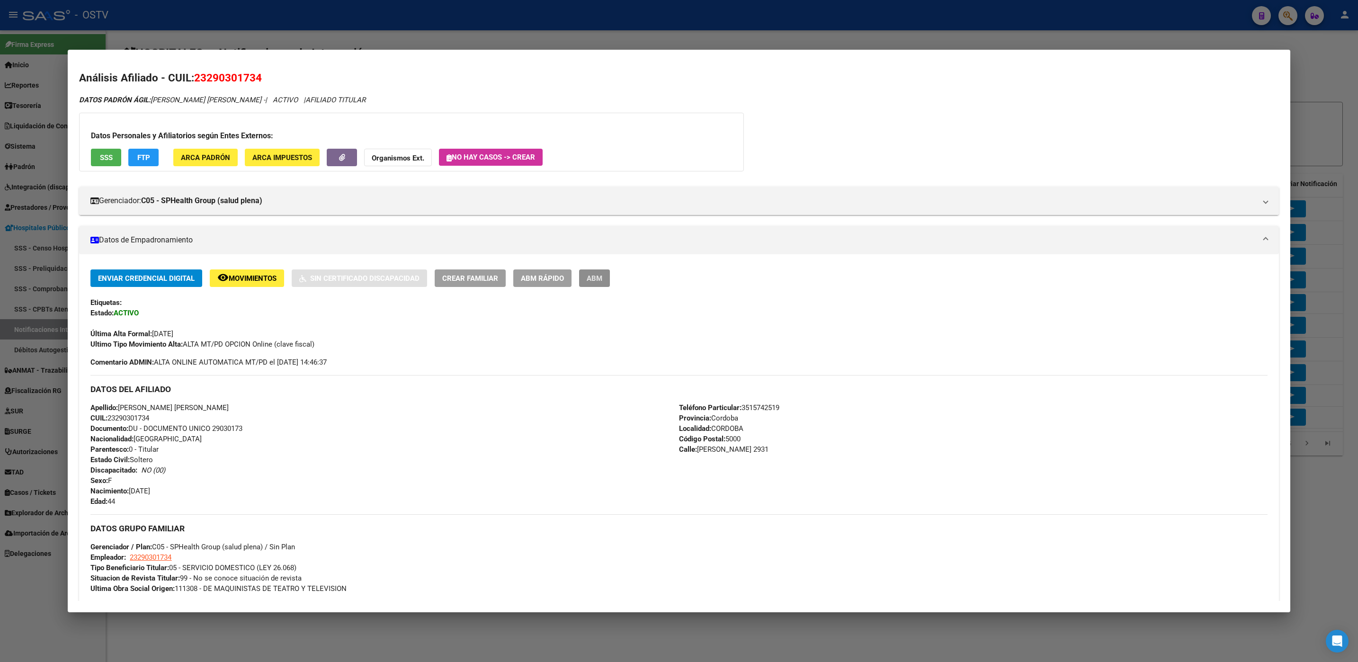
click at [591, 285] on button "ABM" at bounding box center [594, 278] width 31 height 18
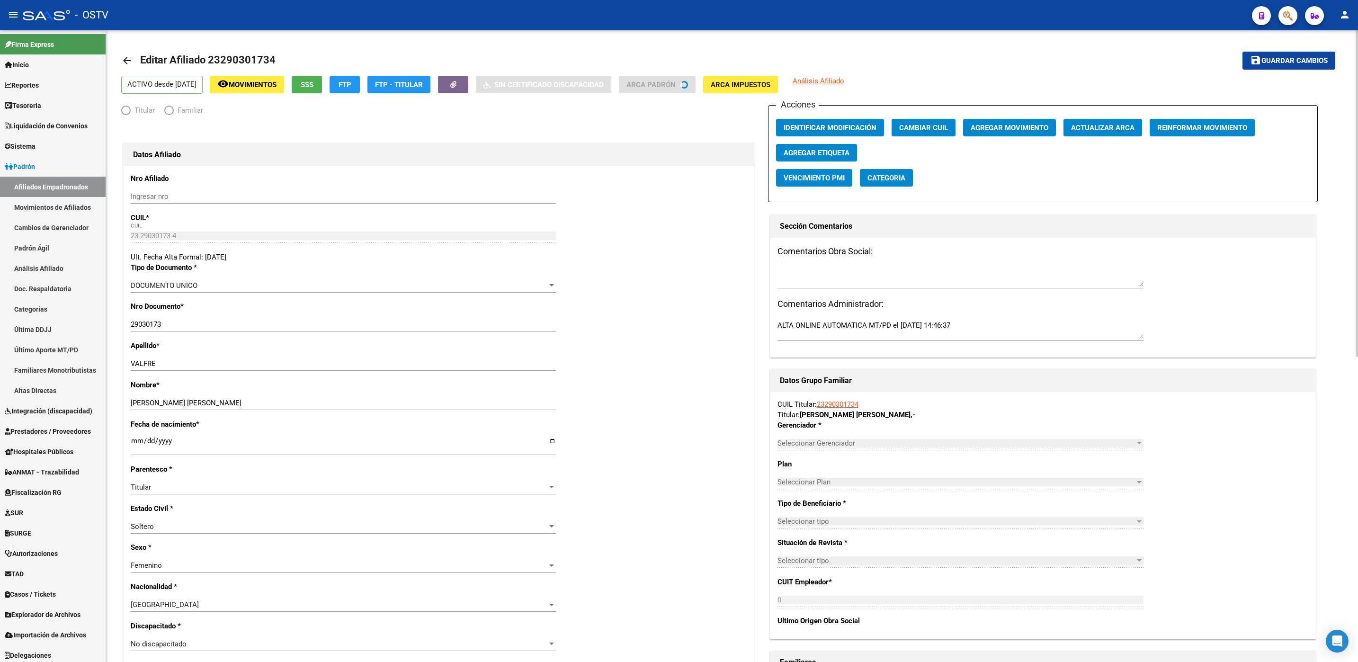
radio input "true"
type input "23-29030173-4"
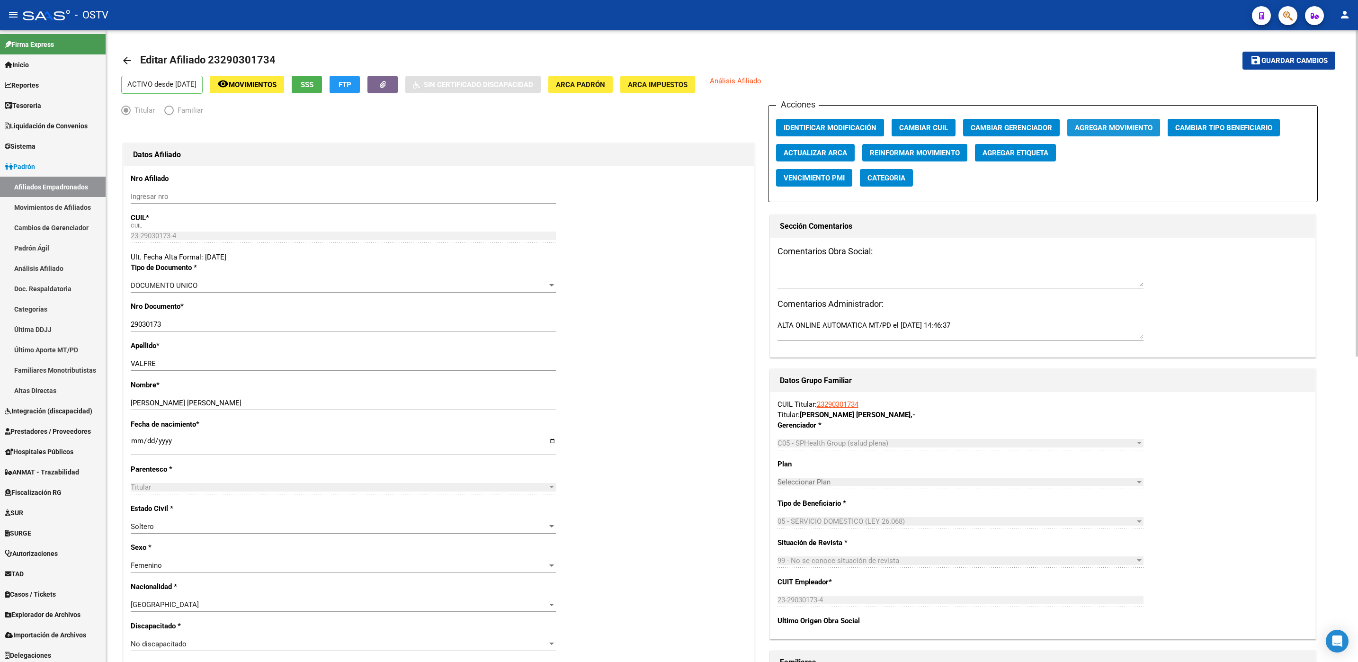
click at [1135, 129] on span "Agregar Movimiento" at bounding box center [1114, 128] width 78 height 9
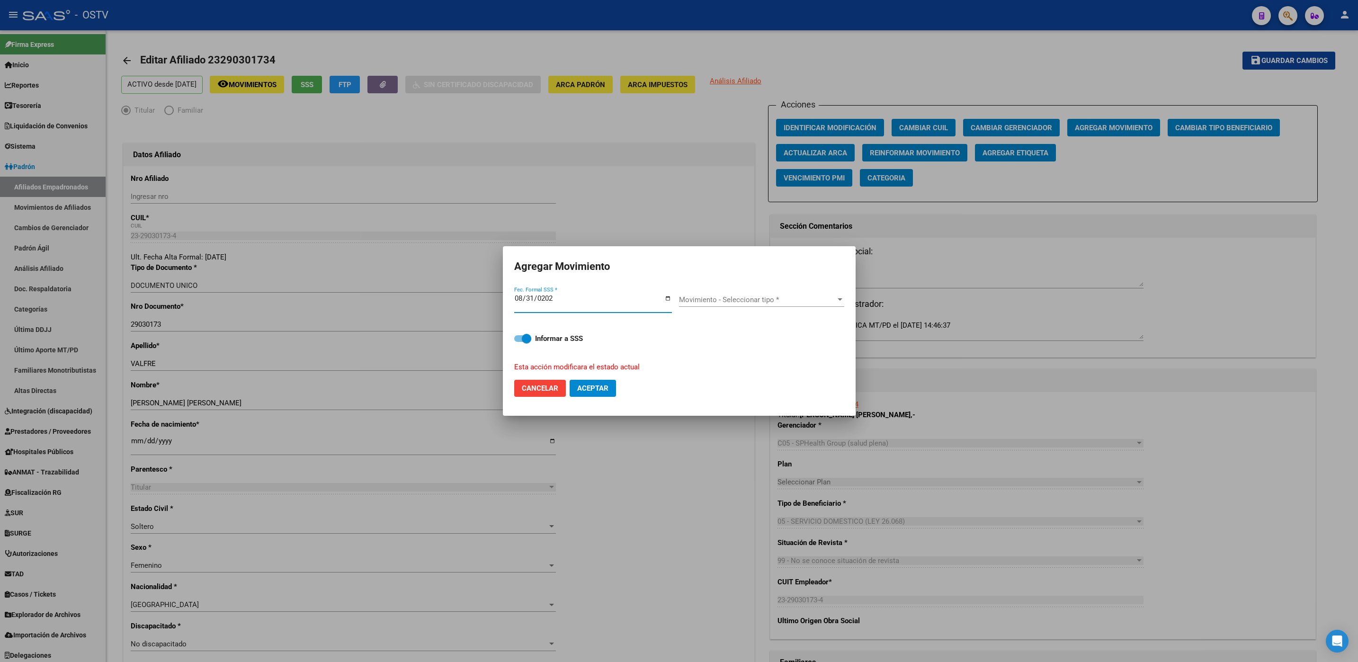
type input "2025-08-31"
click at [706, 295] on span "Movimiento - Seleccionar tipo *" at bounding box center [757, 299] width 157 height 9
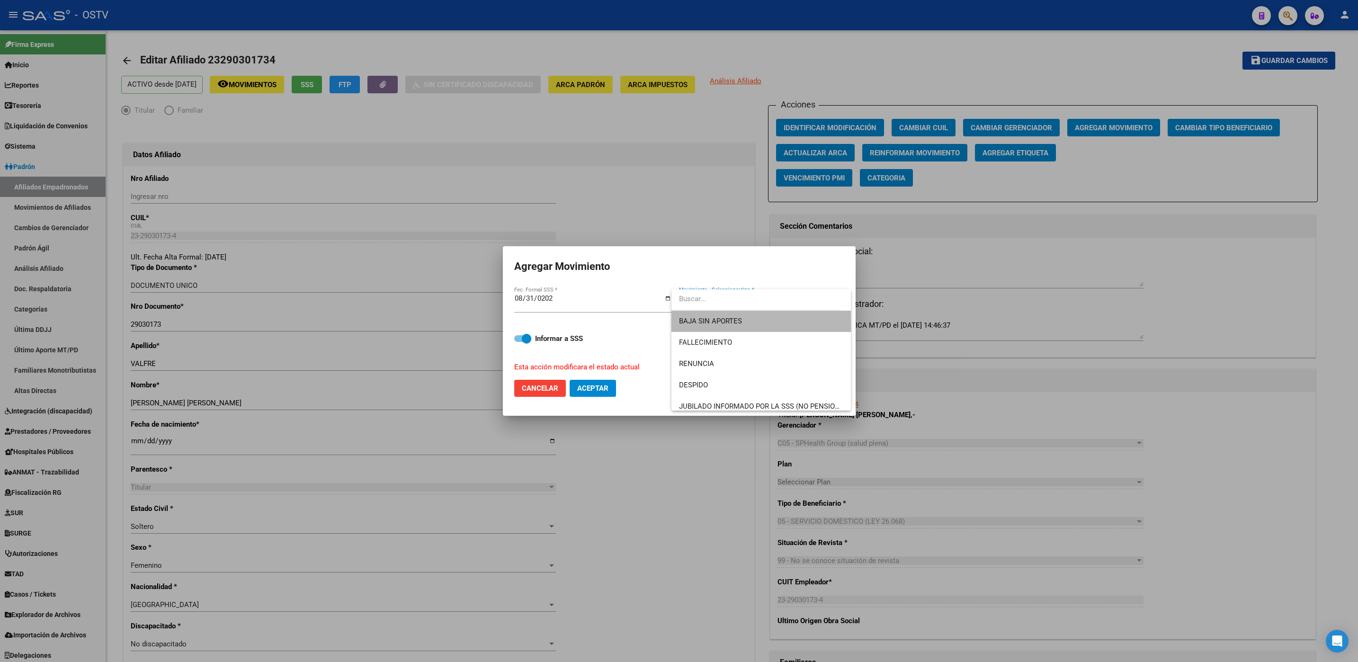
click at [776, 323] on span "BAJA SIN APORTES" at bounding box center [761, 321] width 164 height 21
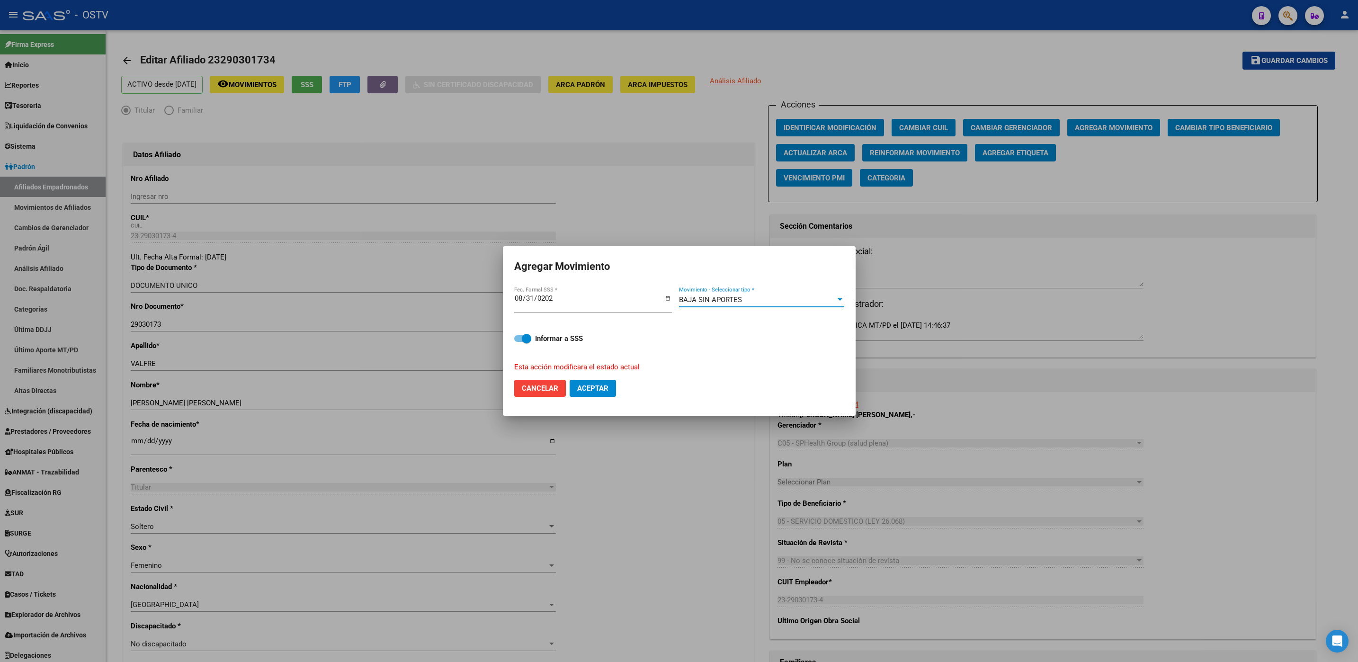
click at [587, 385] on span "Aceptar" at bounding box center [592, 388] width 31 height 9
checkbox input "false"
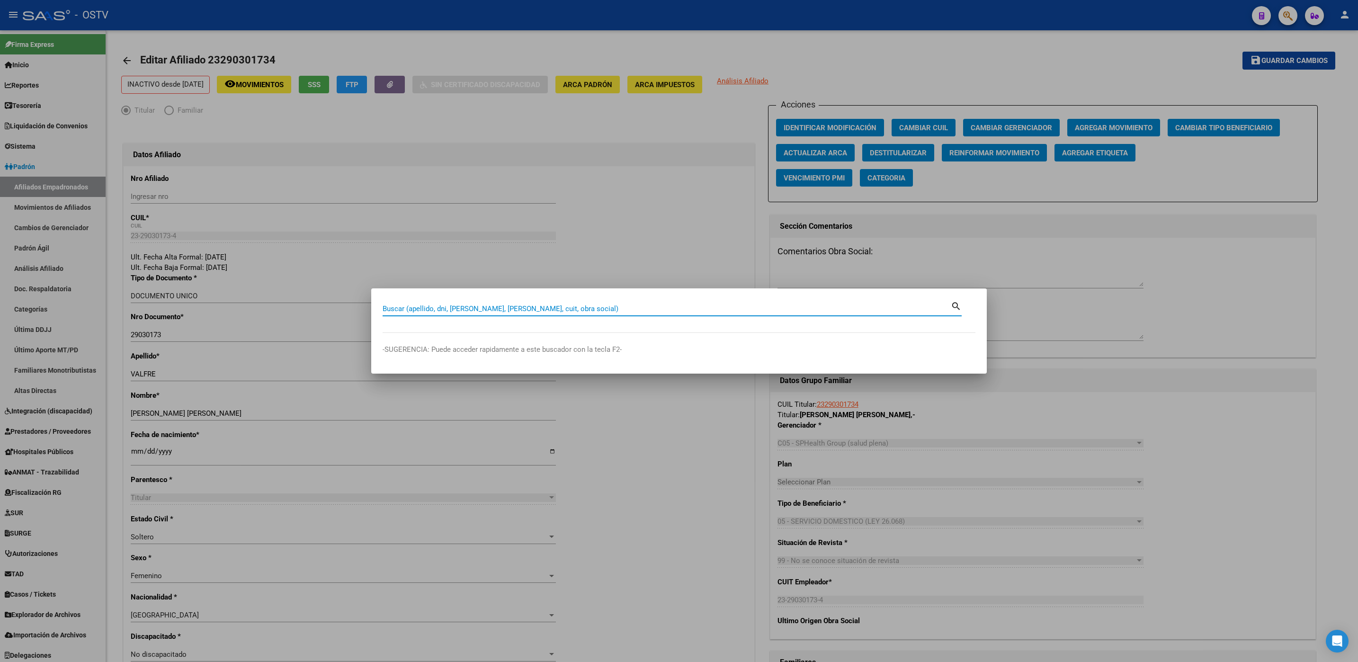
paste input "27223589583"
type input "27223589583"
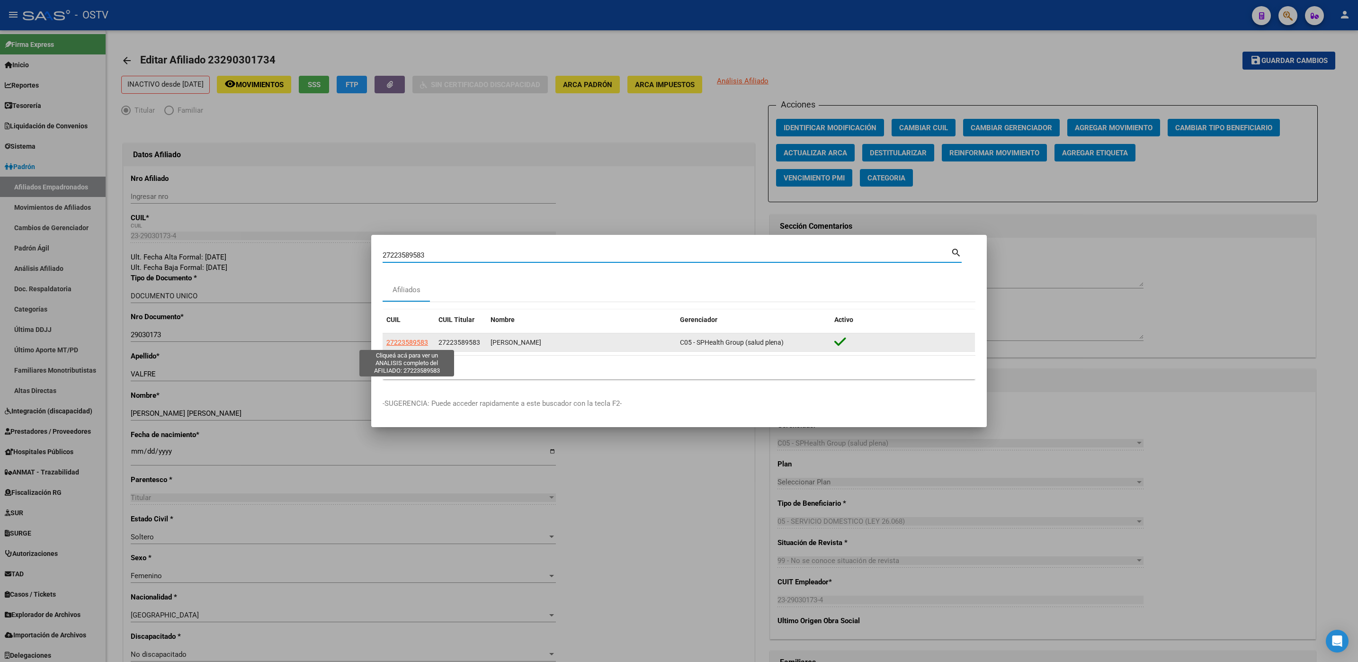
click at [418, 341] on span "27223589583" at bounding box center [407, 343] width 42 height 8
type textarea "27223589583"
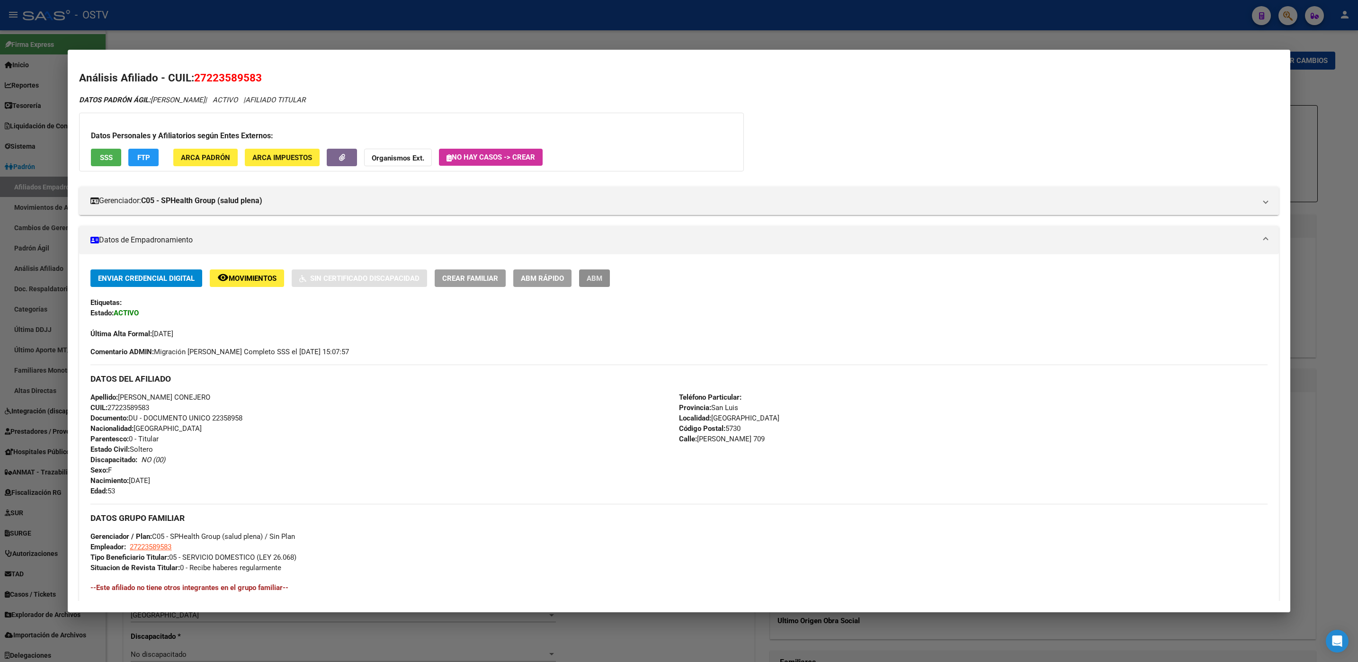
click at [593, 280] on span "ABM" at bounding box center [595, 278] width 16 height 9
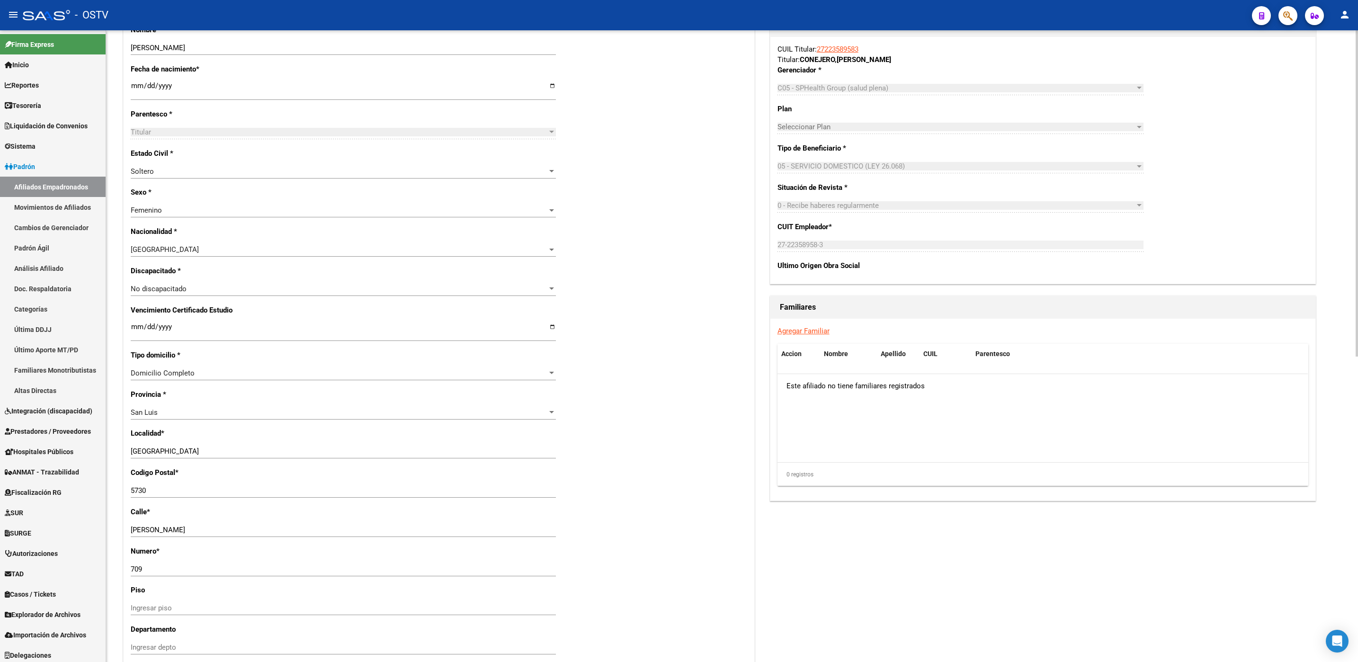
scroll to position [591, 0]
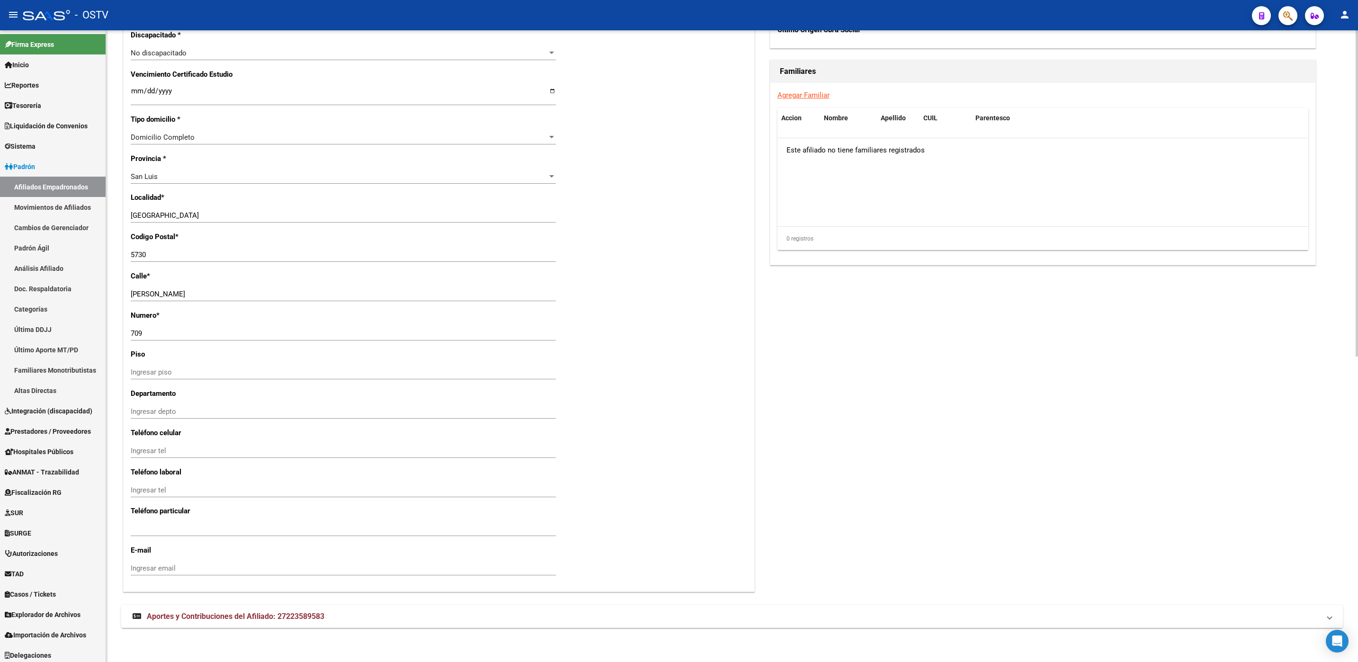
click at [303, 610] on mat-expansion-panel-header "Aportes y Contribuciones del Afiliado: 27223589583" at bounding box center [732, 616] width 1222 height 23
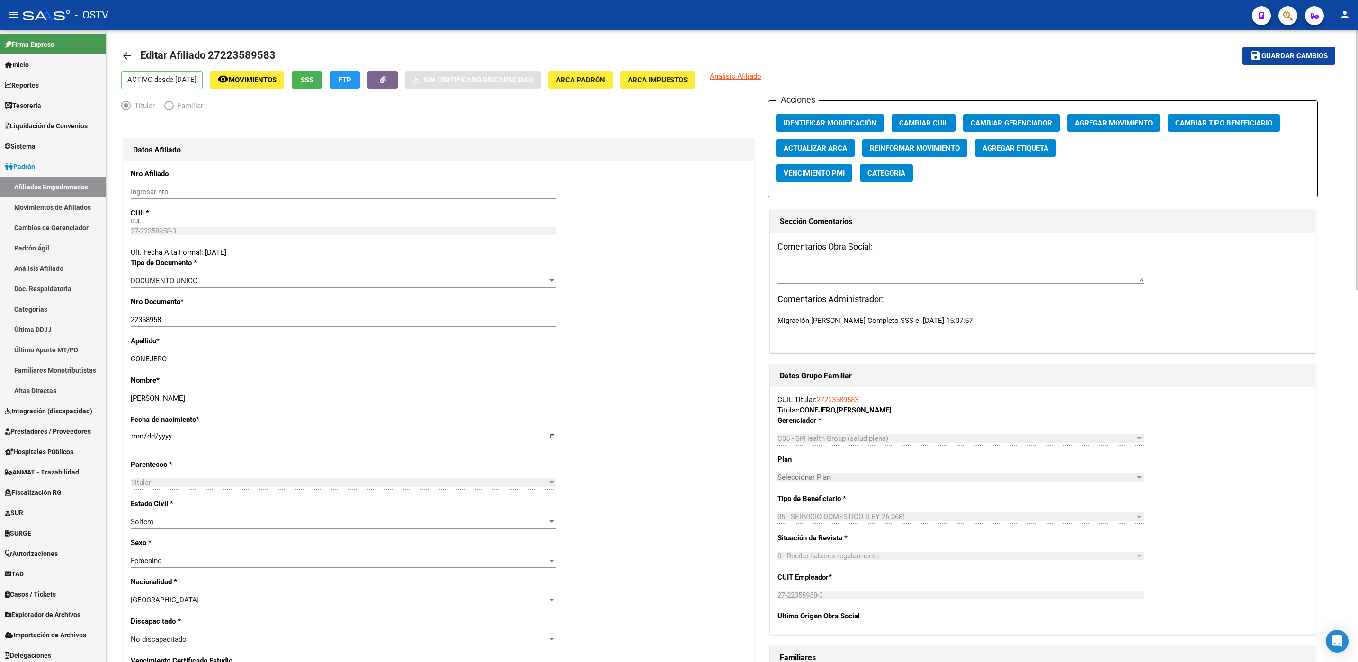
scroll to position [0, 0]
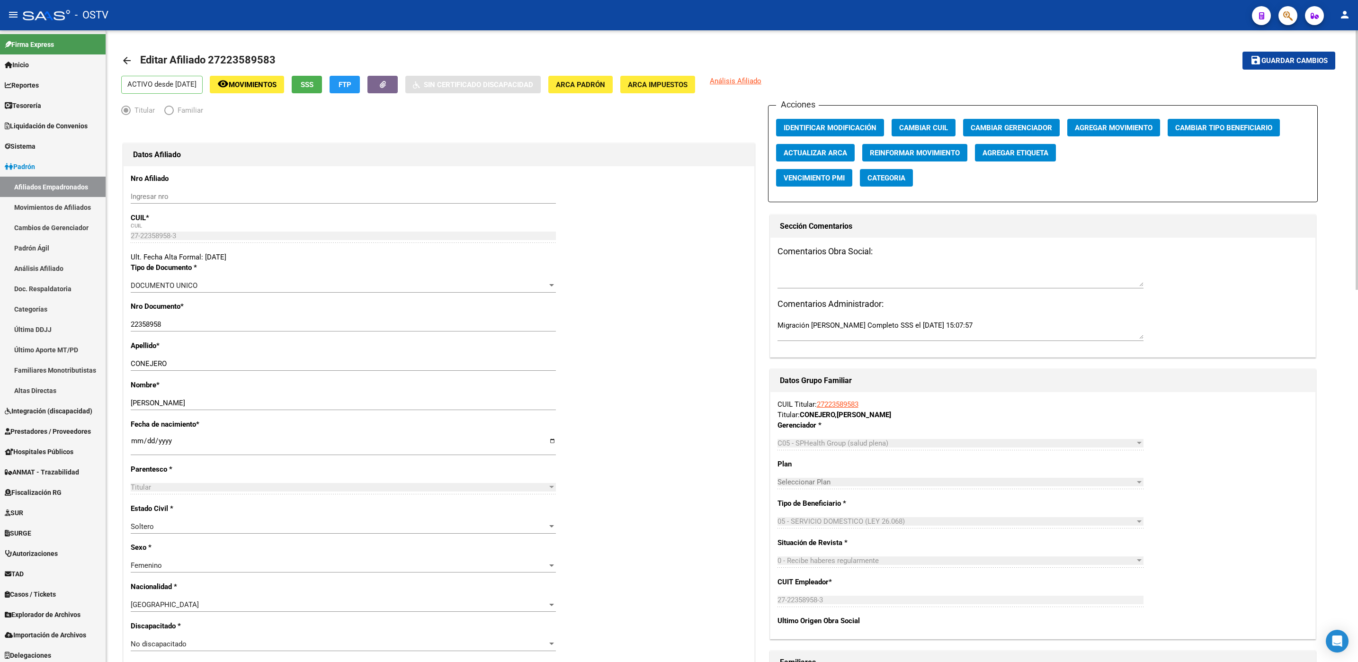
drag, startPoint x: 1198, startPoint y: 127, endPoint x: 1132, endPoint y: 128, distance: 65.8
click at [1145, 128] on div "Acciones Identificar Modificación Cambiar CUIL Cambiar Gerenciador Agregar Movi…" at bounding box center [1043, 153] width 550 height 97
click at [1132, 128] on span "Agregar Movimiento" at bounding box center [1114, 128] width 78 height 9
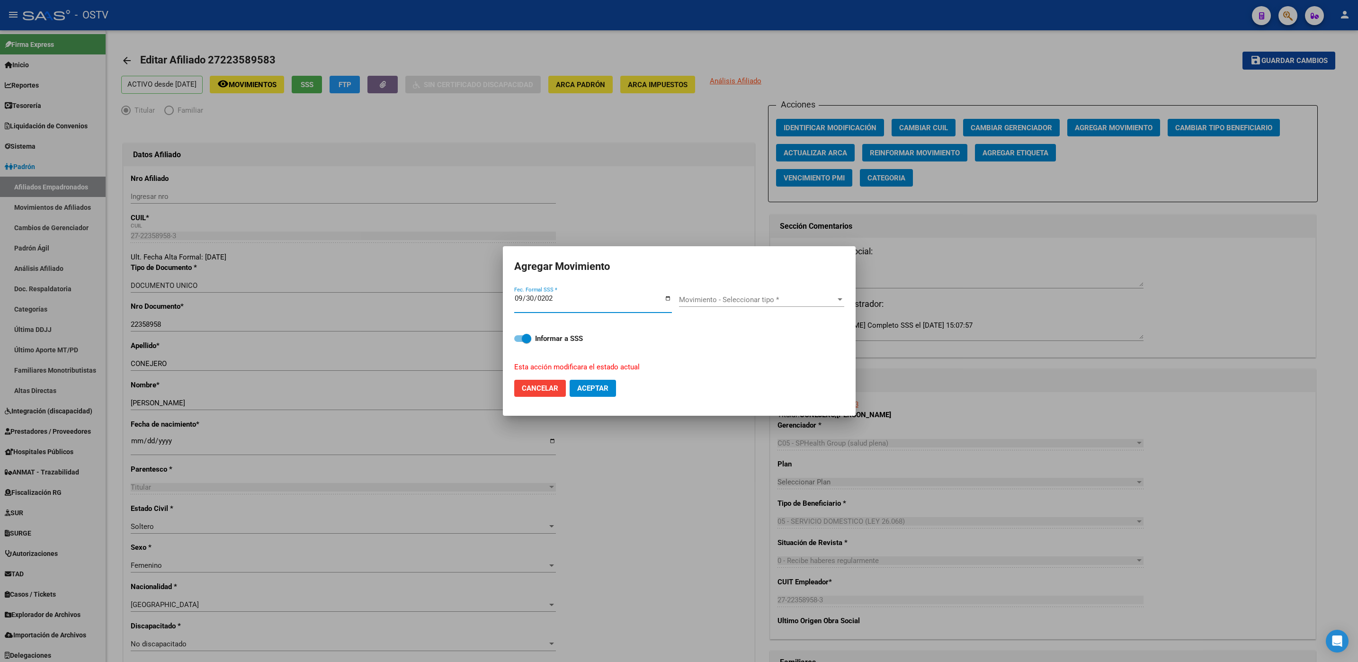
type input "2025-09-30"
click at [730, 304] on div "Movimiento - Seleccionar tipo * Movimiento - Seleccionar tipo *" at bounding box center [761, 300] width 165 height 14
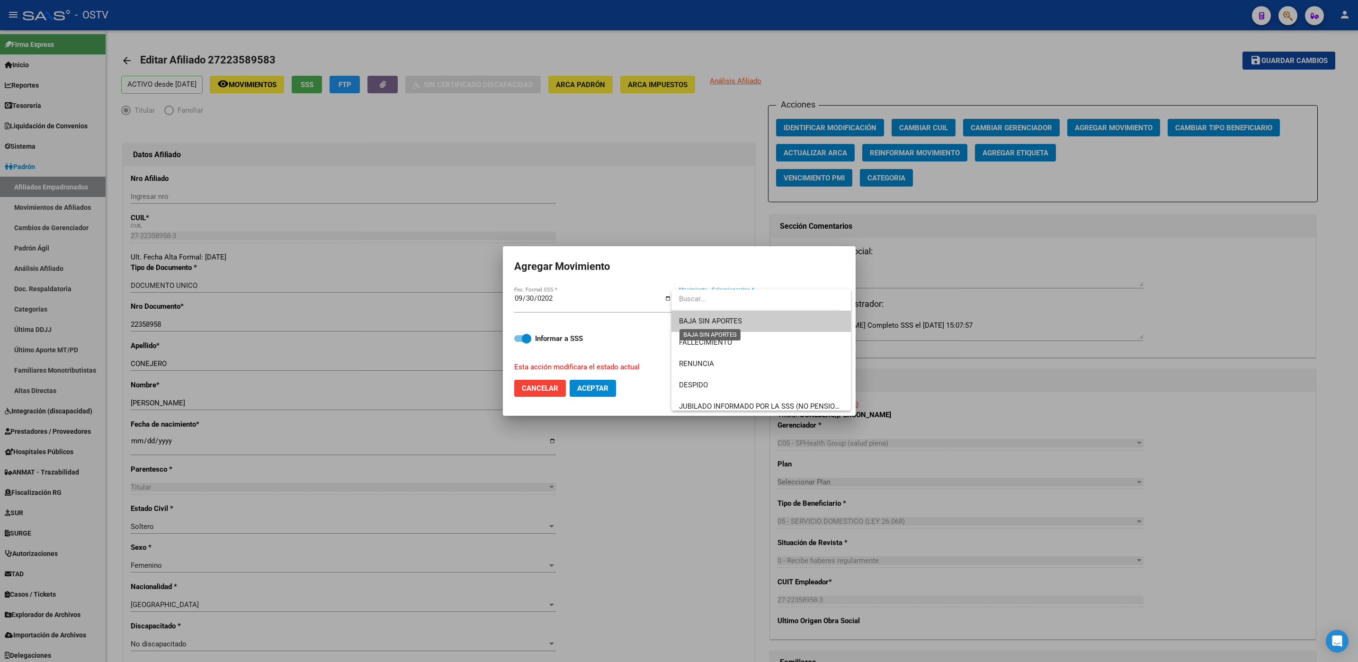
click at [719, 321] on span "BAJA SIN APORTES" at bounding box center [710, 321] width 63 height 9
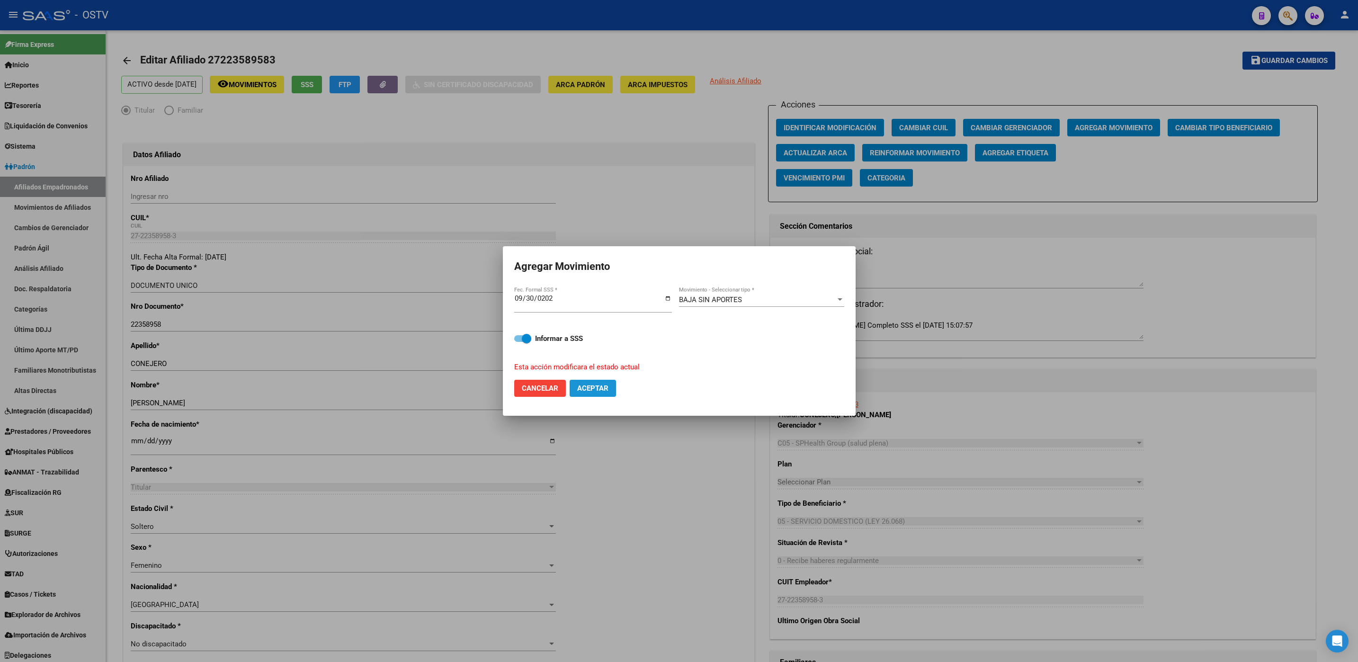
click at [608, 394] on button "Aceptar" at bounding box center [593, 388] width 46 height 17
checkbox input "false"
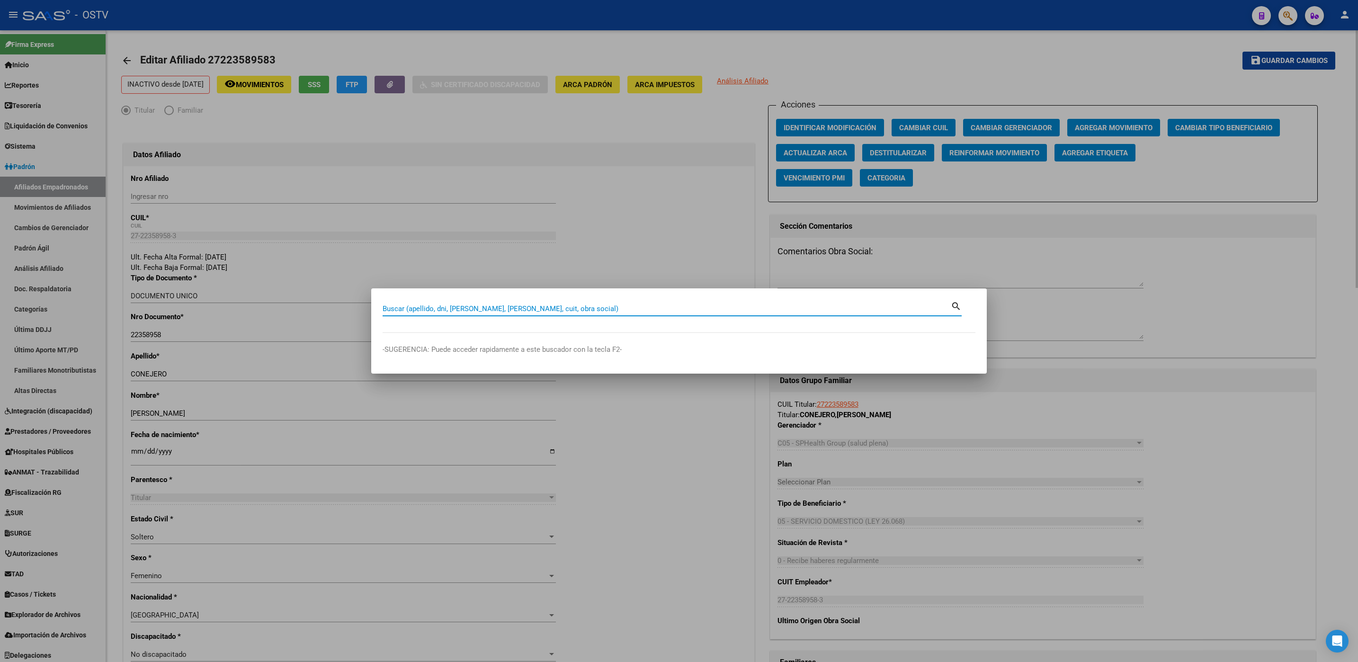
paste input "27951823460"
type input "27951823460"
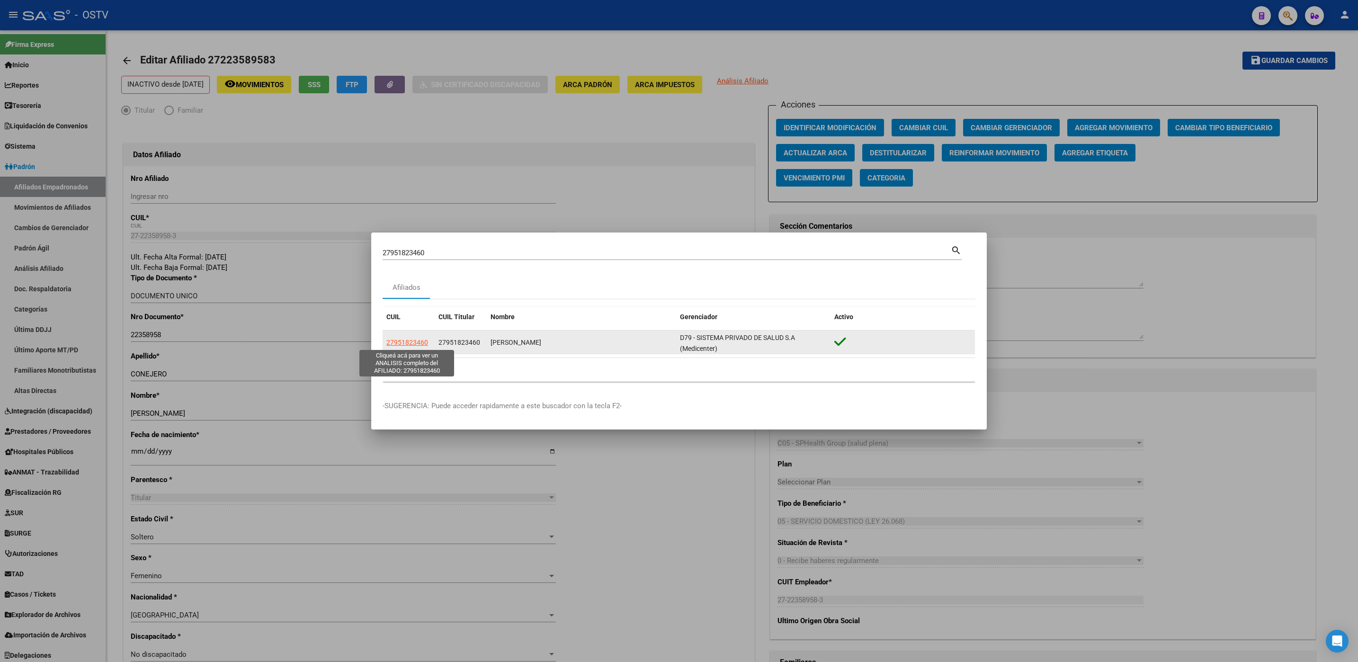
click at [400, 343] on span "27951823460" at bounding box center [407, 343] width 42 height 8
type textarea "27951823460"
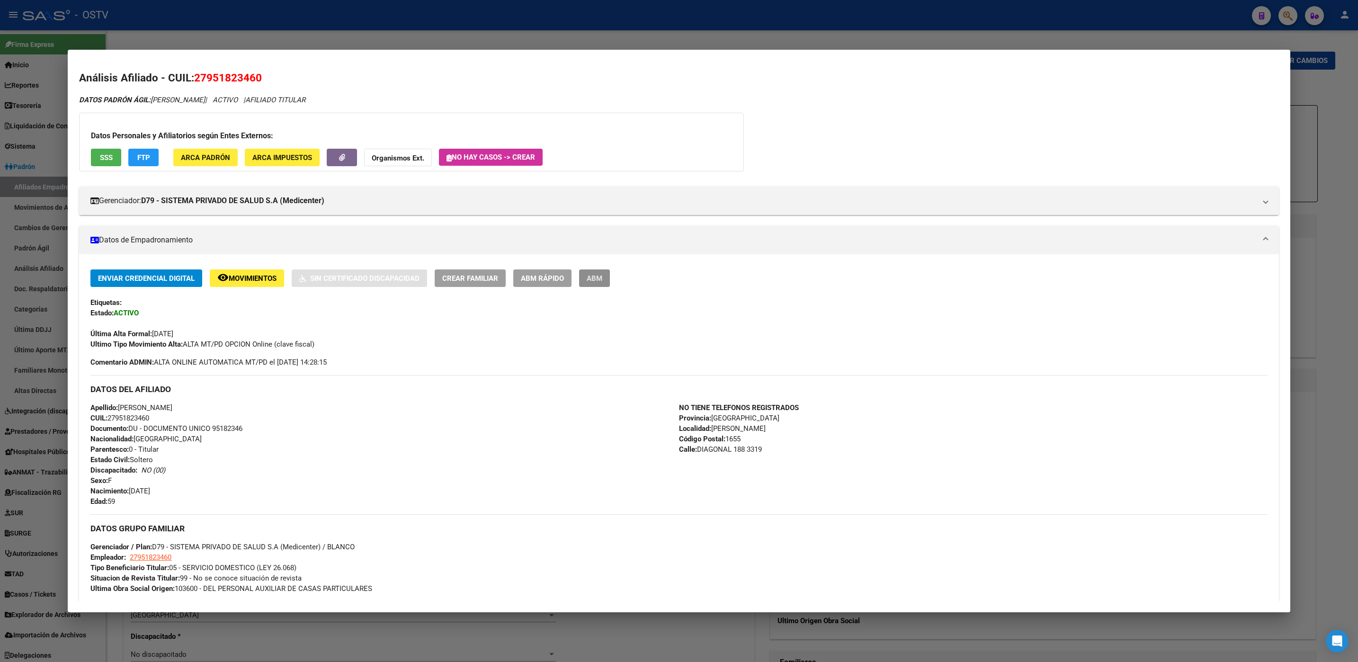
click at [589, 285] on button "ABM" at bounding box center [594, 278] width 31 height 18
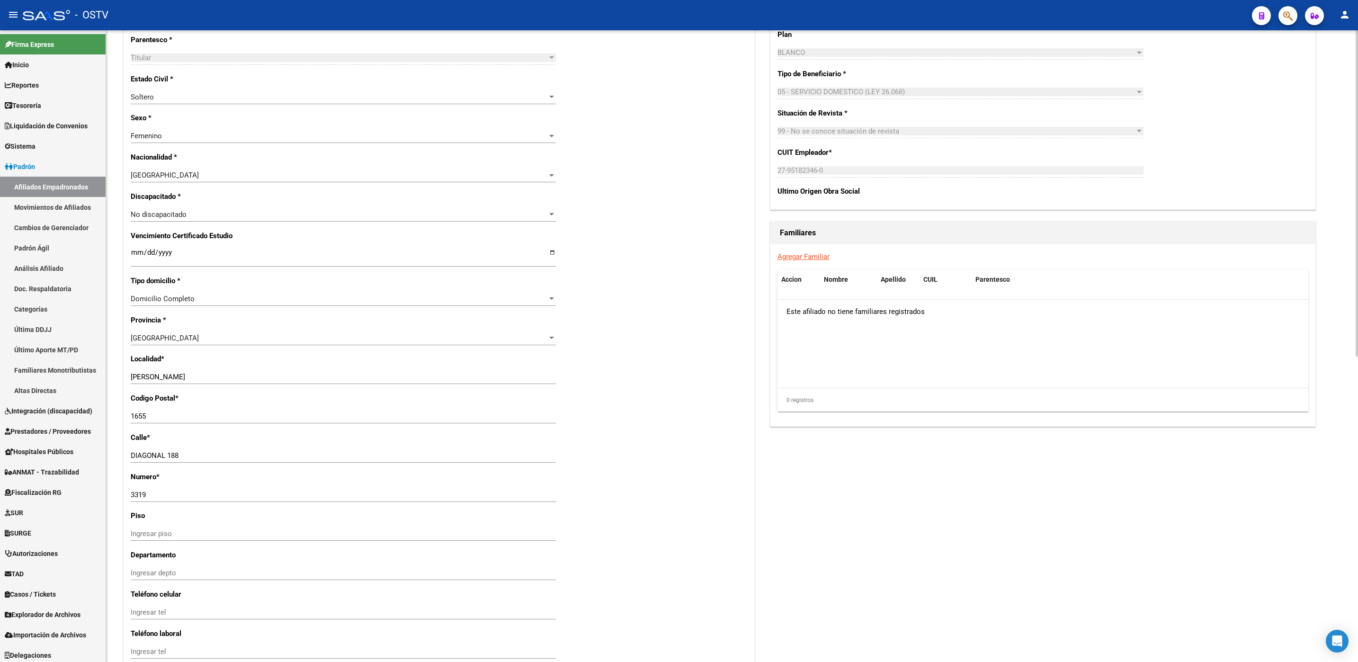
scroll to position [591, 0]
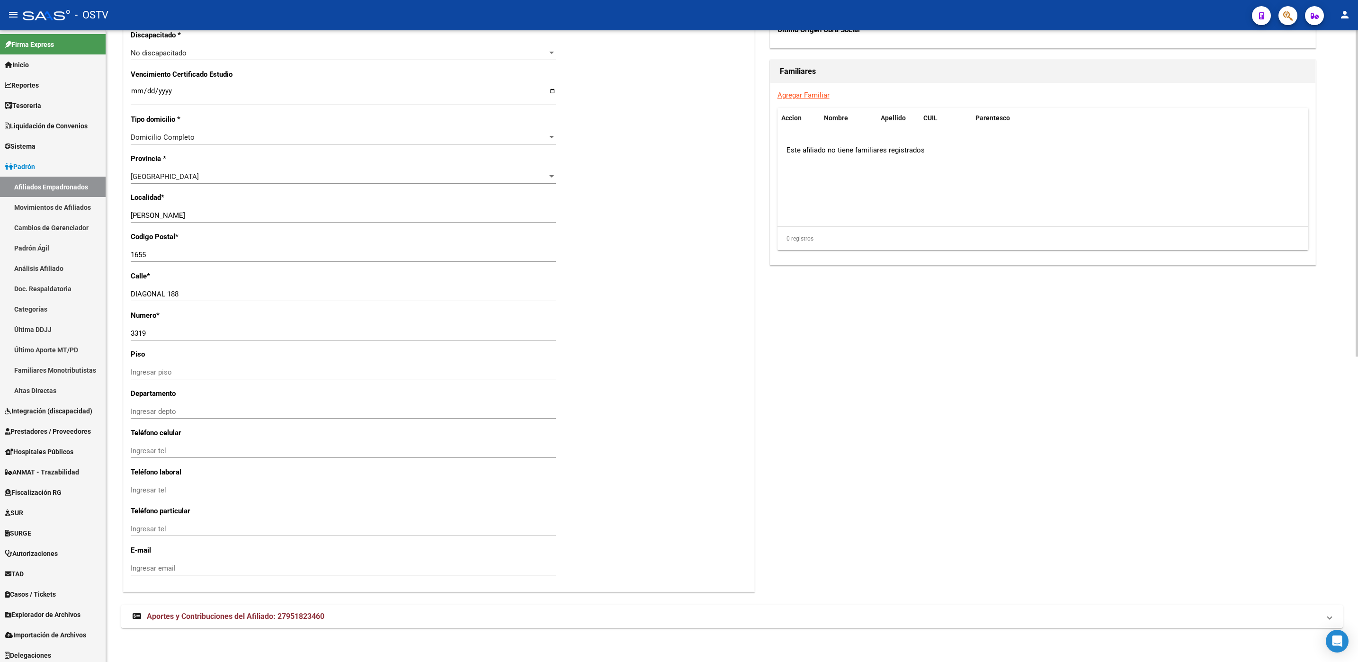
click at [219, 612] on span "Aportes y Contribuciones del Afiliado: 27951823460" at bounding box center [236, 616] width 178 height 9
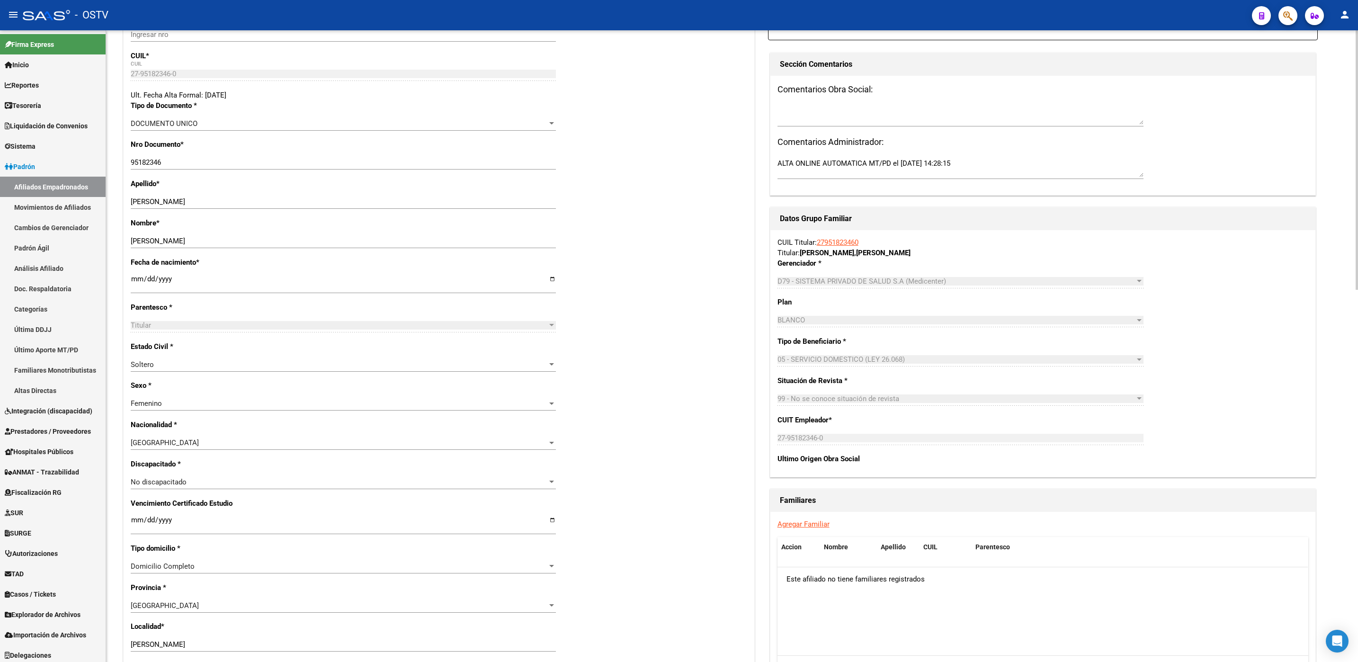
scroll to position [0, 0]
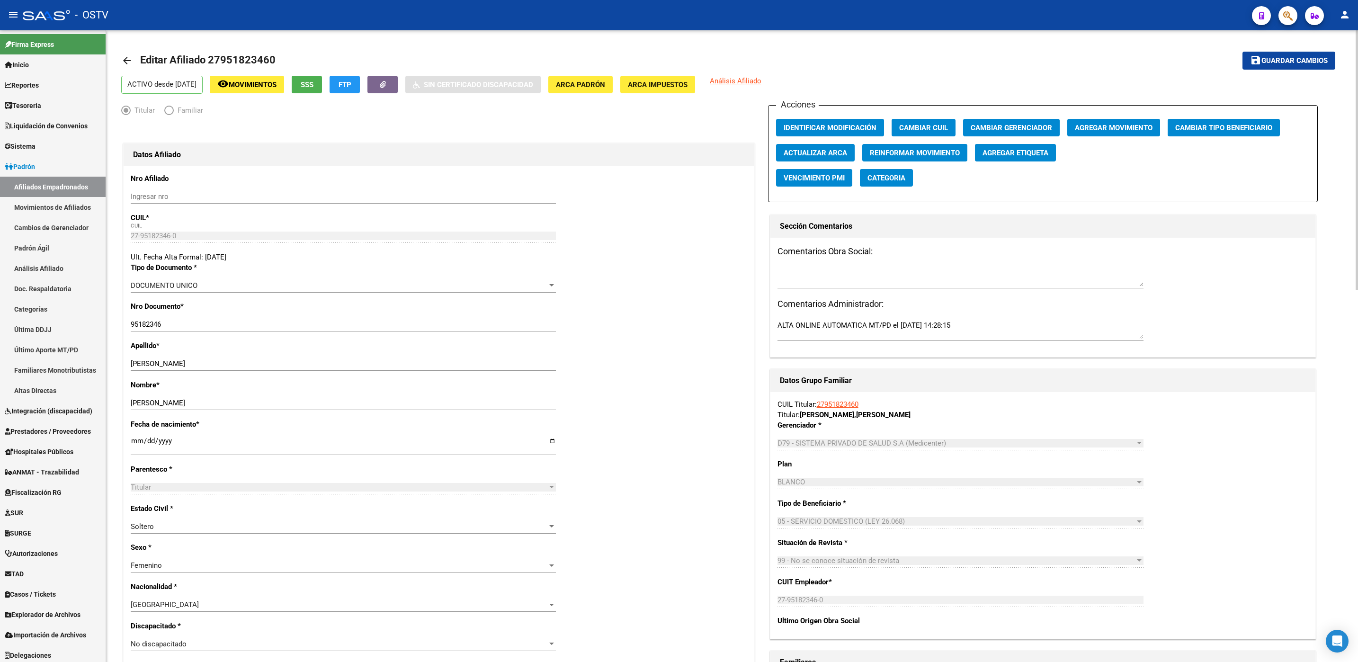
click at [1111, 124] on span "Agregar Movimiento" at bounding box center [1114, 128] width 78 height 9
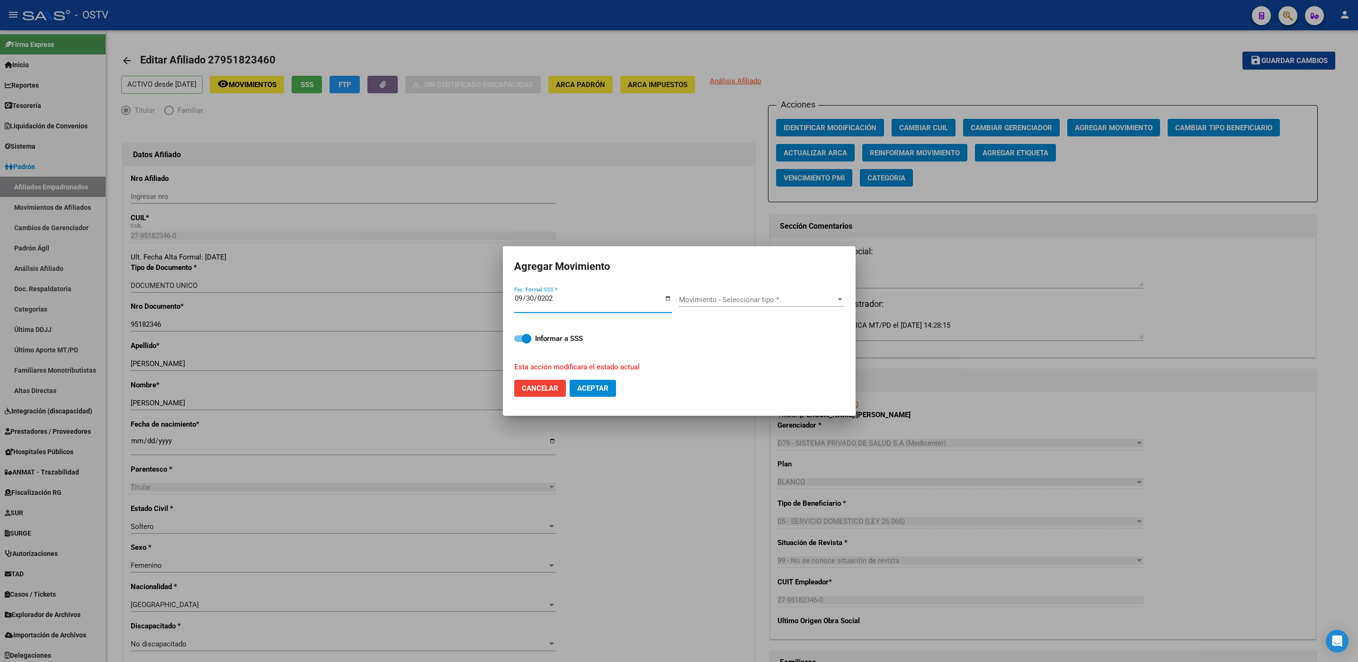
type input "2025-09-30"
click at [706, 301] on span "Movimiento - Seleccionar tipo *" at bounding box center [757, 299] width 157 height 9
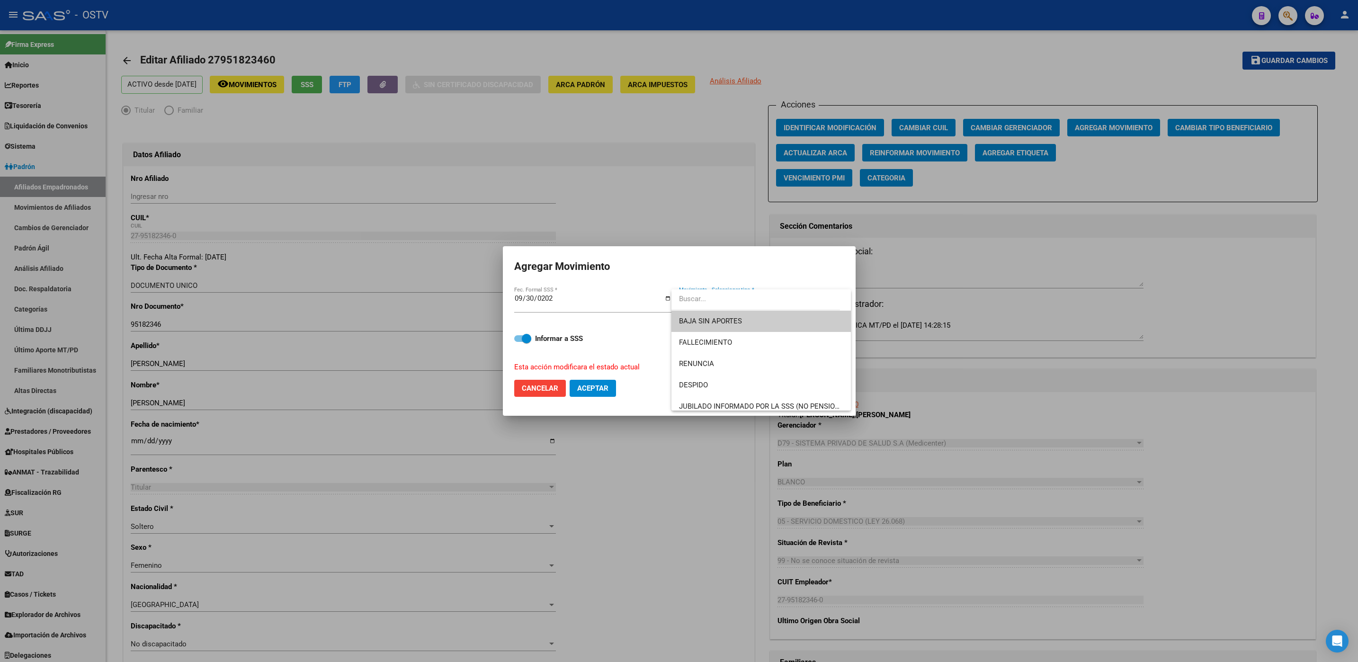
click at [707, 316] on span "BAJA SIN APORTES" at bounding box center [761, 321] width 164 height 21
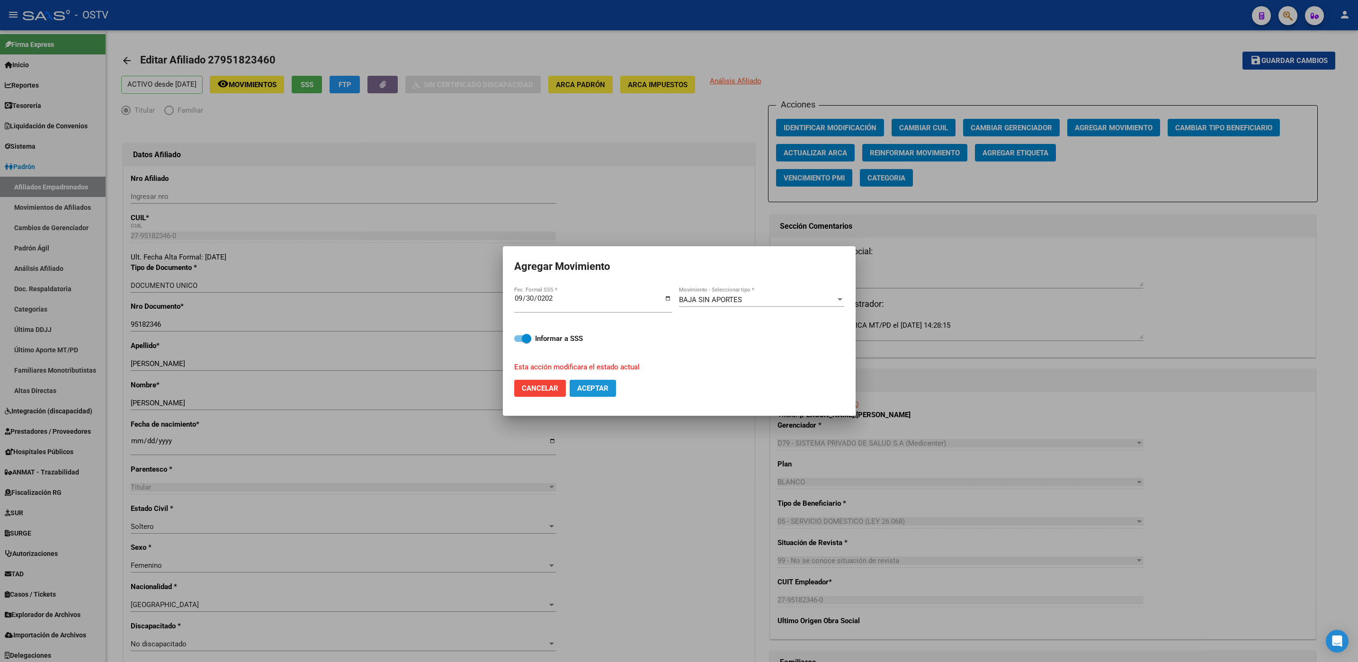
click at [592, 384] on span "Aceptar" at bounding box center [592, 388] width 31 height 9
checkbox input "false"
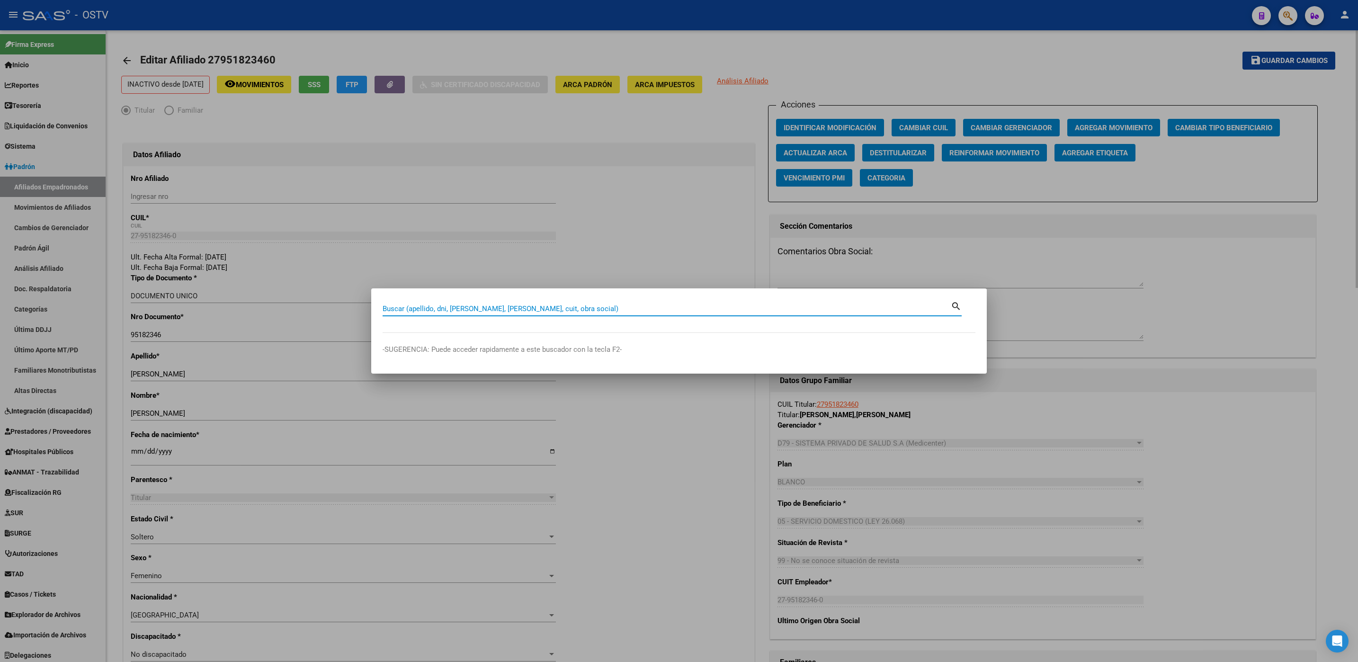
paste input "27262982128"
type input "27262982128"
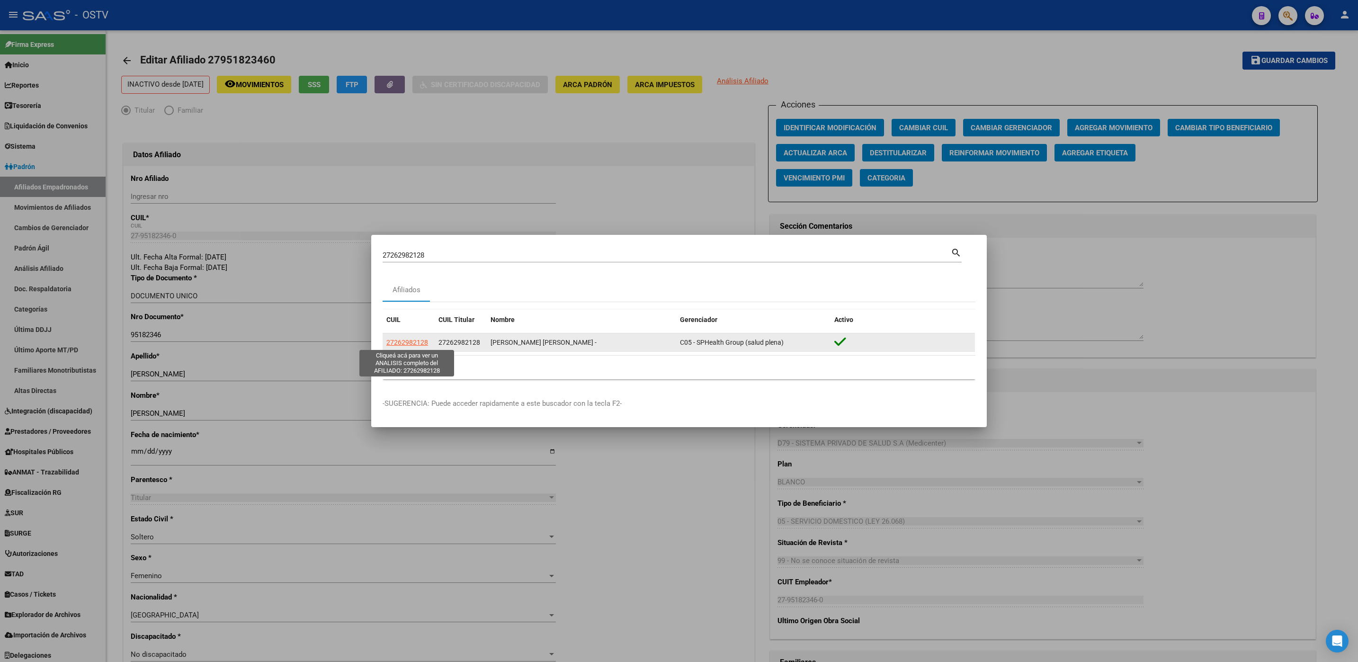
click at [402, 339] on span "27262982128" at bounding box center [407, 343] width 42 height 8
type textarea "27262982128"
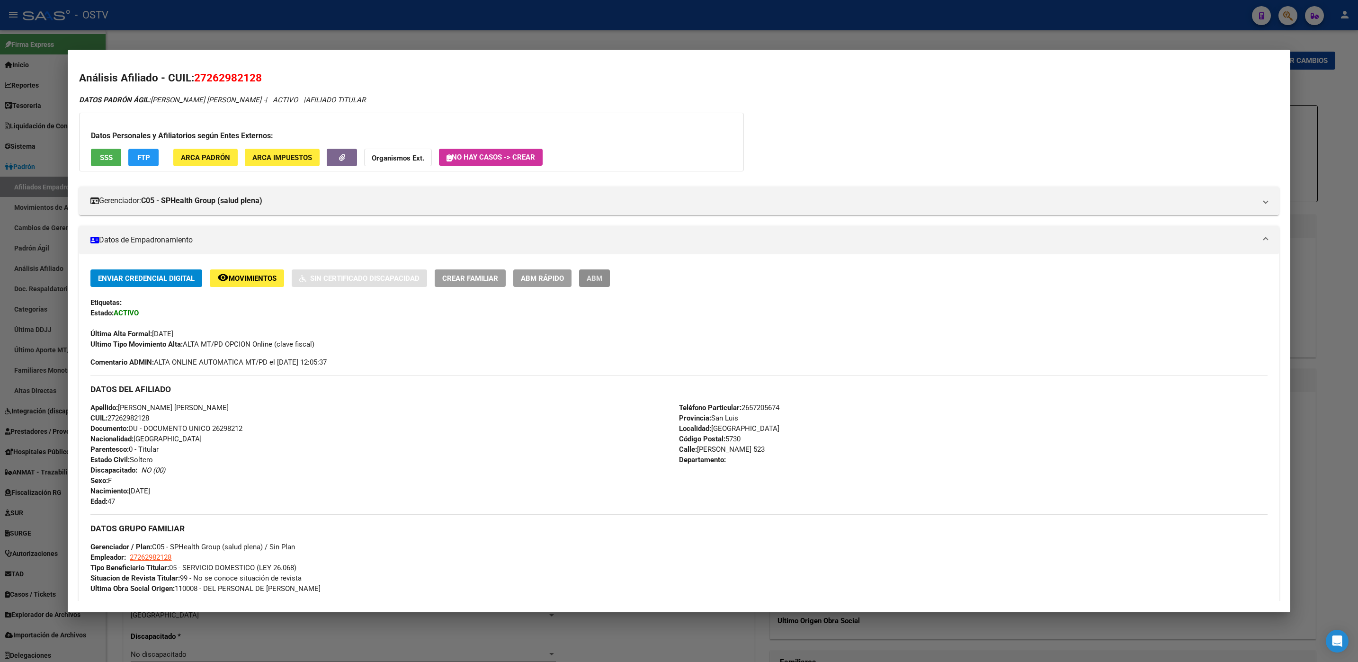
click at [591, 284] on button "ABM" at bounding box center [594, 278] width 31 height 18
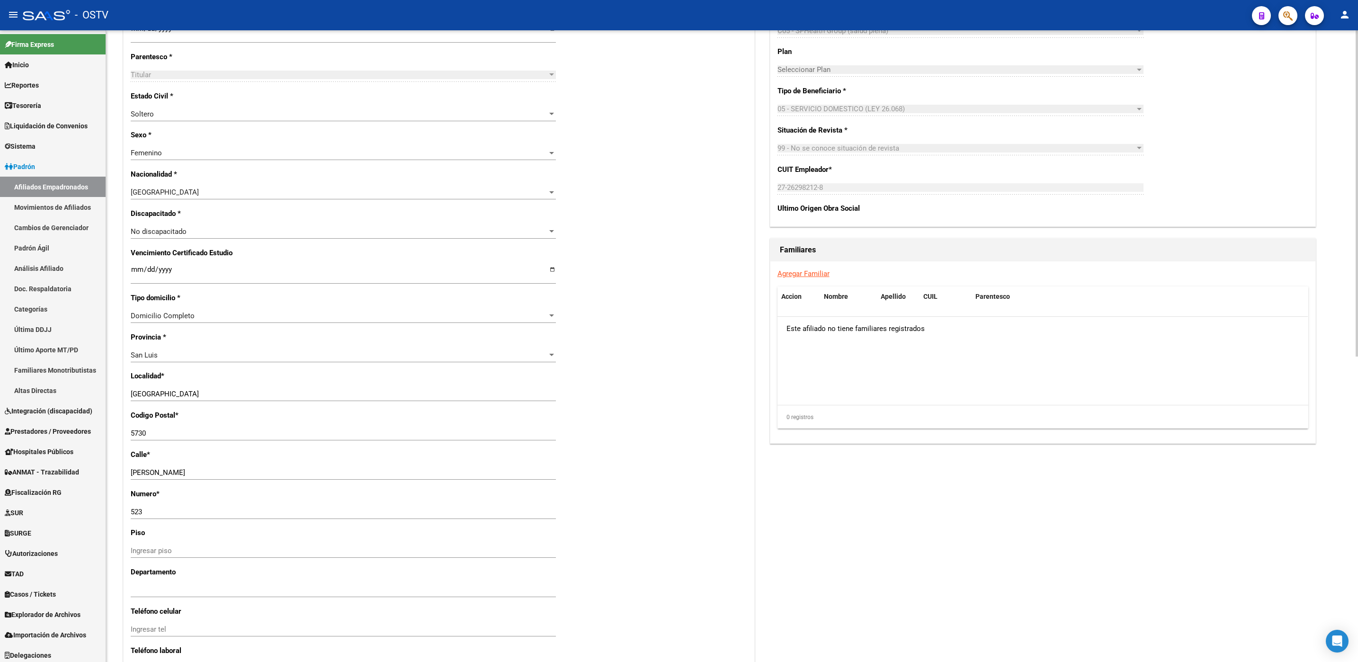
scroll to position [568, 0]
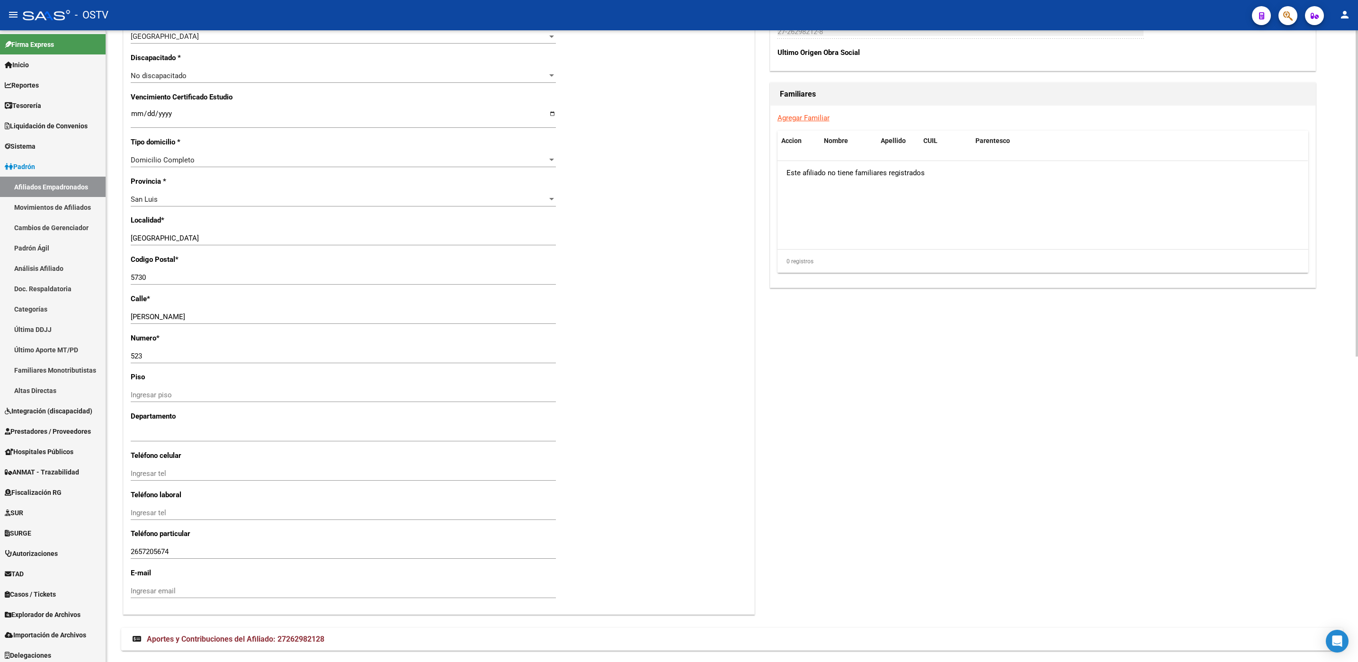
click at [275, 638] on span "Aportes y Contribuciones del Afiliado: 27262982128" at bounding box center [236, 638] width 178 height 9
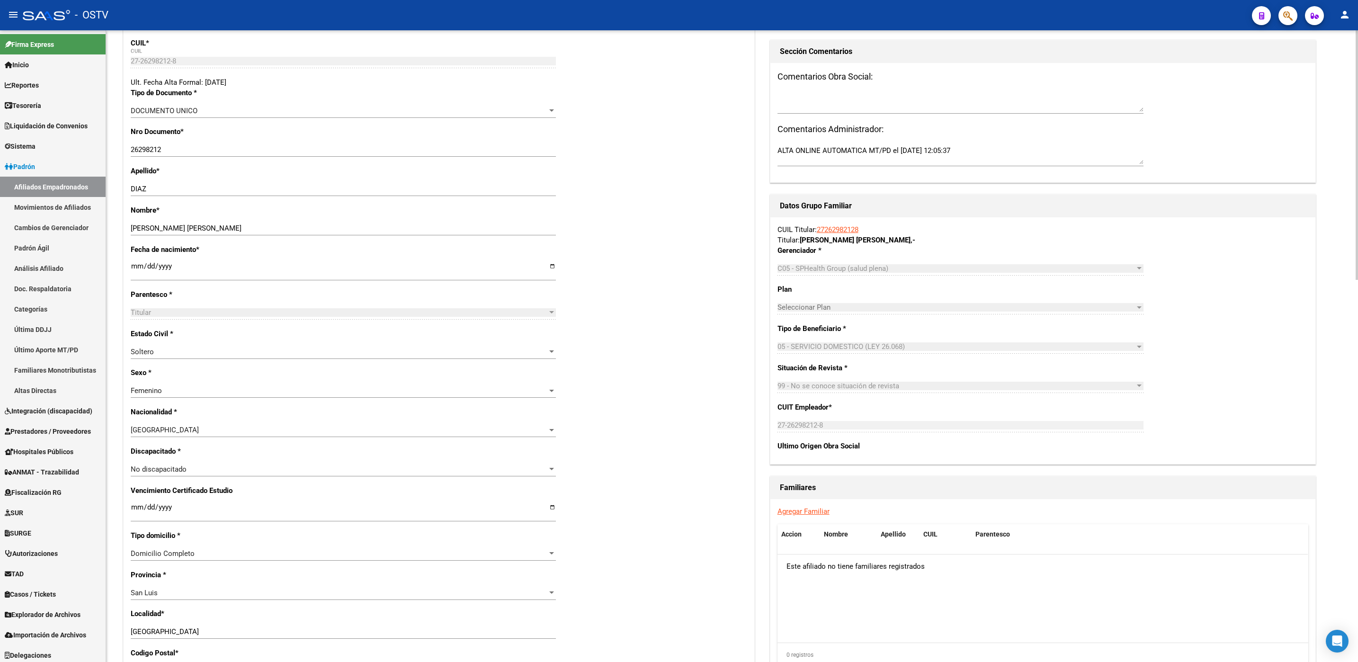
scroll to position [0, 0]
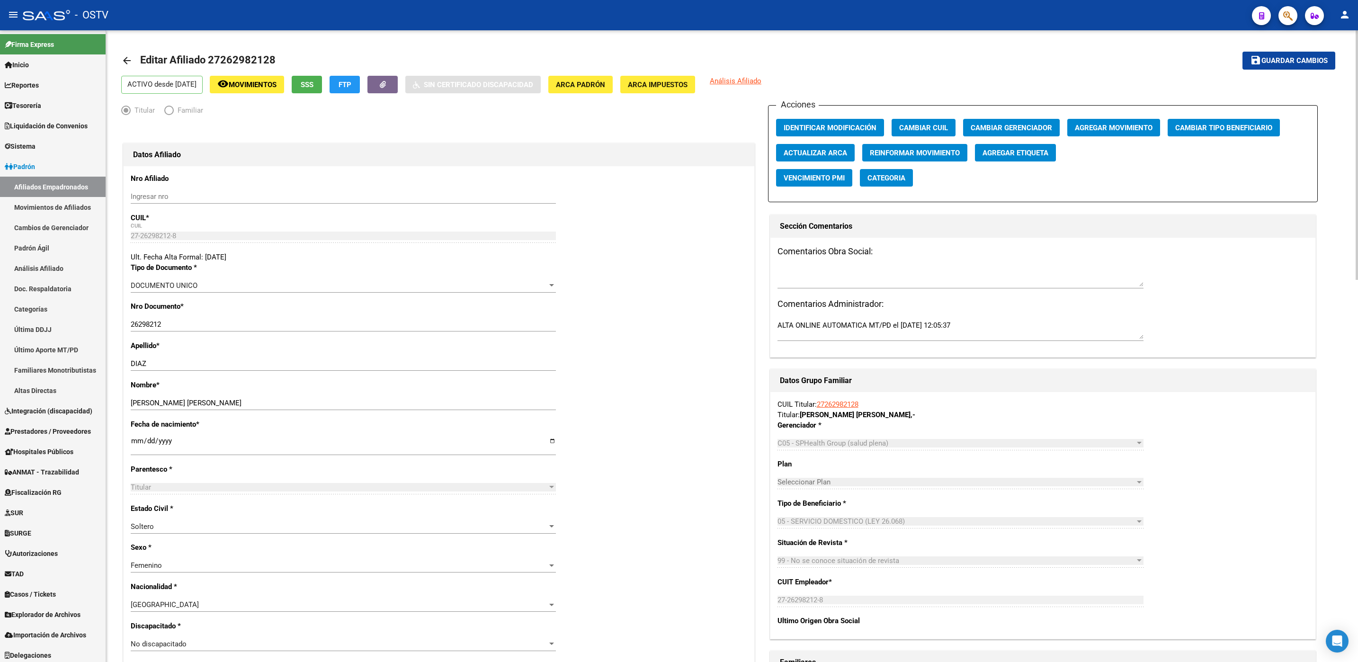
click at [1108, 120] on button "Agregar Movimiento" at bounding box center [1113, 128] width 93 height 18
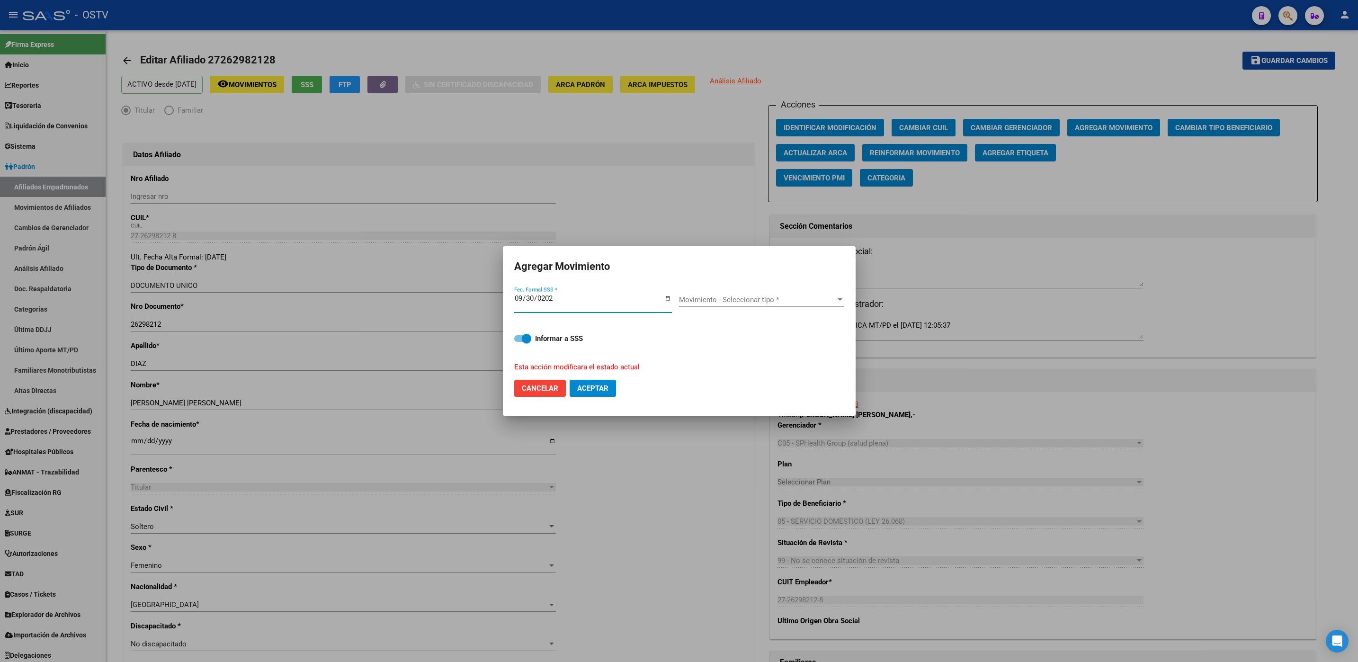
type input "2025-09-30"
click at [756, 301] on span "Movimiento - Seleccionar tipo *" at bounding box center [757, 299] width 157 height 9
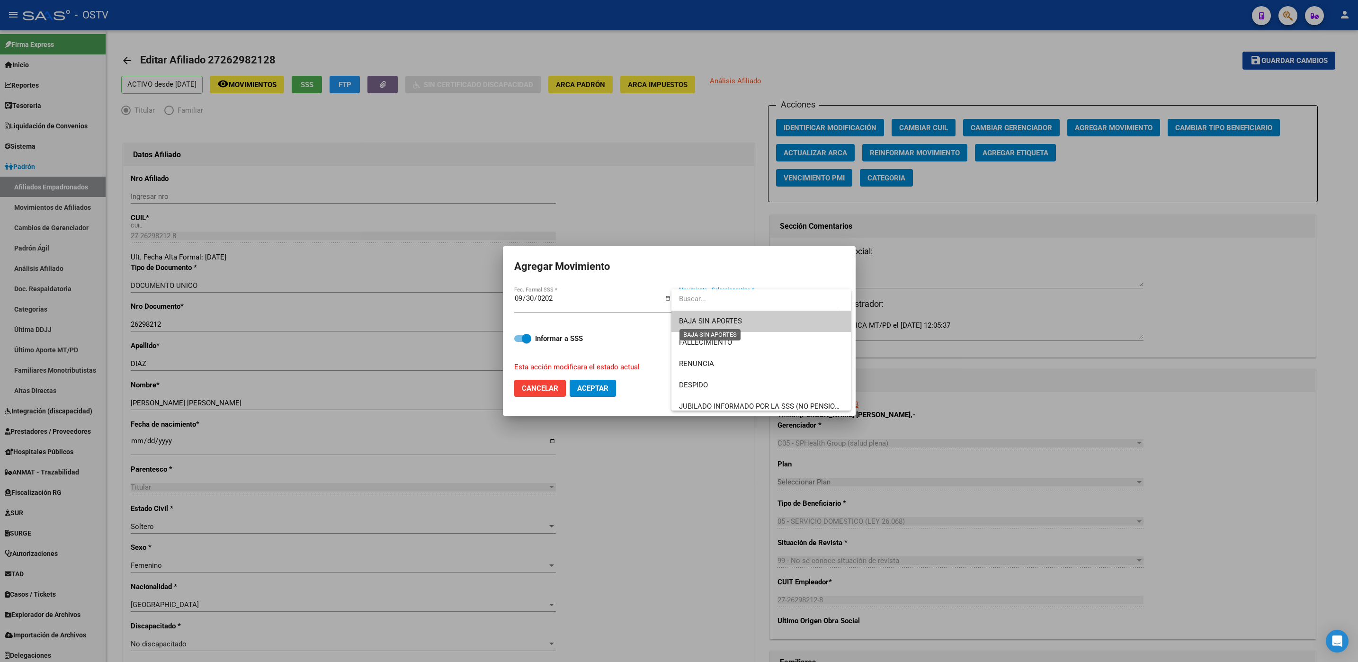
click at [732, 315] on span "BAJA SIN APORTES" at bounding box center [761, 321] width 164 height 21
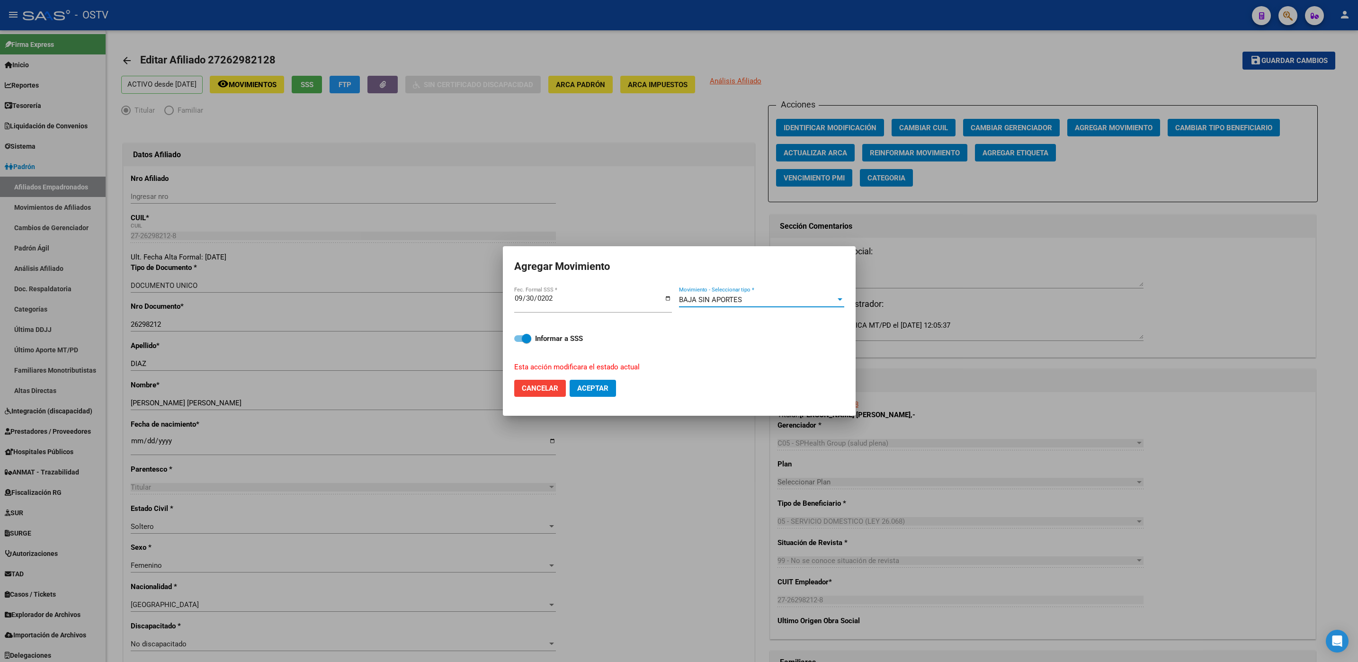
click at [605, 396] on button "Aceptar" at bounding box center [593, 388] width 46 height 17
checkbox input "false"
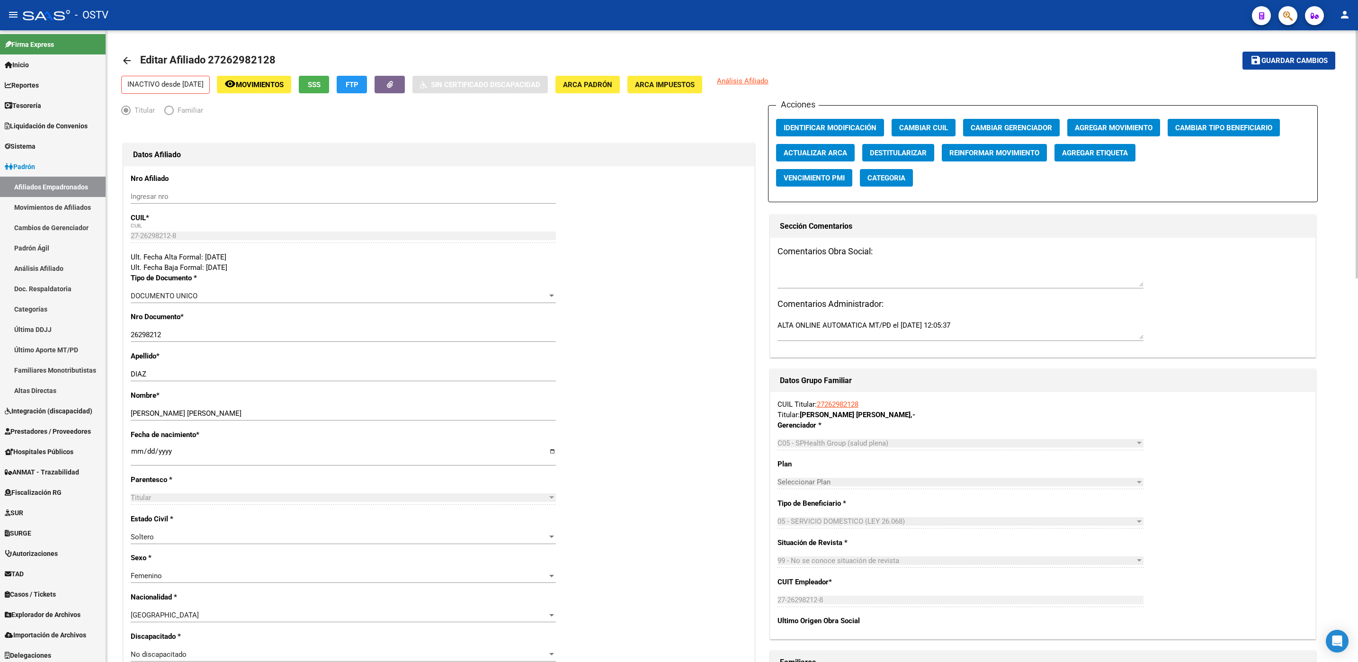
click at [599, 361] on div "Apellido * DIAZ Ingresar apellido" at bounding box center [439, 370] width 616 height 39
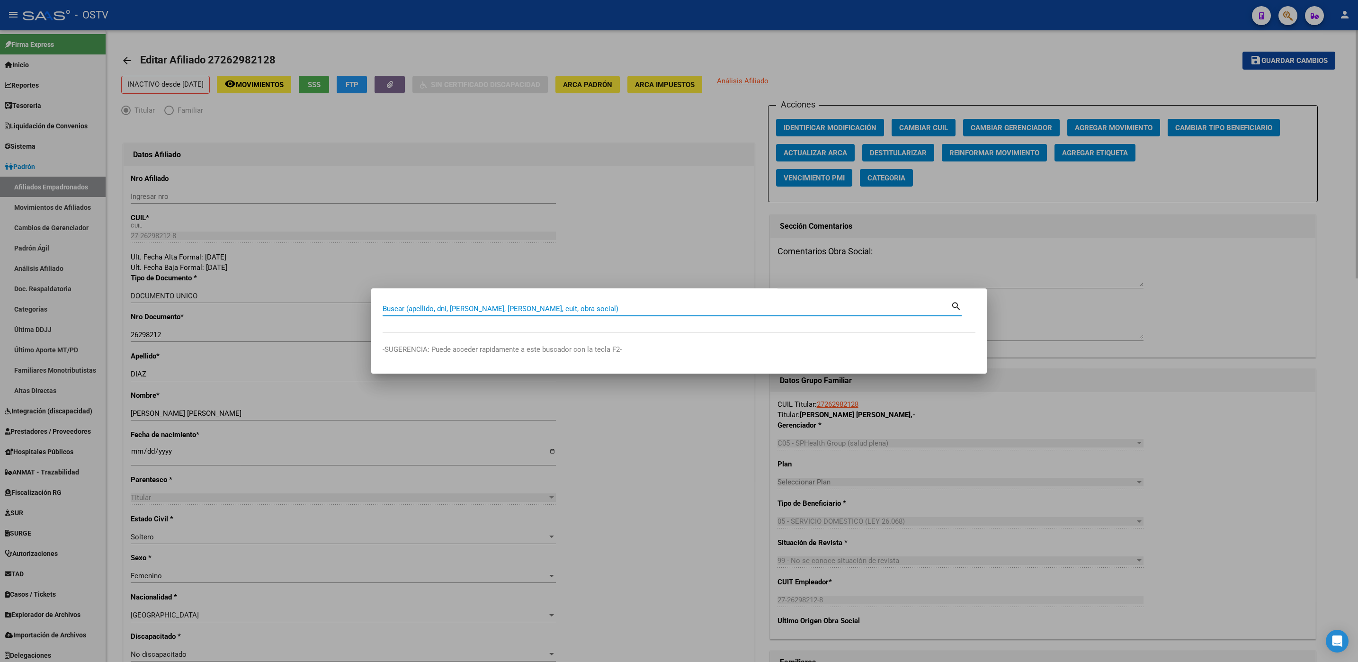
paste input "27424501439"
type input "27424501439"
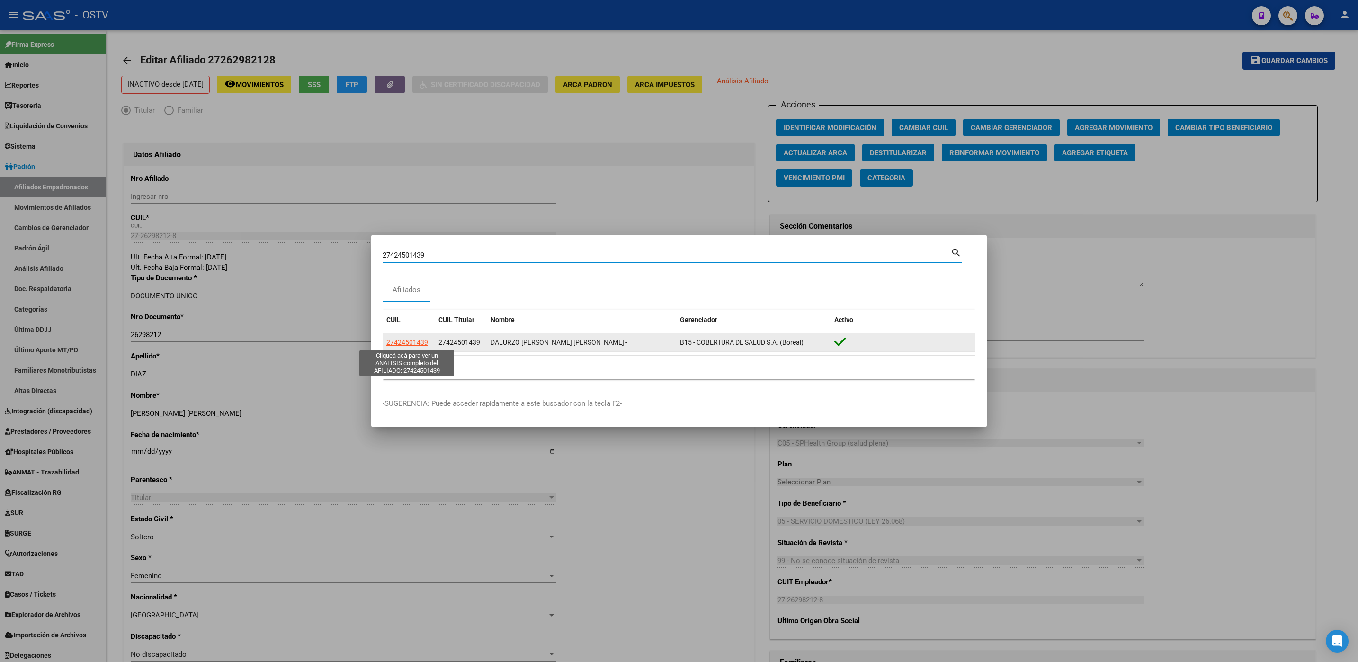
click at [415, 342] on span "27424501439" at bounding box center [407, 343] width 42 height 8
type textarea "27424501439"
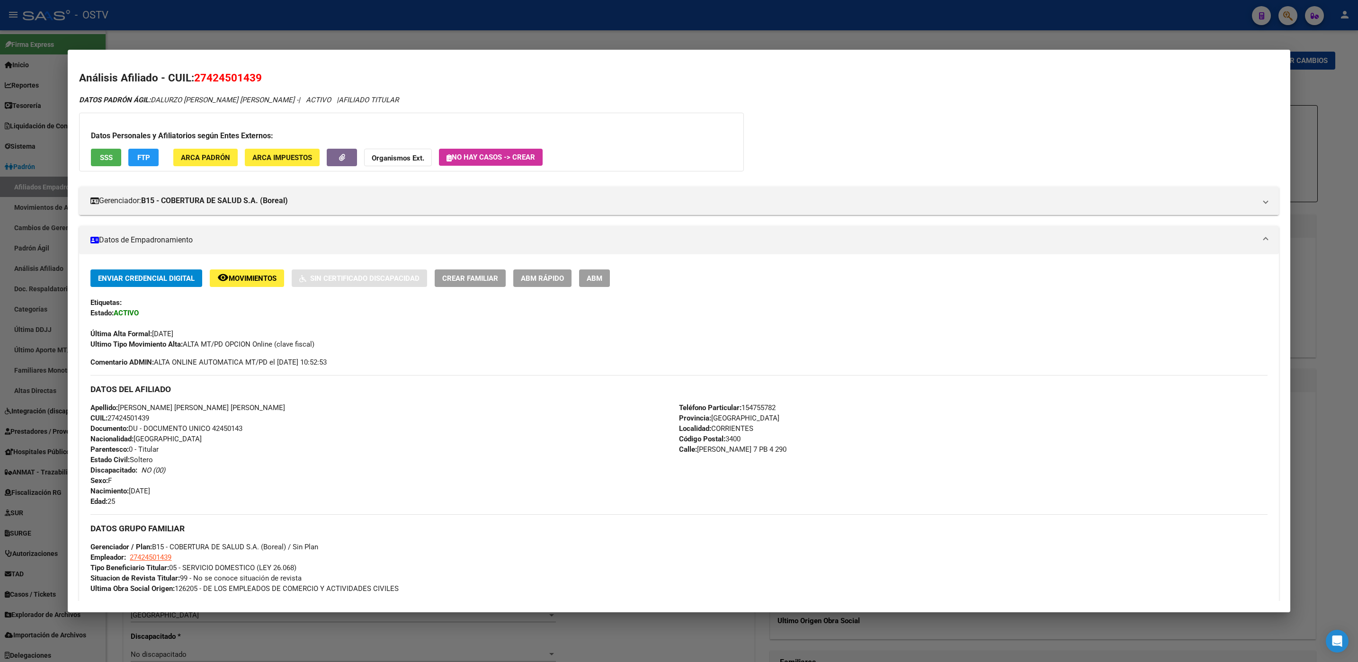
click at [599, 283] on button "ABM" at bounding box center [594, 278] width 31 height 18
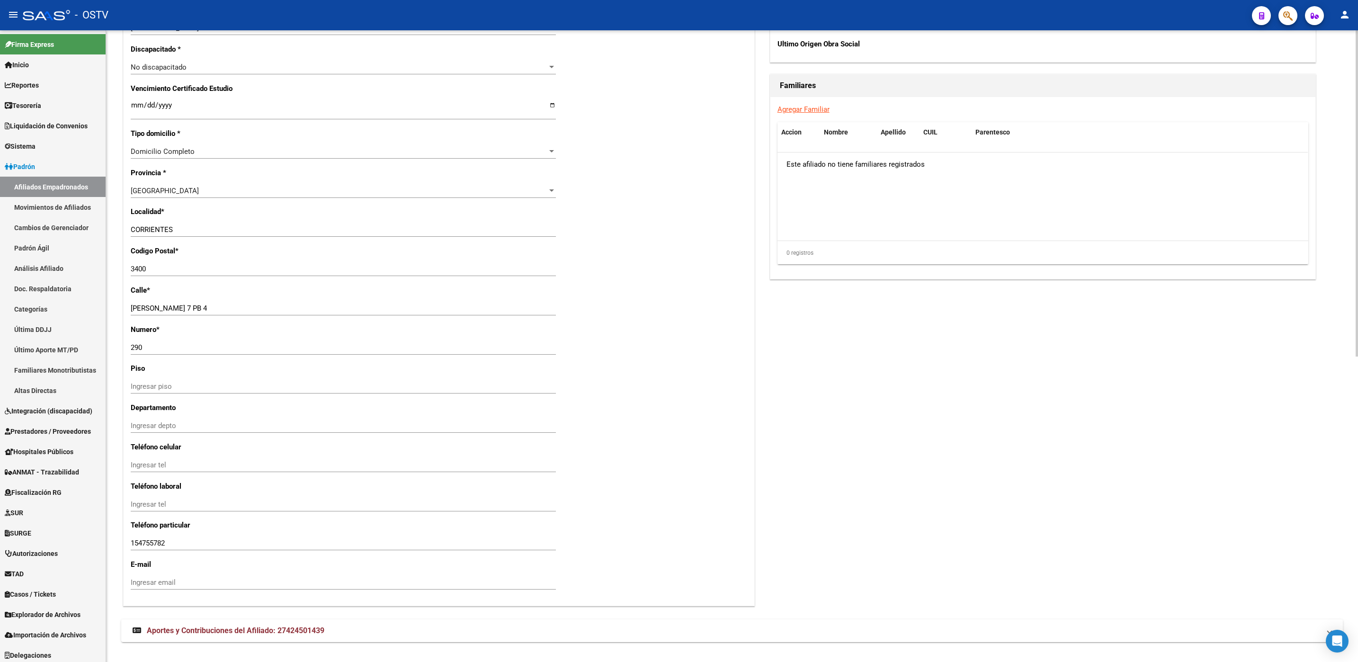
scroll to position [591, 0]
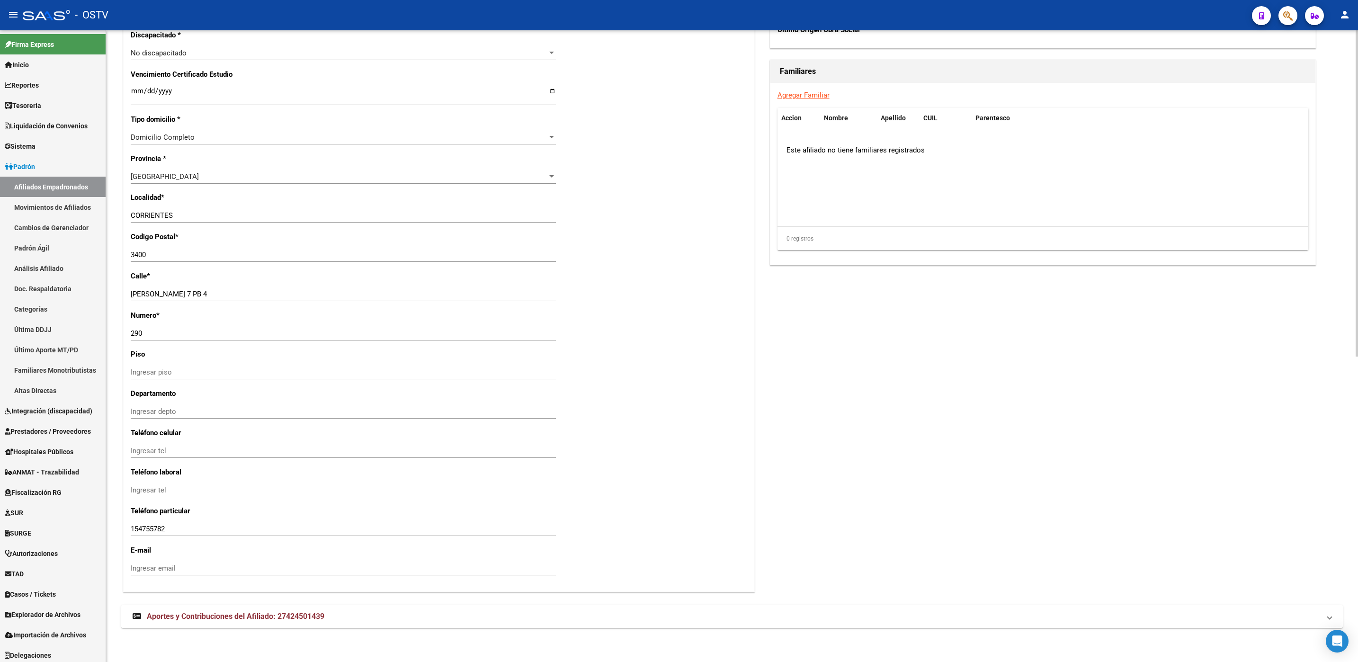
click at [227, 616] on span "Aportes y Contribuciones del Afiliado: 27424501439" at bounding box center [236, 616] width 178 height 9
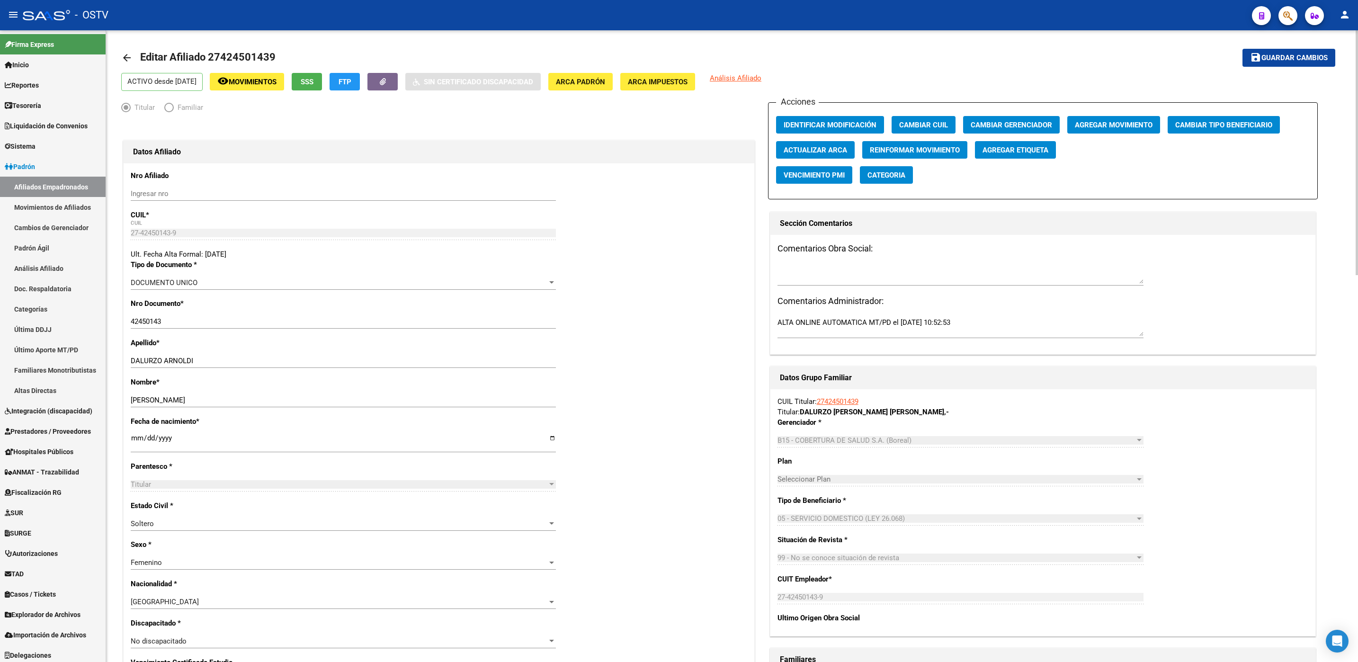
scroll to position [0, 0]
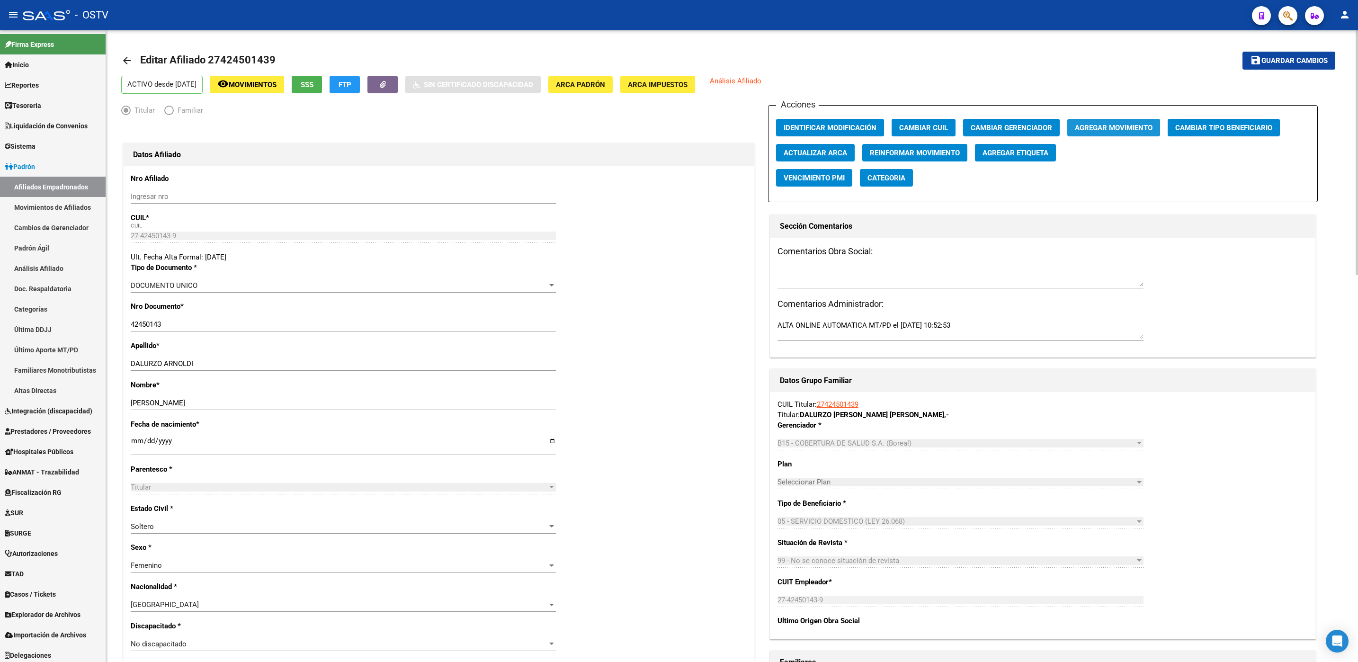
click at [1127, 121] on button "Agregar Movimiento" at bounding box center [1113, 128] width 93 height 18
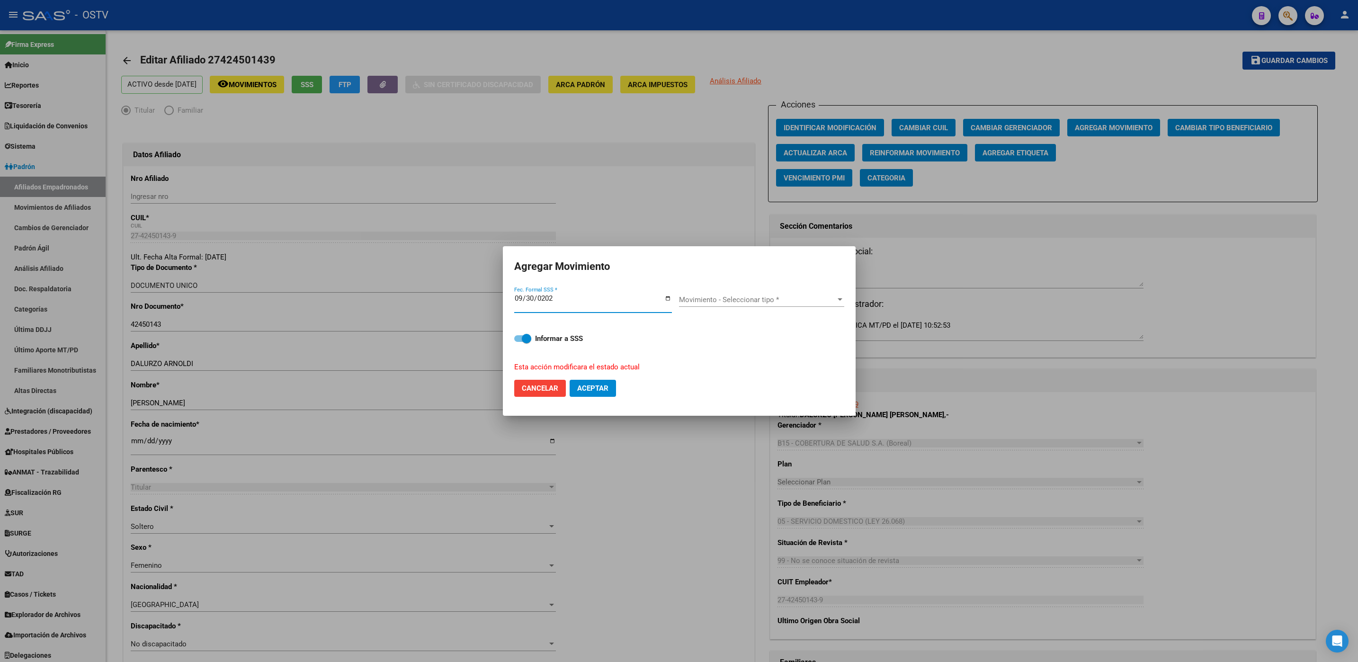
type input "2025-09-30"
click at [706, 285] on div "Movimiento - Seleccionar tipo * Movimiento - Seleccionar tipo *" at bounding box center [761, 303] width 165 height 36
click at [707, 299] on span "Movimiento - Seleccionar tipo *" at bounding box center [757, 299] width 157 height 9
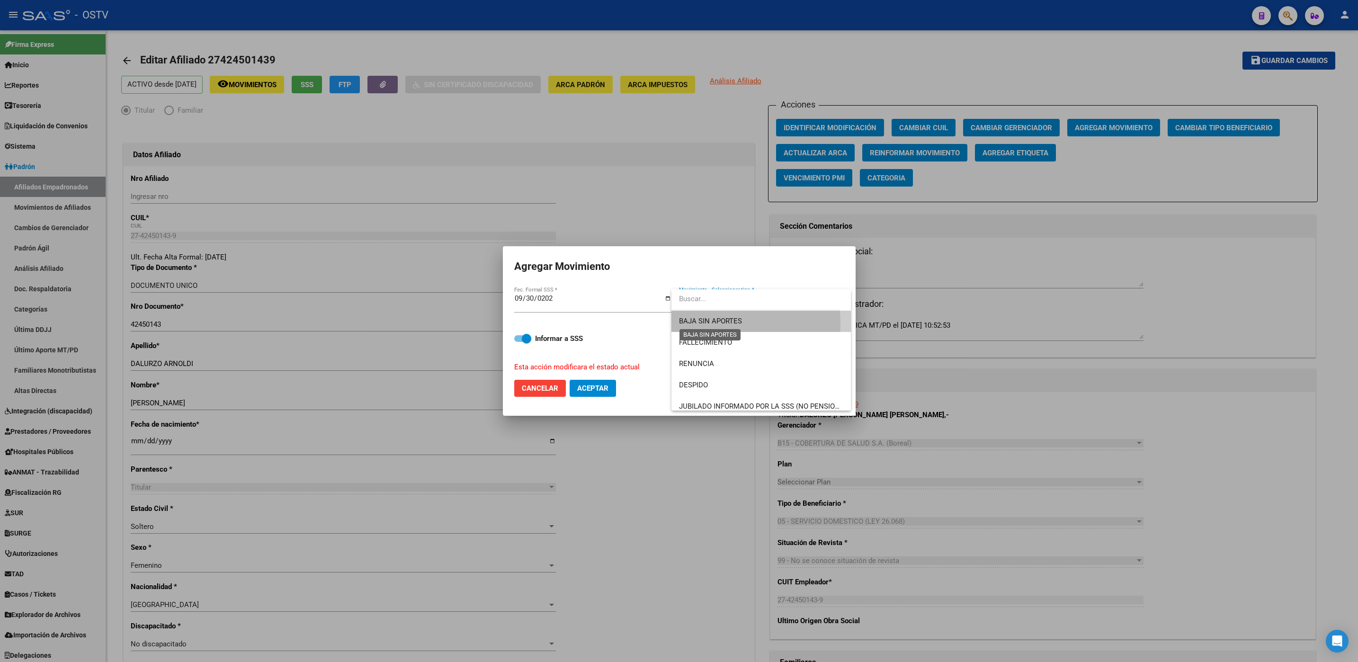
click at [707, 322] on span "BAJA SIN APORTES" at bounding box center [710, 321] width 63 height 9
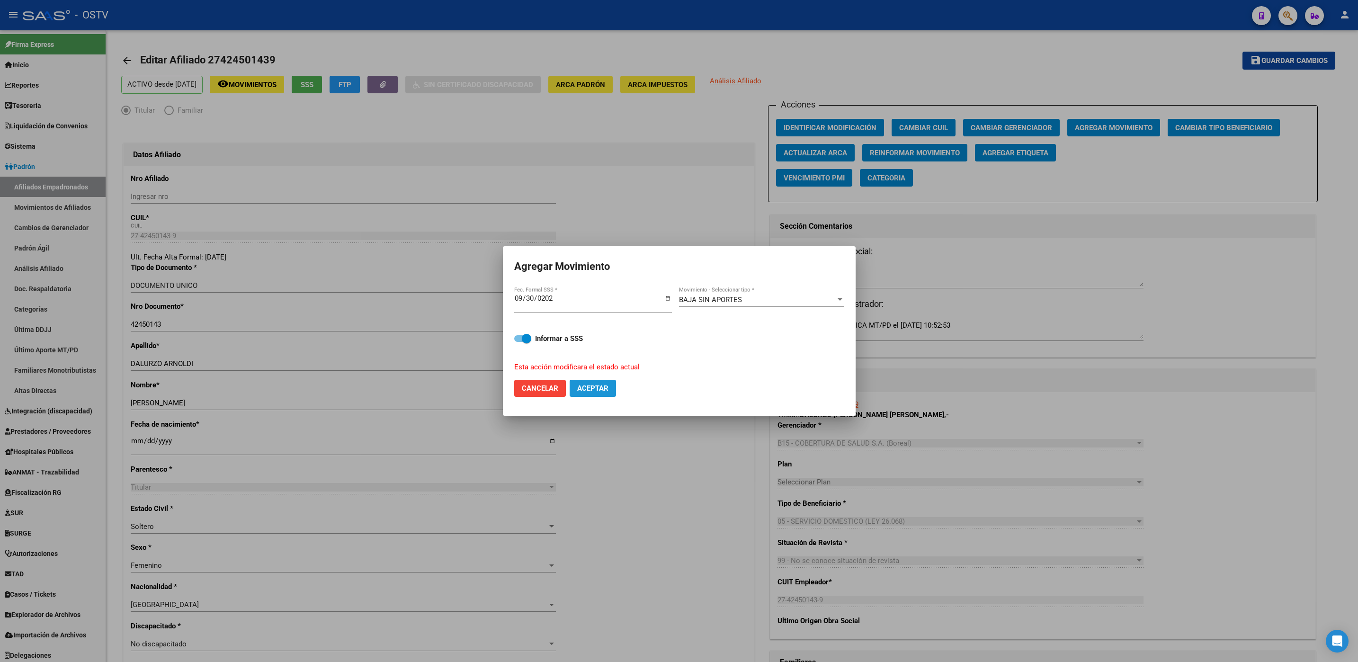
click at [576, 387] on button "Aceptar" at bounding box center [593, 388] width 46 height 17
checkbox input "false"
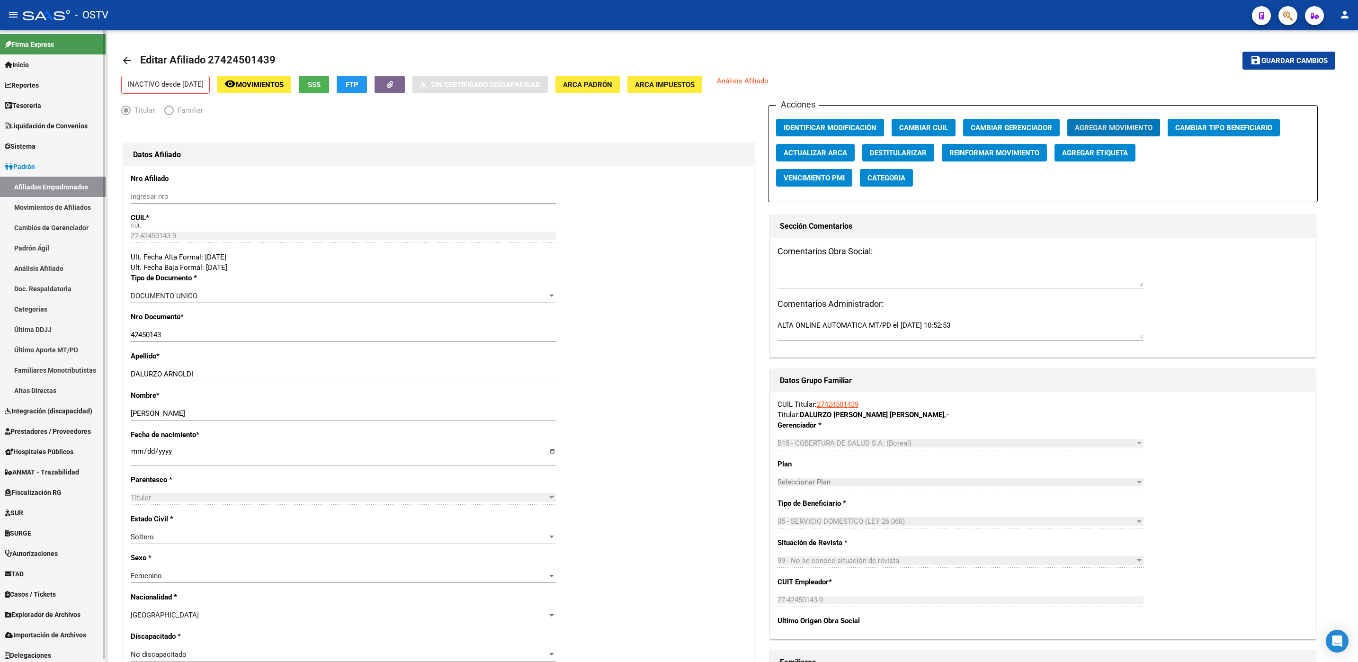
click at [35, 162] on span "Padrón" at bounding box center [20, 166] width 30 height 10
click at [51, 611] on span "Explorador de Archivos" at bounding box center [43, 612] width 76 height 10
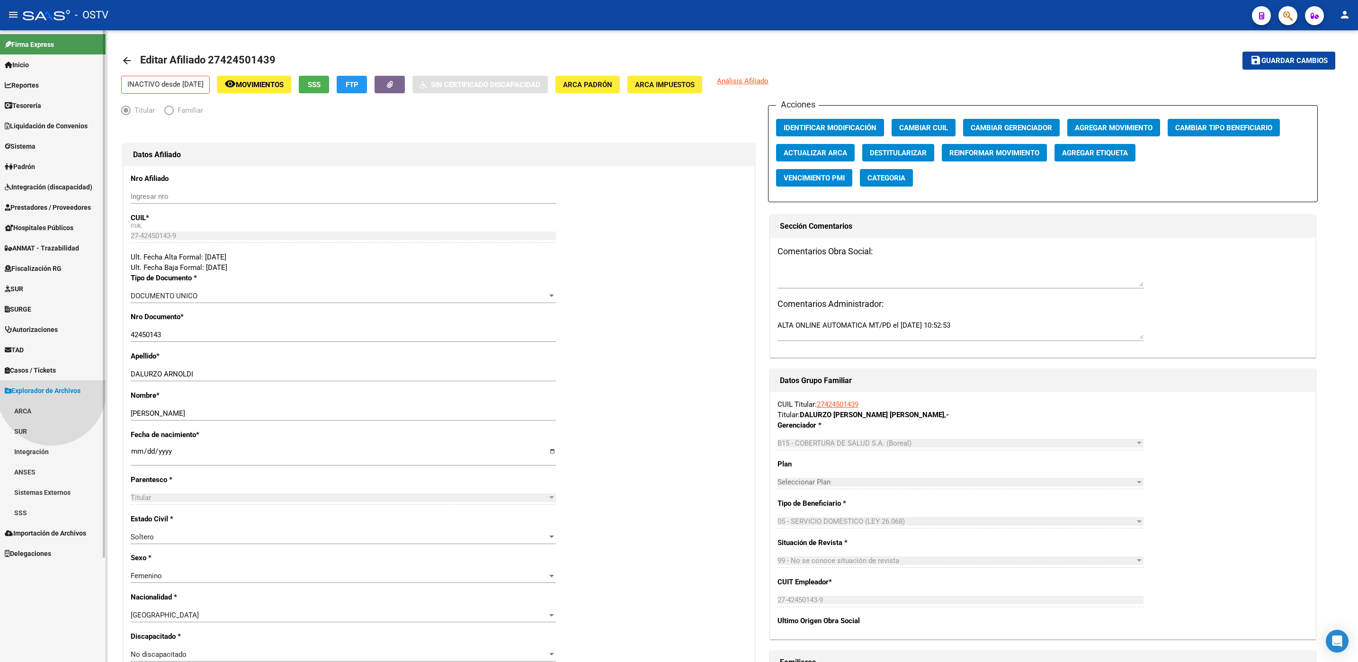
scroll to position [0, 0]
click at [27, 512] on link "SSS" at bounding box center [53, 512] width 106 height 20
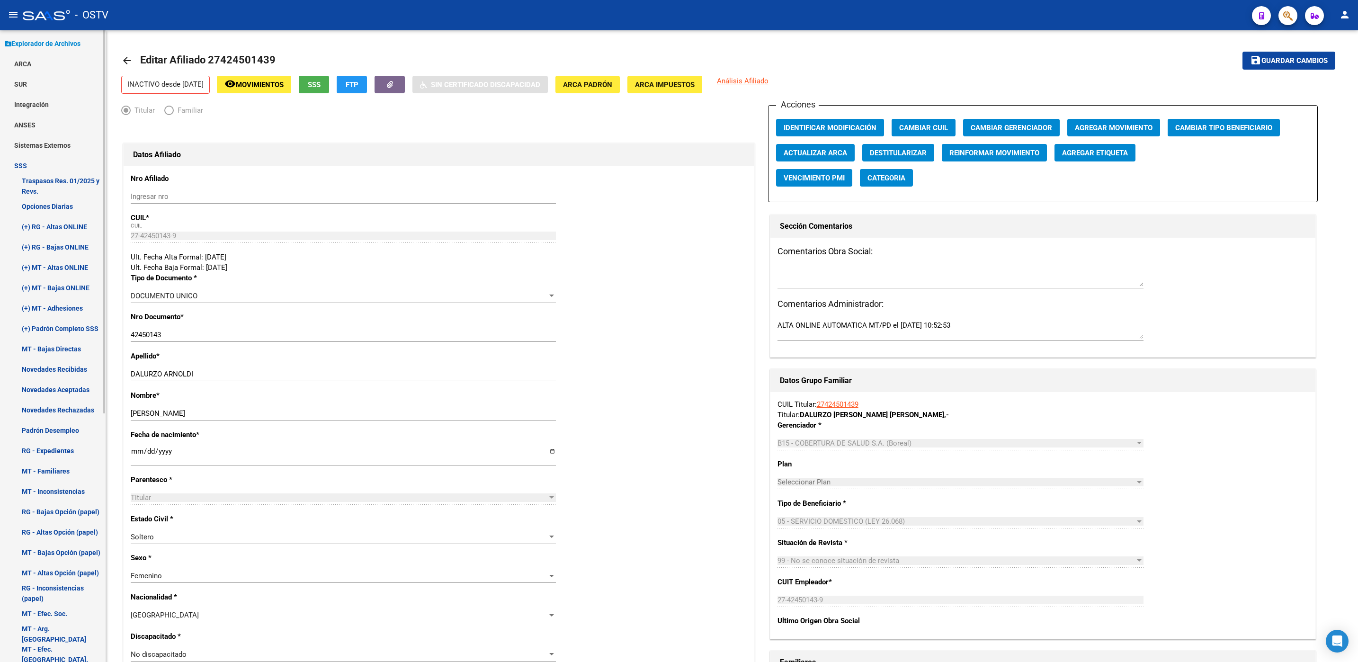
scroll to position [355, 0]
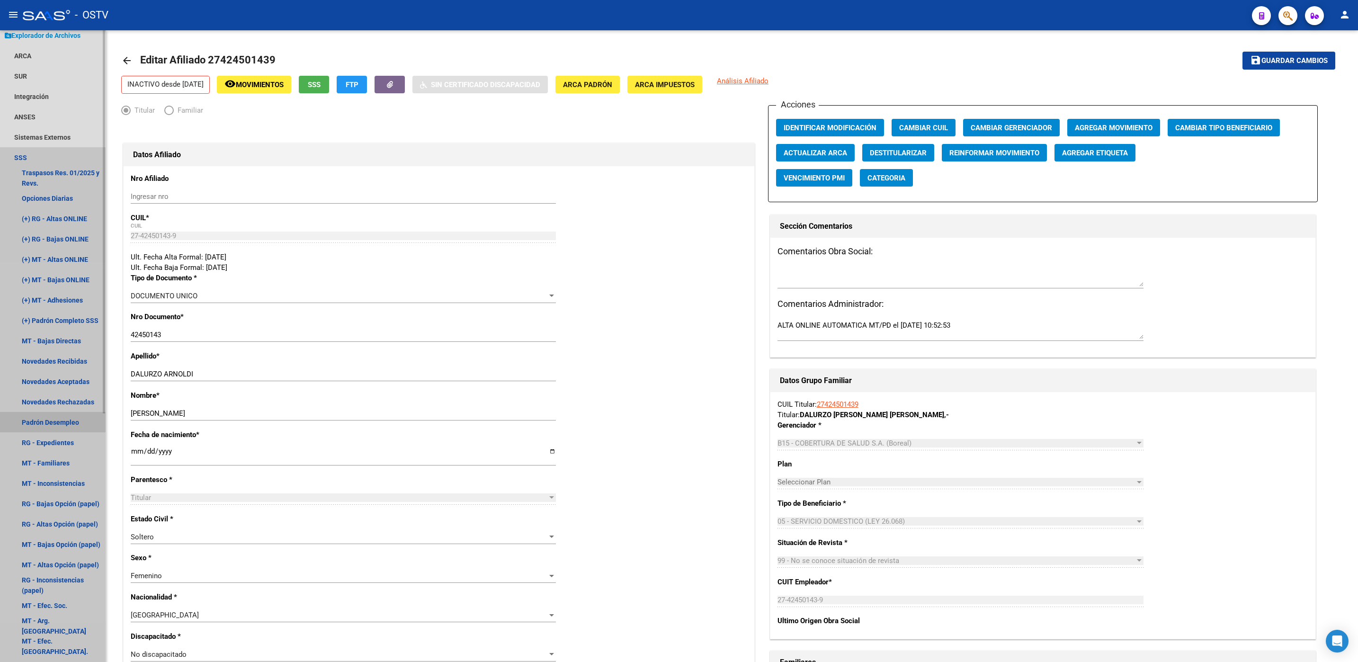
click at [50, 421] on link "Padrón Desempleo" at bounding box center [53, 422] width 106 height 20
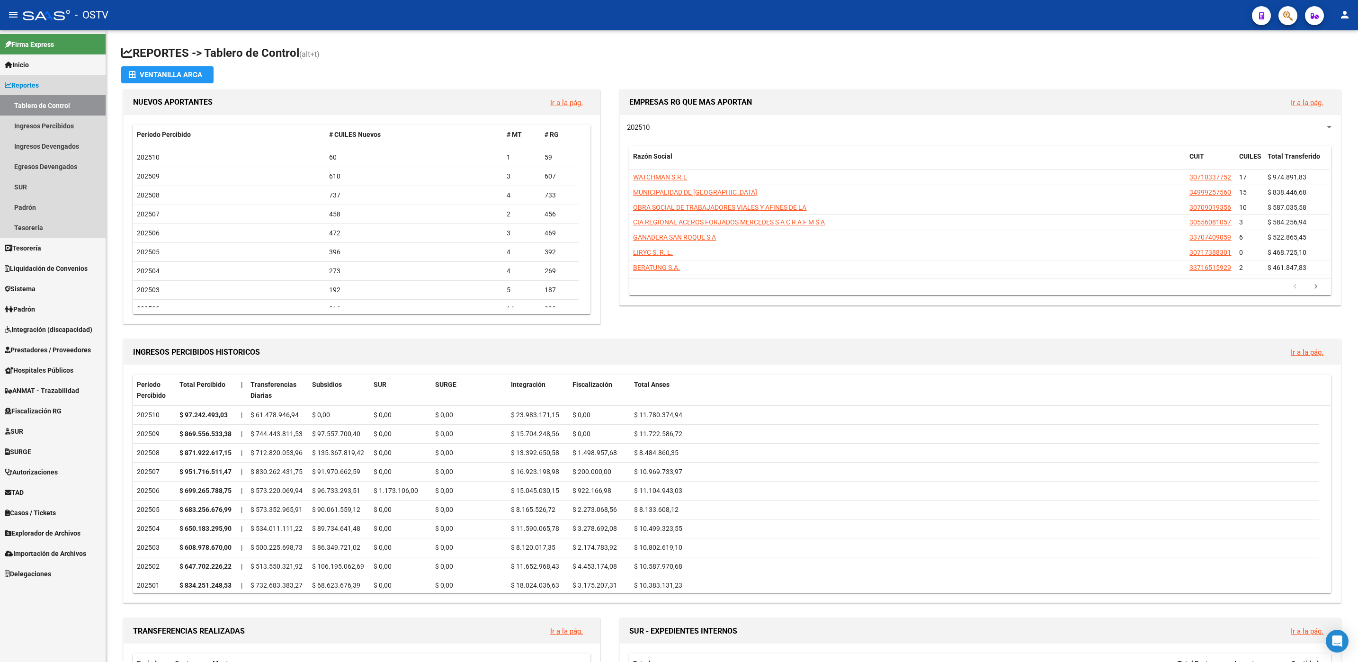
click at [30, 87] on span "Reportes" at bounding box center [22, 85] width 34 height 10
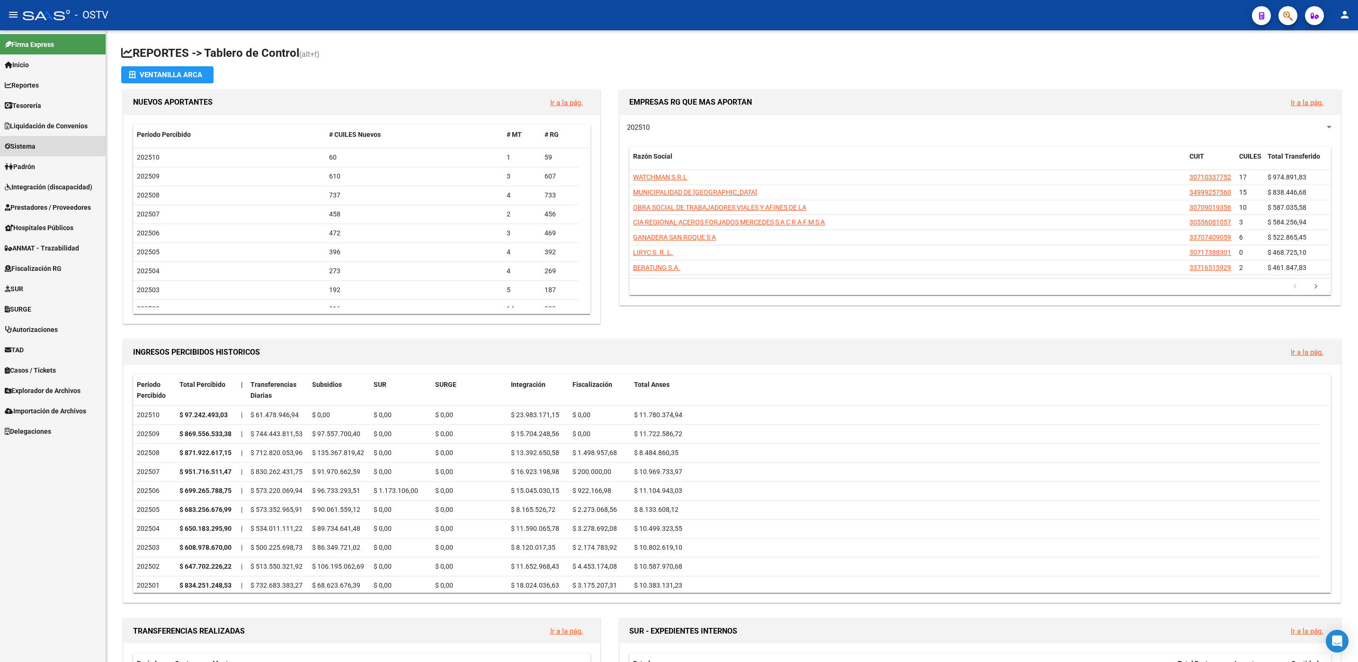
click at [31, 142] on span "Sistema" at bounding box center [20, 146] width 31 height 10
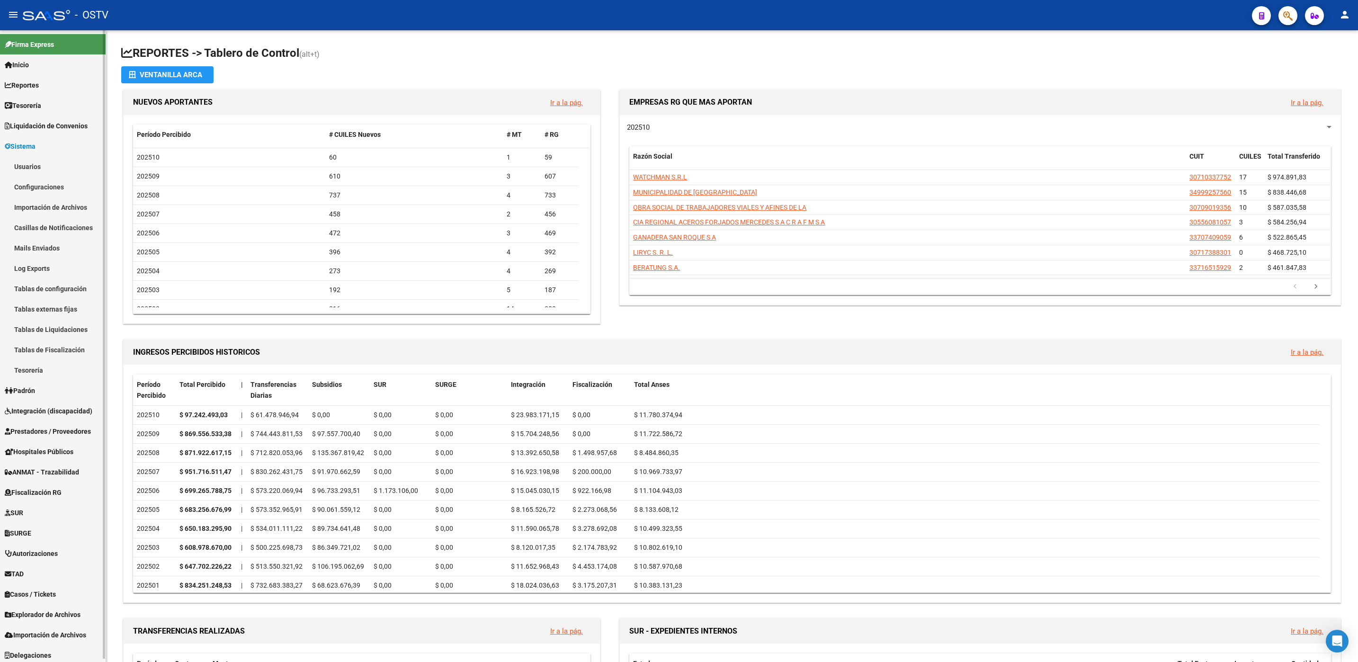
click at [36, 311] on link "Tablas externas fijas" at bounding box center [53, 309] width 106 height 20
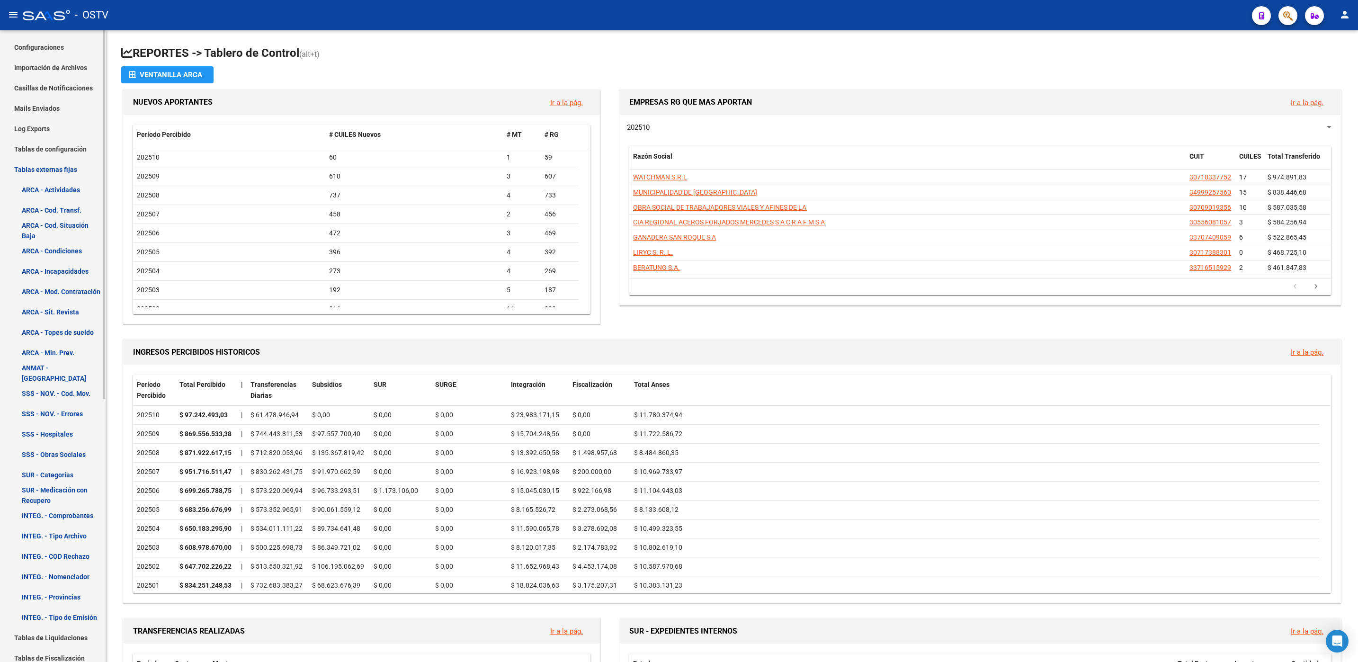
scroll to position [142, 0]
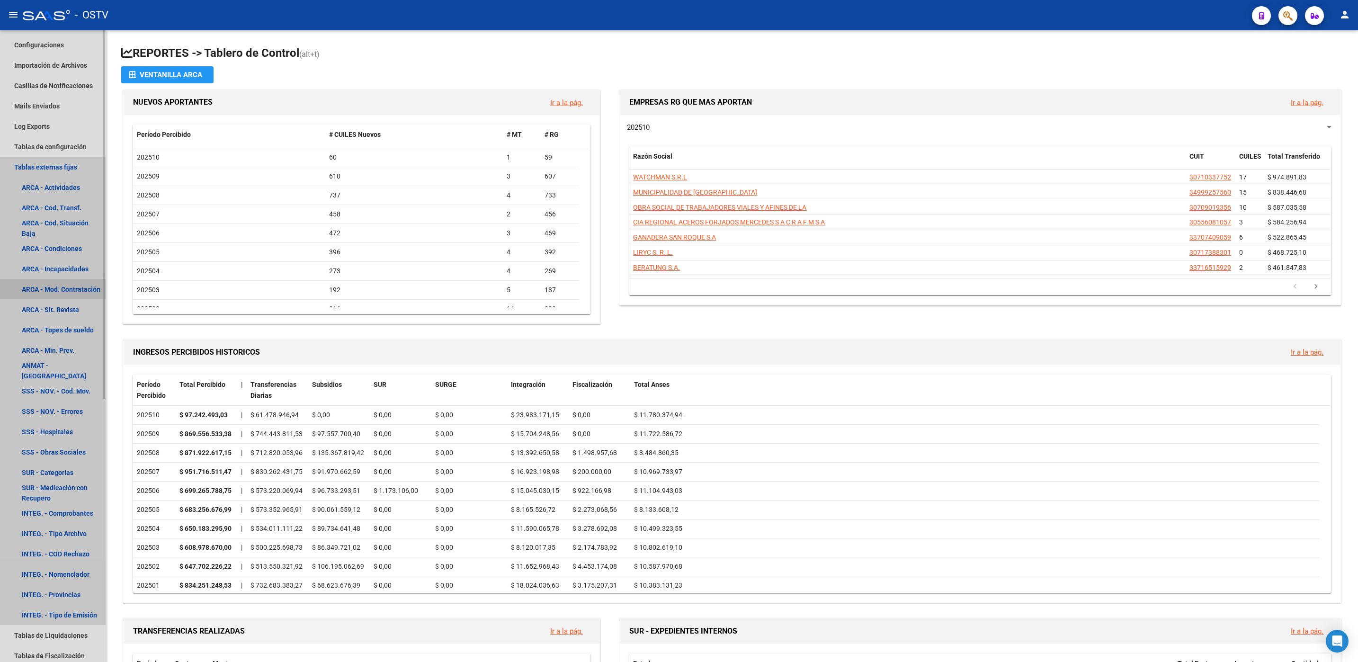
click at [71, 294] on link "ARCA - Mod. Contratación" at bounding box center [53, 289] width 106 height 20
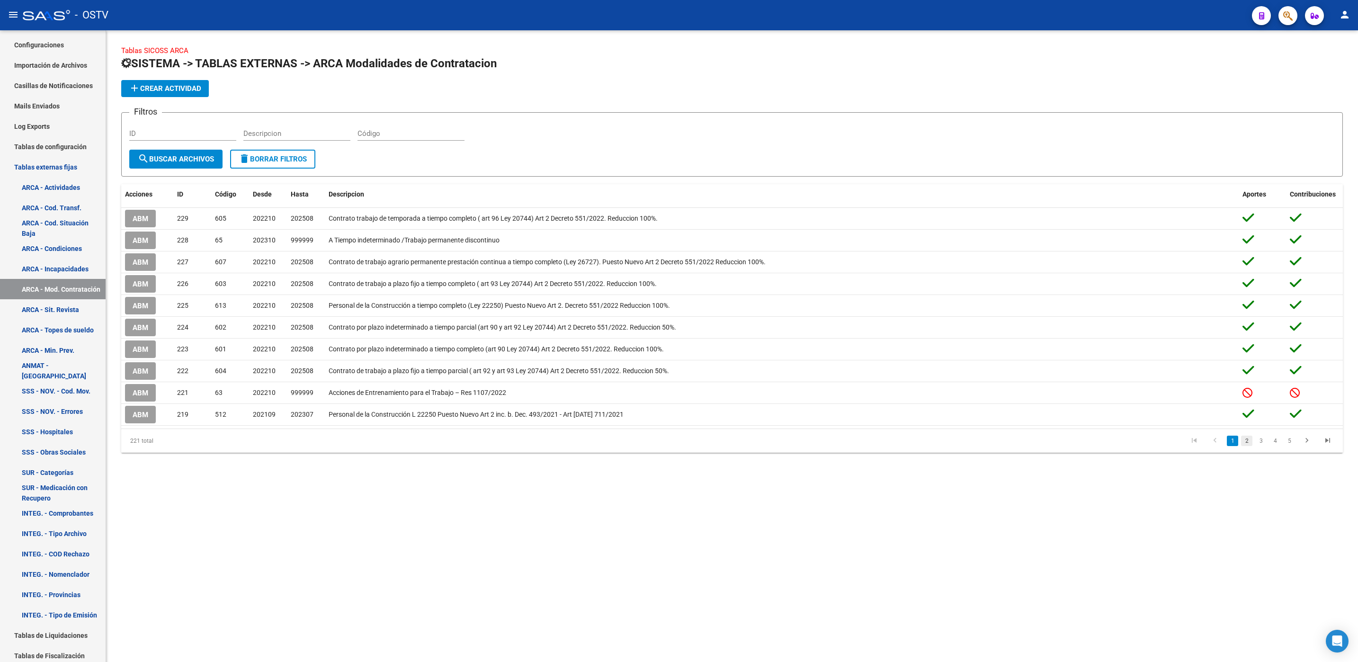
click at [1244, 446] on link "2" at bounding box center [1246, 441] width 11 height 10
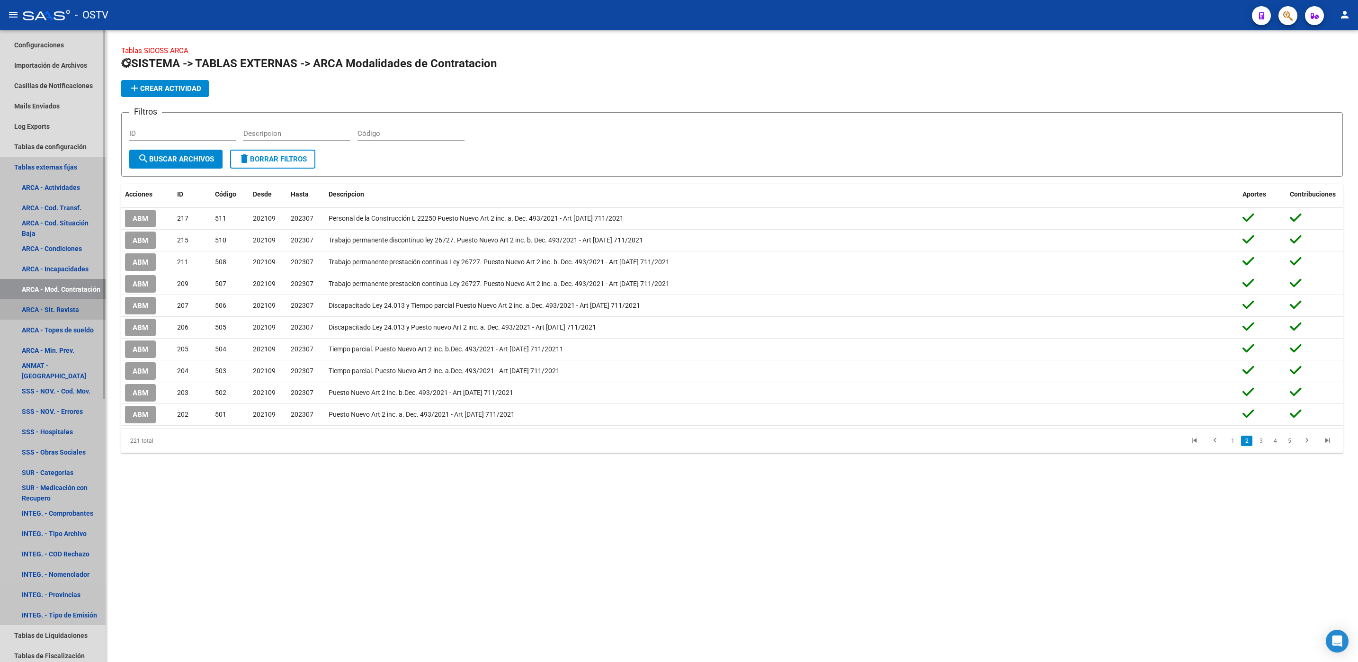
click at [43, 306] on link "ARCA - Sit. Revista" at bounding box center [53, 309] width 106 height 20
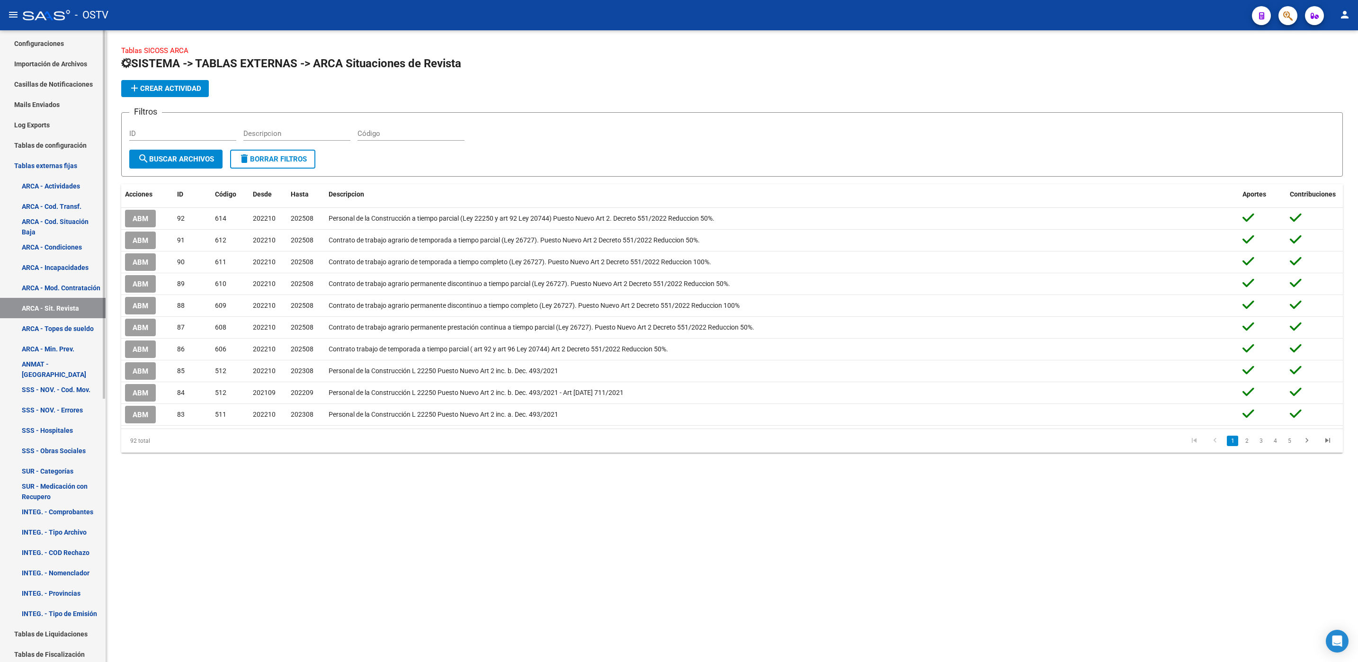
scroll to position [142, 0]
click at [61, 291] on link "ARCA - Mod. Contratación" at bounding box center [53, 289] width 106 height 20
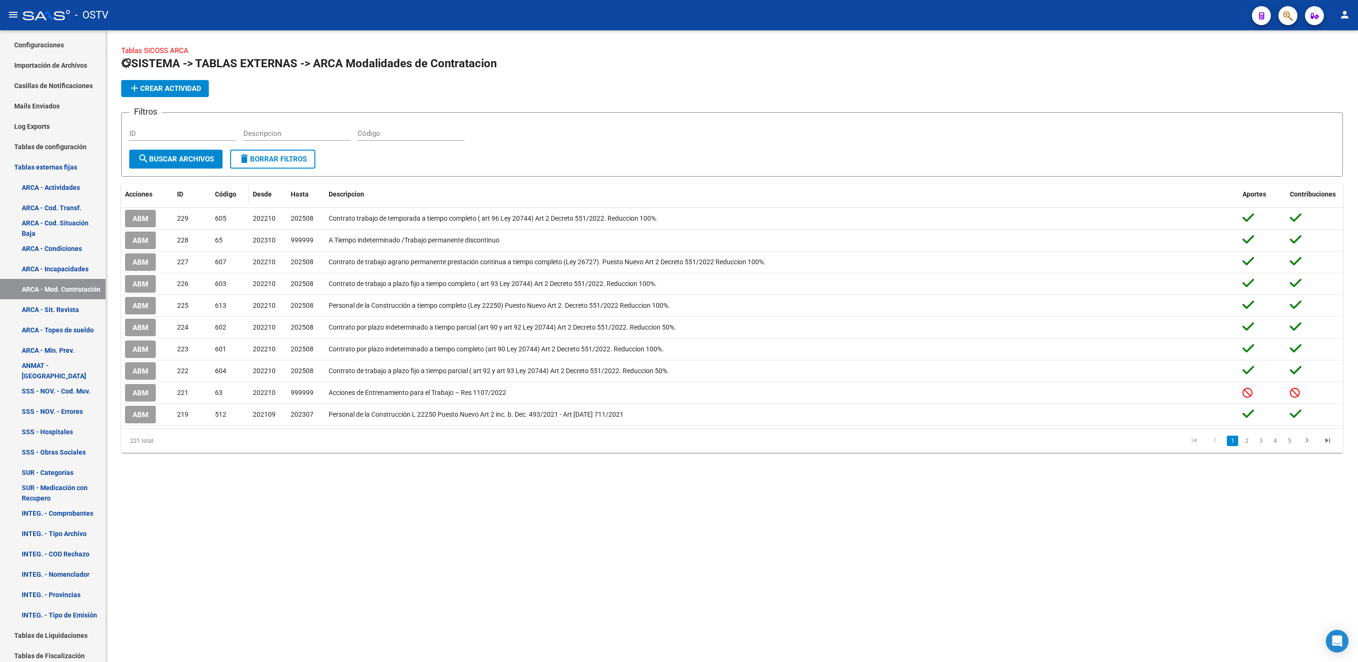
click at [222, 198] on div "Código" at bounding box center [230, 194] width 30 height 11
click at [223, 194] on span "Código" at bounding box center [225, 194] width 21 height 8
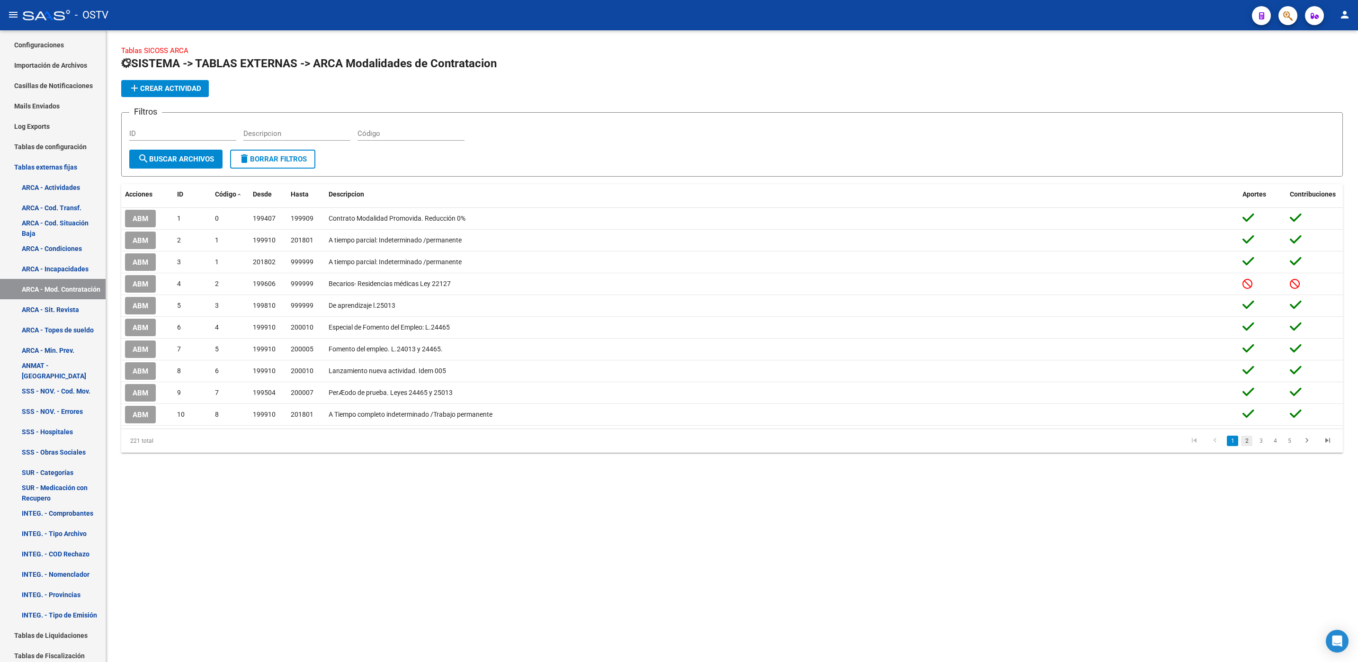
click at [1248, 444] on link "2" at bounding box center [1246, 441] width 11 height 10
click at [1260, 445] on link "3" at bounding box center [1260, 441] width 11 height 10
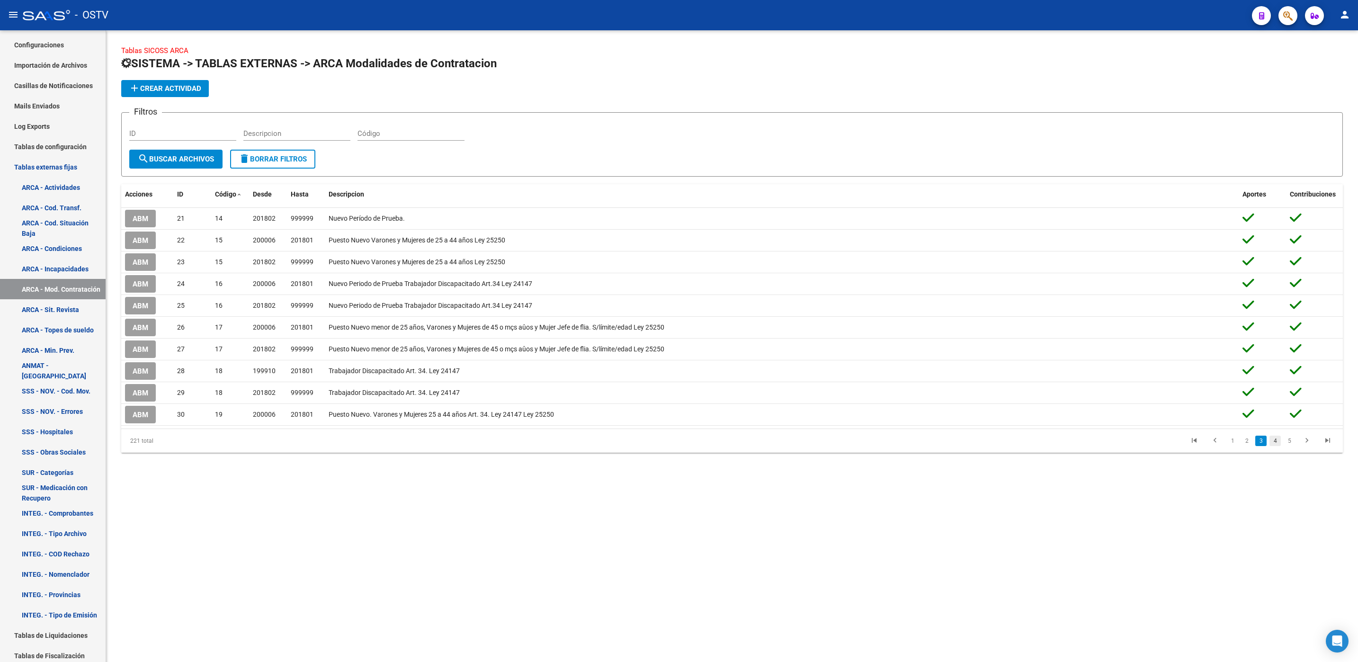
click at [1273, 445] on link "4" at bounding box center [1274, 441] width 11 height 10
